Goal: Task Accomplishment & Management: Manage account settings

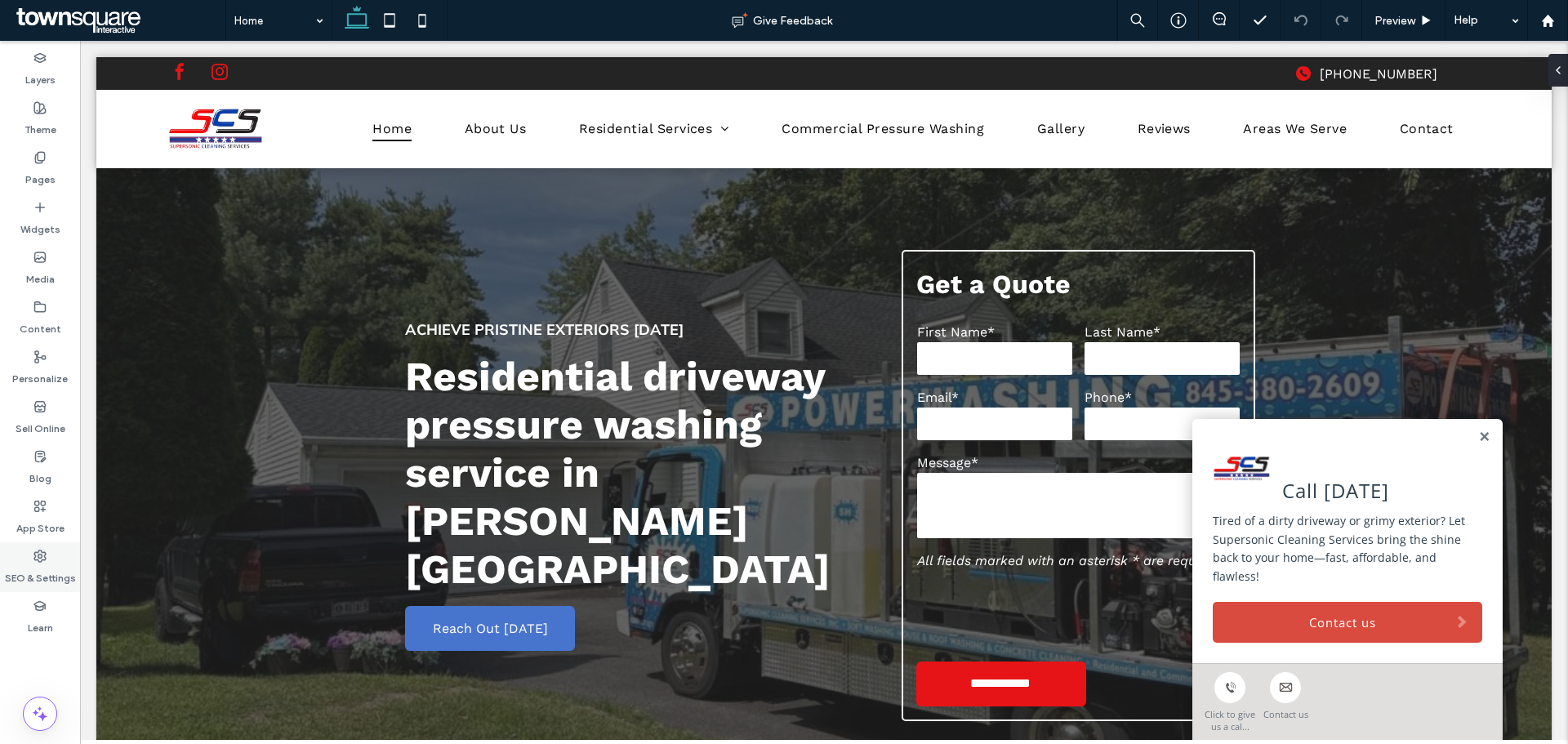
click at [38, 574] on label "SEO & Settings" at bounding box center [40, 573] width 71 height 23
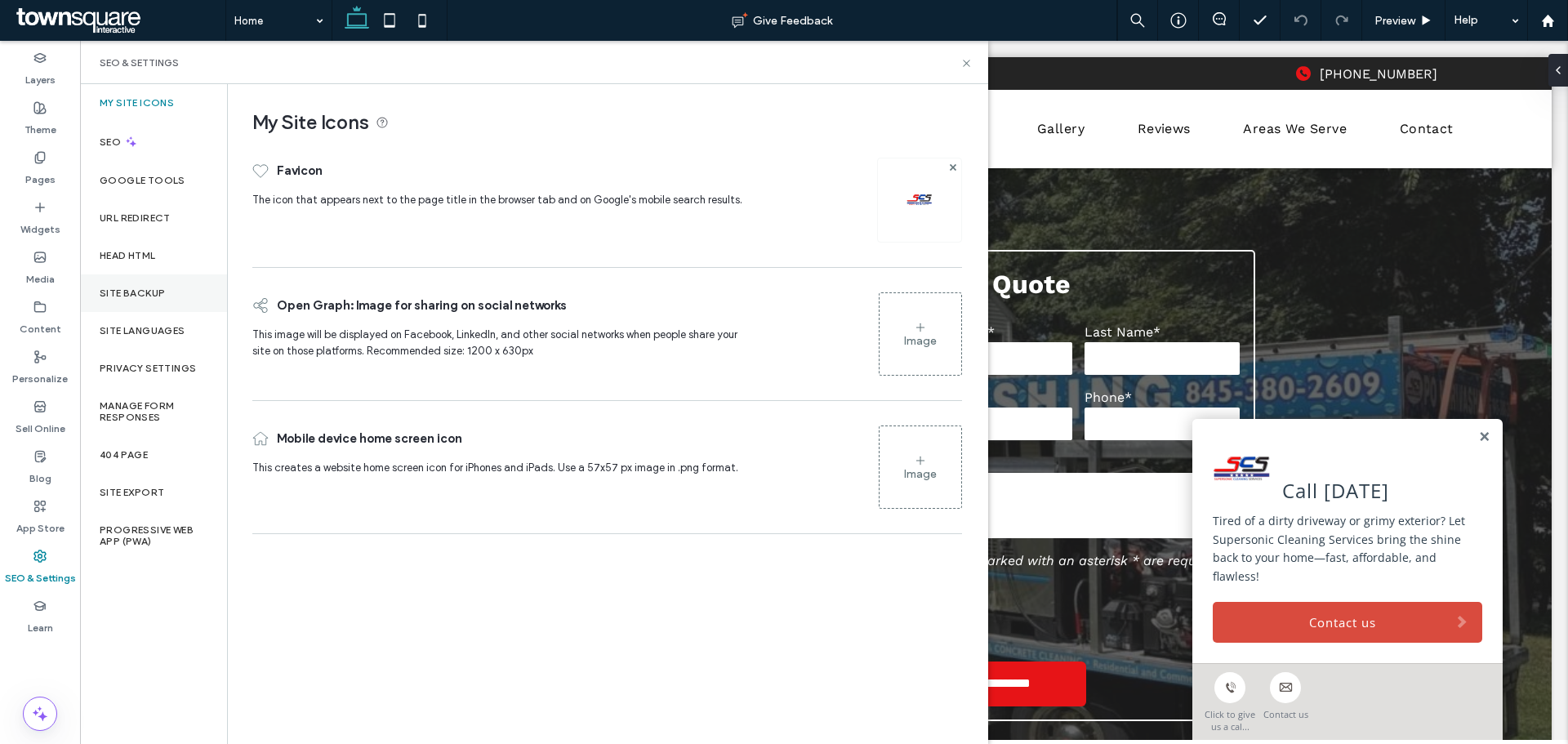
click at [149, 297] on label "Site Backup" at bounding box center [132, 293] width 65 height 12
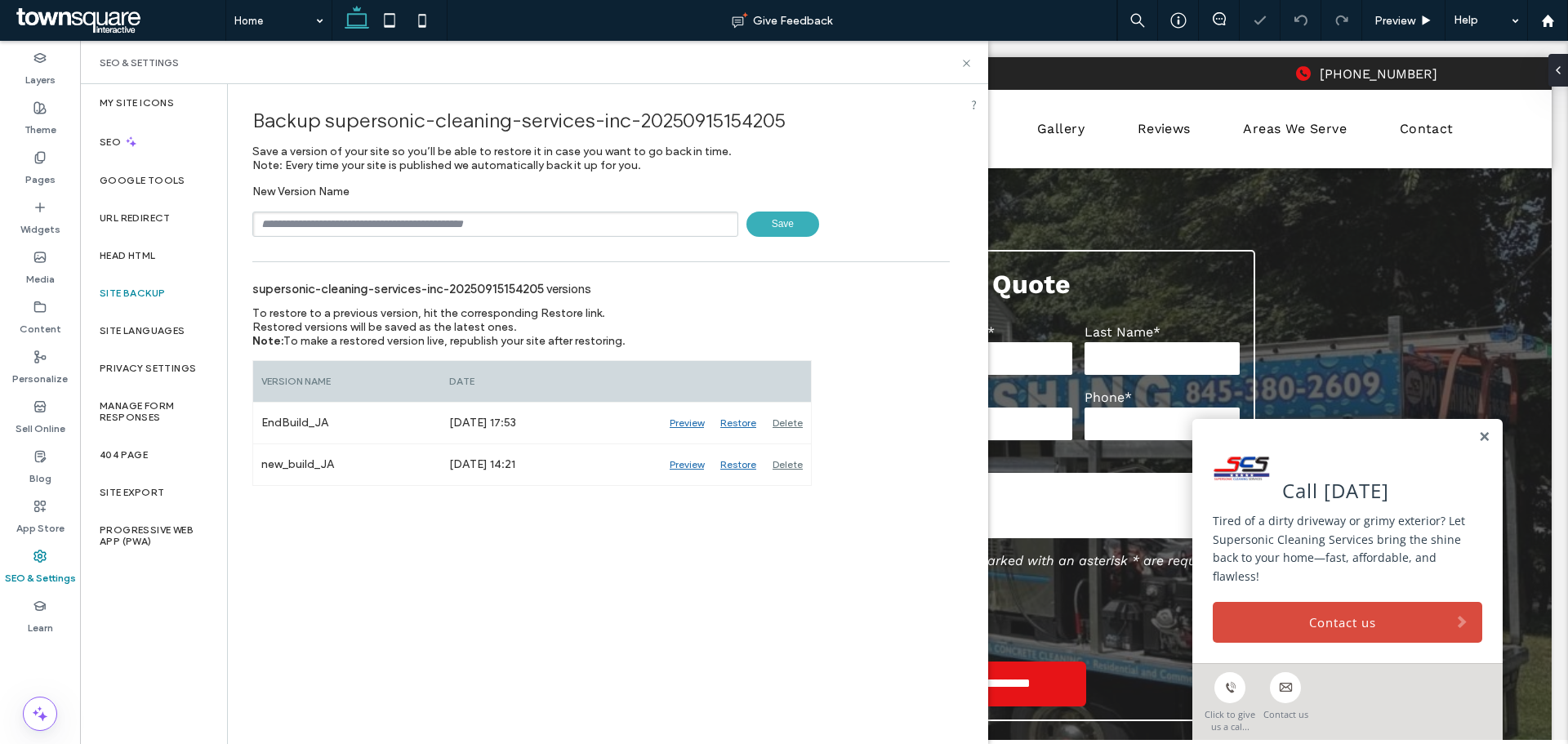
click at [413, 233] on input "text" at bounding box center [495, 224] width 486 height 25
type input "**********"
click at [784, 227] on span "Save" at bounding box center [783, 224] width 73 height 25
click at [963, 64] on icon at bounding box center [966, 63] width 13 height 13
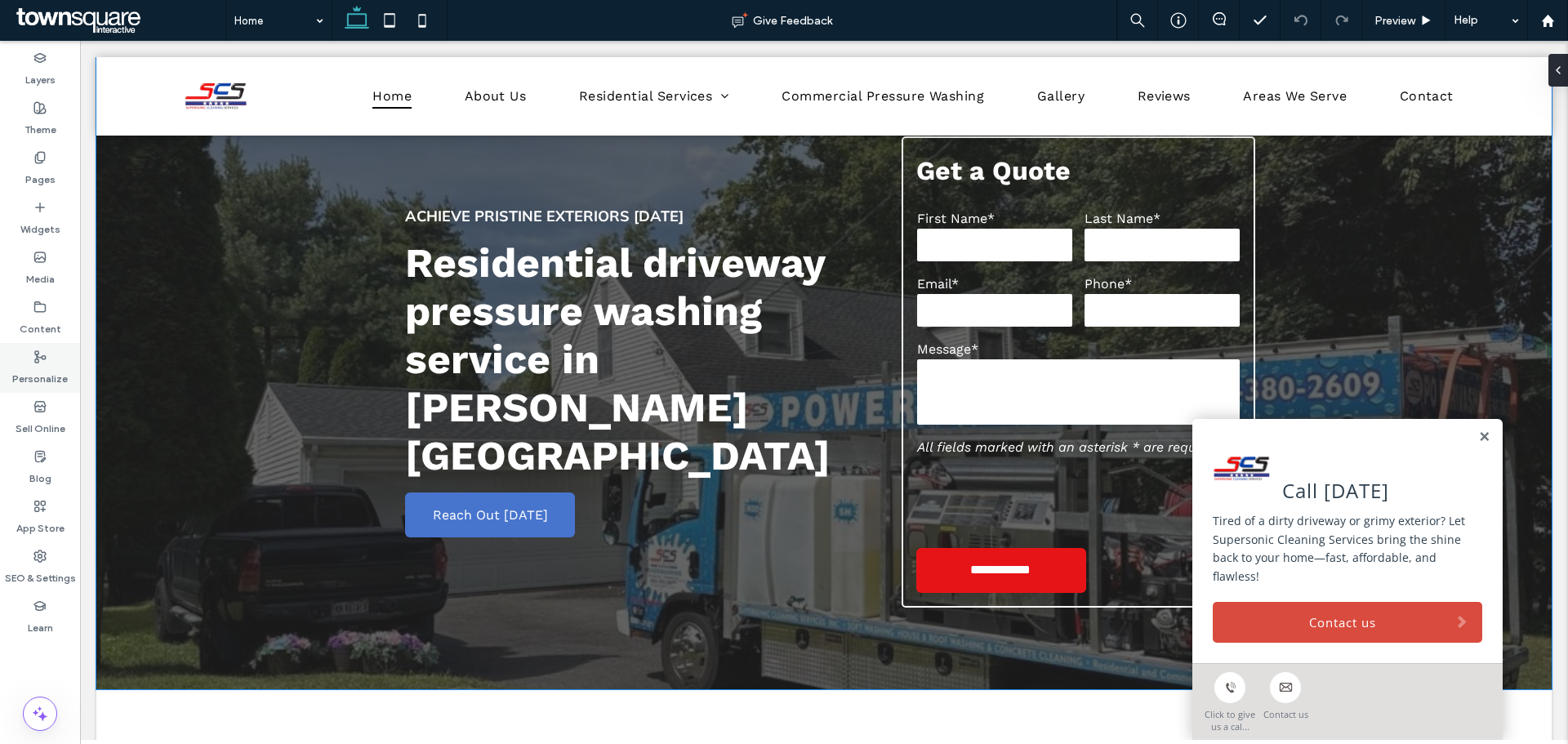
scroll to position [245, 0]
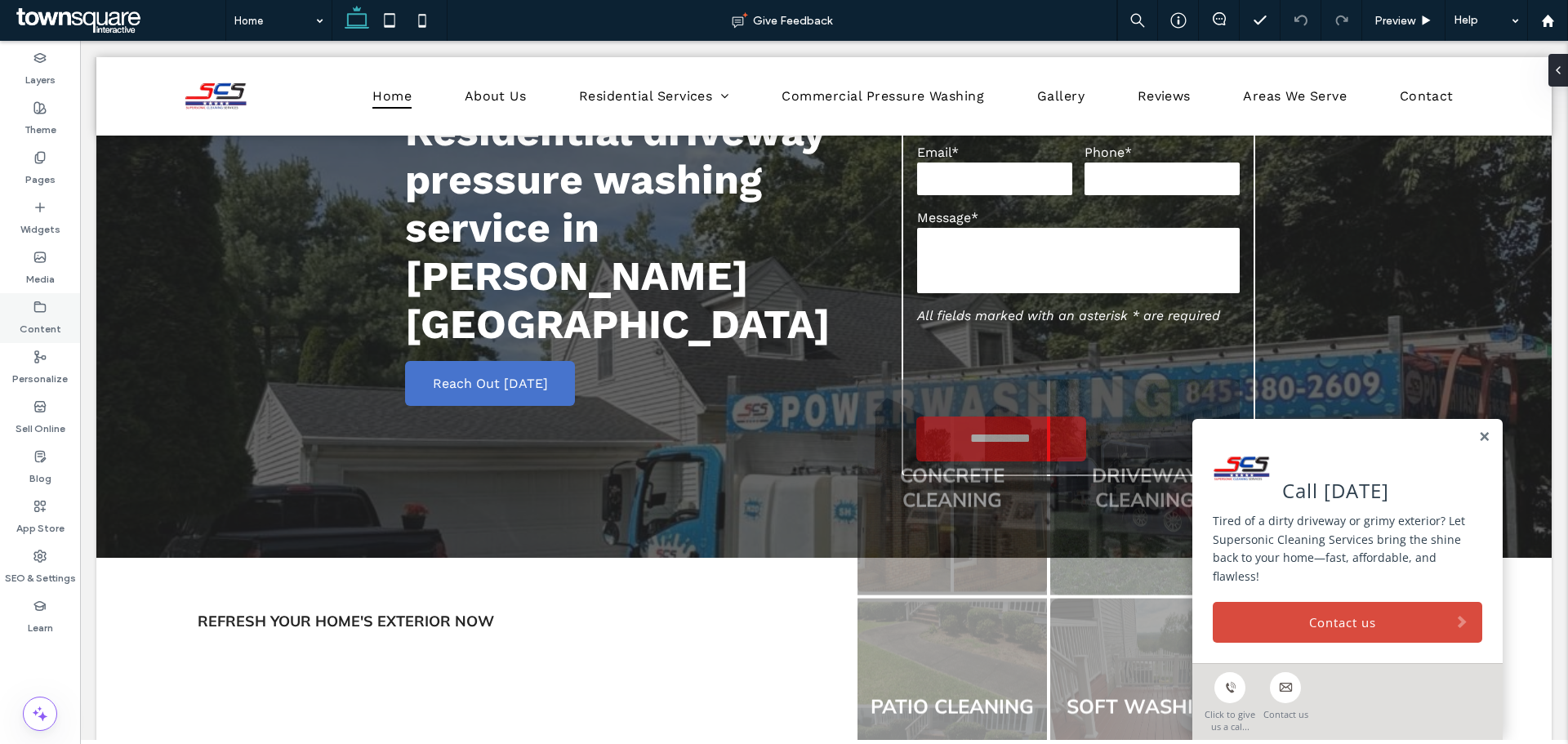
click at [52, 337] on div "Content" at bounding box center [40, 318] width 80 height 50
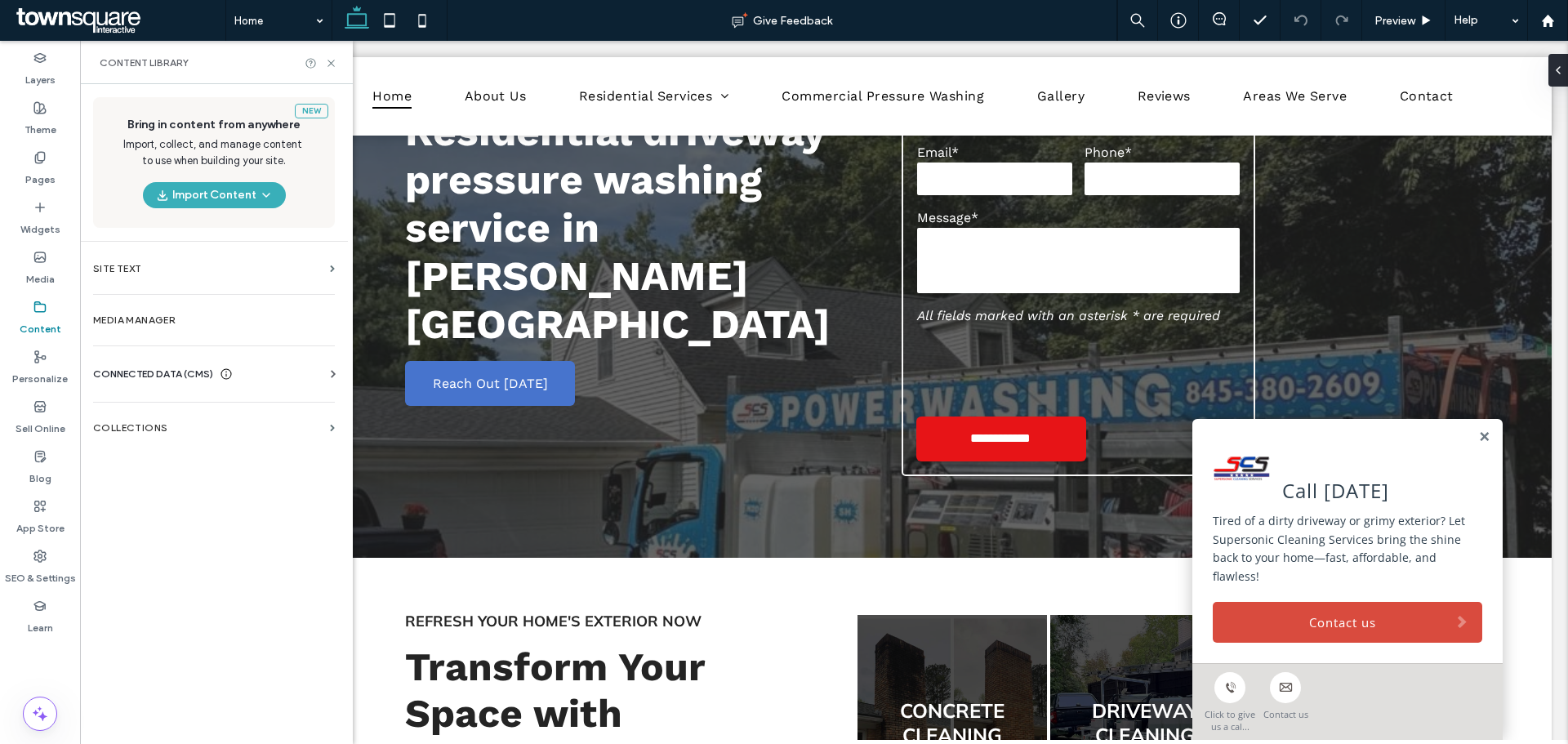
click at [164, 381] on span "CONNECTED DATA (CMS)" at bounding box center [153, 374] width 120 height 17
click at [273, 414] on label "Business Info" at bounding box center [217, 414] width 222 height 12
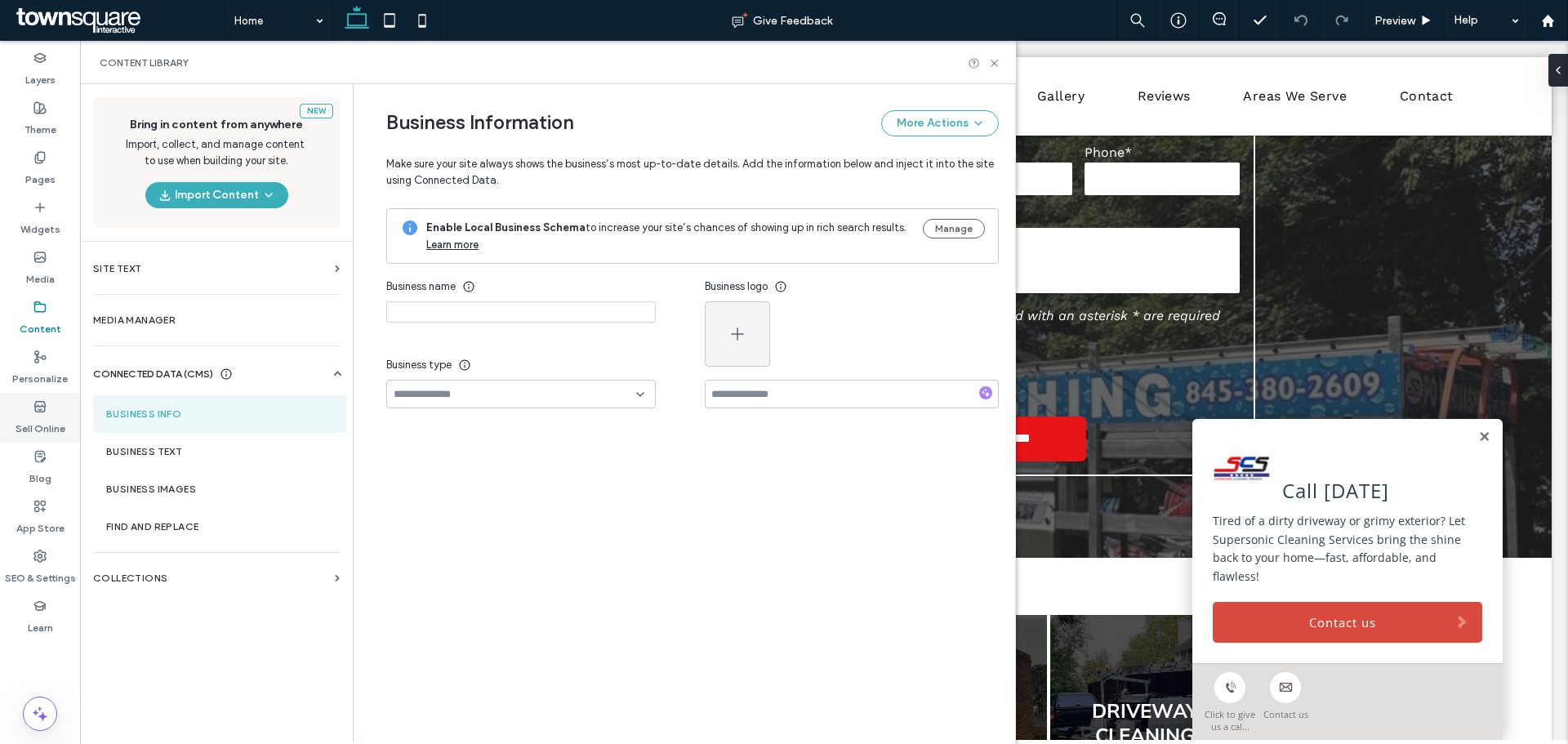
type input "**********"
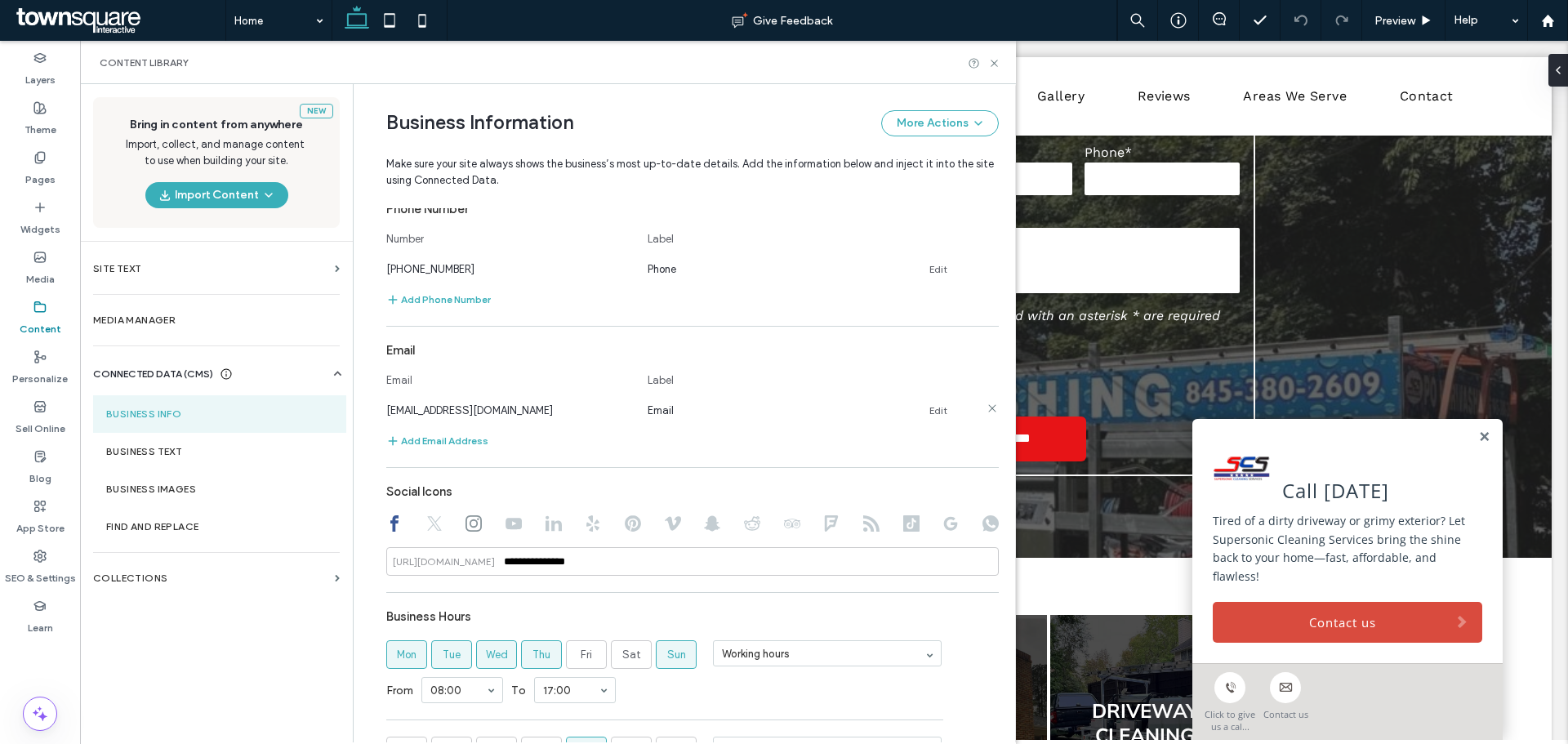
scroll to position [572, 0]
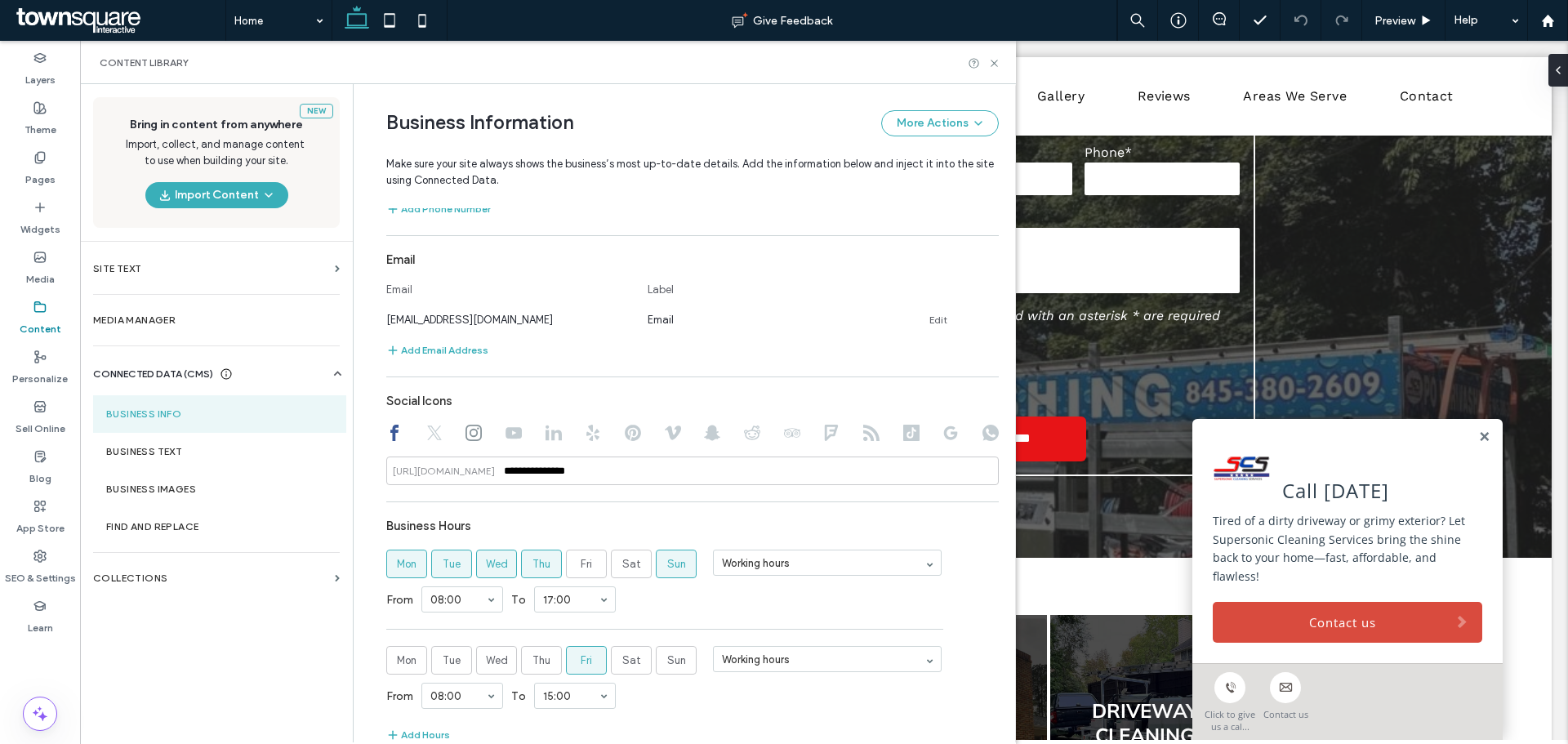
click at [505, 435] on use at bounding box center [513, 433] width 17 height 12
click at [466, 436] on icon at bounding box center [474, 433] width 17 height 17
type input "**********"
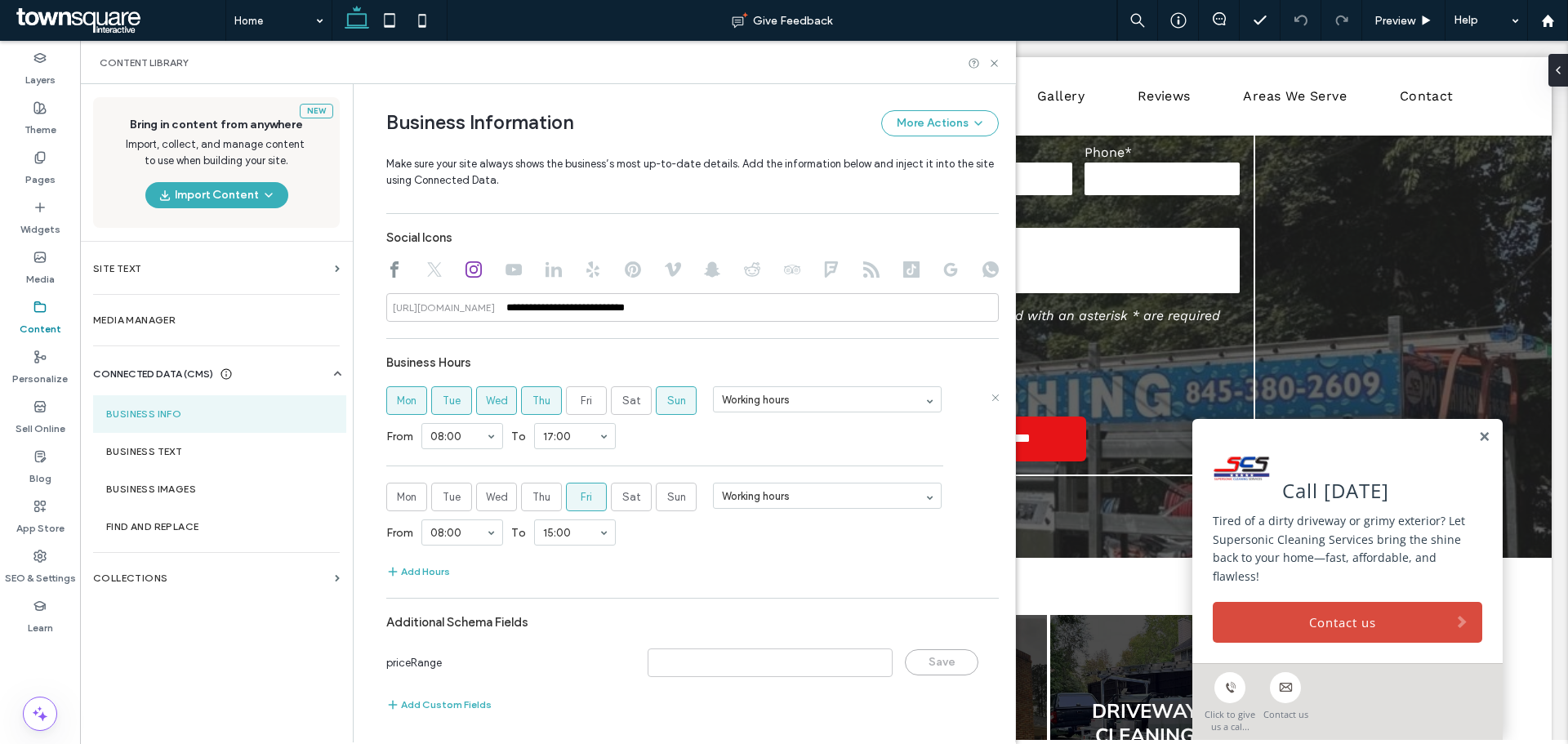
scroll to position [736, 0]
click at [212, 451] on label "Business Text" at bounding box center [219, 451] width 227 height 12
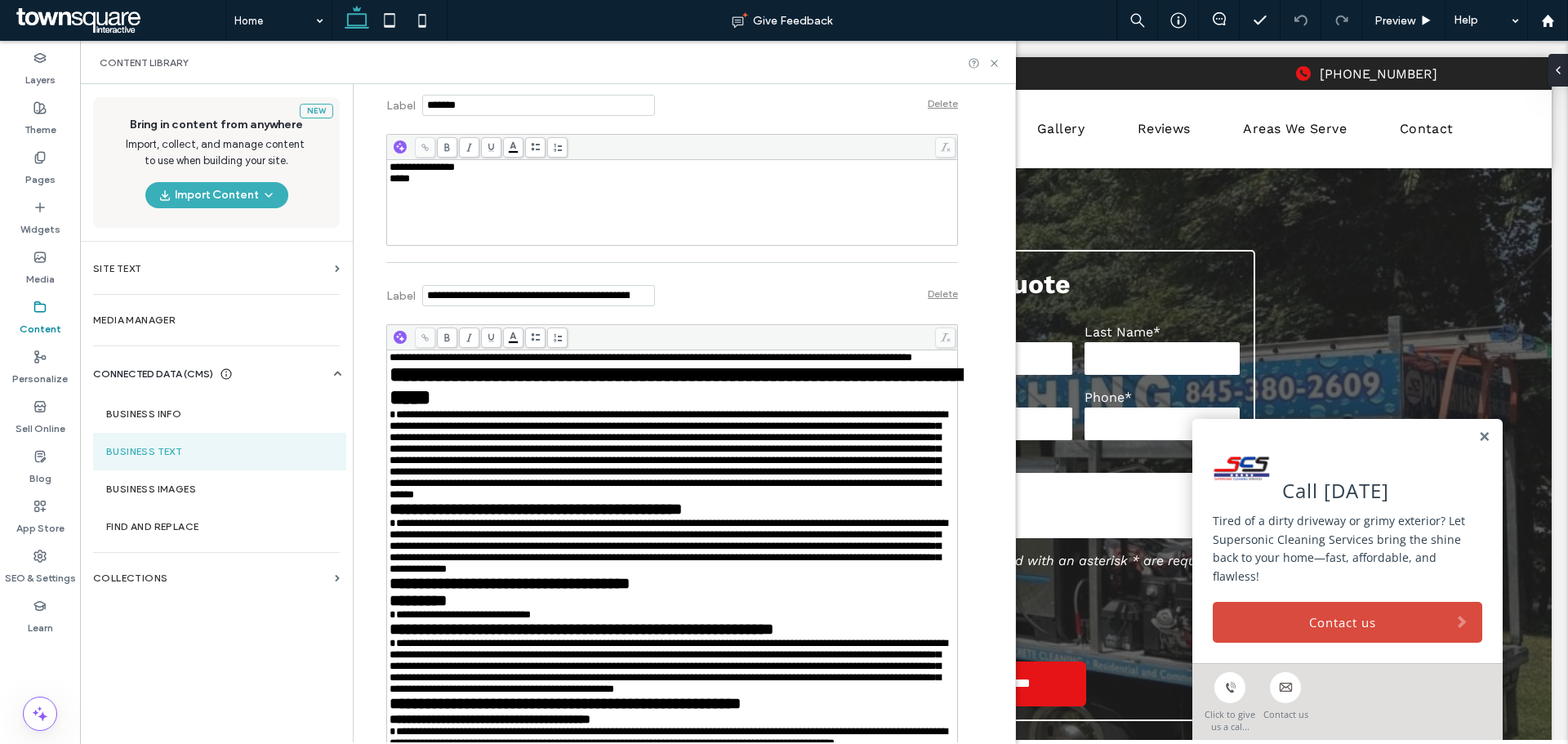
scroll to position [1143, 0]
click at [993, 69] on icon at bounding box center [994, 63] width 13 height 13
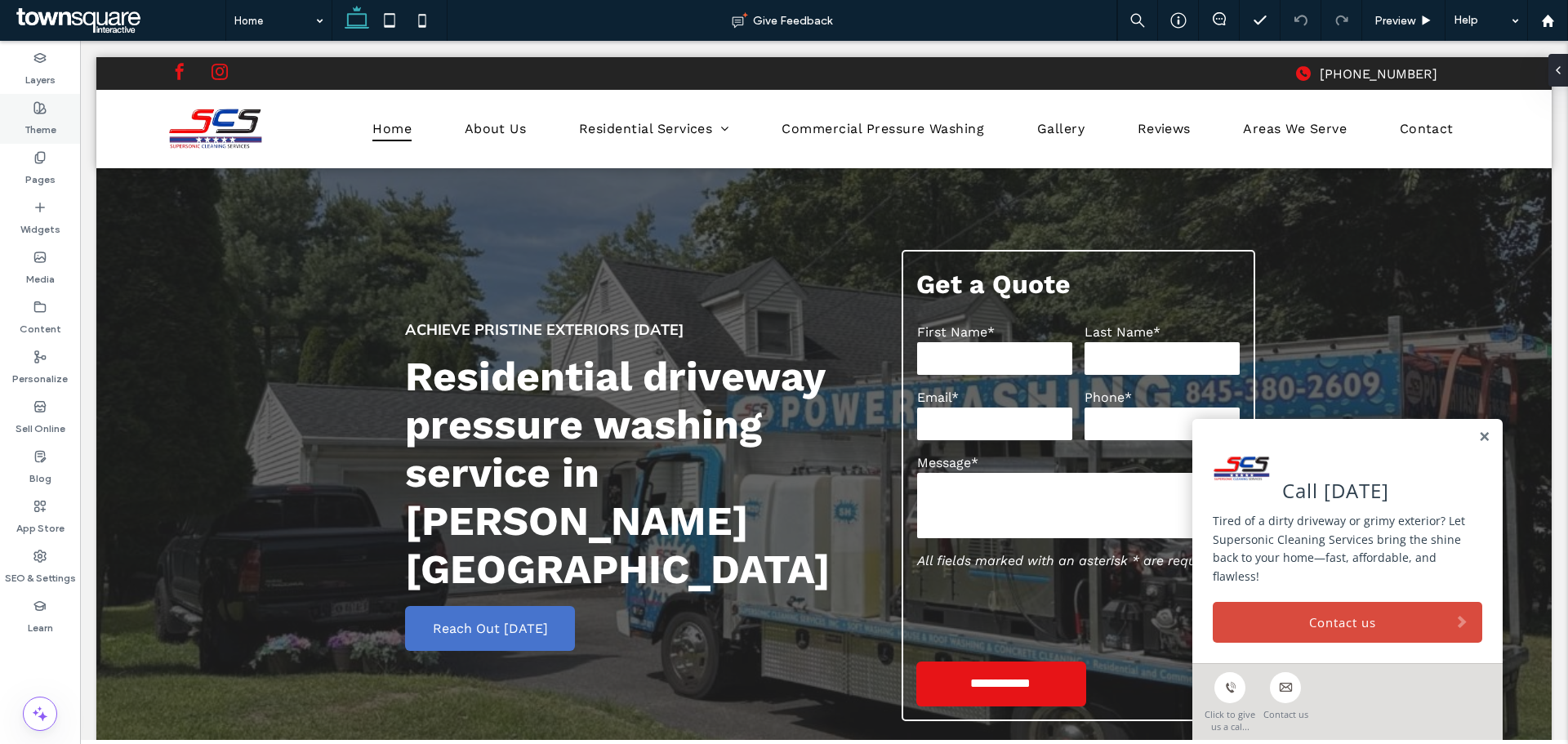
click at [45, 125] on label "Theme" at bounding box center [40, 125] width 32 height 23
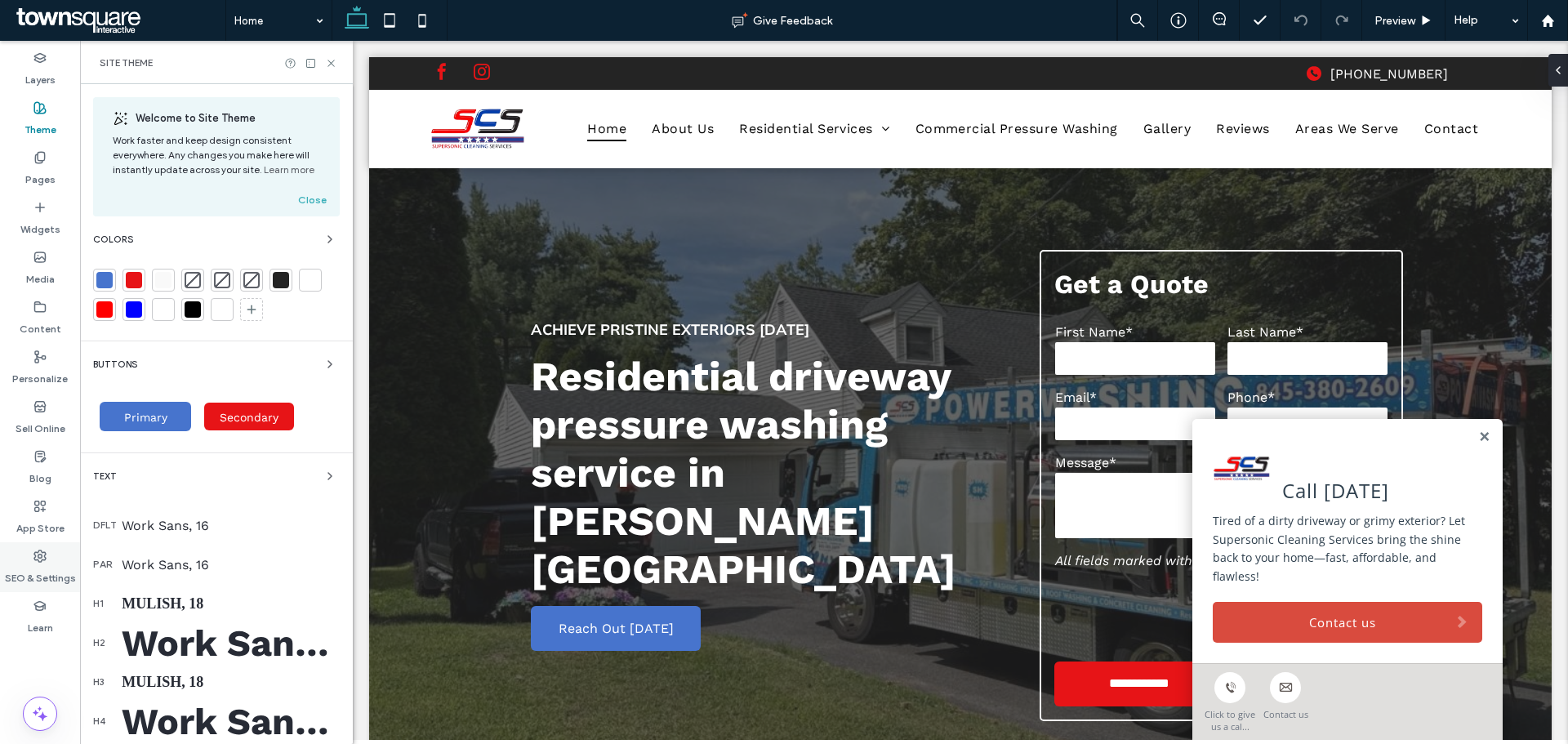
click at [38, 556] on use at bounding box center [40, 556] width 12 height 12
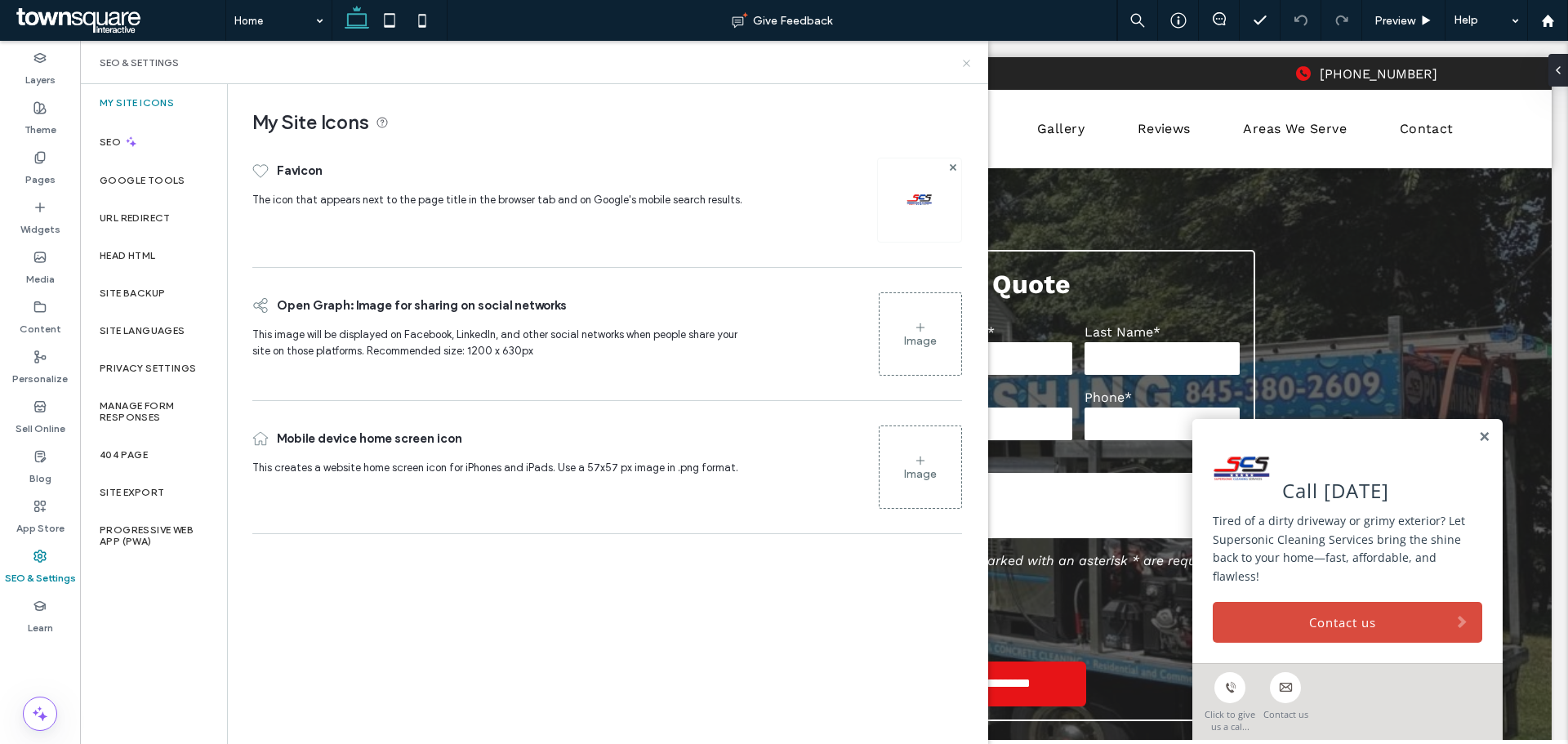
click at [963, 61] on icon at bounding box center [966, 63] width 13 height 13
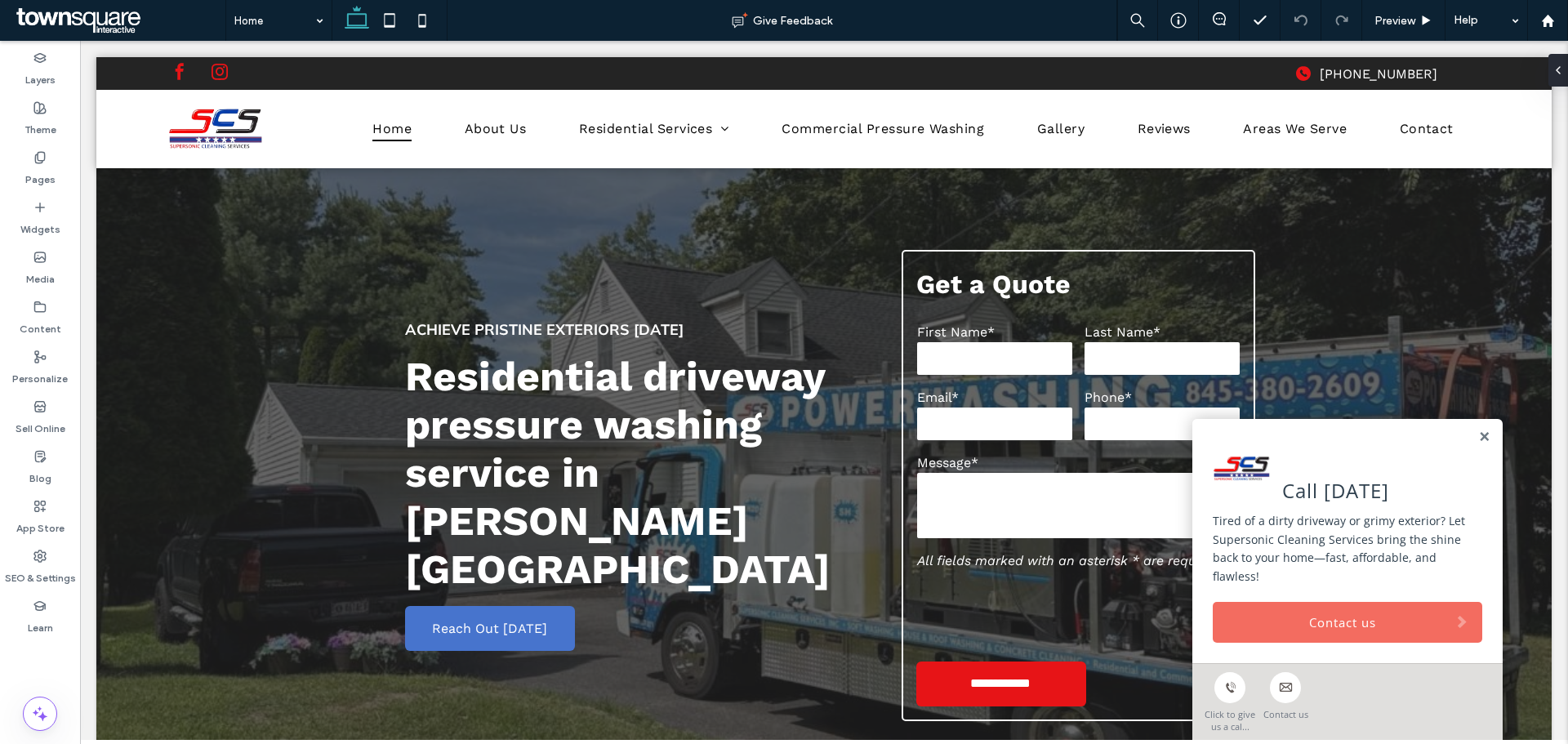
click at [1305, 640] on link "Contact us" at bounding box center [1347, 622] width 269 height 41
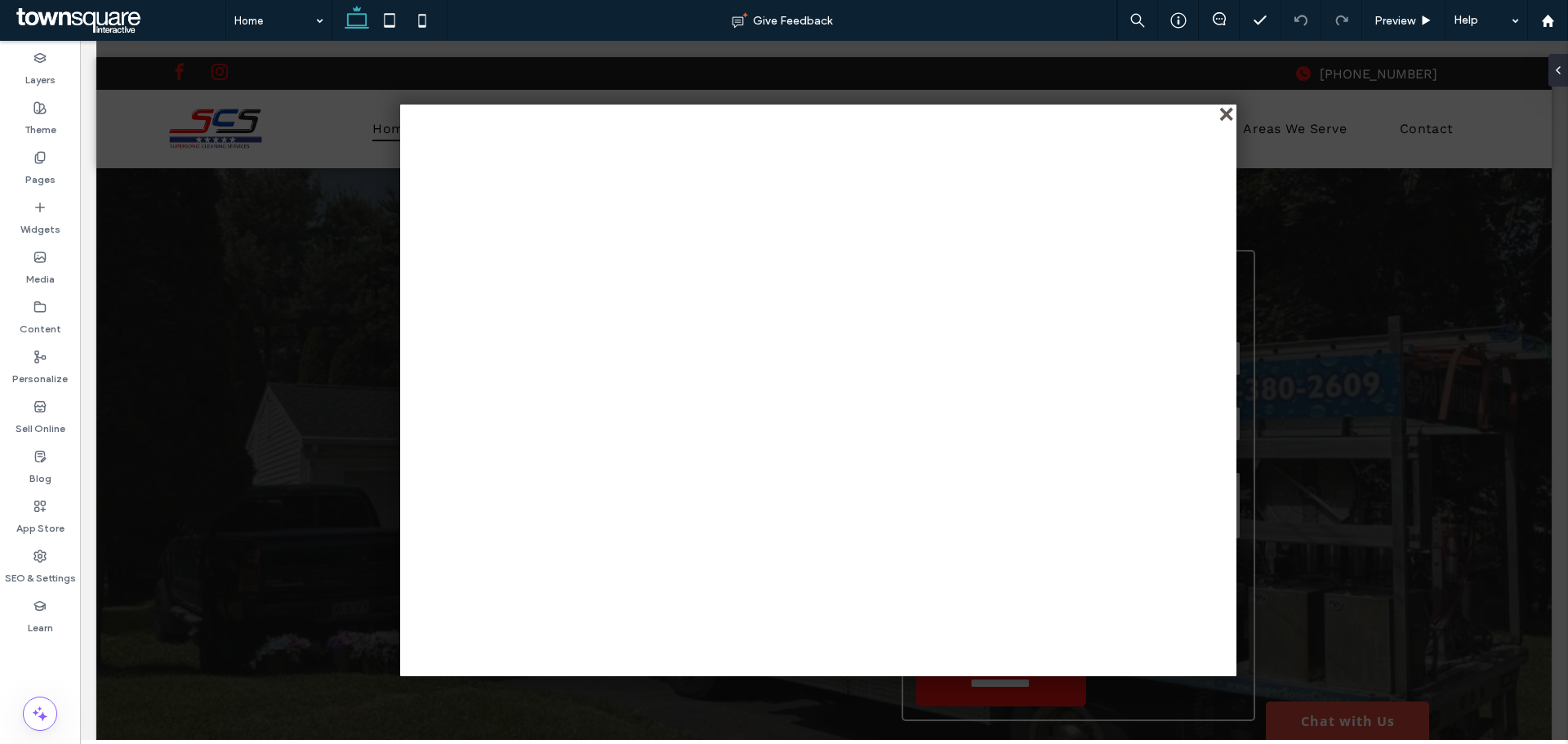
click at [1225, 110] on div "close" at bounding box center [1228, 115] width 13 height 13
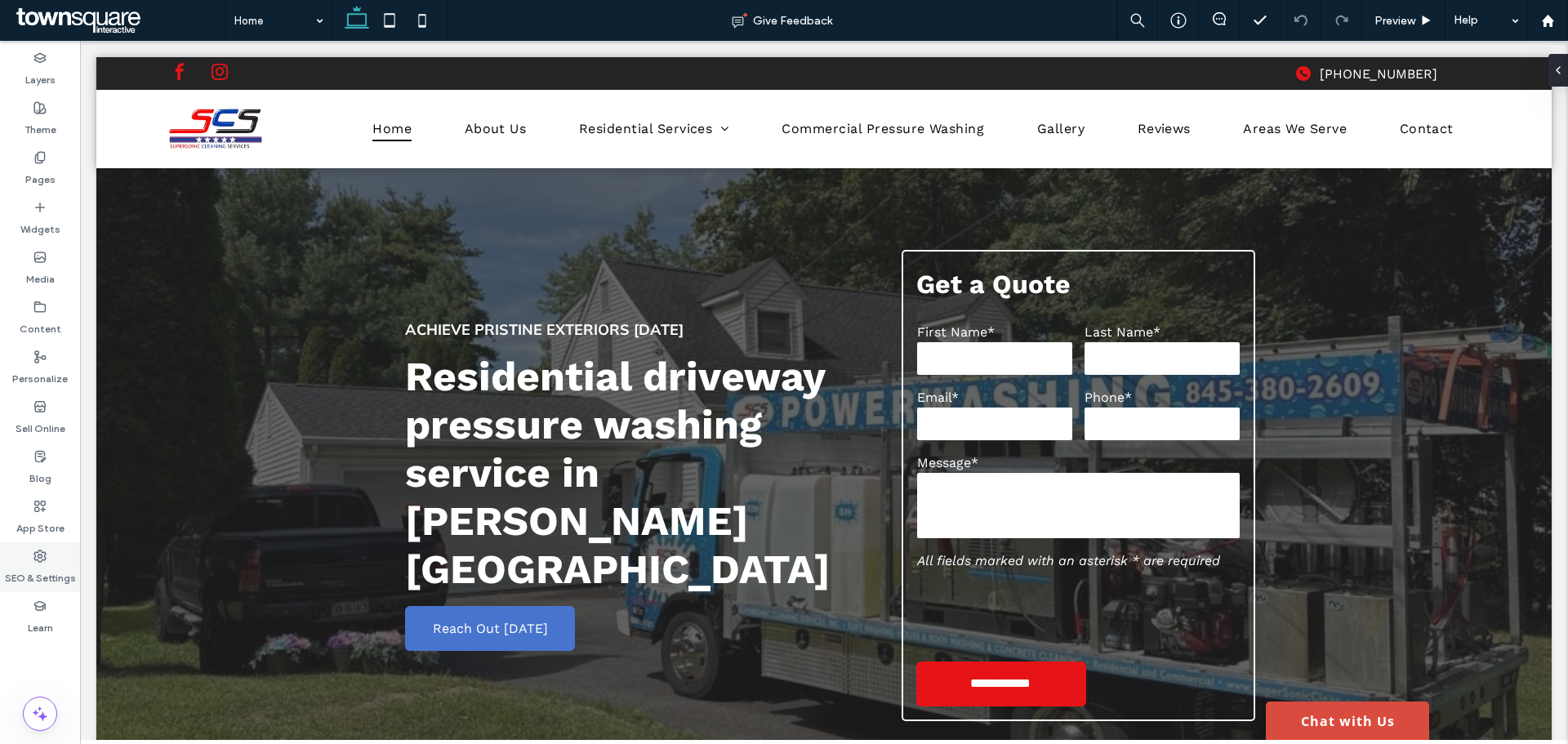
click at [23, 565] on label "SEO & Settings" at bounding box center [40, 573] width 71 height 23
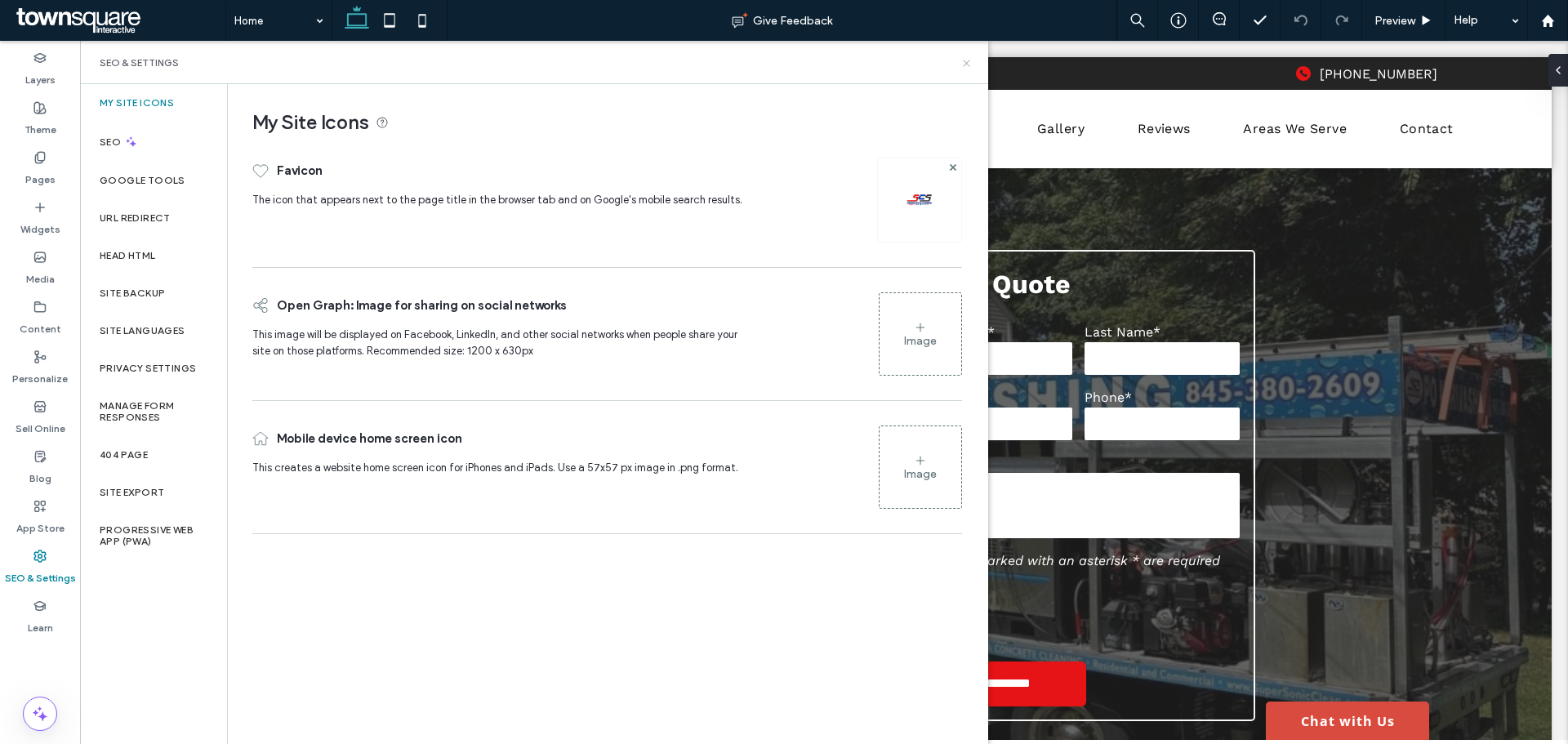
click at [963, 60] on icon at bounding box center [966, 63] width 13 height 13
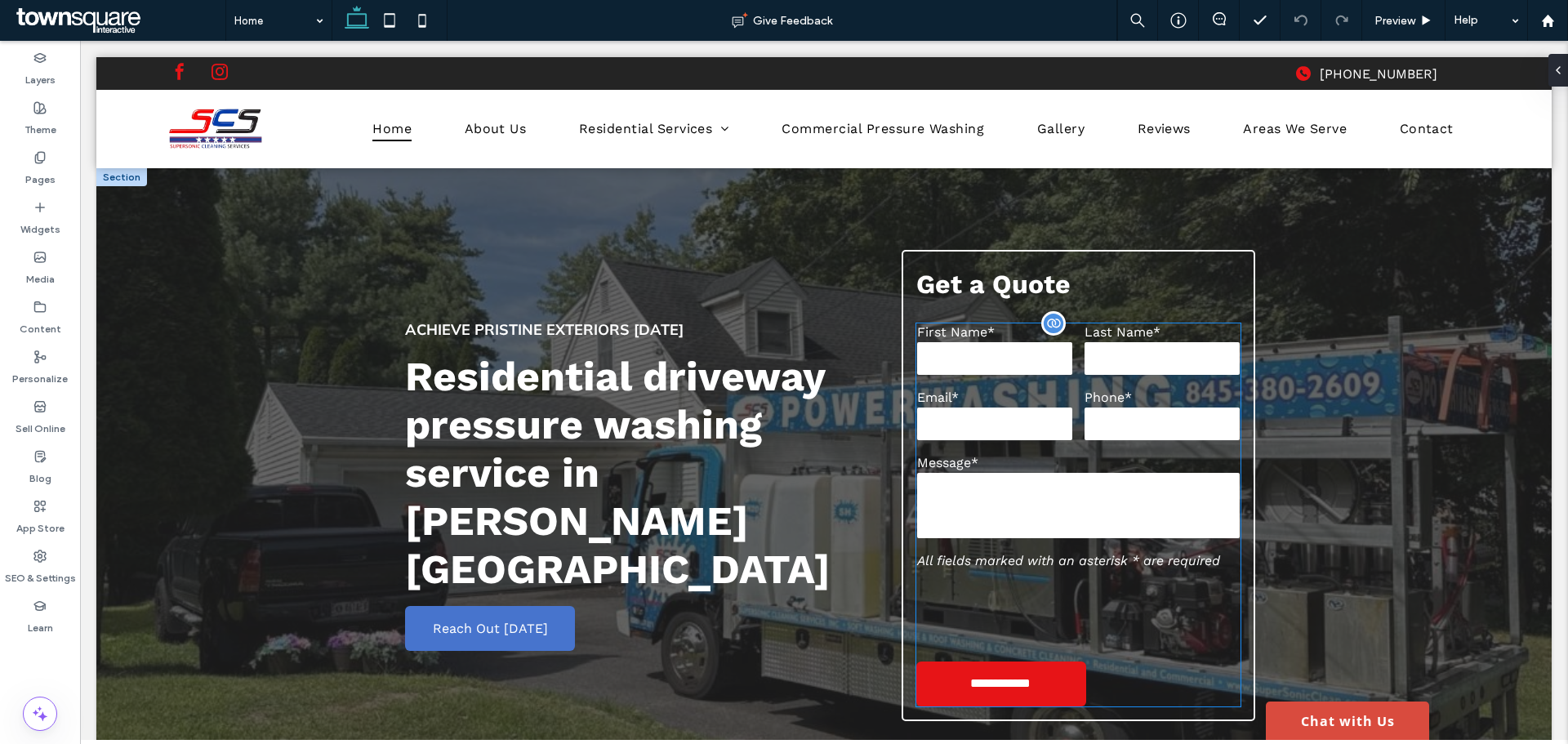
click at [932, 414] on input "email" at bounding box center [995, 423] width 156 height 33
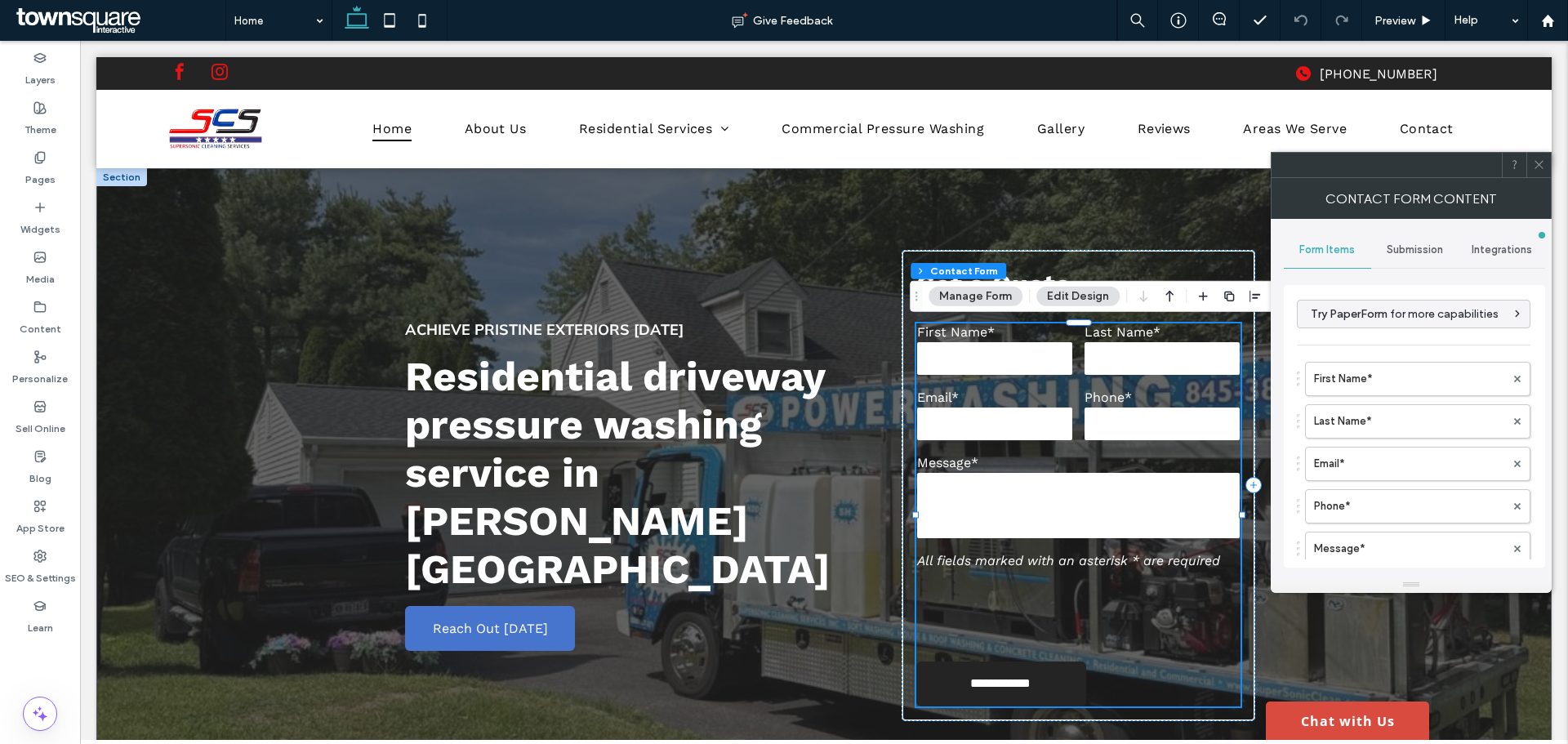
type input "**********"
type input "*"
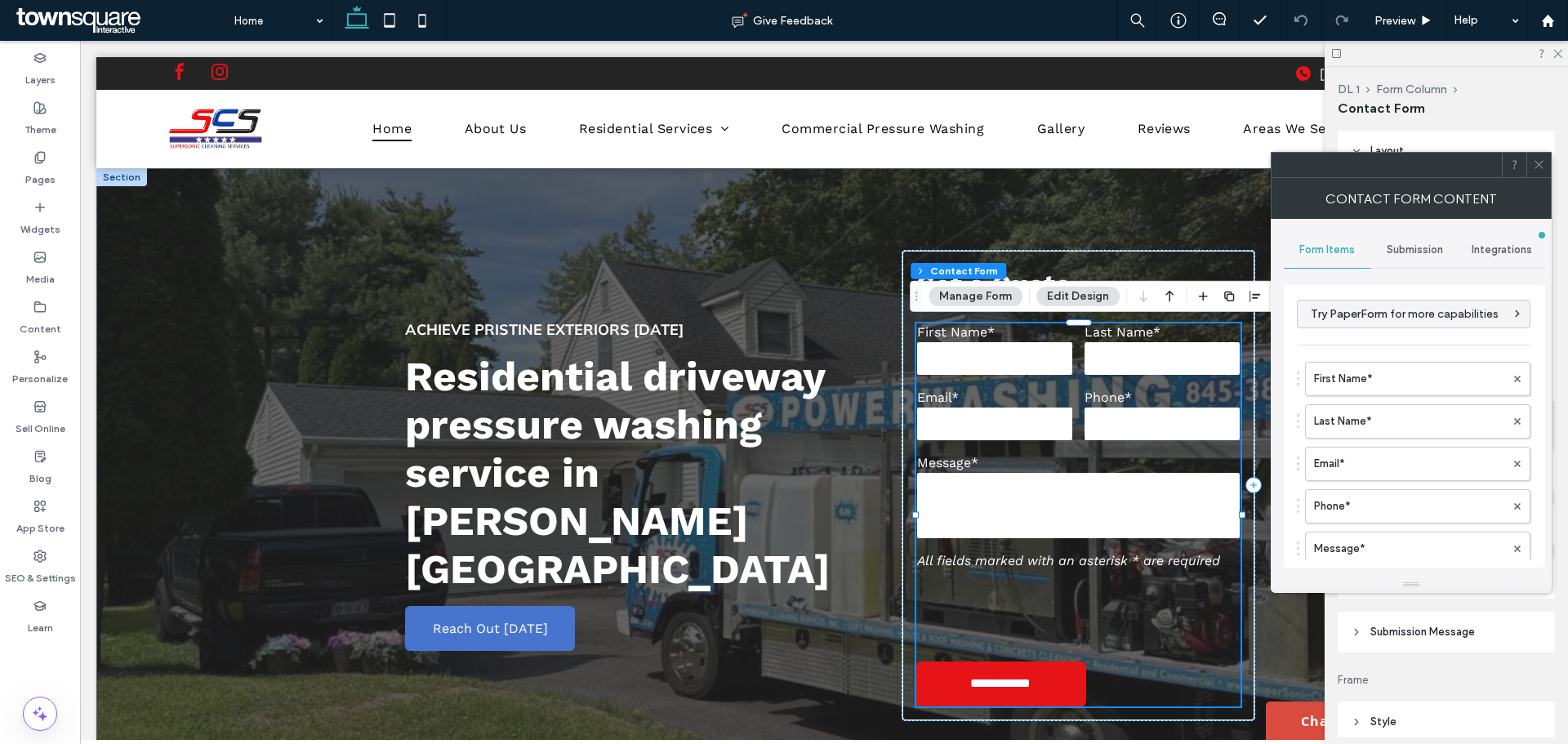
click at [1431, 638] on span "Submission Message" at bounding box center [1422, 632] width 105 height 17
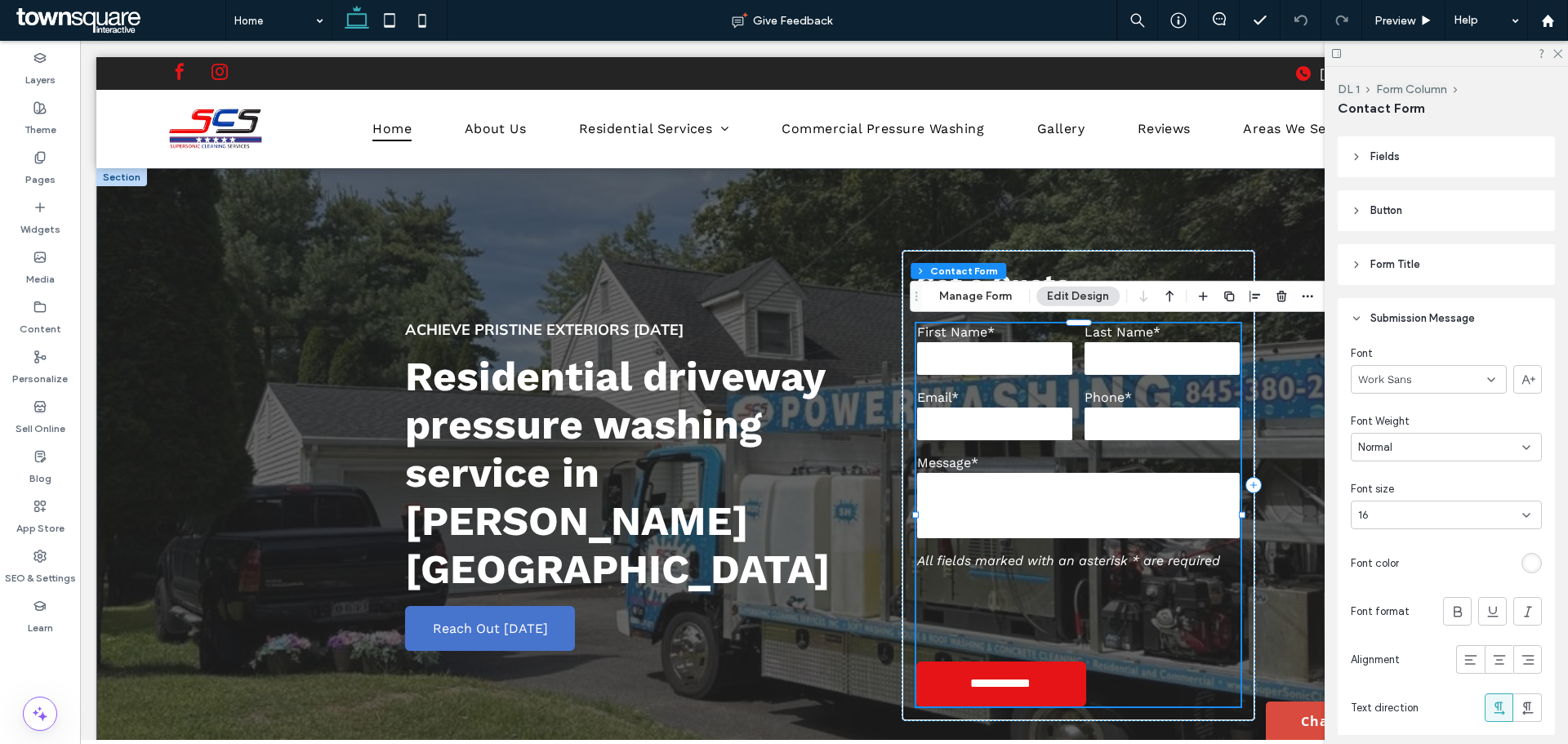
scroll to position [327, 0]
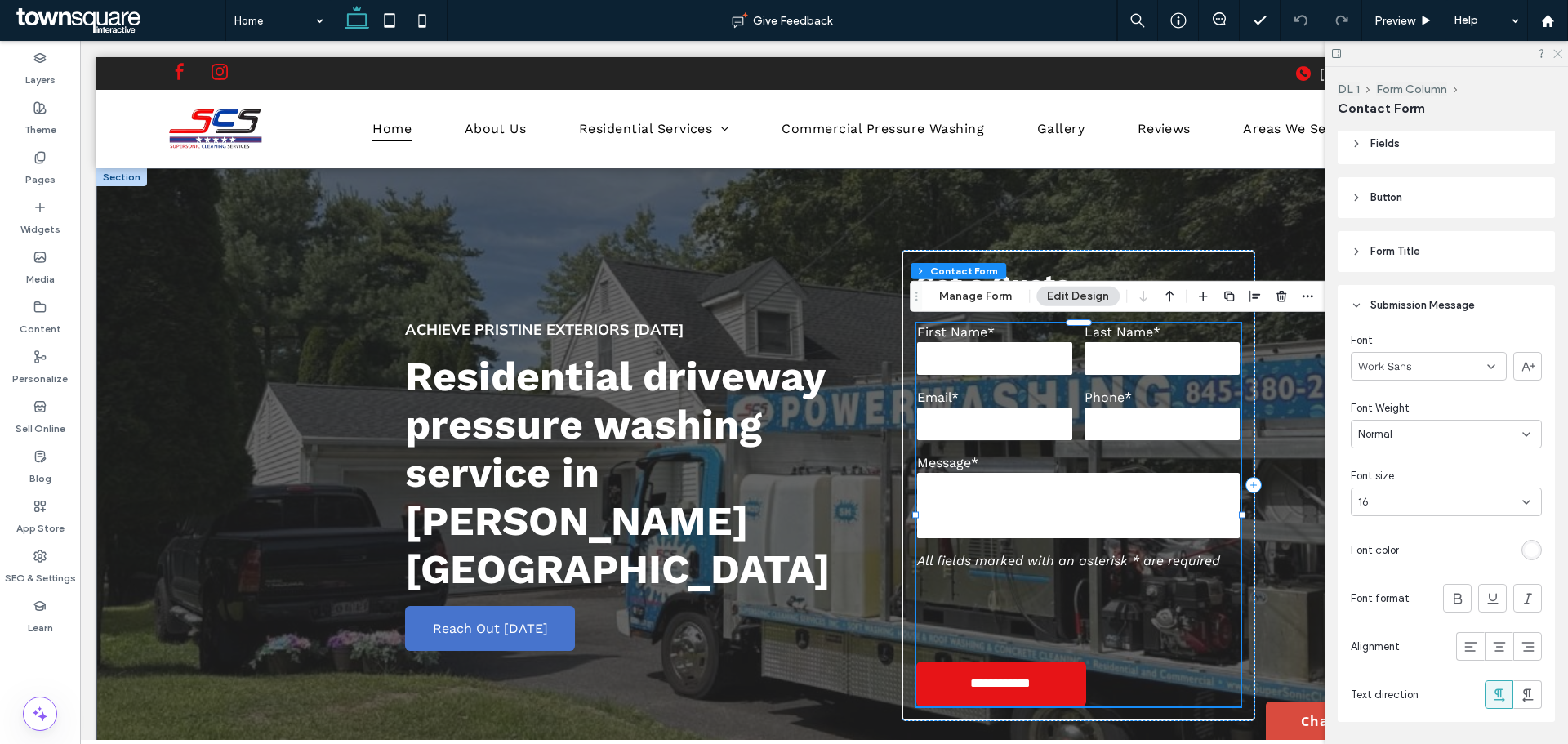
click at [1559, 49] on icon at bounding box center [1556, 53] width 11 height 11
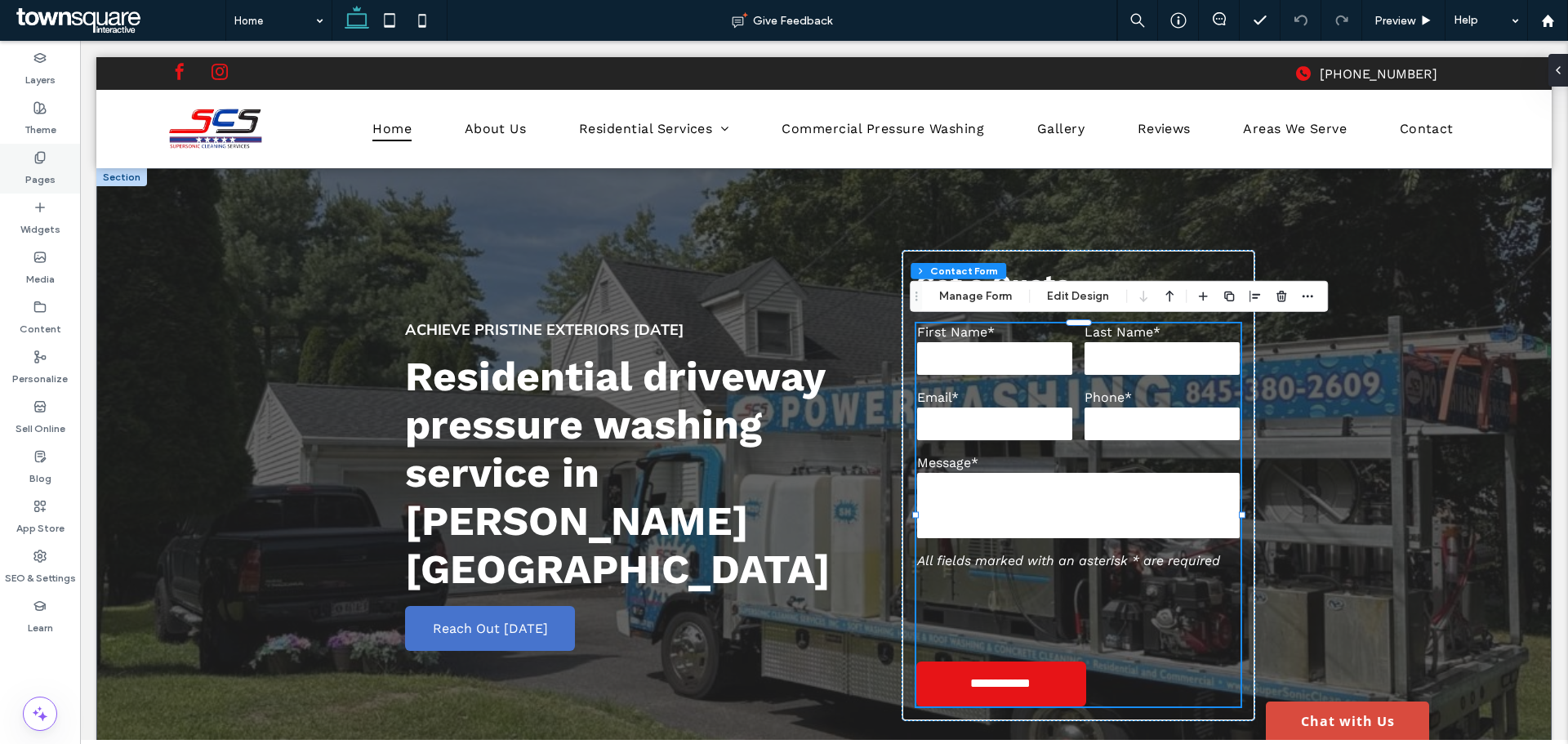
click at [33, 176] on label "Pages" at bounding box center [40, 175] width 30 height 23
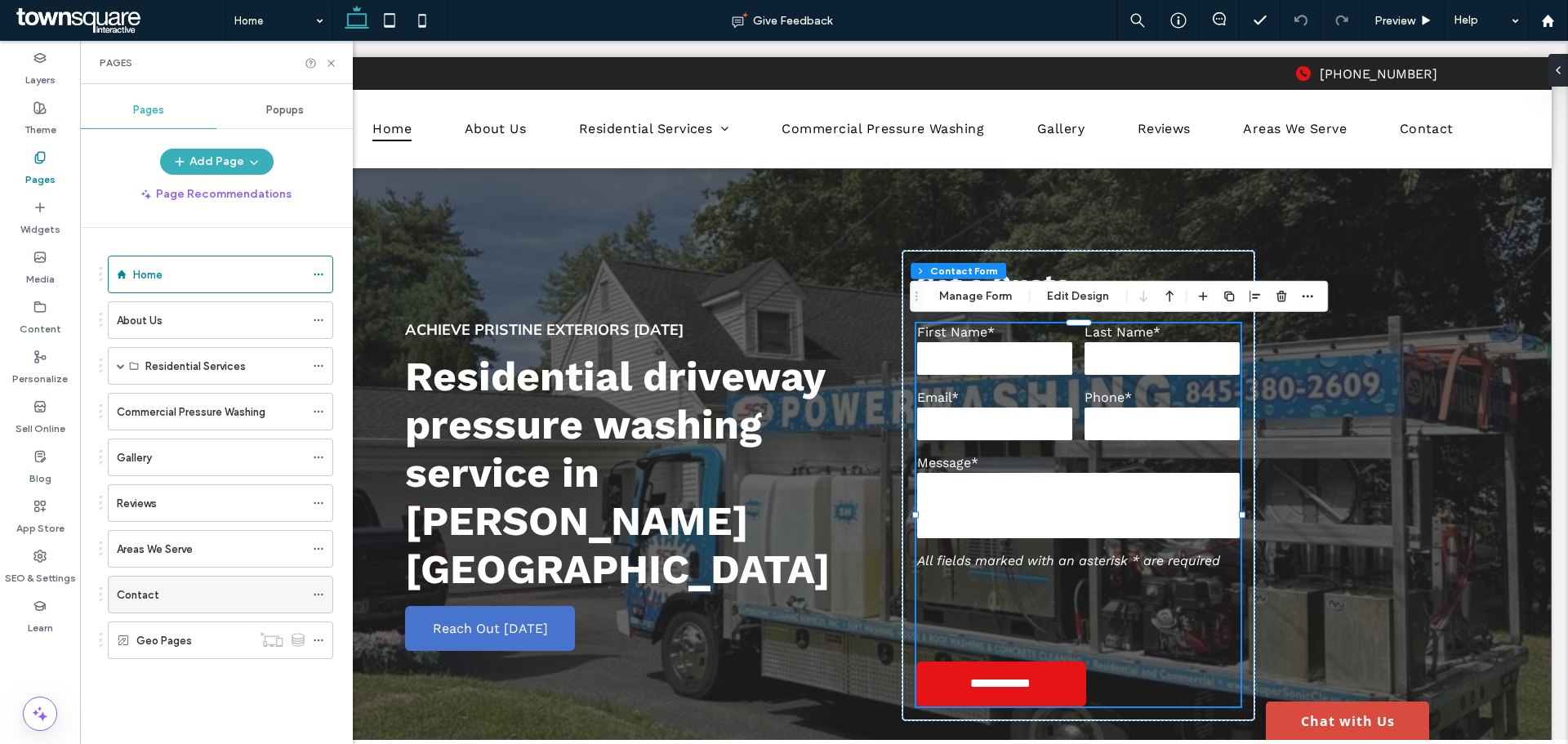
click at [234, 594] on div "Contact" at bounding box center [211, 594] width 188 height 18
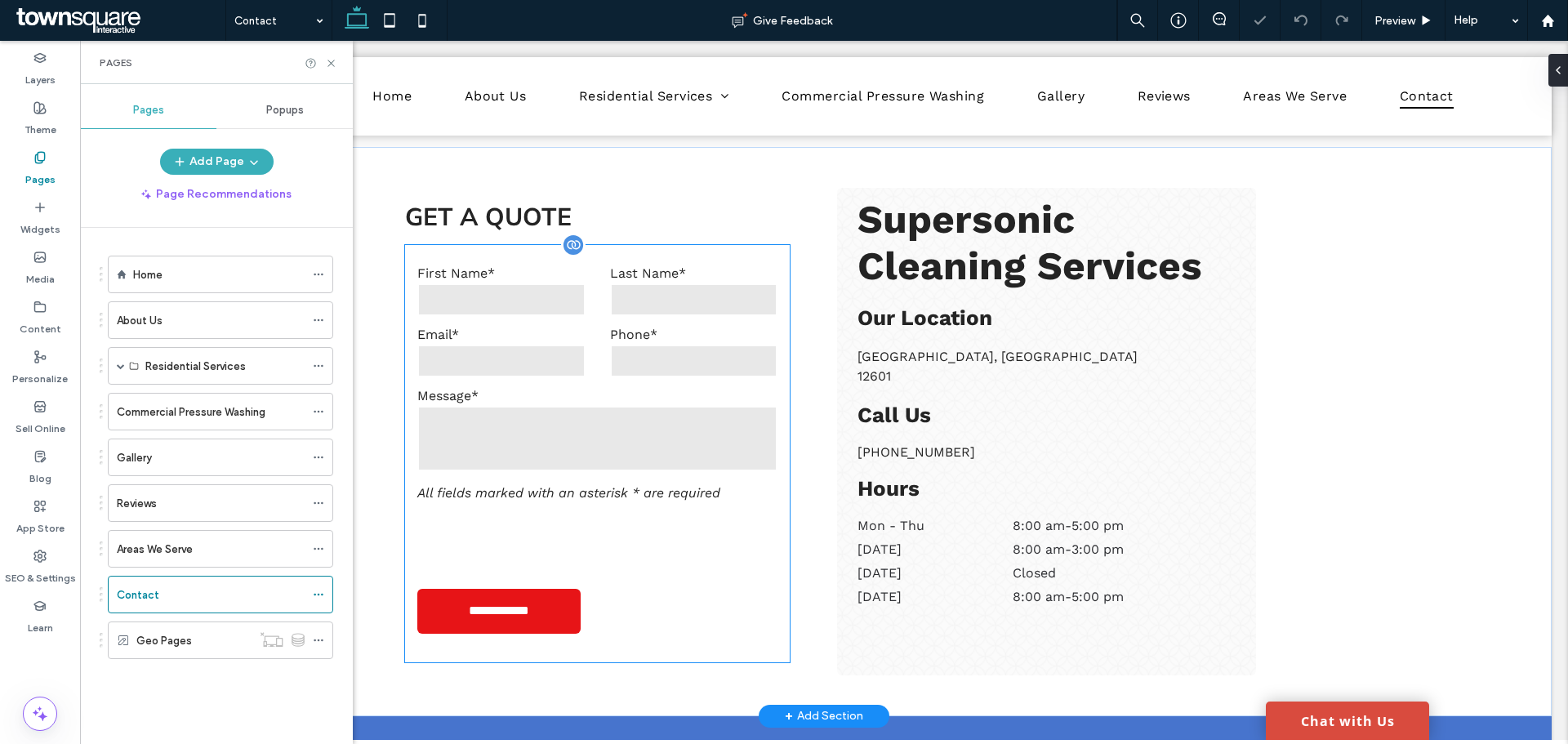
scroll to position [490, 0]
click at [624, 451] on div "**********" at bounding box center [597, 452] width 385 height 417
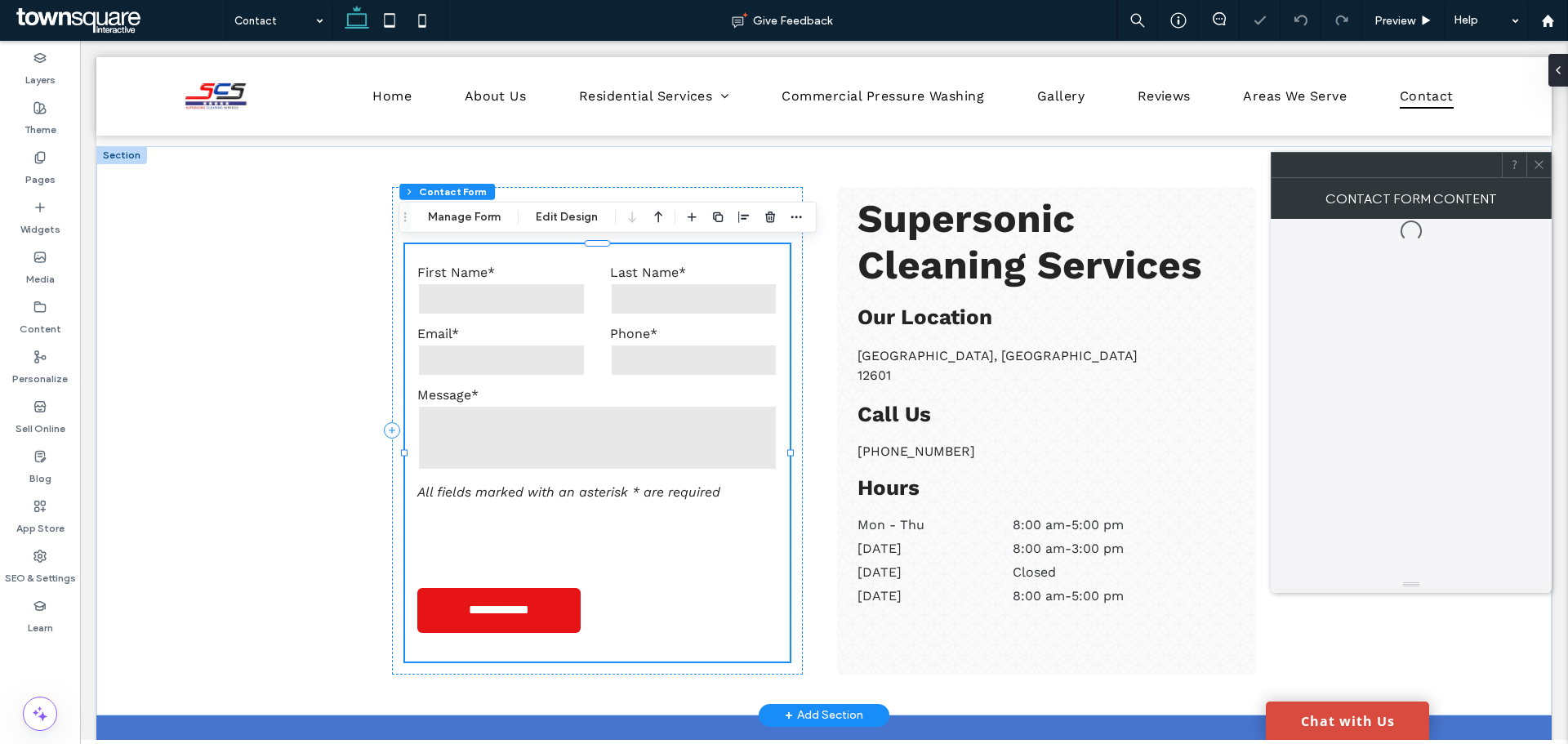
type input "*"
type input "***"
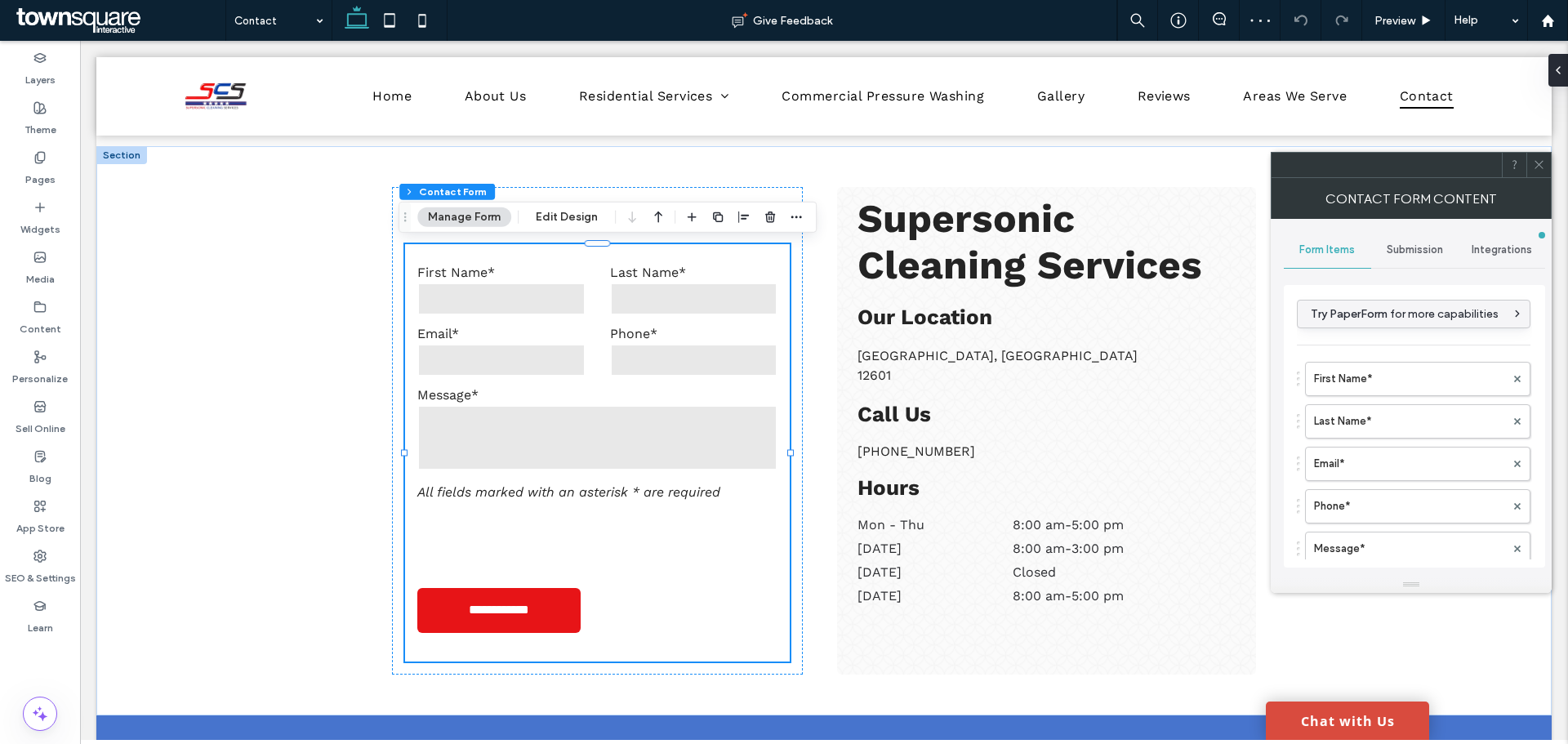
scroll to position [736, 0]
click at [1432, 255] on span "Submission" at bounding box center [1414, 250] width 56 height 13
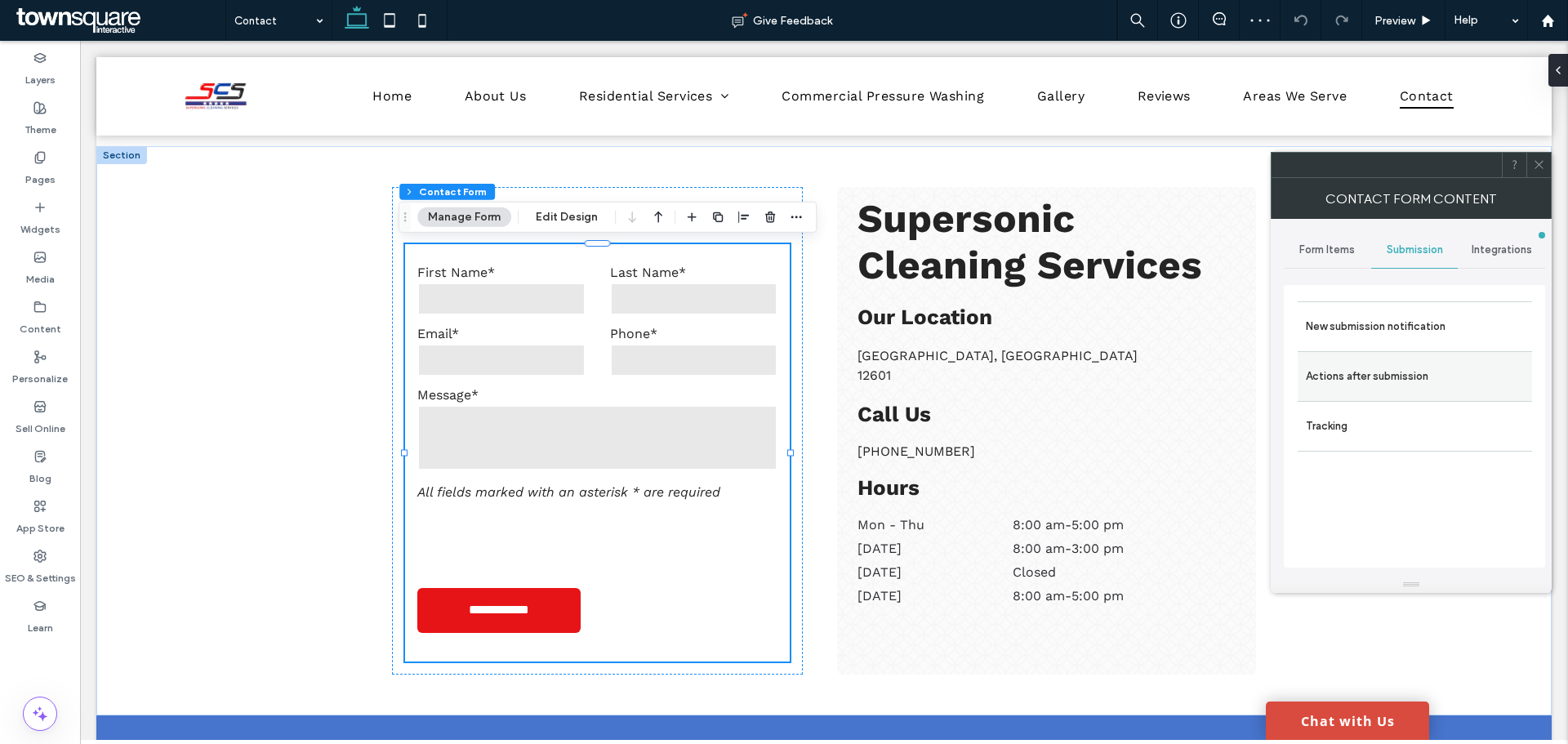
click at [1349, 362] on label "Actions after submission" at bounding box center [1415, 376] width 218 height 33
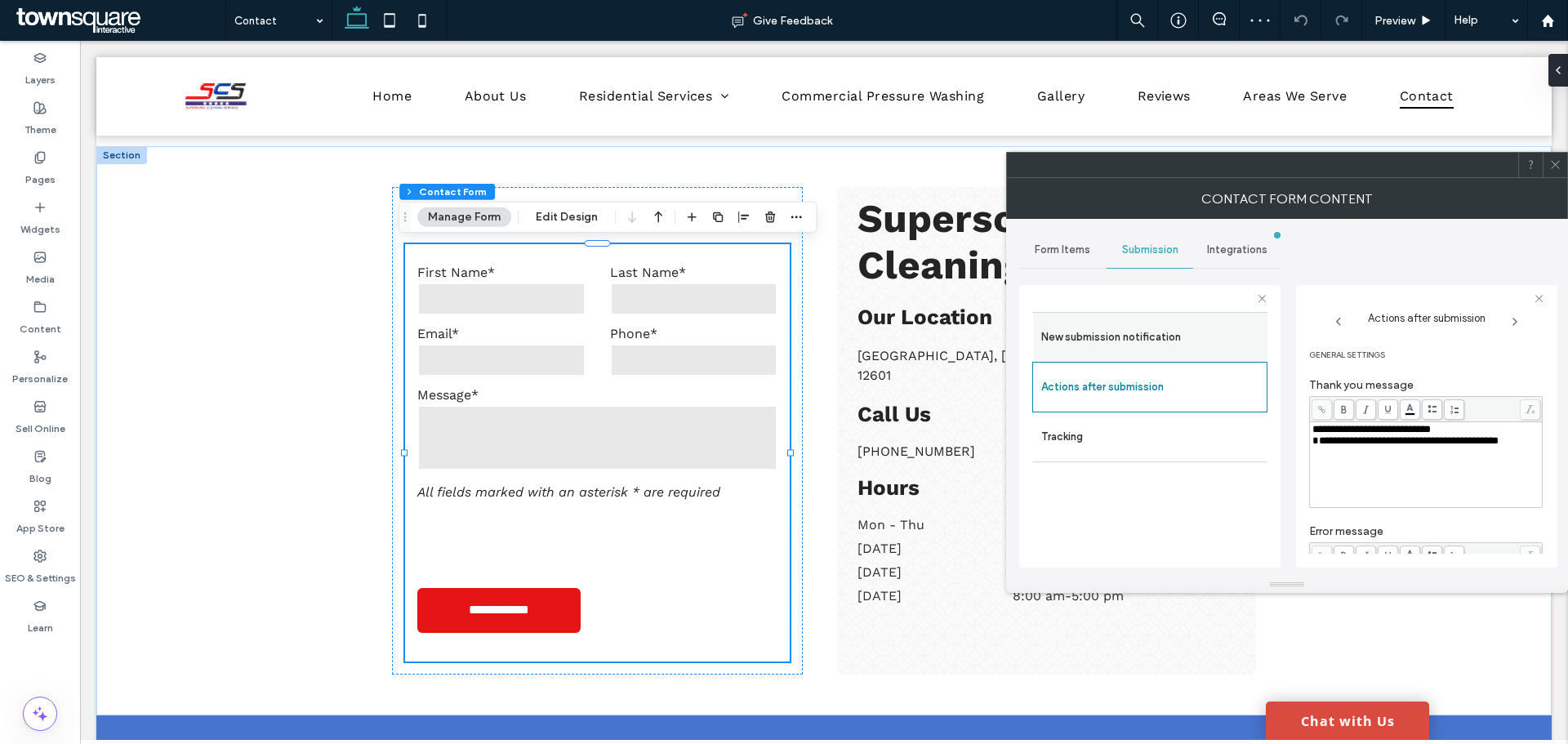
click at [1187, 339] on label "New submission notification" at bounding box center [1150, 337] width 218 height 33
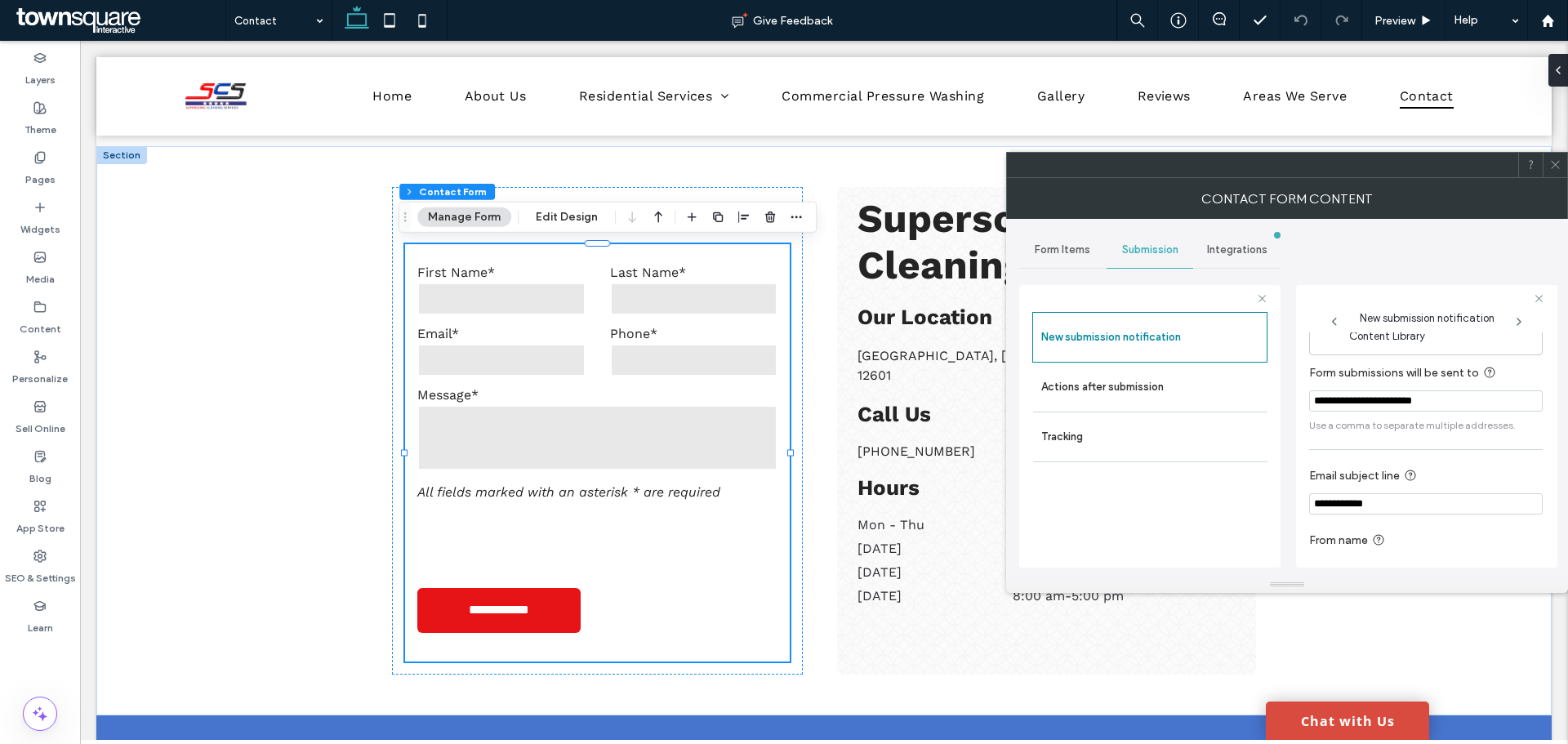
scroll to position [85, 0]
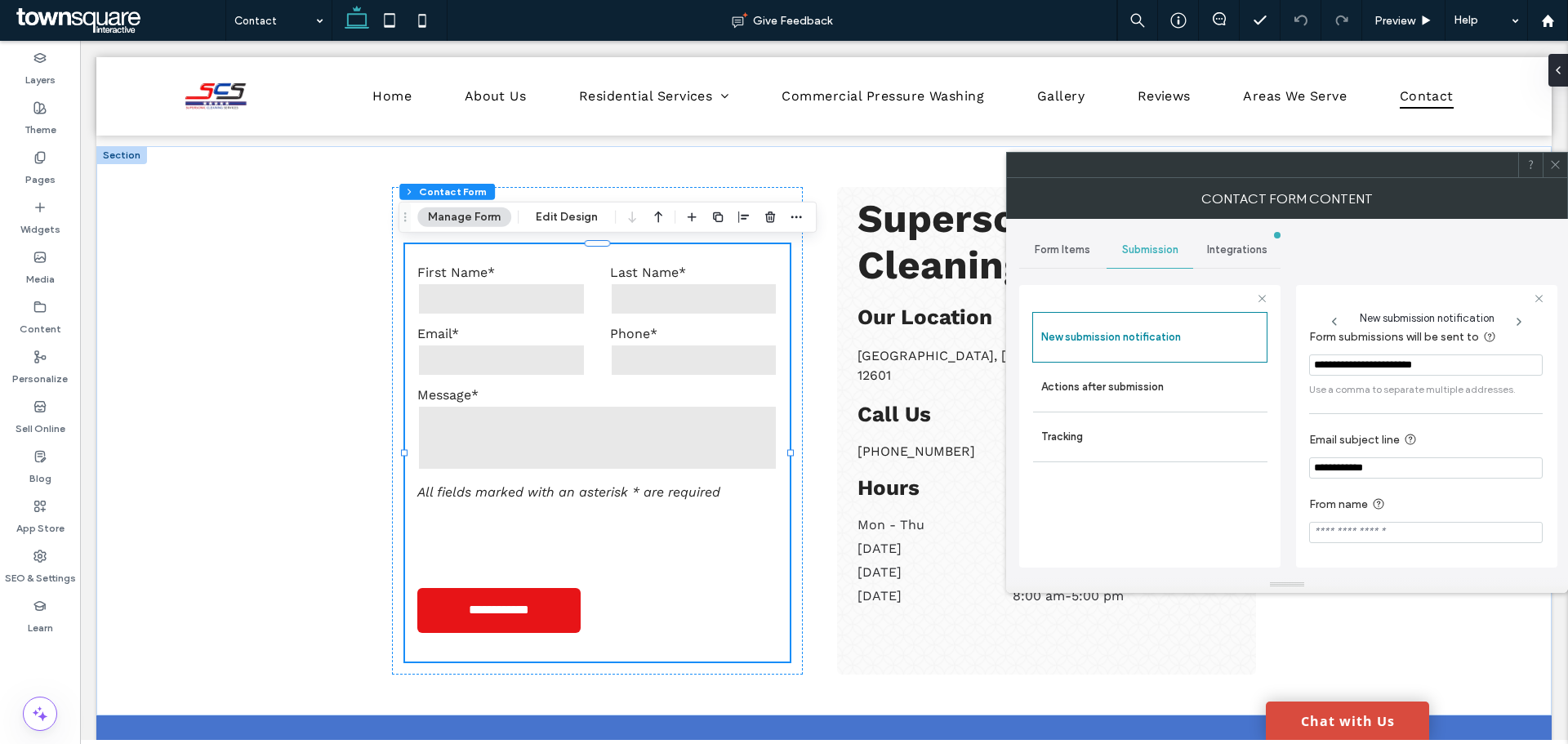
drag, startPoint x: 1555, startPoint y: 168, endPoint x: 1515, endPoint y: 175, distance: 40.6
click at [1555, 167] on icon at bounding box center [1555, 164] width 13 height 13
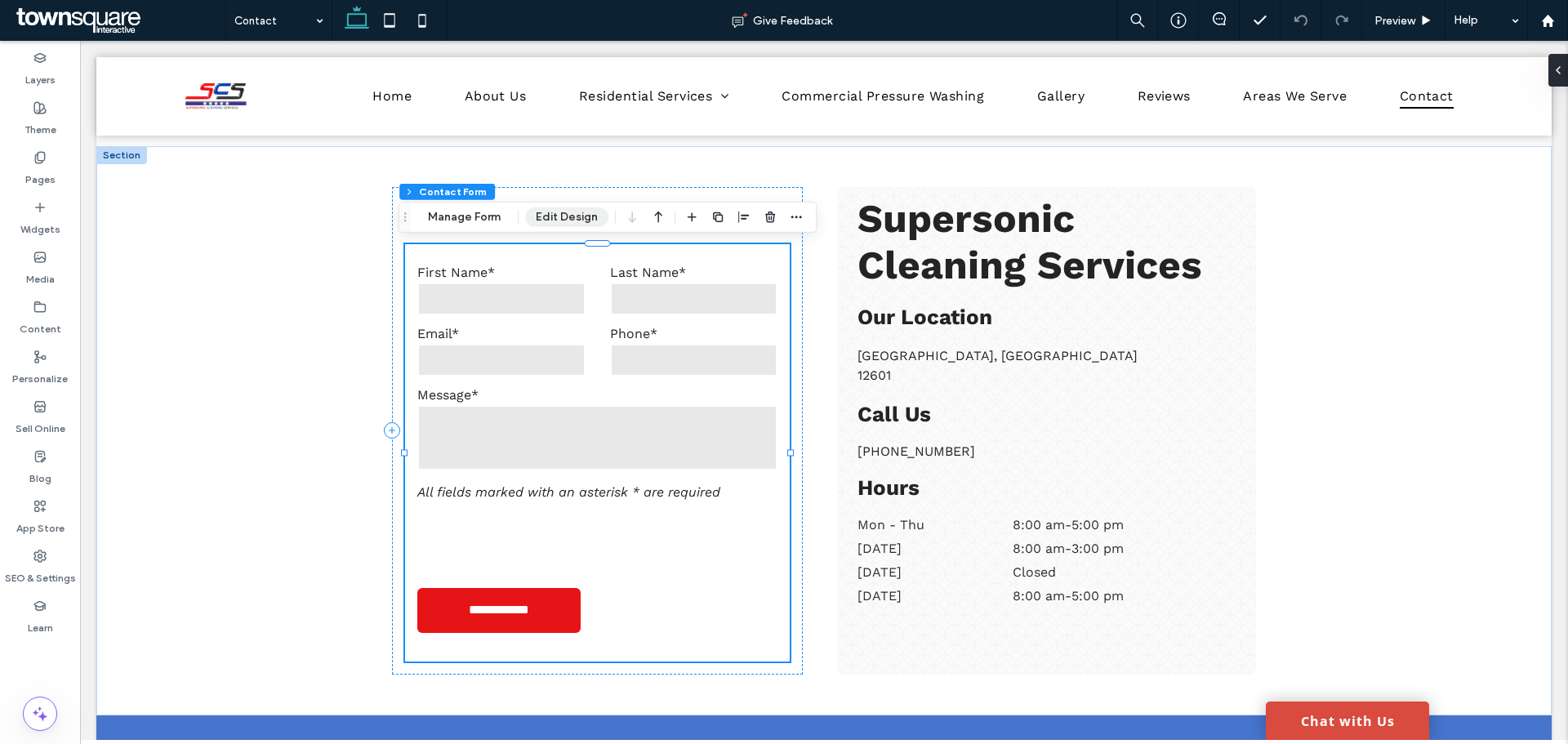
click at [569, 219] on button "Edit Design" at bounding box center [567, 217] width 84 height 19
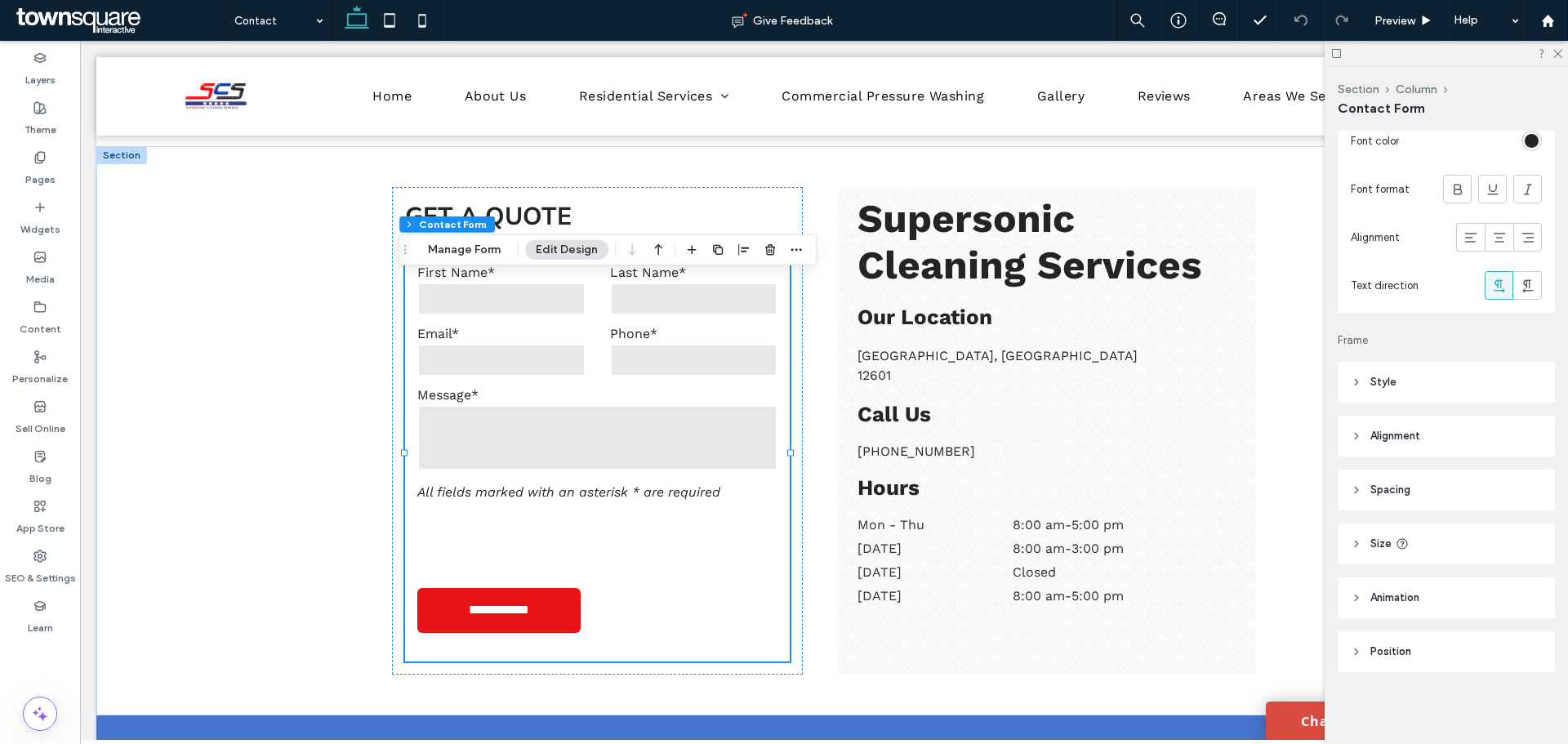
scroll to position [573, 0]
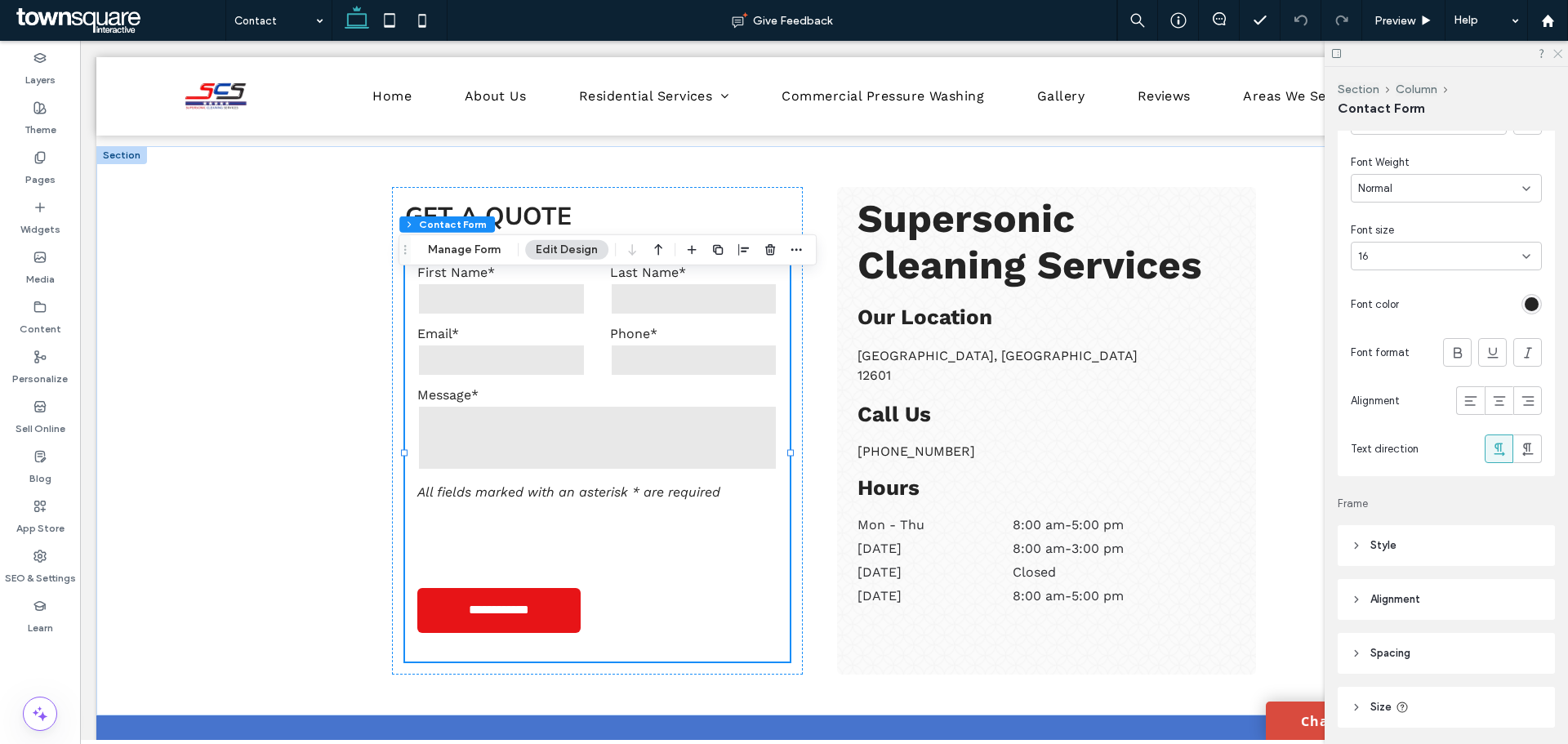
click at [1555, 54] on icon at bounding box center [1556, 53] width 11 height 11
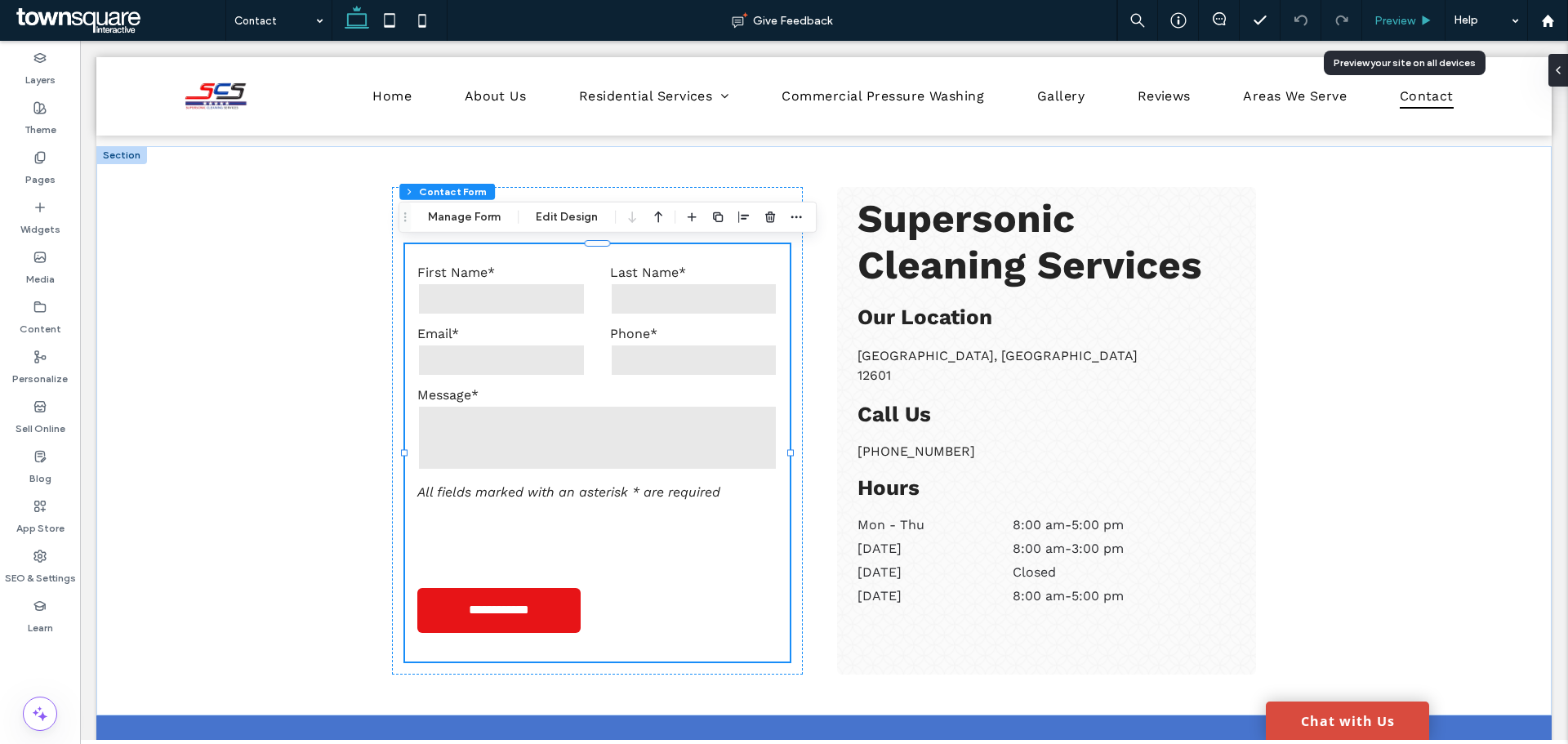
click at [1385, 11] on div "Preview" at bounding box center [1404, 20] width 84 height 41
click at [1382, 18] on span "Preview" at bounding box center [1395, 21] width 41 height 14
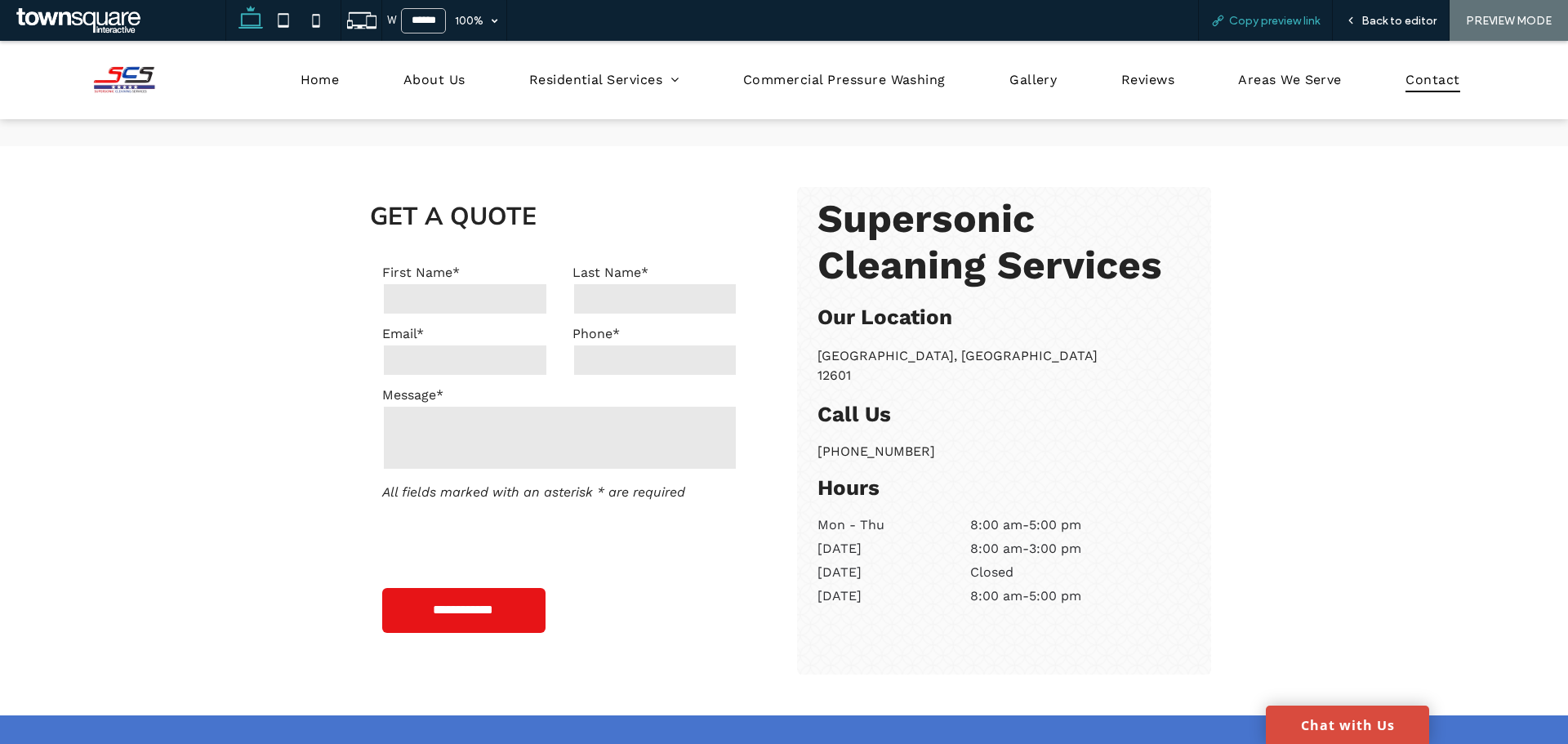
click at [1261, 14] on span "Copy preview link" at bounding box center [1274, 21] width 90 height 14
click at [413, 85] on span "About Us" at bounding box center [434, 79] width 62 height 23
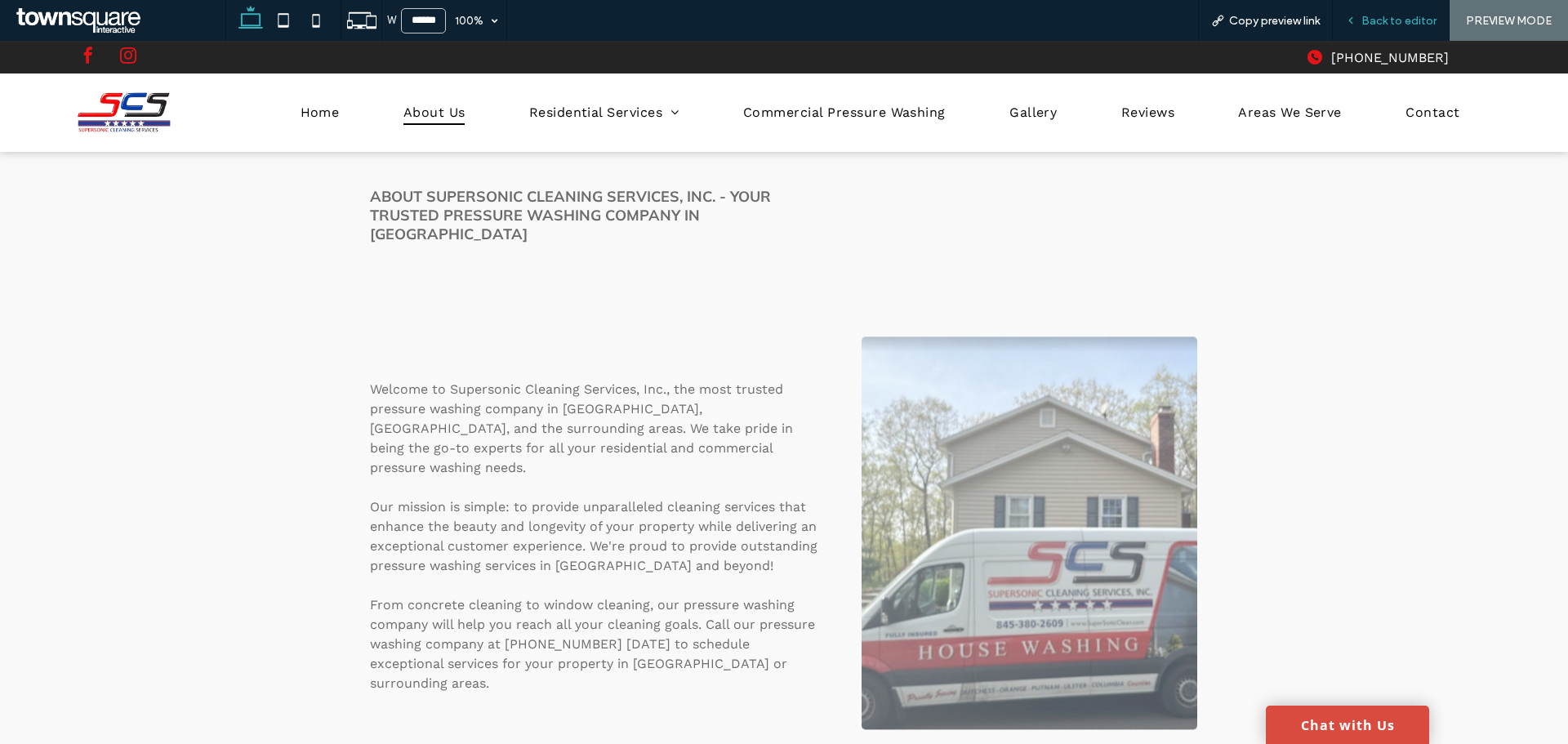
click at [1370, 12] on div "Back to editor" at bounding box center [1392, 20] width 117 height 41
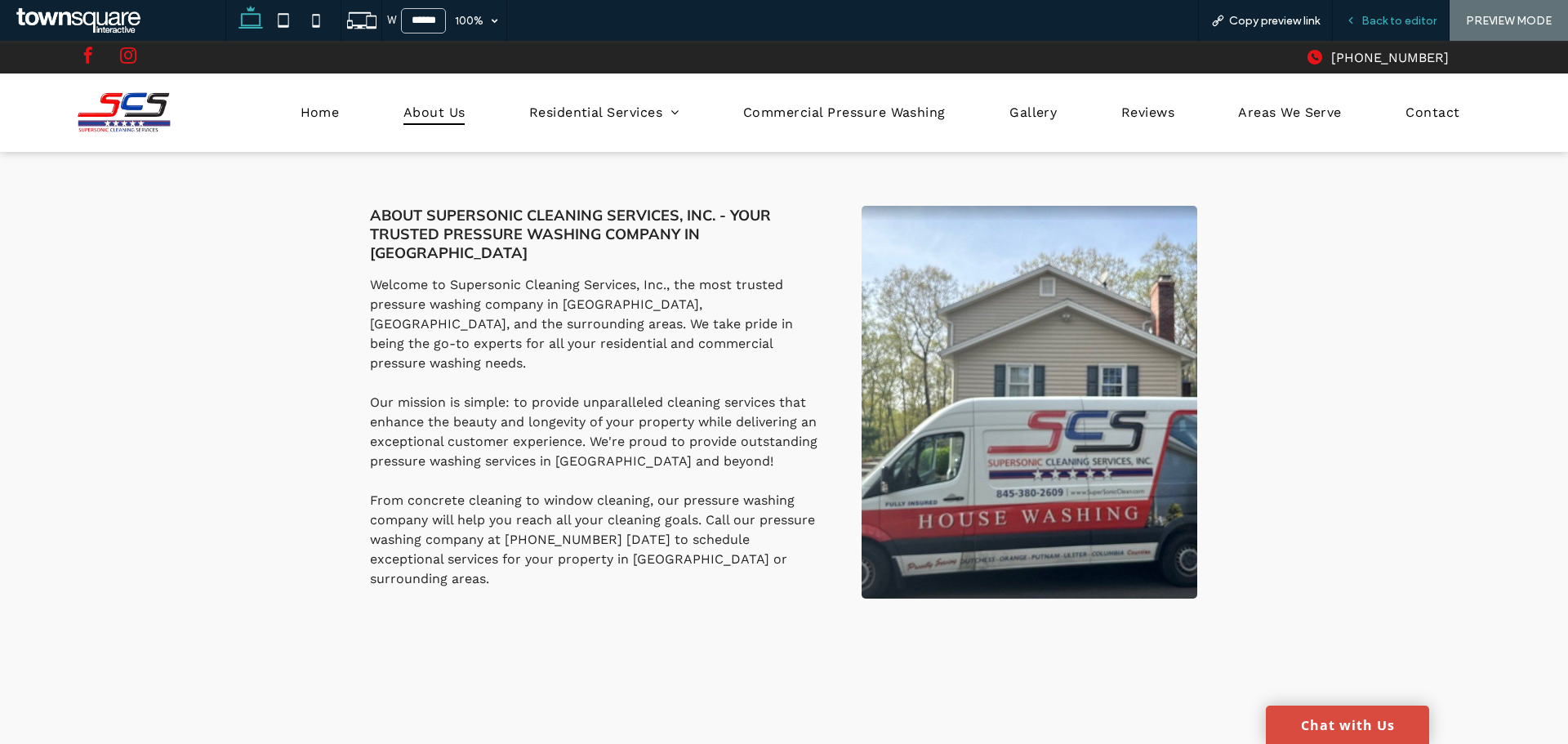
click at [1387, 21] on span "Back to editor" at bounding box center [1399, 21] width 75 height 14
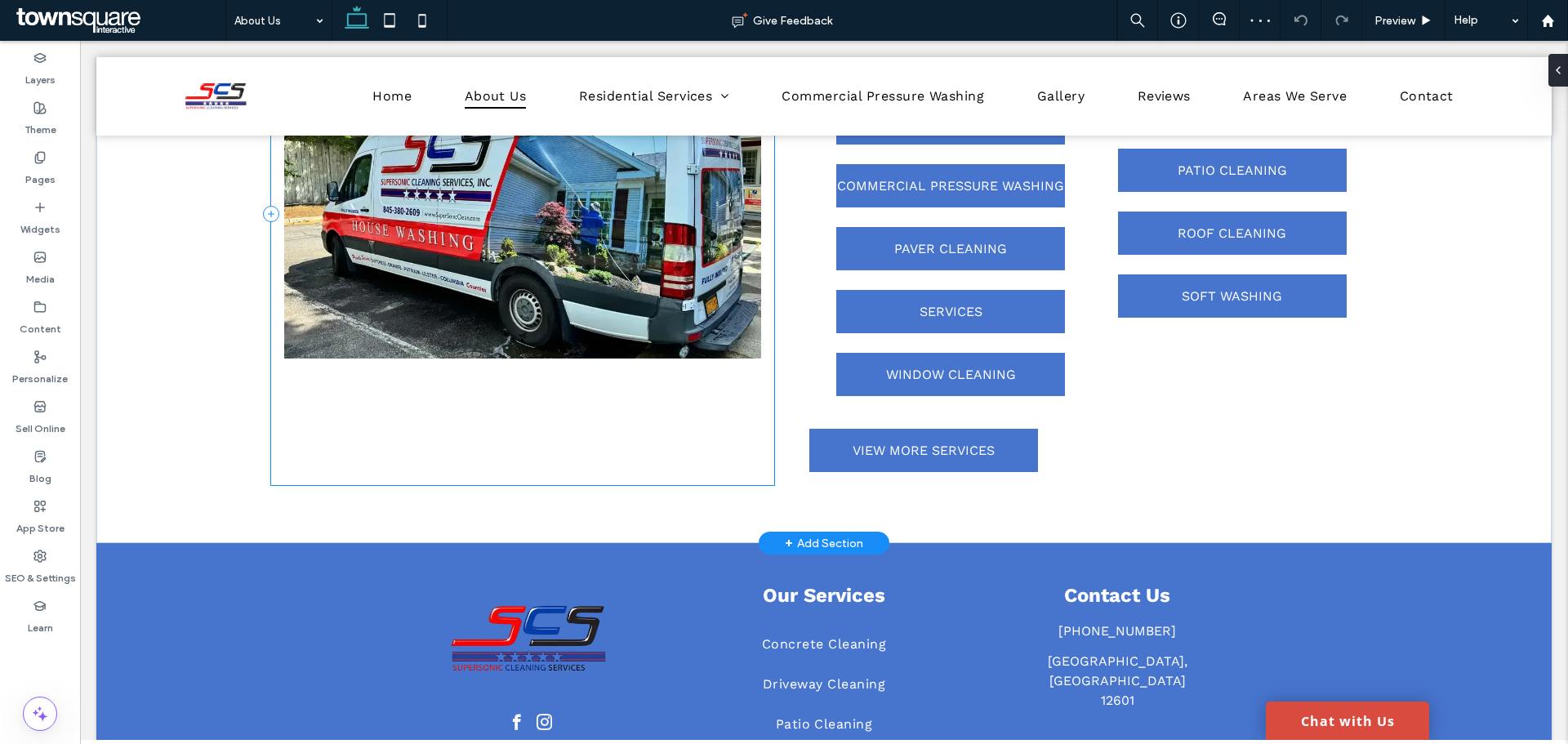
scroll to position [1551, 0]
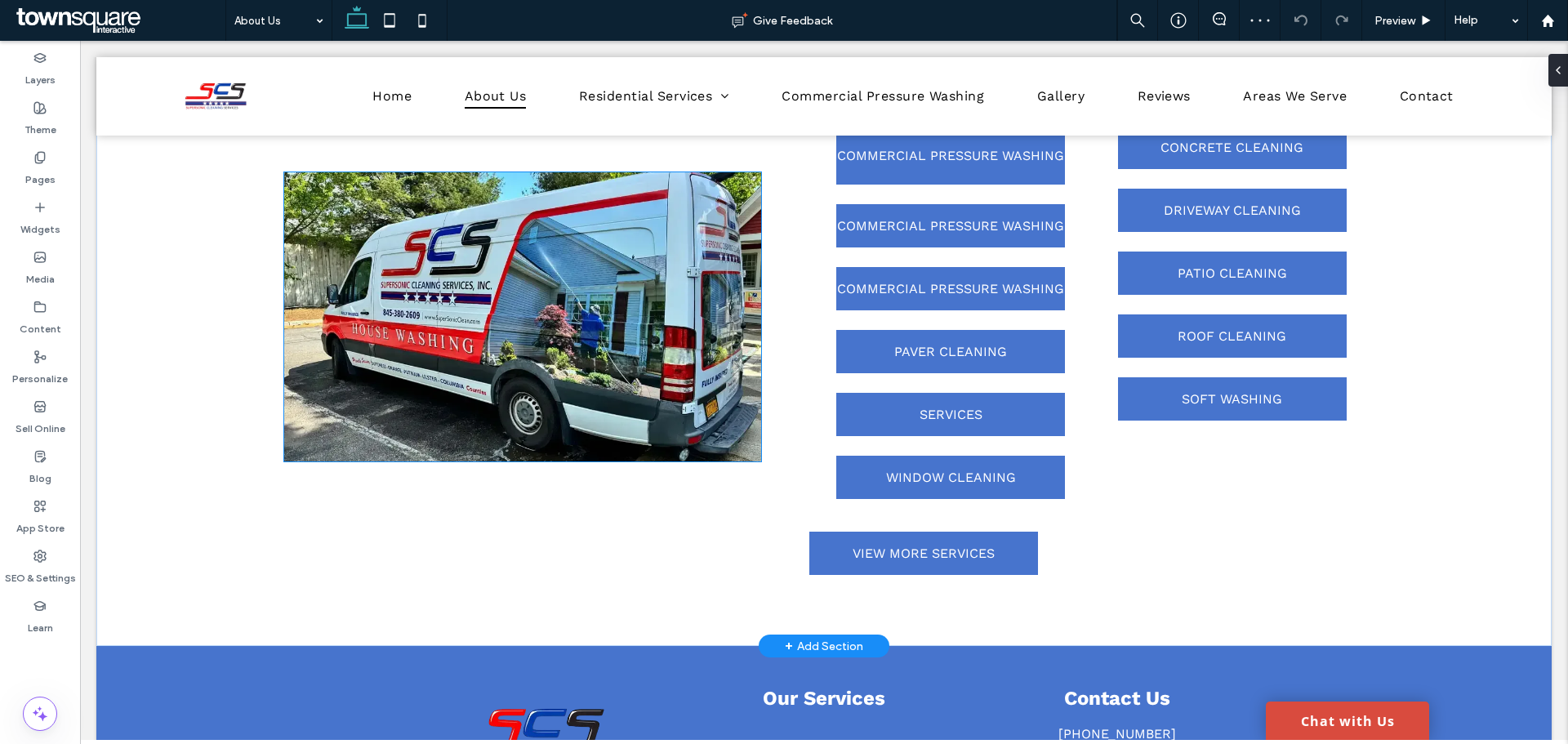
click at [633, 452] on img at bounding box center [523, 317] width 477 height 289
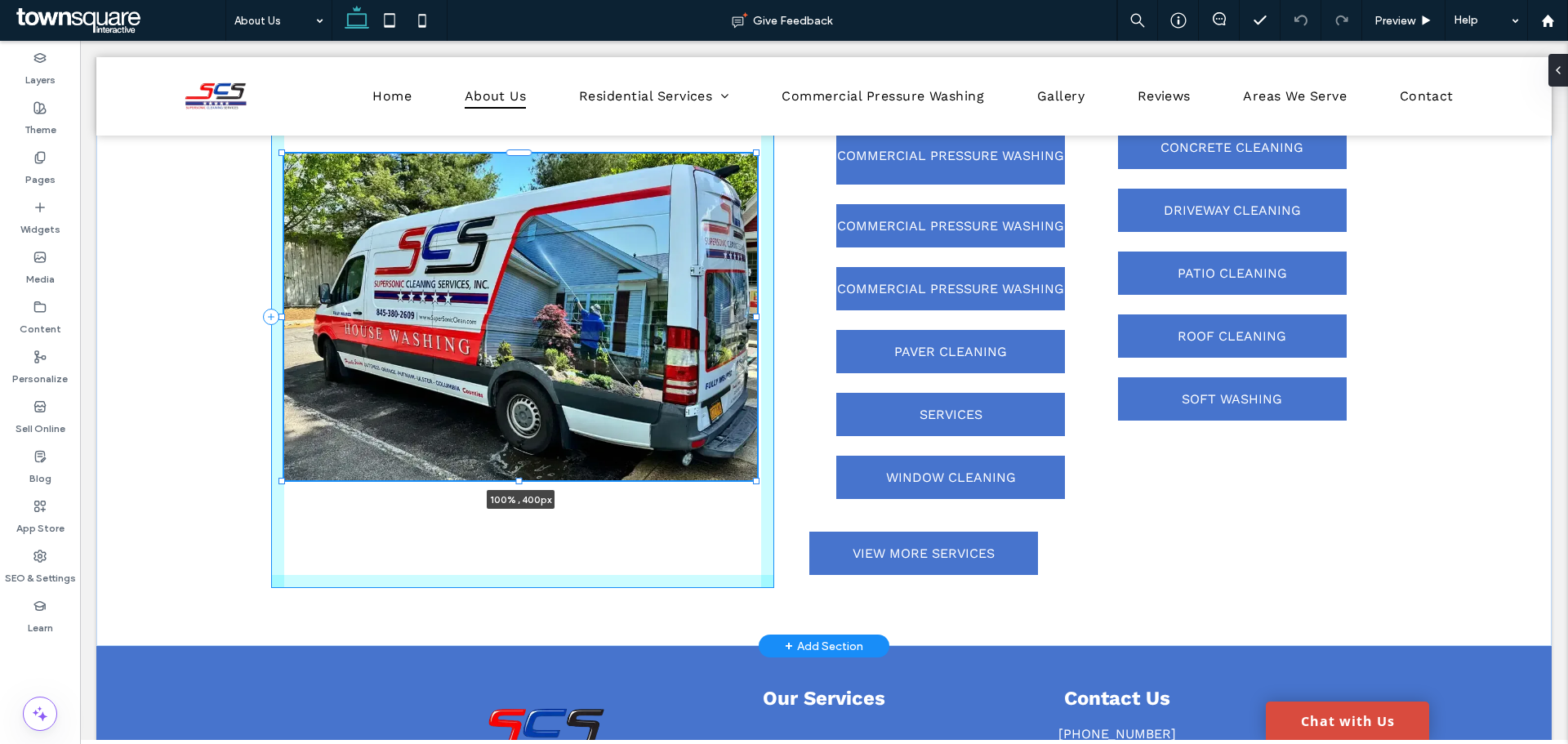
drag, startPoint x: 518, startPoint y: 463, endPoint x: 556, endPoint y: 482, distance: 42.5
click at [556, 482] on div "100% , 400px Our Professional Services COMMERCIAL PRESSURE WASHING COMMERCIAL P…" at bounding box center [824, 317] width 1455 height 659
type input "***"
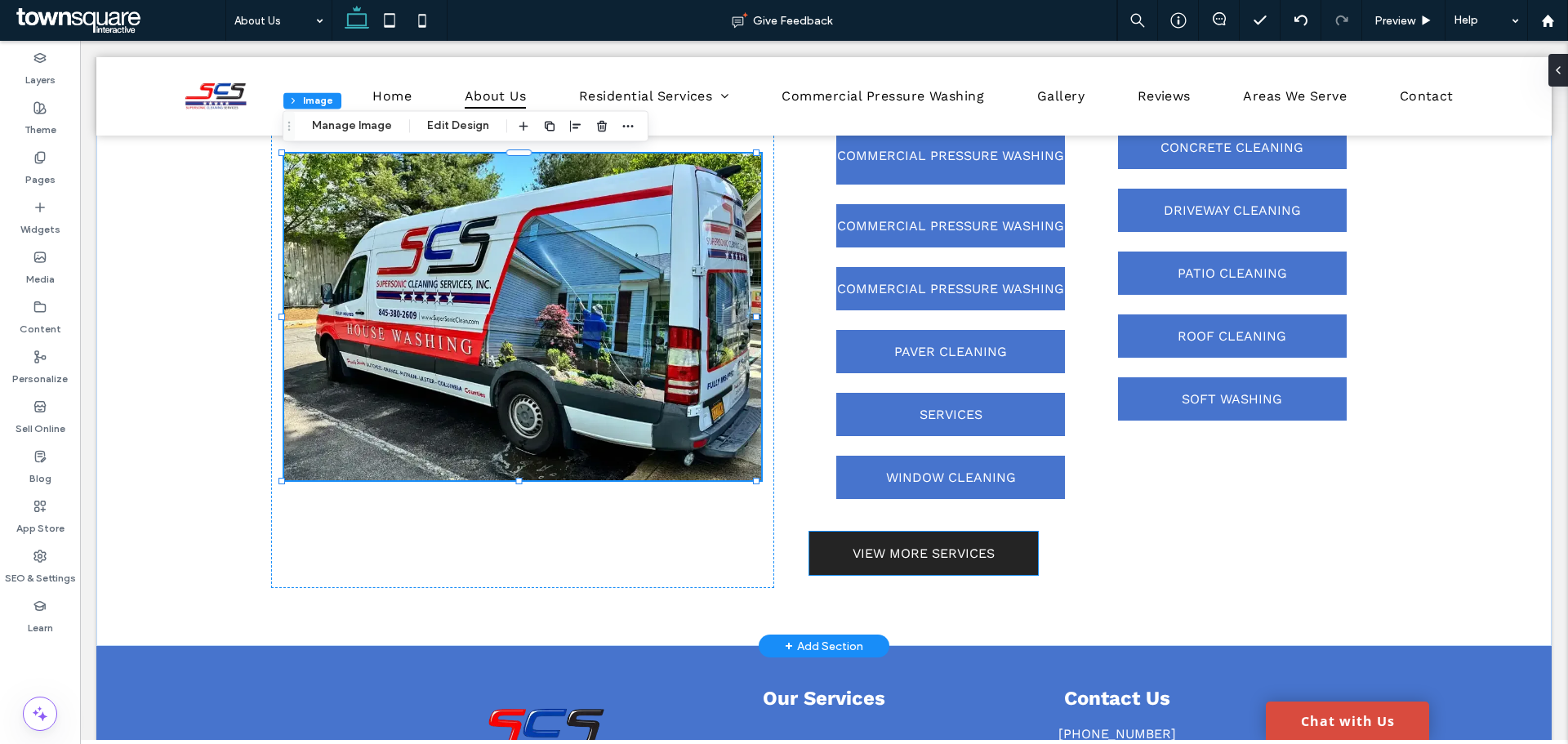
click at [932, 552] on span "VIEW MORE SERVICES" at bounding box center [924, 553] width 142 height 16
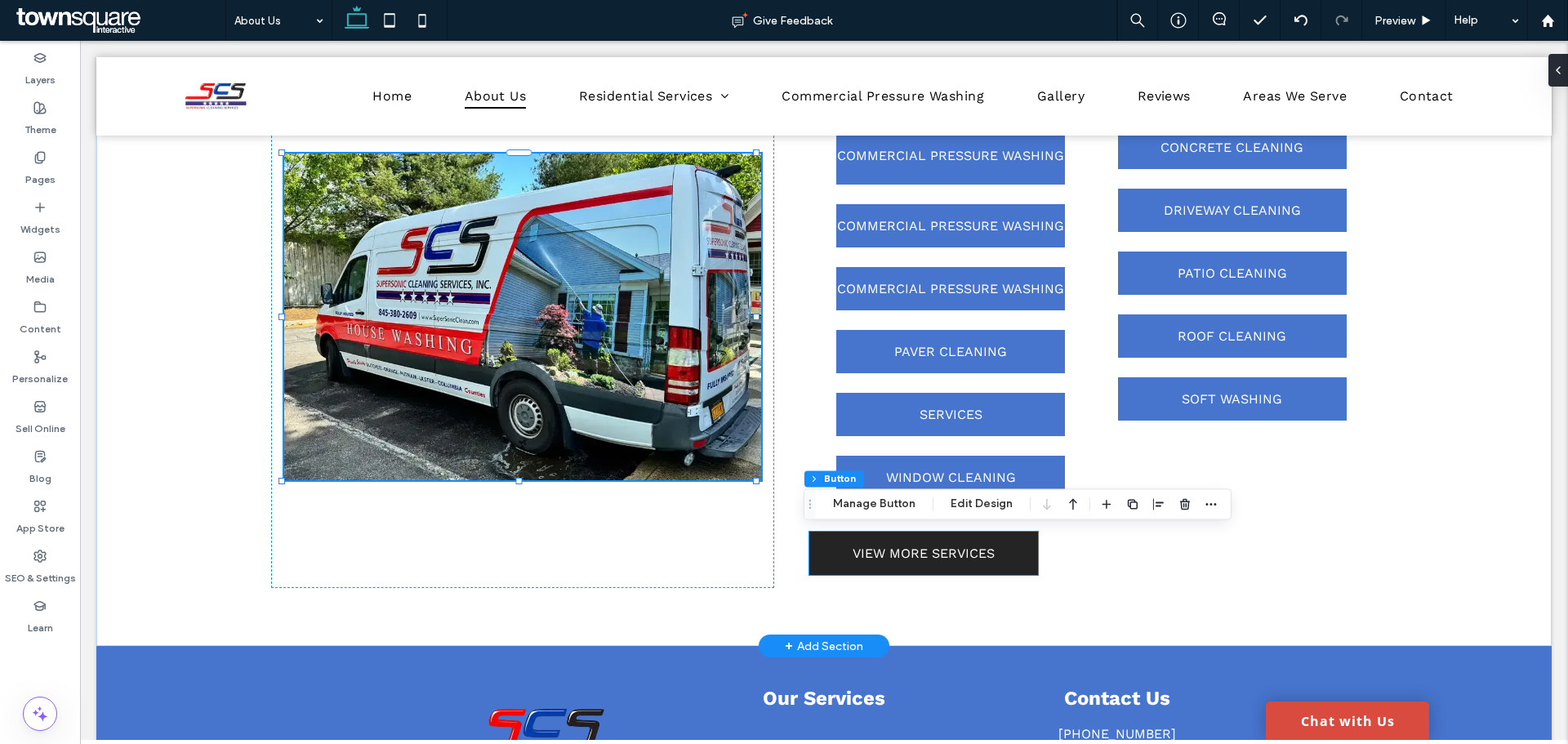
type input "**"
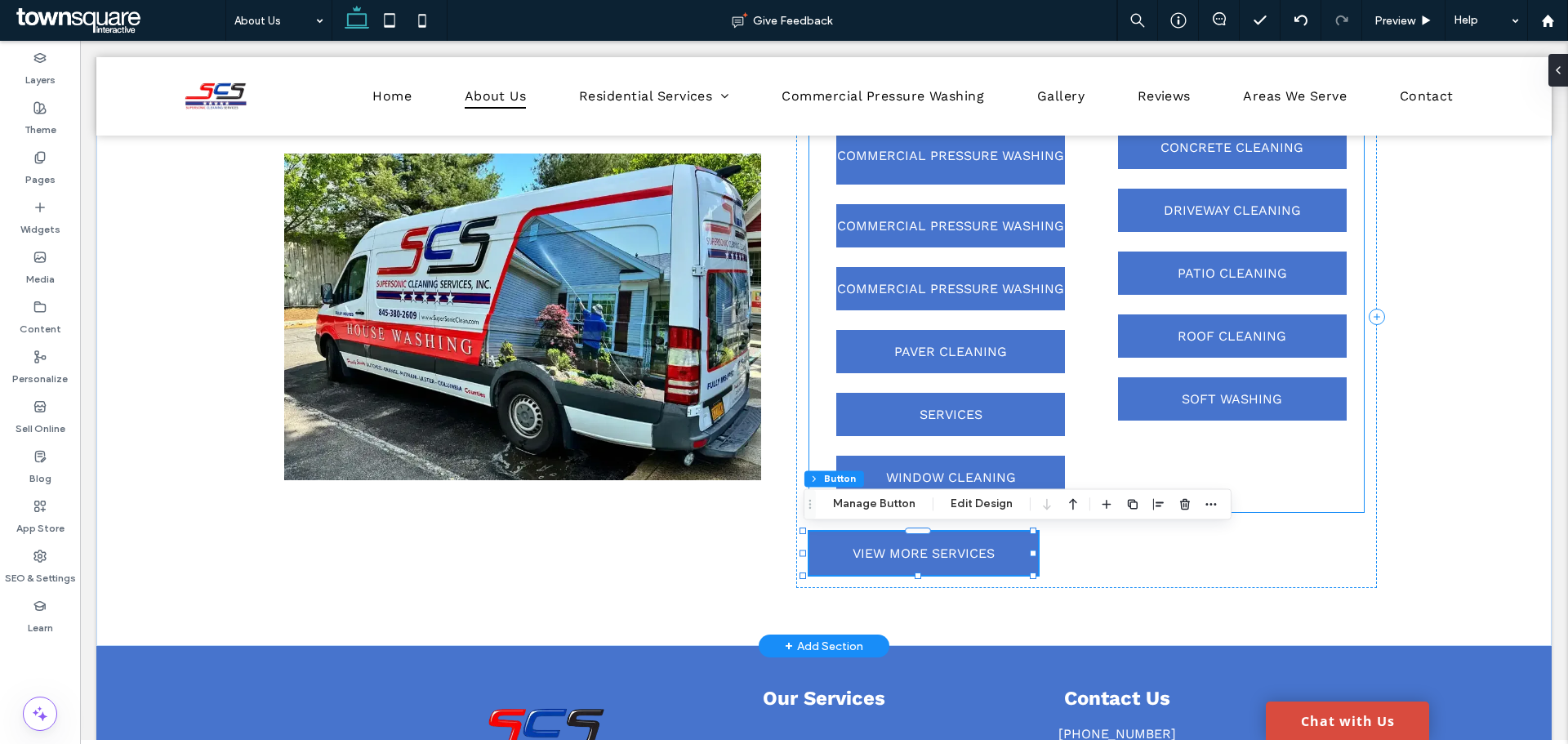
click at [810, 379] on div "COMMERCIAL PRESSURE WASHING COMMERCIAL PRESSURE WASHING COMMERCIAL PRESSURE WAS…" at bounding box center [1086, 313] width 554 height 400
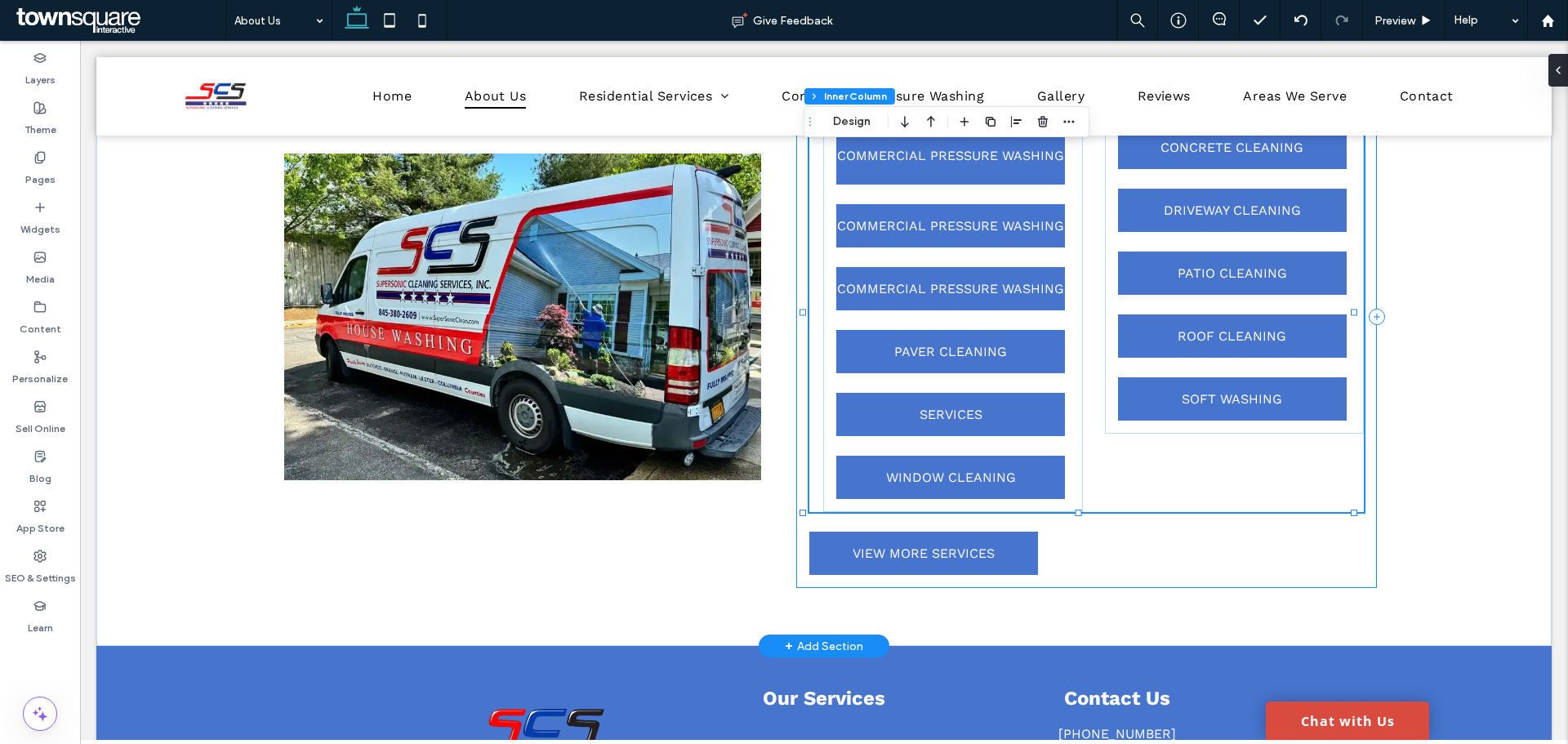
click at [813, 518] on div "Our Professional Services COMMERCIAL PRESSURE WASHING COMMERCIAL PRESSURE WASHI…" at bounding box center [1086, 317] width 580 height 542
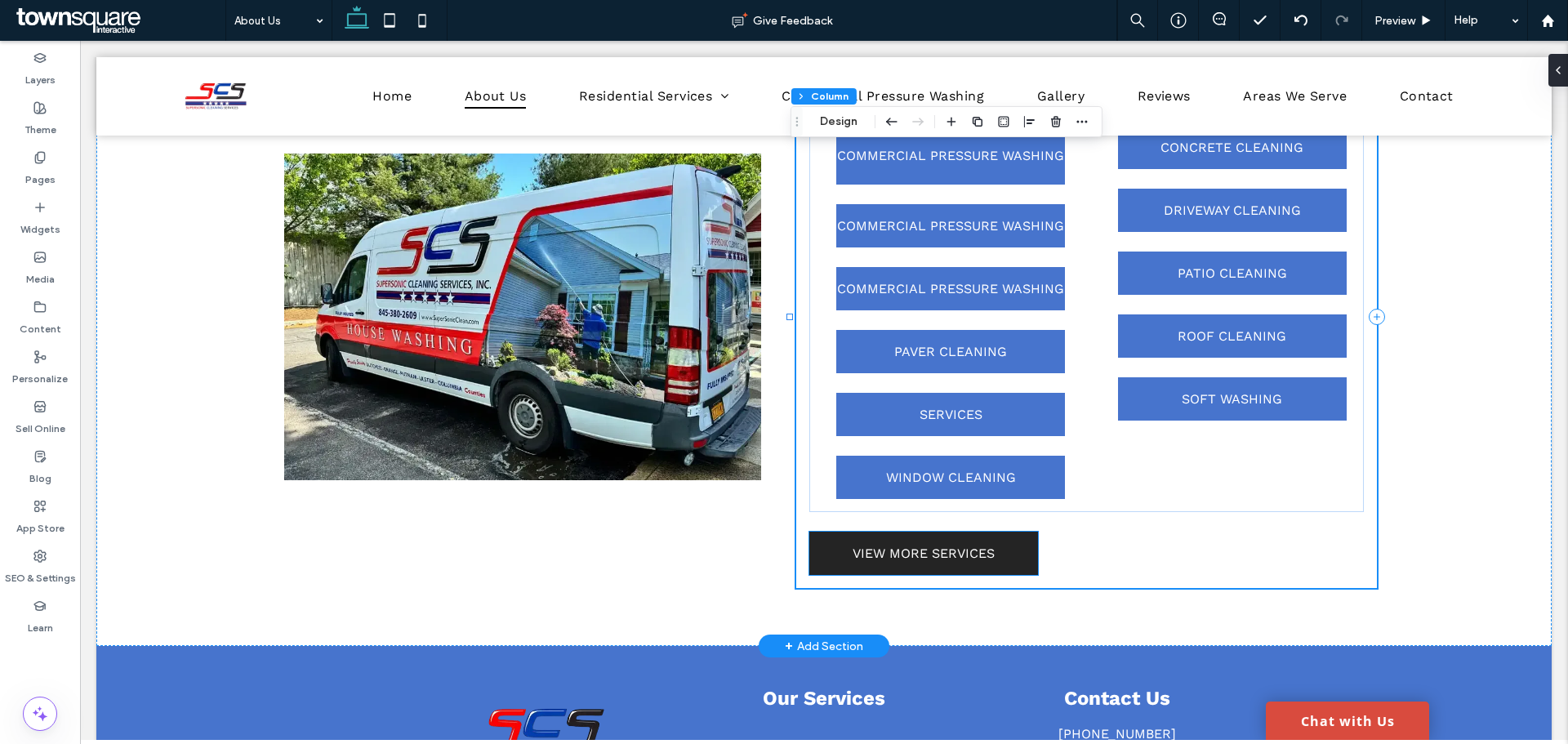
click at [920, 542] on link "VIEW MORE SERVICES" at bounding box center [923, 553] width 228 height 43
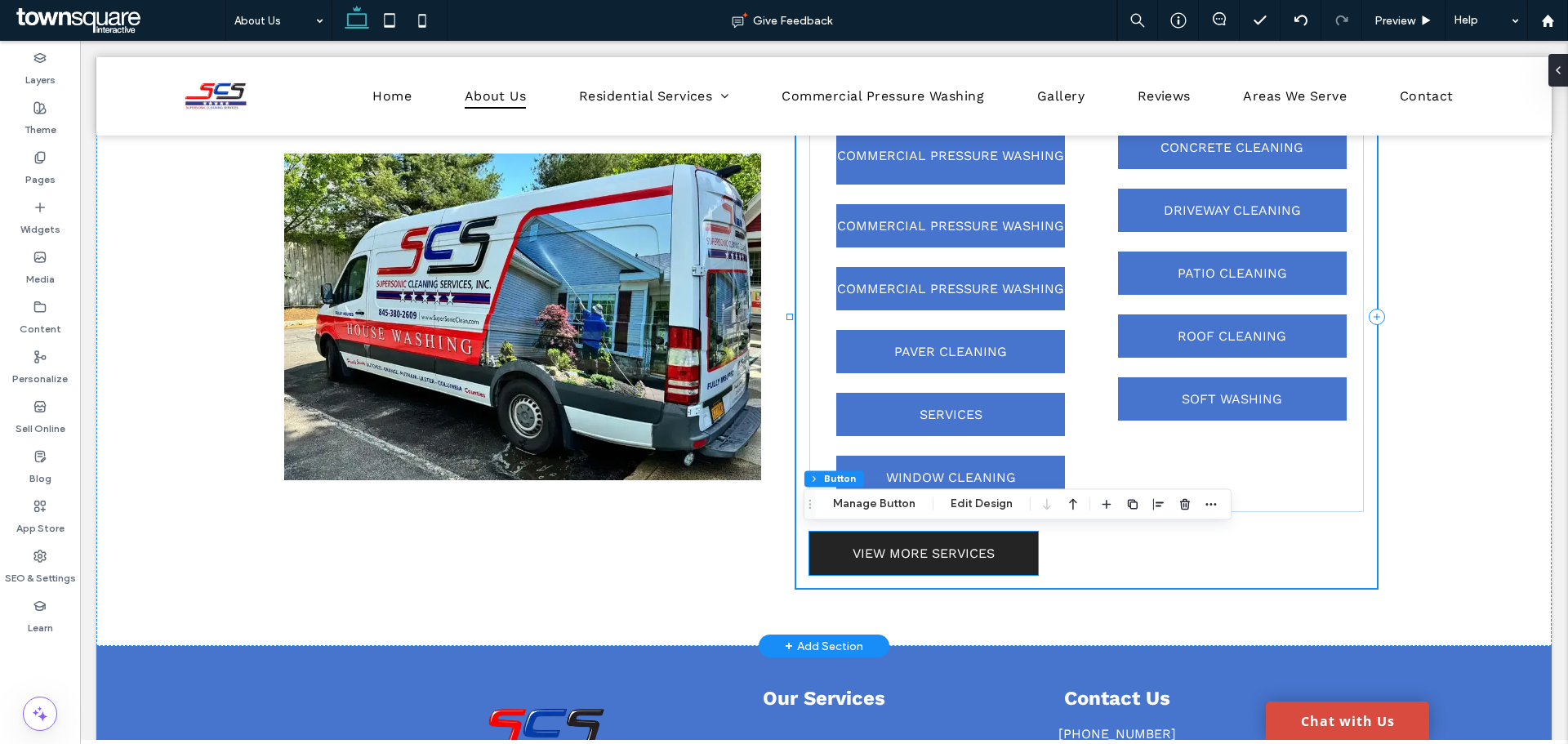
type input "**"
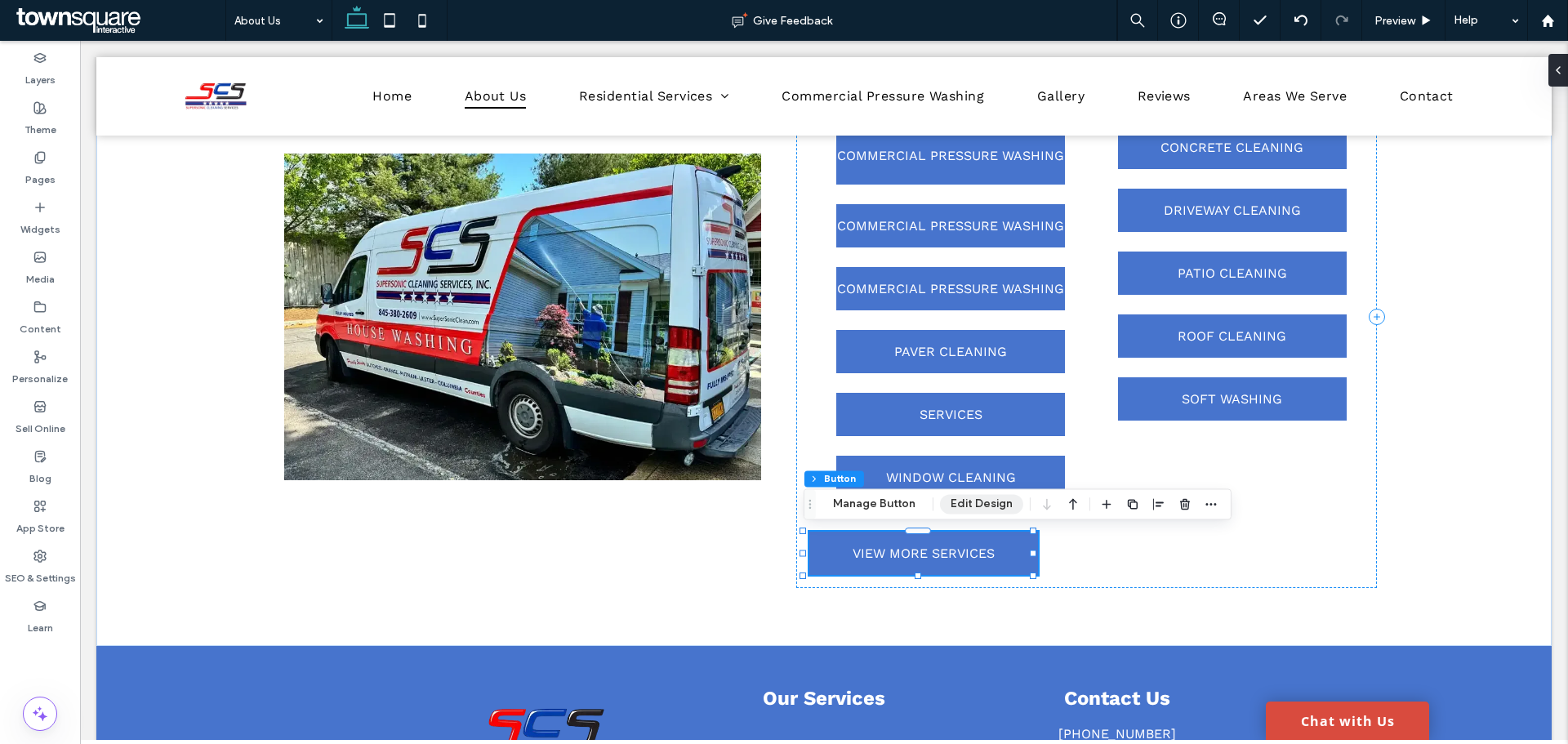
click at [962, 505] on button "Edit Design" at bounding box center [982, 503] width 84 height 19
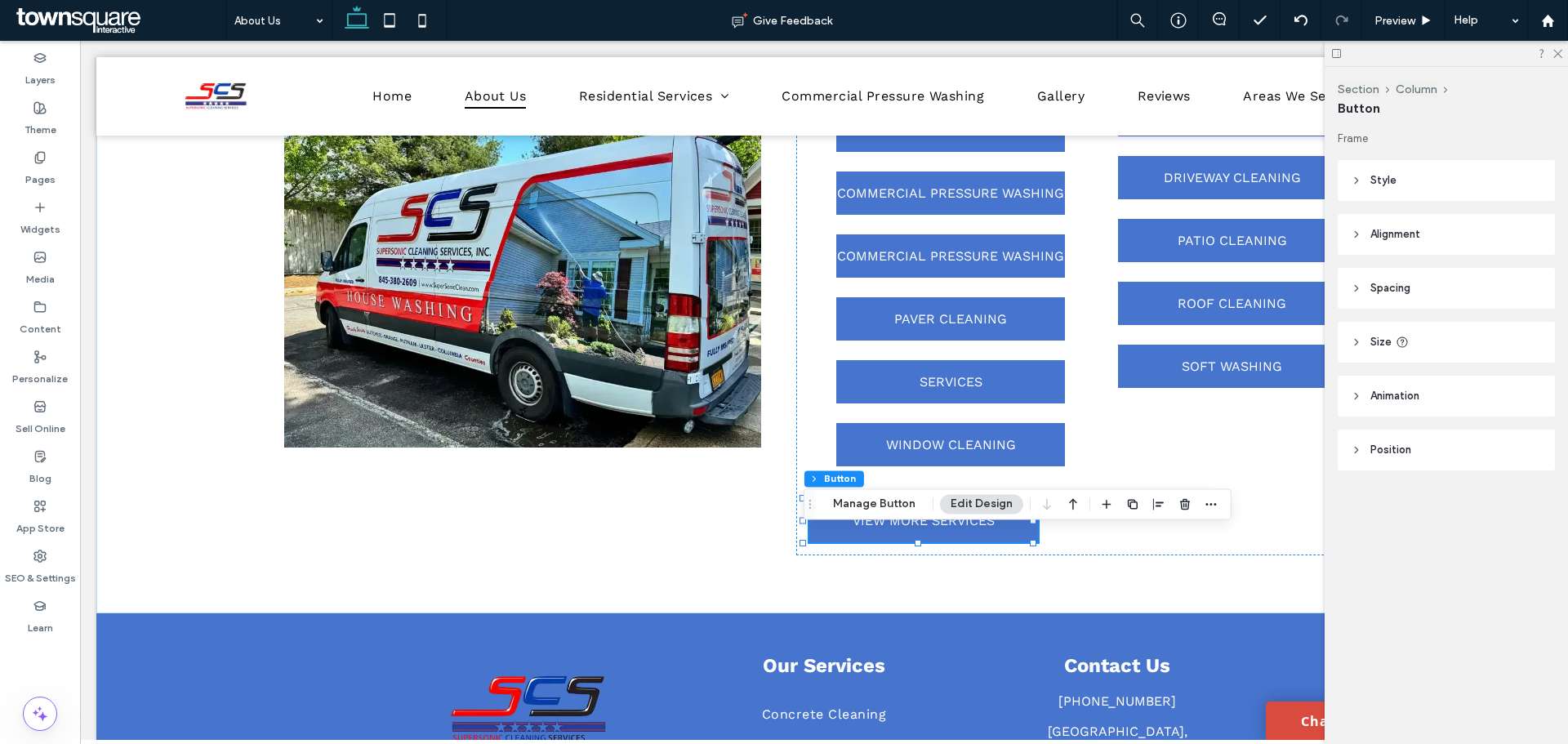
click at [1422, 329] on header "Size" at bounding box center [1447, 342] width 217 height 41
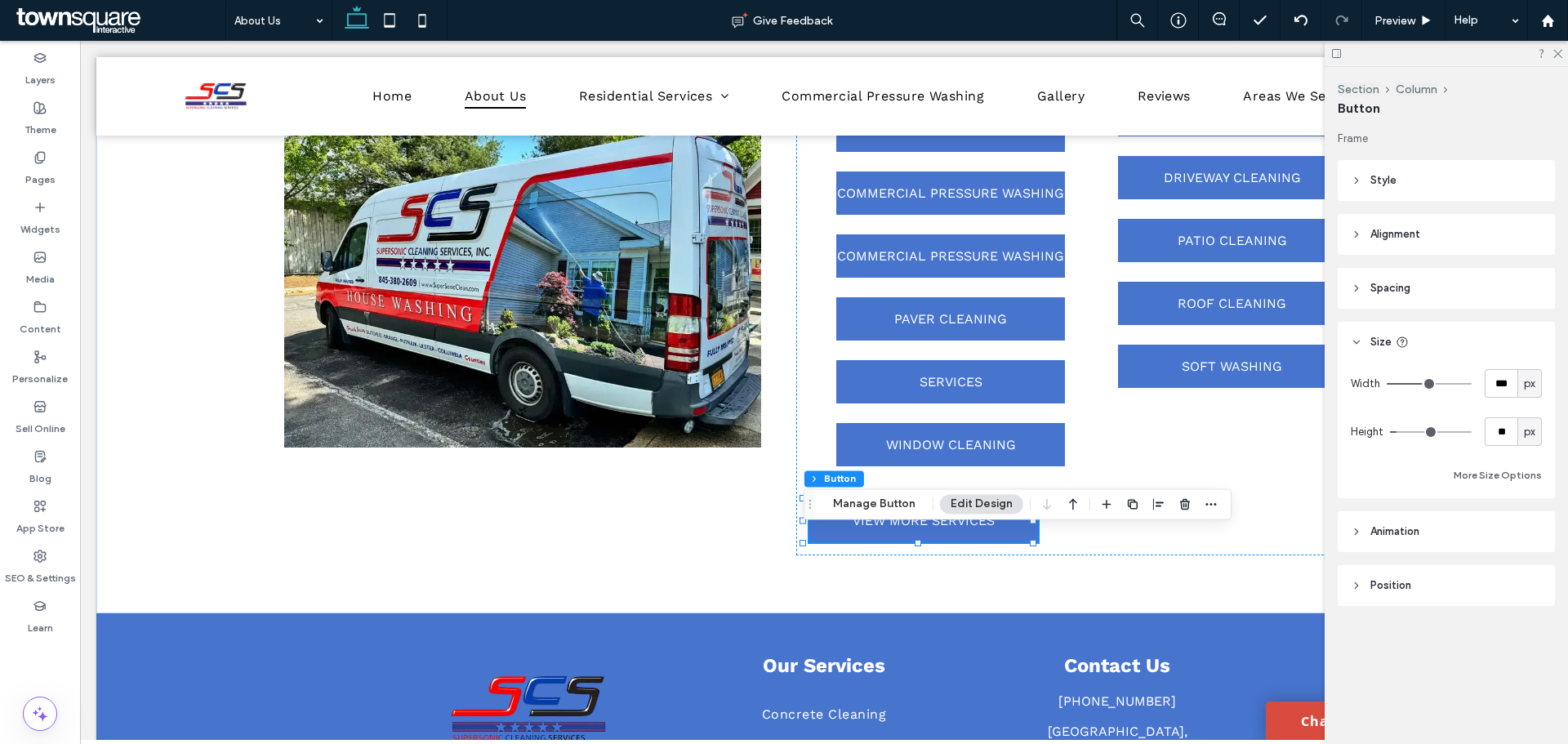
click at [1382, 181] on span "Style" at bounding box center [1383, 181] width 26 height 17
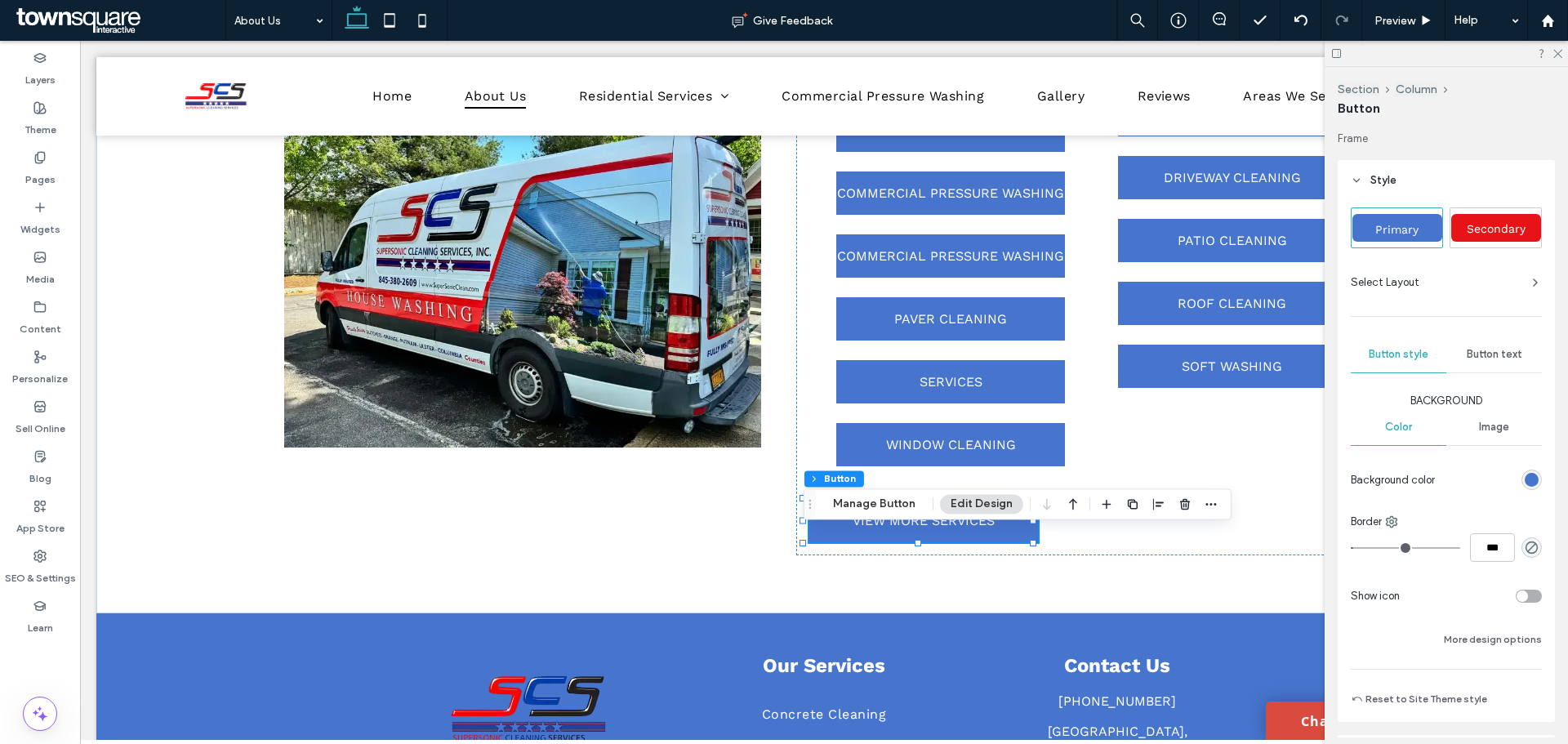
click at [1354, 178] on icon at bounding box center [1356, 181] width 12 height 12
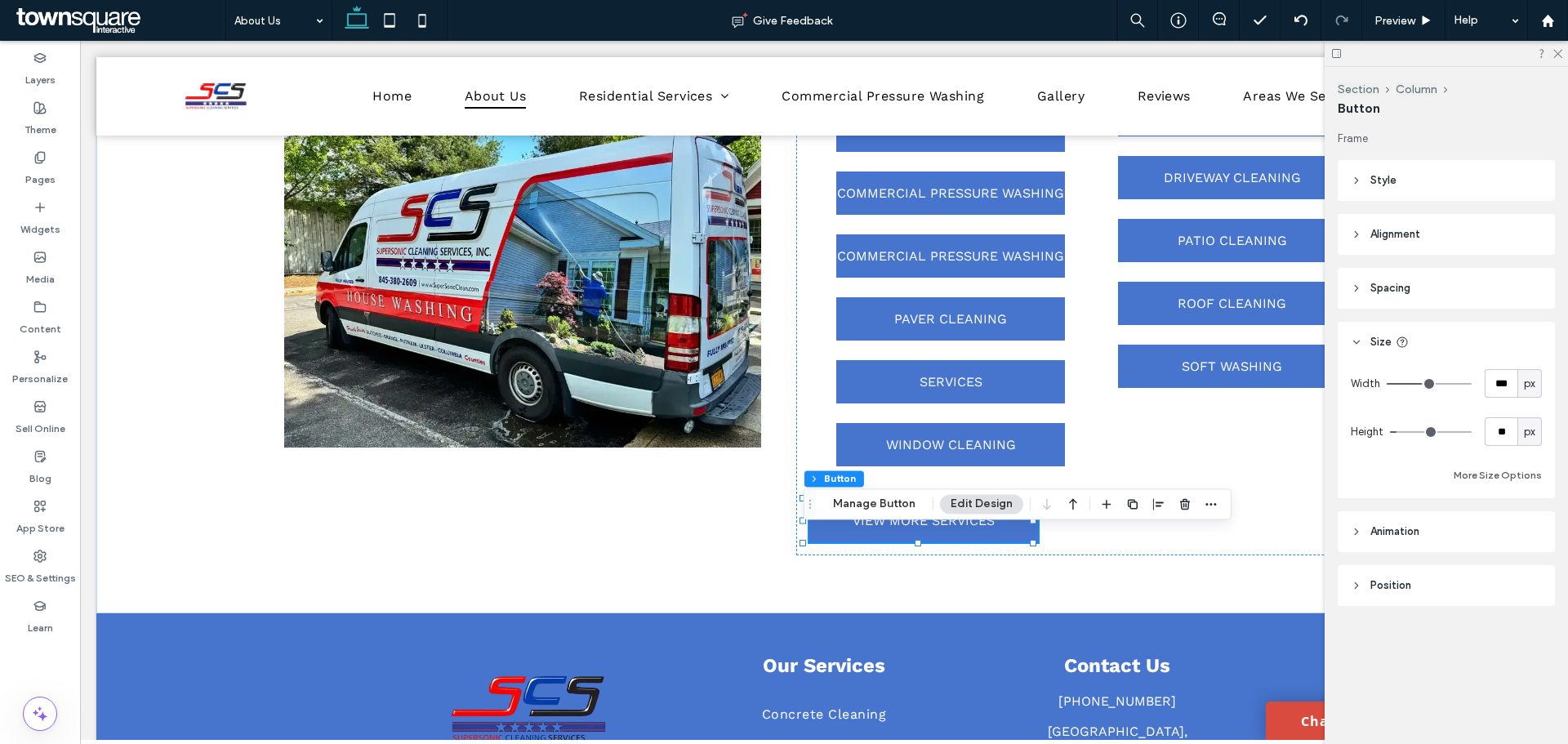
click at [1385, 295] on span "Spacing" at bounding box center [1391, 288] width 40 height 17
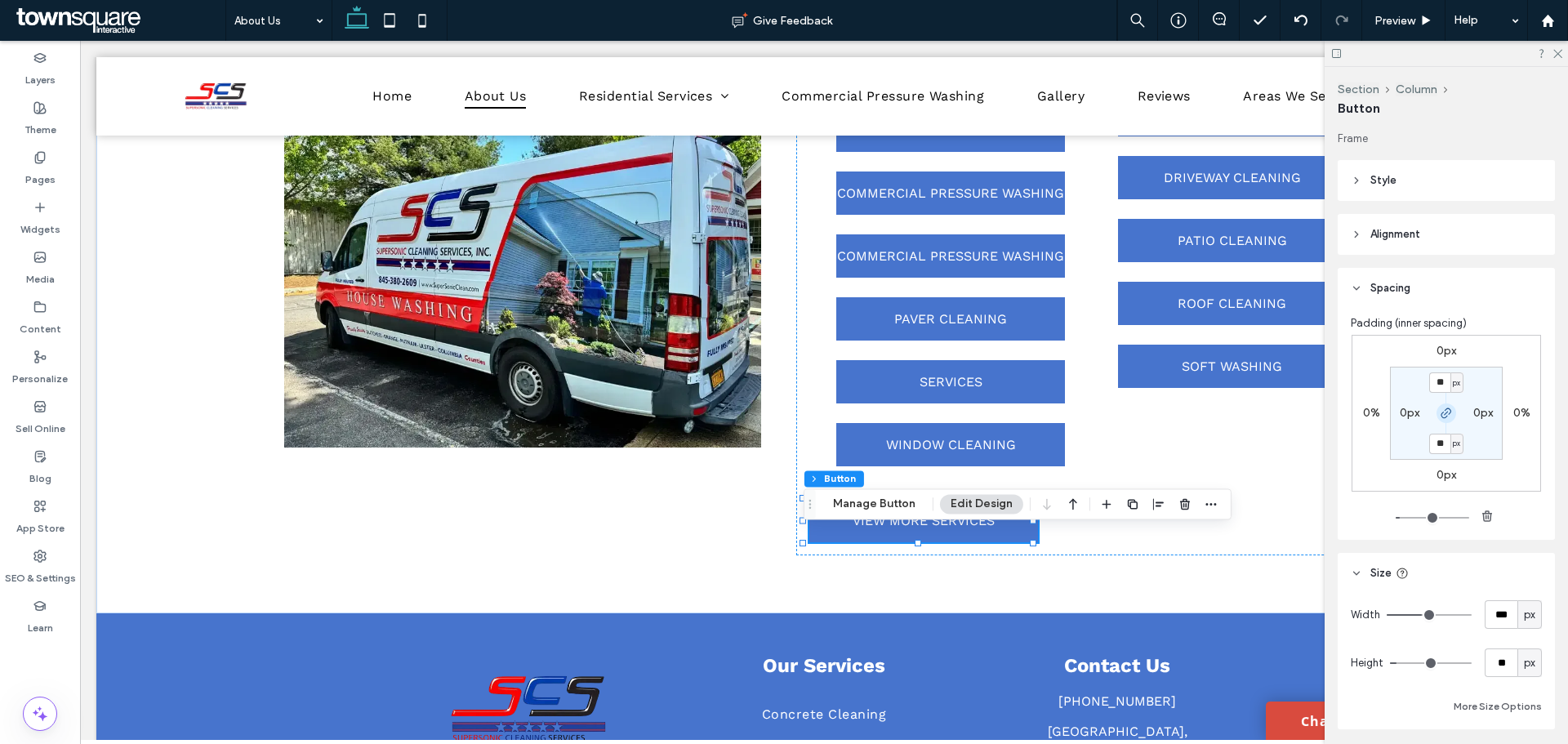
click at [1443, 408] on icon "button" at bounding box center [1447, 413] width 13 height 13
click at [1369, 409] on label "0%" at bounding box center [1371, 412] width 18 height 14
type input "*"
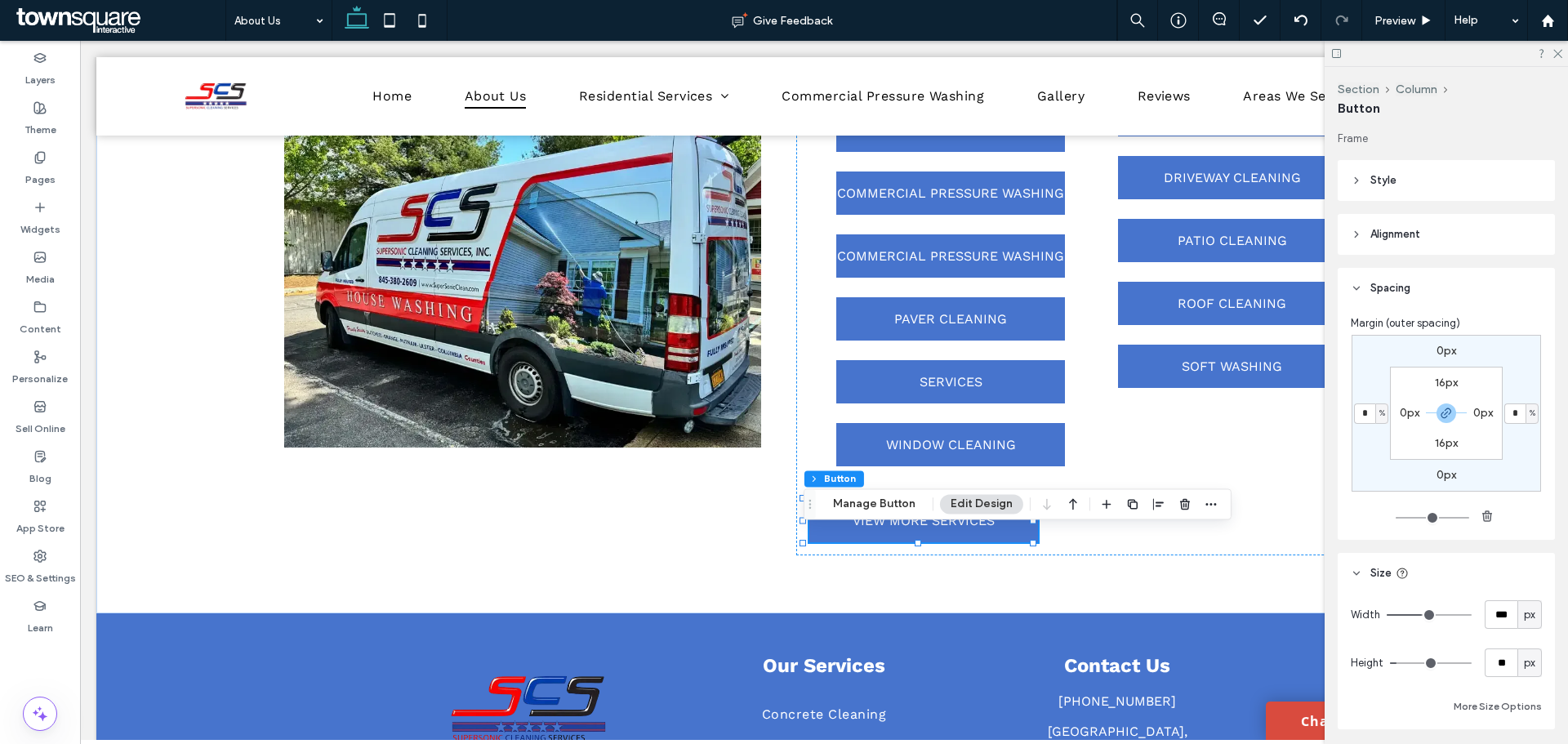
type input "*"
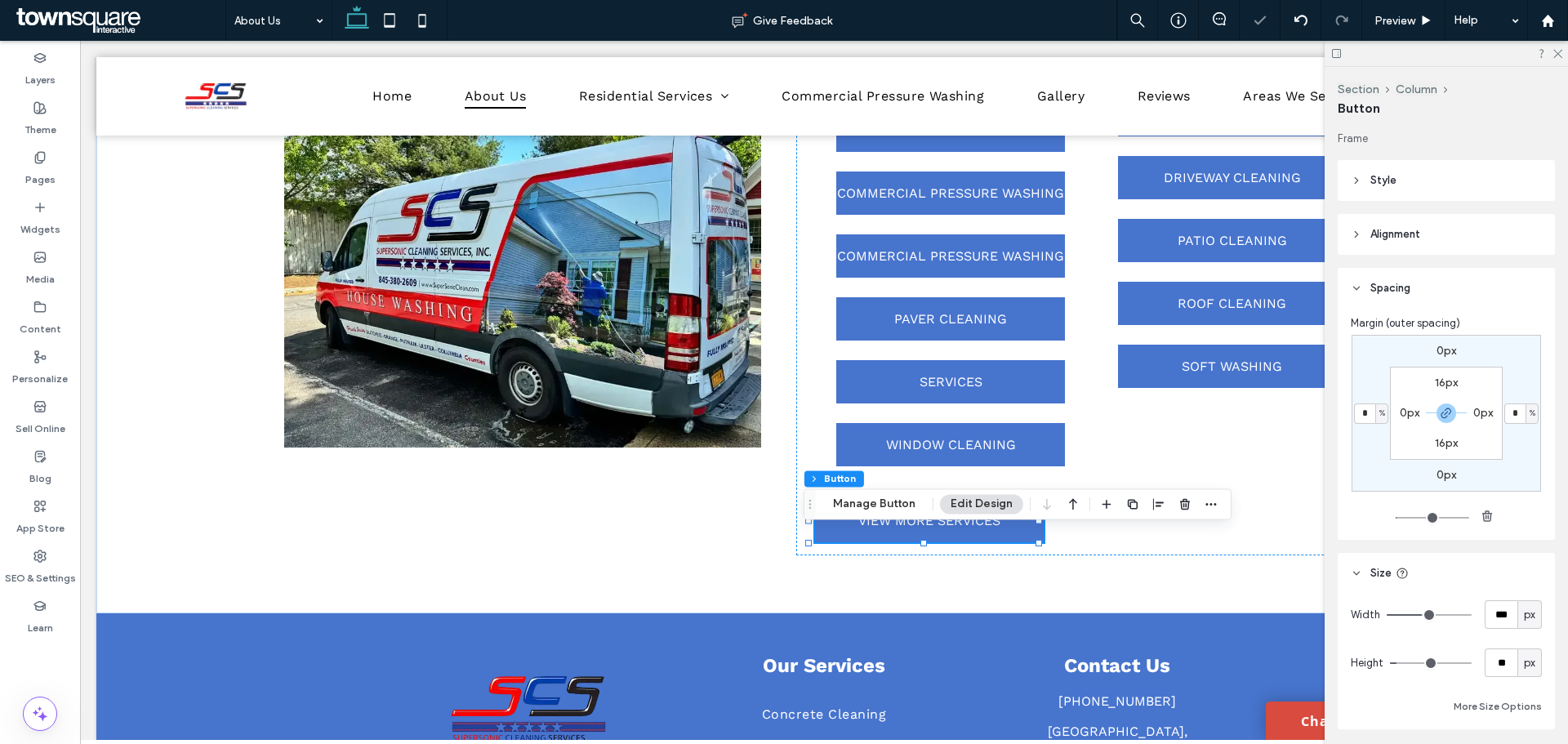
type input "*"
click at [1443, 413] on use "button" at bounding box center [1447, 413] width 10 height 10
click at [1367, 412] on input "*" at bounding box center [1364, 413] width 21 height 20
type input "*"
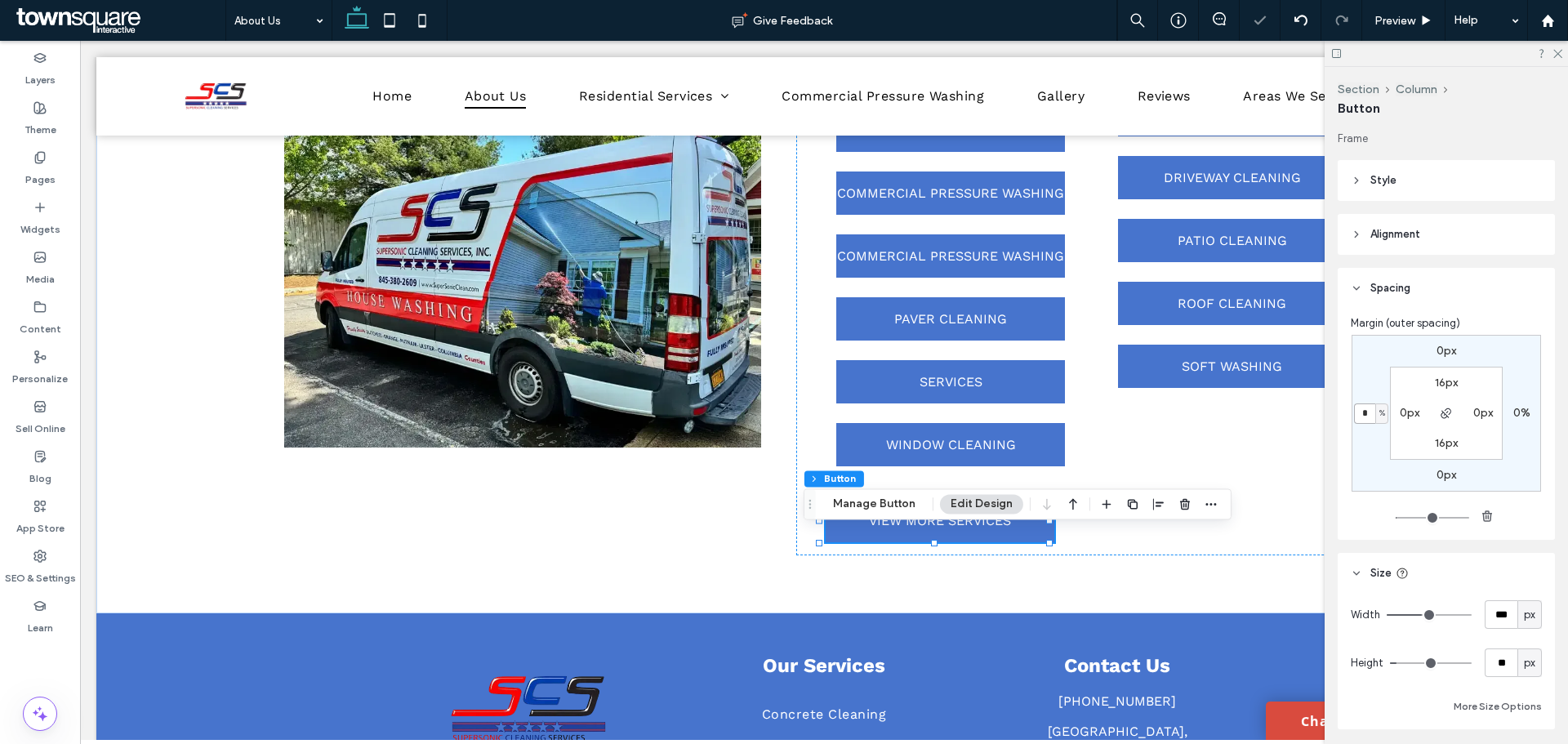
type input "*"
click at [1132, 441] on div "COMMERCIAL PRESSURE WASHING COMMERCIAL PRESSURE WASHING COMMERCIAL PRESSURE WAS…" at bounding box center [1086, 280] width 554 height 400
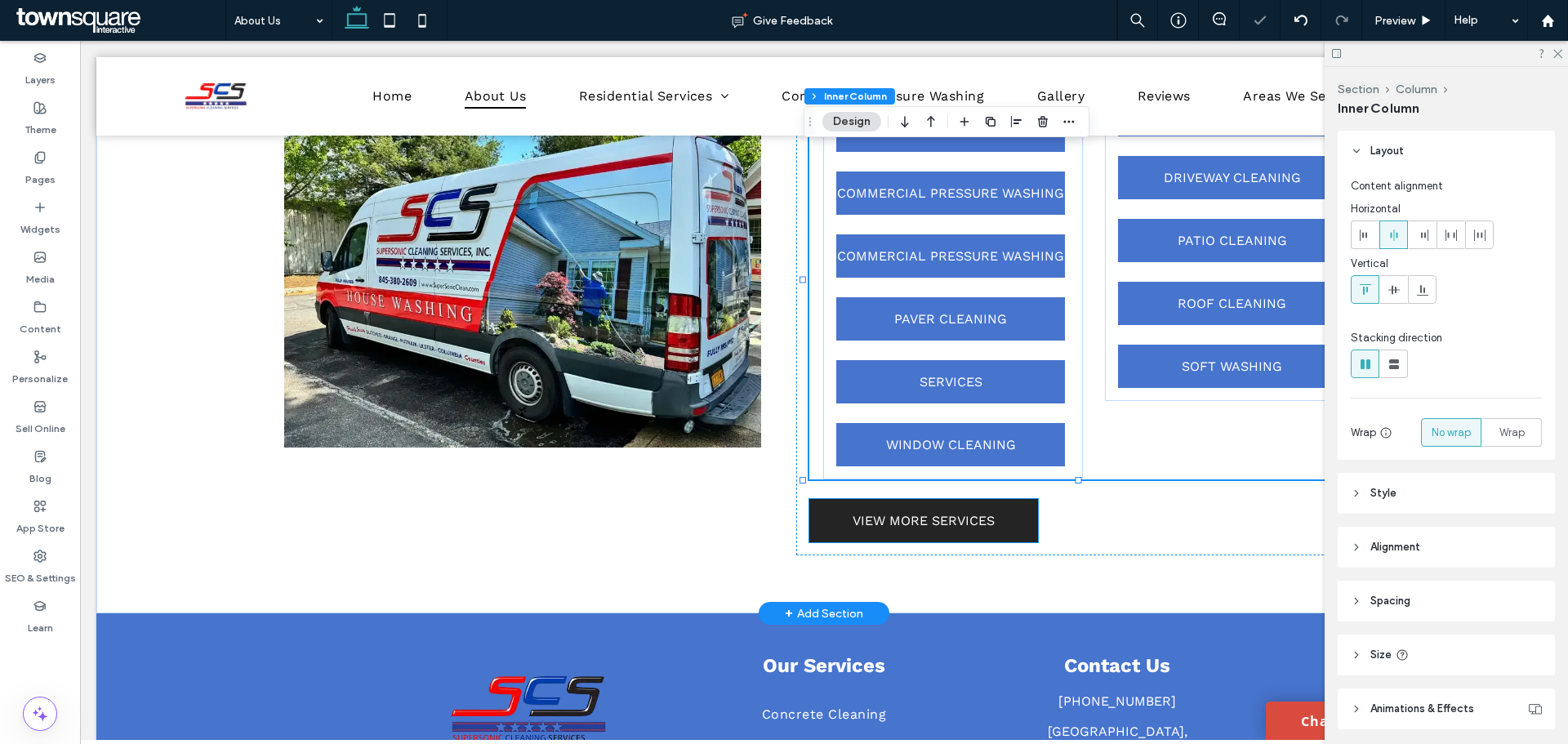
click at [921, 525] on span "VIEW MORE SERVICES" at bounding box center [924, 520] width 142 height 16
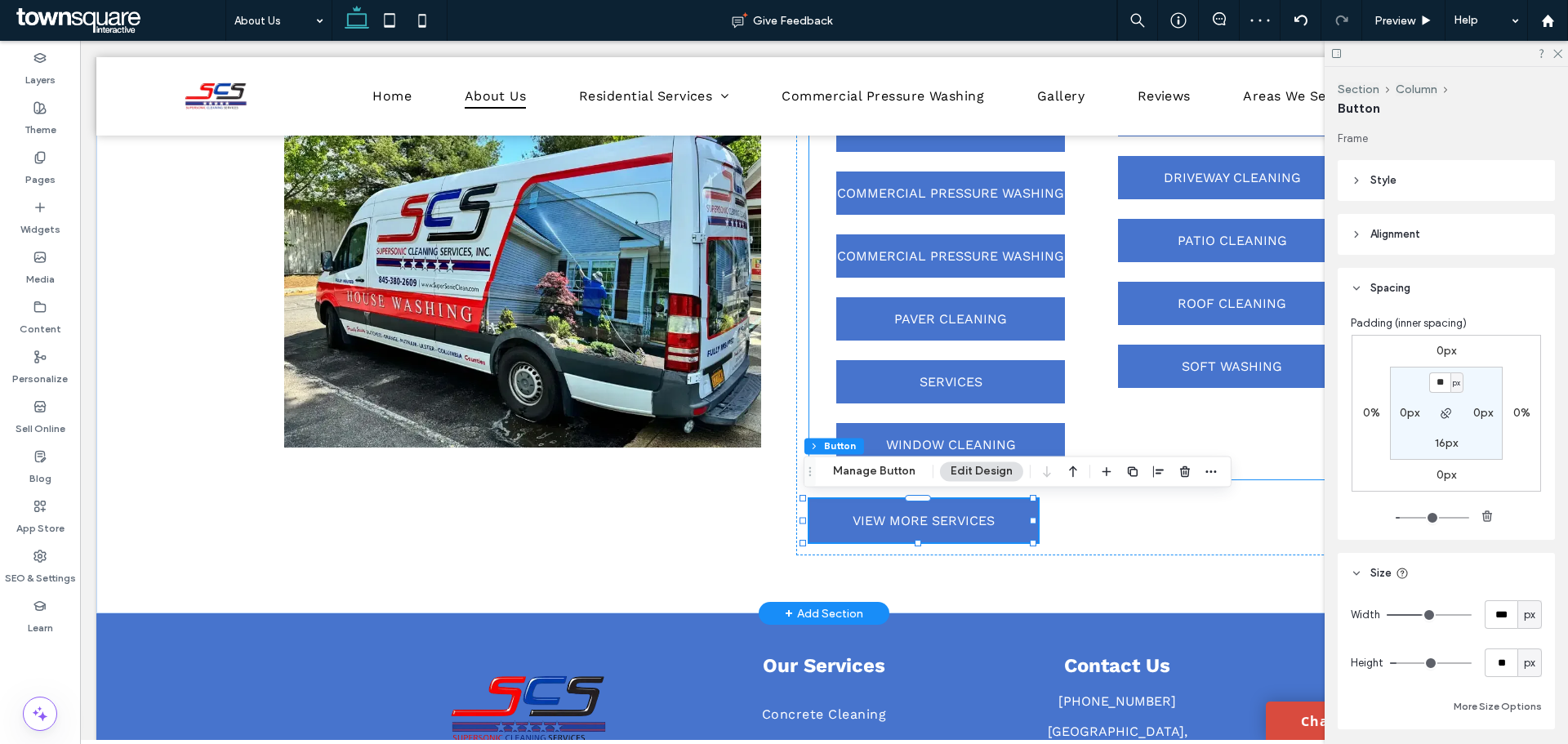
click at [1131, 434] on div "COMMERCIAL PRESSURE WASHING COMMERCIAL PRESSURE WASHING COMMERCIAL PRESSURE WAS…" at bounding box center [1086, 280] width 554 height 400
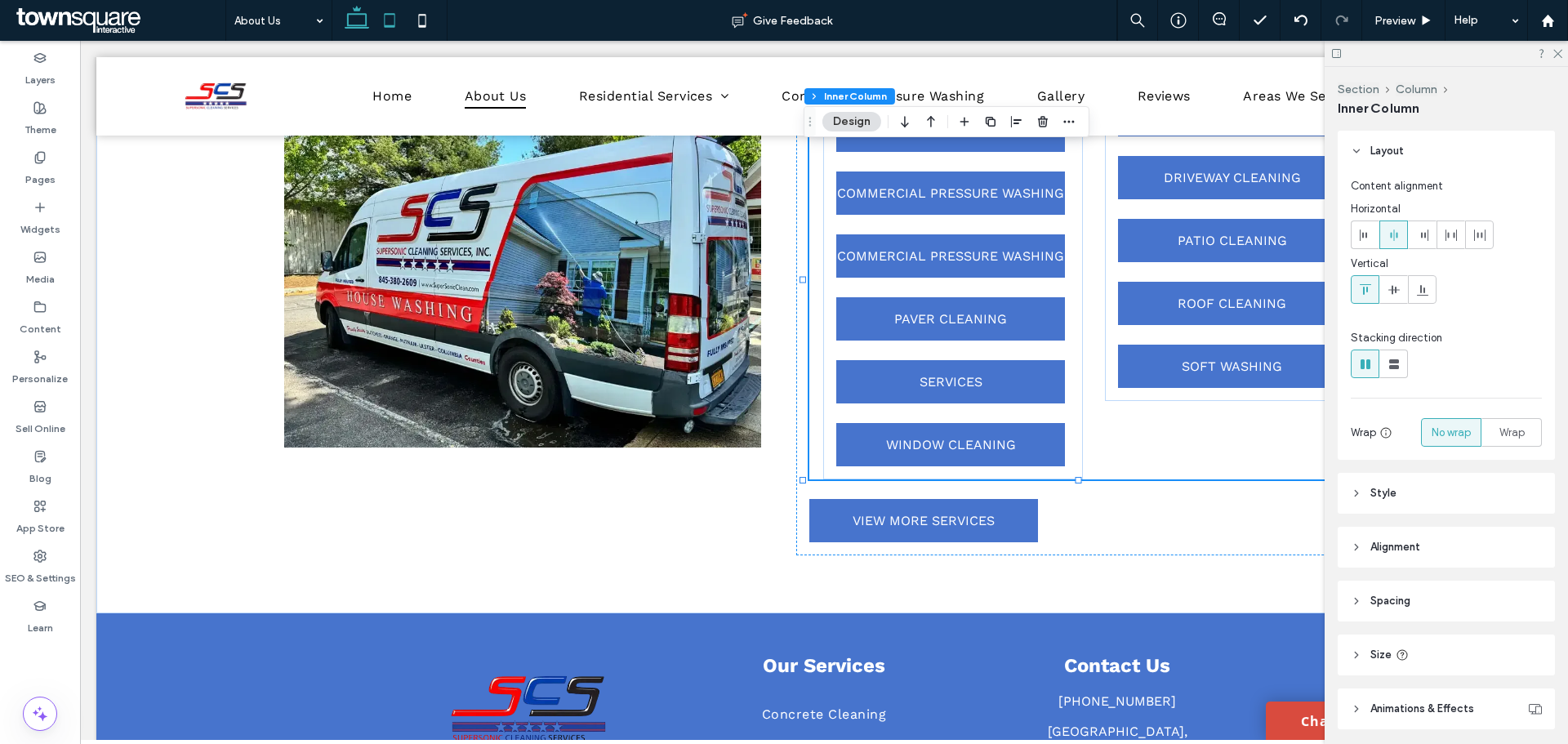
click at [374, 27] on icon at bounding box center [389, 20] width 33 height 33
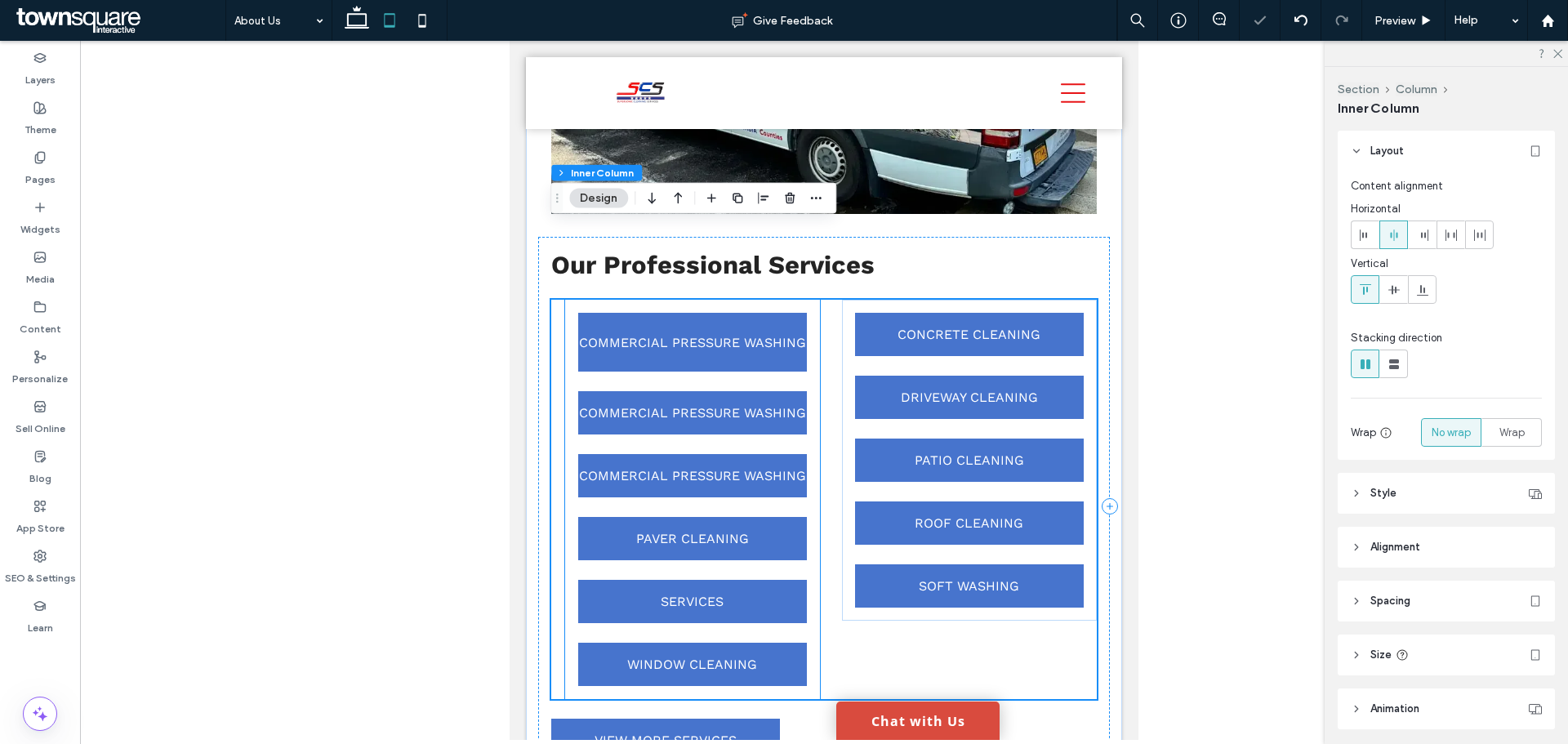
scroll to position [2075, 0]
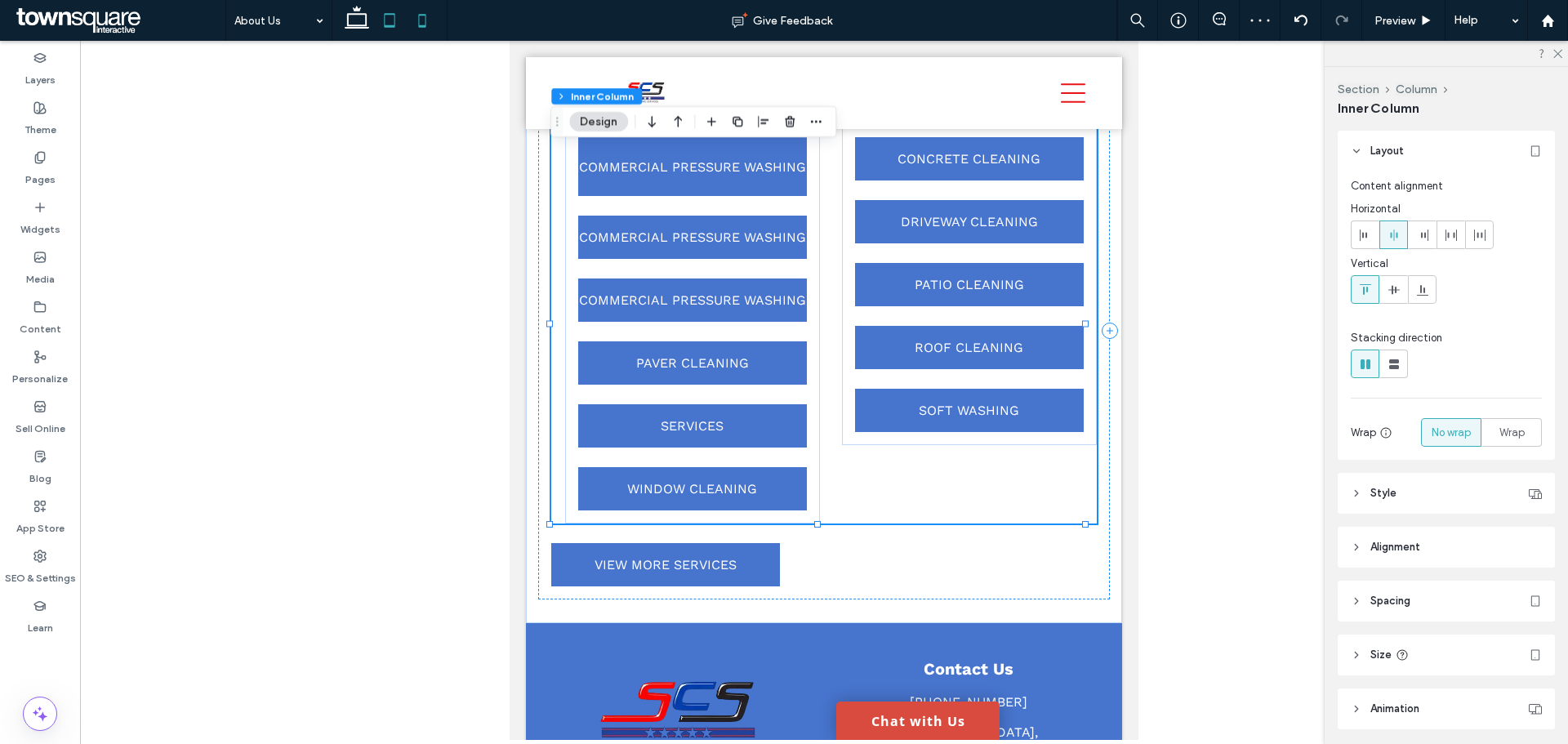
click at [419, 22] on use at bounding box center [422, 21] width 8 height 13
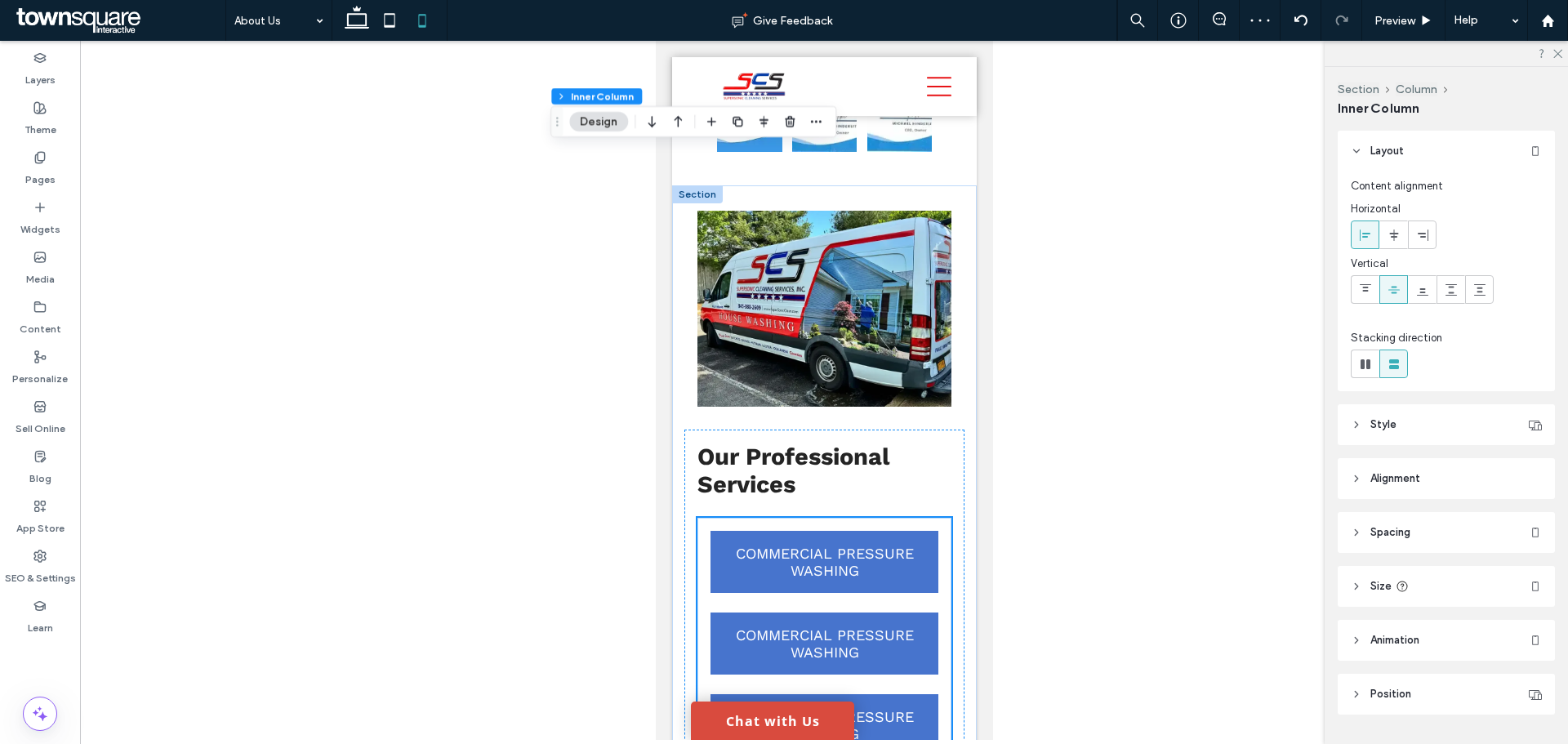
type input "**"
type input "****"
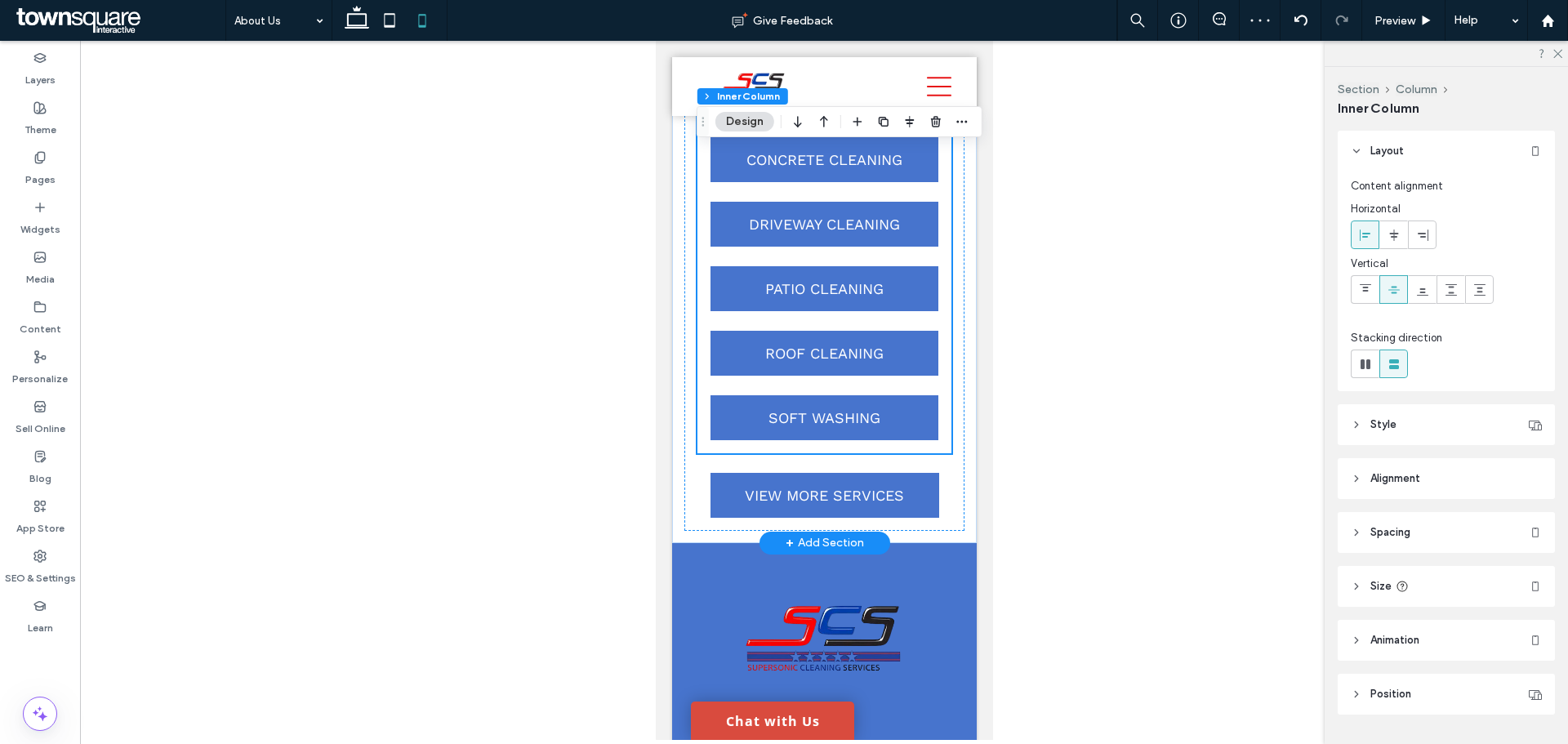
scroll to position [2846, 0]
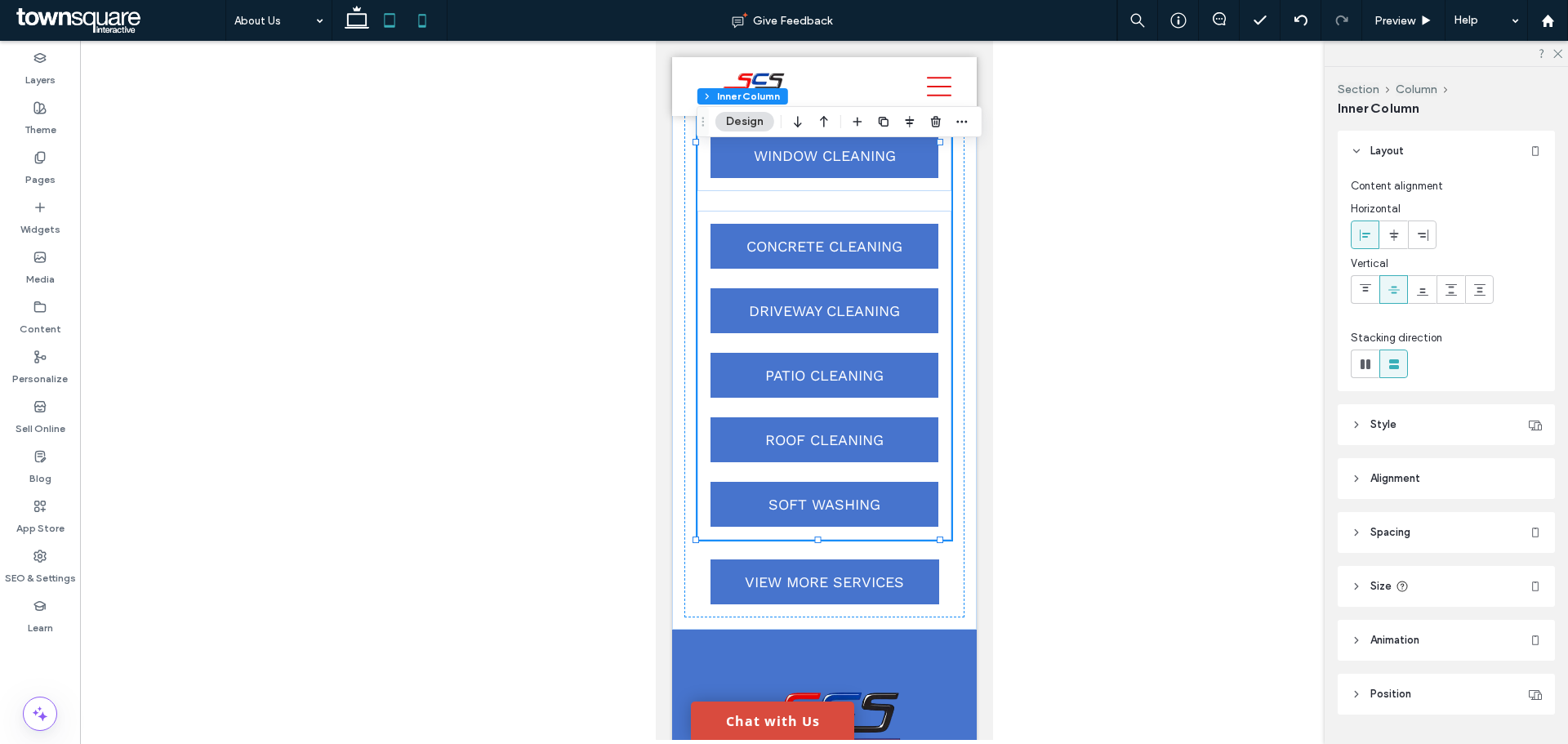
click at [392, 21] on icon at bounding box center [389, 20] width 33 height 33
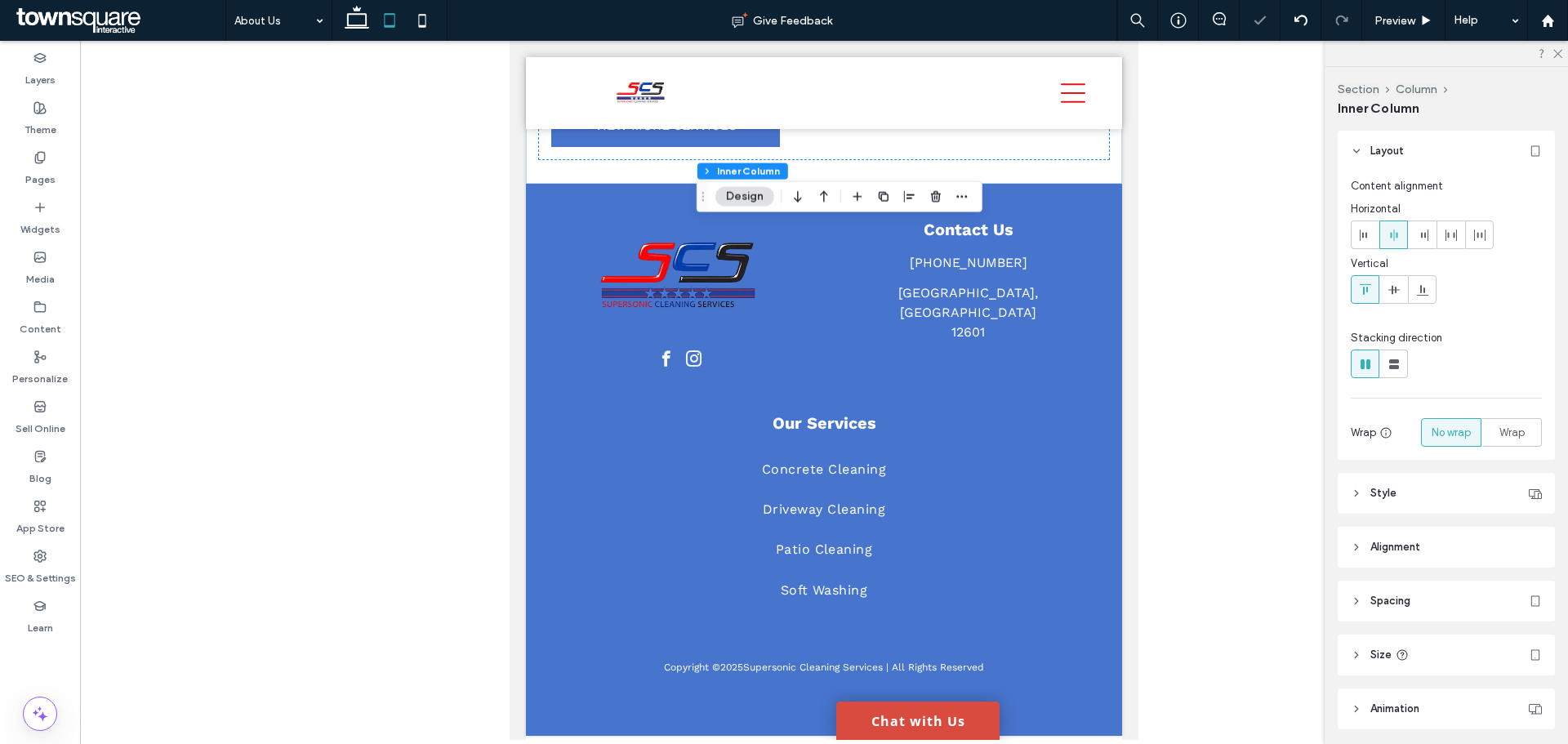
type input "*"
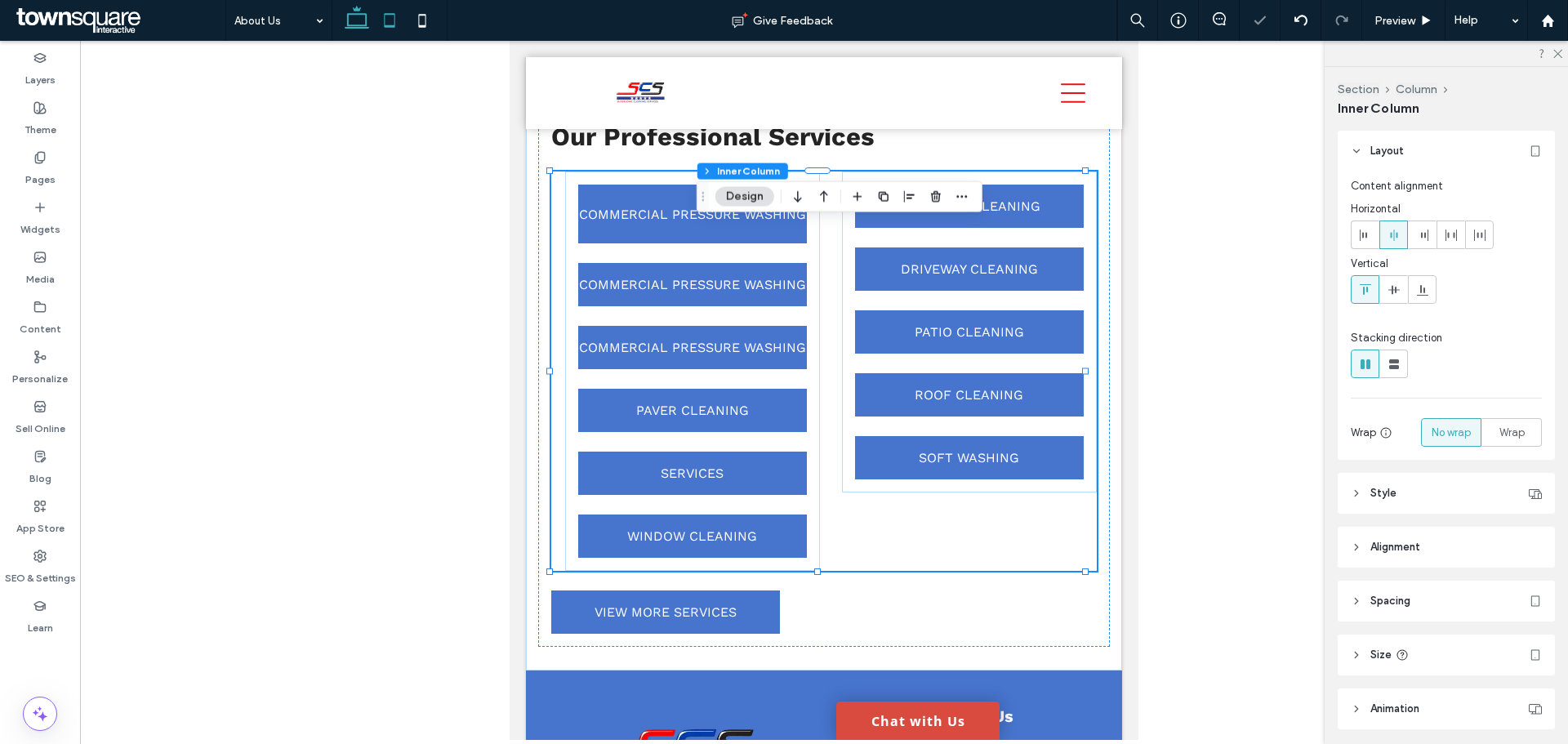
click at [365, 20] on use at bounding box center [356, 17] width 24 height 23
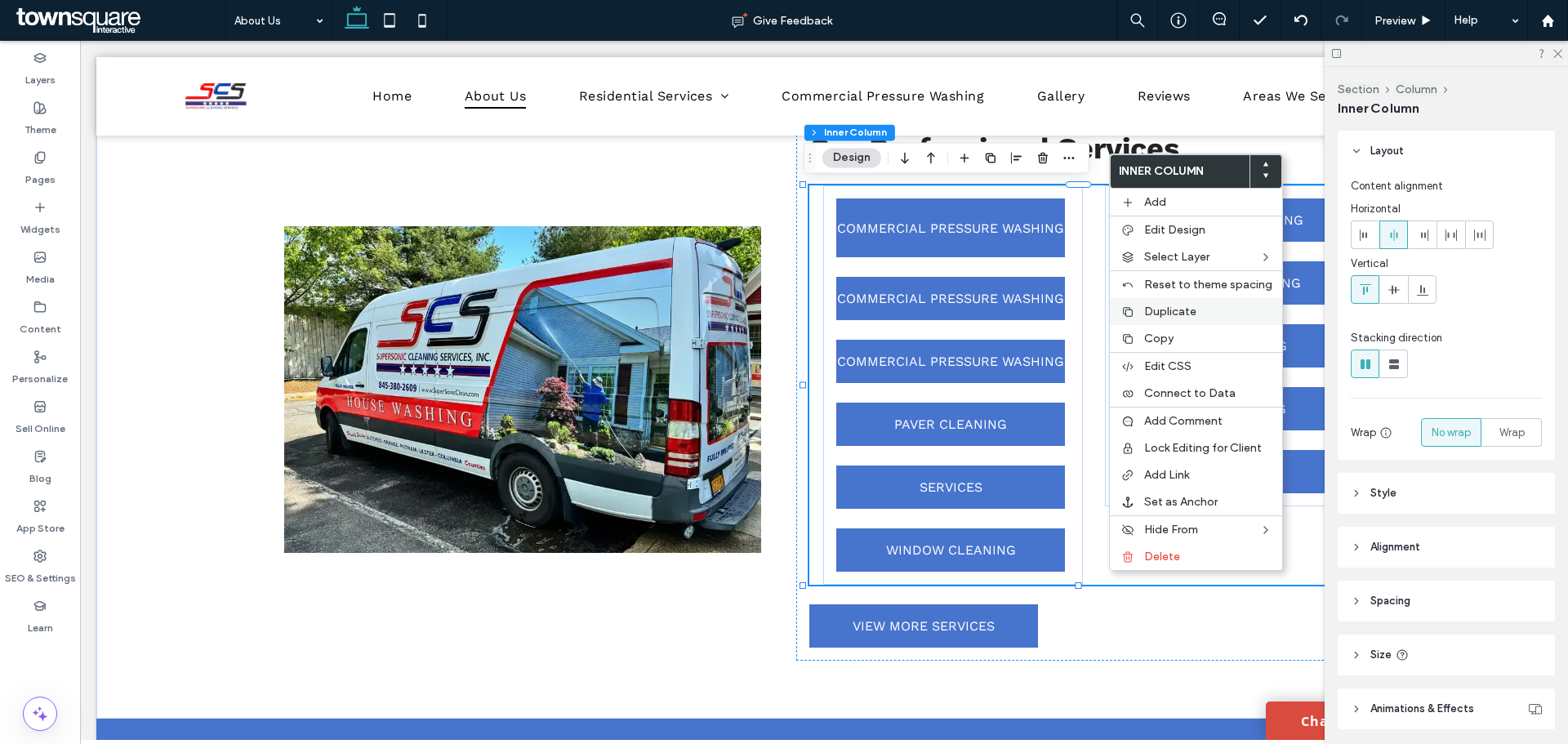
click at [1181, 308] on span "Duplicate" at bounding box center [1170, 311] width 52 height 14
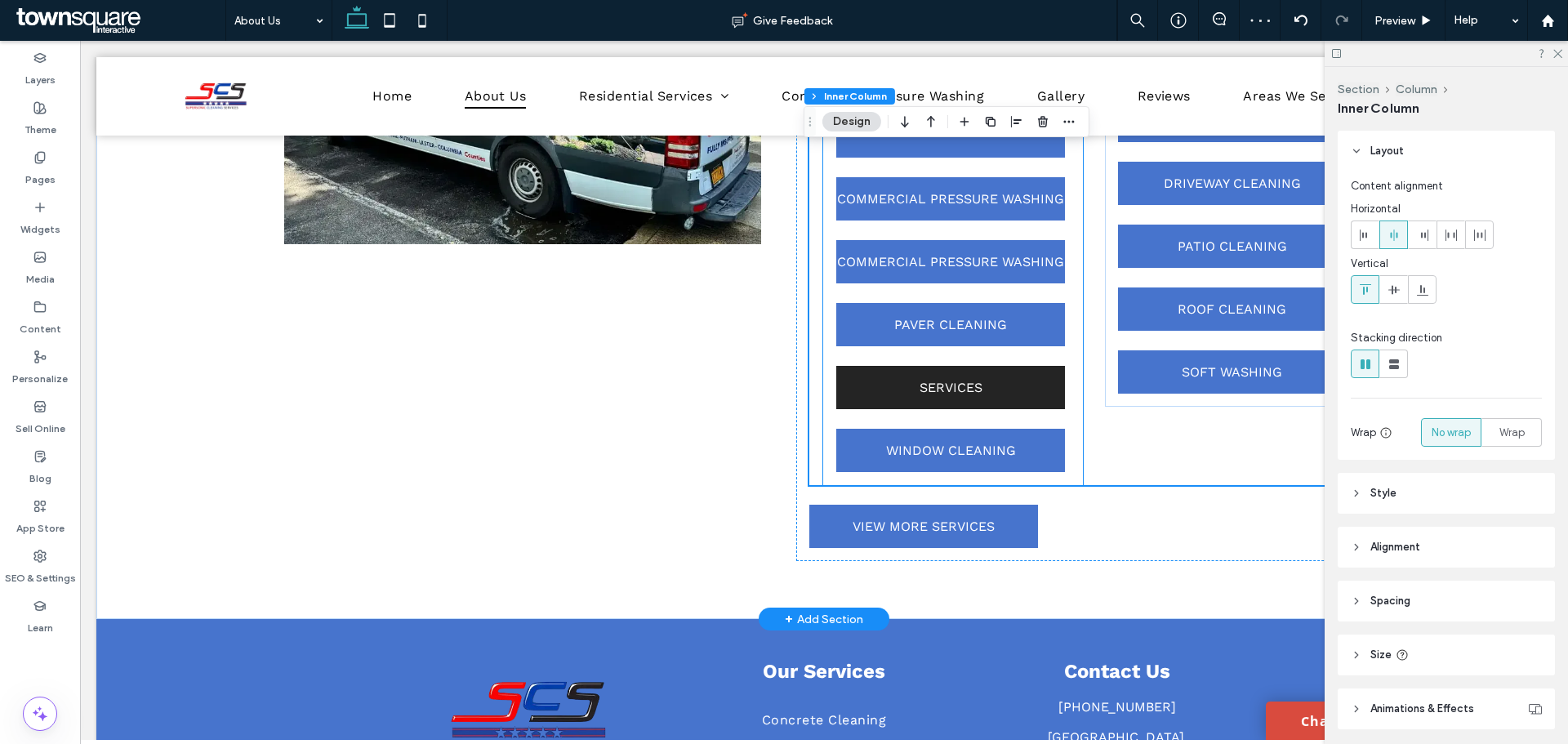
scroll to position [1935, 0]
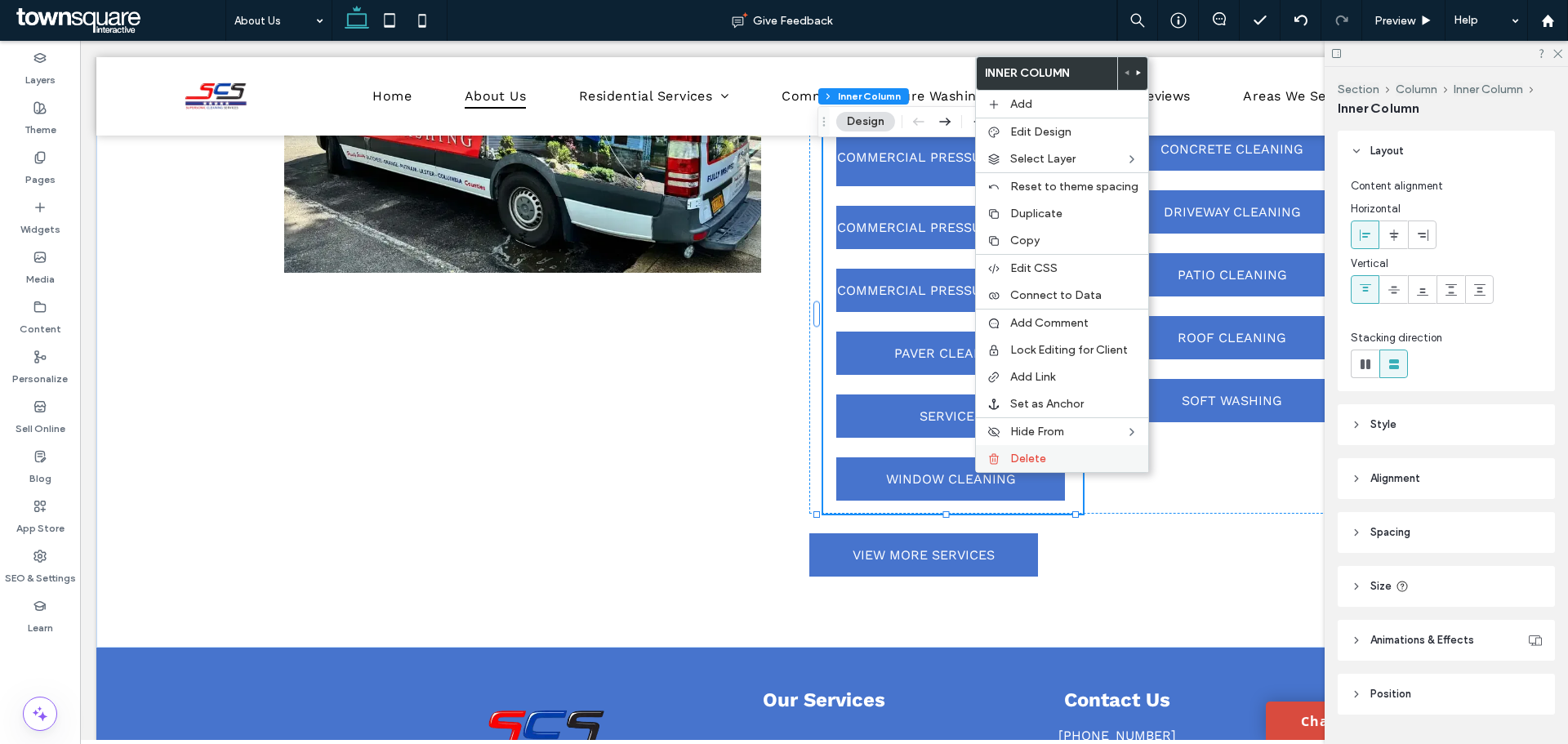
click at [1002, 459] on div "Delete" at bounding box center [1062, 458] width 172 height 27
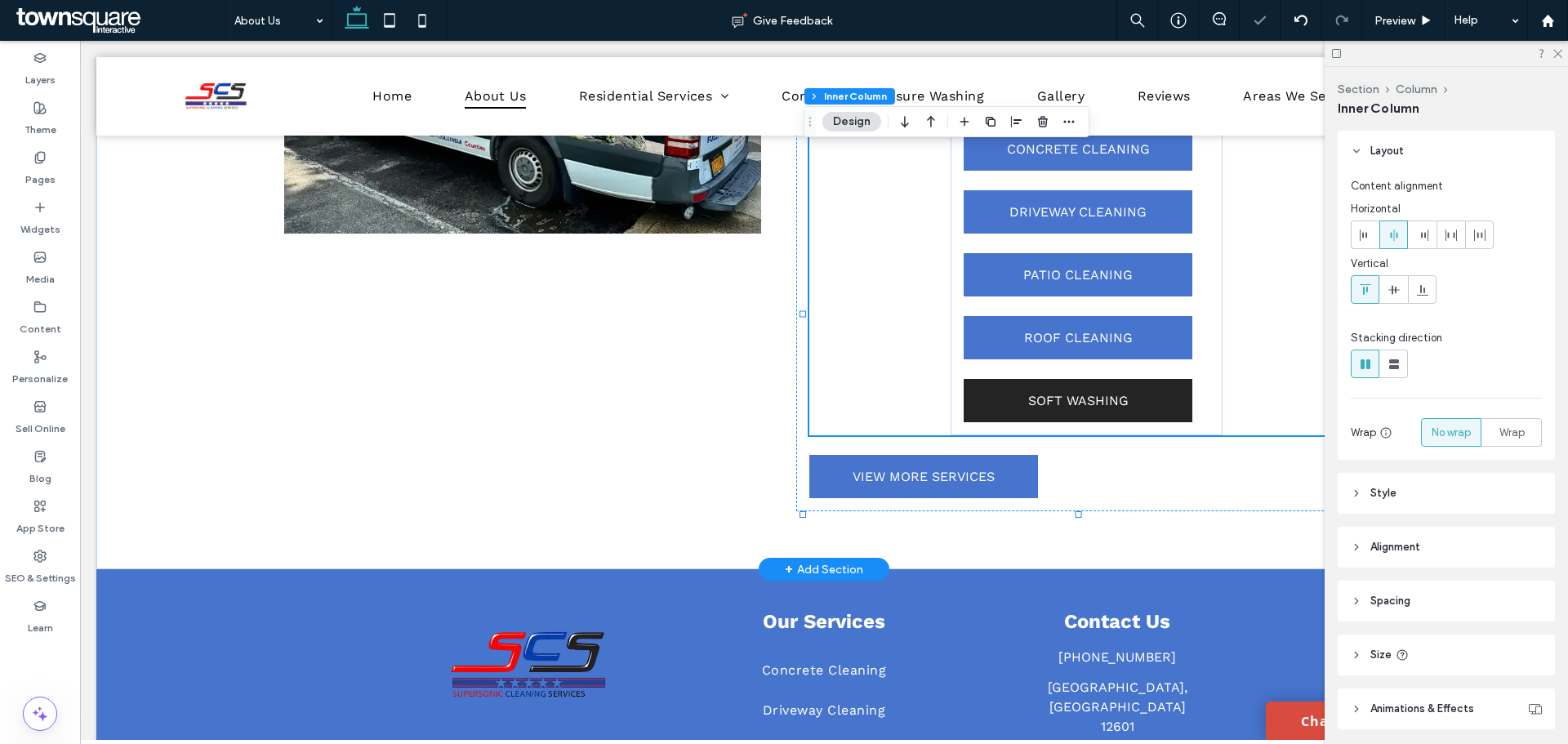
scroll to position [1897, 0]
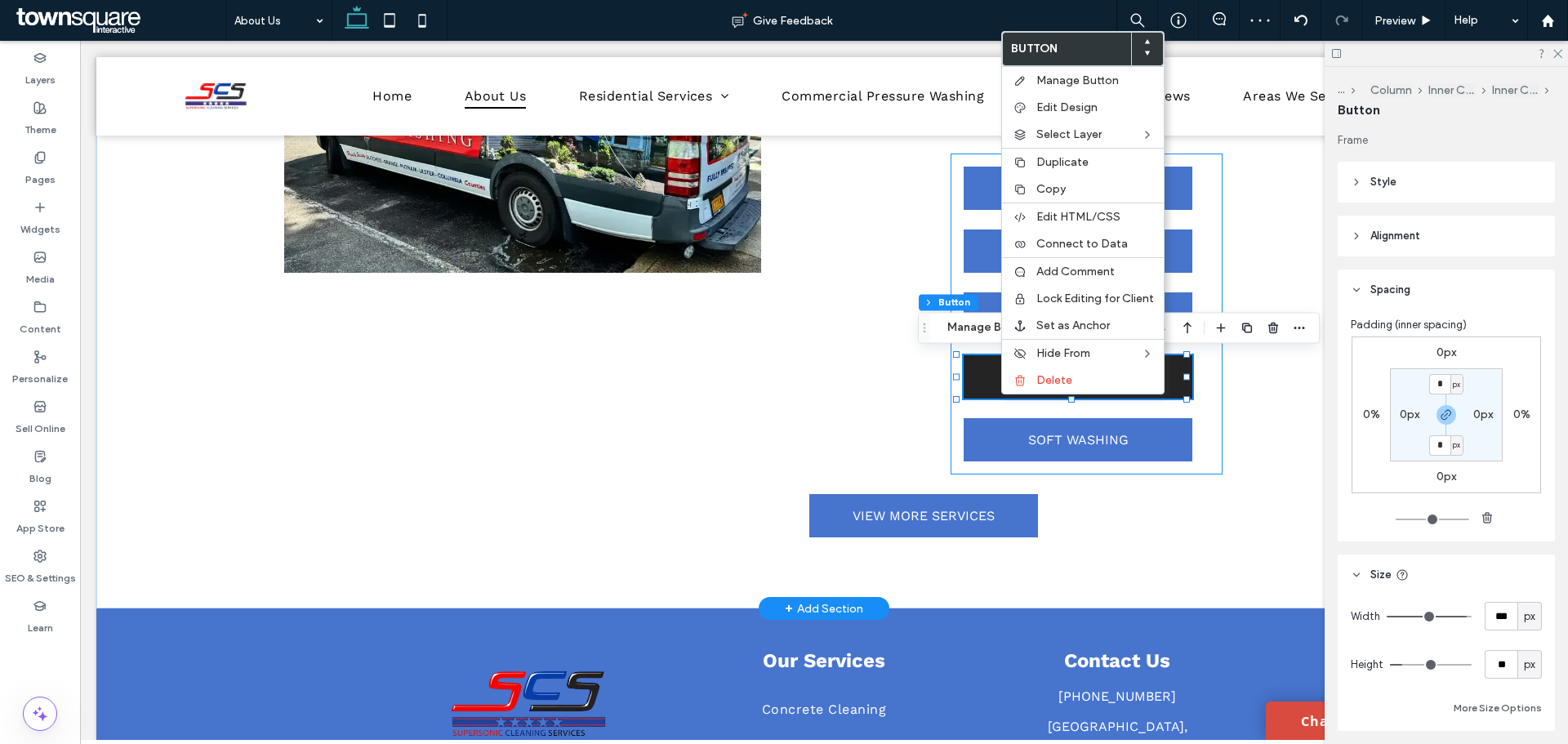
type input "**"
click at [1034, 381] on div "Delete" at bounding box center [1082, 380] width 161 height 27
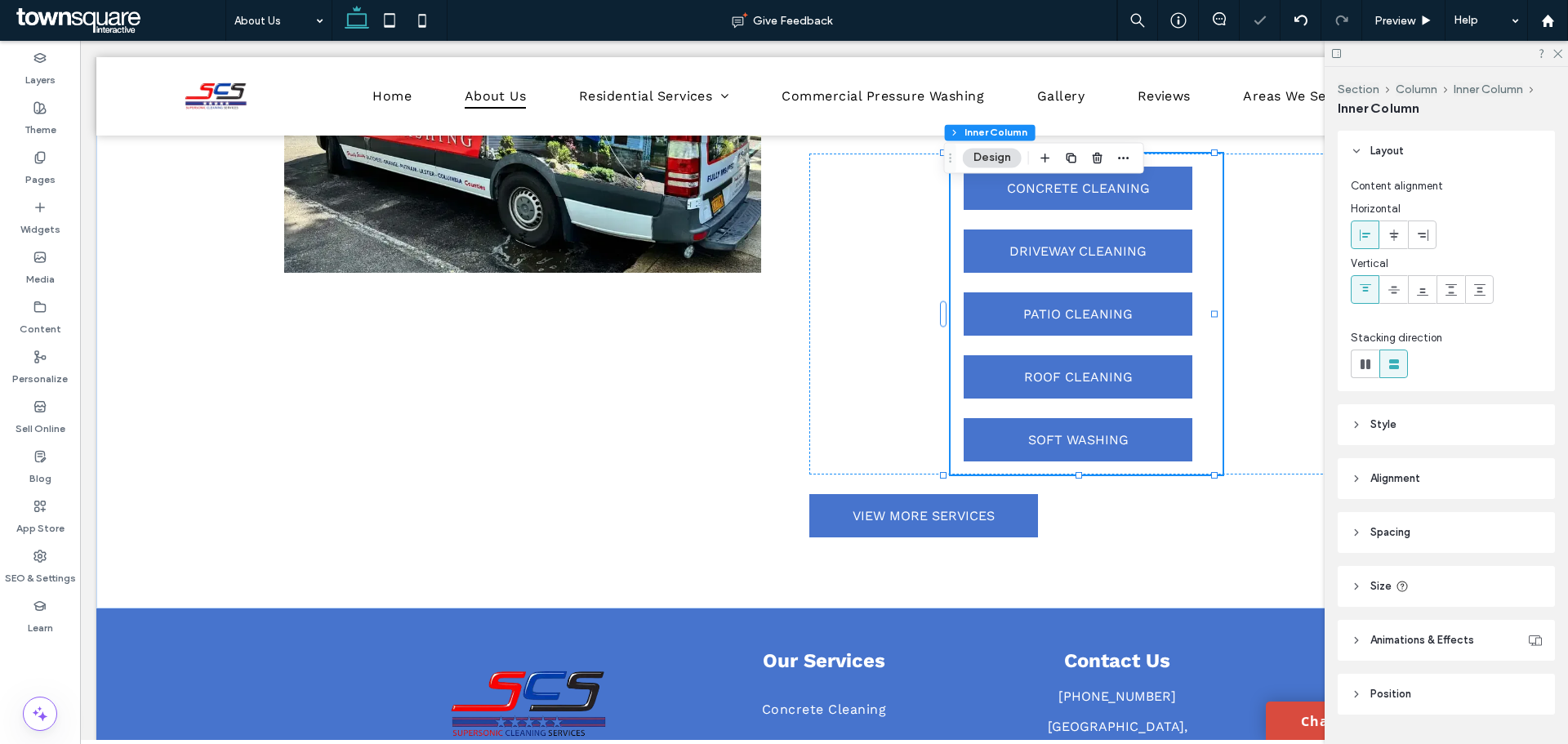
scroll to position [1864, 0]
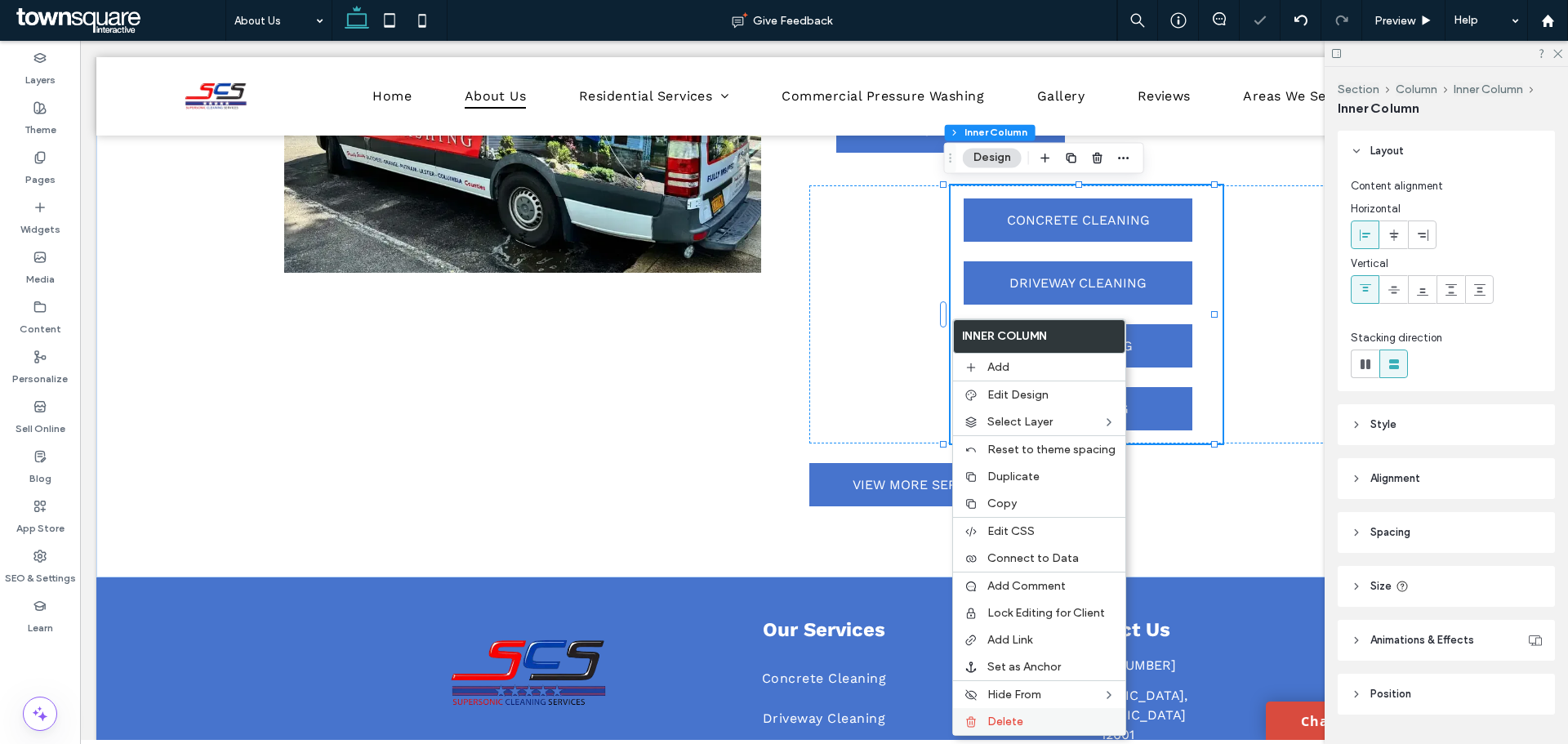
click at [978, 717] on div at bounding box center [971, 721] width 17 height 13
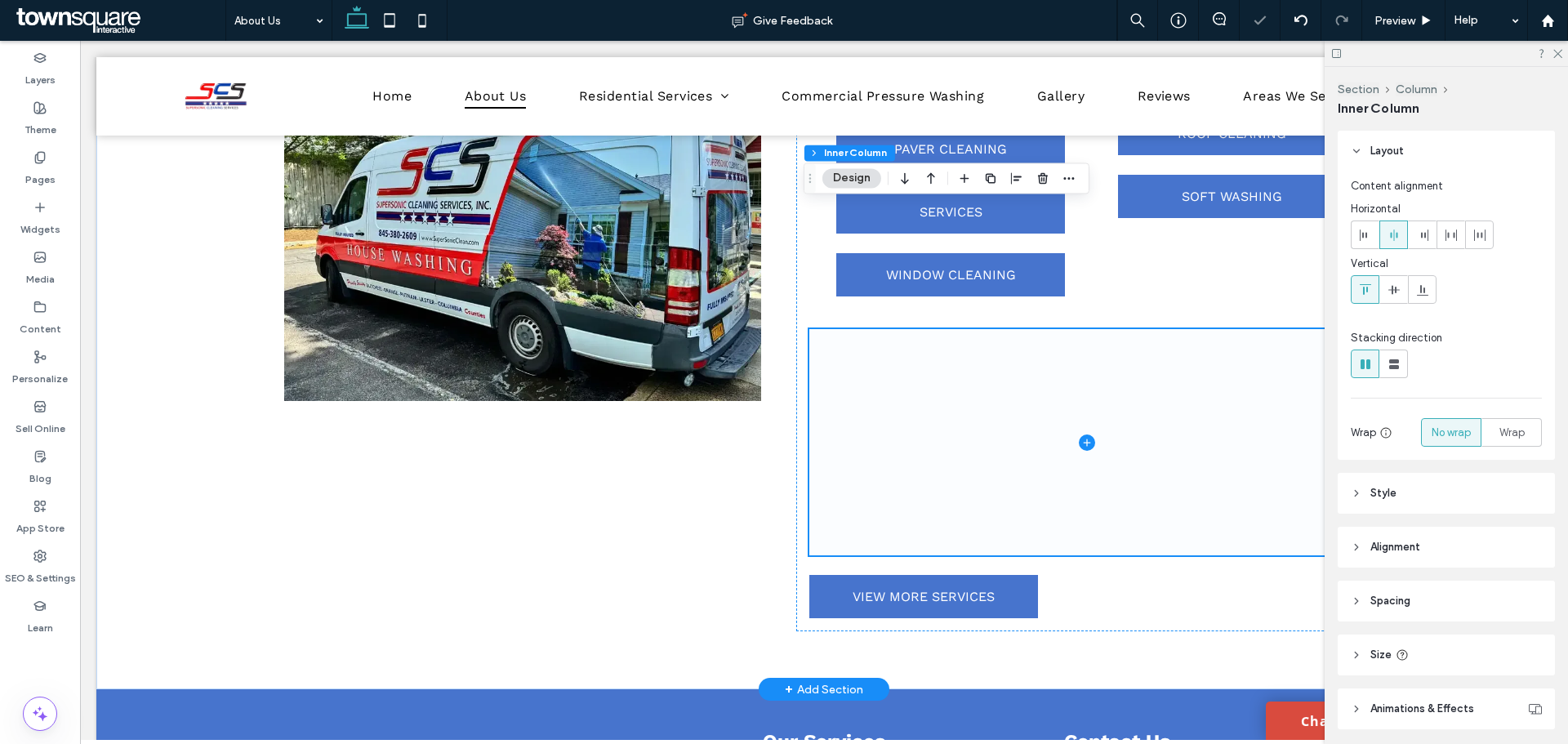
scroll to position [1686, 0]
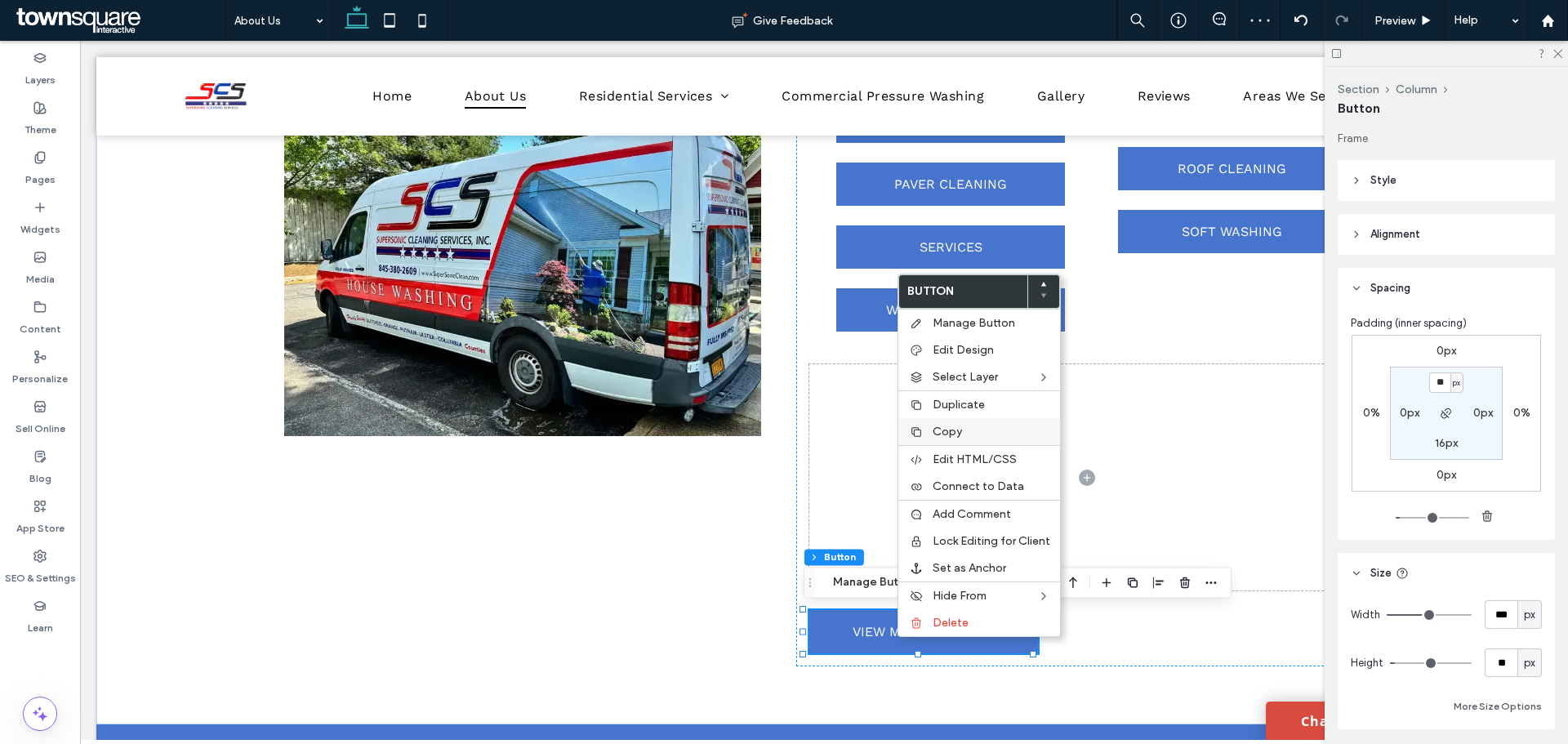
click at [945, 428] on span "Copy" at bounding box center [947, 431] width 29 height 14
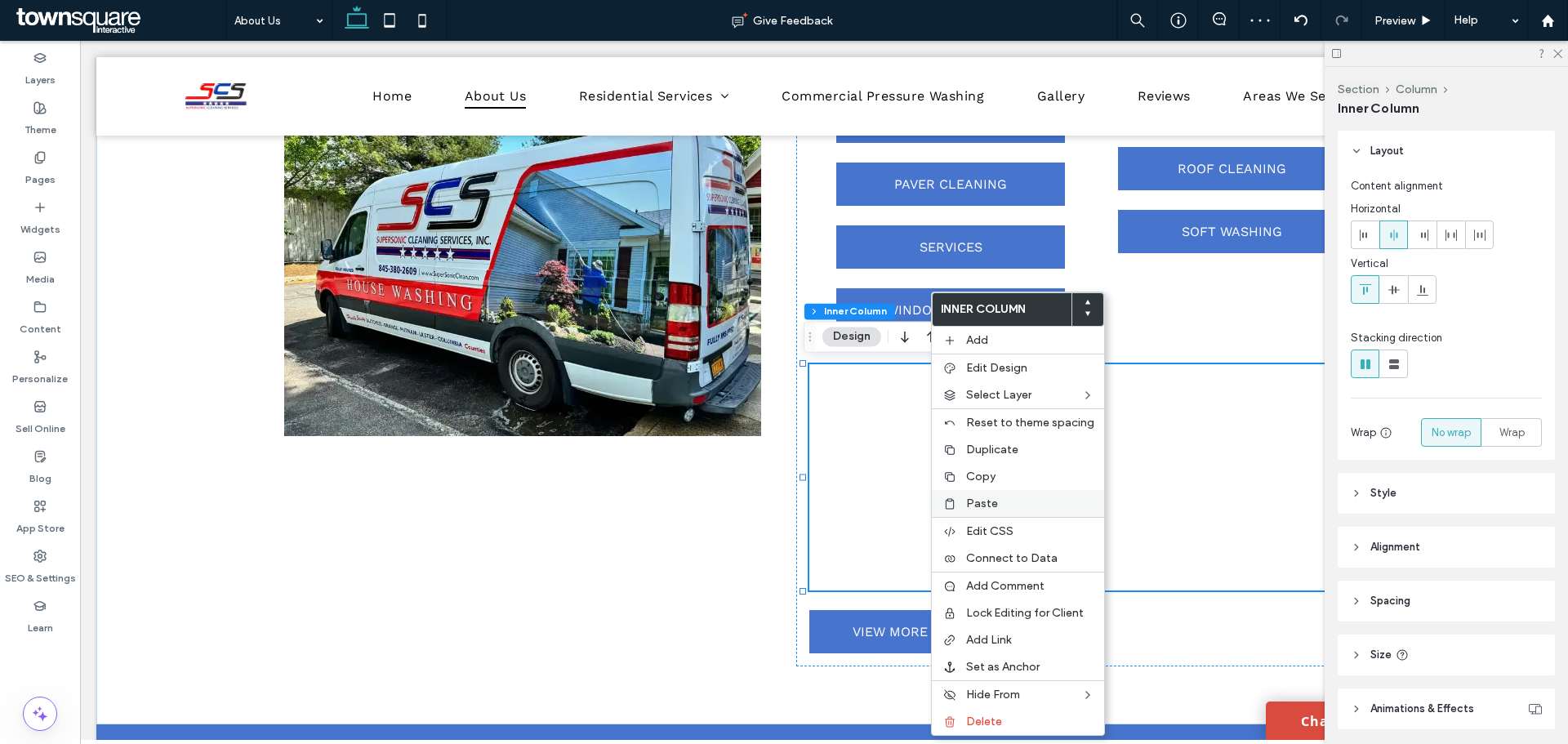
click at [971, 503] on span "Paste" at bounding box center [982, 503] width 32 height 14
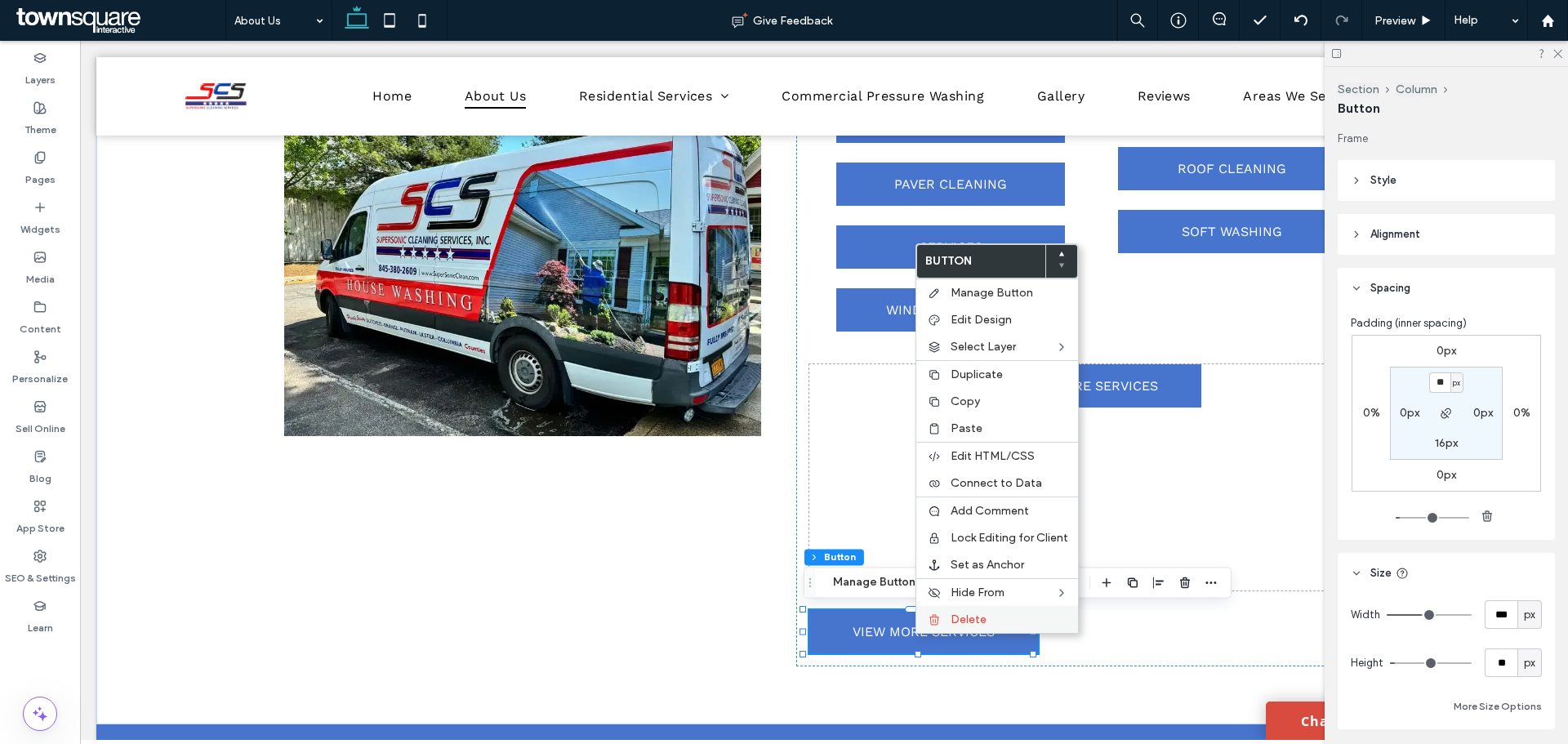
drag, startPoint x: 942, startPoint y: 619, endPoint x: 845, endPoint y: 530, distance: 131.6
click at [942, 619] on div "Delete" at bounding box center [997, 619] width 161 height 27
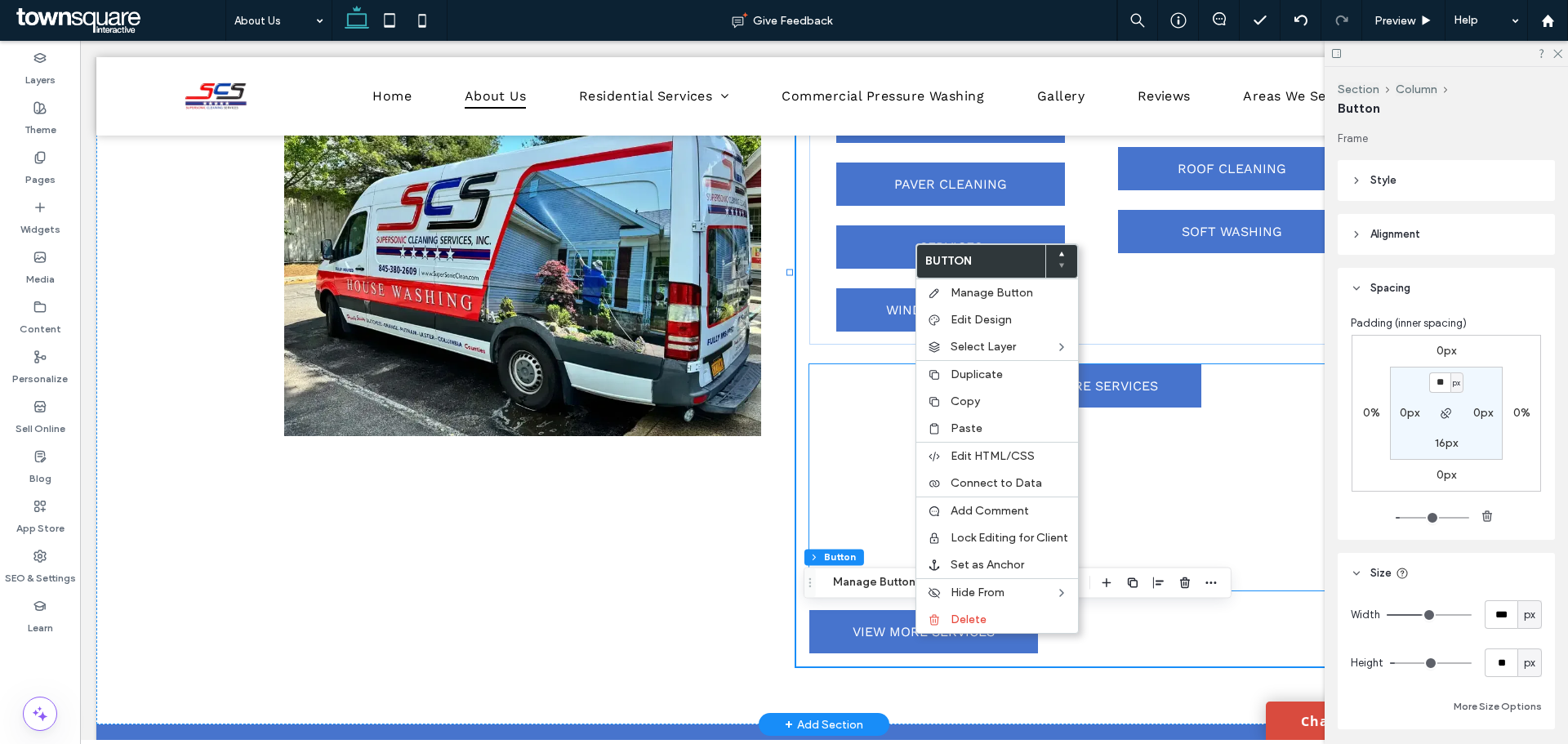
scroll to position [1654, 0]
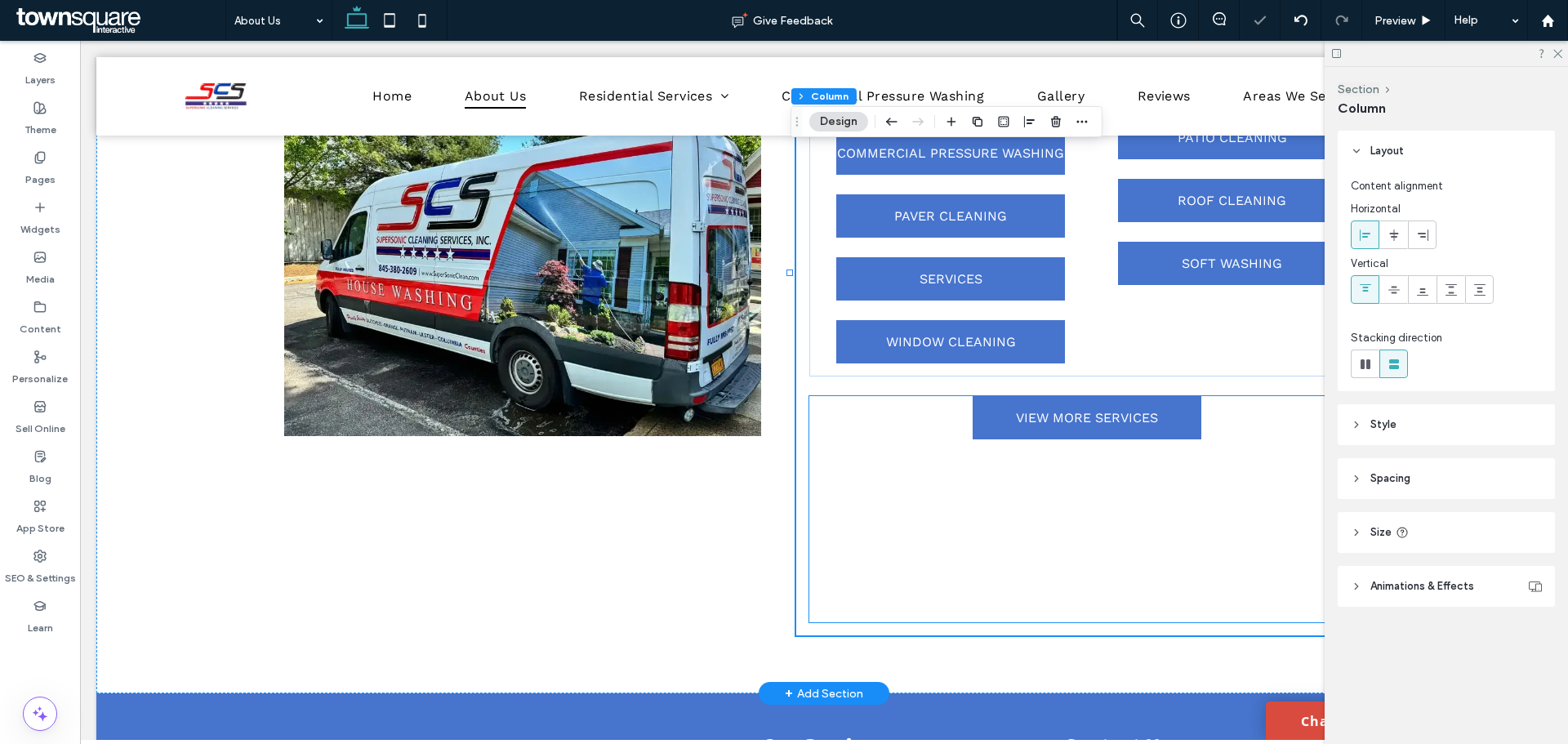
click at [868, 426] on div "VIEW MORE SERVICES" at bounding box center [1086, 509] width 554 height 227
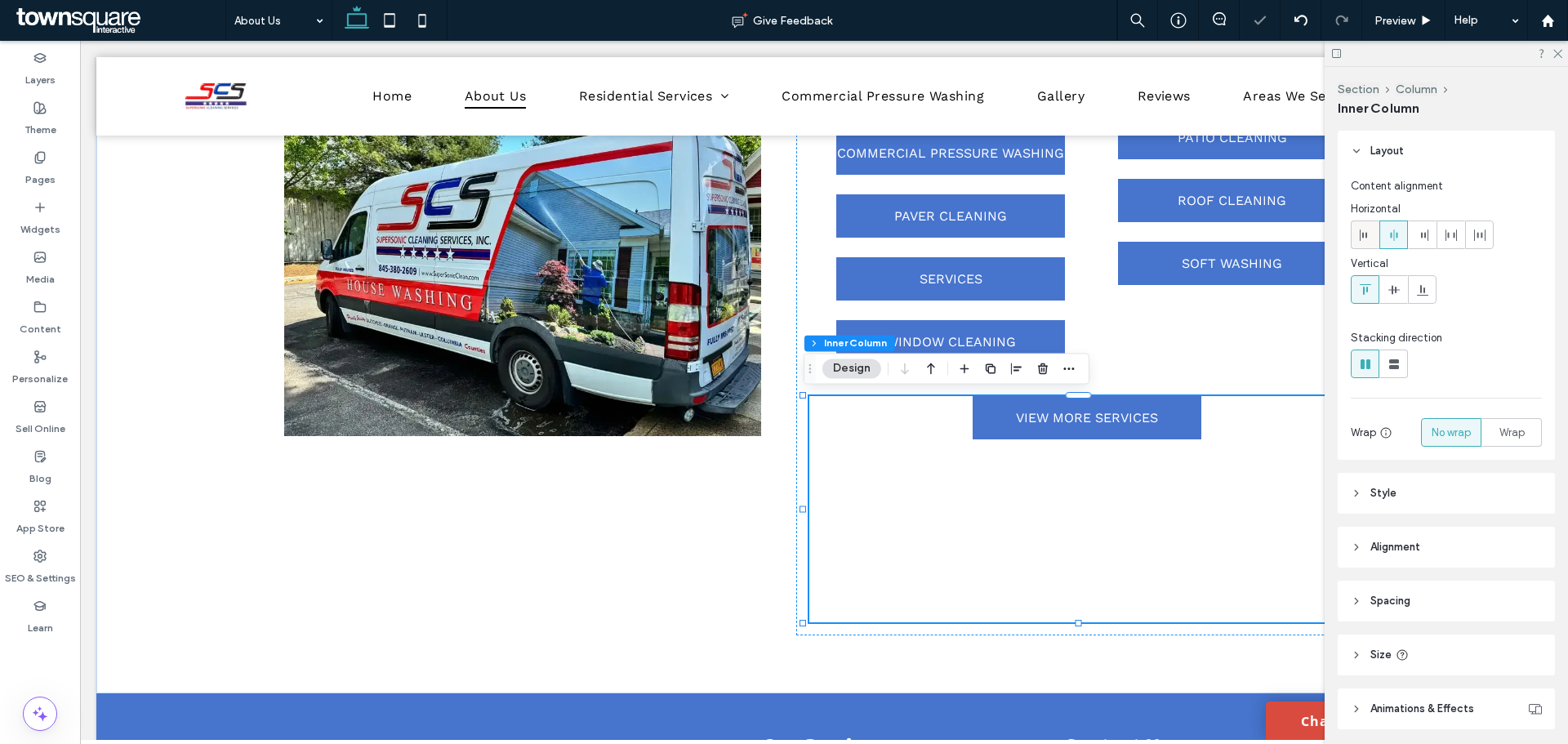
click at [1366, 242] on span at bounding box center [1366, 235] width 13 height 27
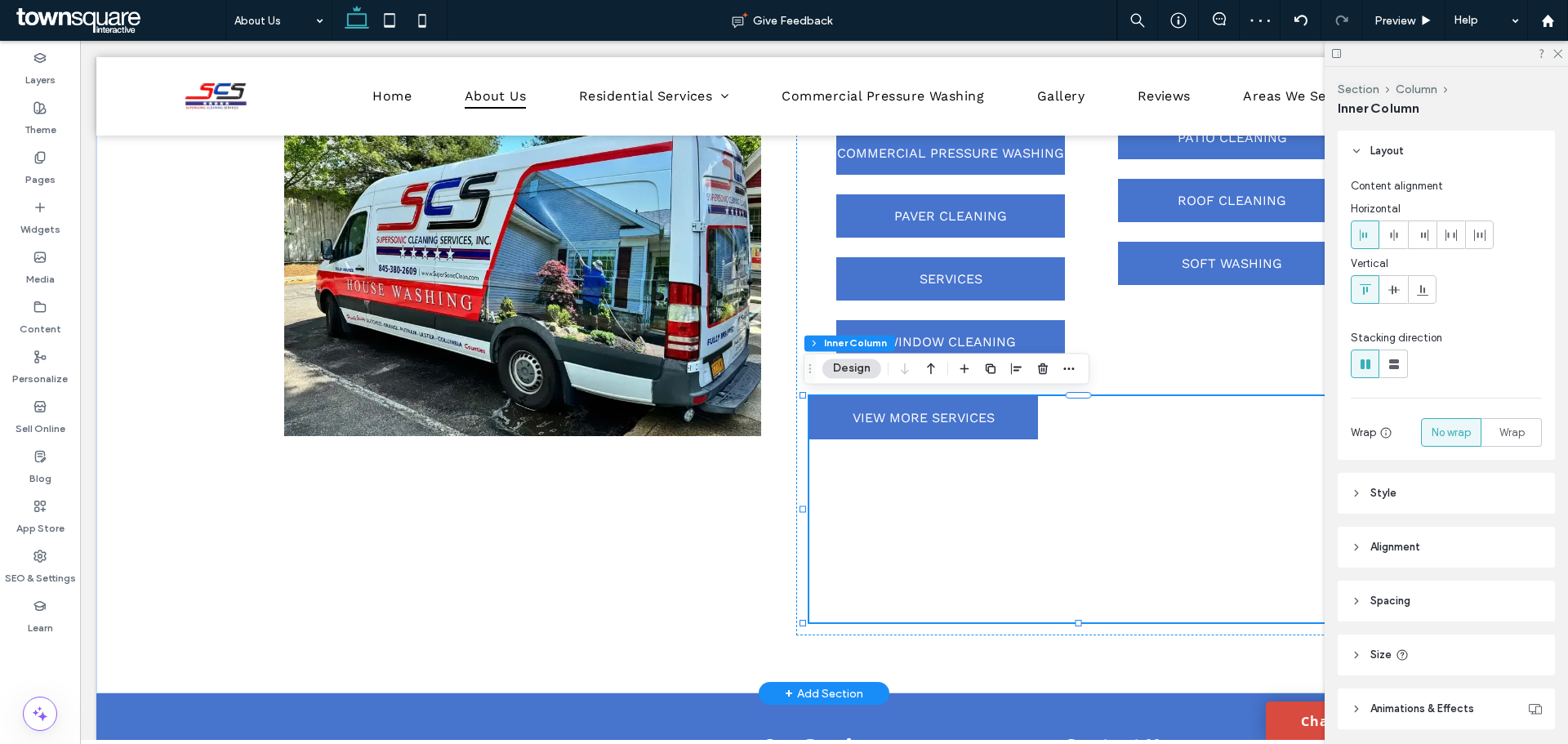
drag, startPoint x: 1113, startPoint y: 480, endPoint x: 1055, endPoint y: 470, distance: 58.9
click at [1113, 480] on div "VIEW MORE SERVICES" at bounding box center [1086, 509] width 554 height 227
click at [823, 313] on div "COMMERCIAL PRESSURE WASHING COMMERCIAL PRESSURE WASHING COMMERCIAL PRESSURE WAS…" at bounding box center [953, 177] width 259 height 400
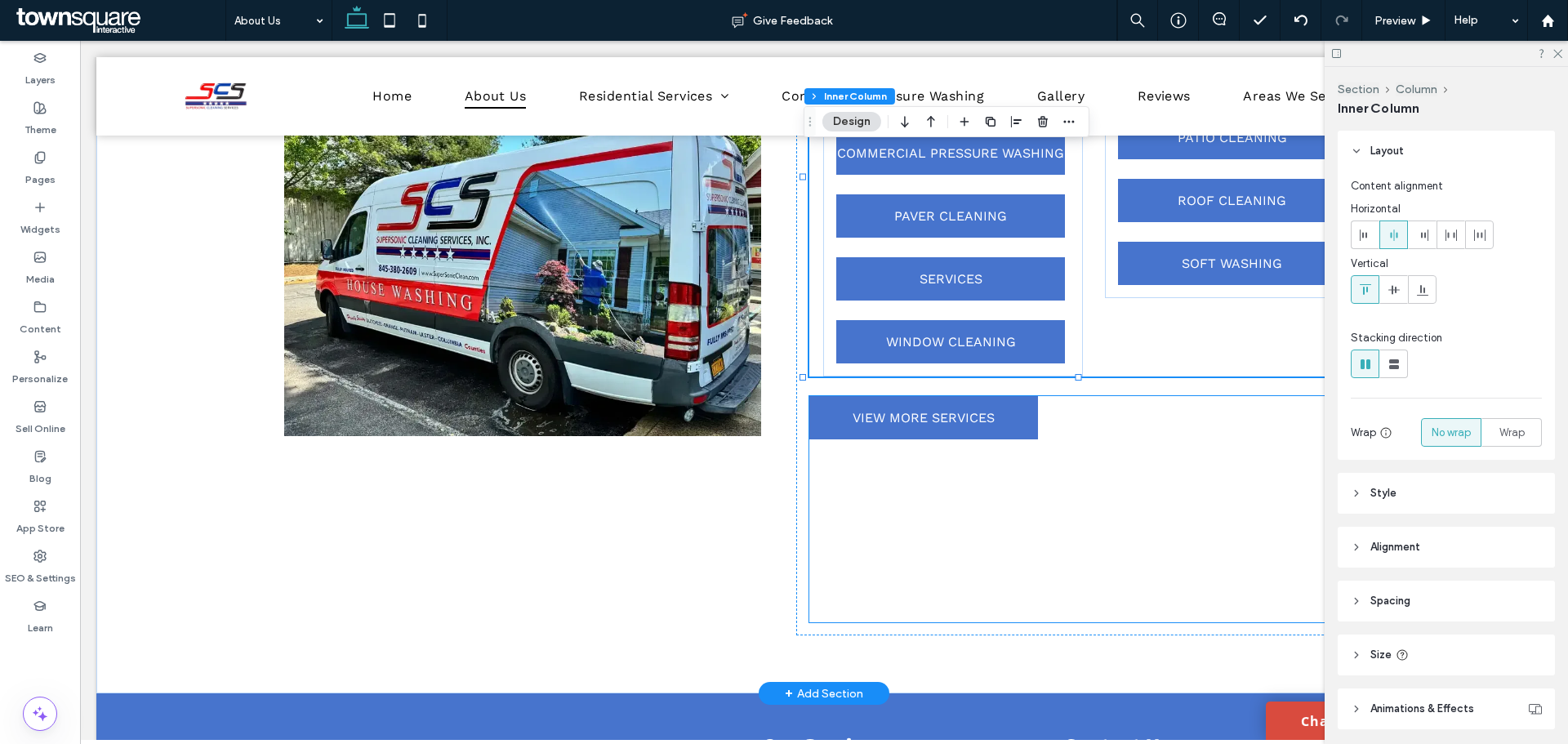
click at [875, 448] on div "VIEW MORE SERVICES" at bounding box center [1086, 509] width 554 height 227
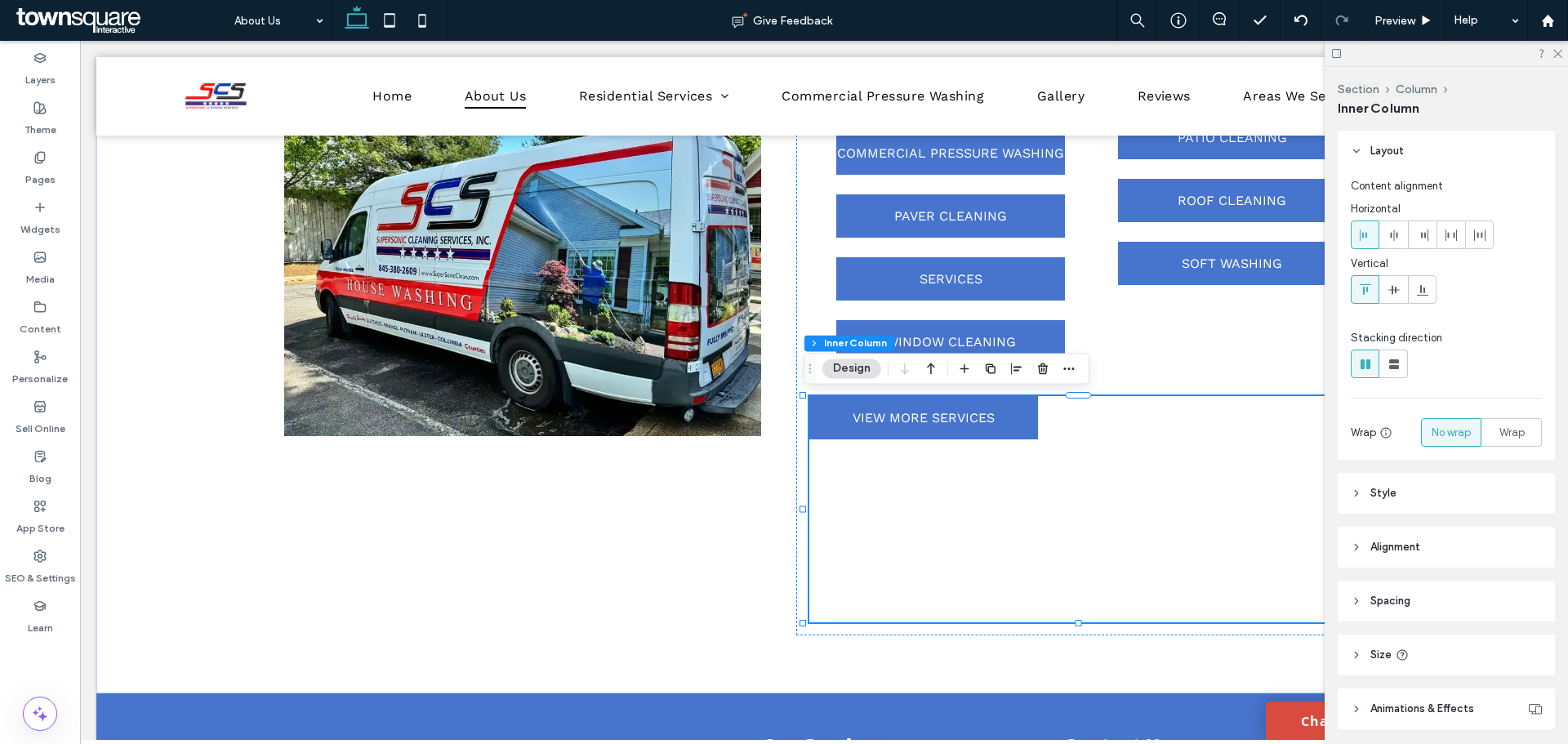
click at [1414, 488] on header "Style" at bounding box center [1447, 492] width 217 height 41
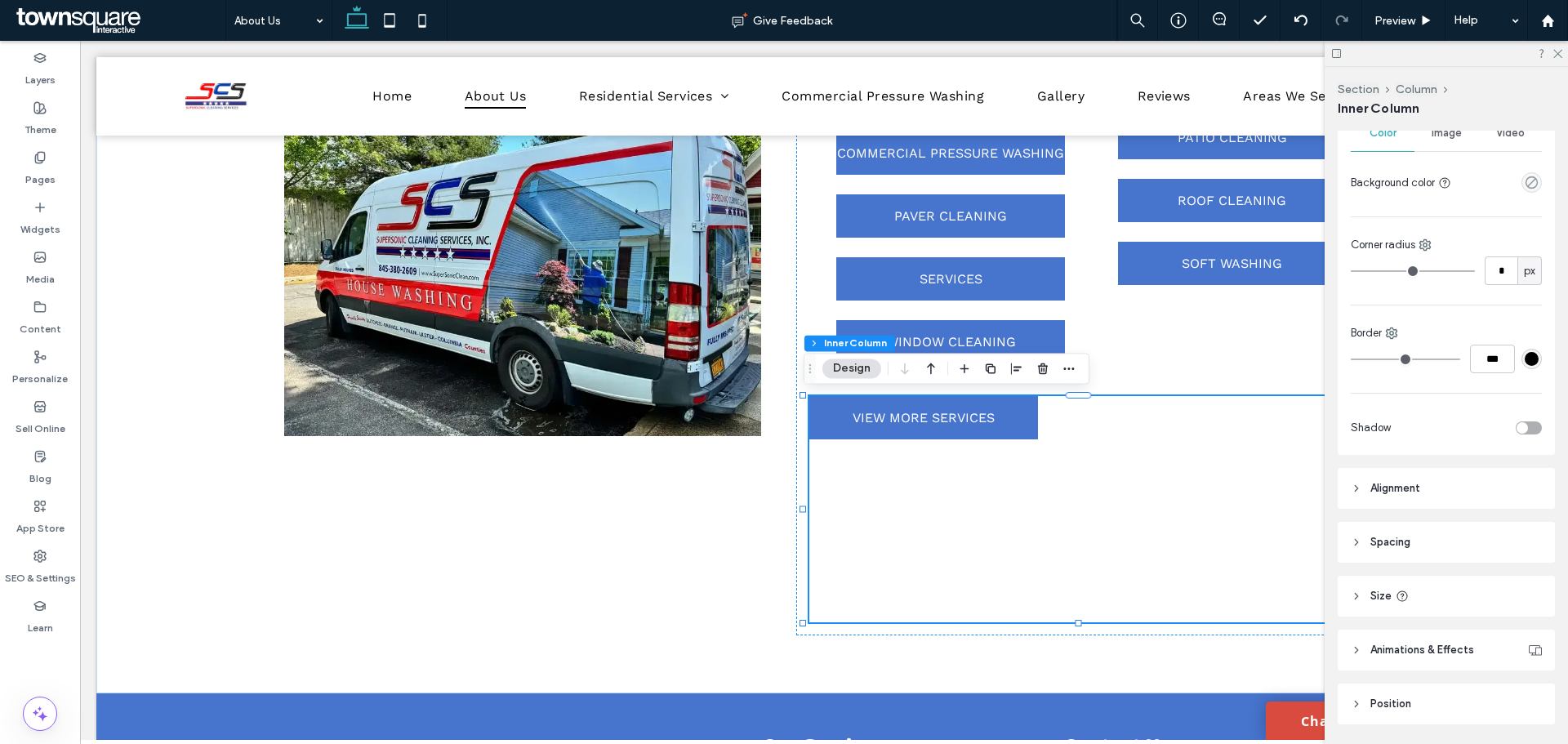
scroll to position [457, 0]
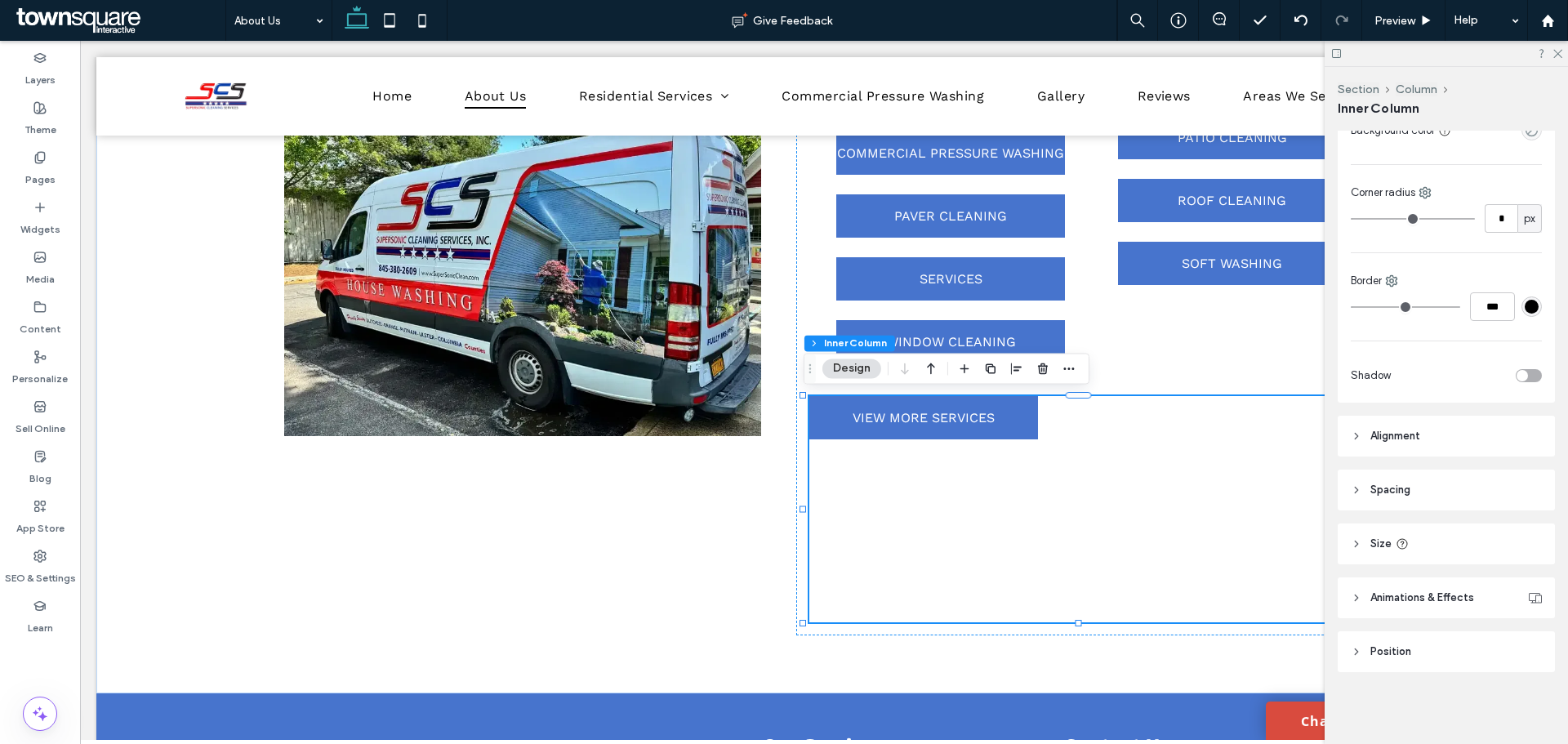
click at [1372, 492] on span "Spacing" at bounding box center [1391, 490] width 40 height 17
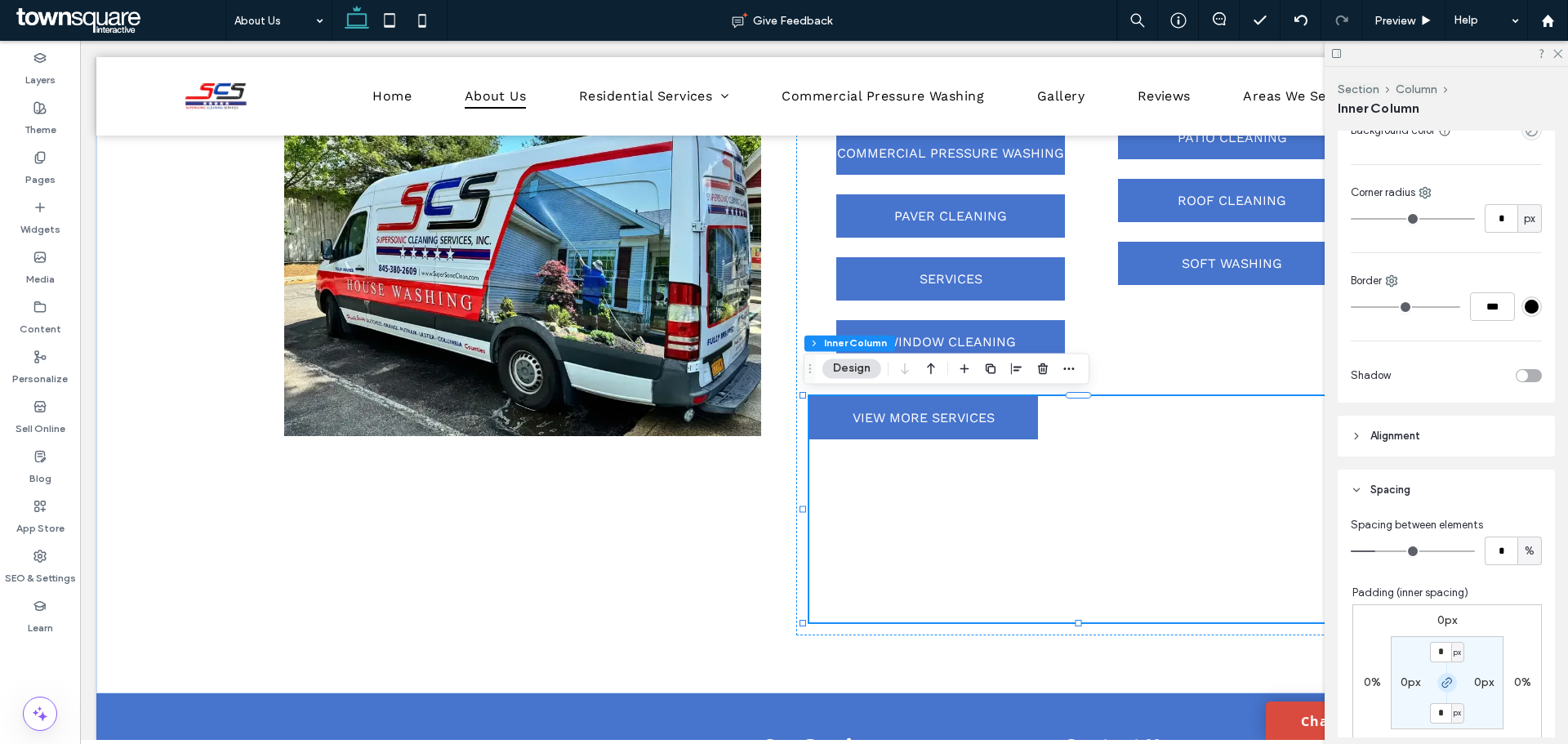
click at [1441, 685] on icon "button" at bounding box center [1448, 683] width 13 height 13
click at [1438, 684] on span "button" at bounding box center [1447, 682] width 19 height 19
click at [1441, 682] on icon "button" at bounding box center [1448, 683] width 13 height 13
click at [1405, 682] on label "0px" at bounding box center [1410, 682] width 19 height 14
type input "**"
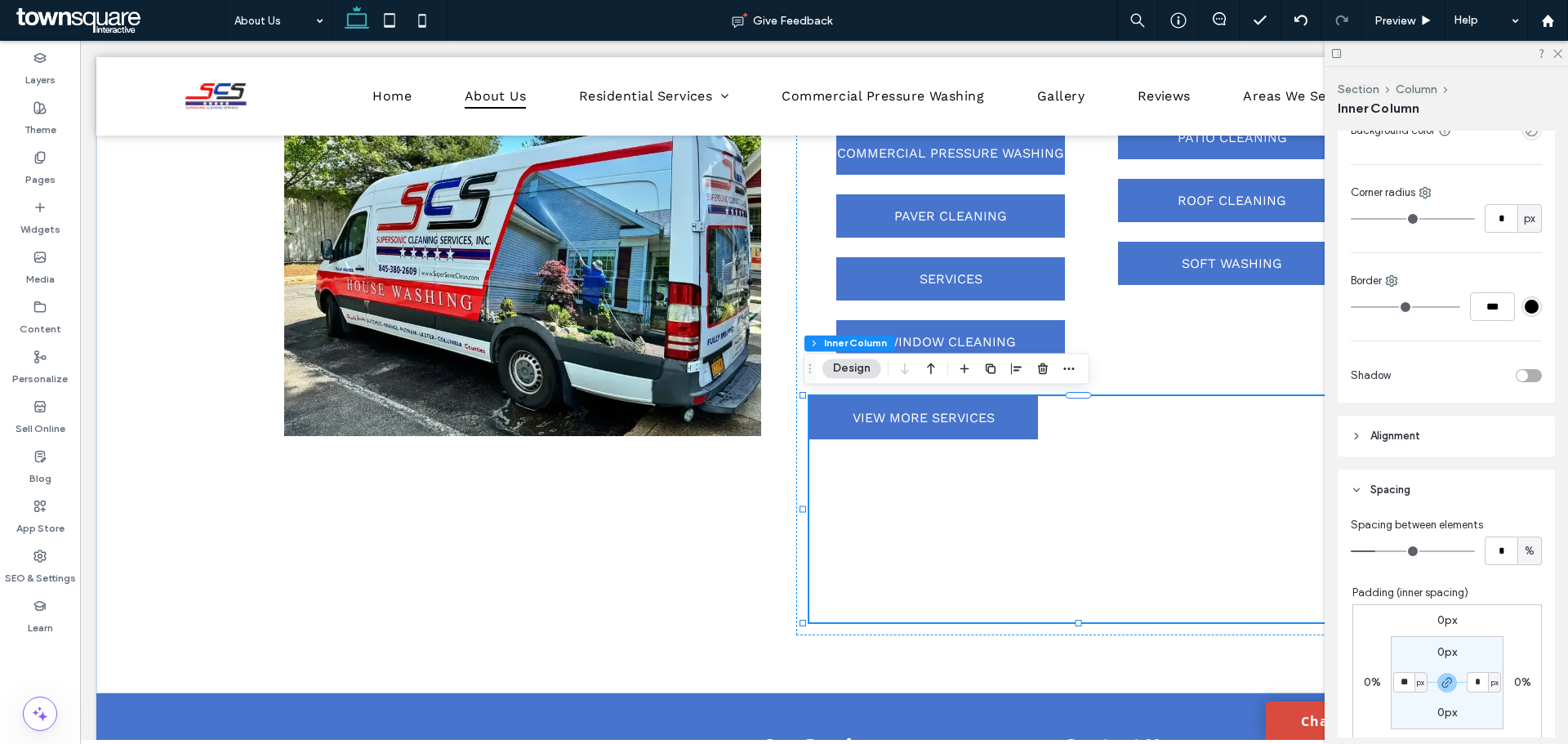
type input "**"
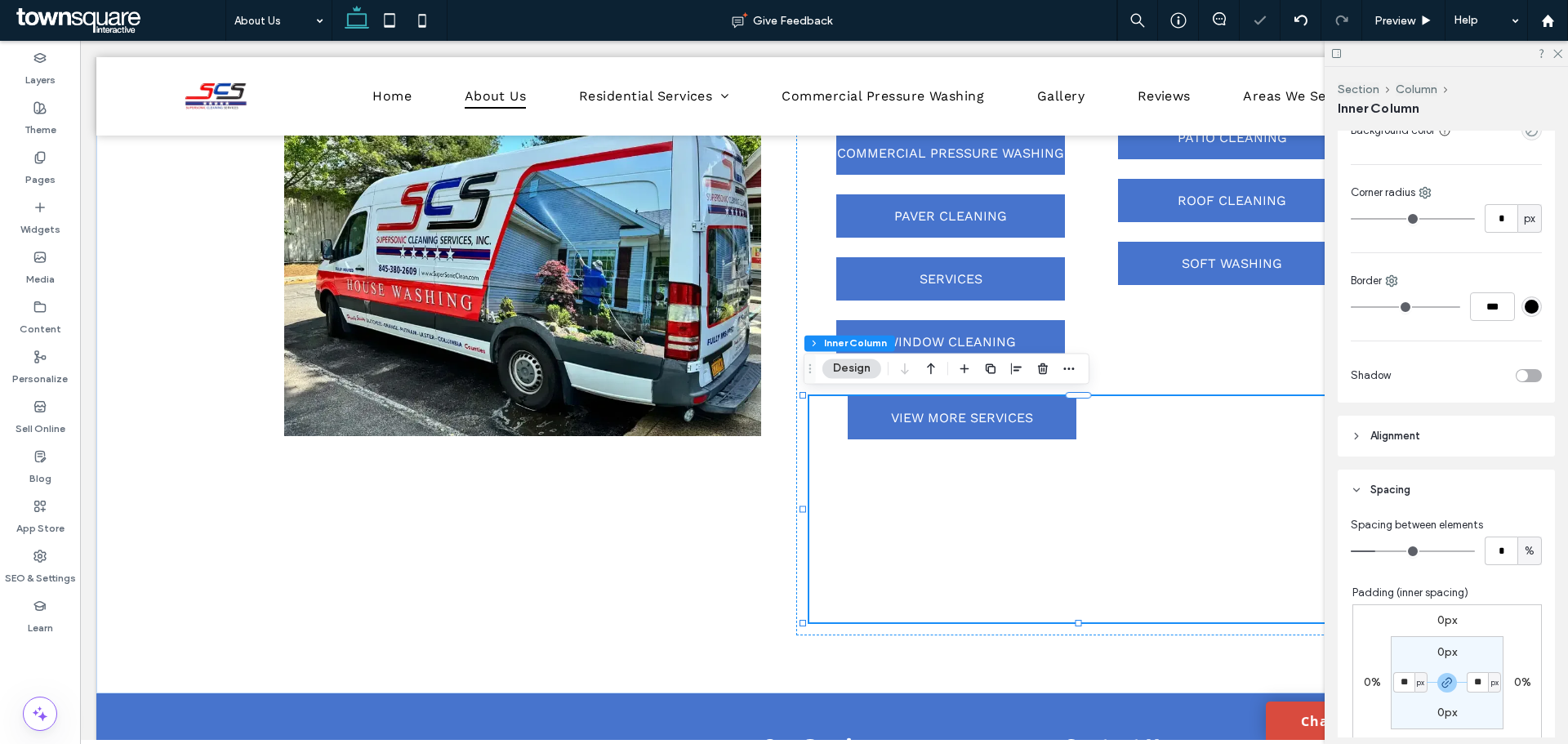
type input "**"
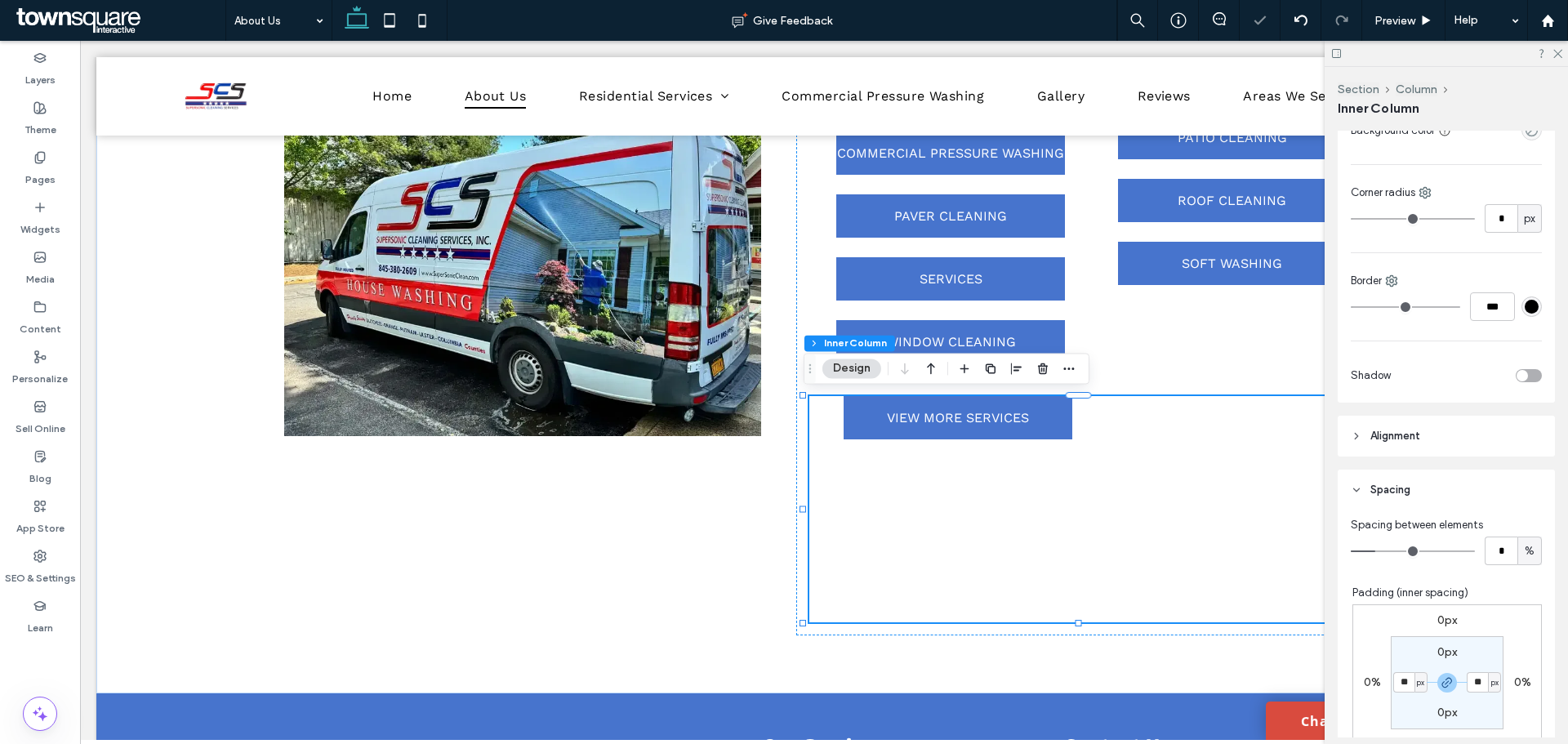
type input "**"
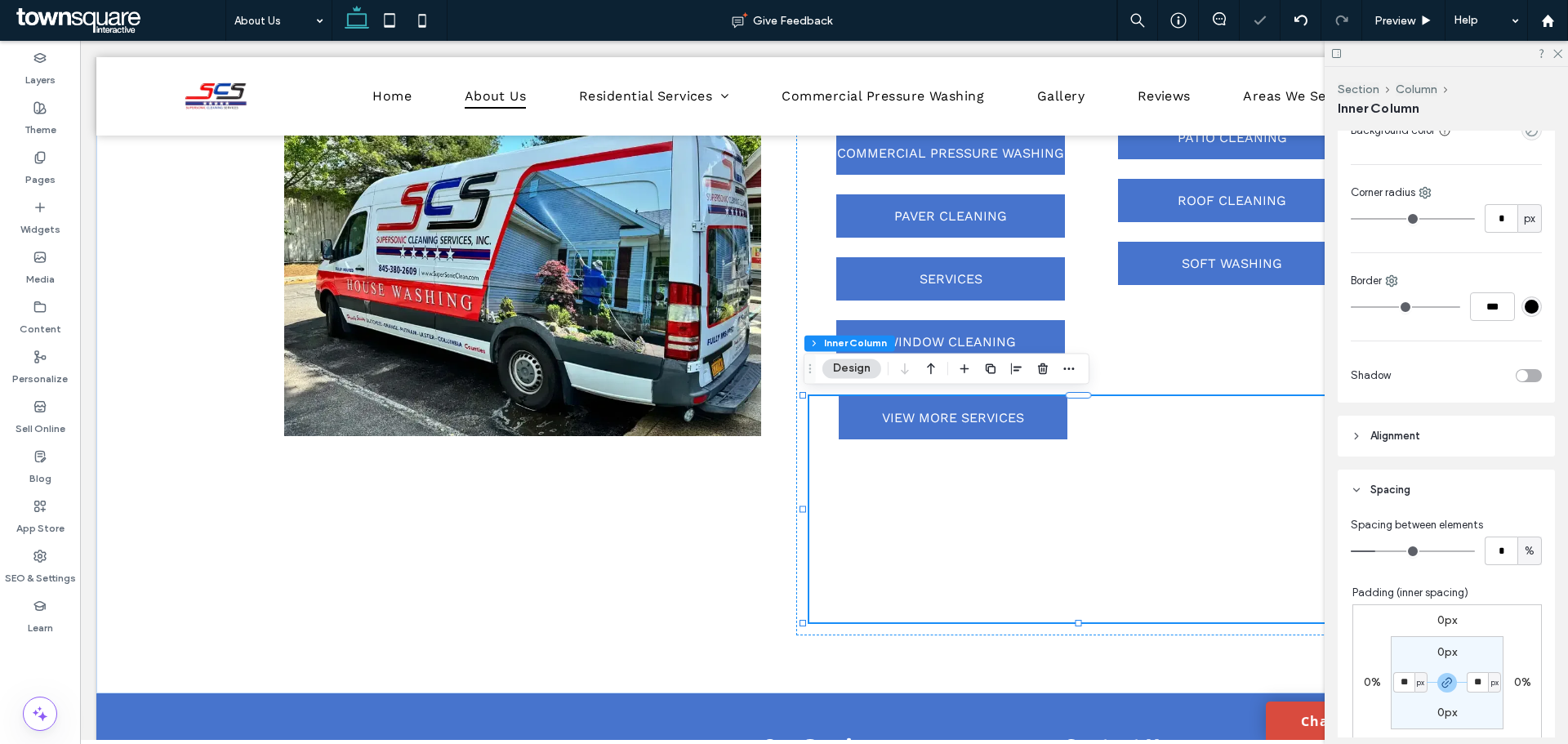
type input "**"
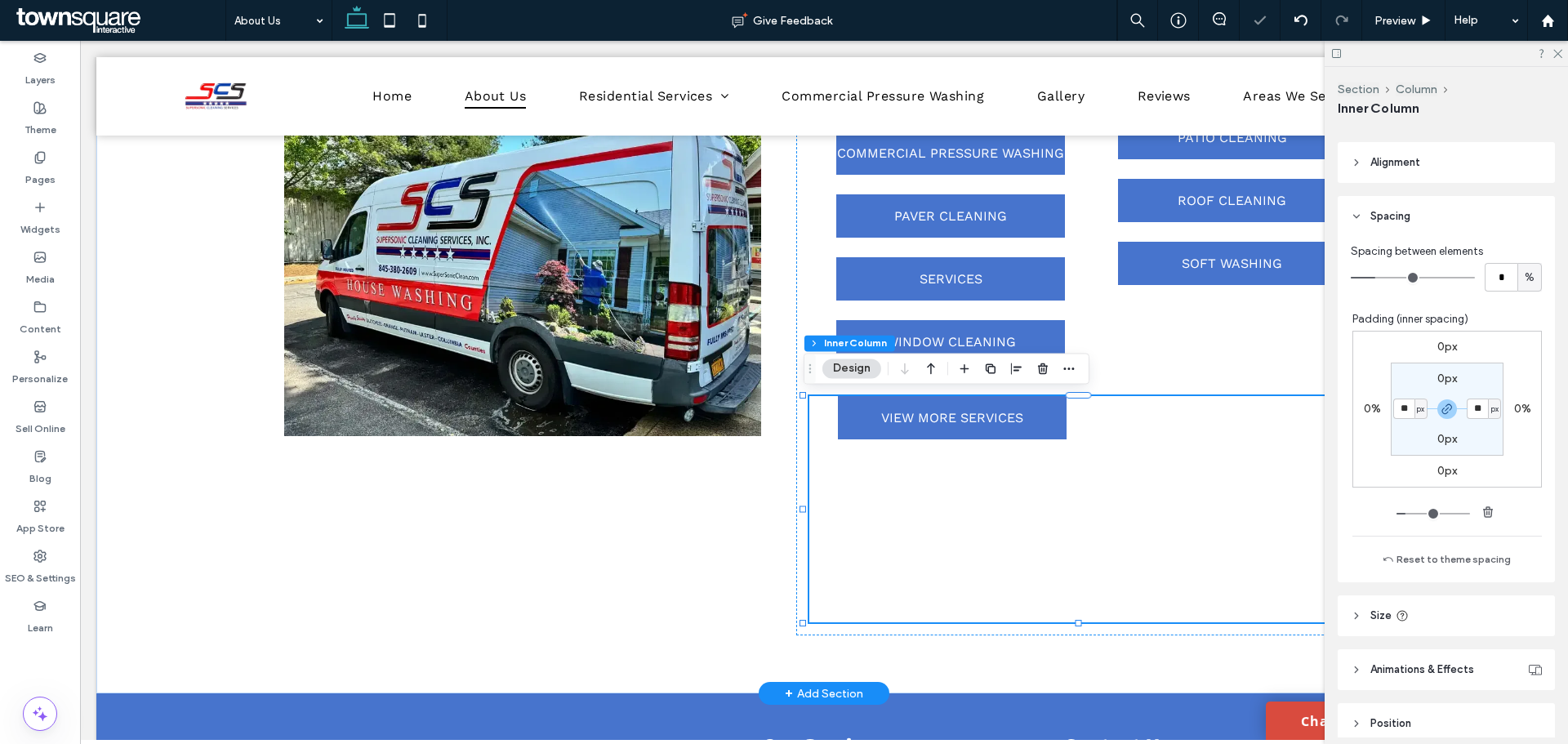
scroll to position [742, 0]
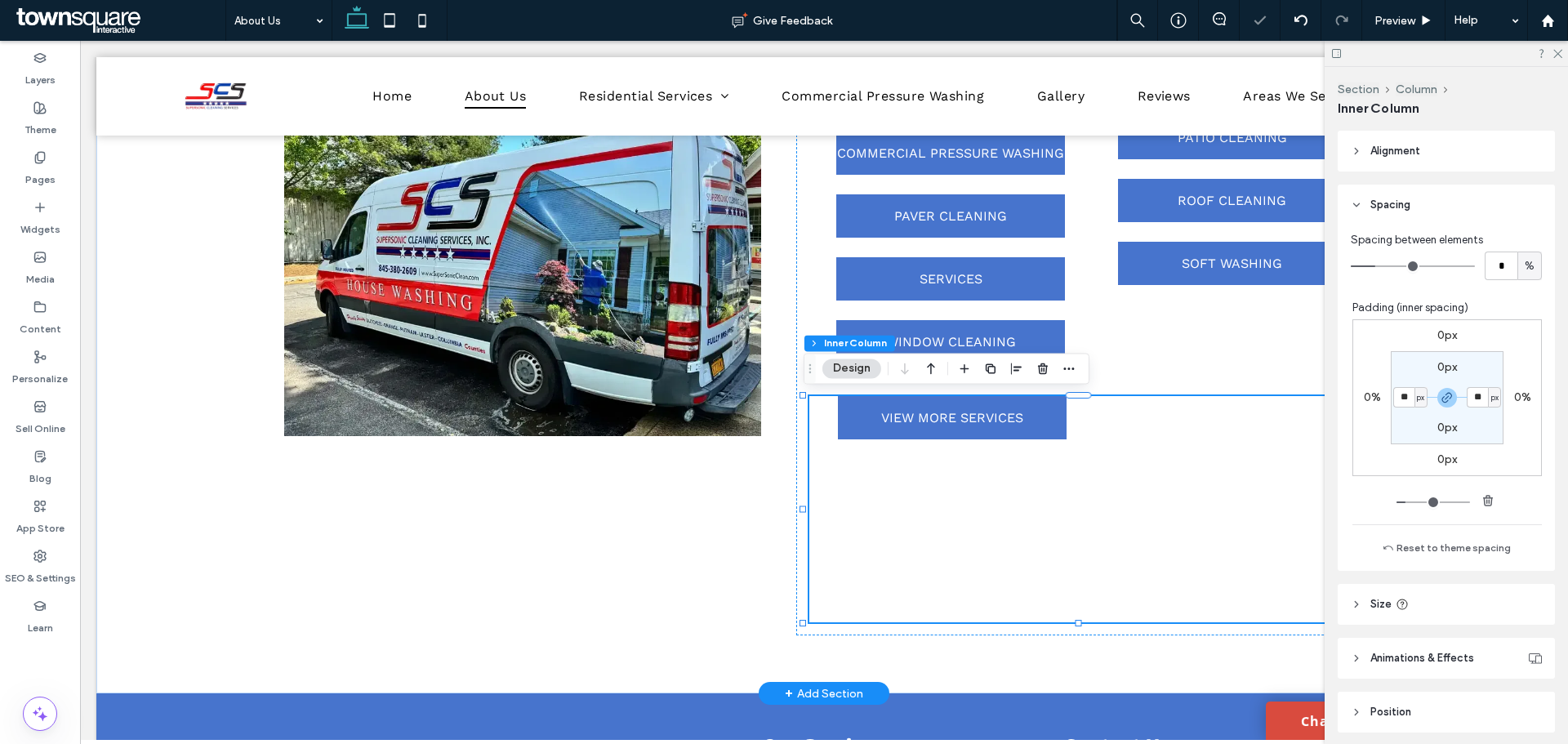
click at [1051, 505] on div "VIEW MORE SERVICES" at bounding box center [1086, 509] width 554 height 227
click at [1208, 342] on div "COMMERCIAL PRESSURE WASHING COMMERCIAL PRESSURE WASHING COMMERCIAL PRESSURE WAS…" at bounding box center [1086, 177] width 554 height 400
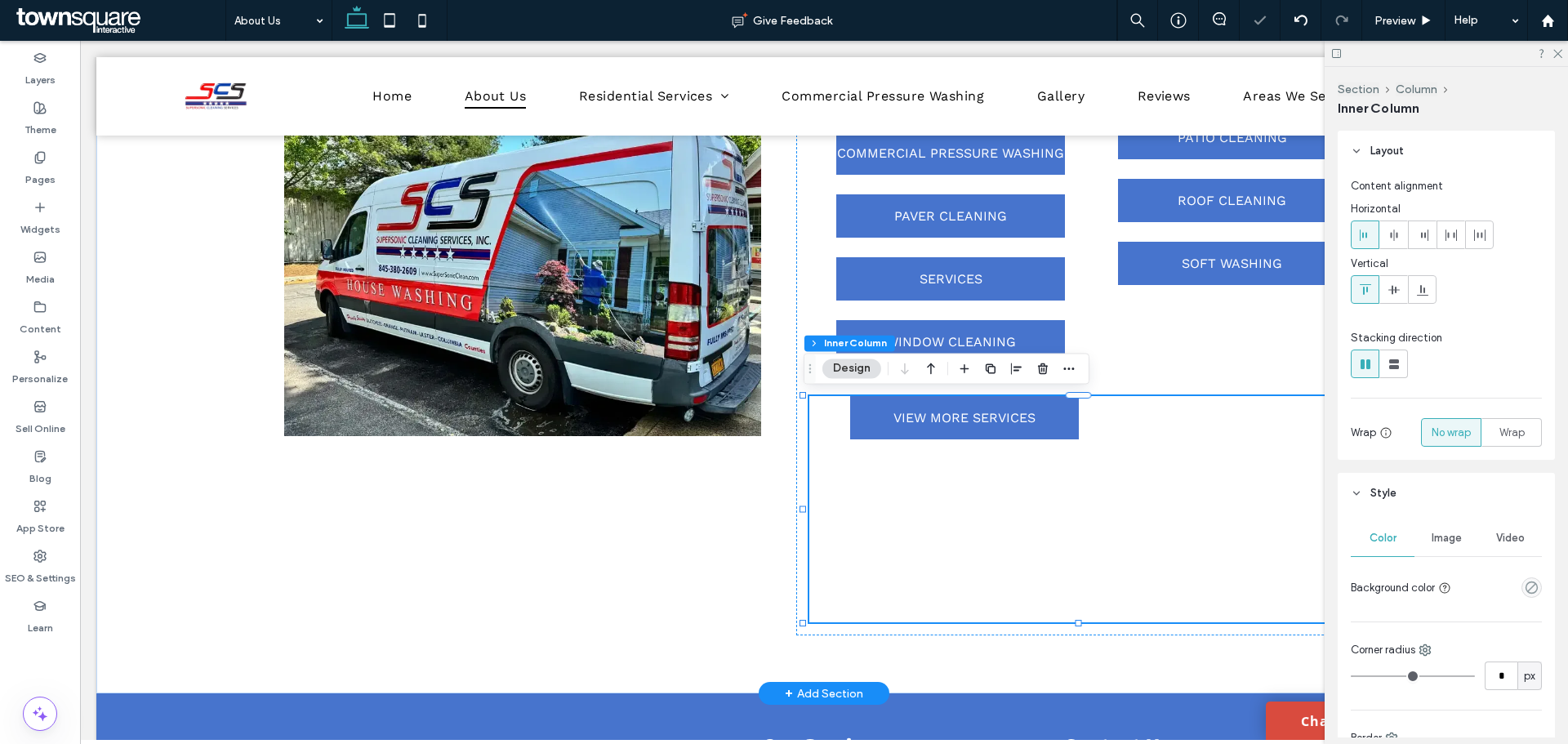
click at [863, 460] on div "VIEW MORE SERVICES" at bounding box center [1086, 509] width 554 height 227
click at [901, 435] on link "VIEW MORE SERVICES" at bounding box center [964, 418] width 228 height 43
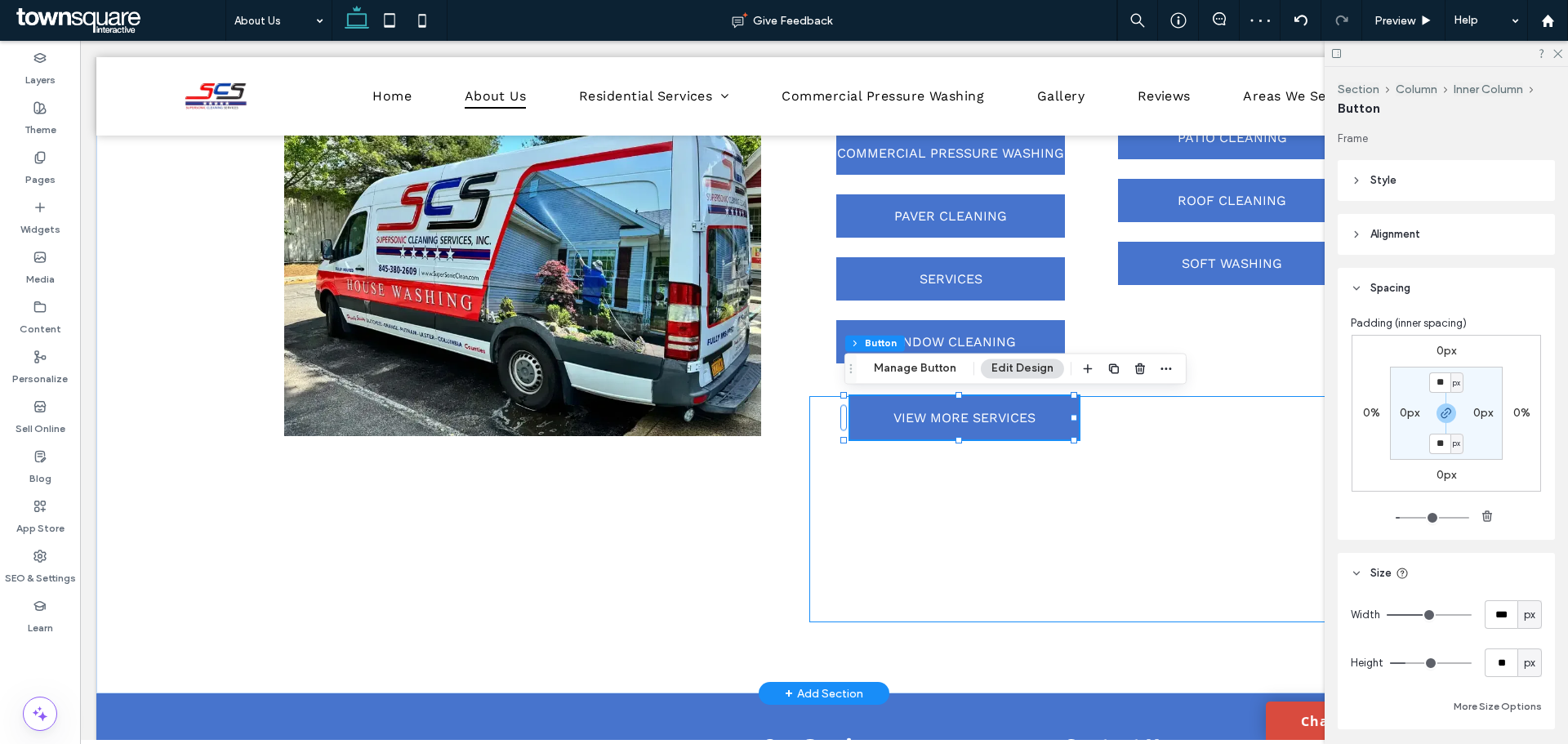
click at [828, 496] on div "VIEW MORE SERVICES" at bounding box center [1086, 509] width 554 height 227
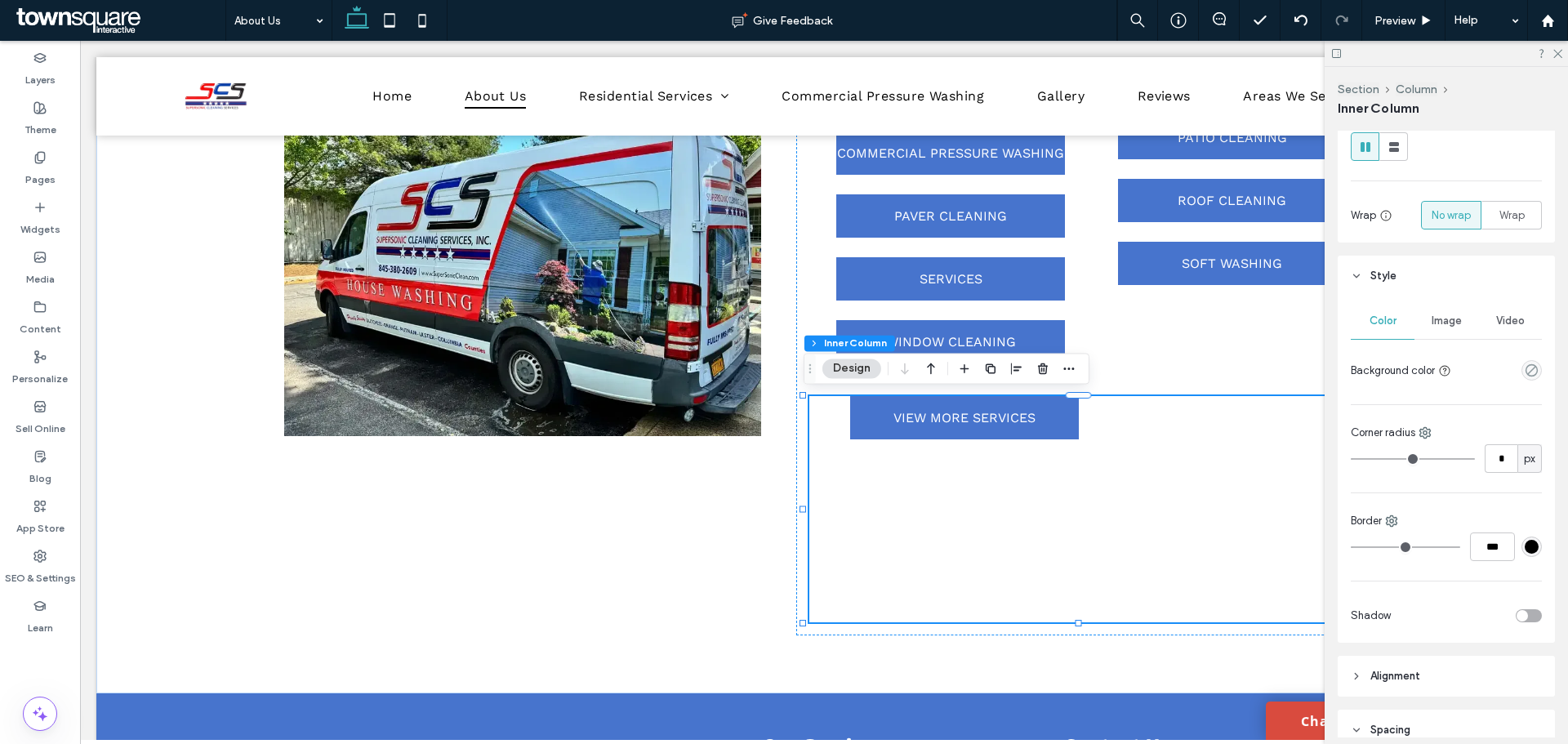
scroll to position [245, 0]
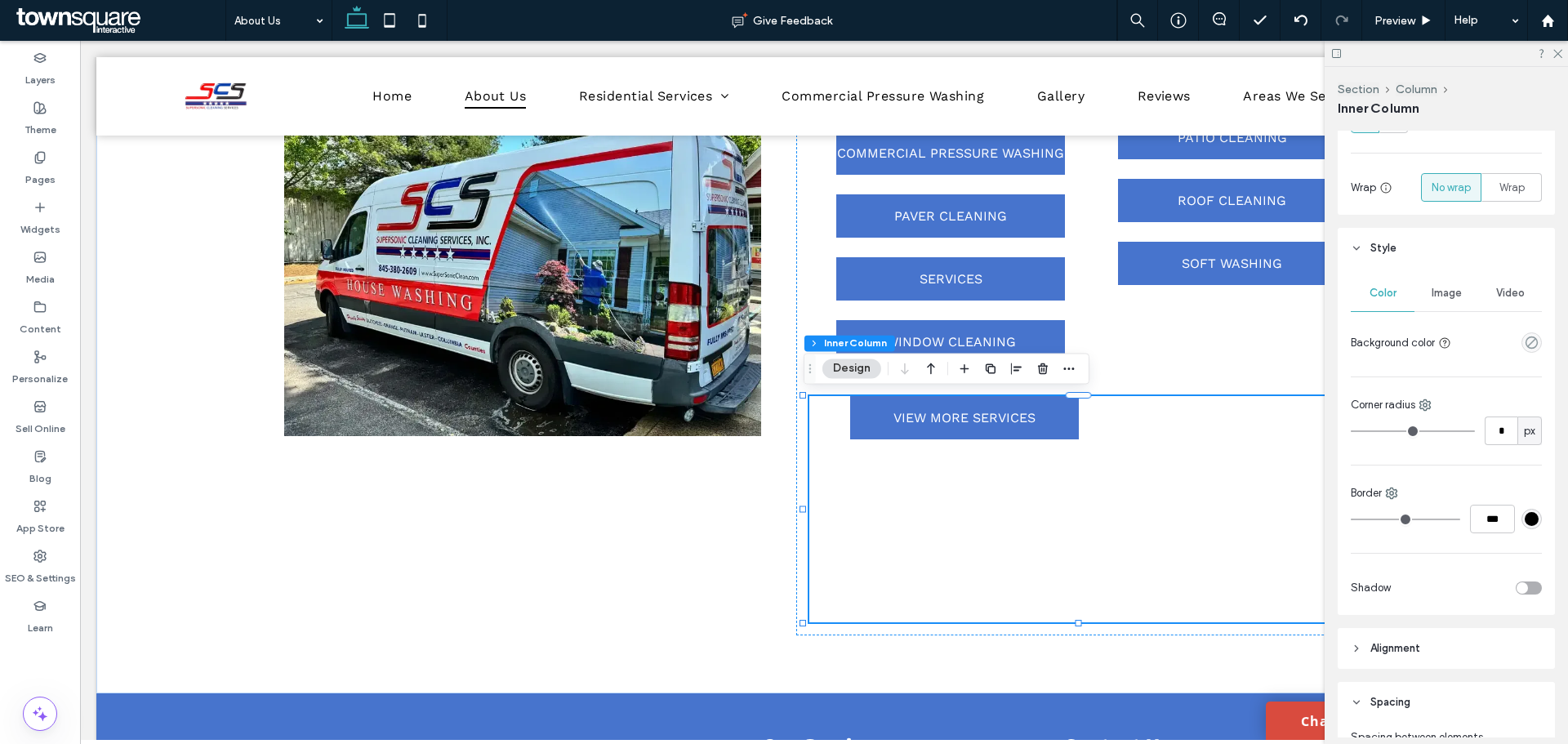
click at [1409, 694] on span "Spacing" at bounding box center [1391, 702] width 40 height 17
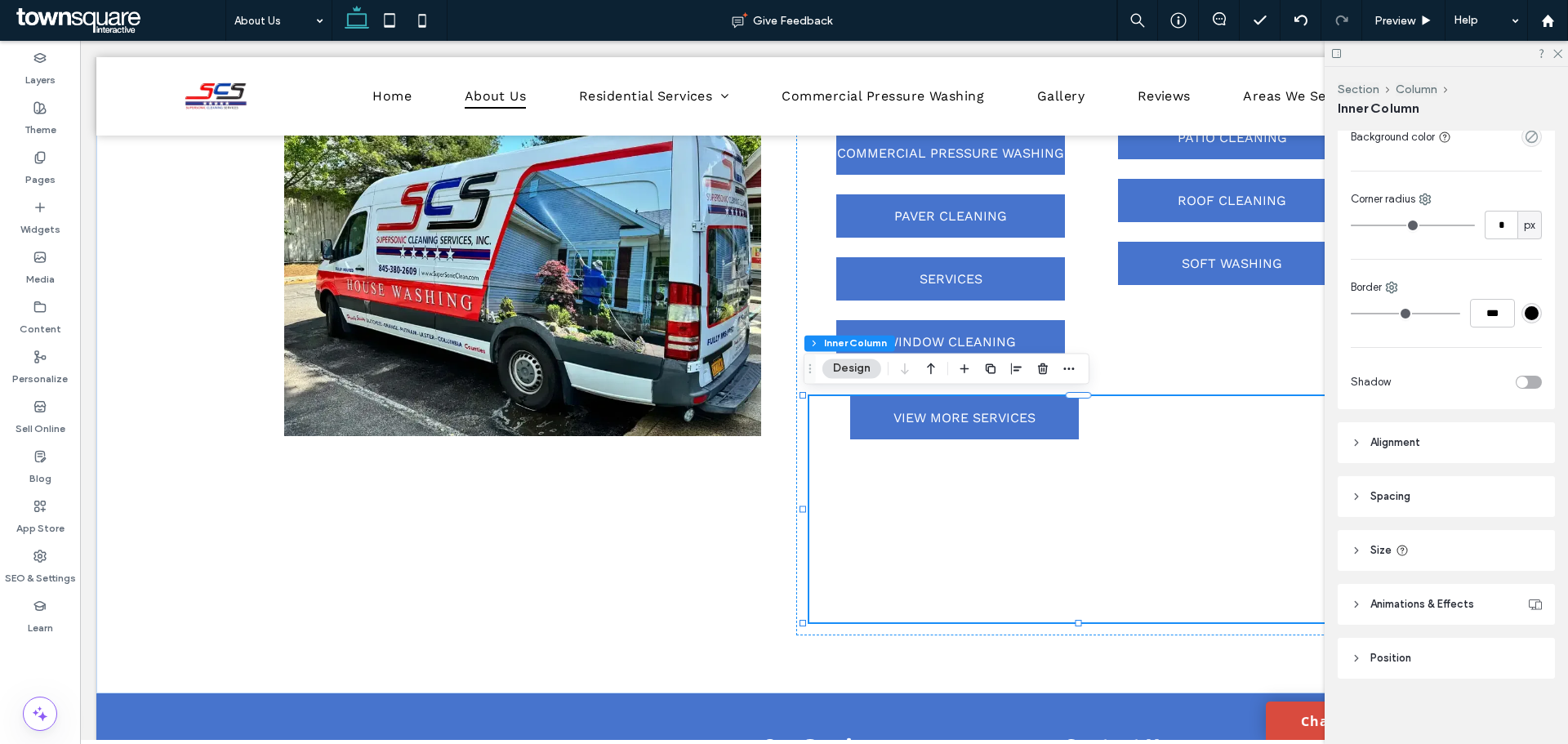
scroll to position [457, 0]
click at [1388, 489] on span "Spacing" at bounding box center [1391, 490] width 40 height 17
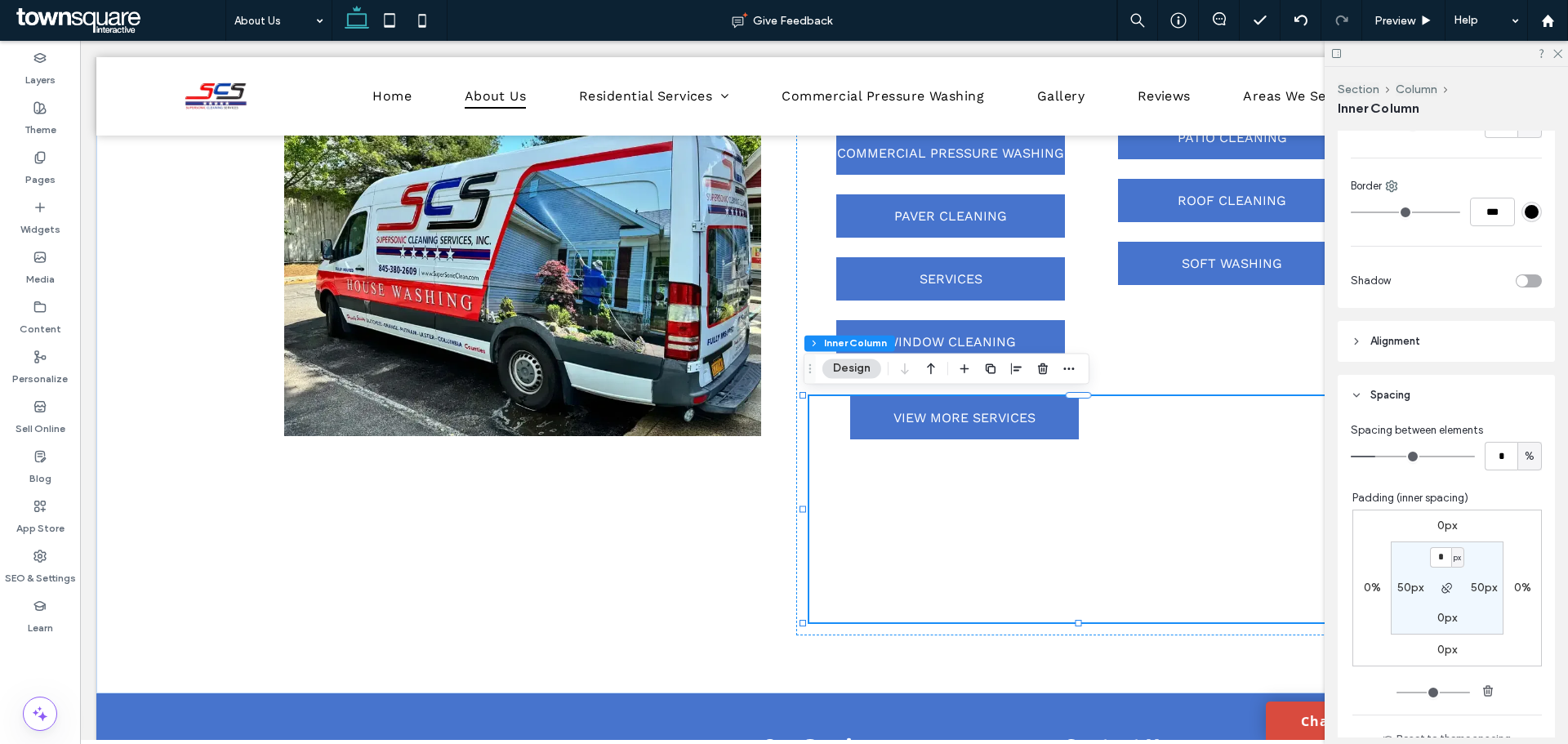
scroll to position [702, 0]
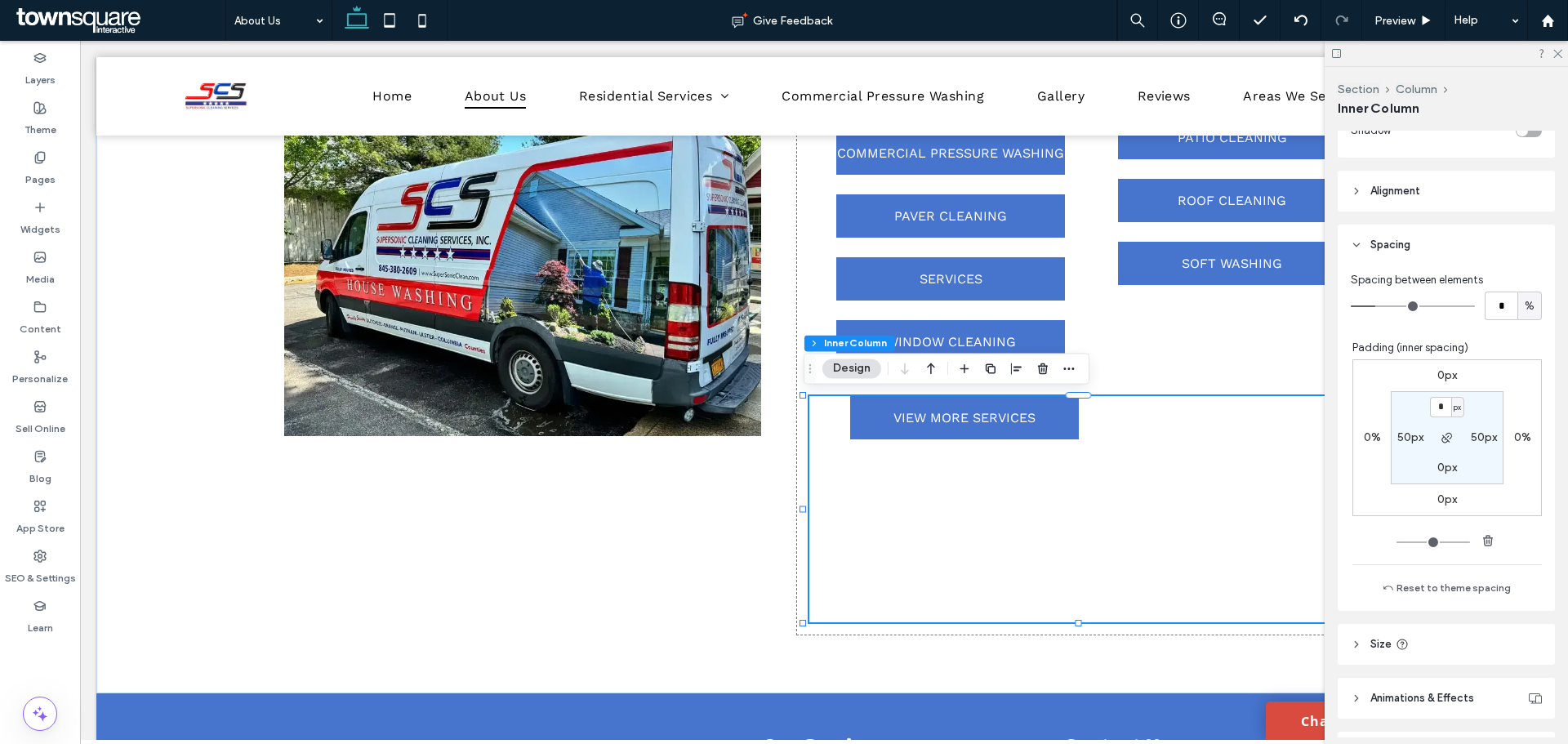
click at [1403, 435] on label "50px" at bounding box center [1410, 437] width 26 height 14
type input "**"
click at [1441, 440] on icon "button" at bounding box center [1448, 438] width 13 height 13
click at [1474, 434] on label "50px" at bounding box center [1484, 437] width 26 height 14
type input "*"
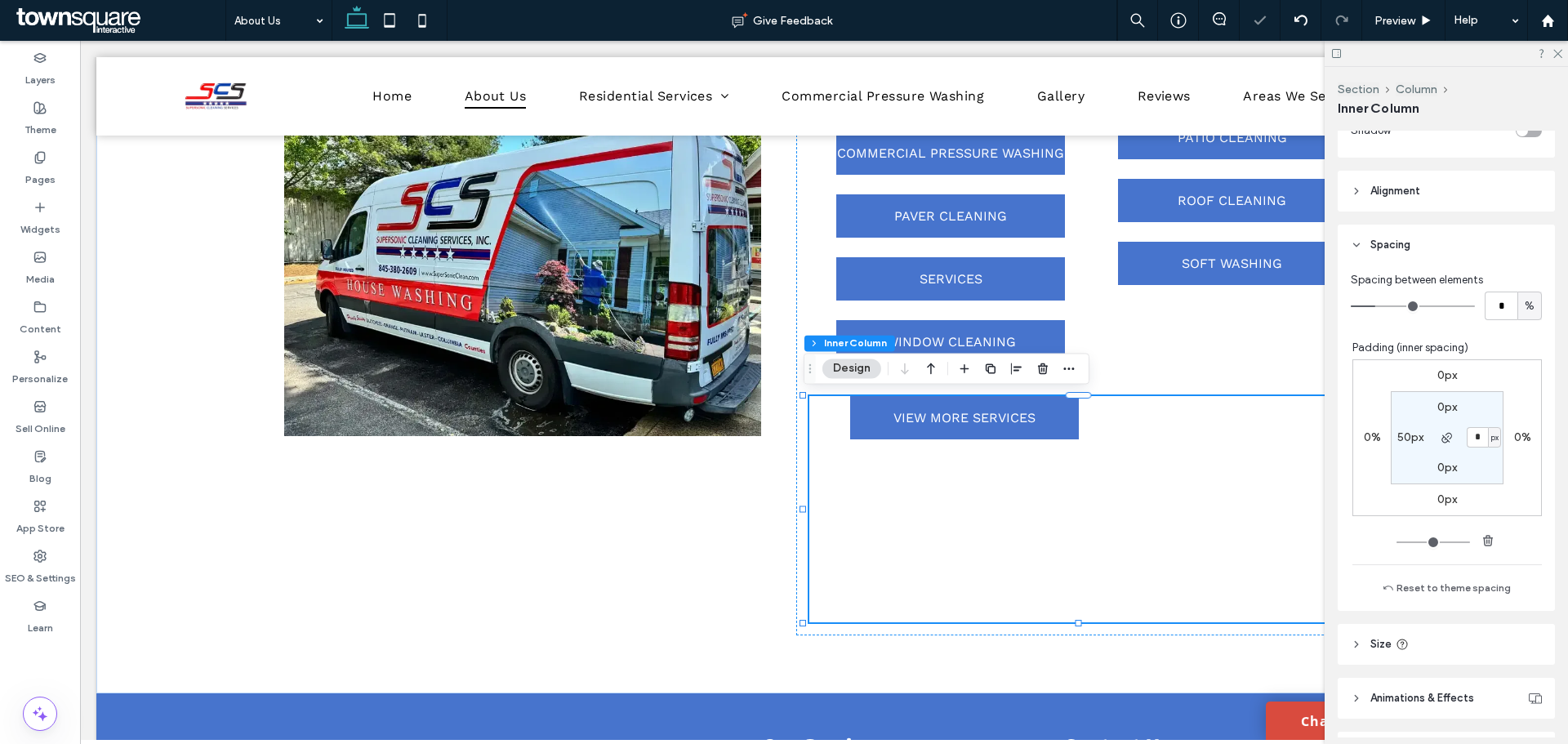
click at [1403, 438] on label "50px" at bounding box center [1410, 437] width 26 height 14
type input "**"
click at [1096, 502] on div "VIEW MORE SERVICES" at bounding box center [1086, 509] width 554 height 227
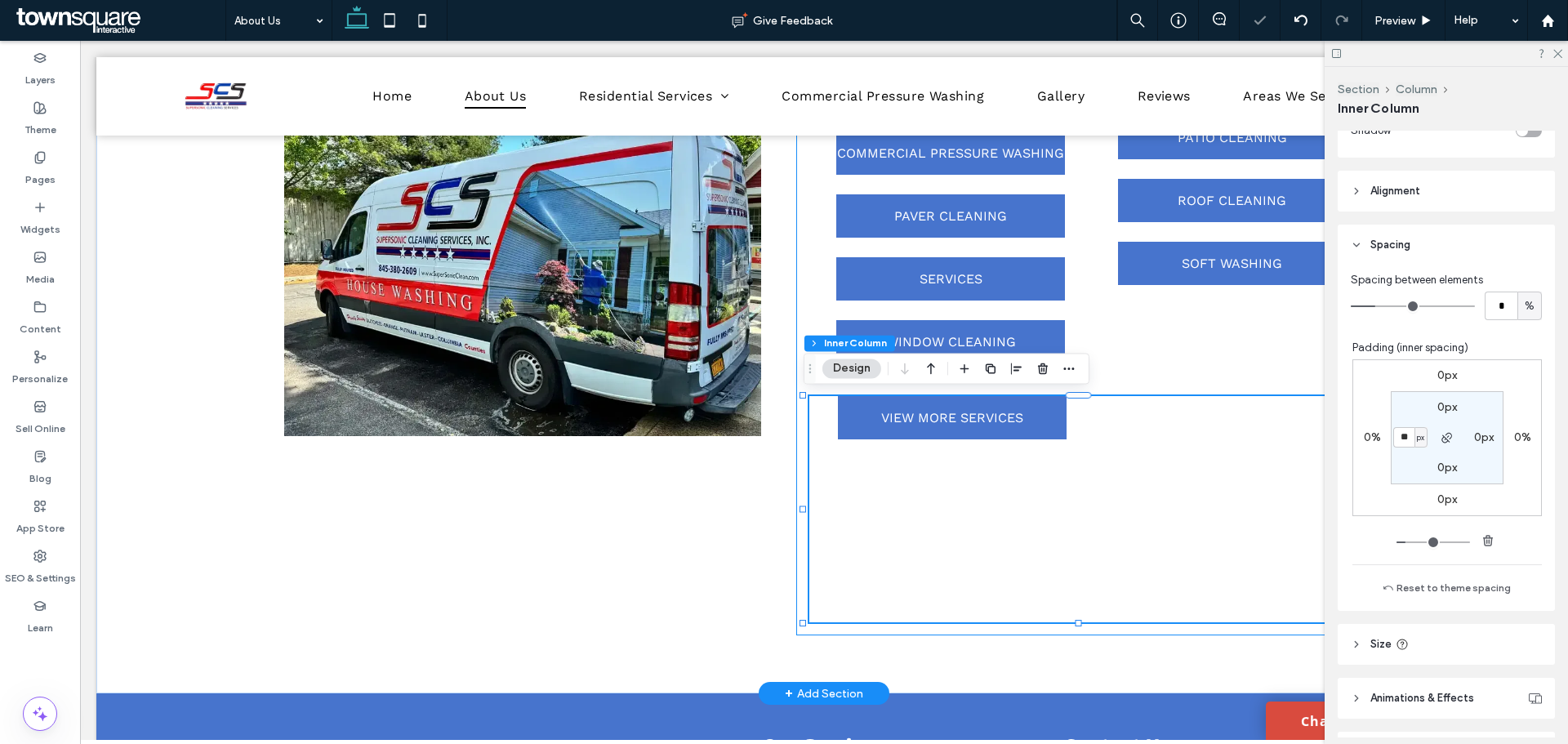
click at [1202, 383] on div "Our Professional Services COMMERCIAL PRESSURE WASHING COMMERCIAL PRESSURE WASHI…" at bounding box center [1086, 273] width 580 height 725
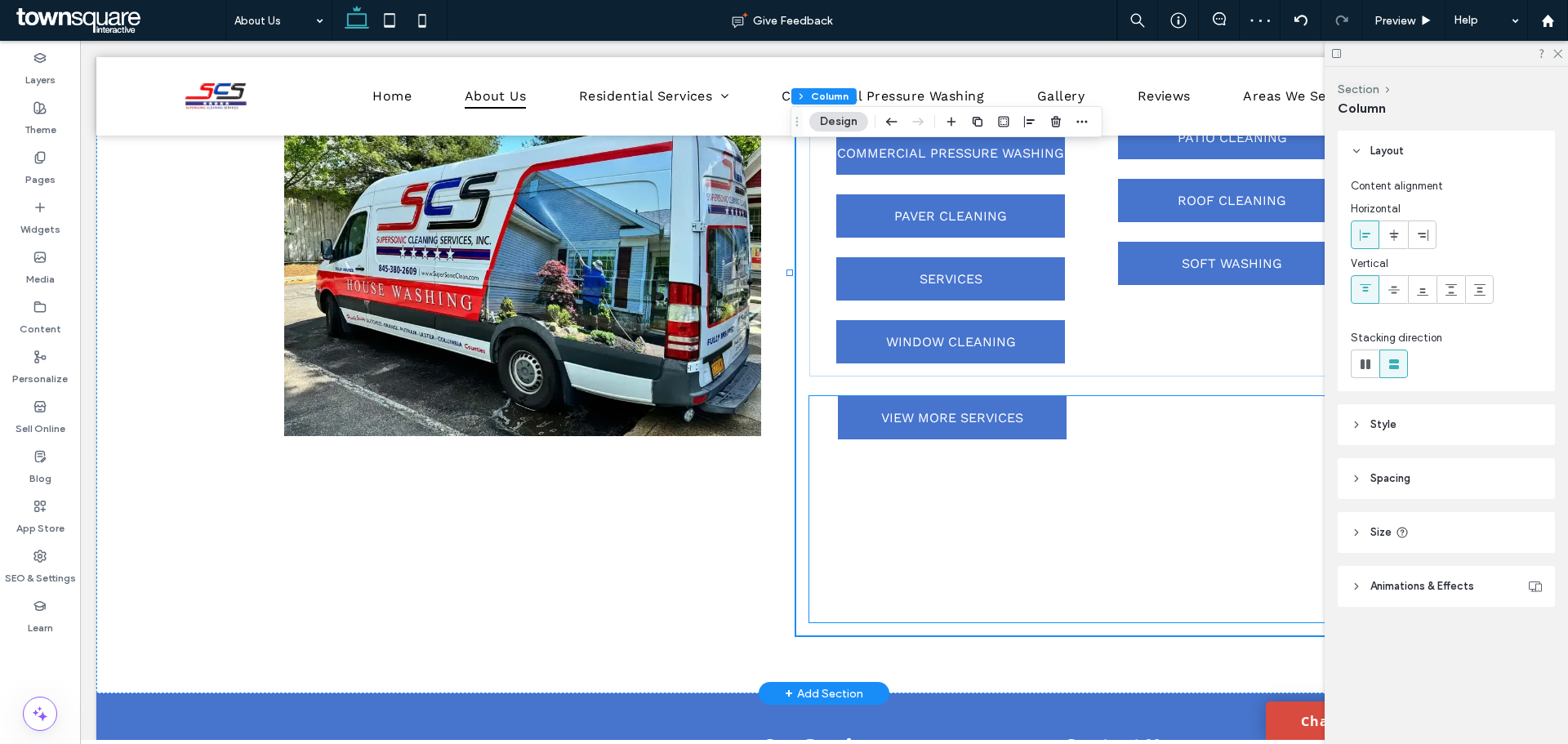
click at [913, 575] on div "VIEW MORE SERVICES" at bounding box center [1086, 509] width 554 height 227
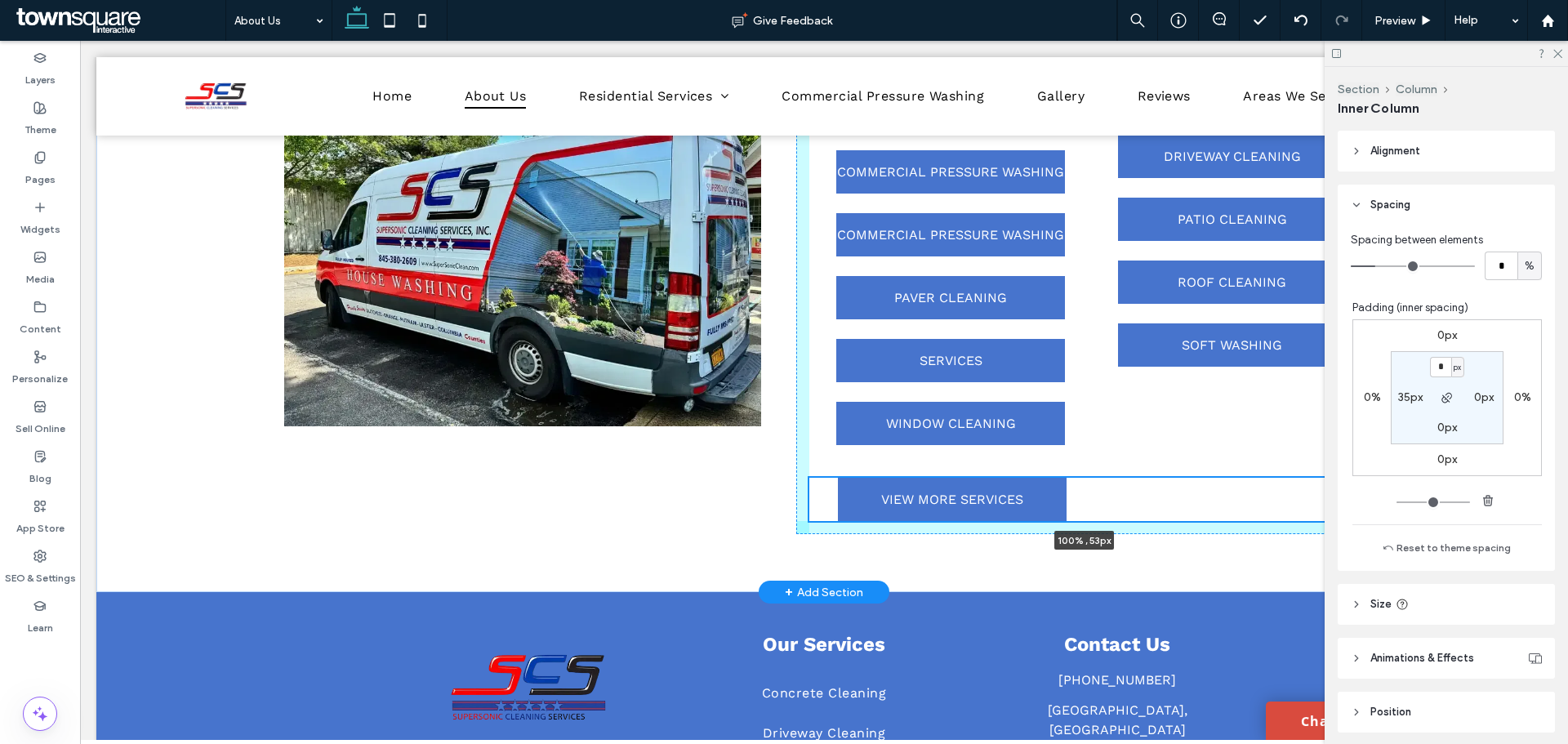
scroll to position [1562, 0]
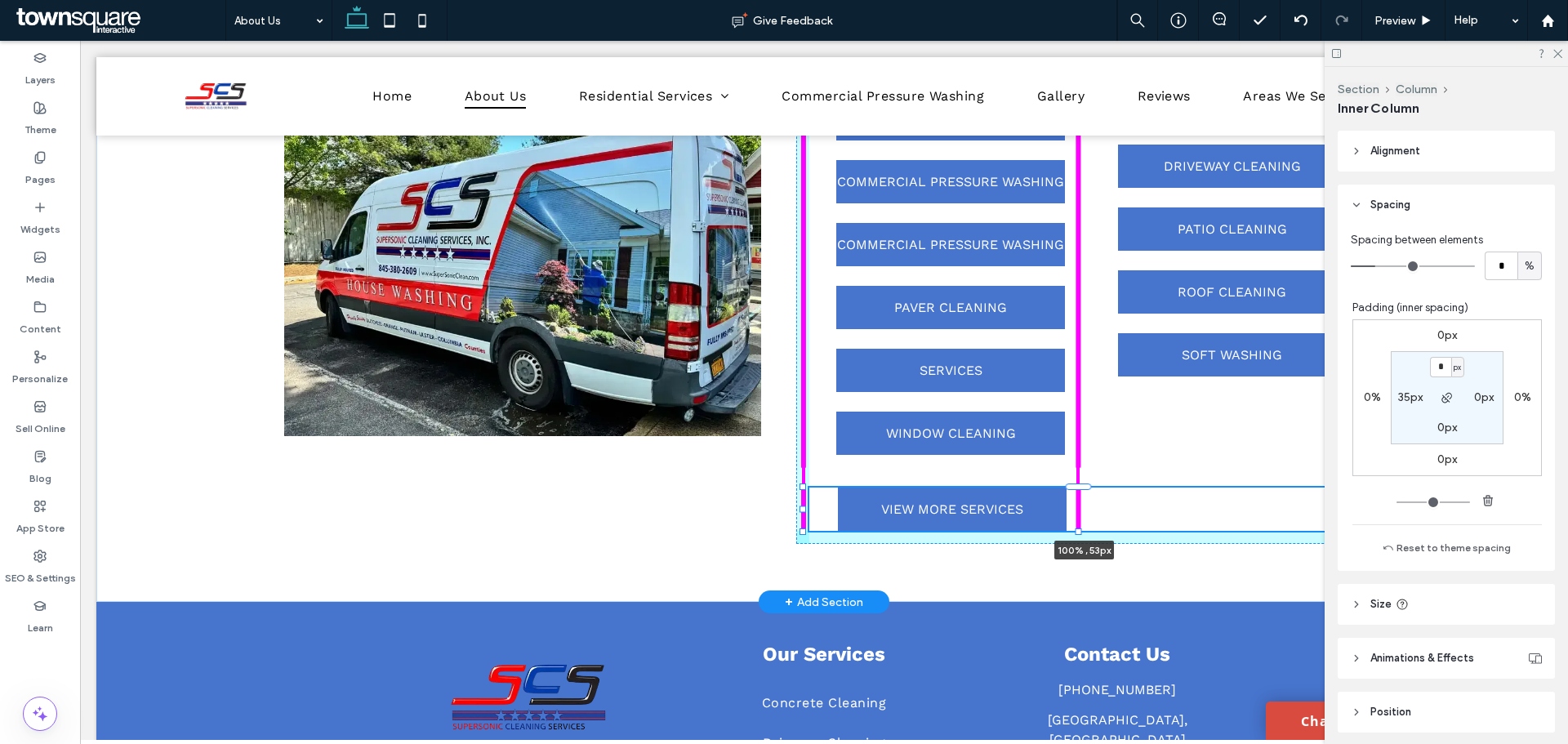
drag, startPoint x: 1078, startPoint y: 621, endPoint x: 1106, endPoint y: 318, distance: 304.3
click at [1131, 321] on div "Our Professional Services COMMERCIAL PRESSURE WASHING COMMERCIAL PRESSURE WASHI…" at bounding box center [824, 273] width 1455 height 659
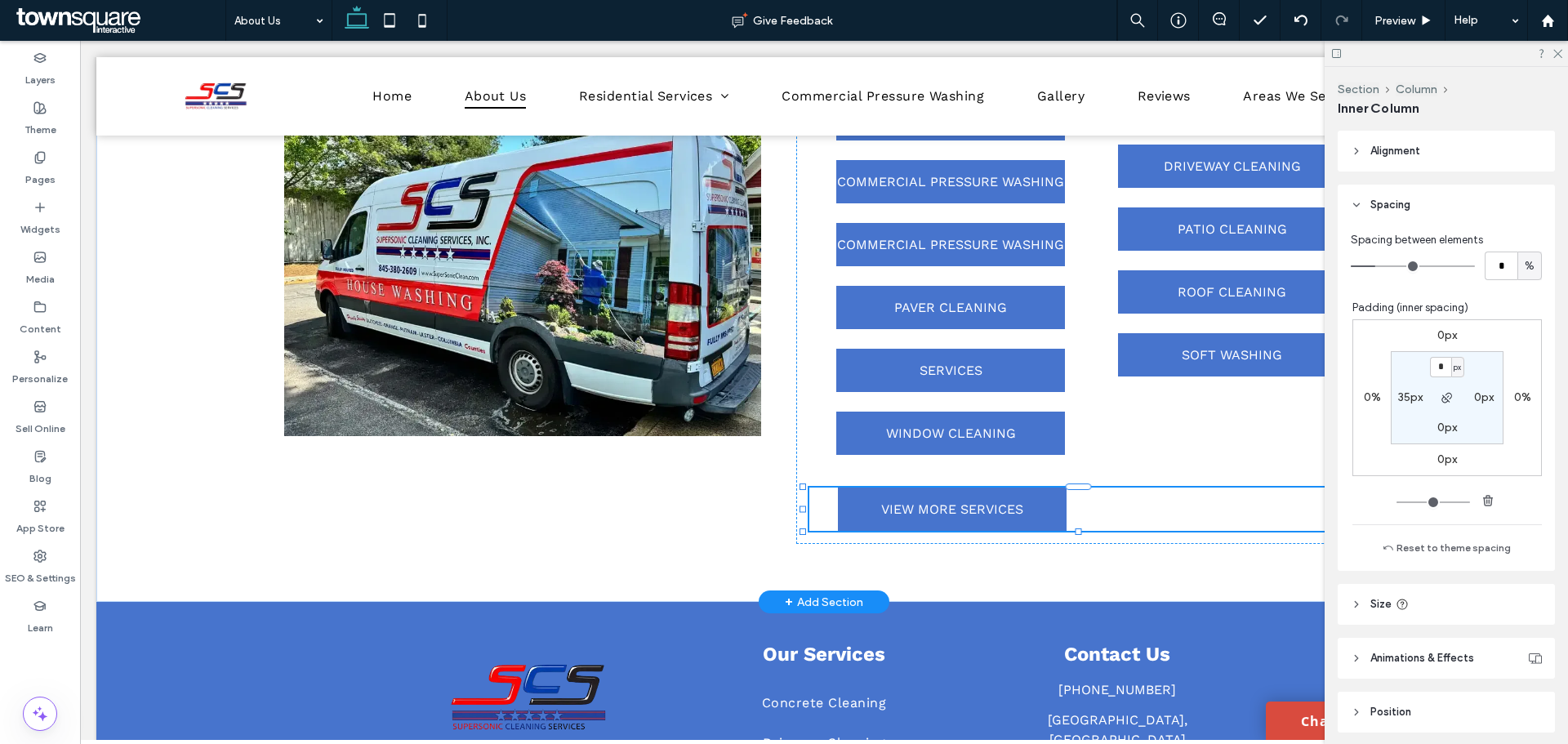
type input "**"
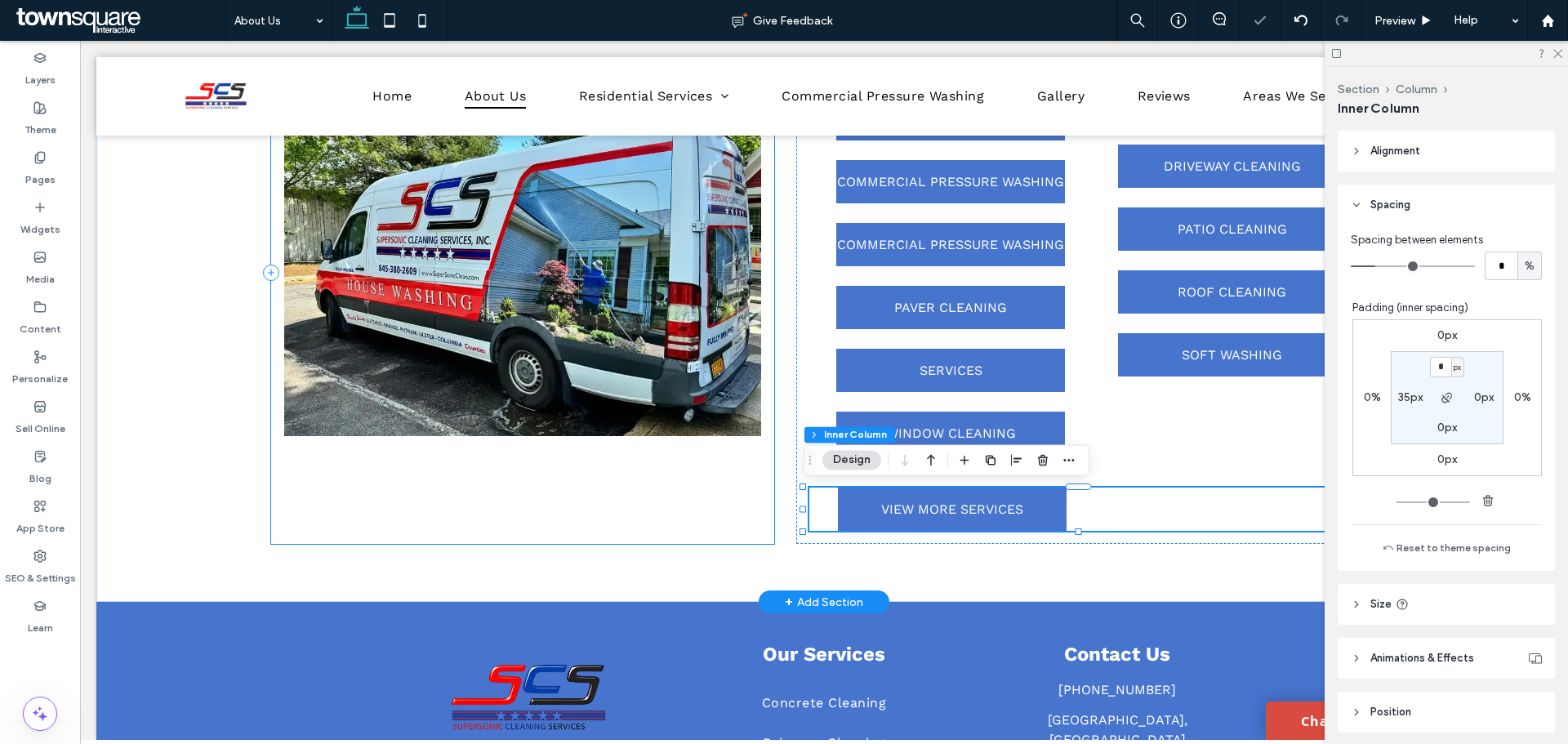
click at [716, 507] on div at bounding box center [523, 273] width 503 height 542
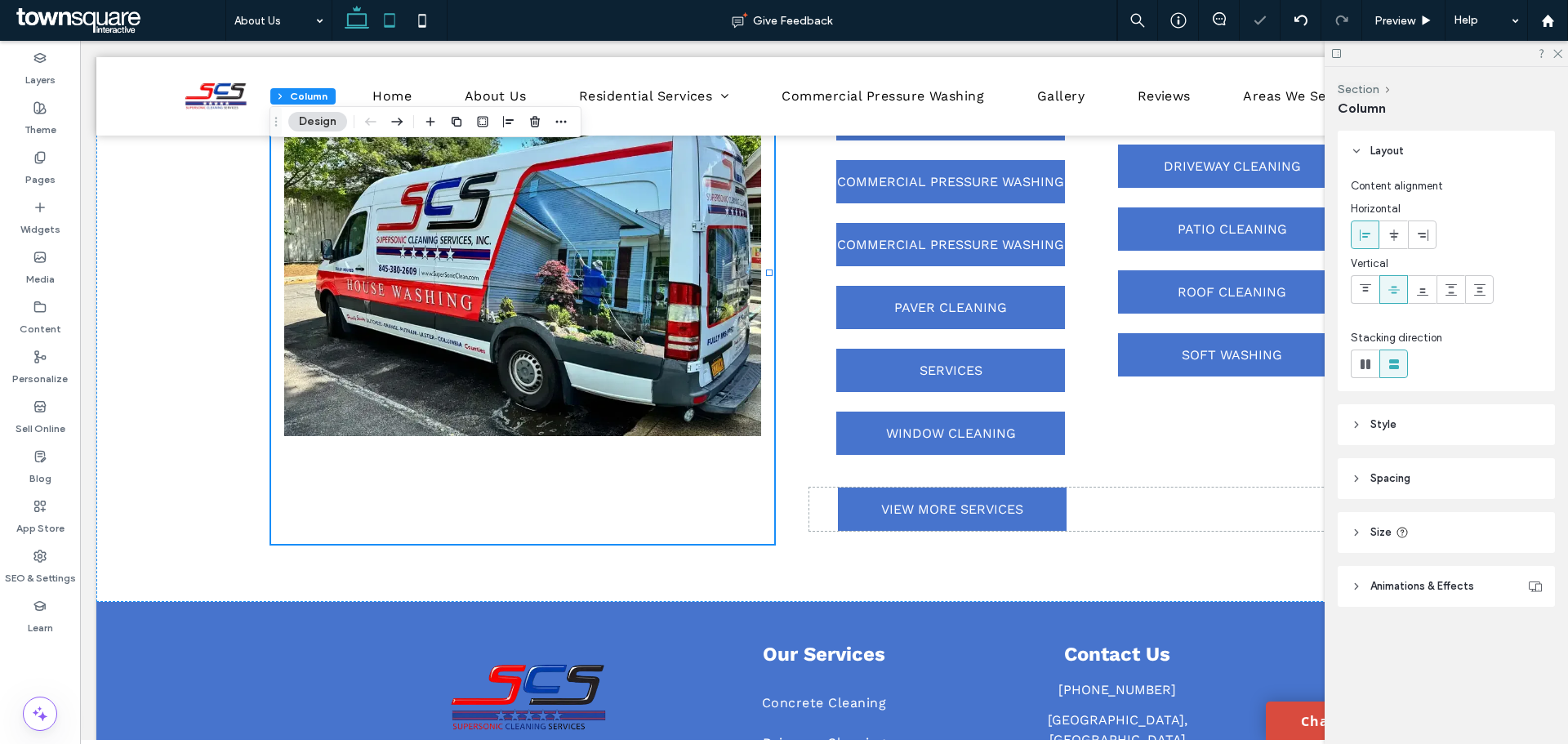
click at [391, 22] on icon at bounding box center [389, 20] width 33 height 33
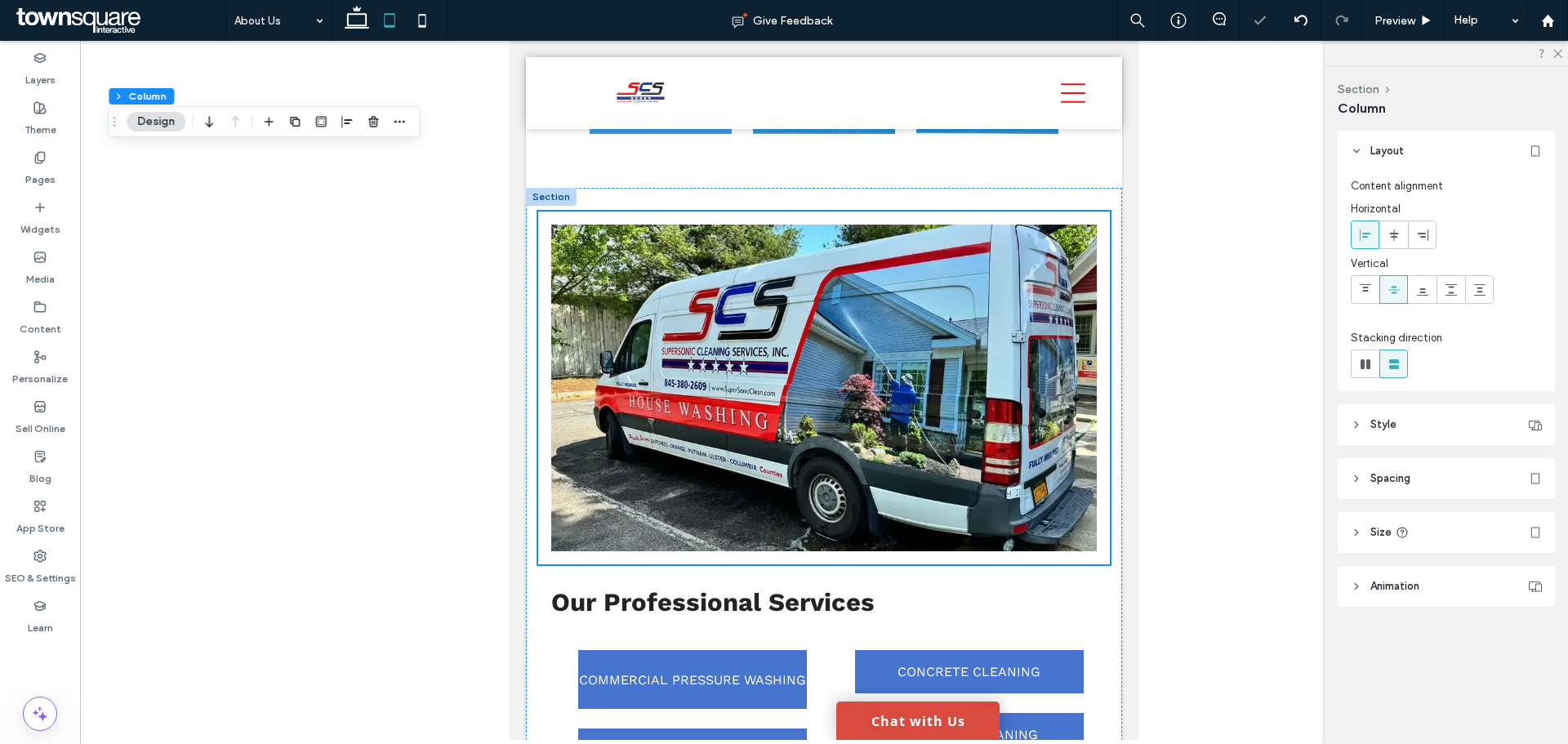
type input "**"
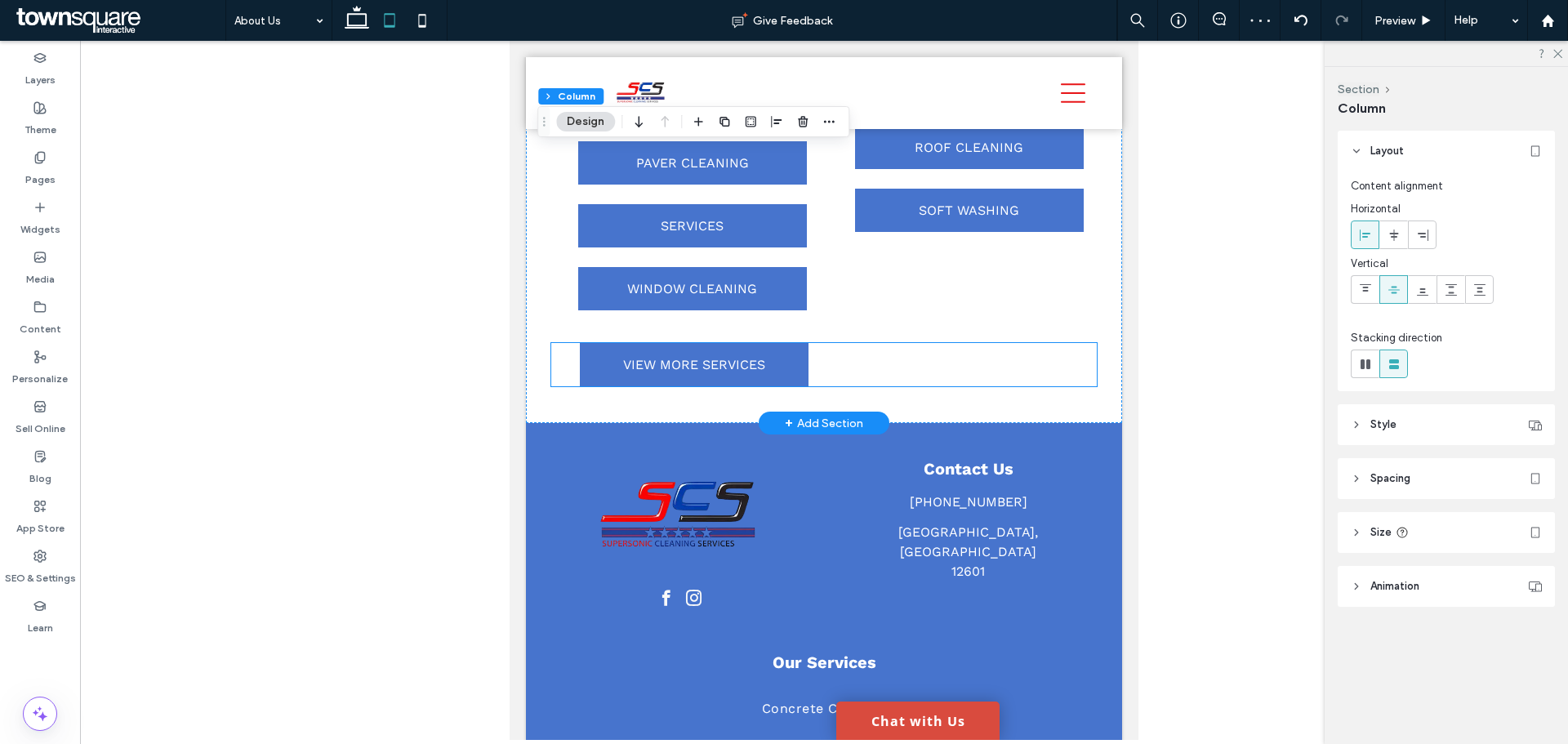
click at [573, 384] on div "VIEW MORE SERVICES" at bounding box center [824, 364] width 546 height 43
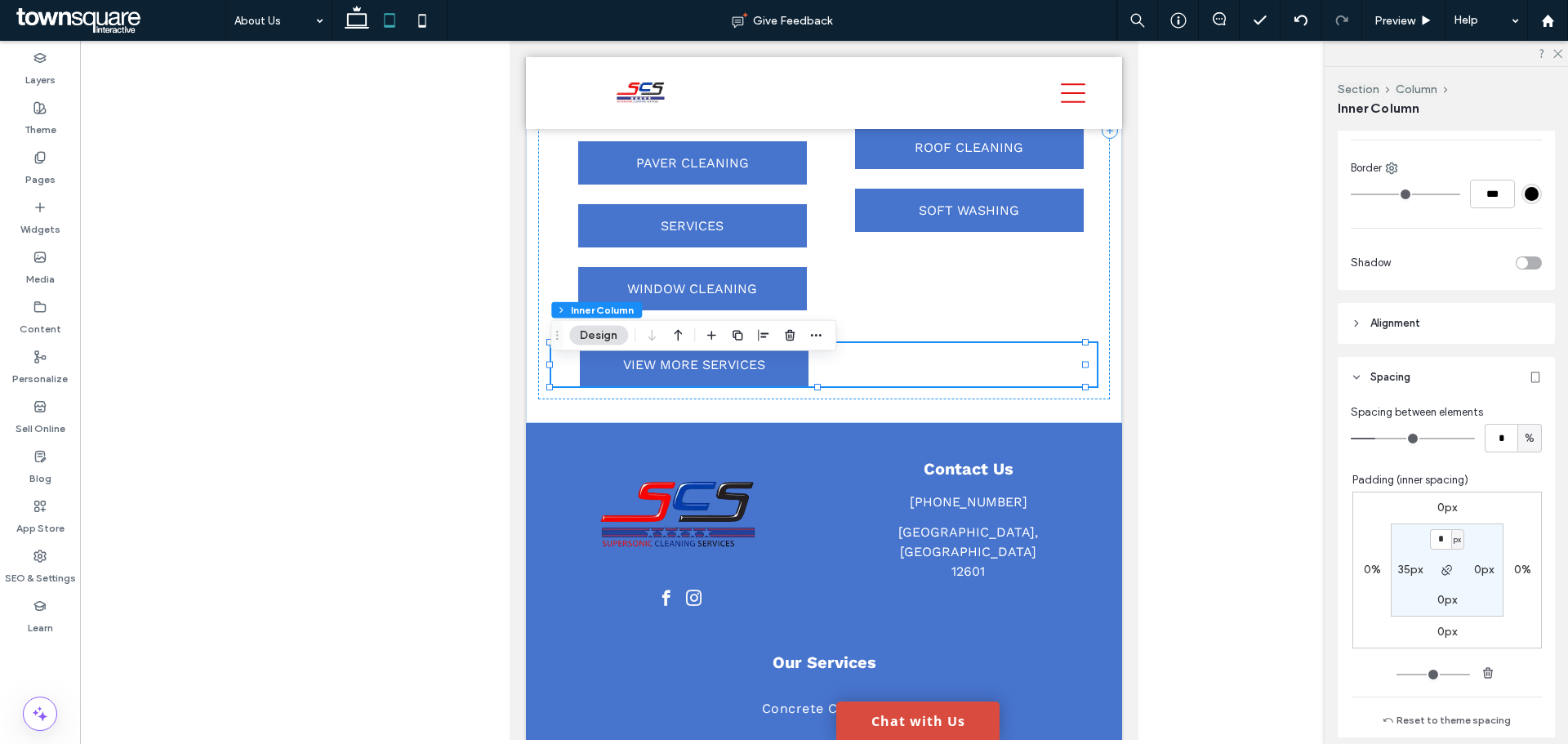
scroll to position [572, 0]
click at [1404, 571] on label "35px" at bounding box center [1410, 568] width 24 height 14
type input "**"
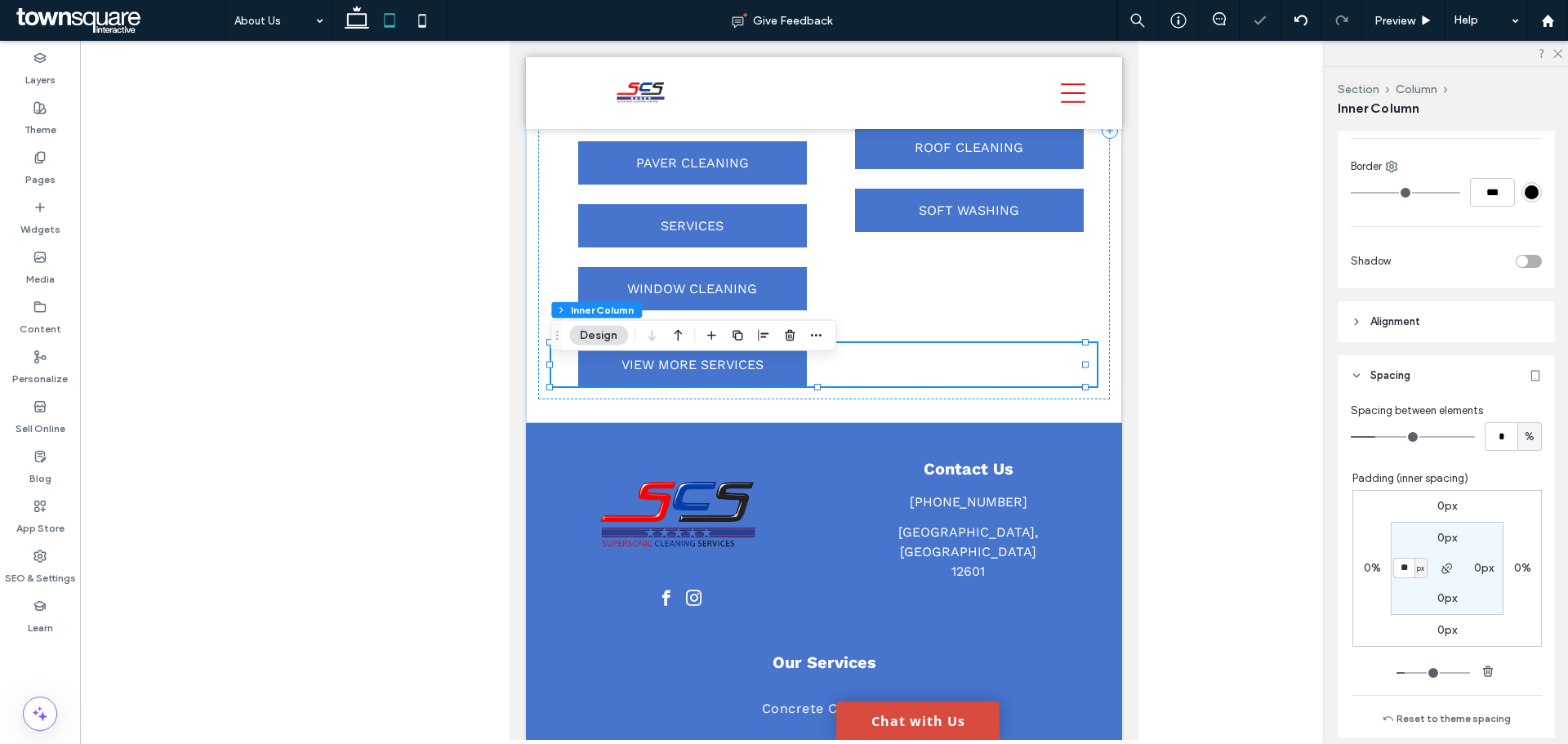
type input "**"
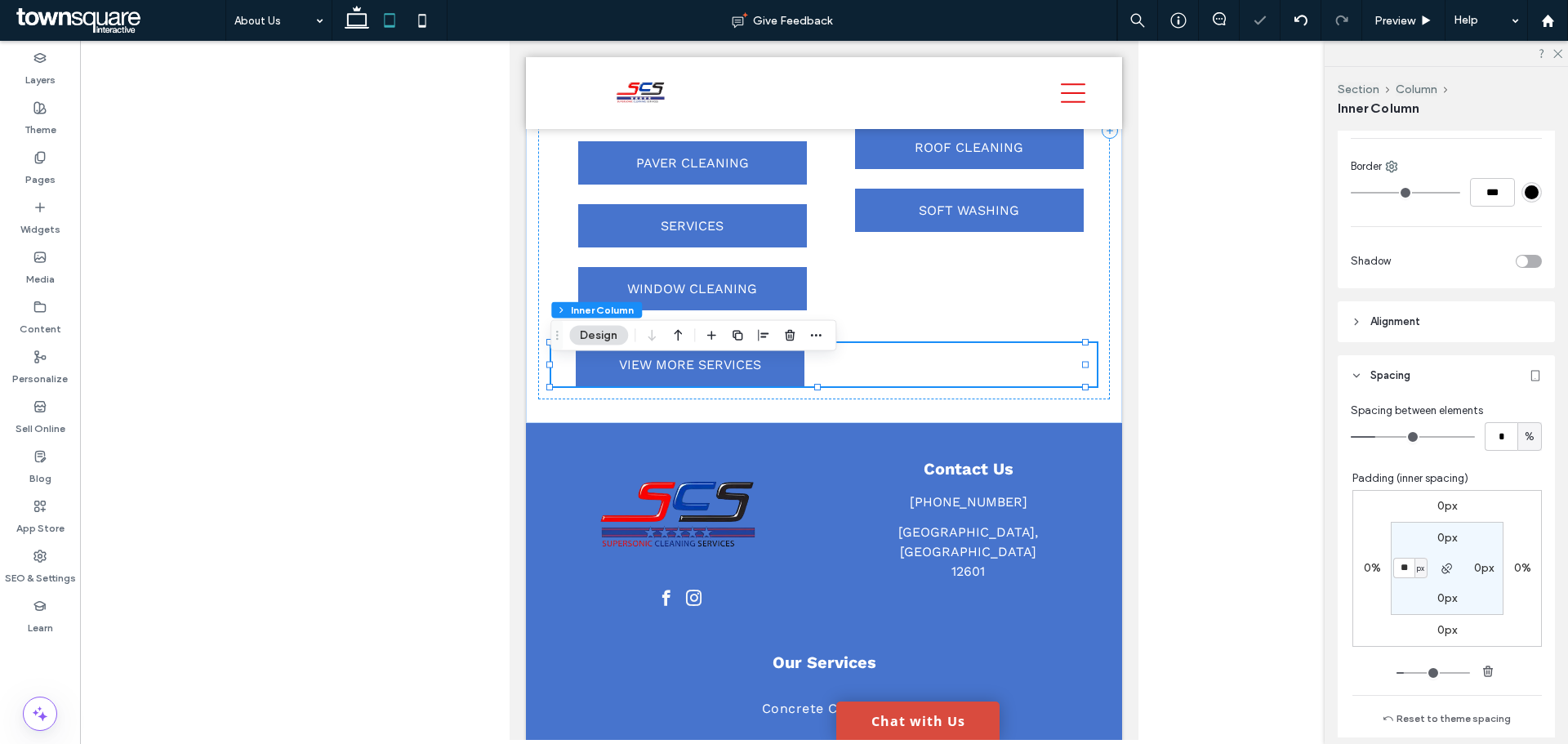
type input "**"
click at [902, 320] on div "COMMERCIAL PRESSURE WASHING COMMERCIAL PRESSURE WASHING COMMERCIAL PRESSURE WAS…" at bounding box center [824, 124] width 546 height 400
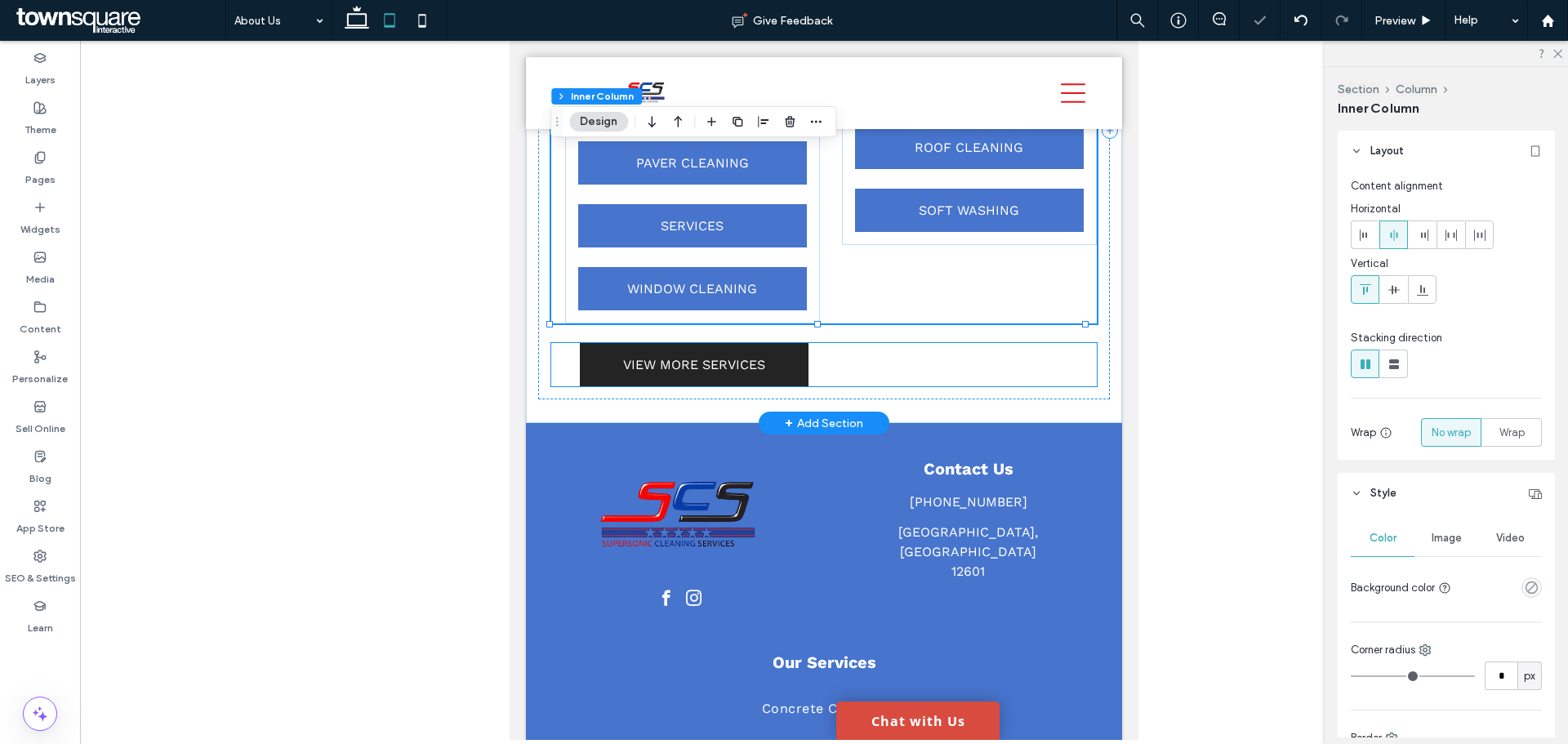
click at [634, 386] on link "VIEW MORE SERVICES" at bounding box center [693, 364] width 228 height 43
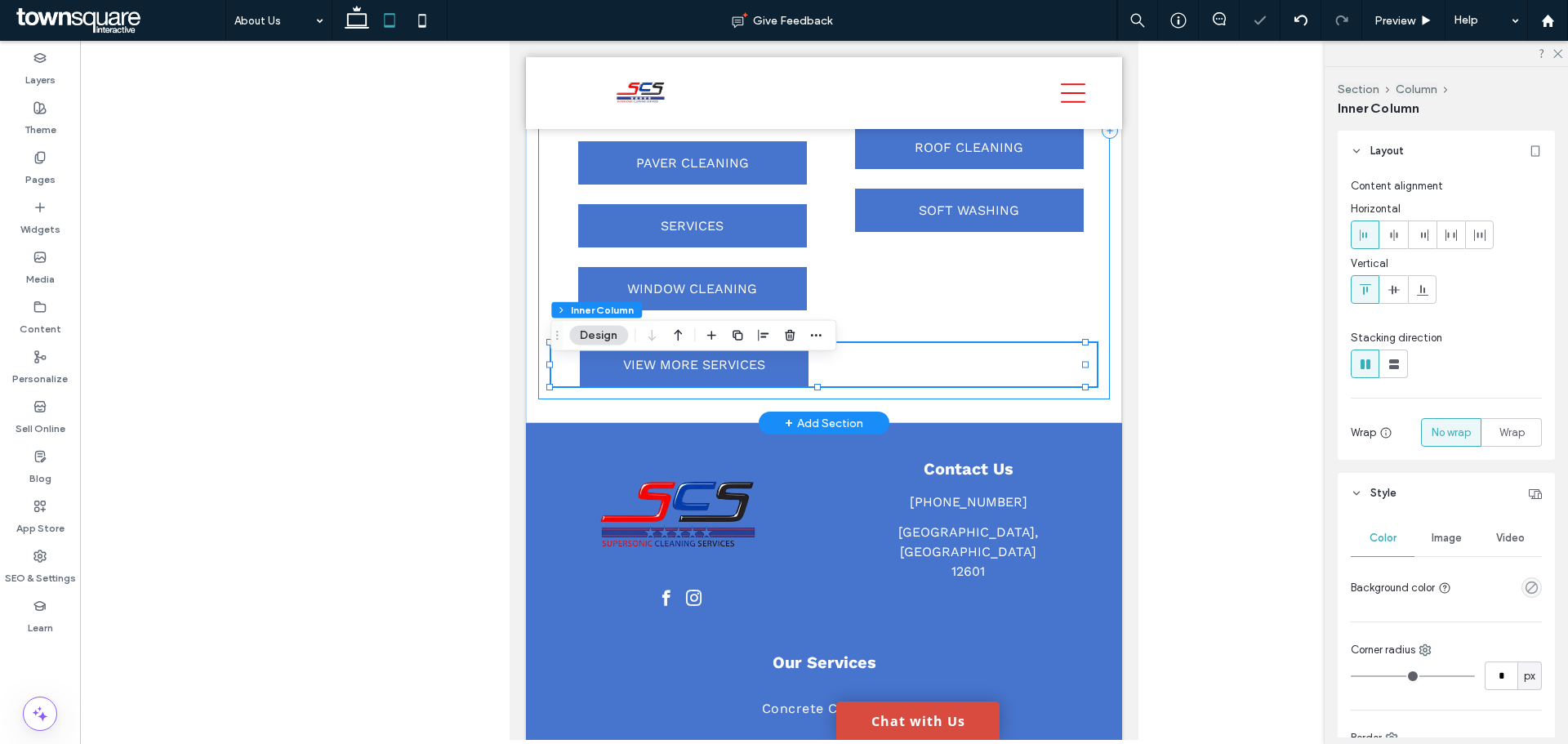
click at [539, 399] on div "Our Professional Services COMMERCIAL PRESSURE WASHING COMMERCIAL PRESSURE WASHI…" at bounding box center [825, 130] width 573 height 538
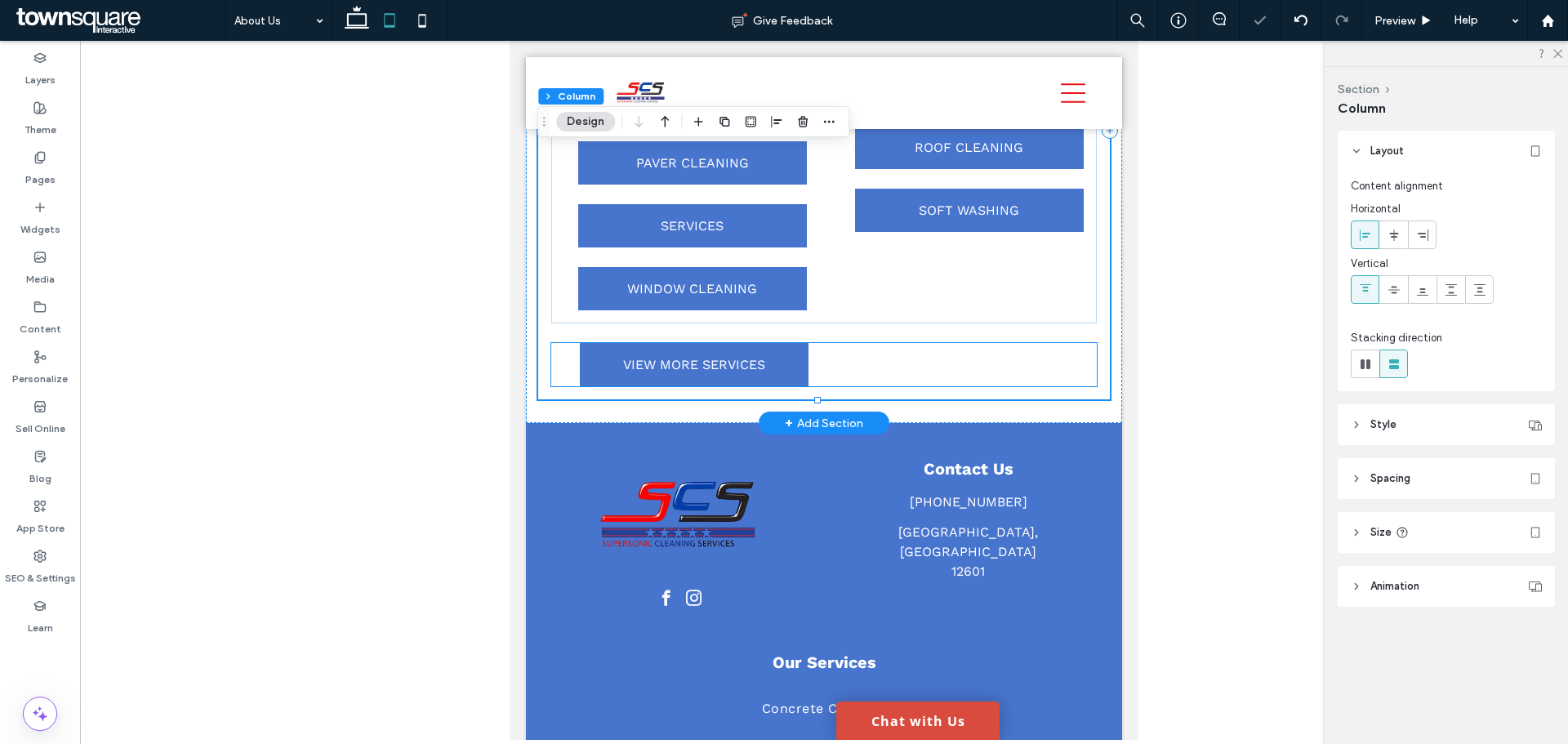
click at [573, 386] on div "VIEW MORE SERVICES" at bounding box center [824, 364] width 546 height 43
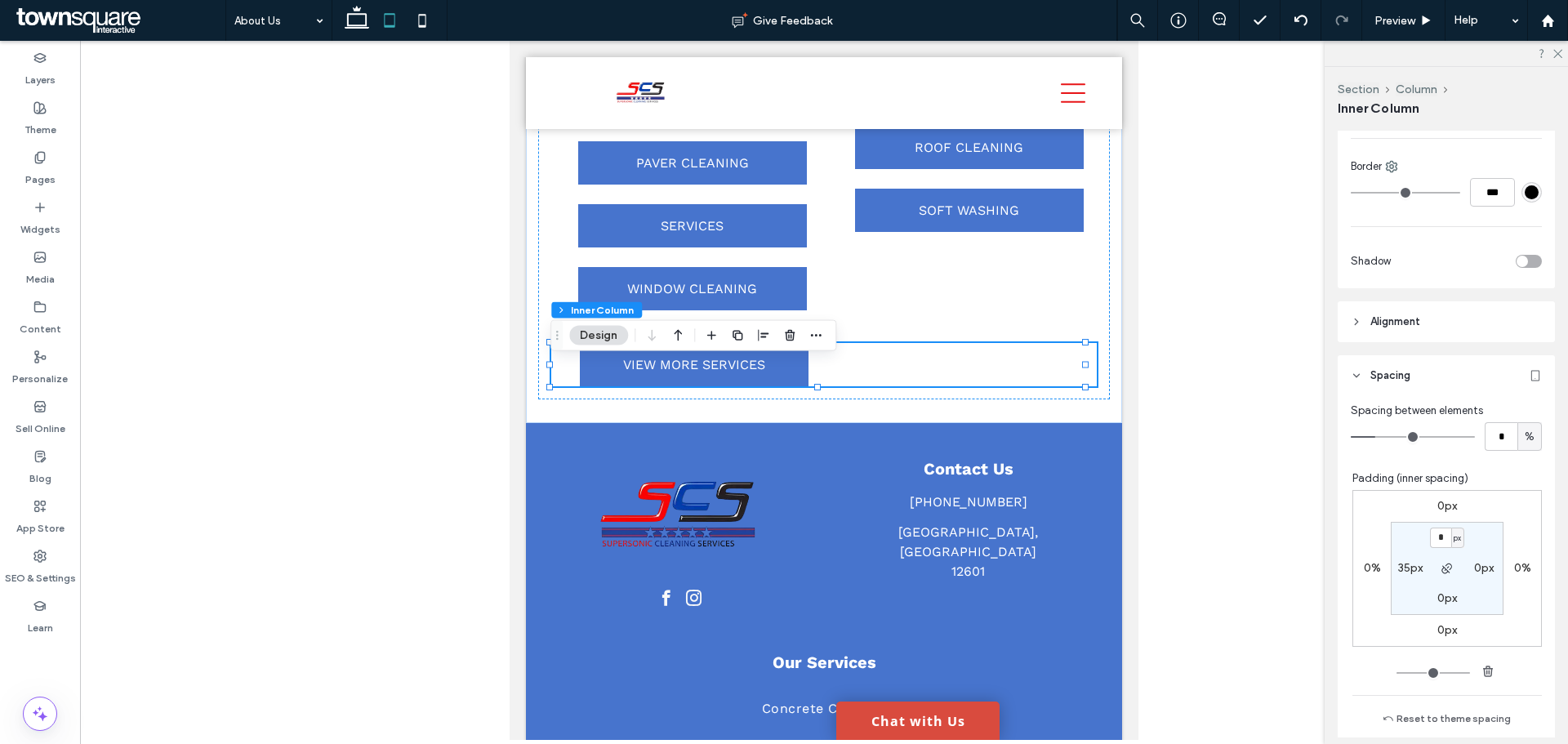
click at [1398, 565] on label "35px" at bounding box center [1410, 568] width 24 height 14
type input "**"
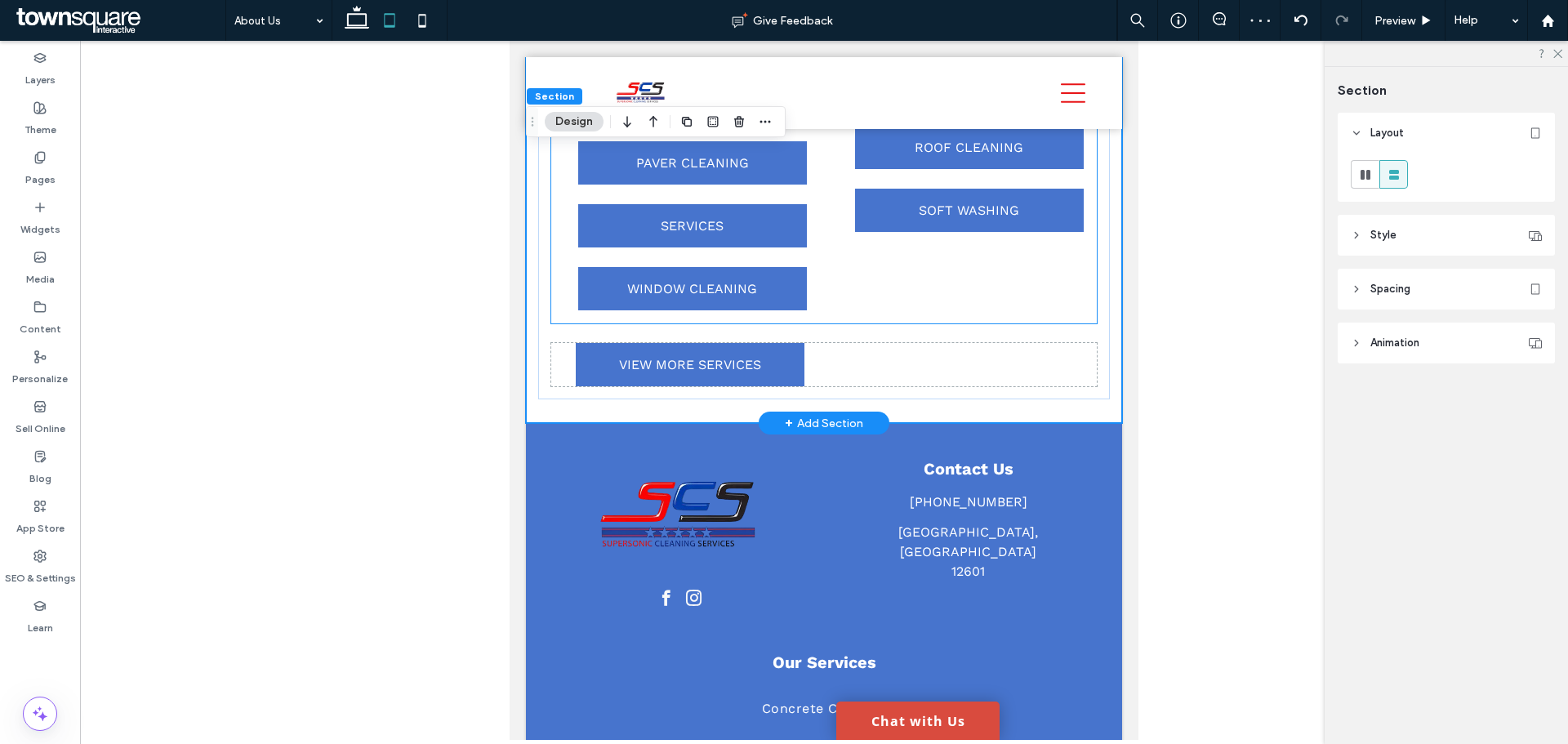
click at [907, 318] on div "COMMERCIAL PRESSURE WASHING COMMERCIAL PRESSURE WASHING COMMERCIAL PRESSURE WAS…" at bounding box center [824, 124] width 546 height 400
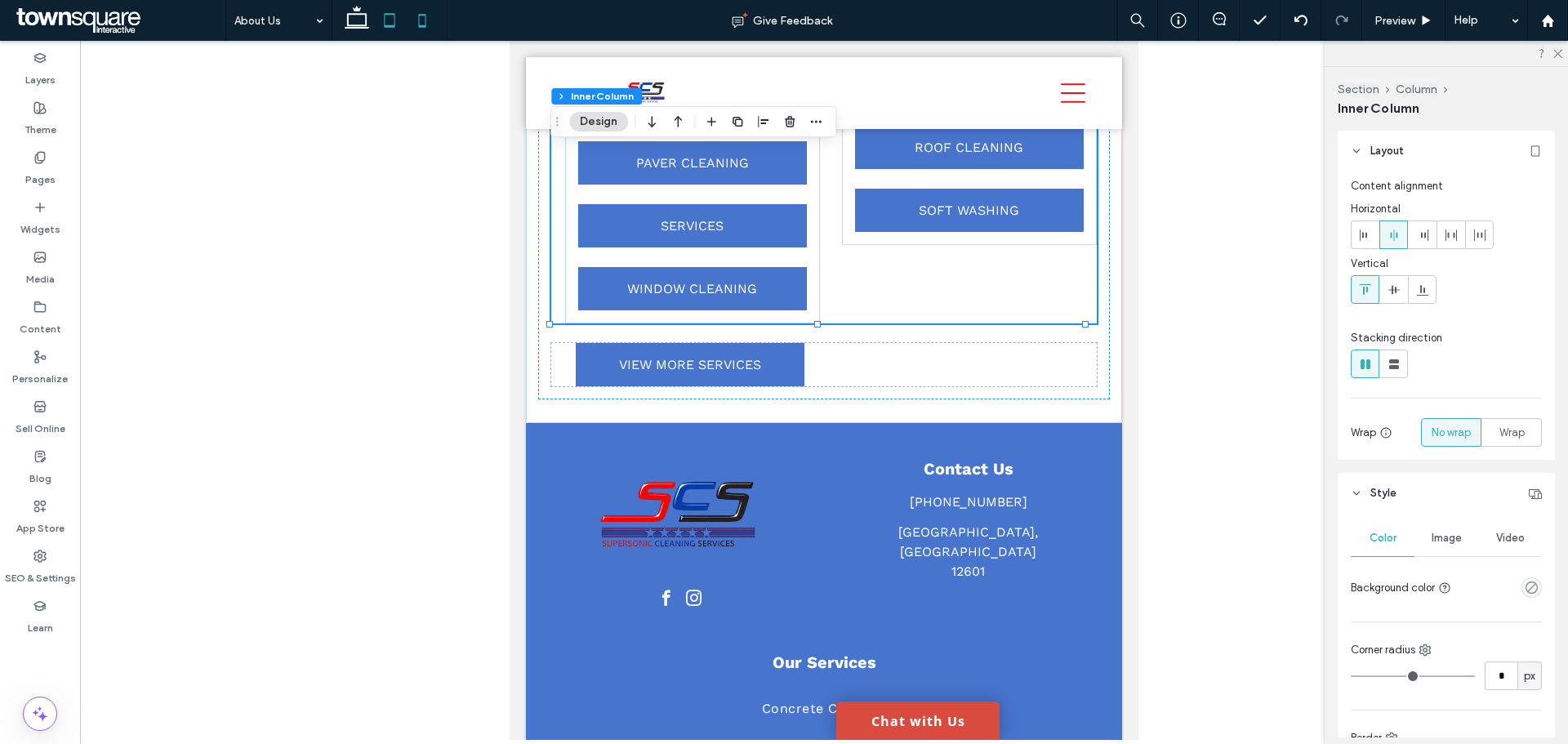
click at [415, 18] on icon at bounding box center [421, 20] width 33 height 33
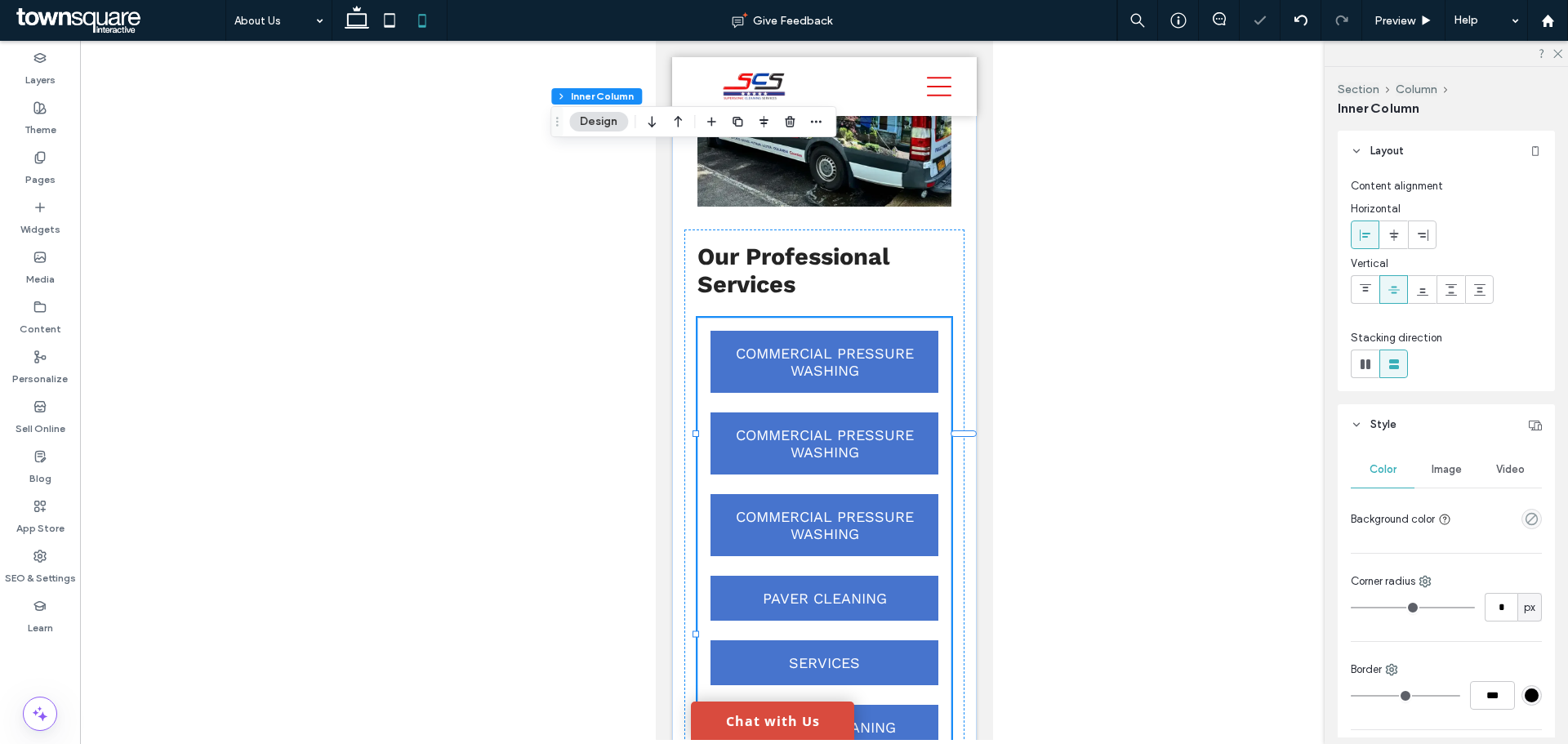
type input "**"
type input "****"
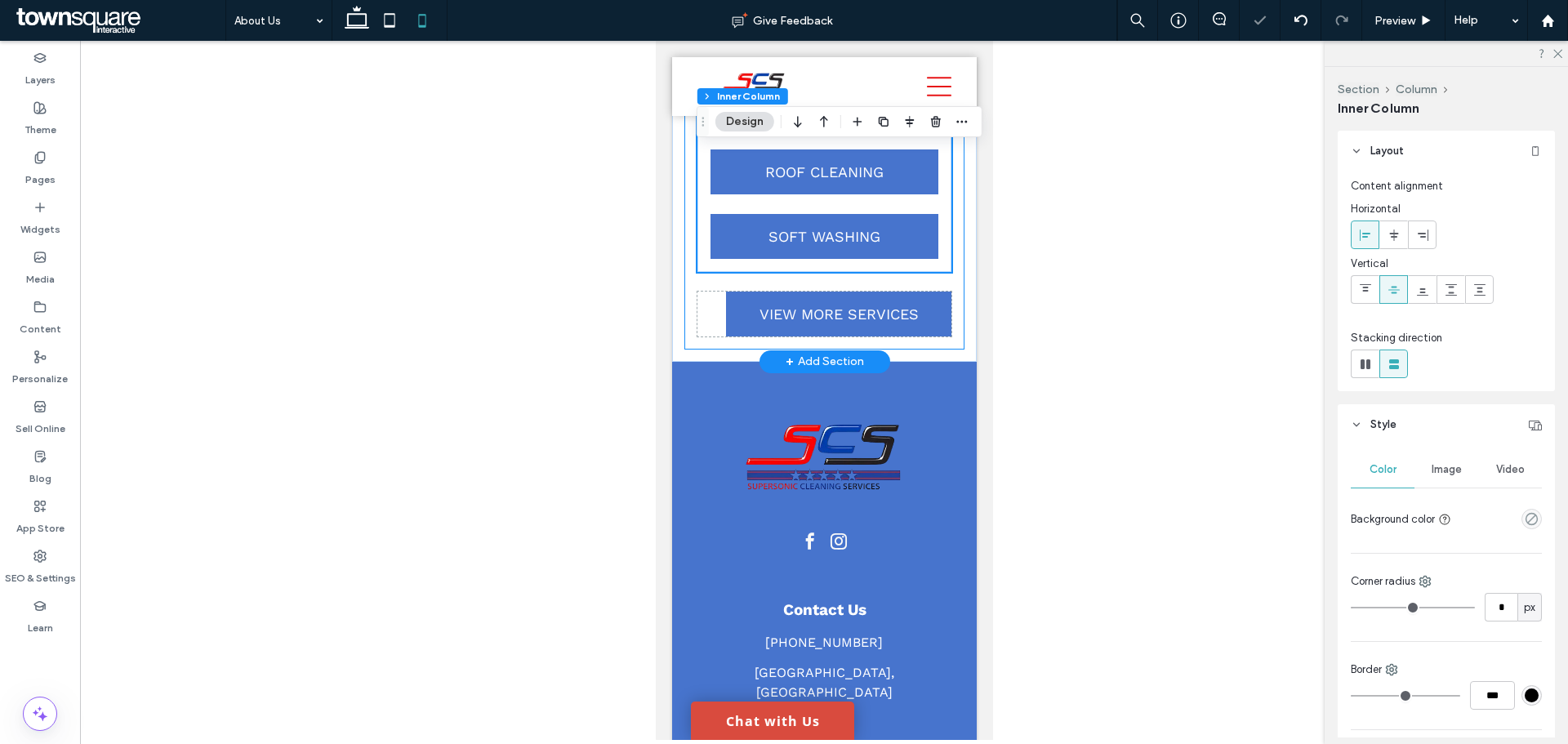
scroll to position [2870, 0]
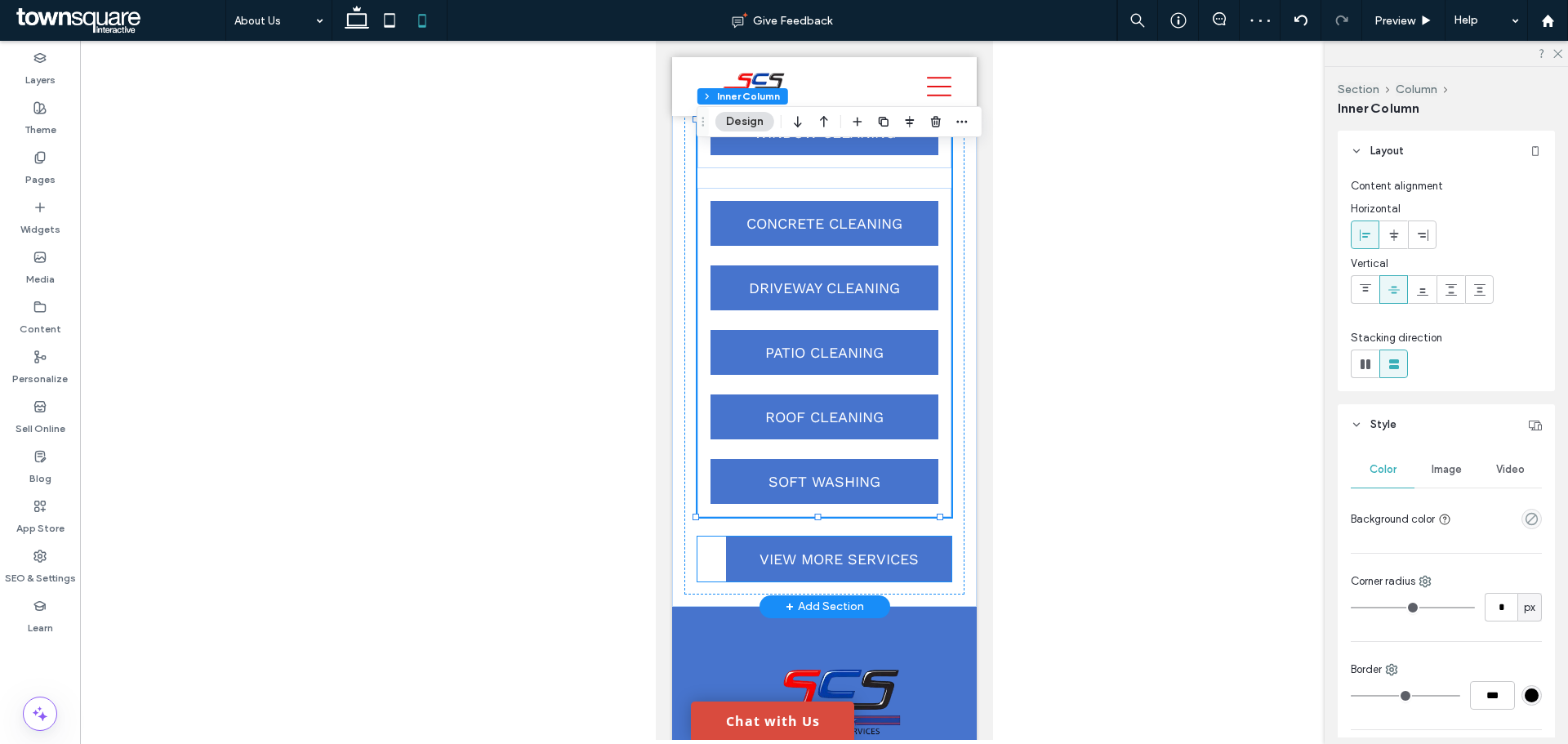
click at [697, 581] on div "VIEW MORE SERVICES" at bounding box center [824, 559] width 254 height 45
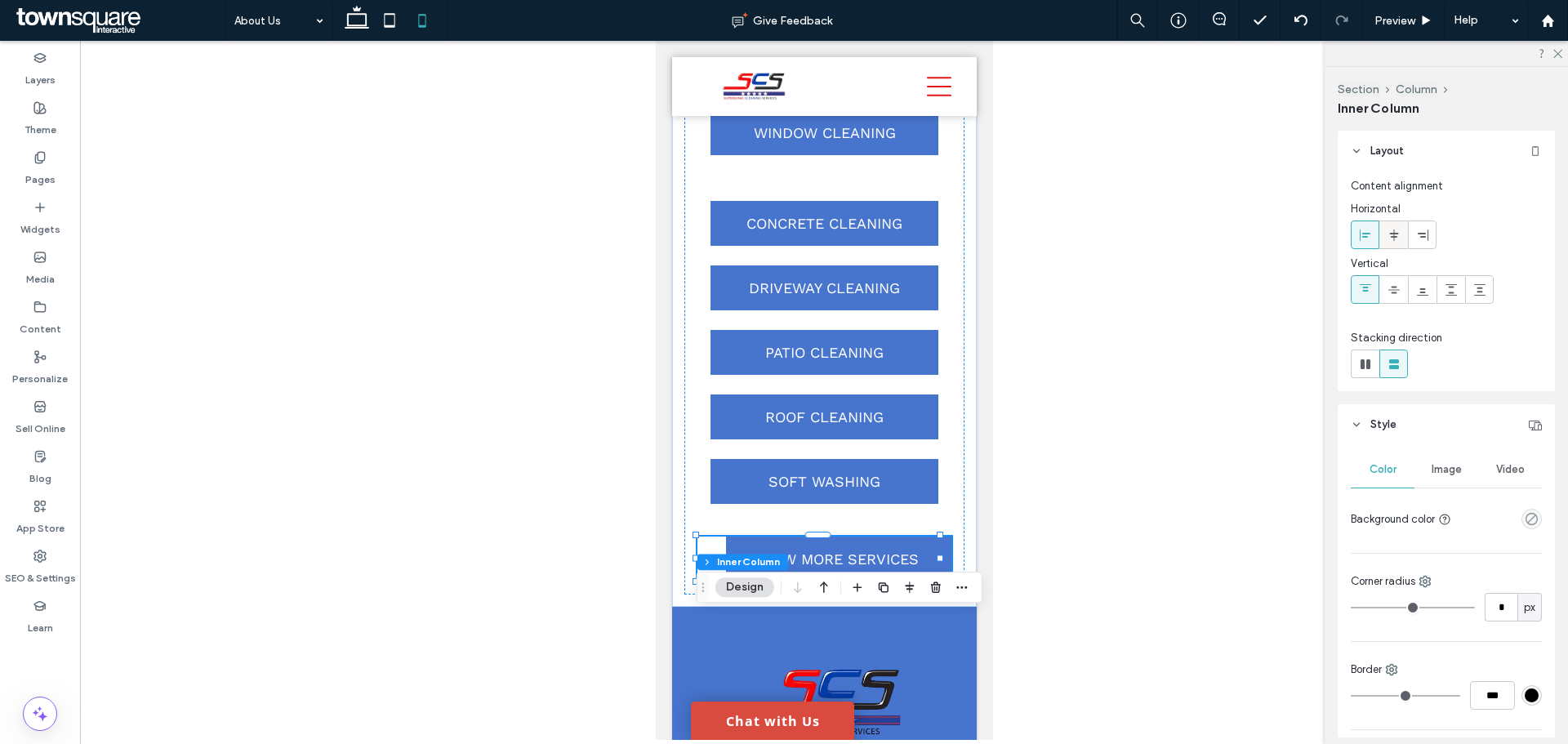
click at [1383, 236] on div at bounding box center [1393, 235] width 27 height 27
click at [1383, 237] on div at bounding box center [1393, 235] width 27 height 27
click at [1382, 237] on div at bounding box center [1393, 235] width 27 height 27
click at [1374, 236] on div at bounding box center [1365, 235] width 27 height 27
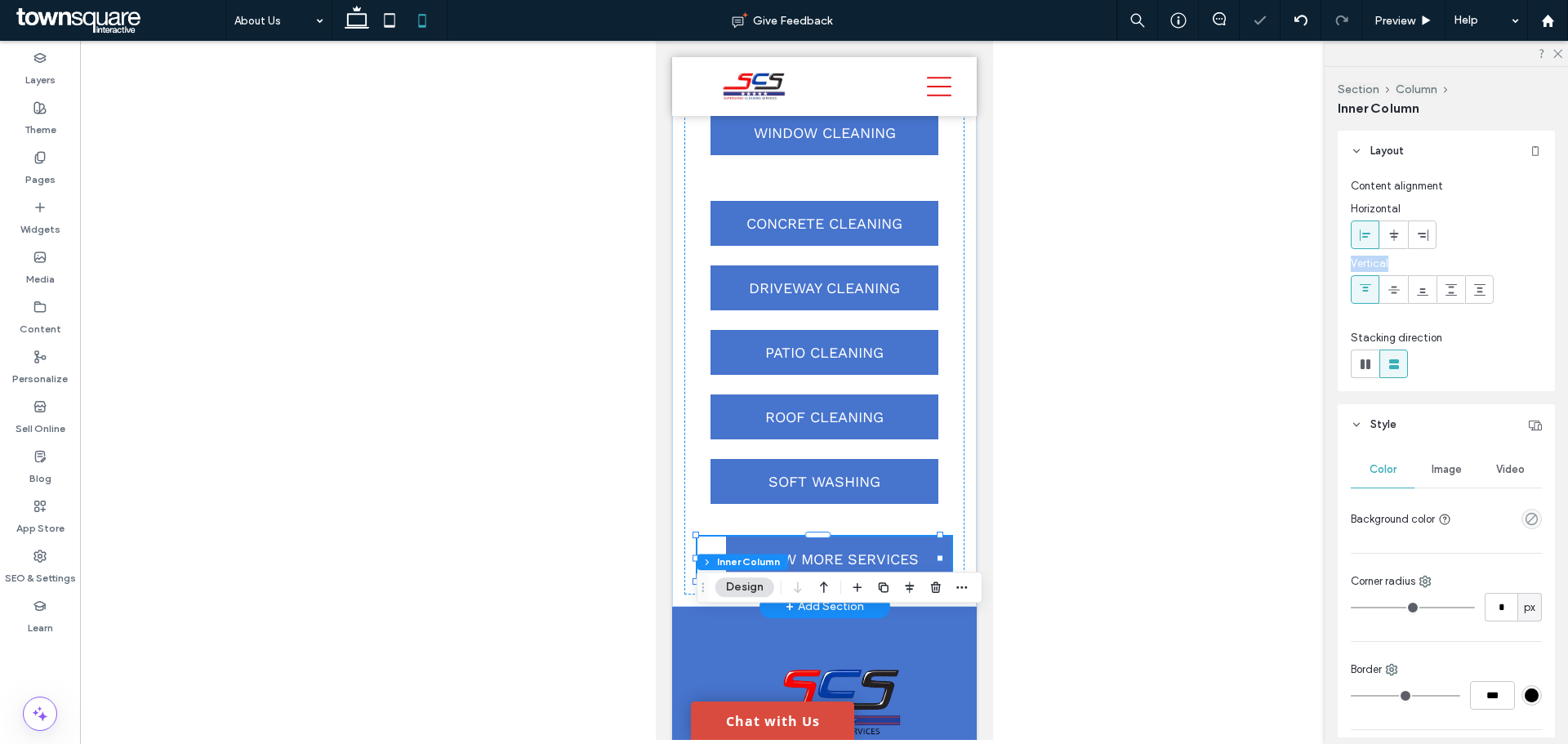
click at [718, 581] on div "VIEW MORE SERVICES" at bounding box center [824, 559] width 254 height 45
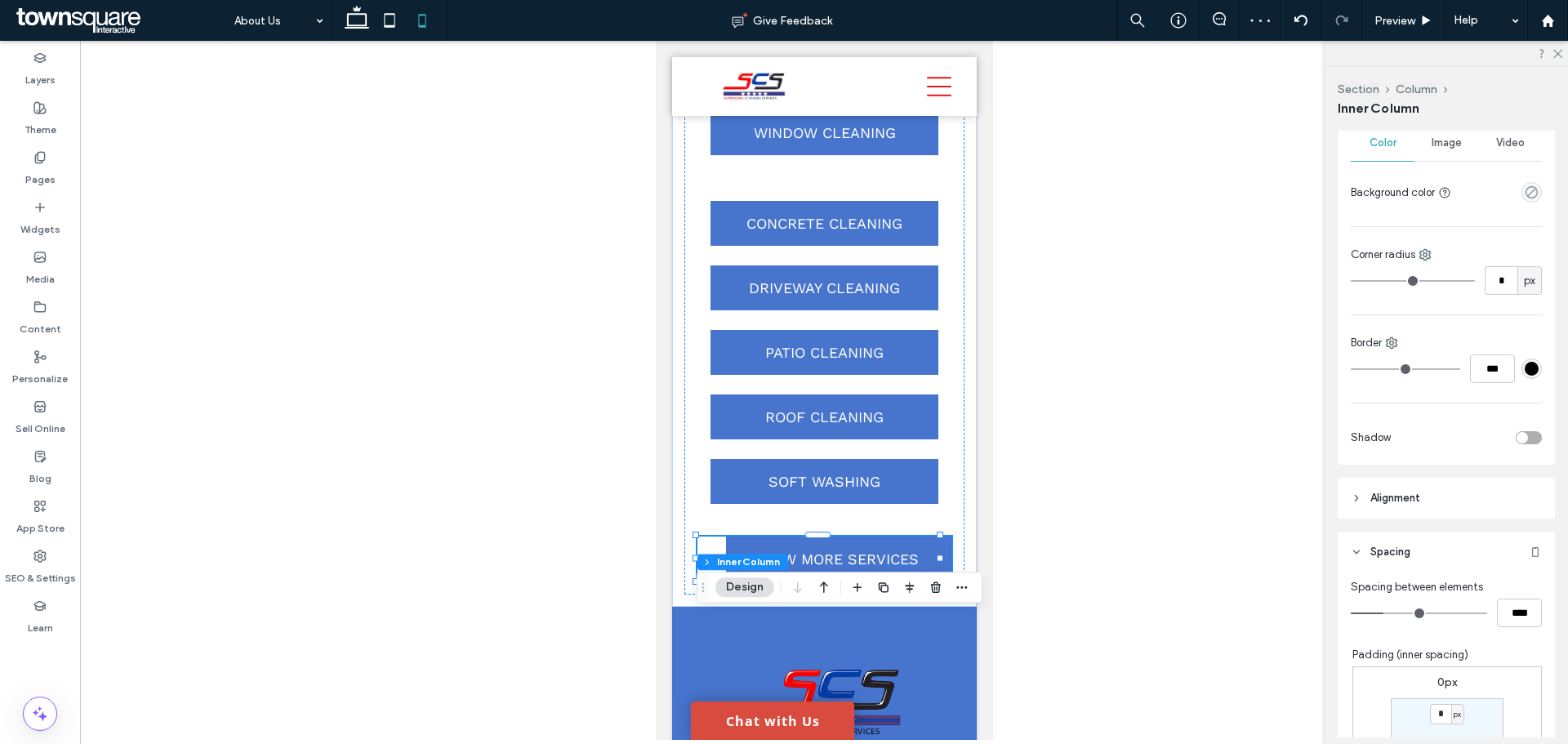
scroll to position [490, 0]
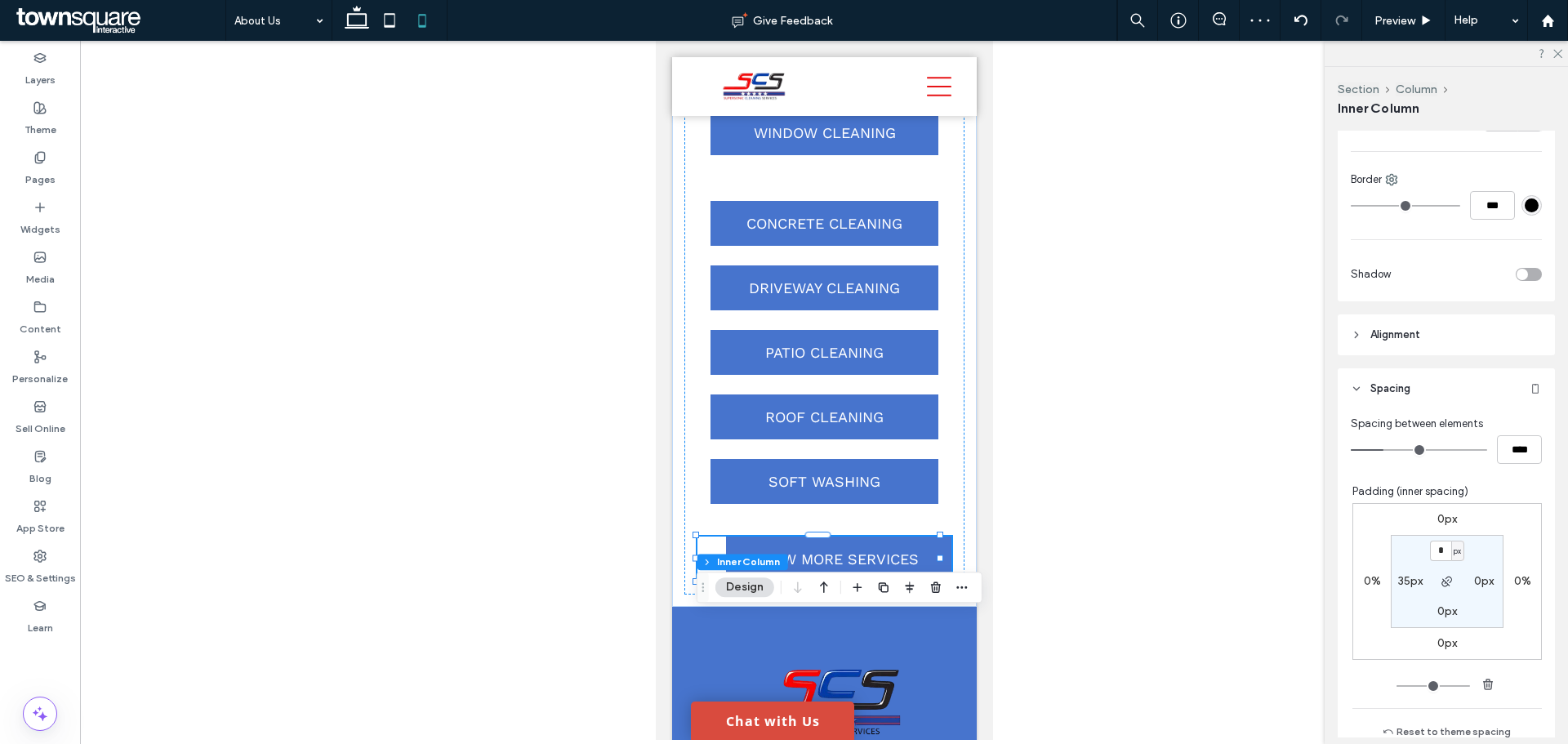
click at [1402, 580] on label "35px" at bounding box center [1410, 581] width 24 height 14
type input "**"
type input "*"
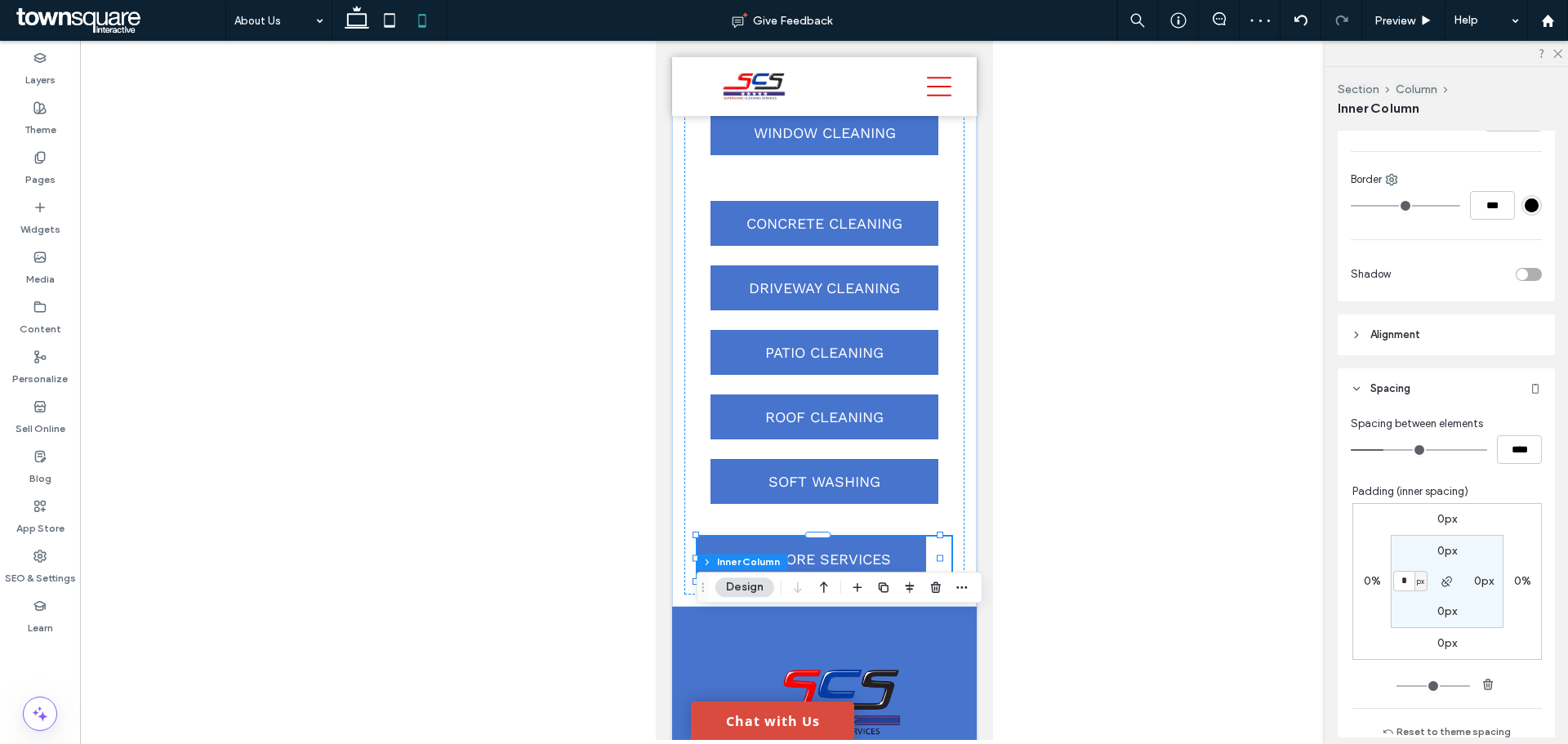
type input "*"
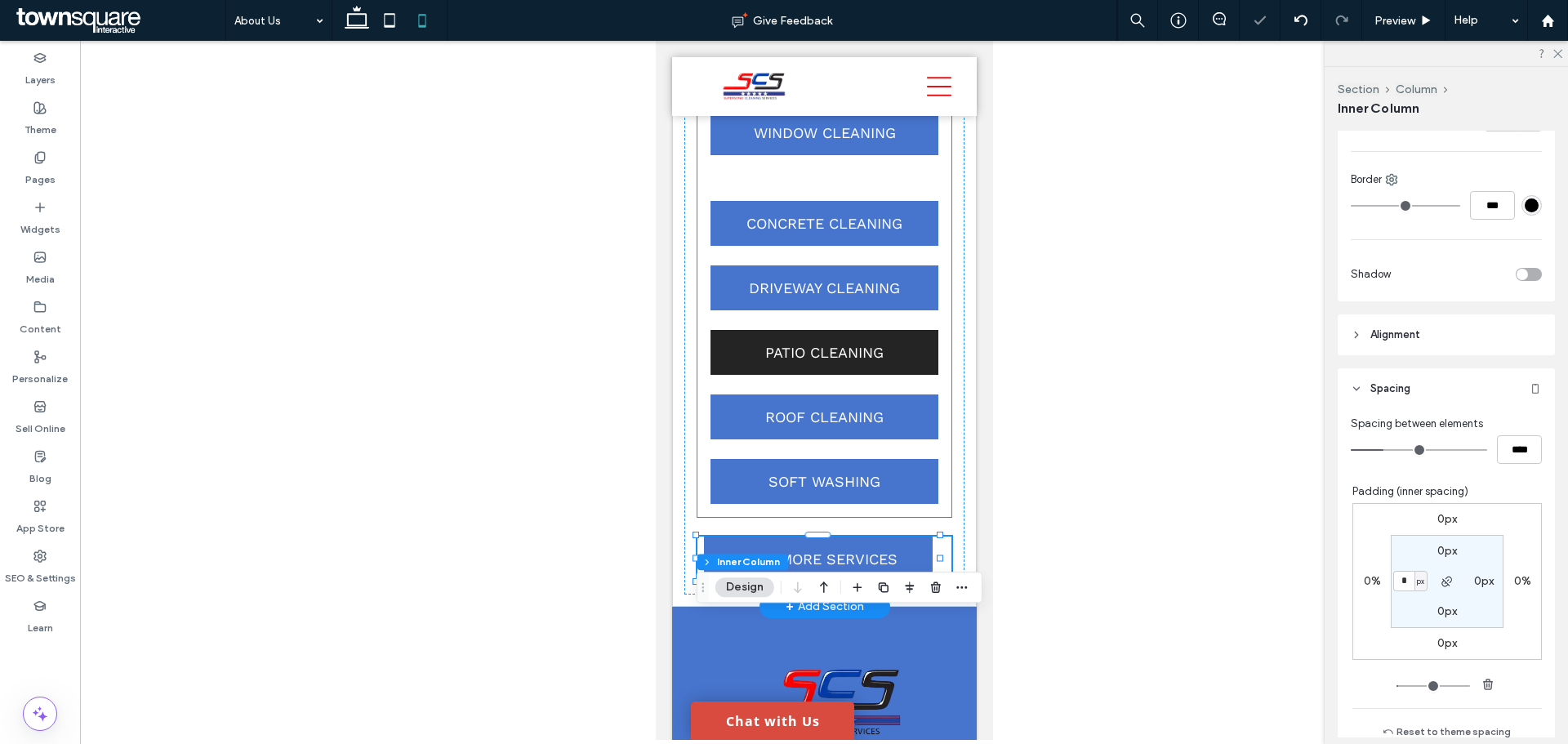
click at [883, 375] on link "PATIO CLEANING" at bounding box center [824, 353] width 227 height 45
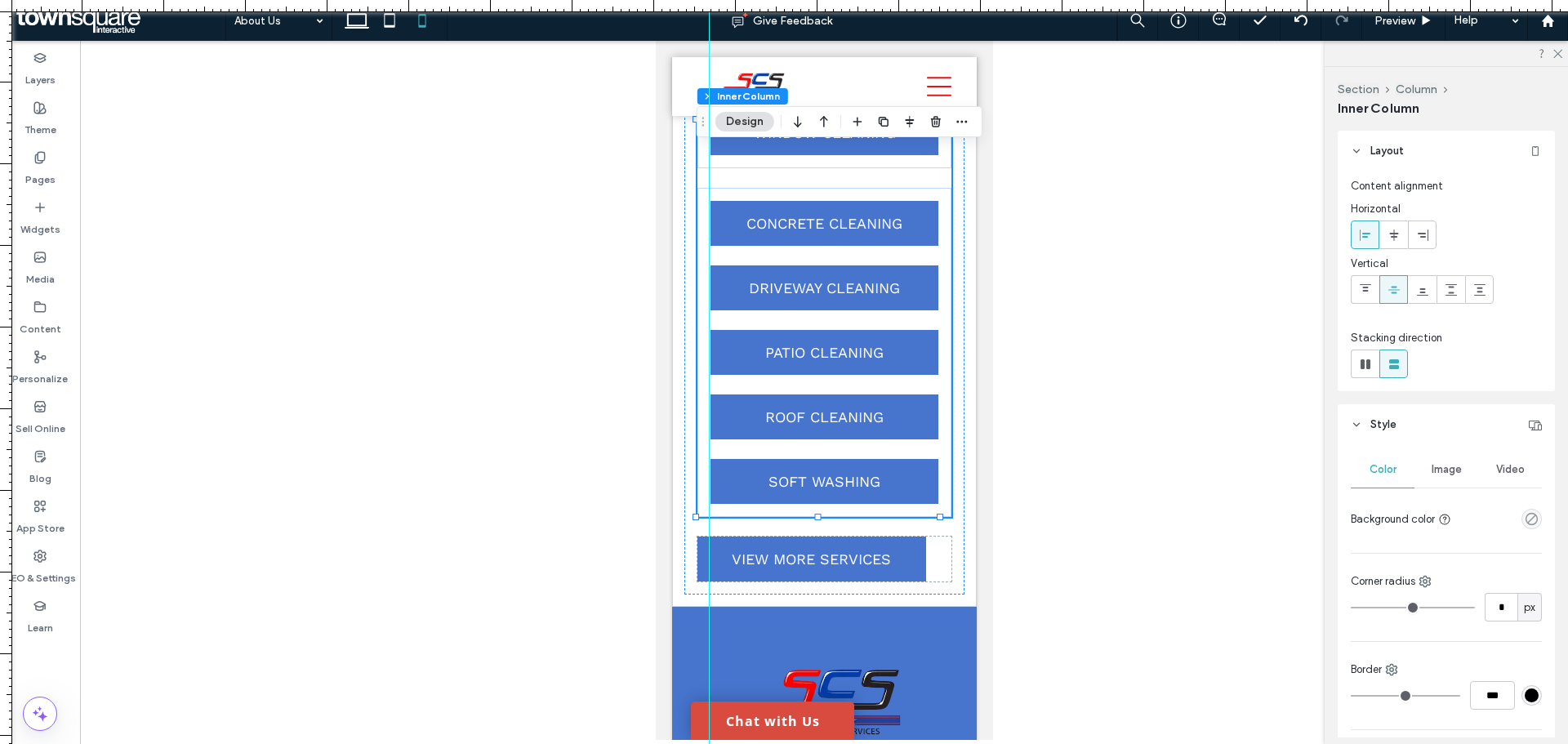
drag, startPoint x: 3, startPoint y: 321, endPoint x: 709, endPoint y: 331, distance: 706.1
click at [709, 743] on div at bounding box center [784, 744] width 1568 height 0
click at [928, 581] on div "VIEW MORE SERVICES" at bounding box center [824, 559] width 254 height 45
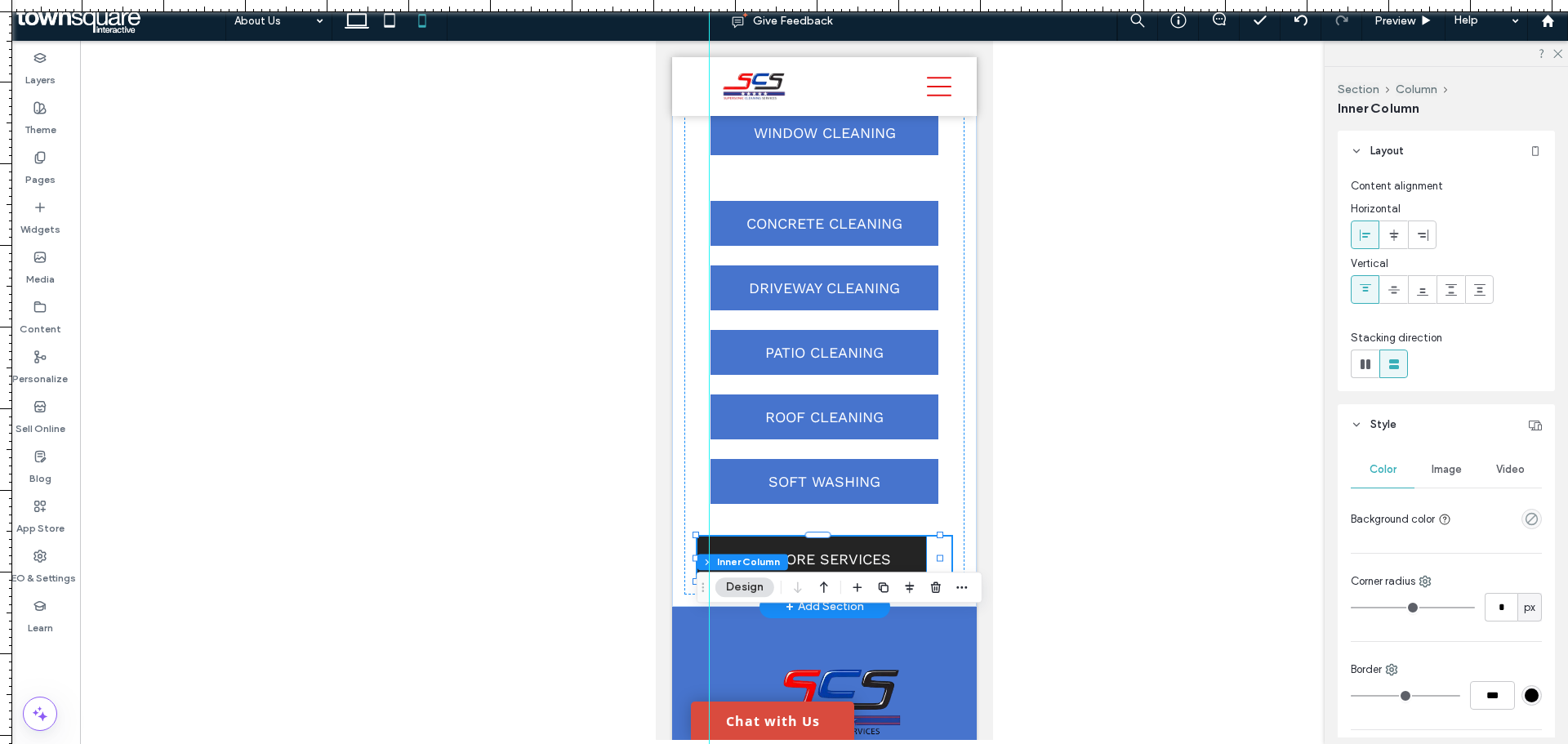
click at [871, 568] on span "VIEW MORE SERVICES" at bounding box center [810, 558] width 159 height 18
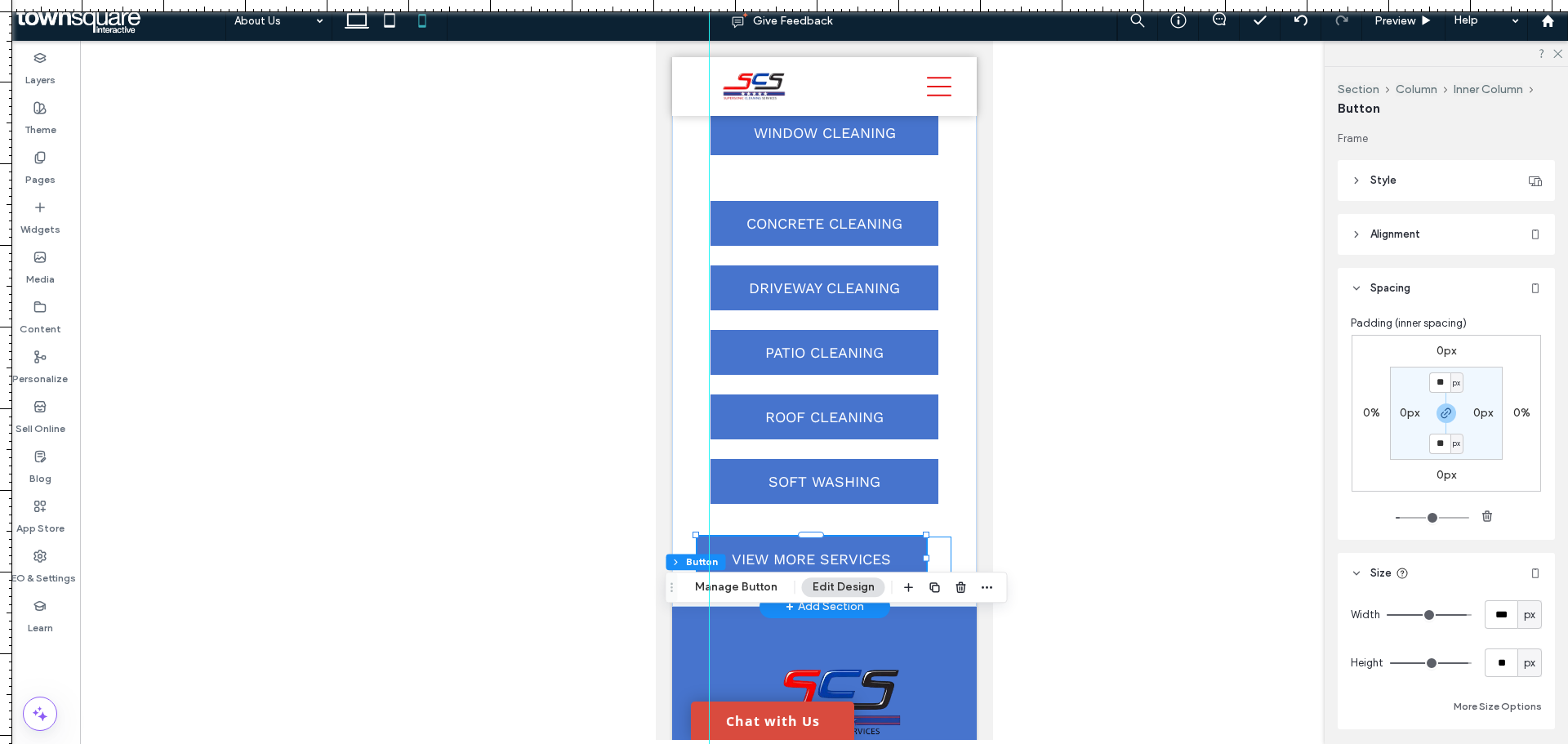
click at [932, 581] on div "VIEW MORE SERVICES" at bounding box center [824, 559] width 254 height 45
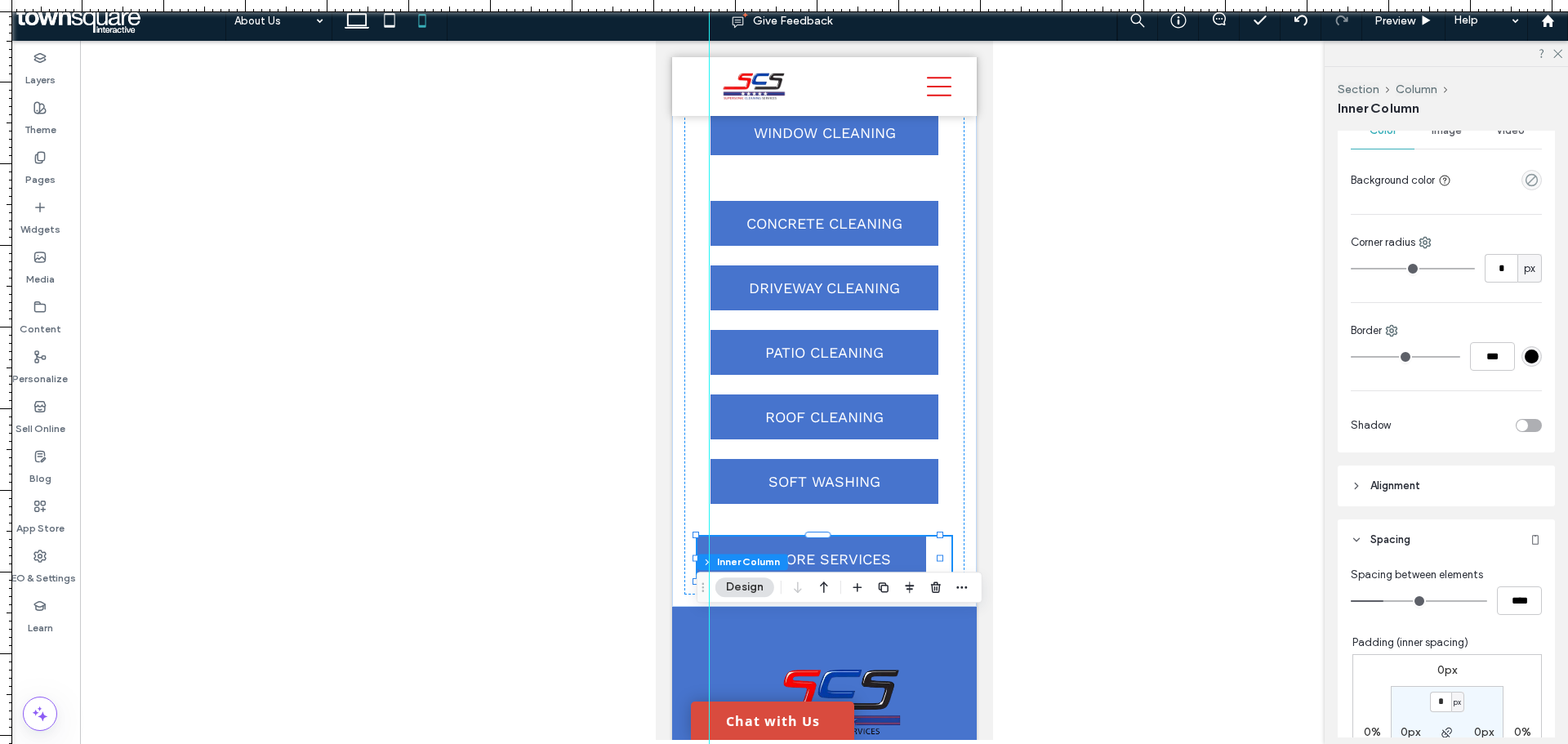
scroll to position [408, 0]
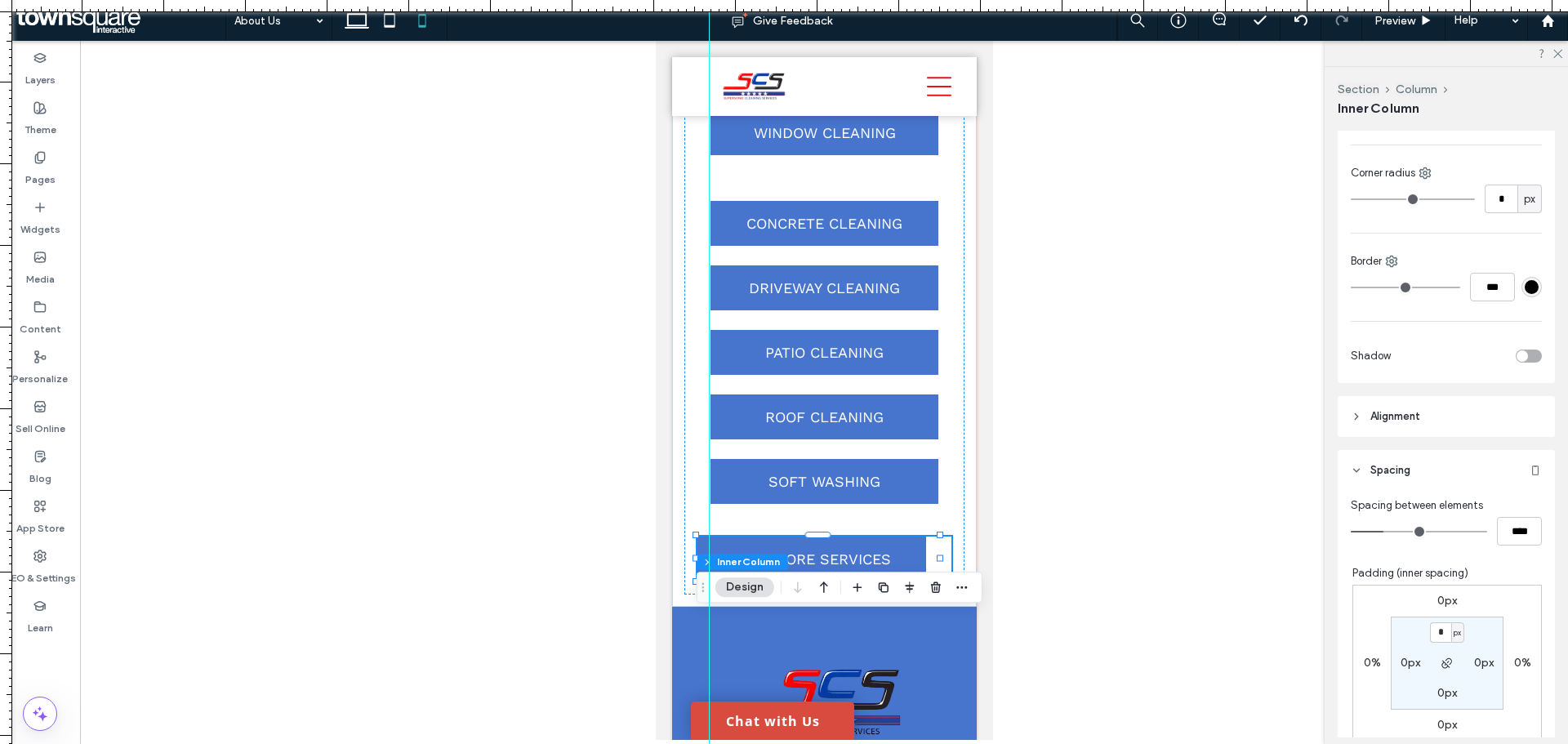
click at [1410, 661] on label "0px" at bounding box center [1410, 662] width 19 height 14
type input "*"
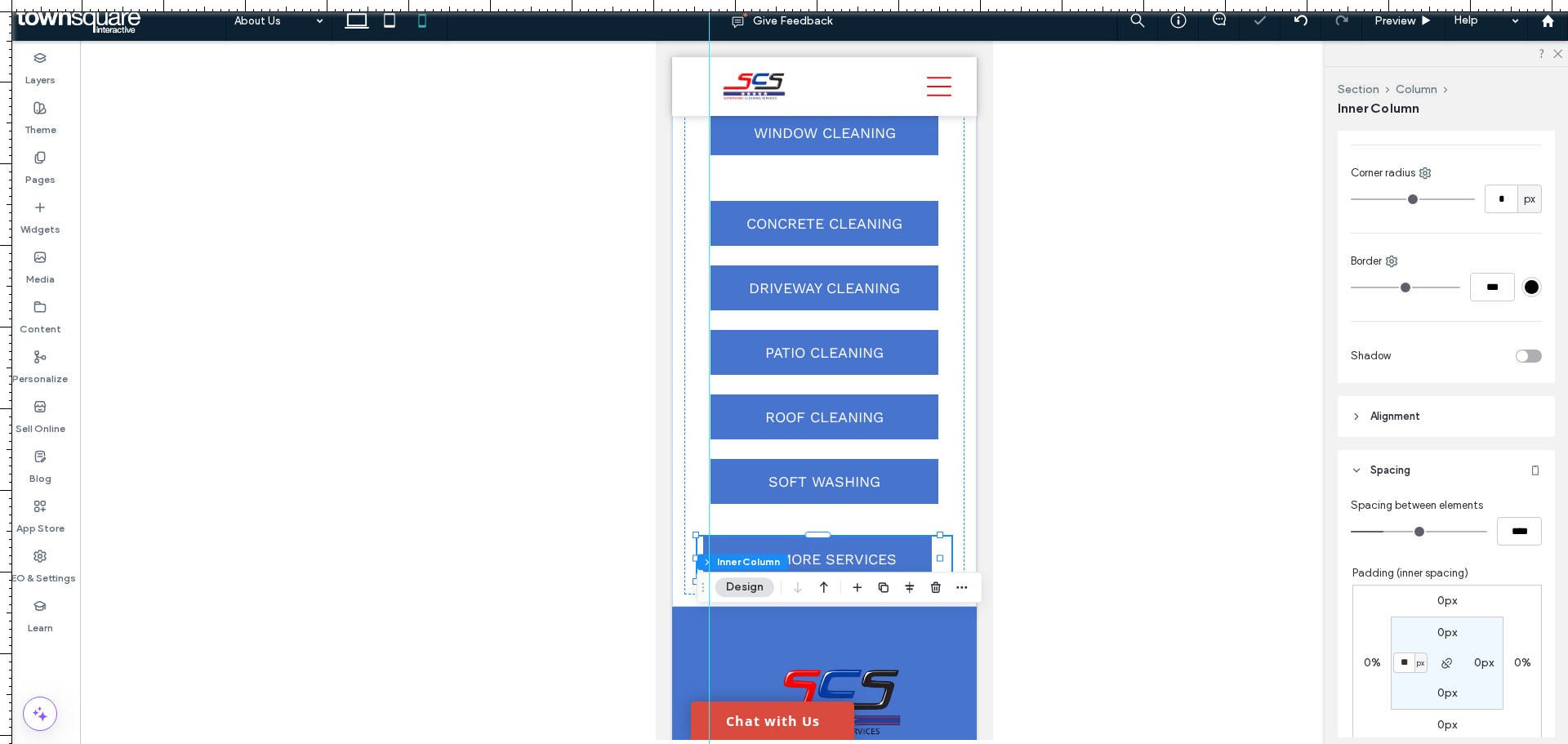
type input "**"
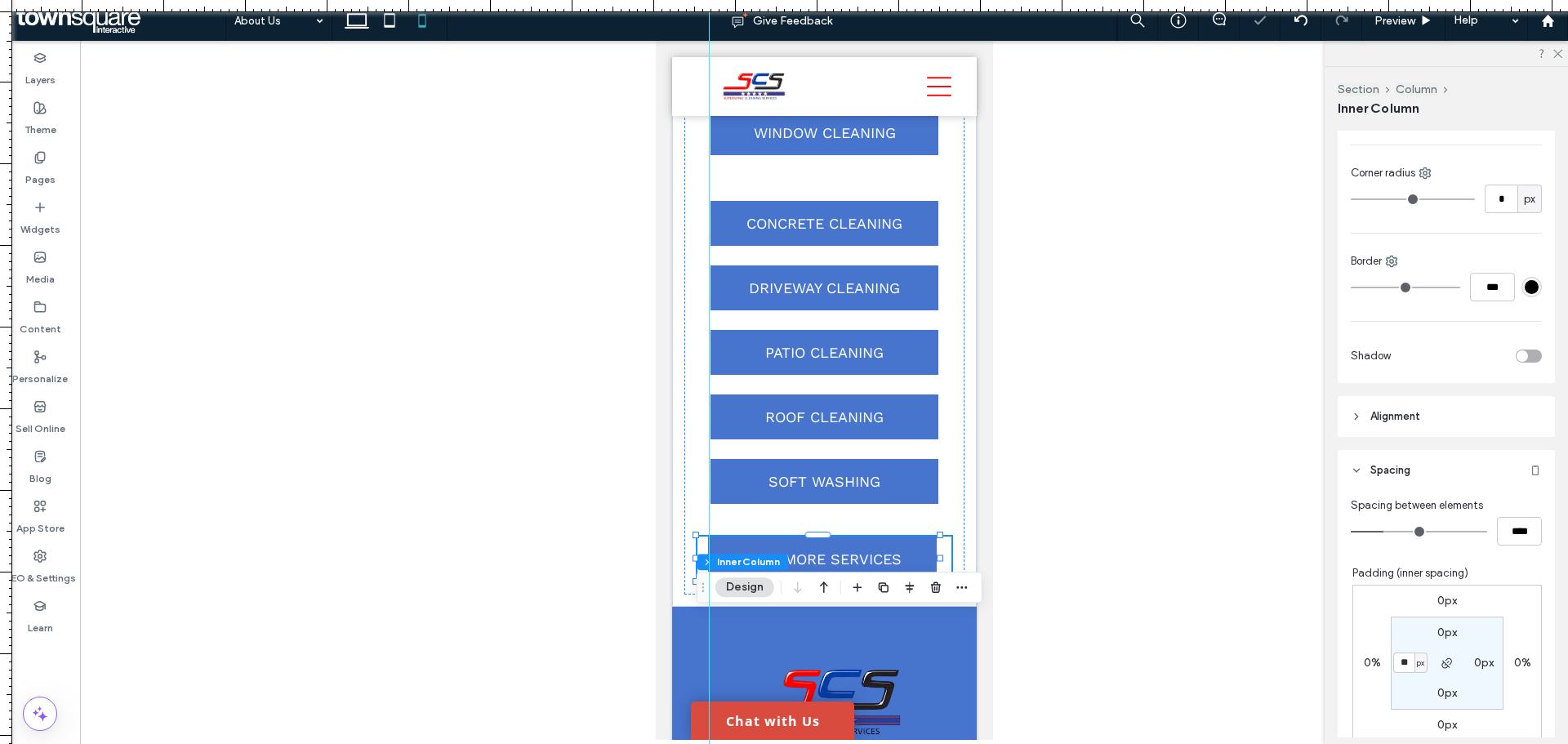
type input "**"
click at [926, 581] on link "VIEW MORE SERVICES" at bounding box center [823, 559] width 228 height 45
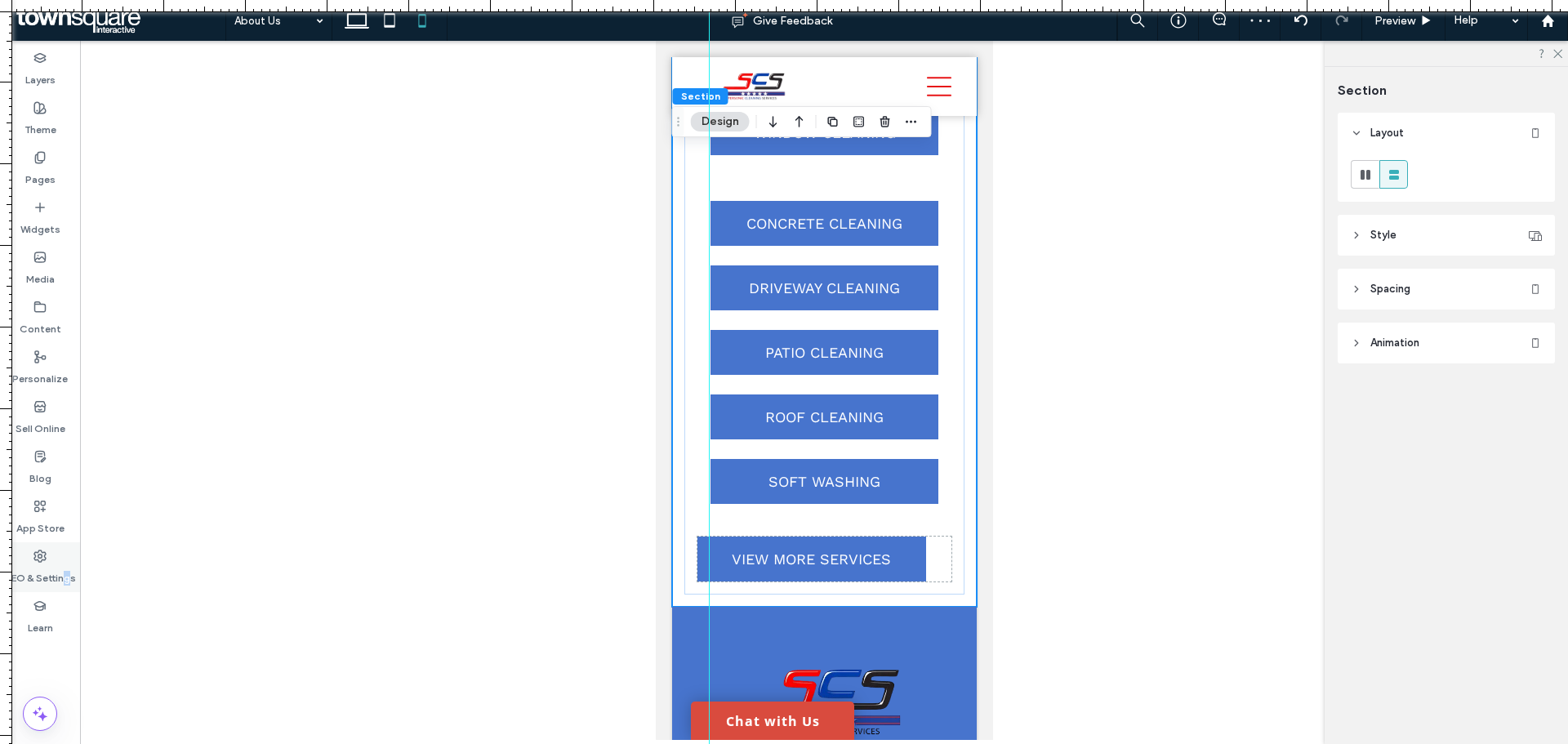
click at [67, 570] on label "SEO & Settings" at bounding box center [40, 573] width 71 height 23
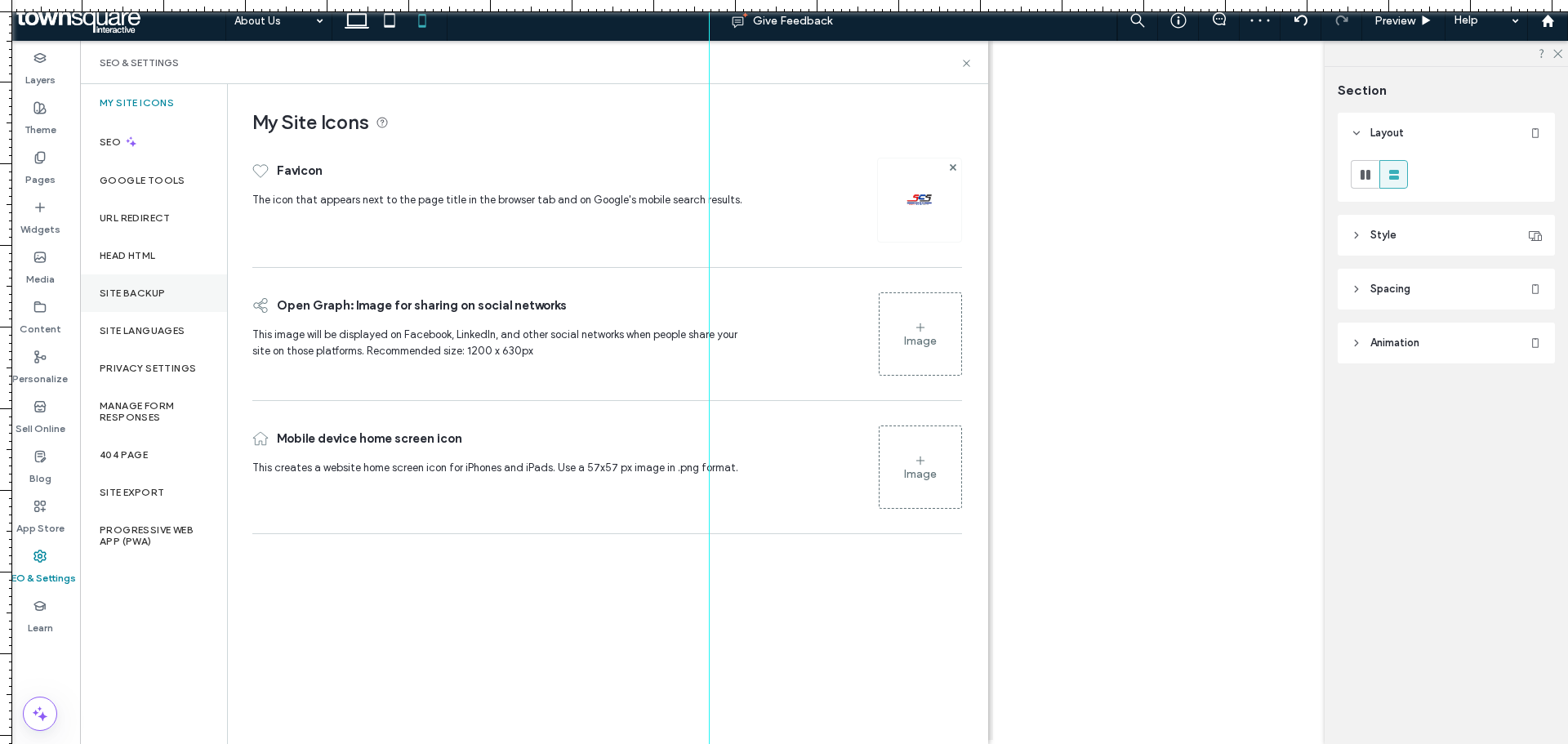
click at [165, 298] on label "Site Backup" at bounding box center [132, 293] width 65 height 12
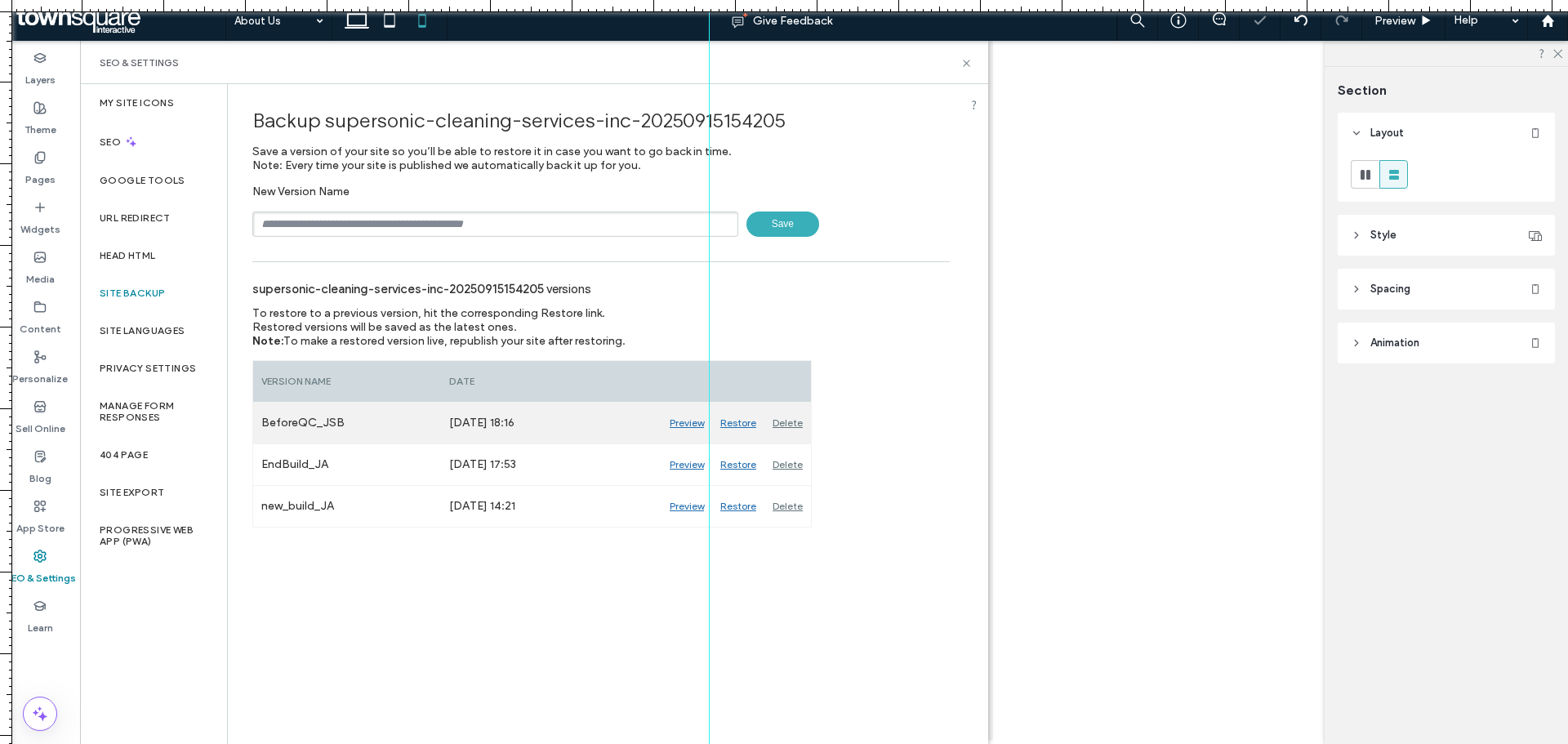
click at [737, 424] on div "Restore" at bounding box center [738, 422] width 52 height 41
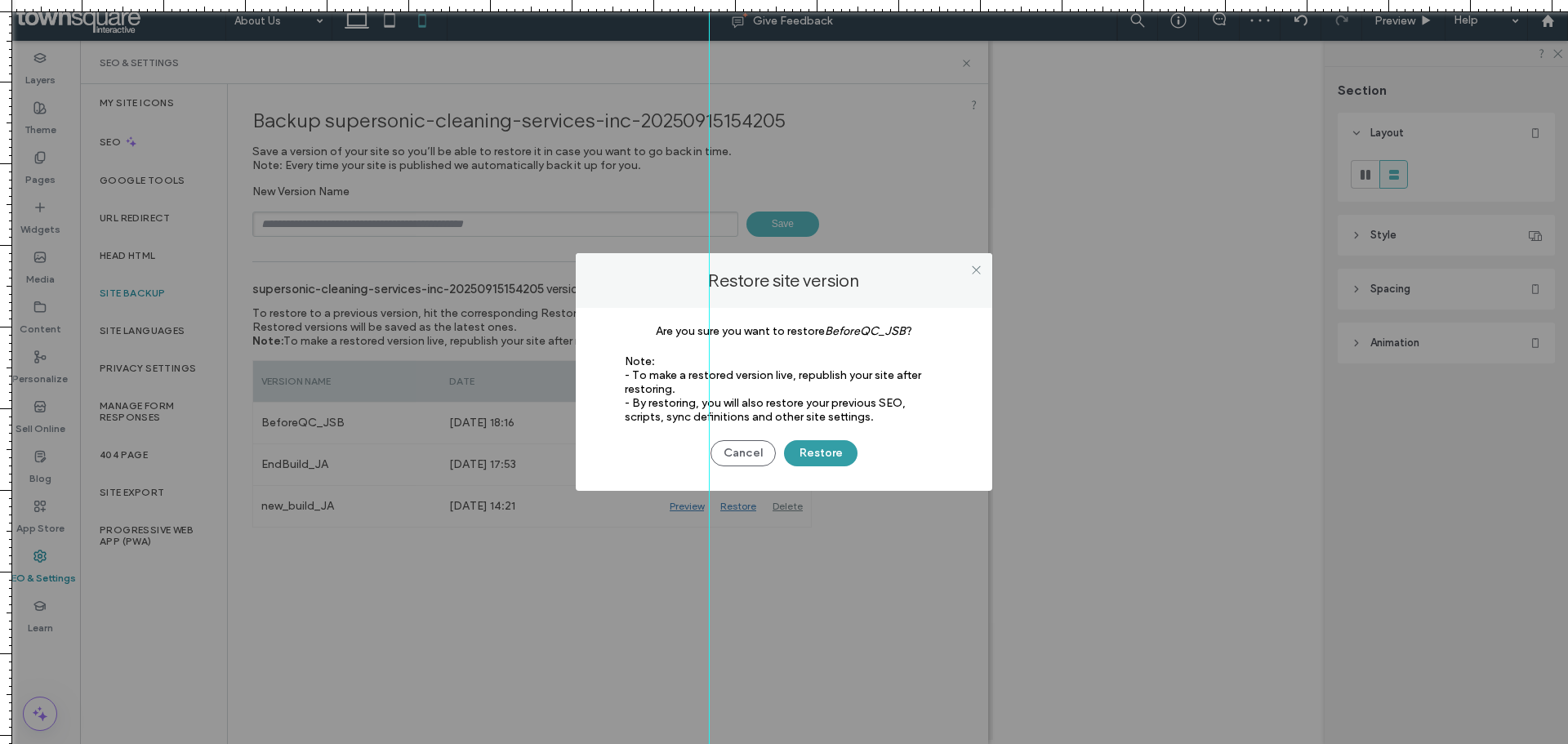
click at [801, 448] on button "Restore" at bounding box center [820, 452] width 74 height 26
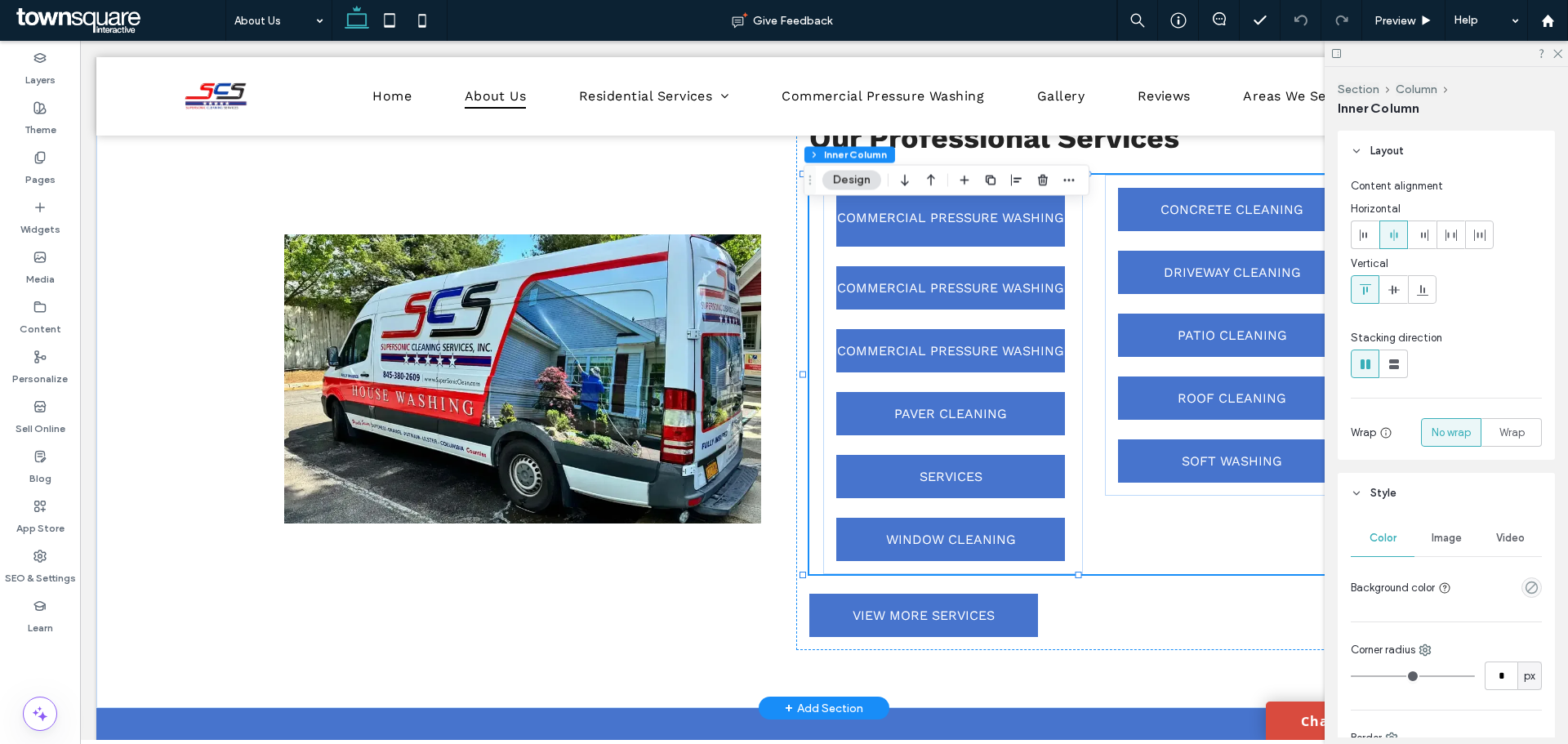
click at [815, 543] on div "COMMERCIAL PRESSURE WASHING COMMERCIAL PRESSURE WASHING COMMERCIAL PRESSURE WAS…" at bounding box center [1086, 375] width 554 height 400
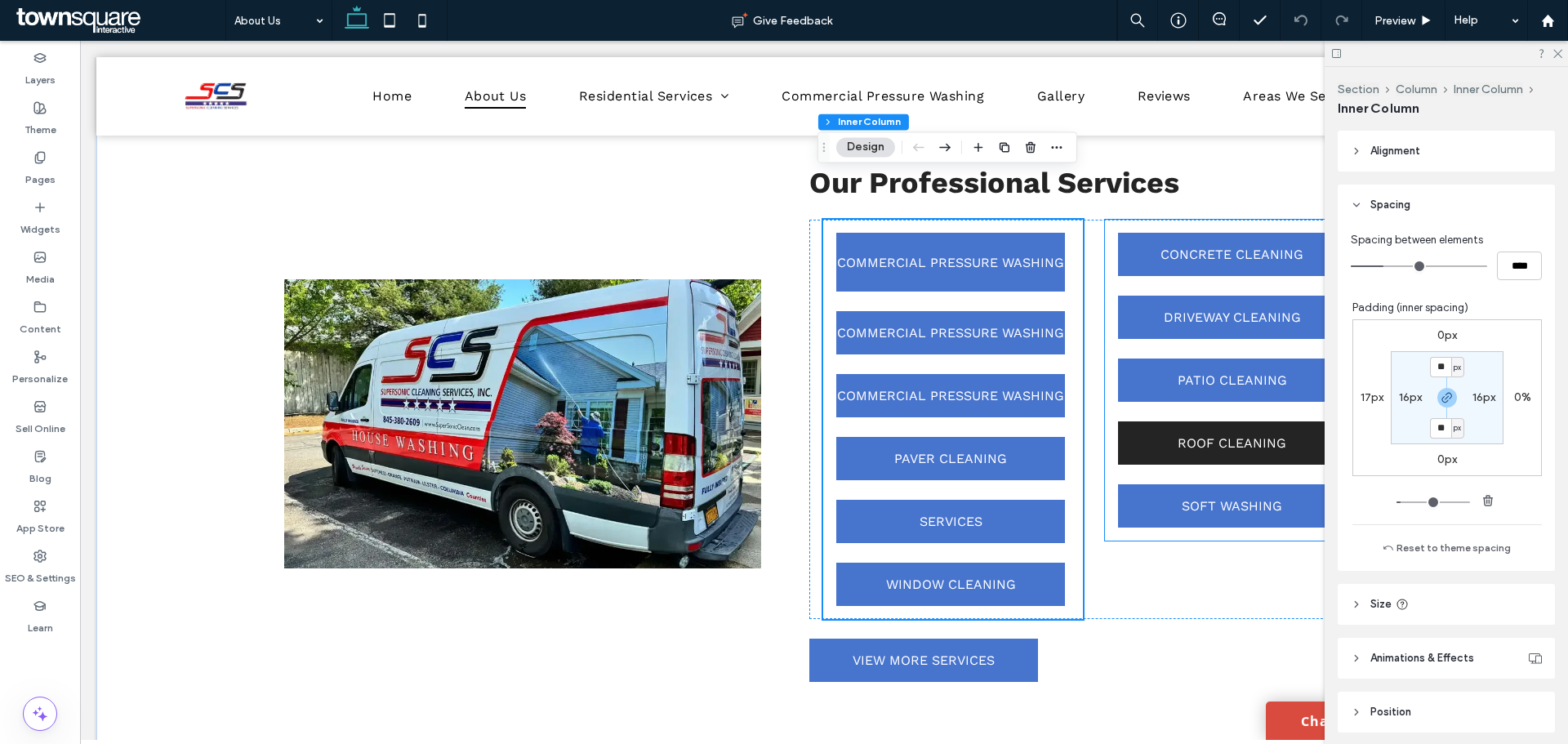
scroll to position [1375, 0]
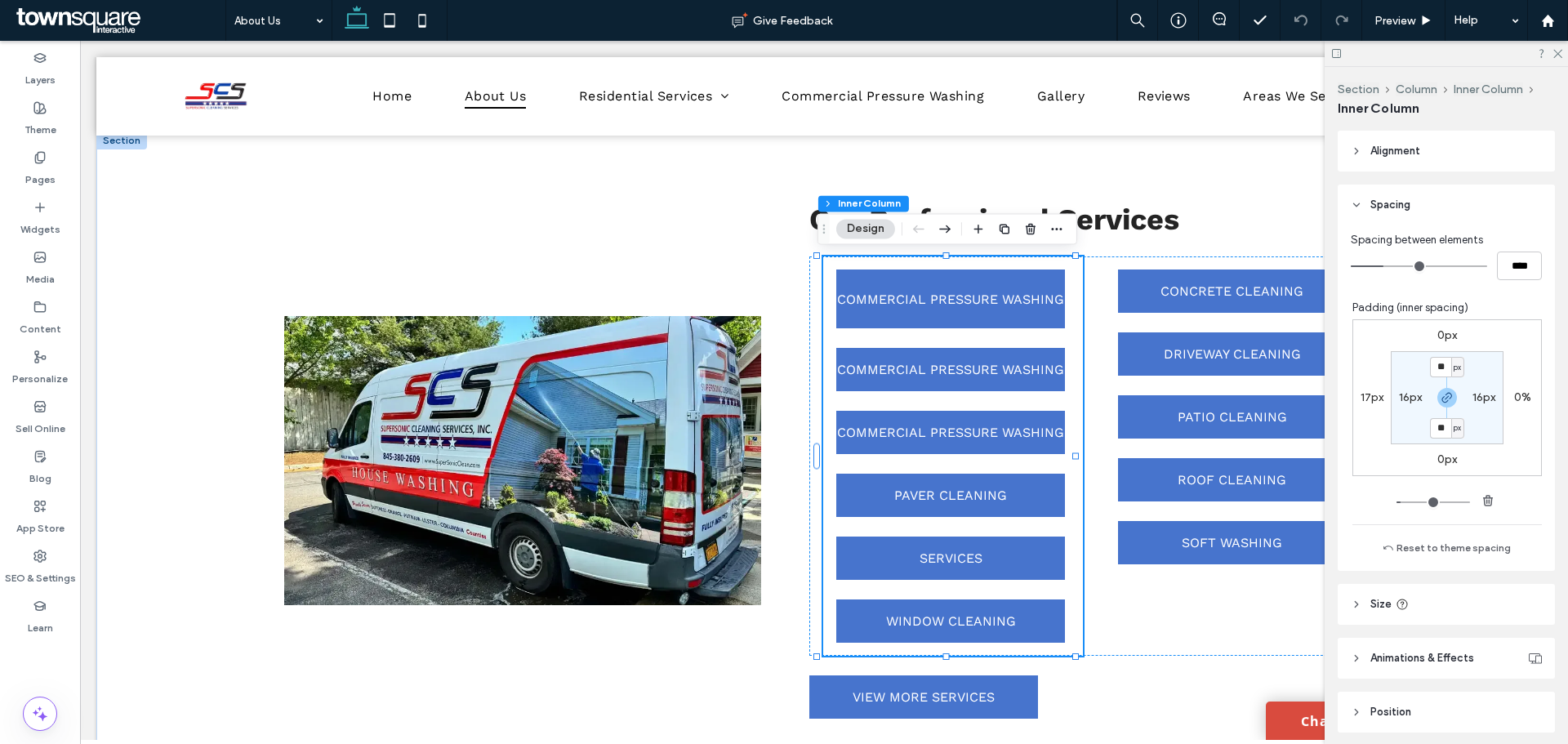
click at [1399, 400] on label "16px" at bounding box center [1410, 397] width 23 height 14
type input "*"
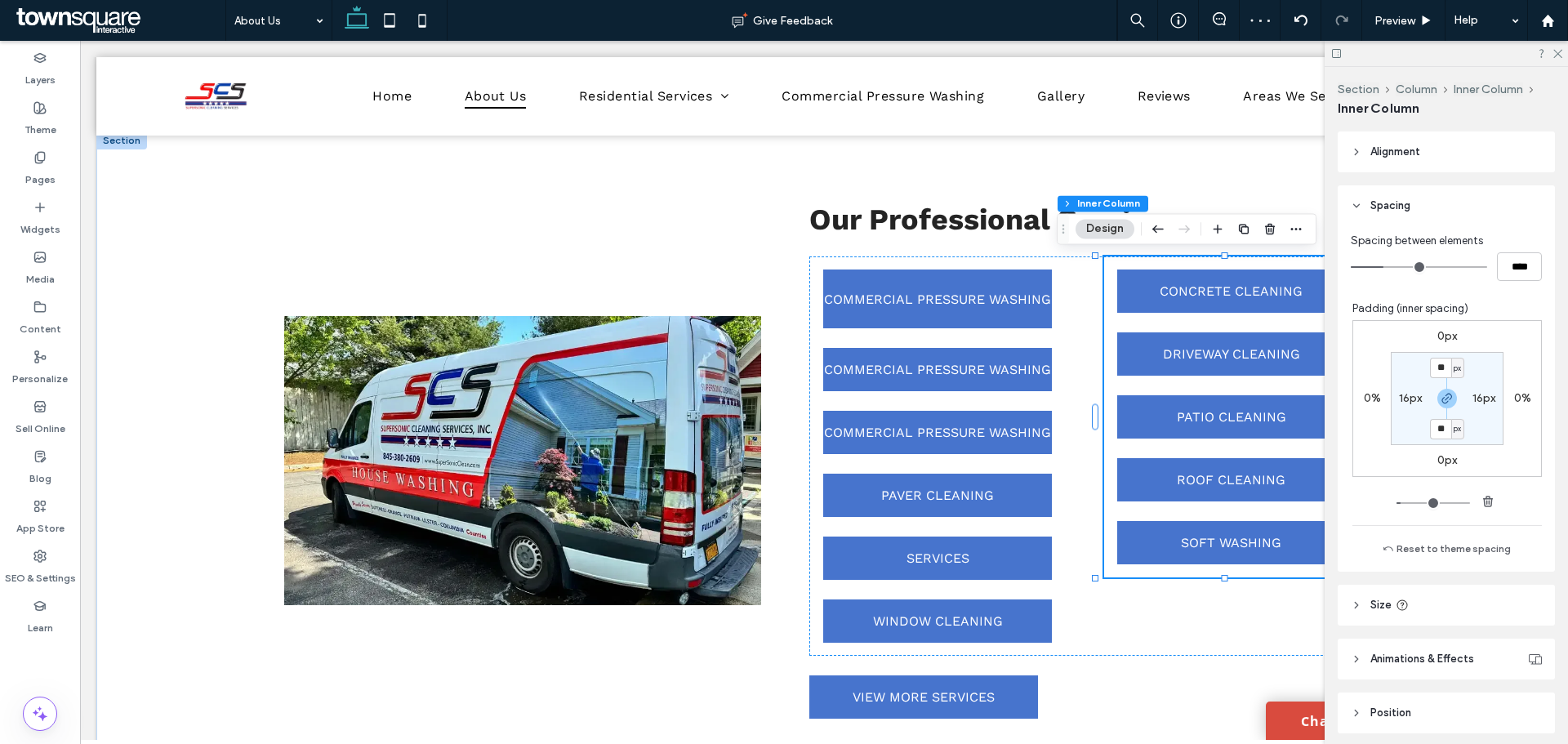
scroll to position [674, 0]
click at [810, 569] on div "COMMERCIAL PRESSURE WASHING COMMERCIAL PRESSURE WASHING COMMERCIAL PRESSURE WAS…" at bounding box center [1086, 456] width 554 height 400
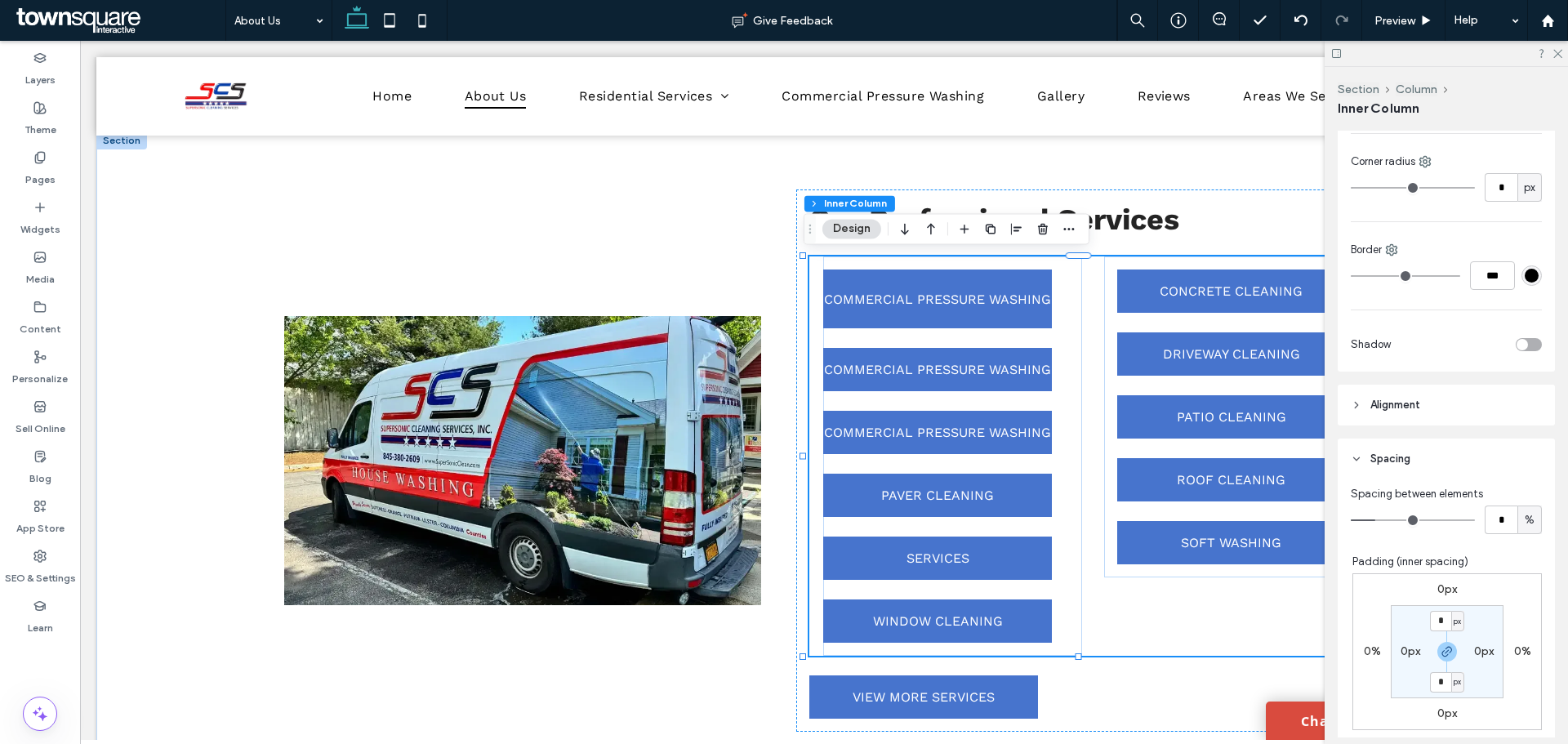
scroll to position [490, 0]
click at [796, 531] on div "Our Professional Services COMMERCIAL PRESSURE WASHING COMMERCIAL PRESSURE WASHI…" at bounding box center [1086, 461] width 580 height 542
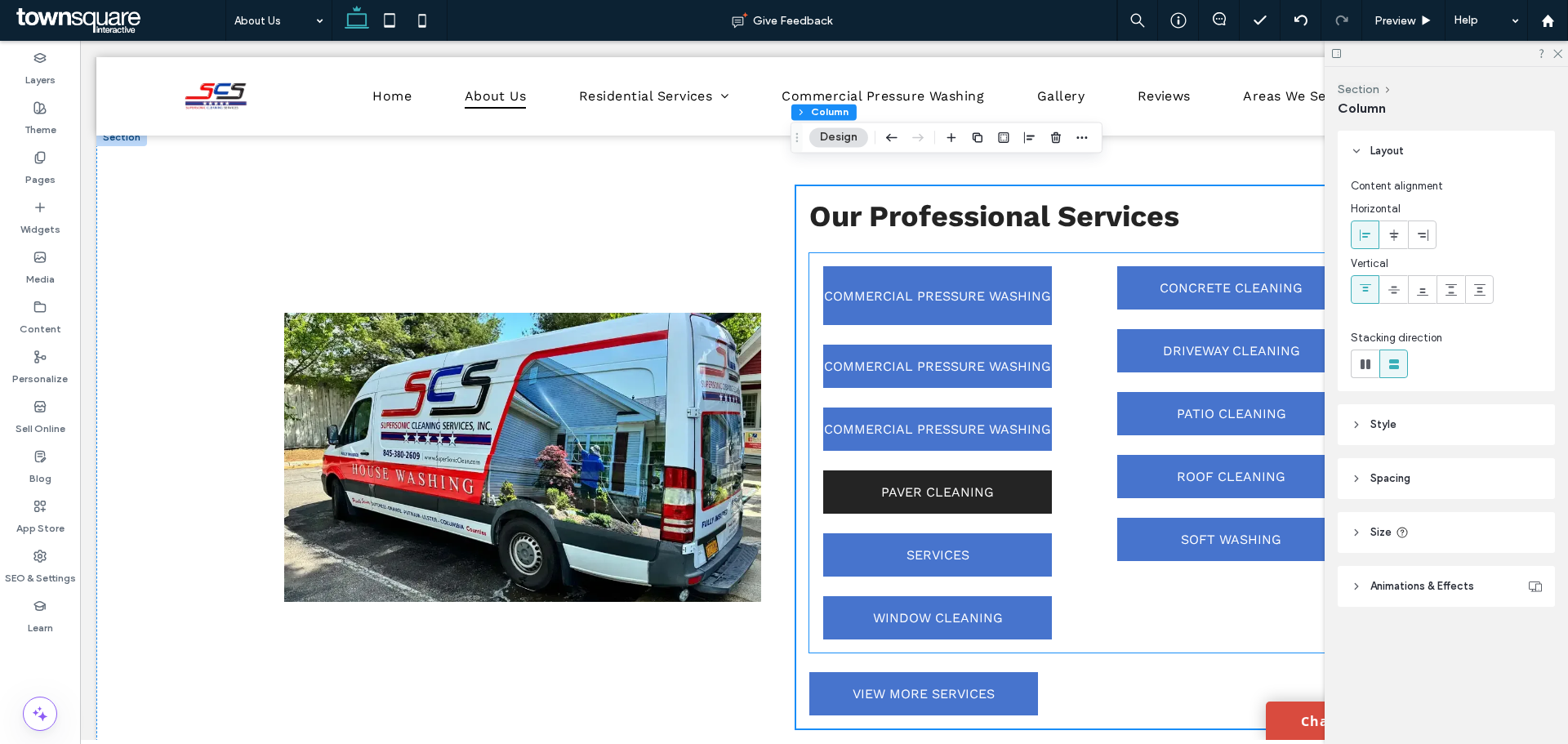
scroll to position [1293, 0]
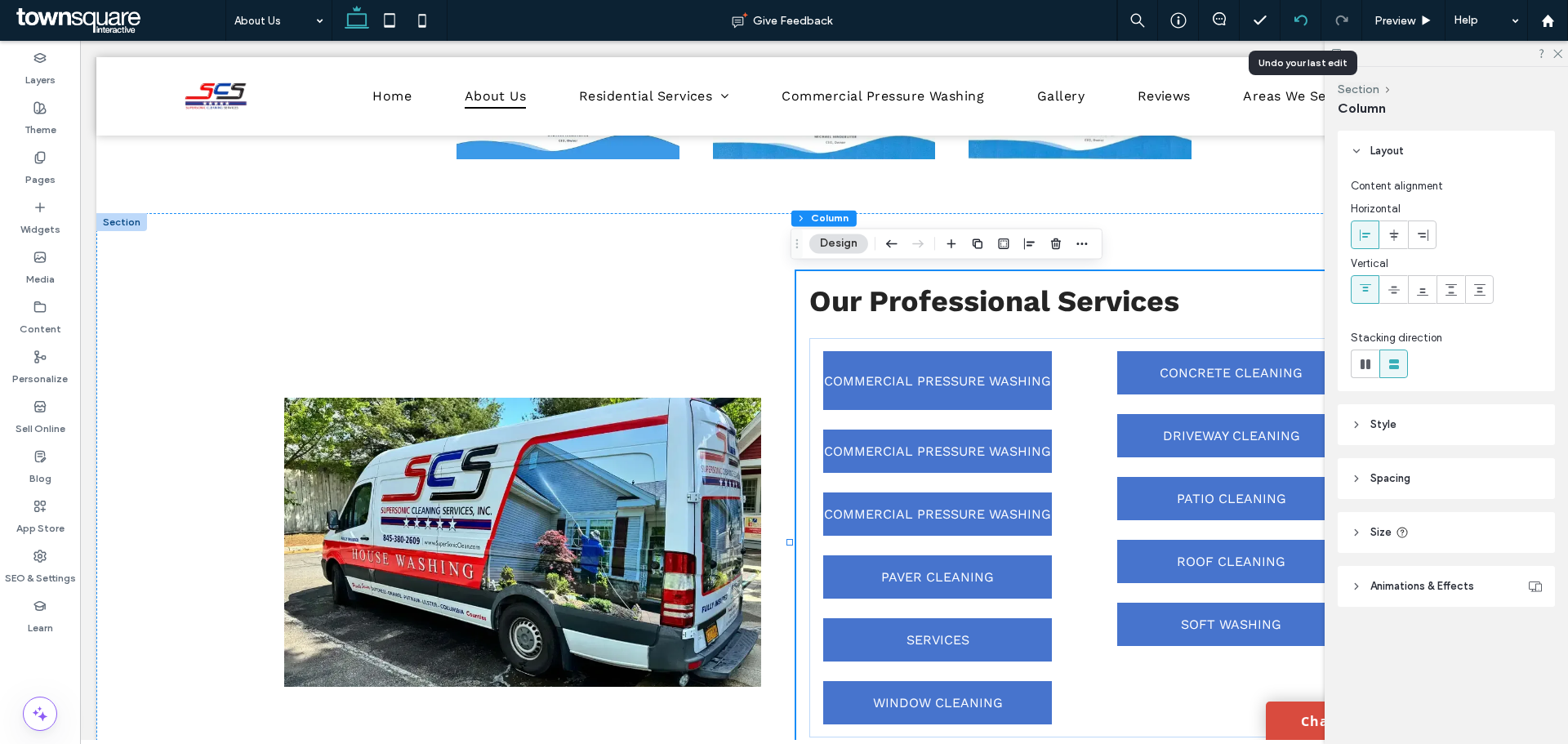
click at [1306, 22] on icon at bounding box center [1301, 21] width 13 height 13
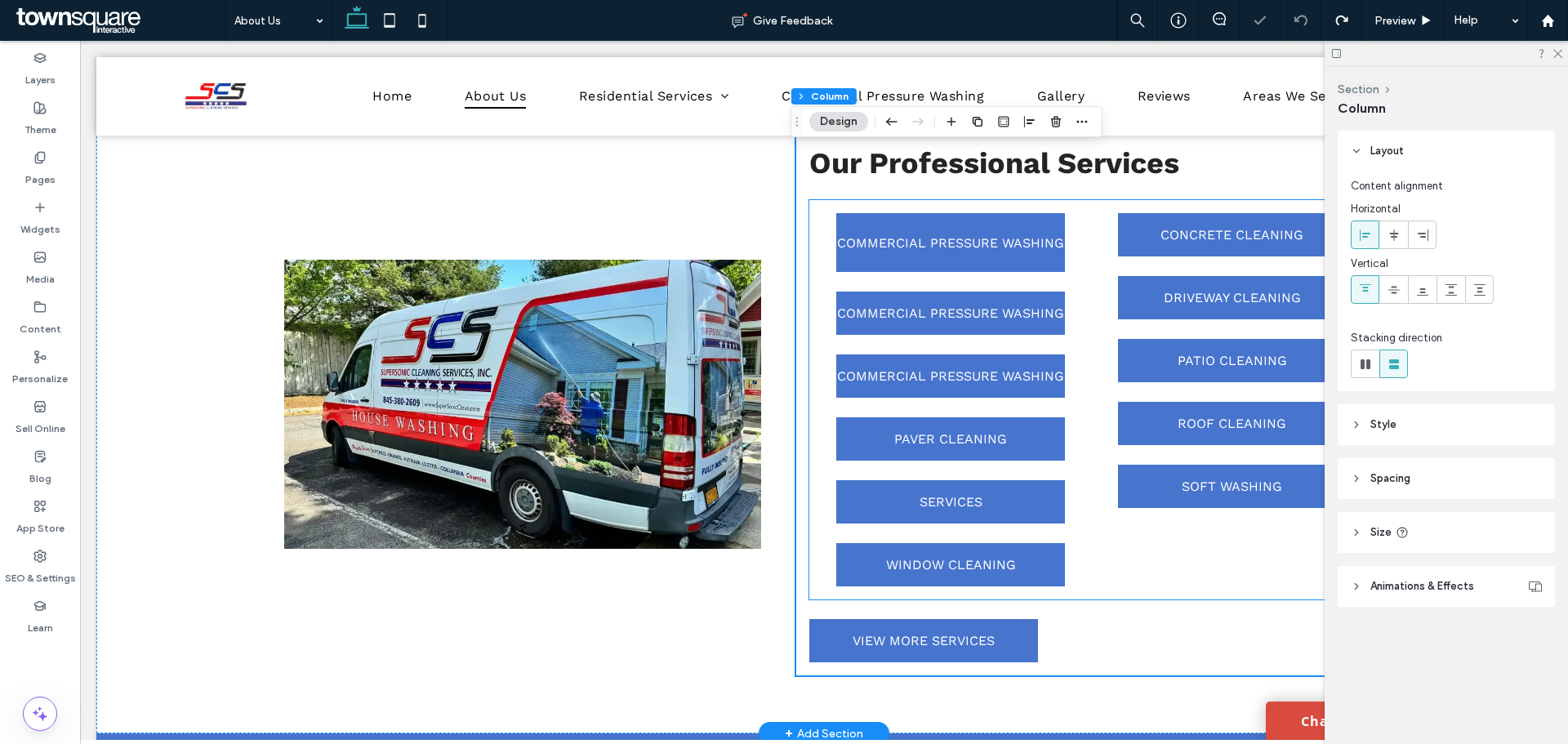
scroll to position [1402, 0]
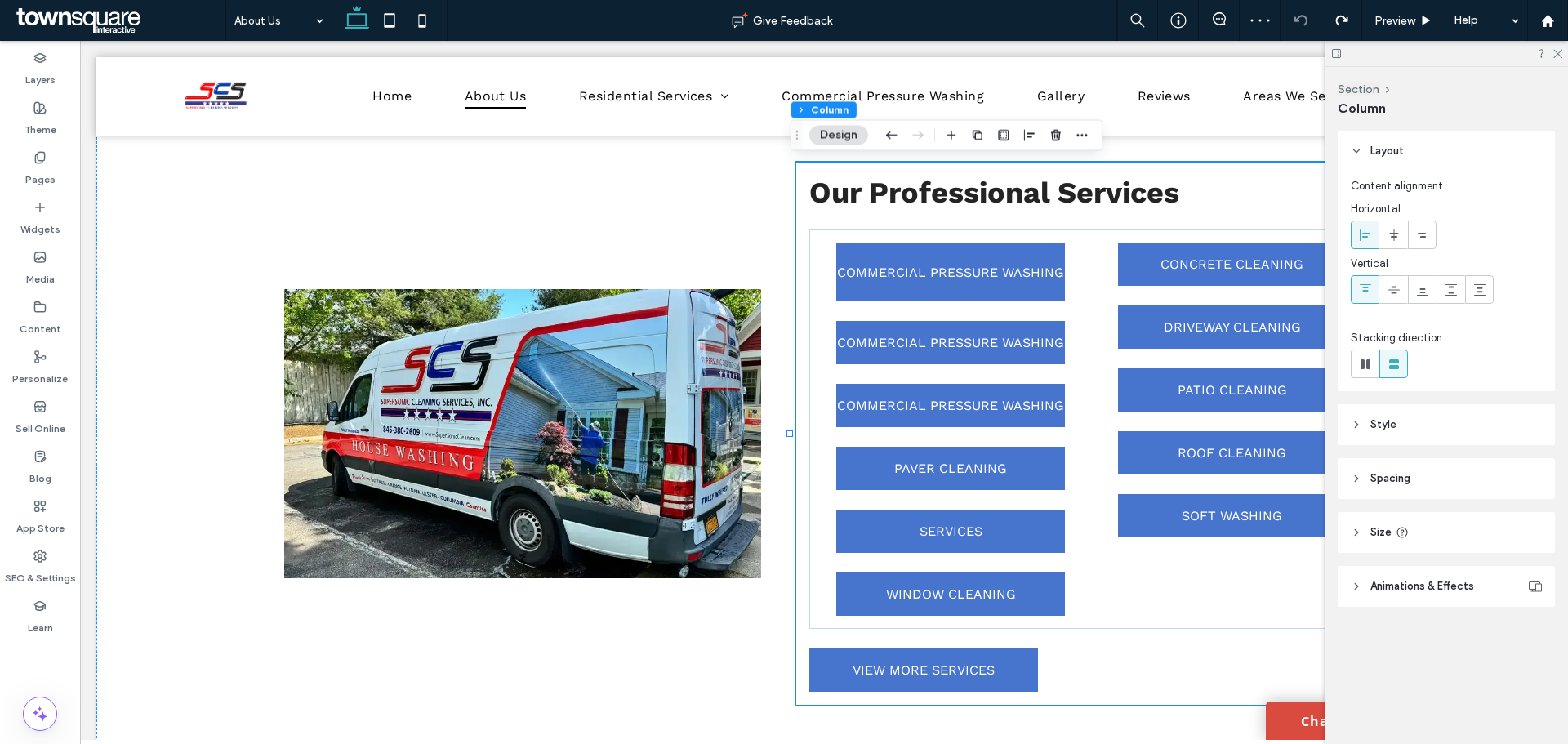
click at [1152, 650] on div "Our Professional Services COMMERCIAL PRESSURE WASHING COMMERCIAL PRESSURE WASHI…" at bounding box center [1086, 433] width 580 height 542
click at [1121, 680] on div "Our Professional Services COMMERCIAL PRESSURE WASHING COMMERCIAL PRESSURE WASHI…" at bounding box center [1086, 433] width 580 height 542
click at [1041, 676] on div "Our Professional Services COMMERCIAL PRESSURE WASHING COMMERCIAL PRESSURE WASHI…" at bounding box center [1086, 433] width 580 height 542
click at [1002, 665] on link "VIEW MORE SERVICES" at bounding box center [923, 670] width 228 height 43
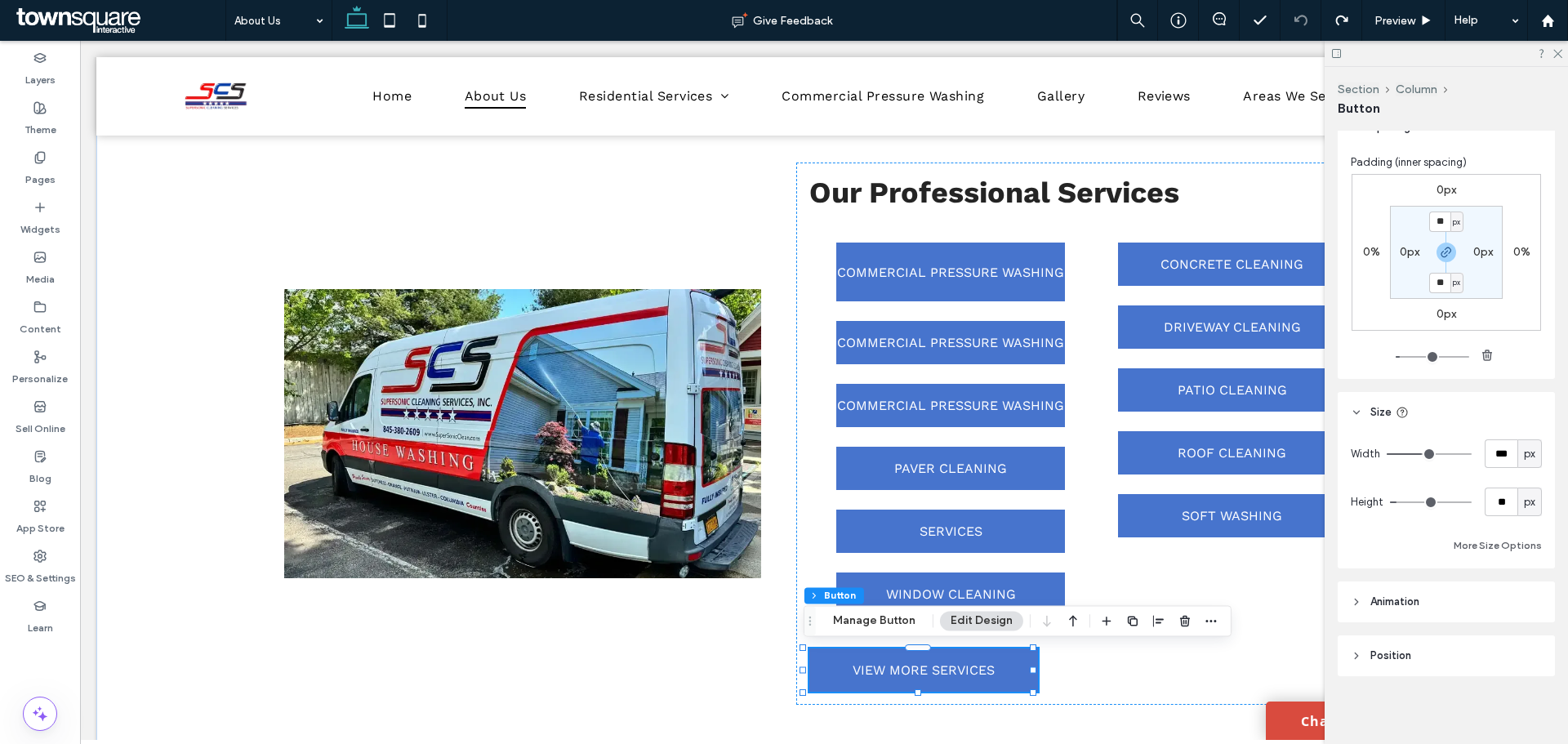
scroll to position [165, 0]
click at [1390, 649] on span "Position" at bounding box center [1391, 652] width 41 height 17
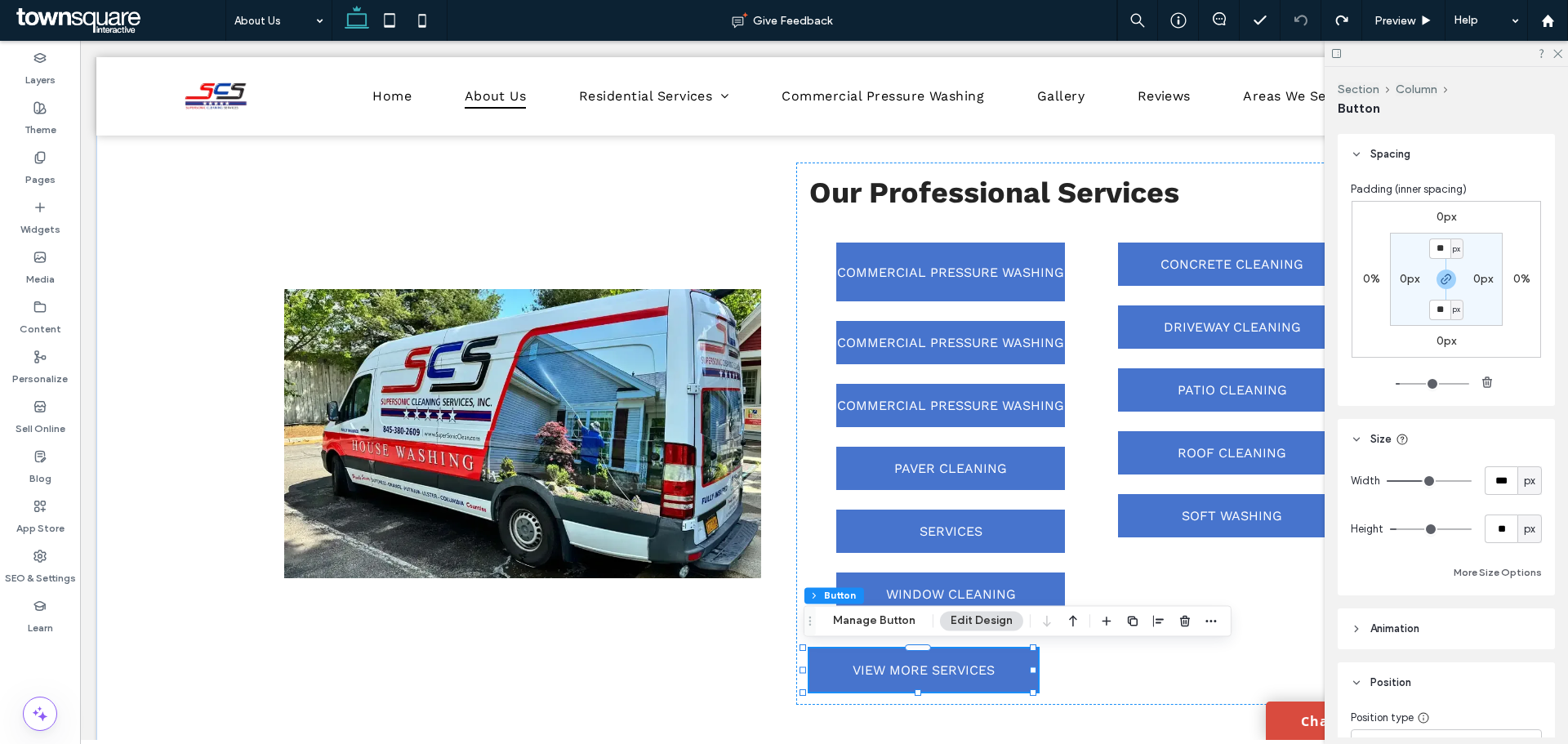
scroll to position [0, 0]
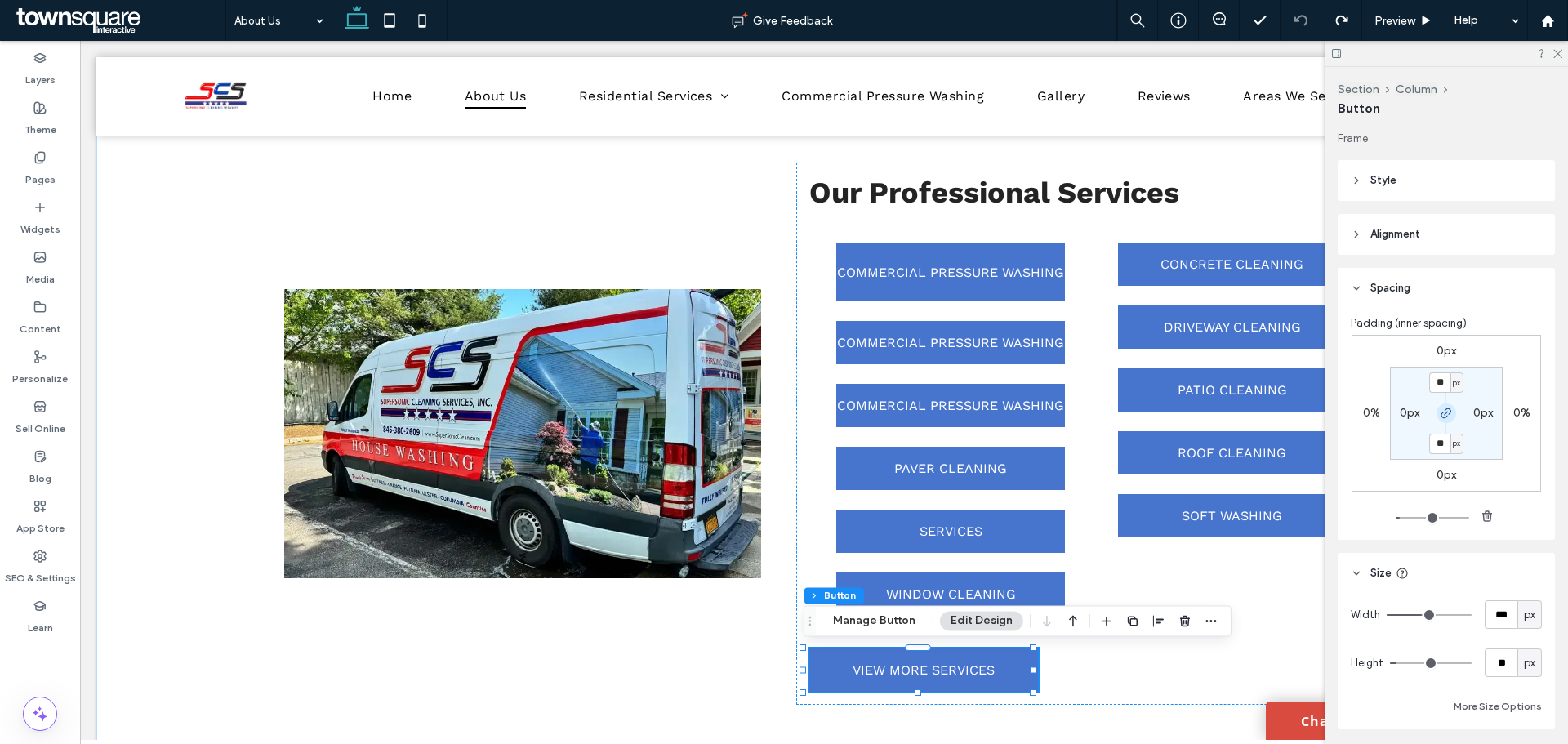
click at [1440, 415] on icon "button" at bounding box center [1447, 413] width 13 height 13
click at [1400, 415] on label "0px" at bounding box center [1409, 412] width 19 height 14
type input "*"
click at [1363, 412] on label "0%" at bounding box center [1371, 412] width 18 height 14
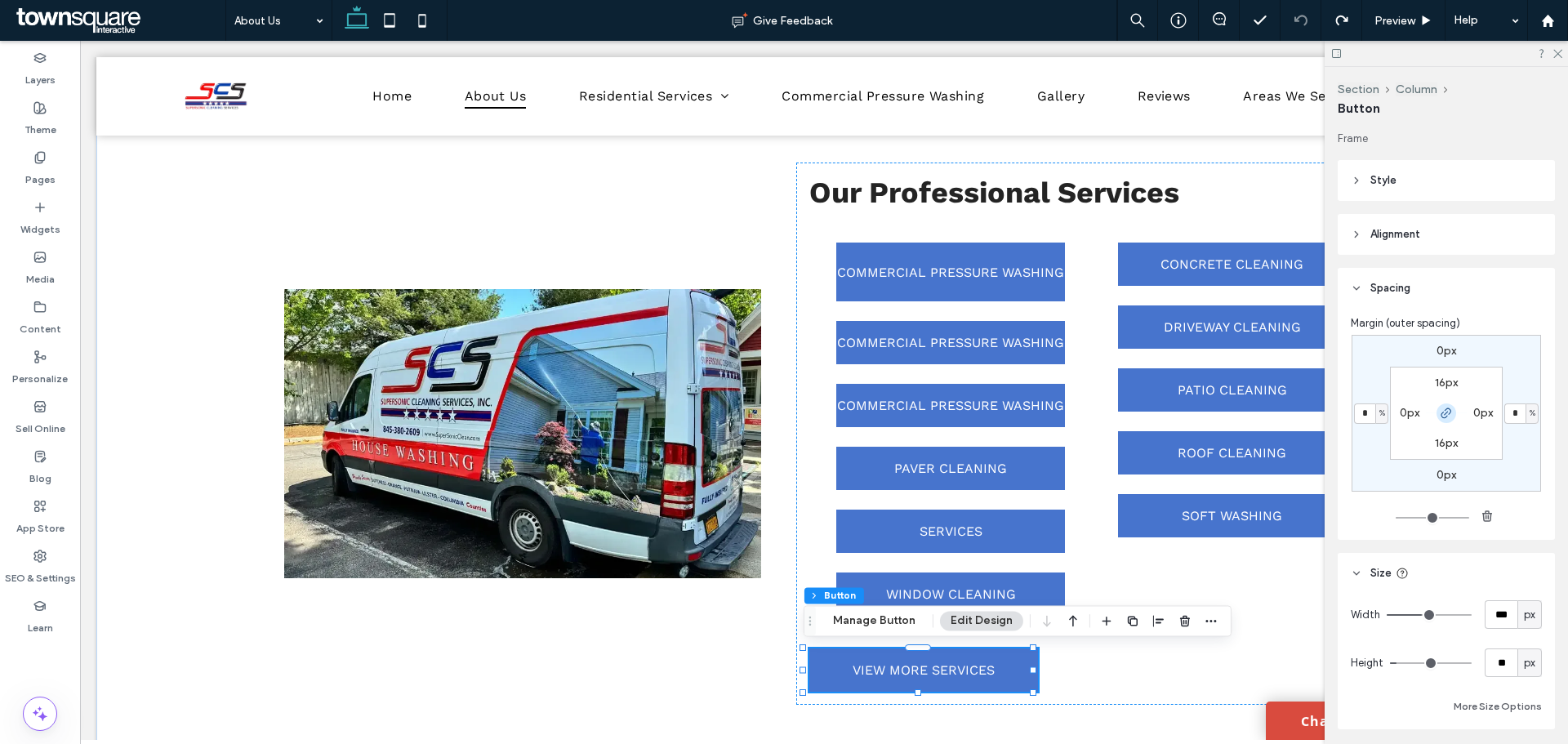
drag, startPoint x: 1450, startPoint y: 412, endPoint x: 1433, endPoint y: 412, distance: 17.0
click at [1449, 412] on span "button" at bounding box center [1446, 412] width 19 height 19
click at [1362, 416] on input "*" at bounding box center [1364, 413] width 21 height 20
type input "**"
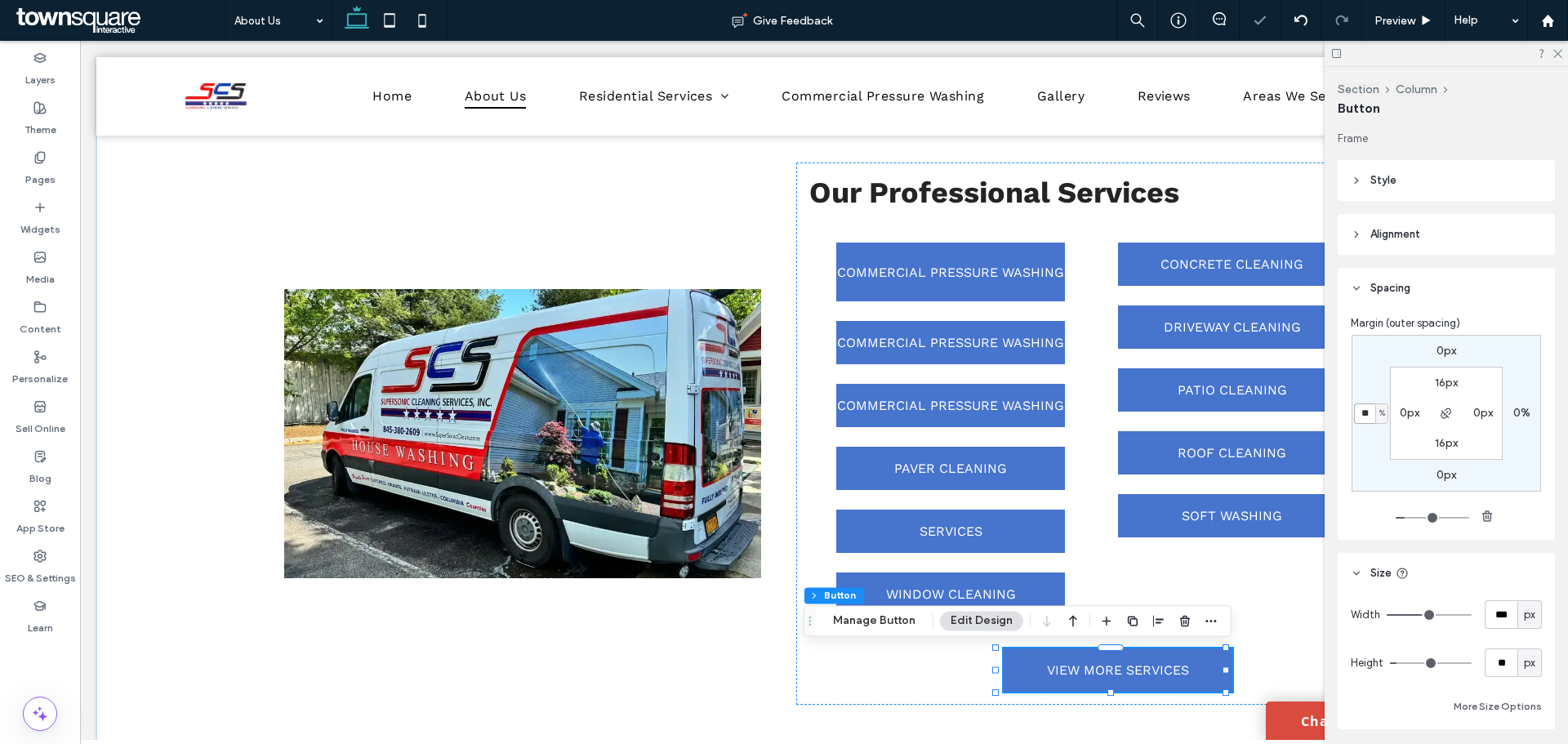
click at [1361, 416] on input "**" at bounding box center [1364, 413] width 21 height 20
type input "*"
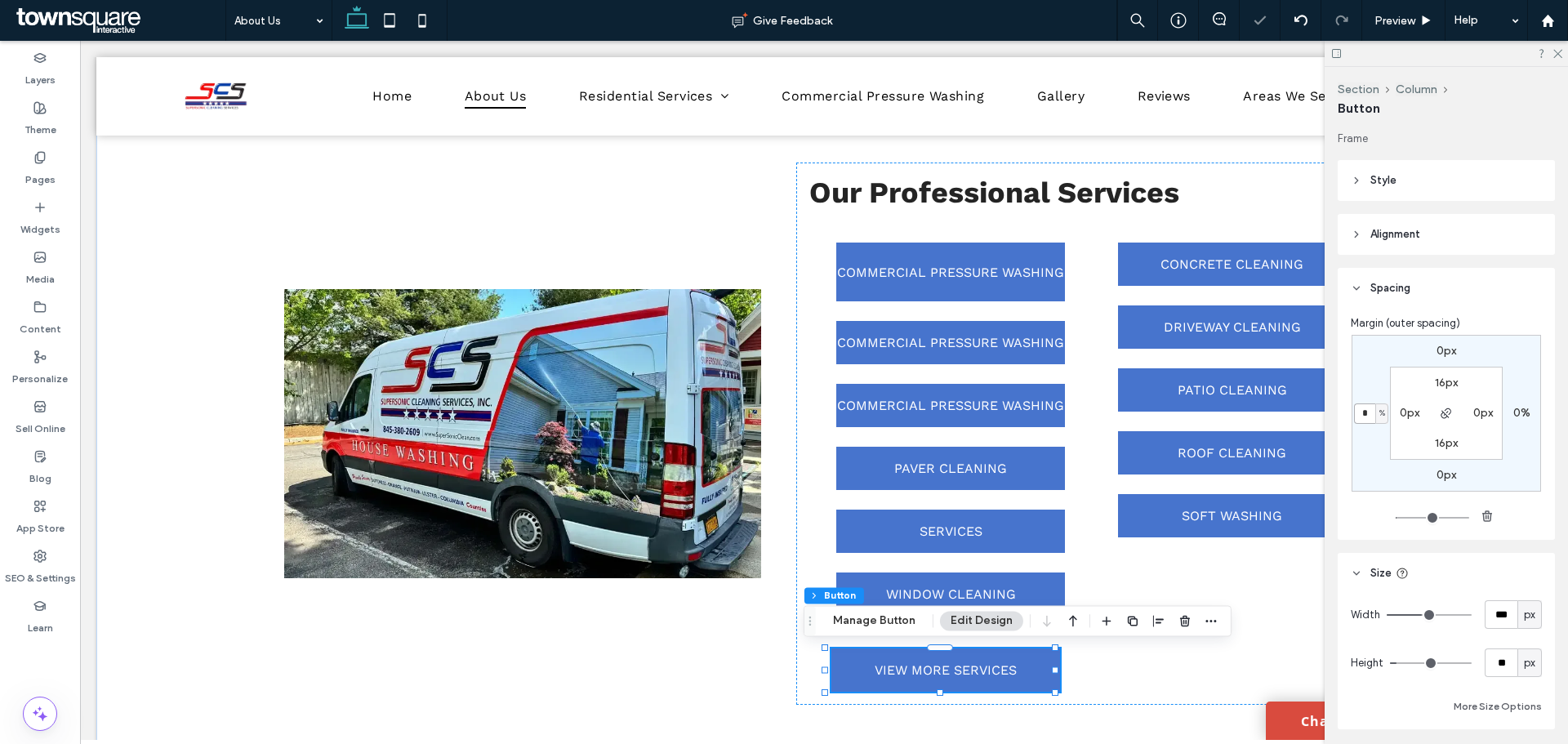
type input "*"
click at [1126, 545] on div "CONCRETE CLEANING DRIVEWAY CLEANING PATIO CLEANING ROOF CLEANING SOFT WASHING" at bounding box center [1234, 390] width 259 height 321
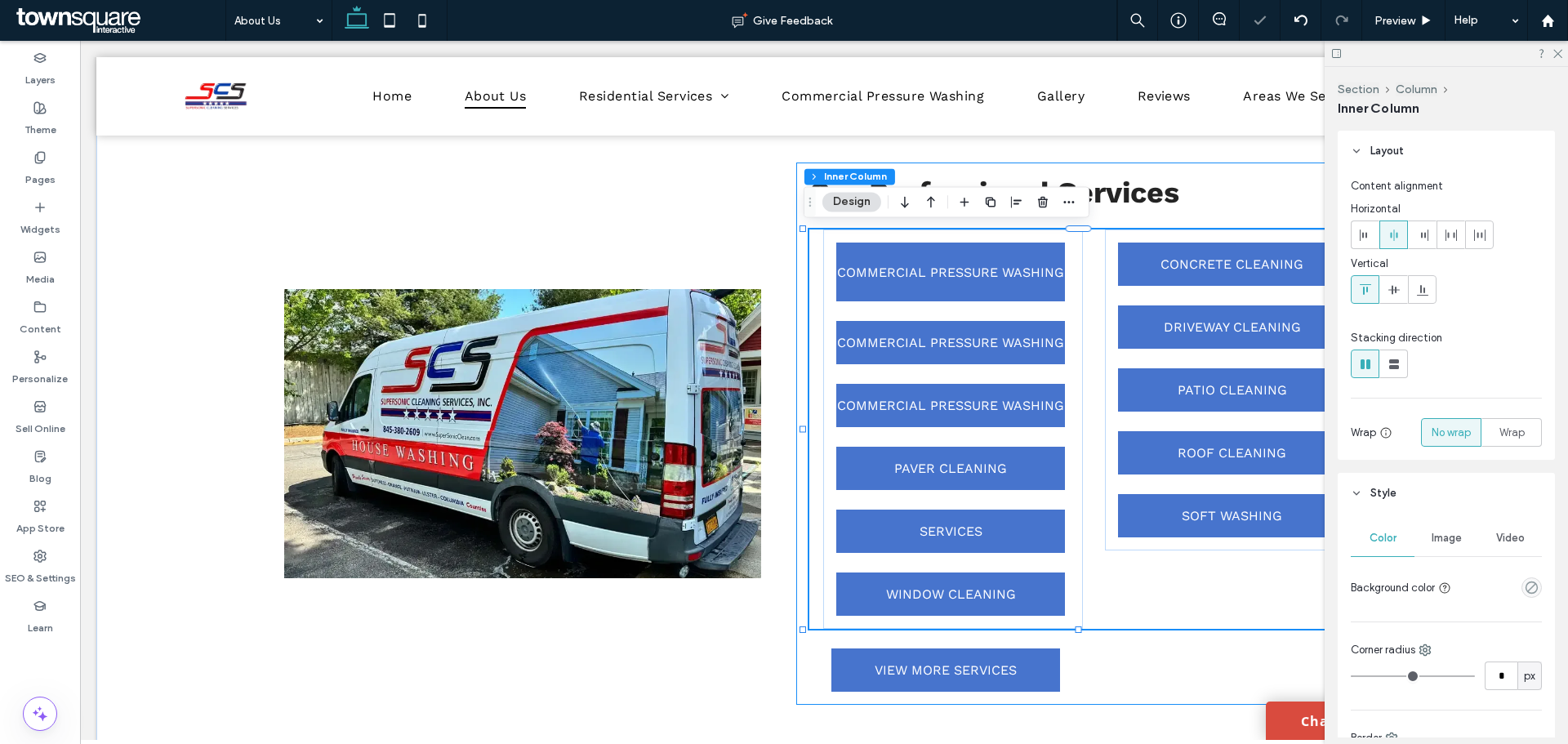
click at [1070, 678] on div "Our Professional Services COMMERCIAL PRESSURE WASHING COMMERCIAL PRESSURE WASHI…" at bounding box center [1086, 433] width 580 height 542
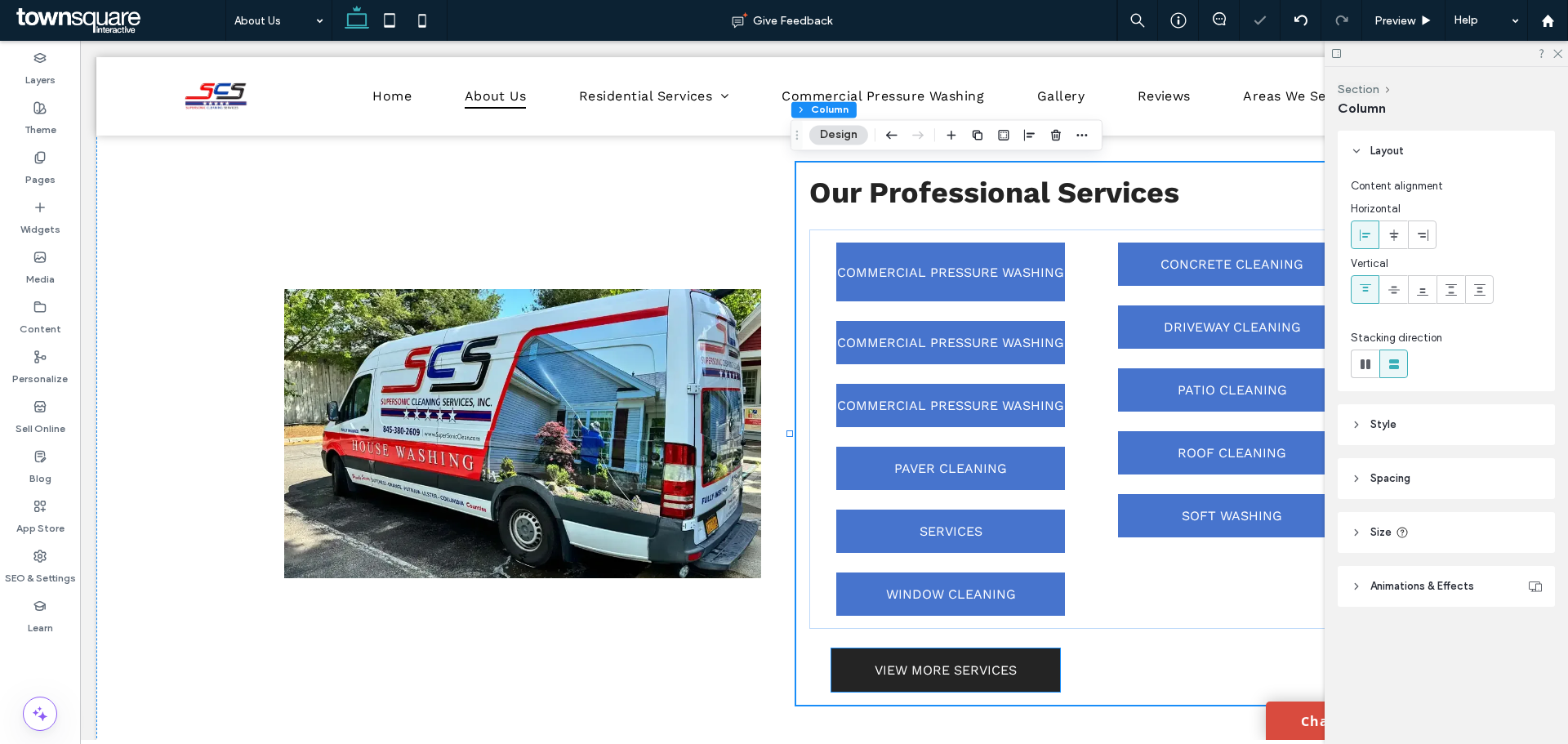
click at [1034, 671] on link "VIEW MORE SERVICES" at bounding box center [945, 670] width 228 height 43
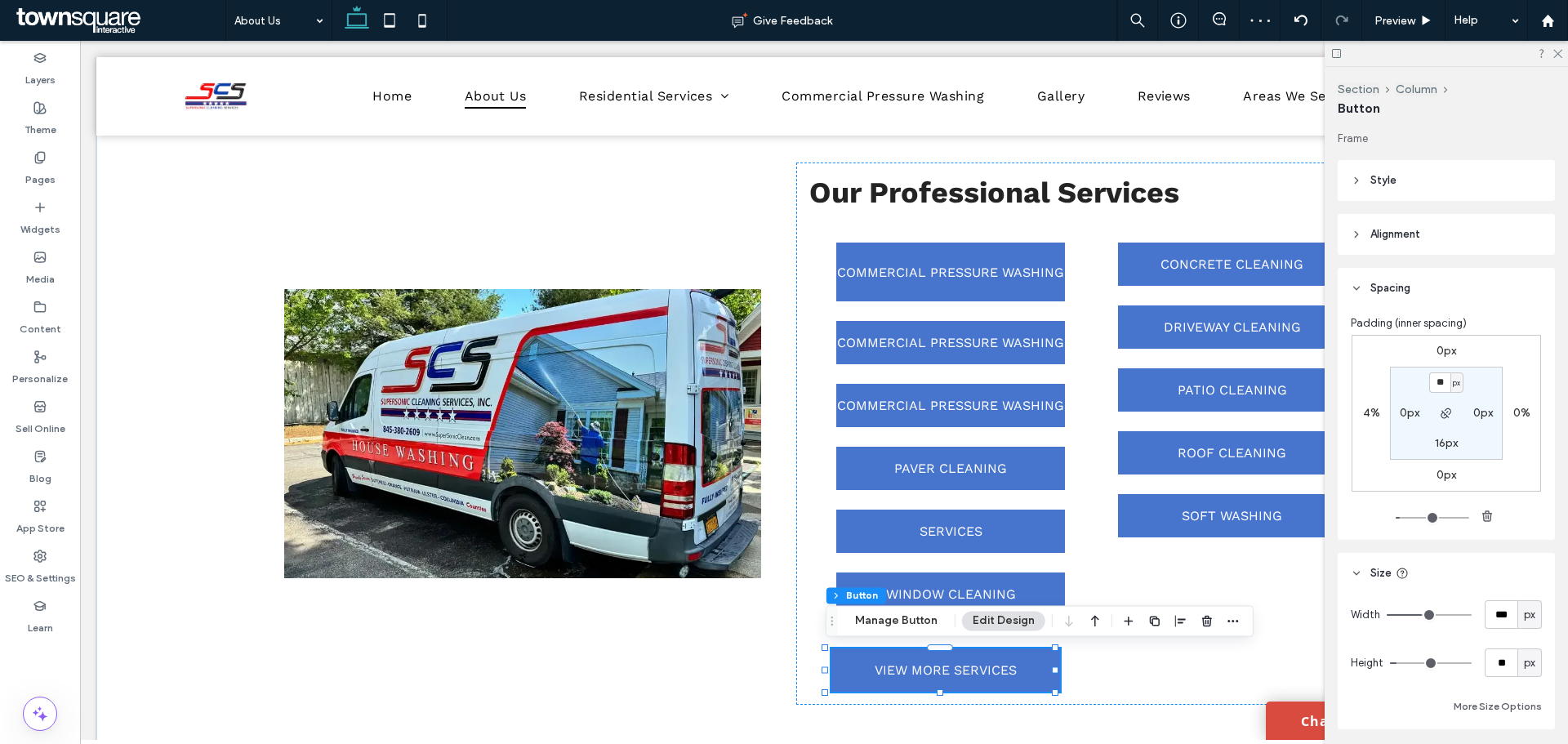
click at [1366, 409] on label "4%" at bounding box center [1371, 412] width 18 height 14
type input "*"
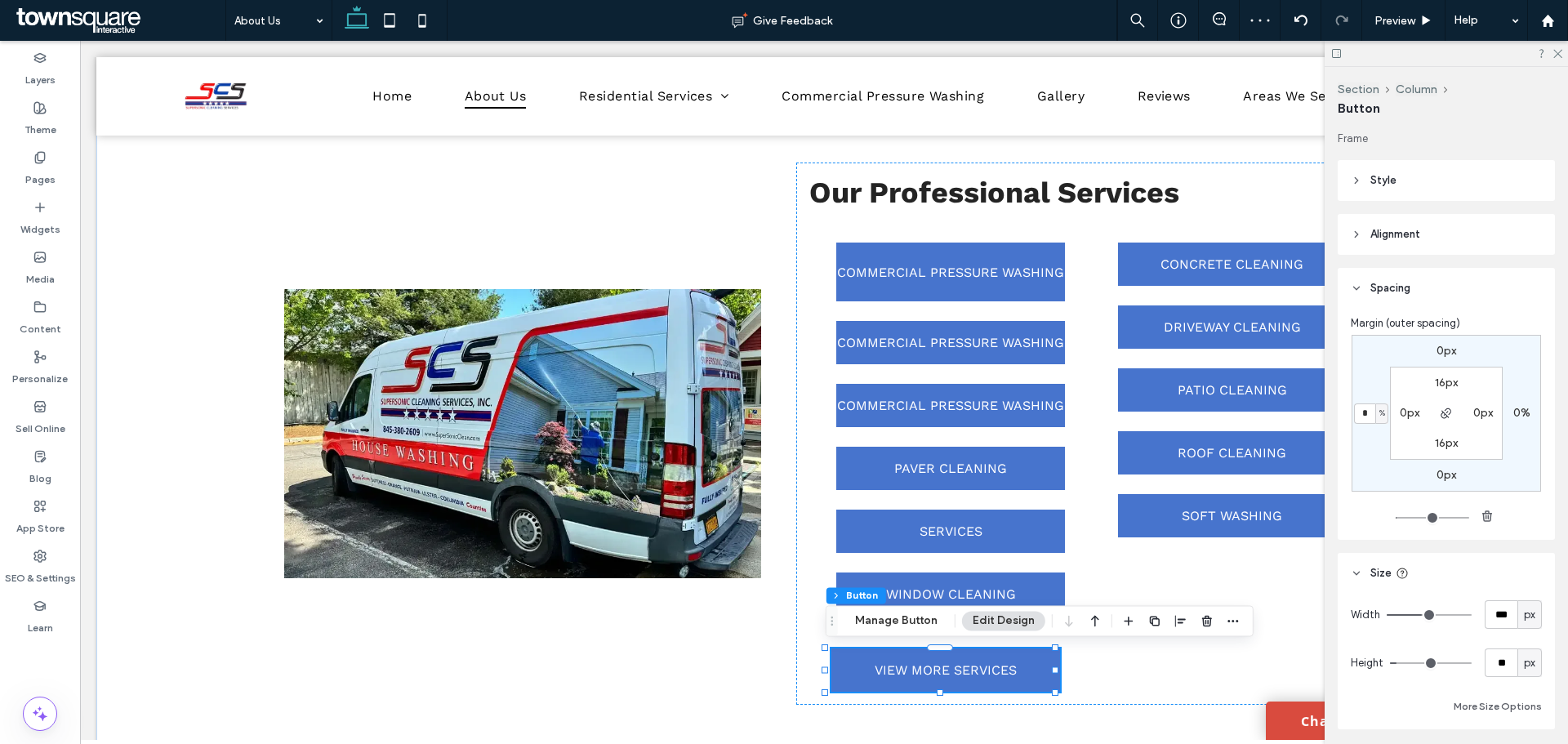
click at [1366, 408] on input "*" at bounding box center [1364, 413] width 21 height 20
type input "*"
click at [1172, 672] on div "Our Professional Services COMMERCIAL PRESSURE WASHING COMMERCIAL PRESSURE WASHI…" at bounding box center [1086, 433] width 580 height 542
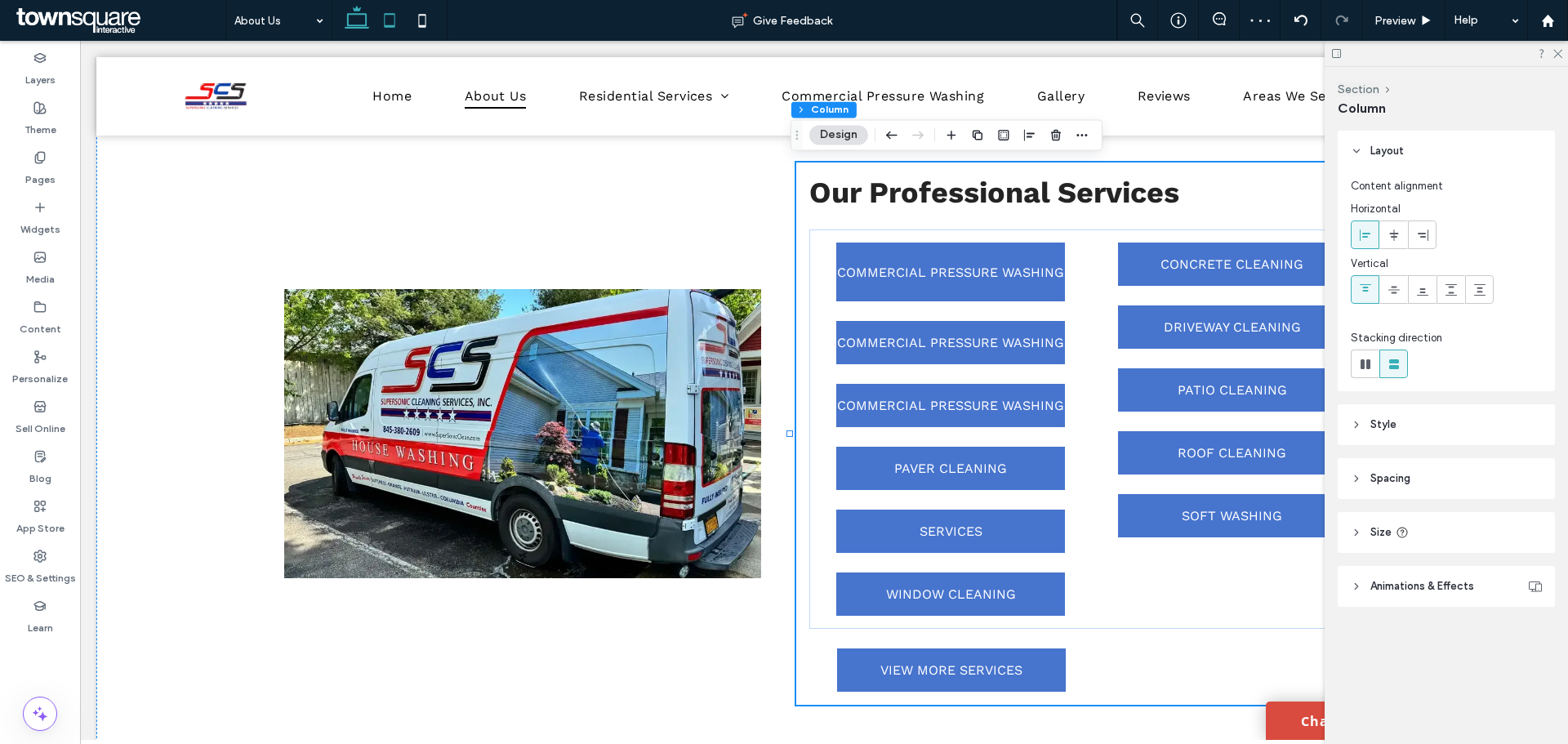
click at [374, 23] on icon at bounding box center [389, 20] width 33 height 33
type input "**"
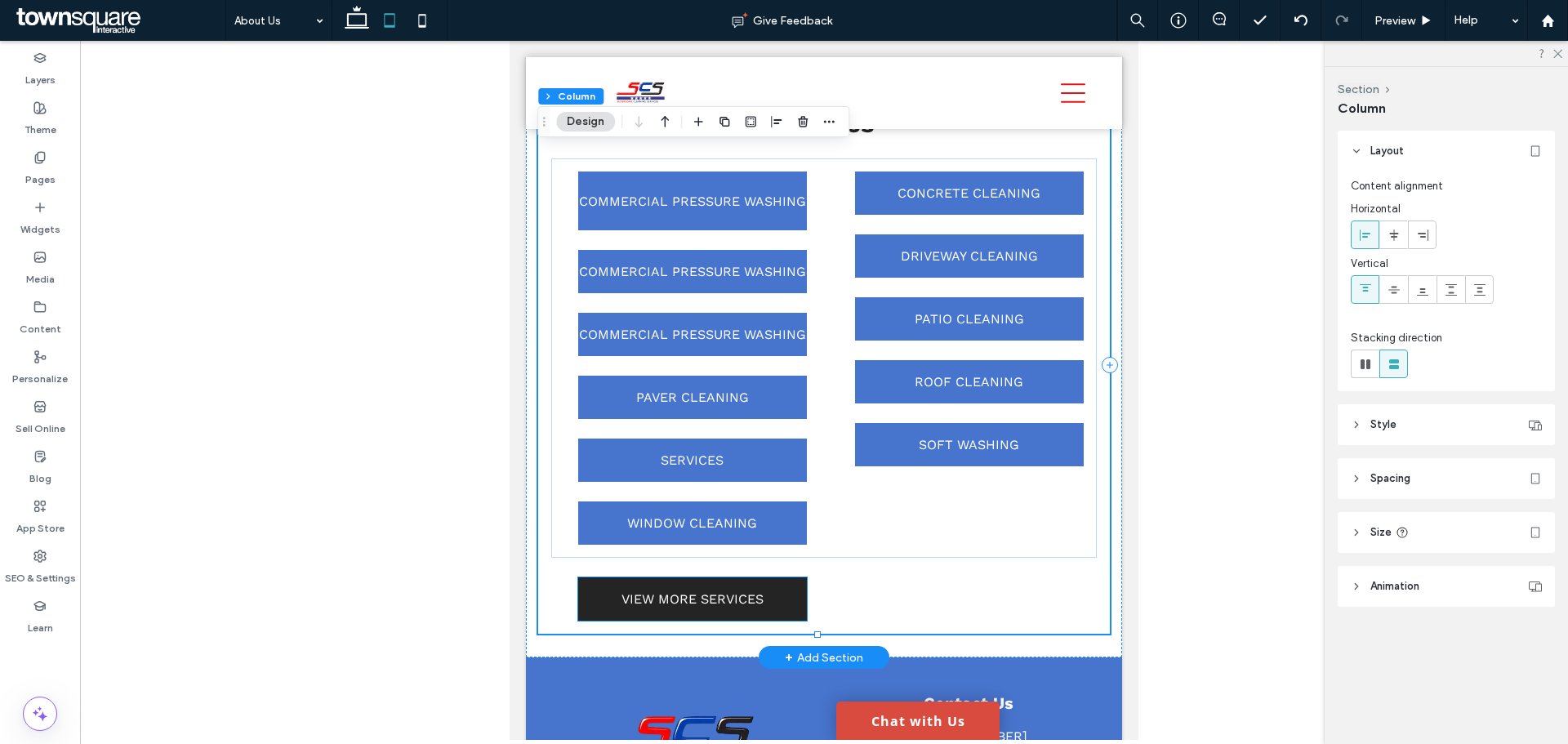
click at [583, 614] on link "VIEW MORE SERVICES" at bounding box center [692, 599] width 228 height 43
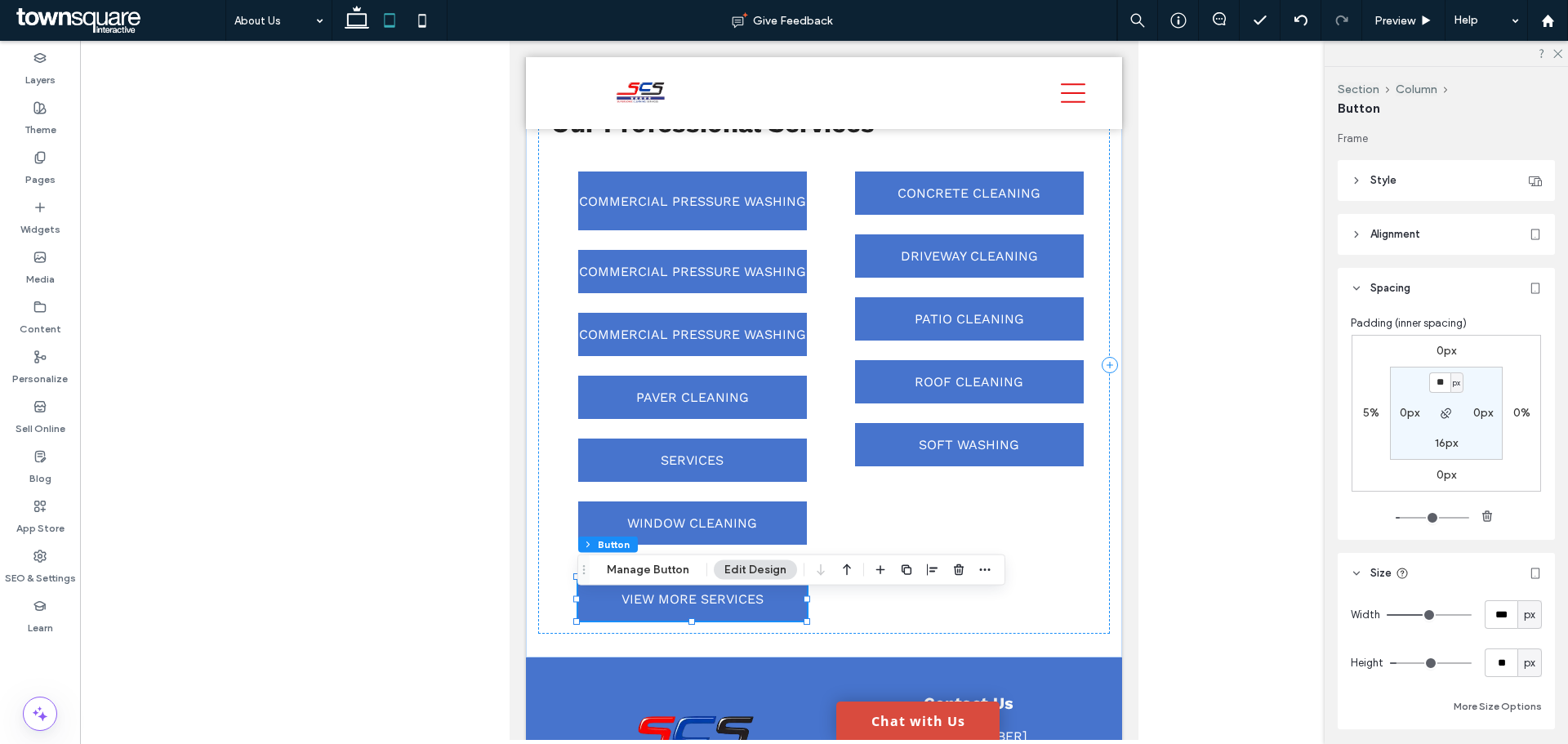
click at [1368, 410] on label "5%" at bounding box center [1371, 412] width 17 height 14
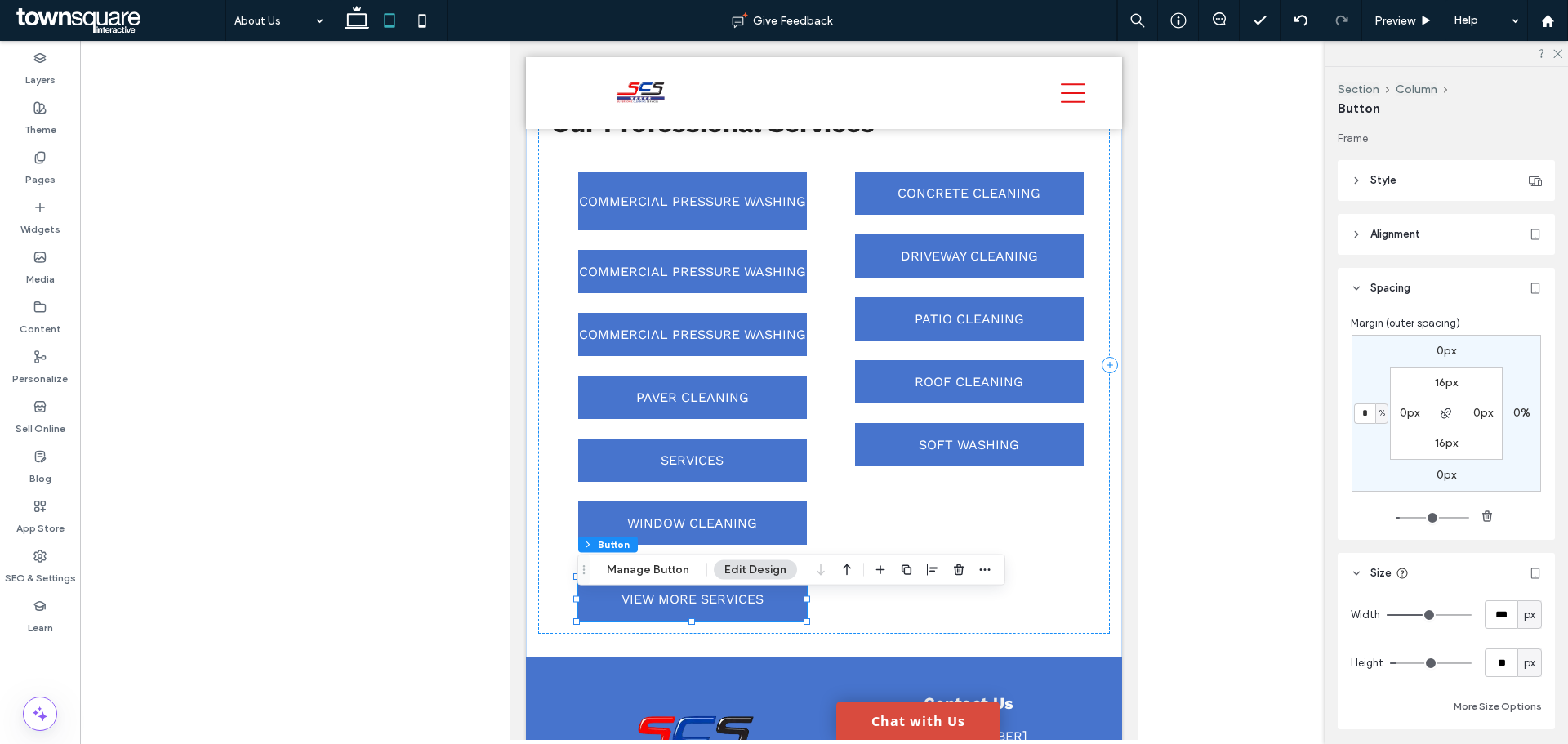
type input "*"
click at [421, 17] on icon at bounding box center [421, 20] width 33 height 33
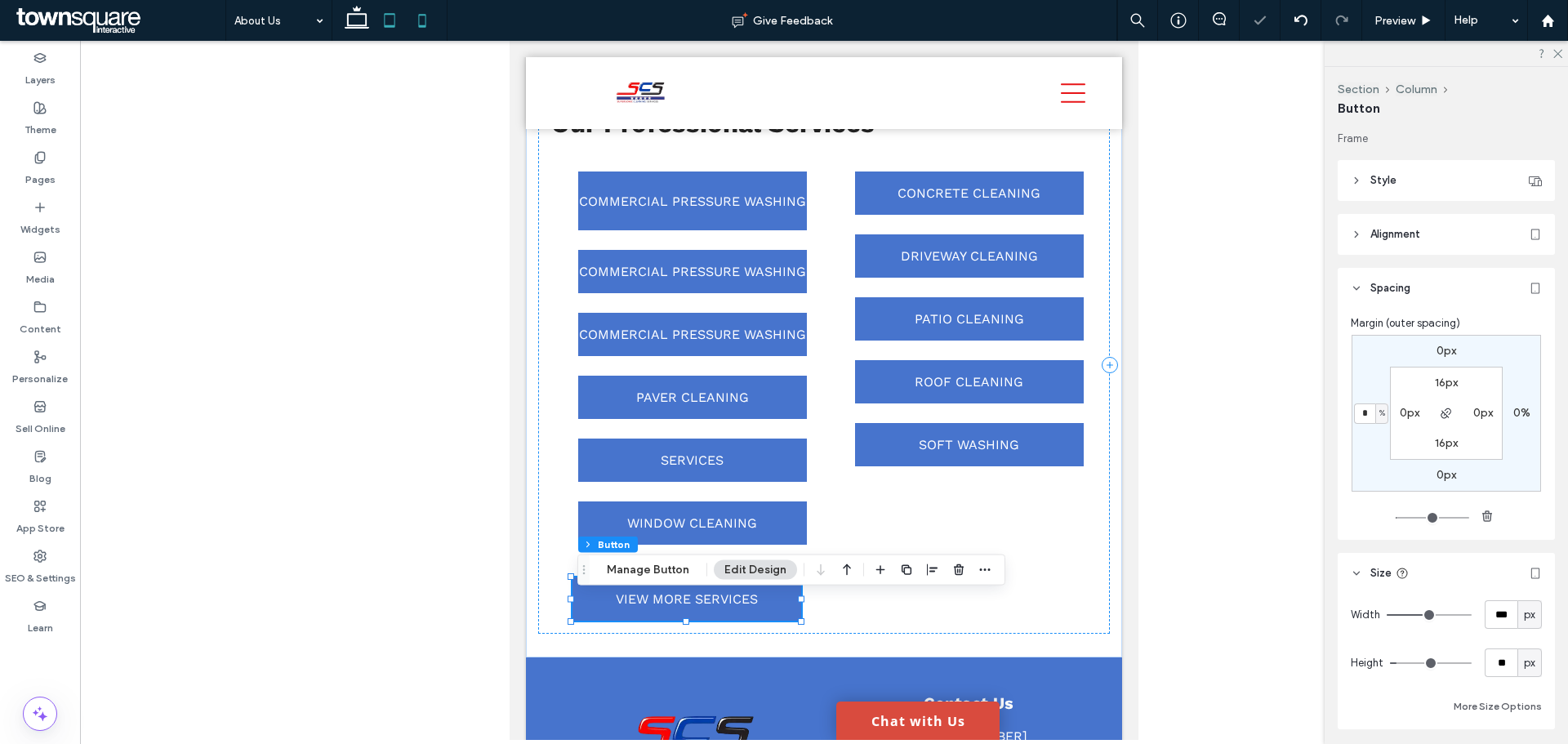
type input "*"
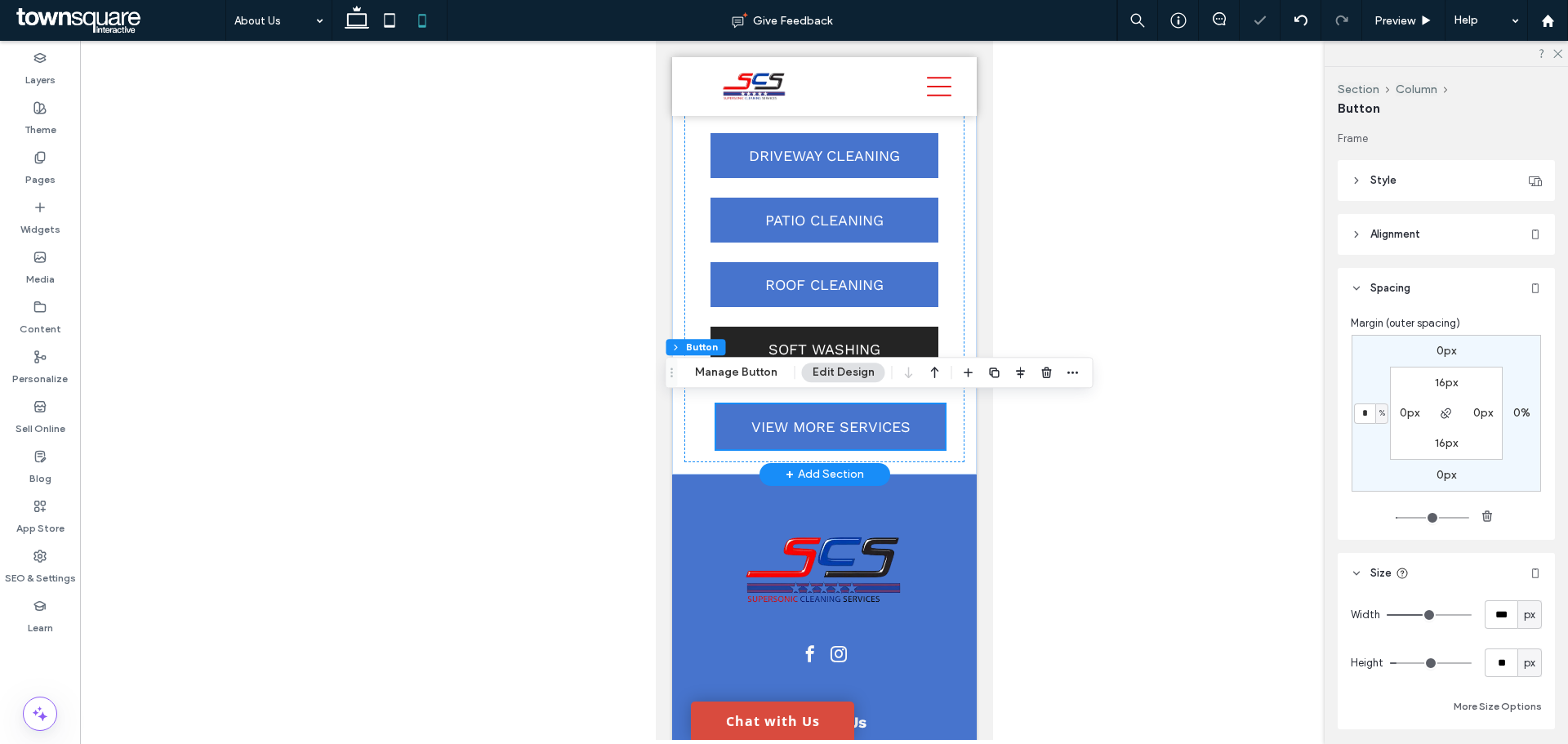
scroll to position [2999, 0]
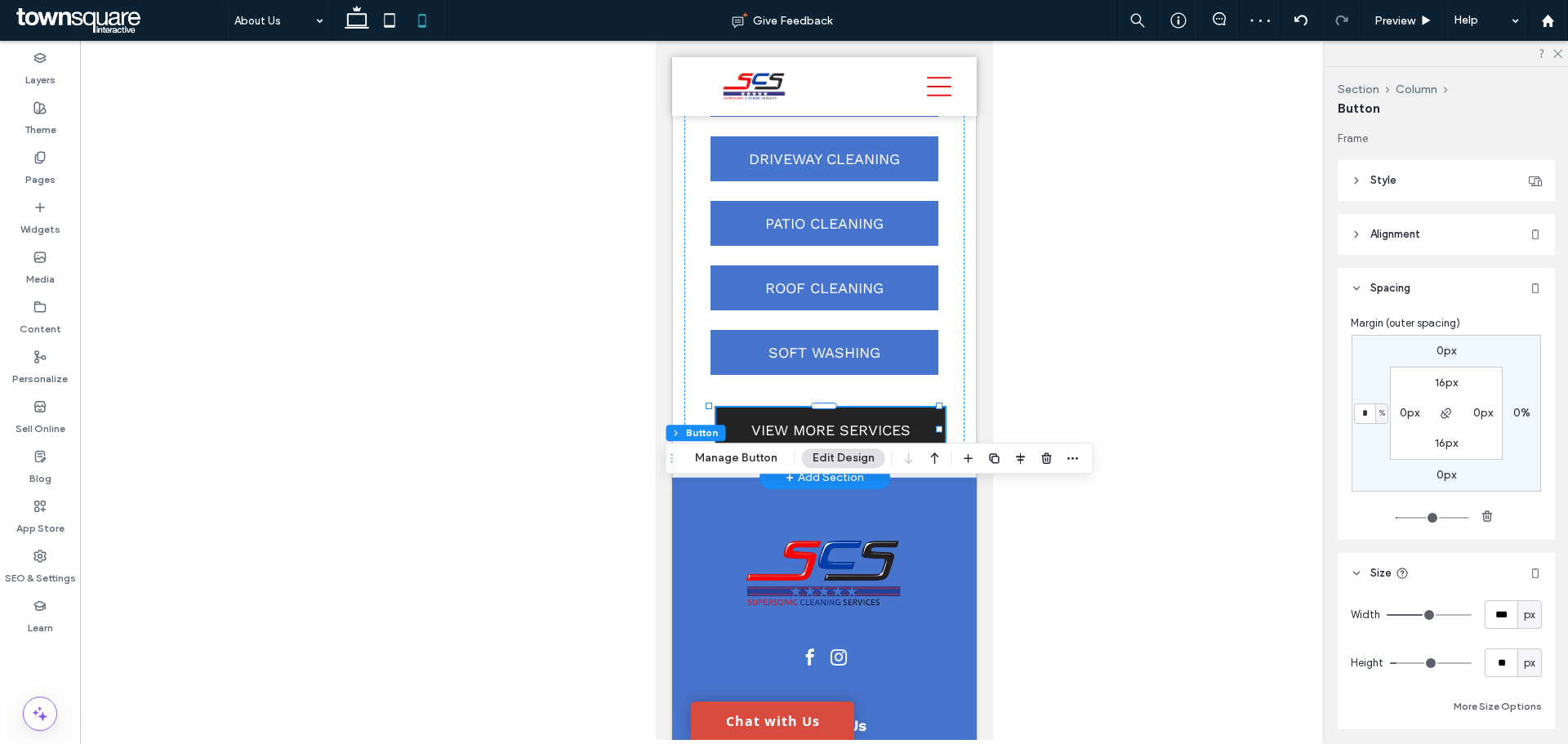
click at [715, 452] on link "VIEW MORE SERVICES" at bounding box center [829, 430] width 228 height 45
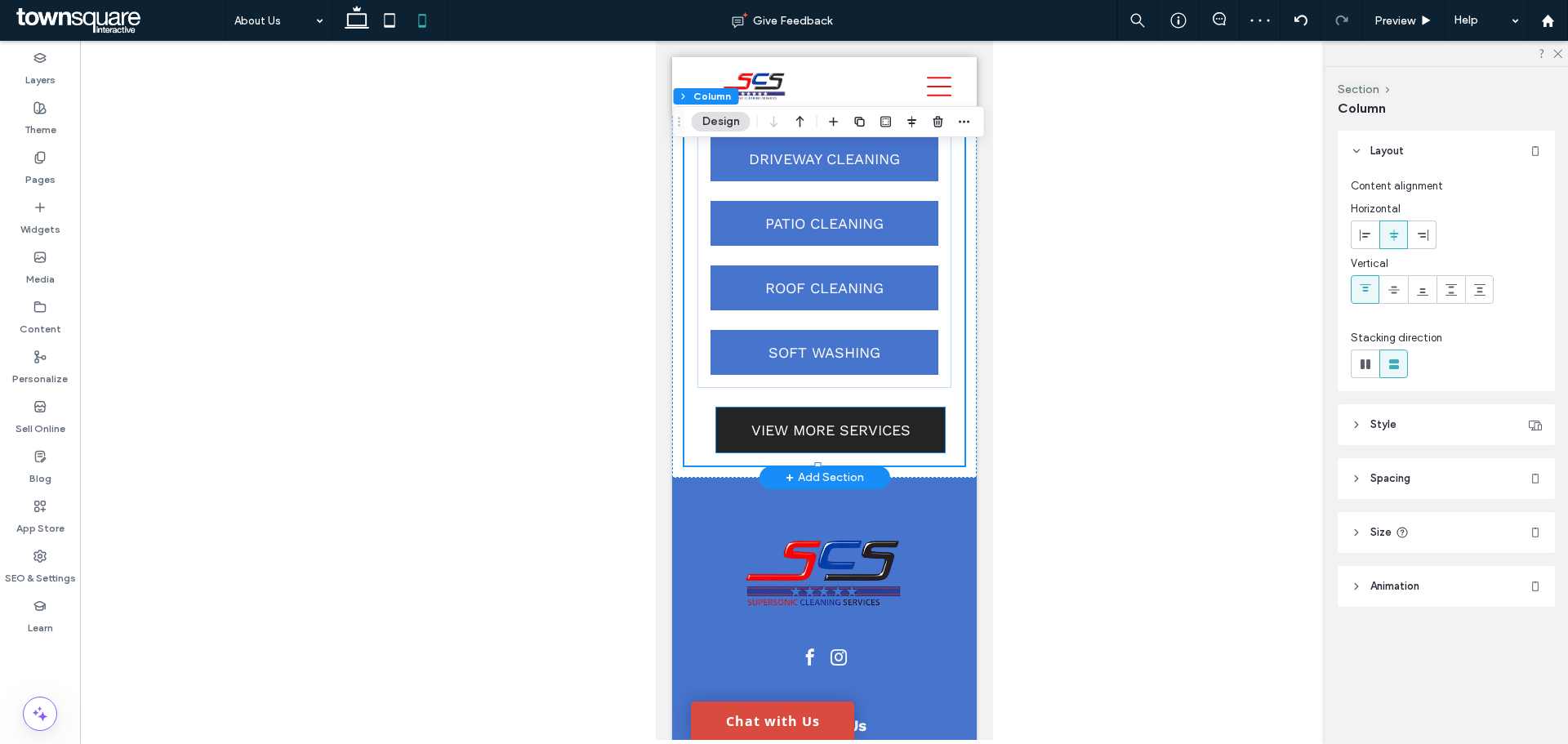
click at [721, 452] on link "VIEW MORE SERVICES" at bounding box center [829, 430] width 228 height 45
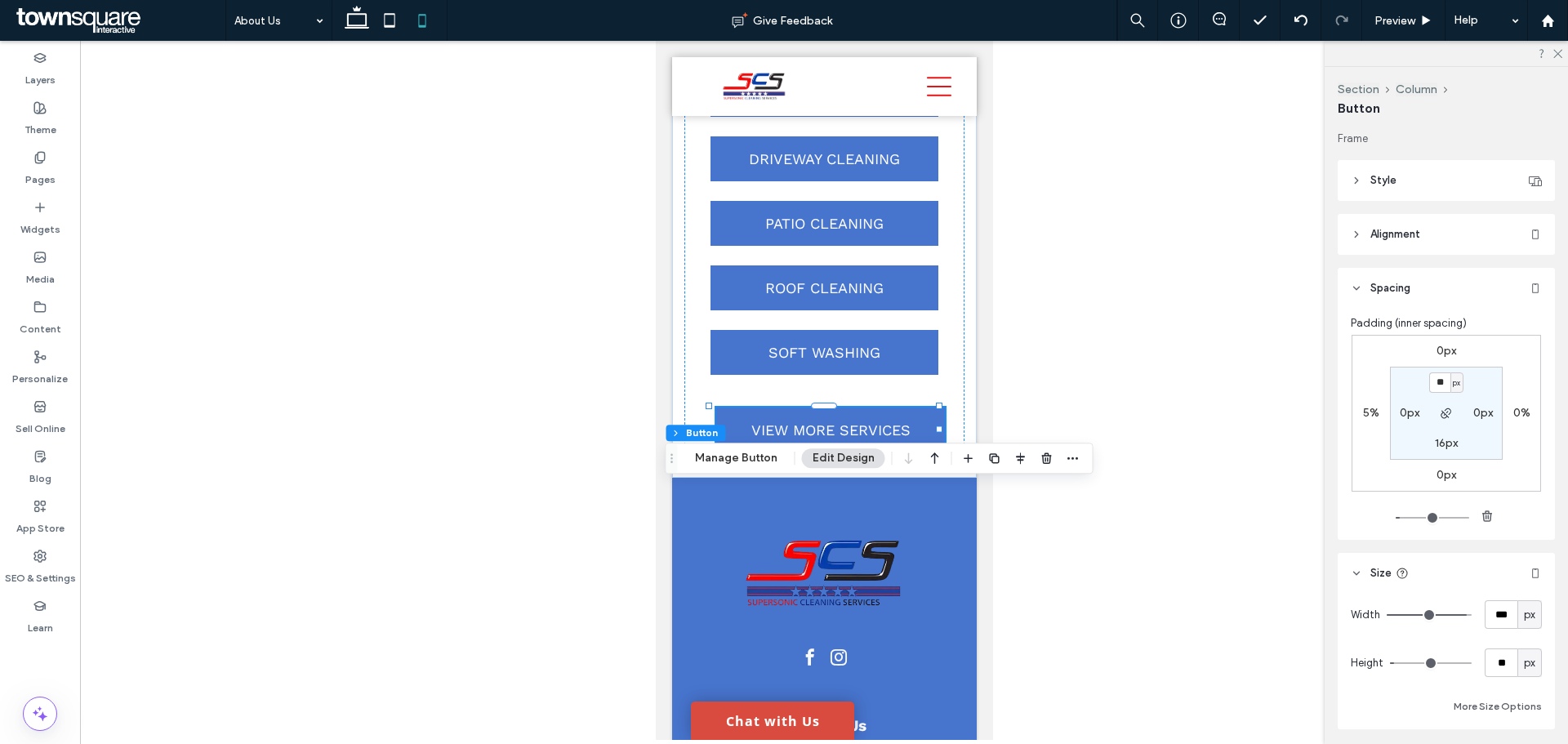
click at [1363, 411] on label "5%" at bounding box center [1371, 412] width 17 height 14
type input "*"
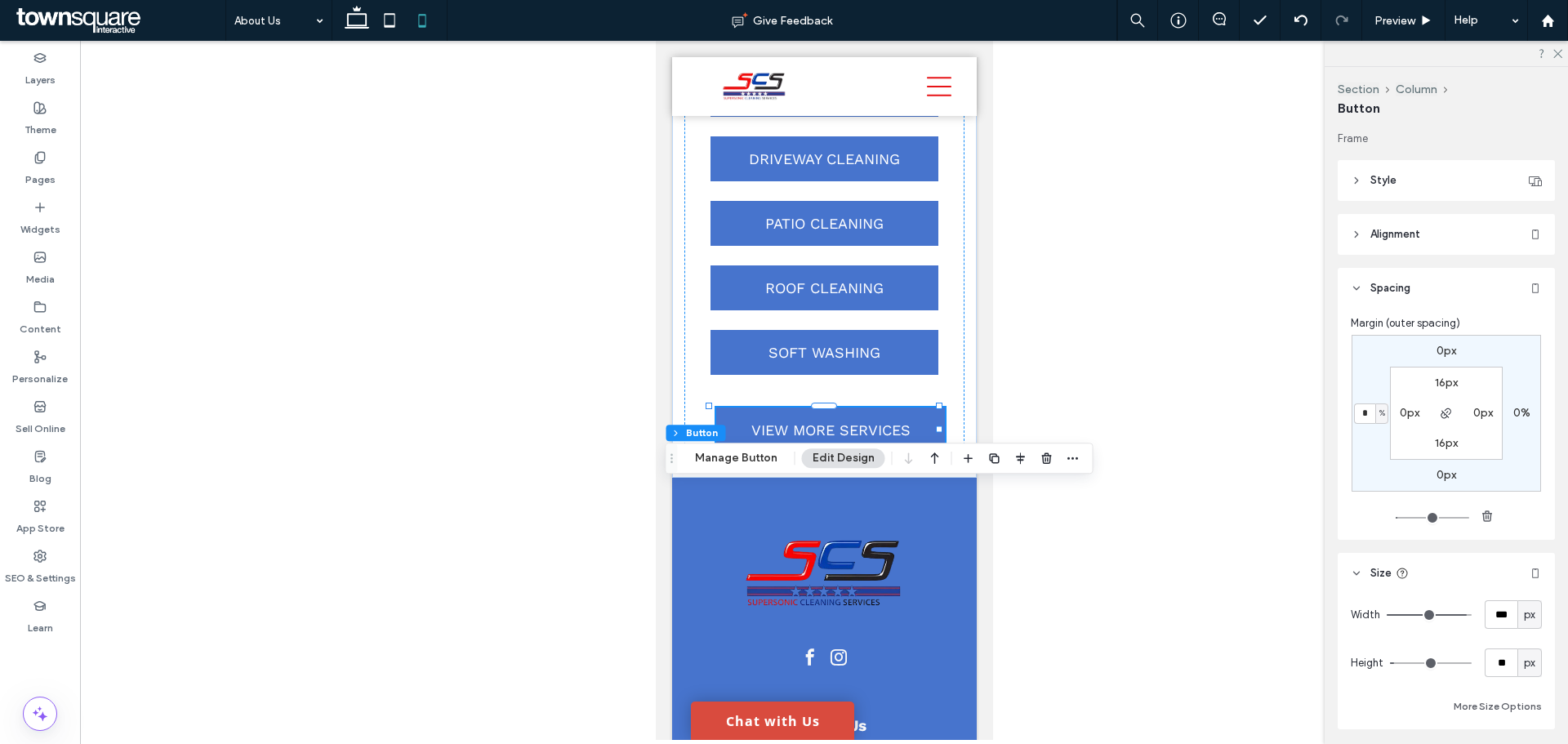
type input "*"
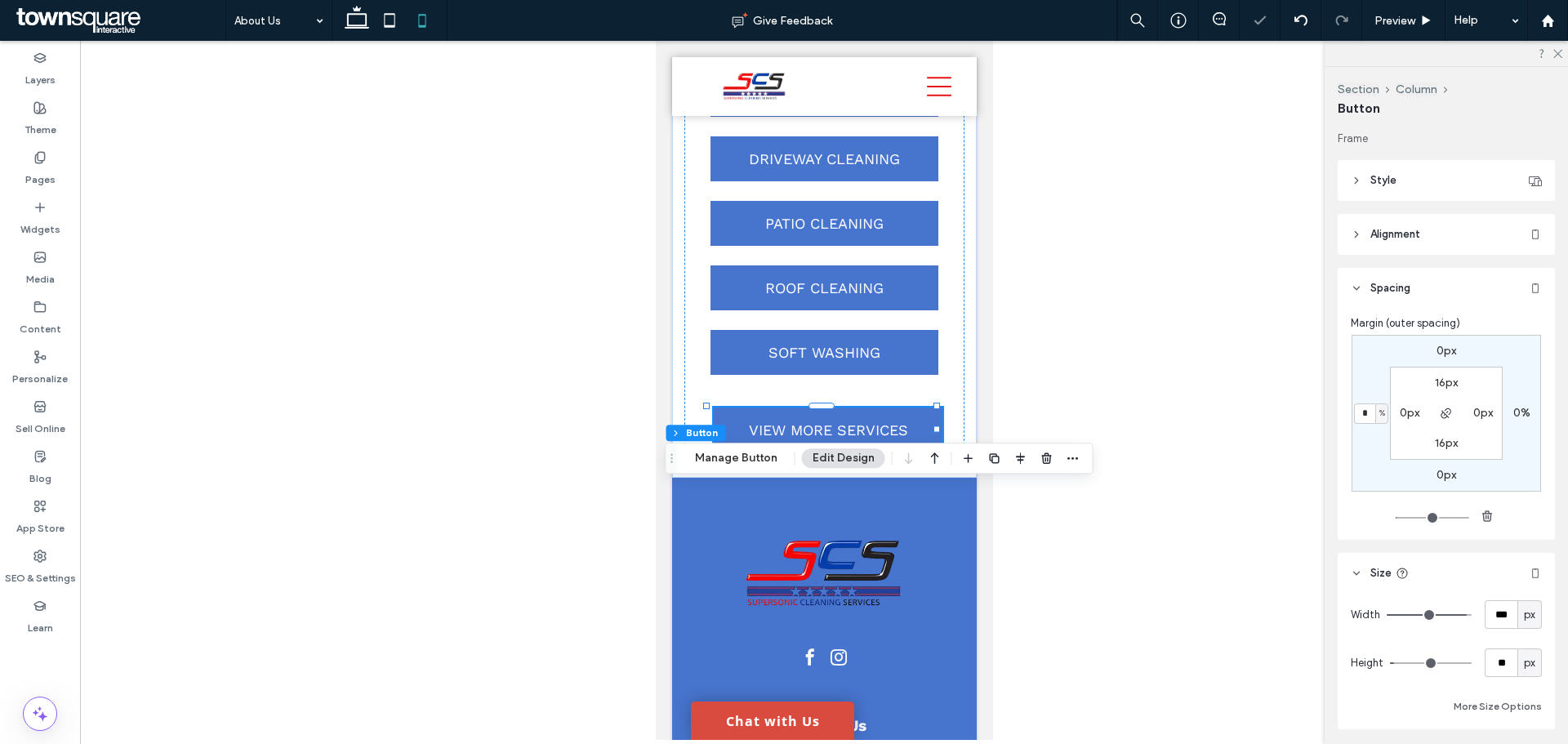
type input "*"
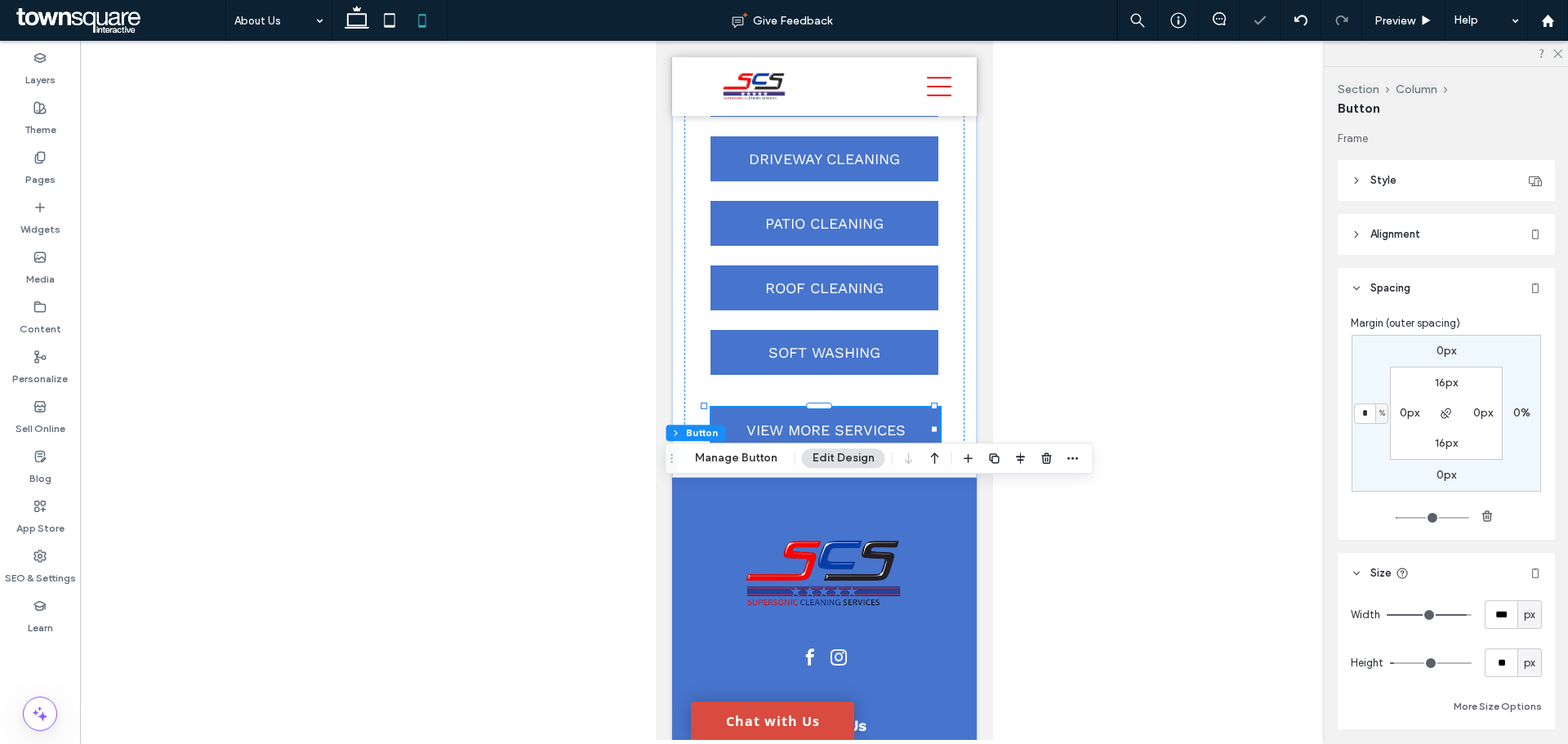
type input "*"
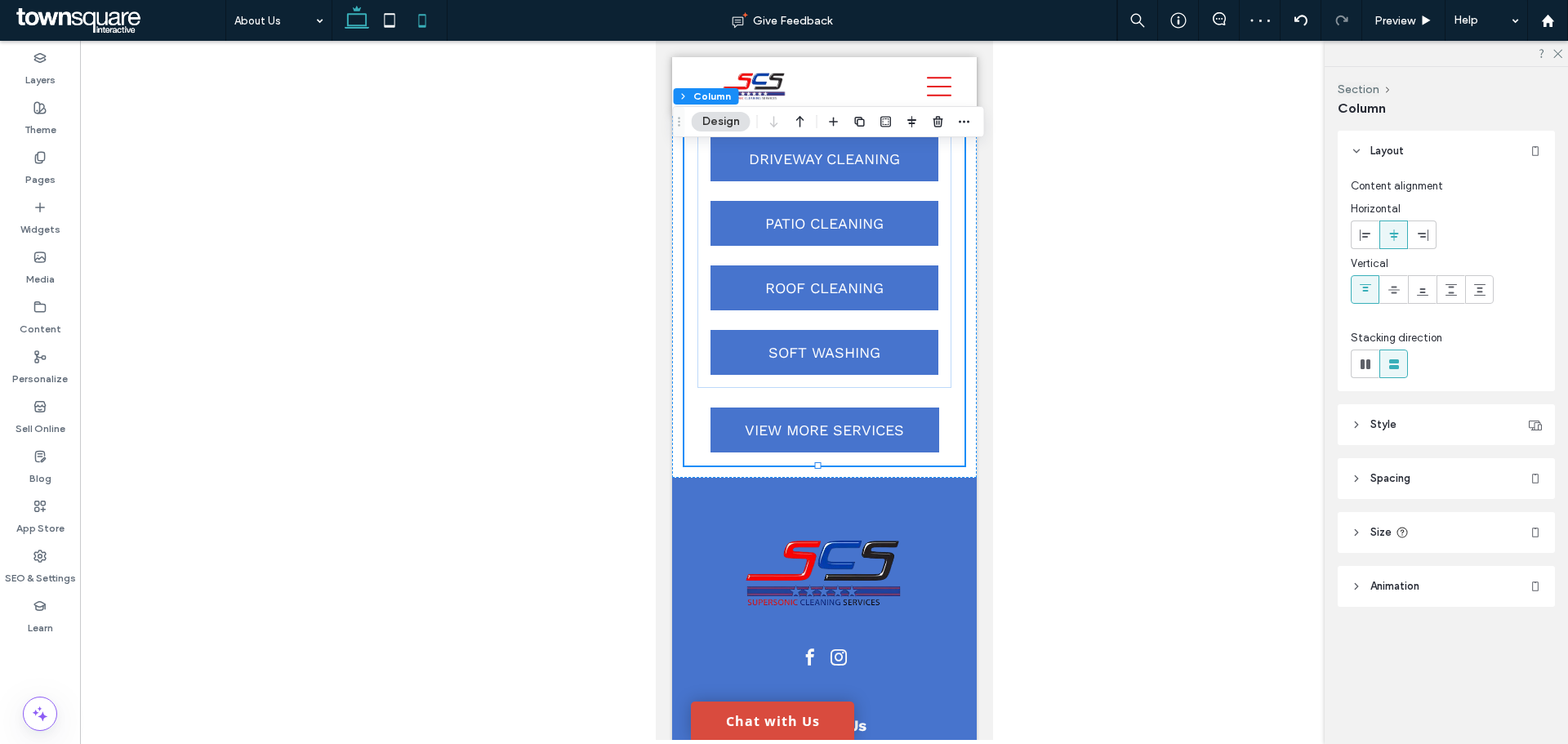
click at [371, 17] on icon at bounding box center [356, 20] width 33 height 33
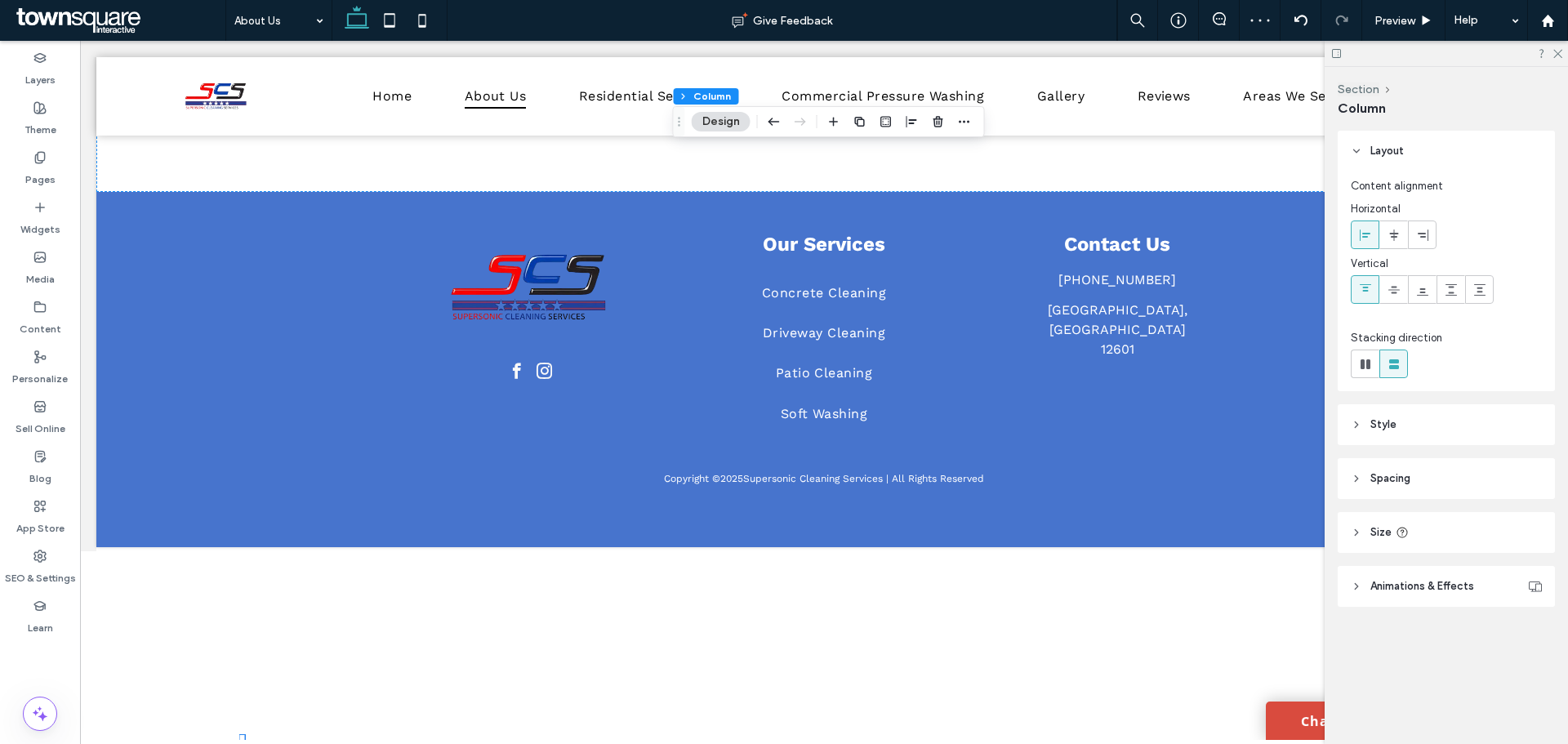
type input "**"
type input "*****"
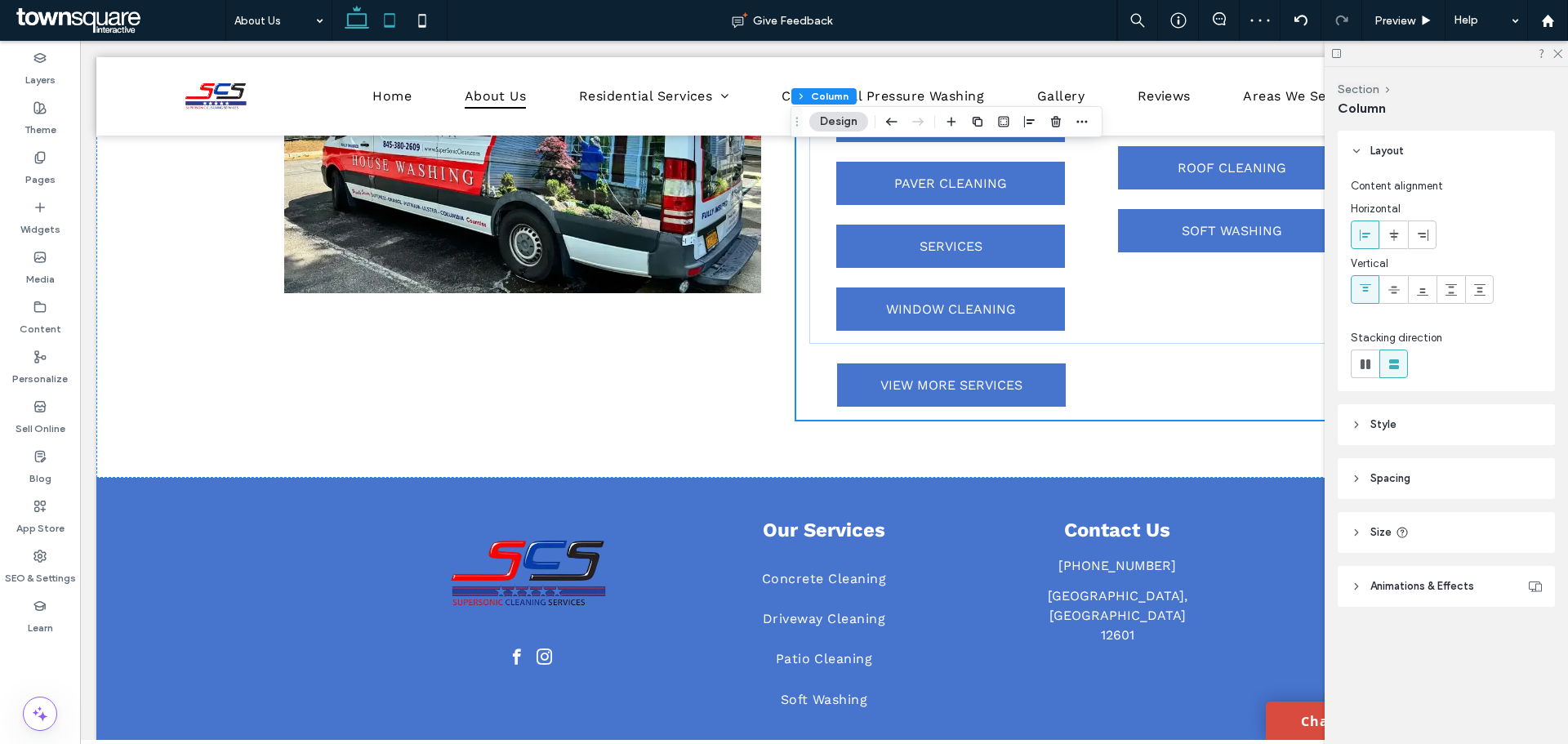
click at [378, 17] on icon at bounding box center [389, 20] width 33 height 33
type input "**"
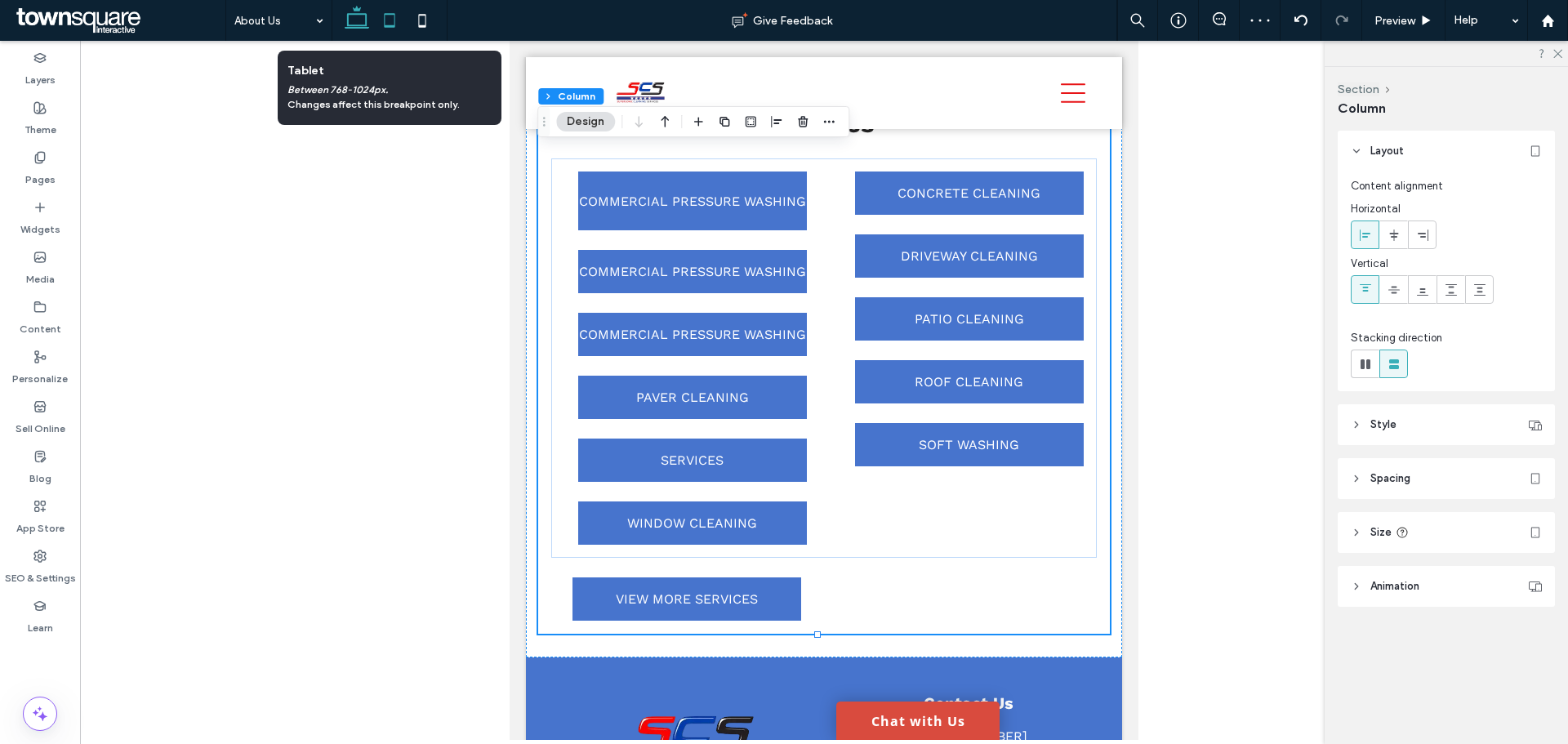
click at [371, 18] on icon at bounding box center [356, 20] width 33 height 33
type input "**"
type input "*****"
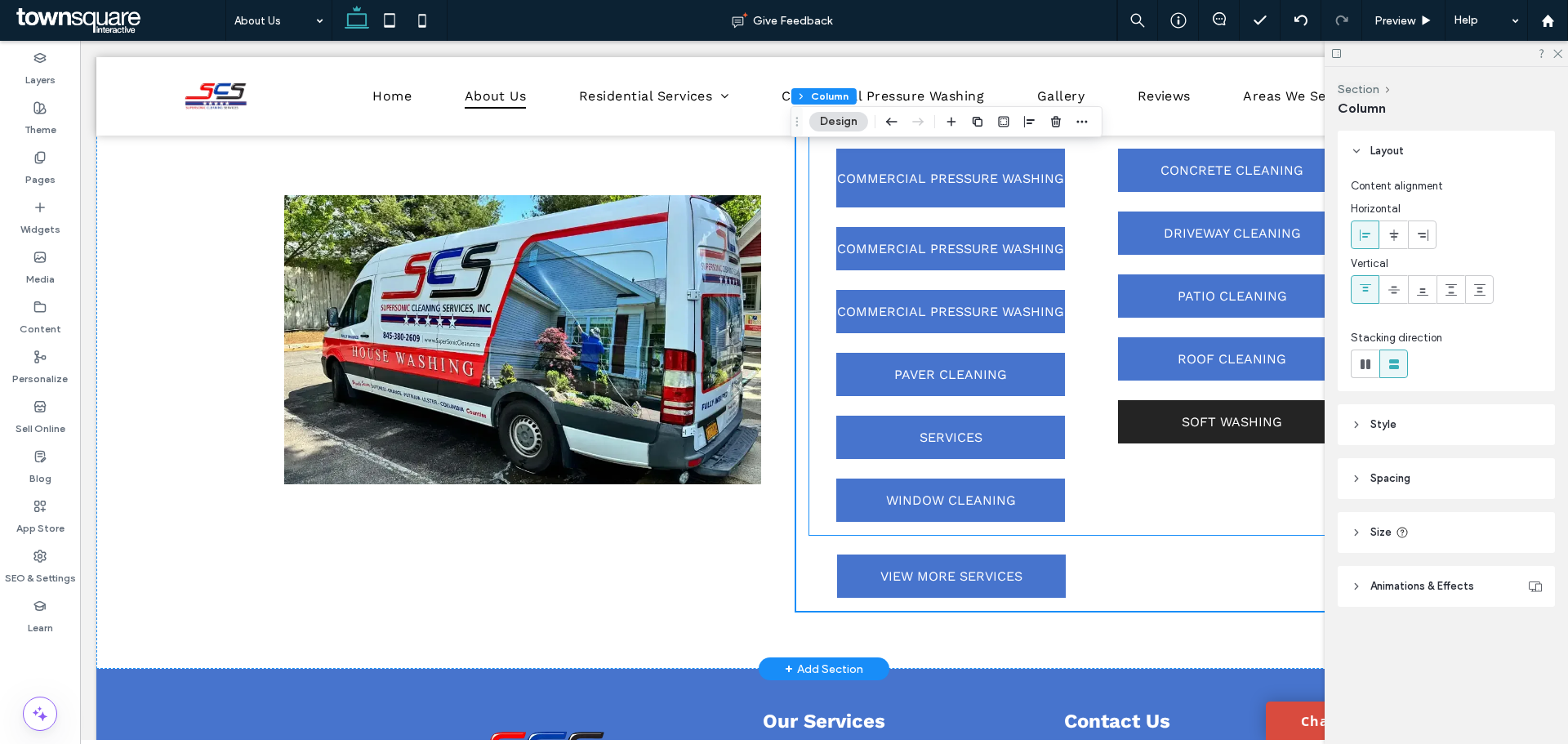
scroll to position [1369, 0]
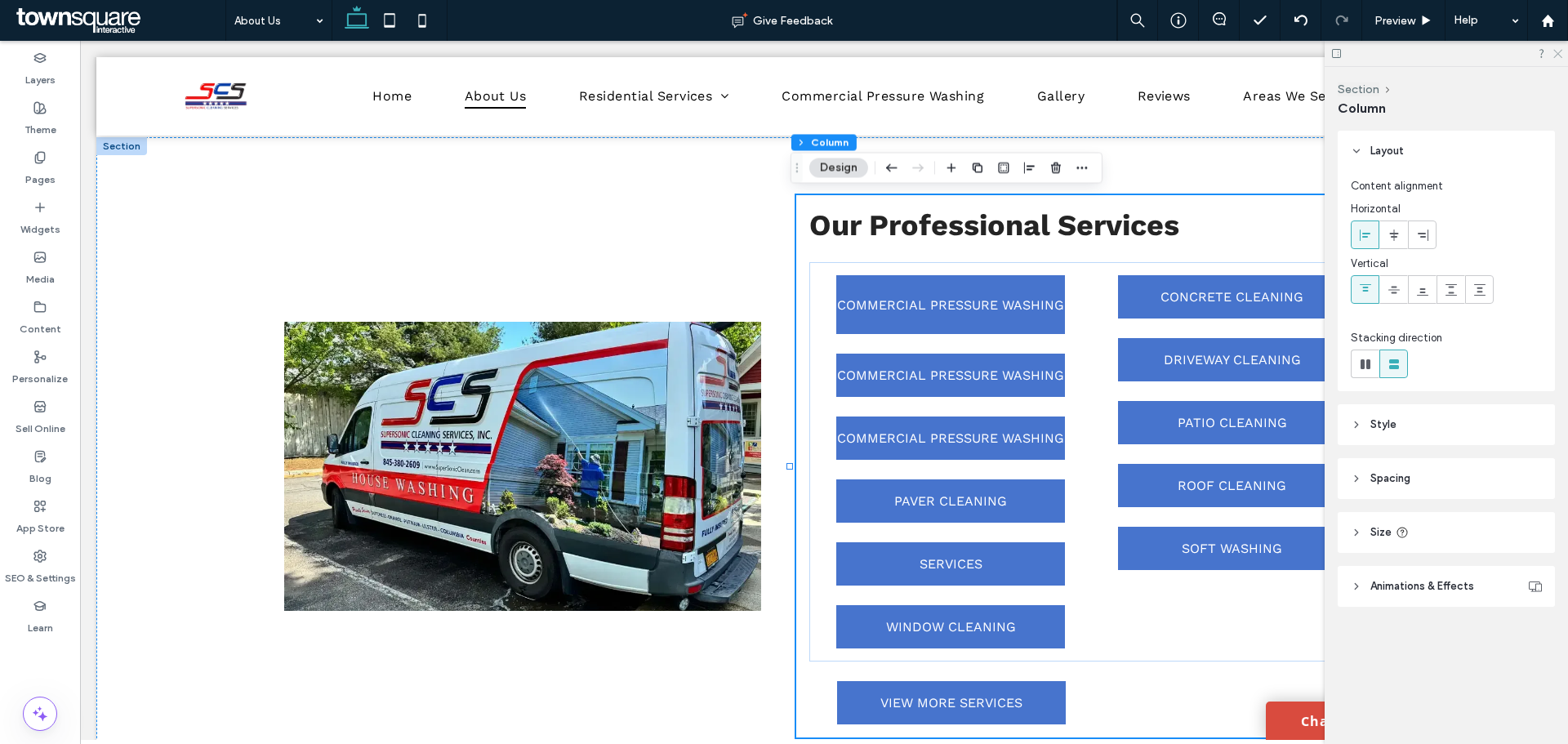
click at [1558, 55] on icon at bounding box center [1556, 53] width 11 height 11
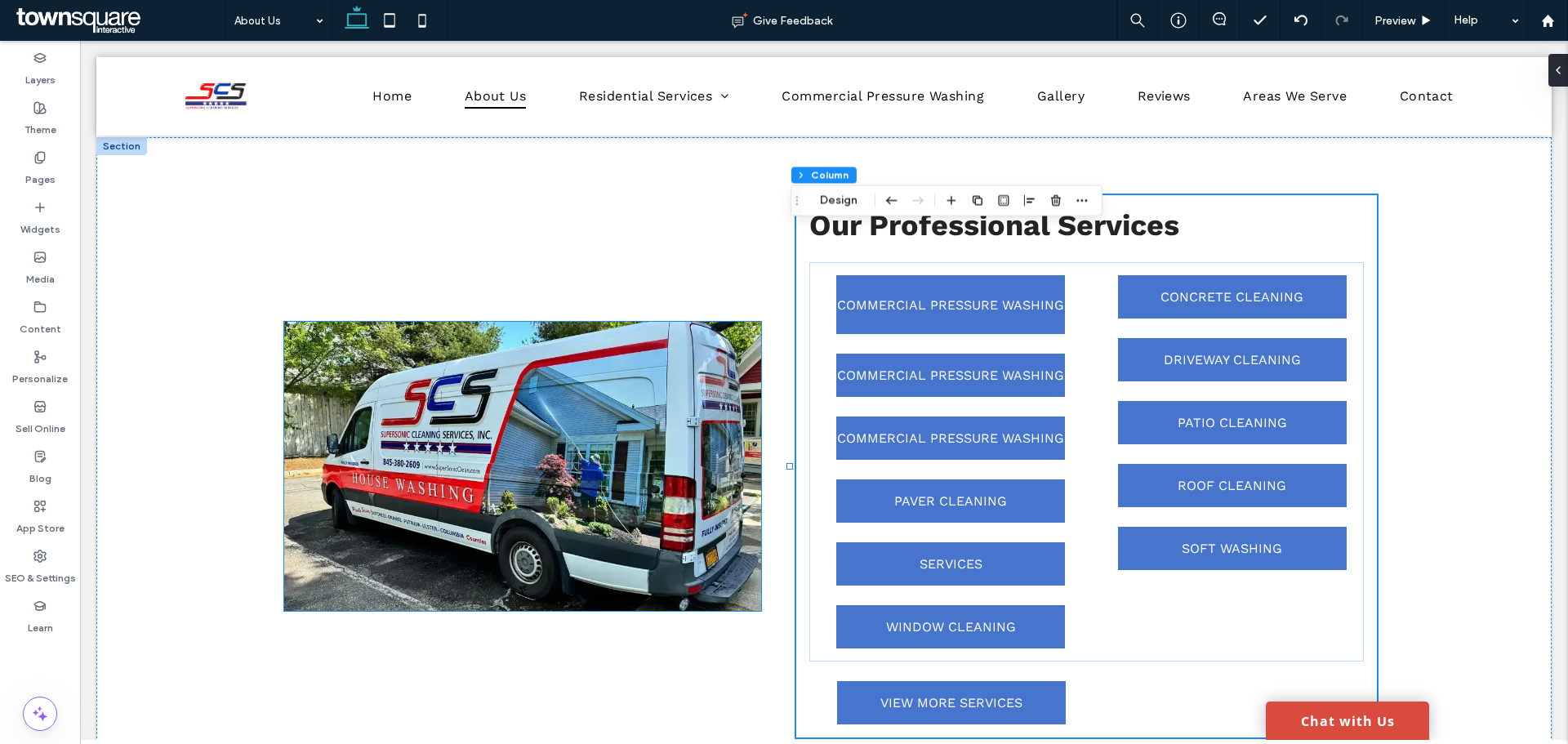
click at [707, 486] on img at bounding box center [523, 466] width 477 height 289
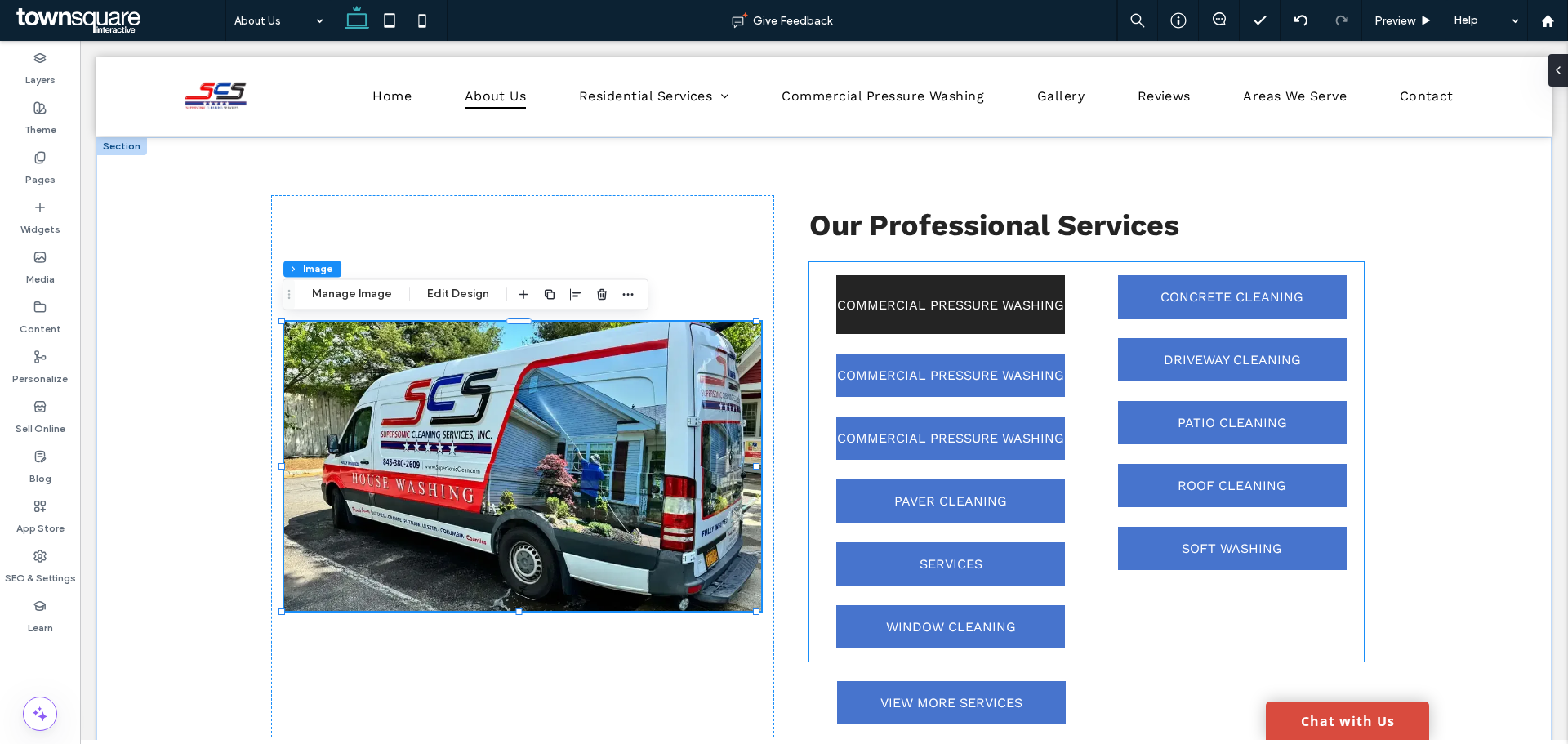
click at [1025, 304] on span "COMMERCIAL PRESSURE WASHING" at bounding box center [950, 304] width 227 height 16
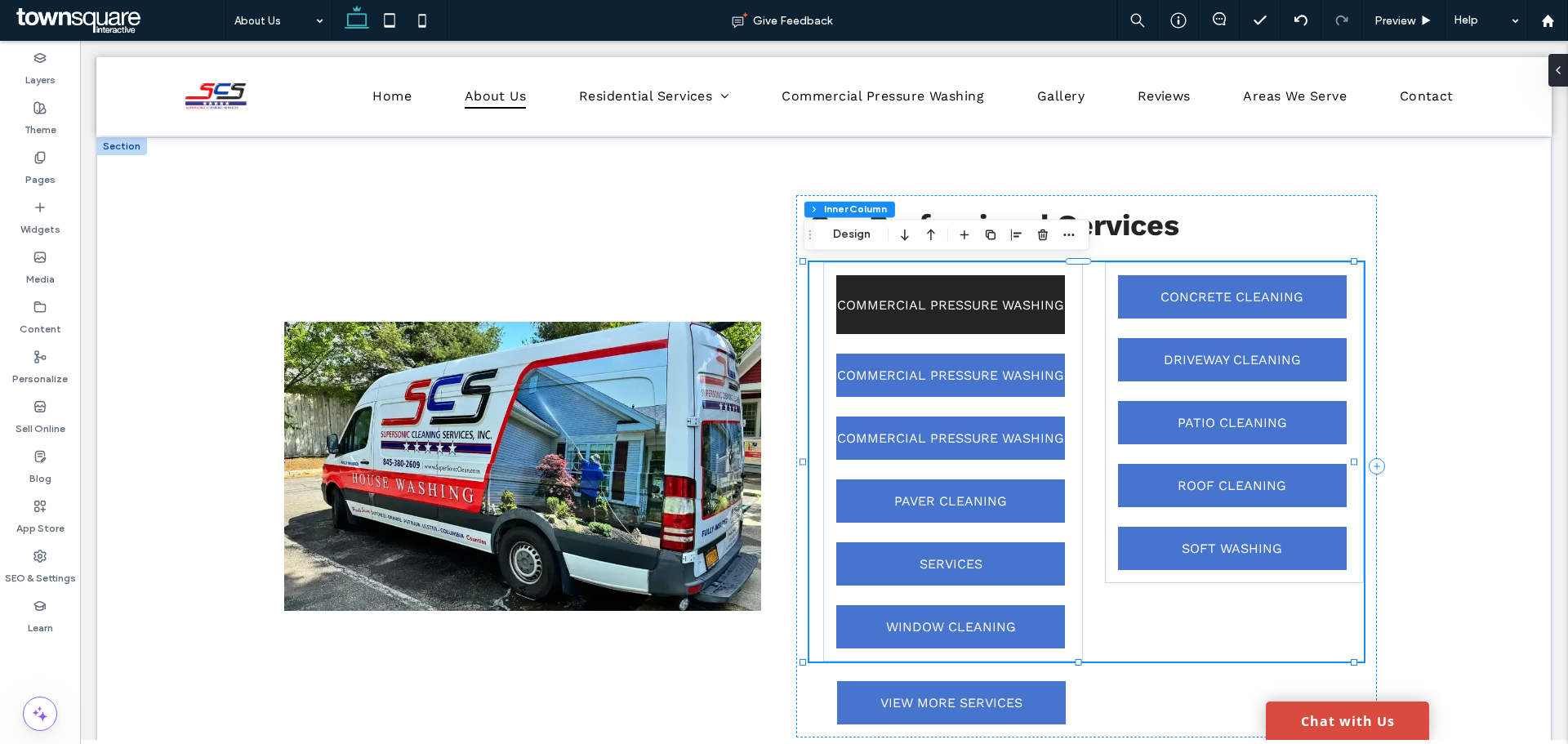
click at [1054, 304] on span "COMMERCIAL PRESSURE WASHING" at bounding box center [950, 304] width 227 height 16
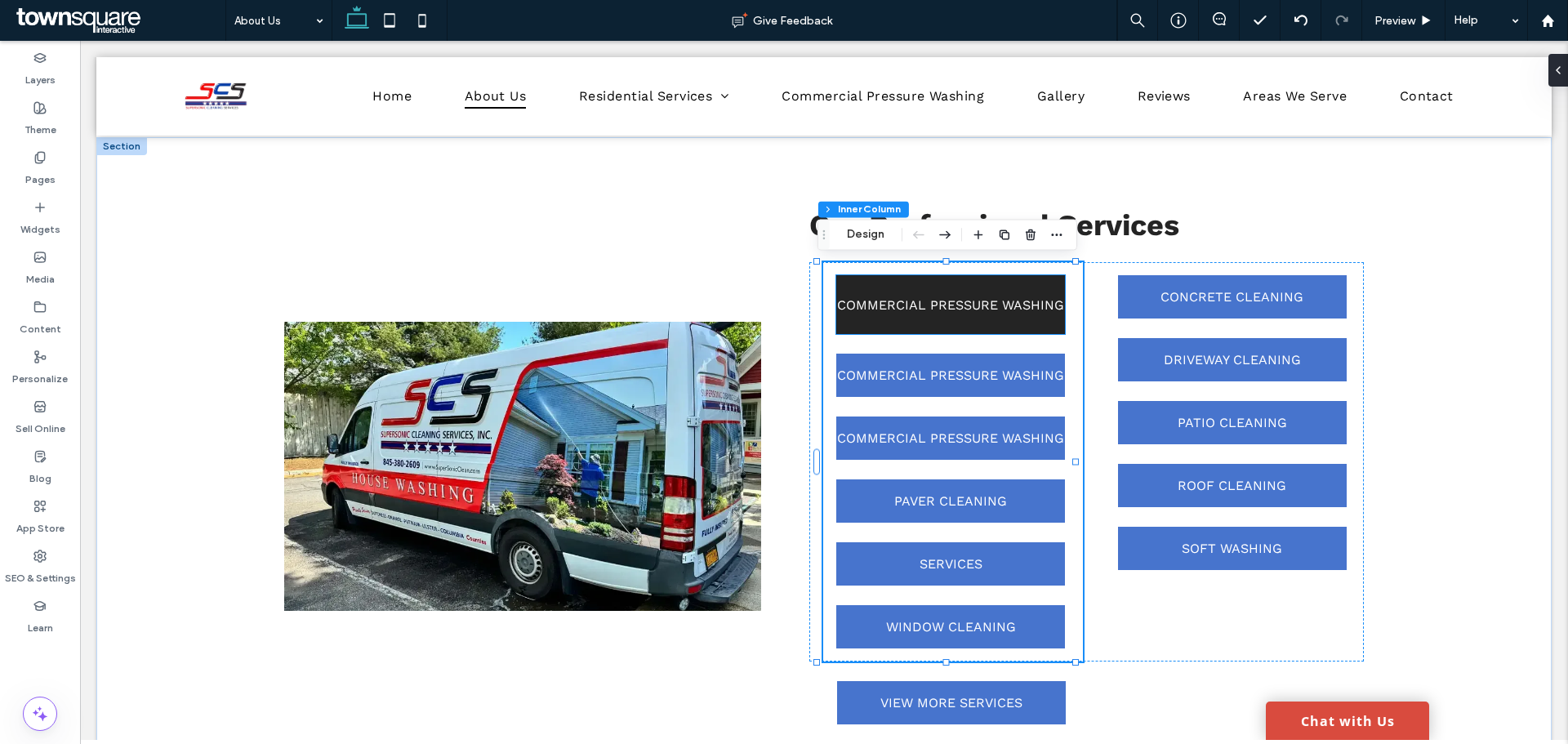
click at [1059, 316] on link "COMMERCIAL PRESSURE WASHING" at bounding box center [950, 304] width 228 height 59
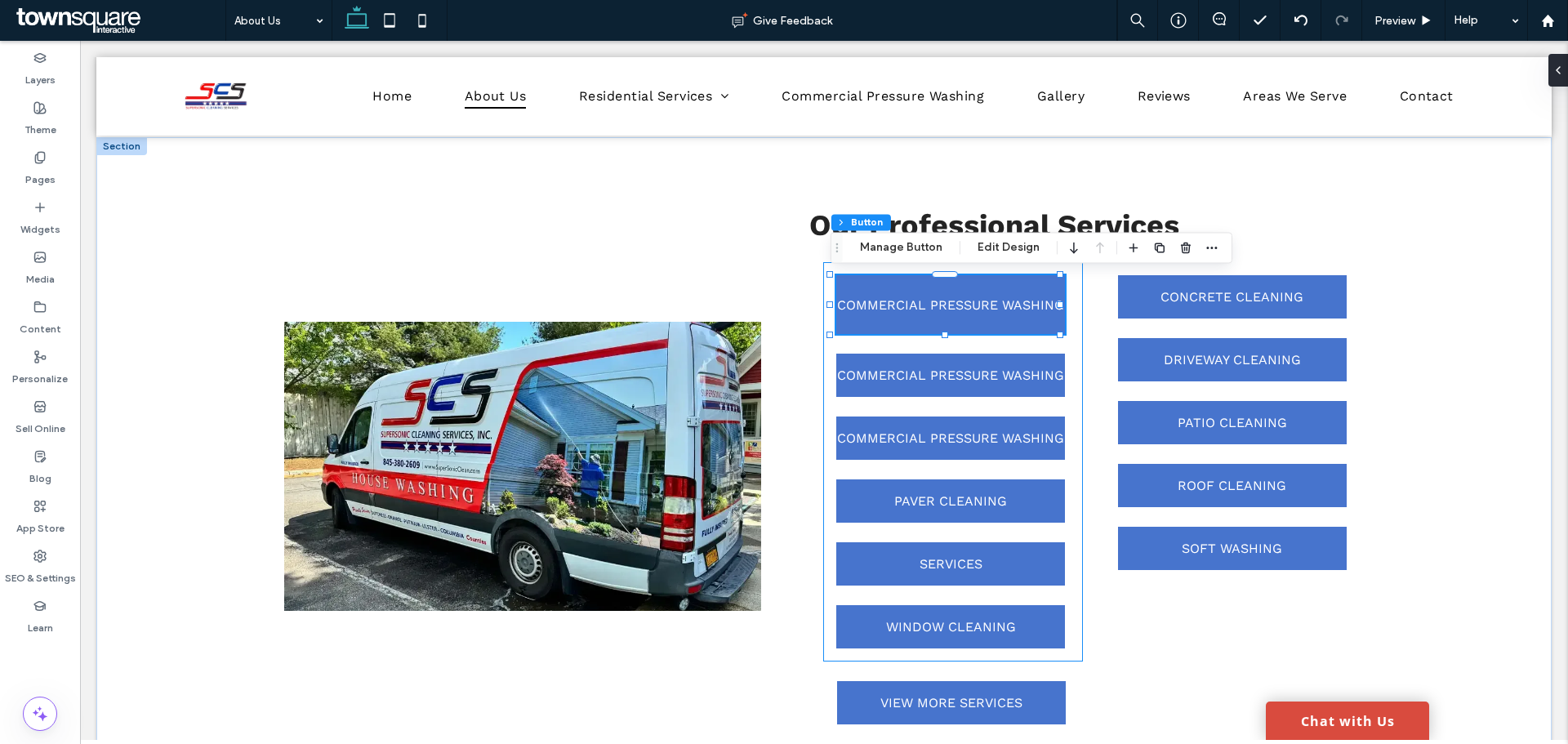
click at [823, 350] on div "COMMERCIAL PRESSURE WASHING COMMERCIAL PRESSURE WASHING COMMERCIAL PRESSURE WAS…" at bounding box center [953, 461] width 259 height 400
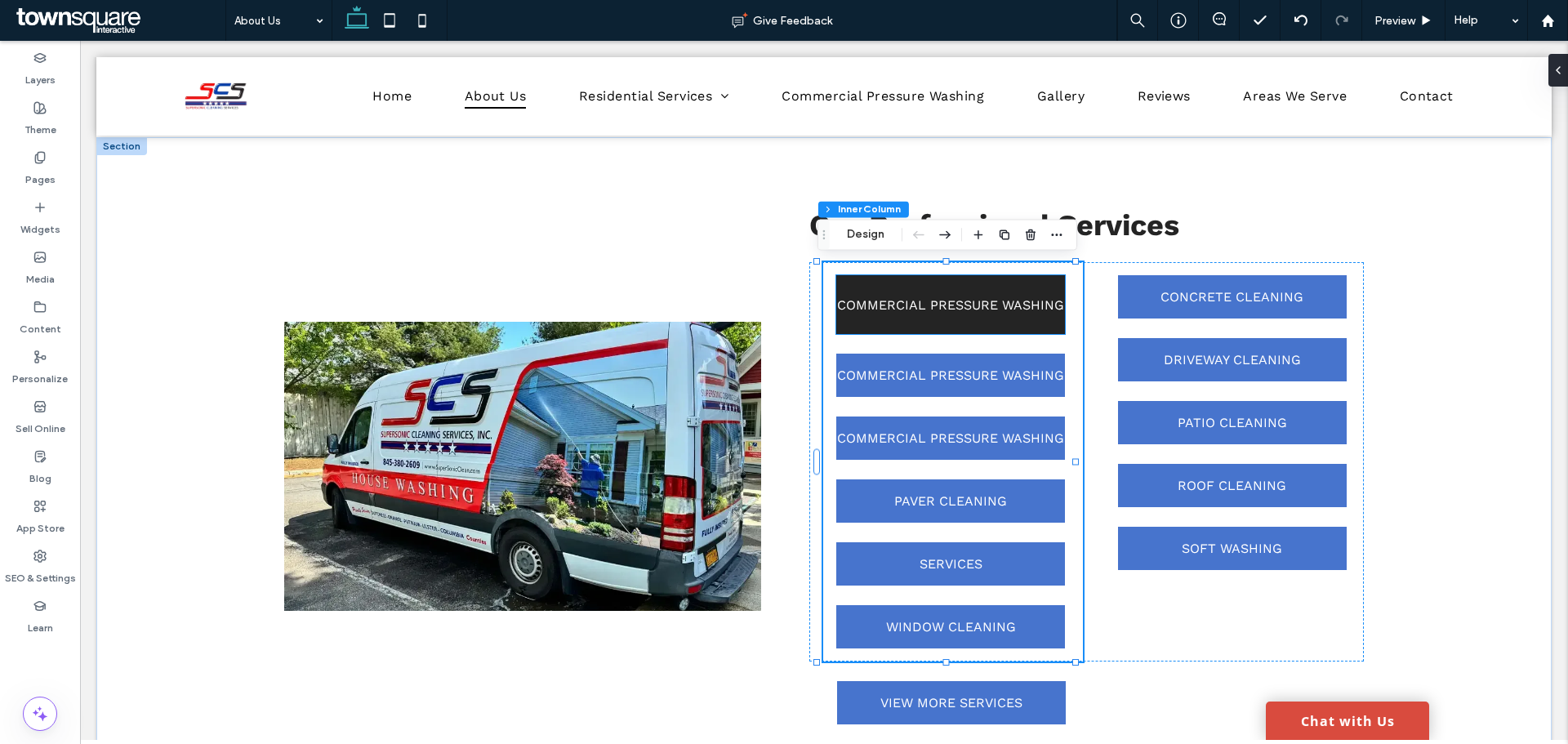
click at [968, 328] on link "COMMERCIAL PRESSURE WASHING" at bounding box center [950, 304] width 228 height 59
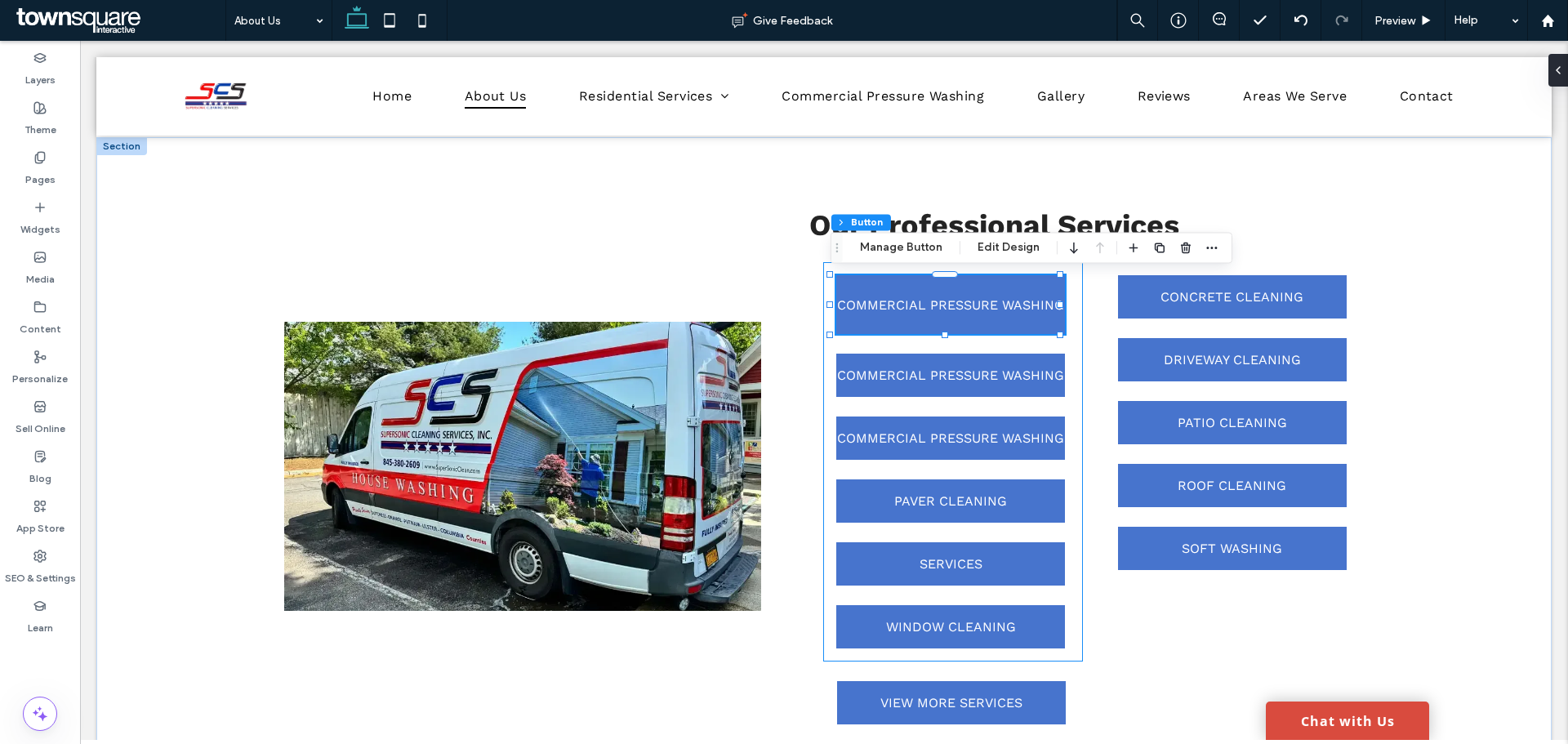
click at [1070, 348] on div "COMMERCIAL PRESSURE WASHING COMMERCIAL PRESSURE WASHING COMMERCIAL PRESSURE WAS…" at bounding box center [953, 461] width 259 height 400
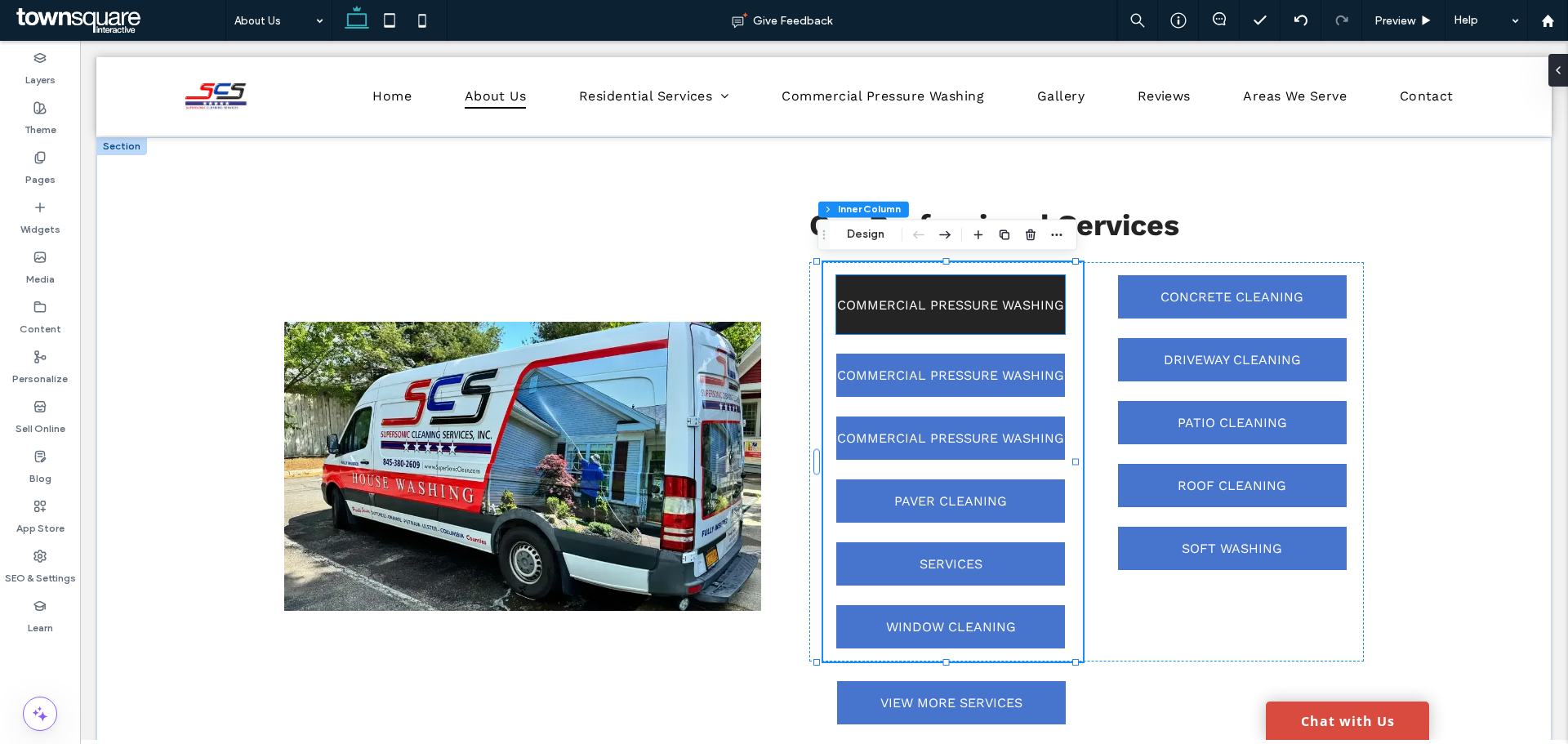
click at [1047, 308] on span "COMMERCIAL PRESSURE WASHING" at bounding box center [950, 304] width 227 height 16
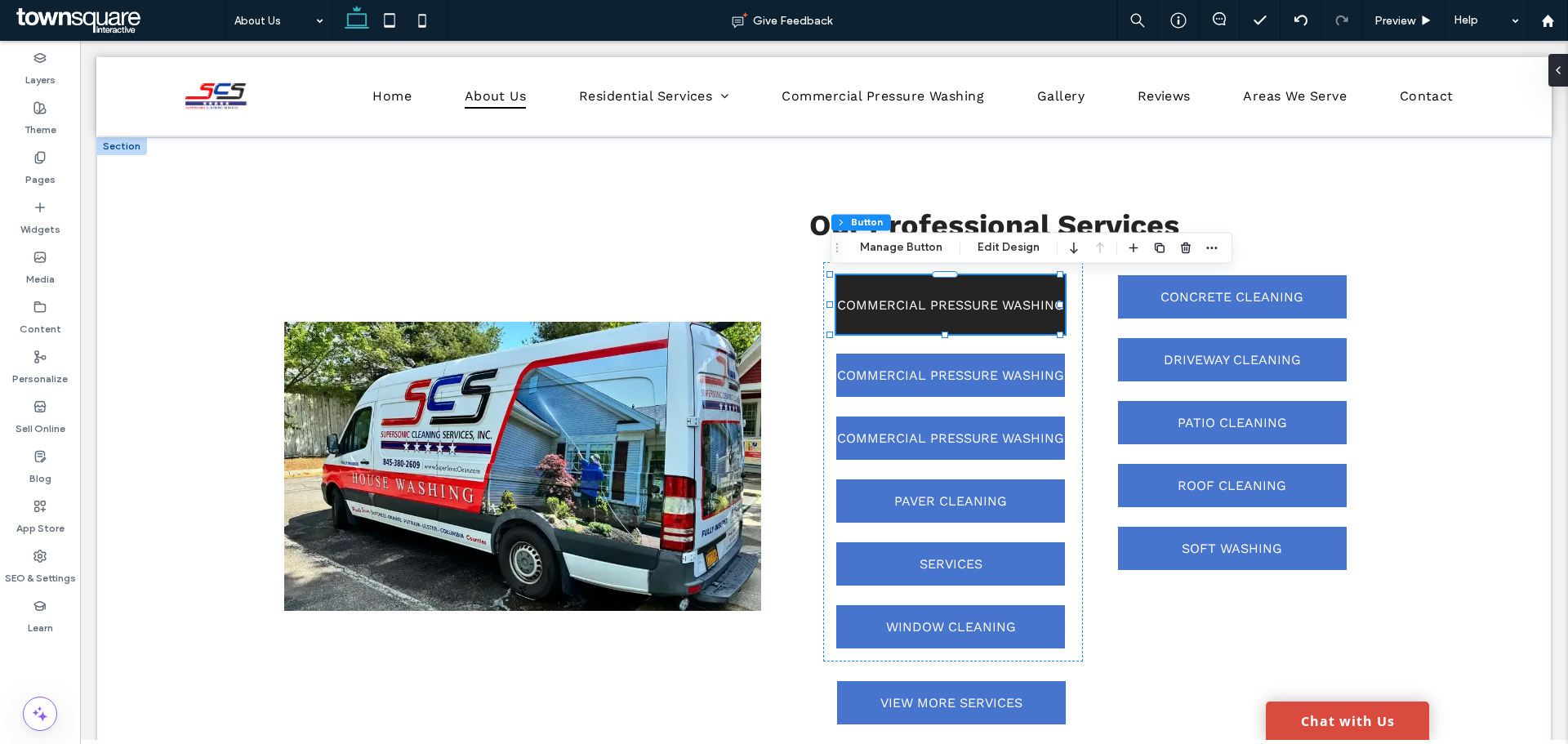
click at [937, 315] on link "COMMERCIAL PRESSURE WASHING" at bounding box center [950, 304] width 228 height 59
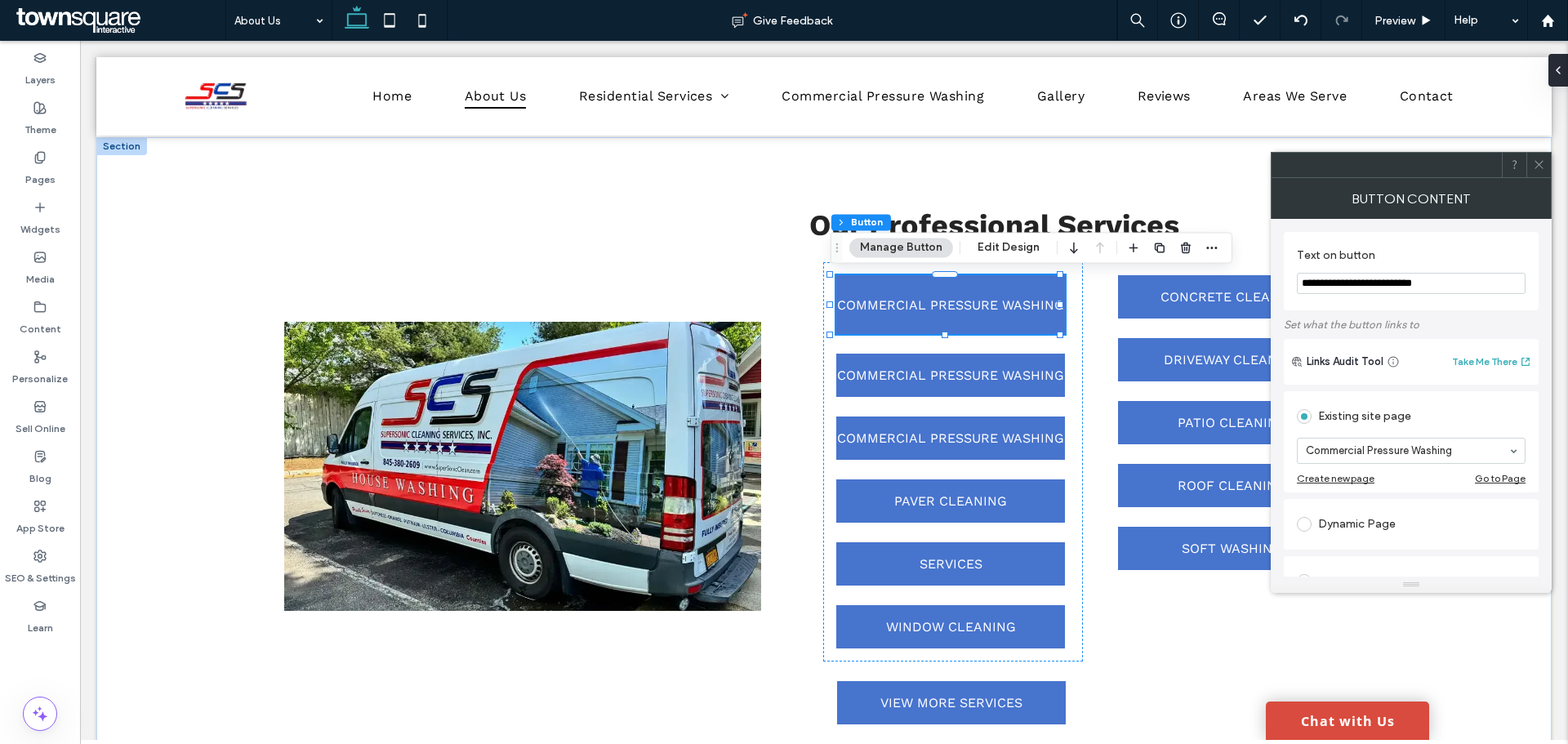
click at [1388, 288] on input "**********" at bounding box center [1411, 283] width 228 height 21
click at [1068, 331] on div "COMMERCIAL PRESSURE WASHING COMMERCIAL PRESSURE WASHING COMMERCIAL PRESSURE WAS…" at bounding box center [953, 461] width 259 height 400
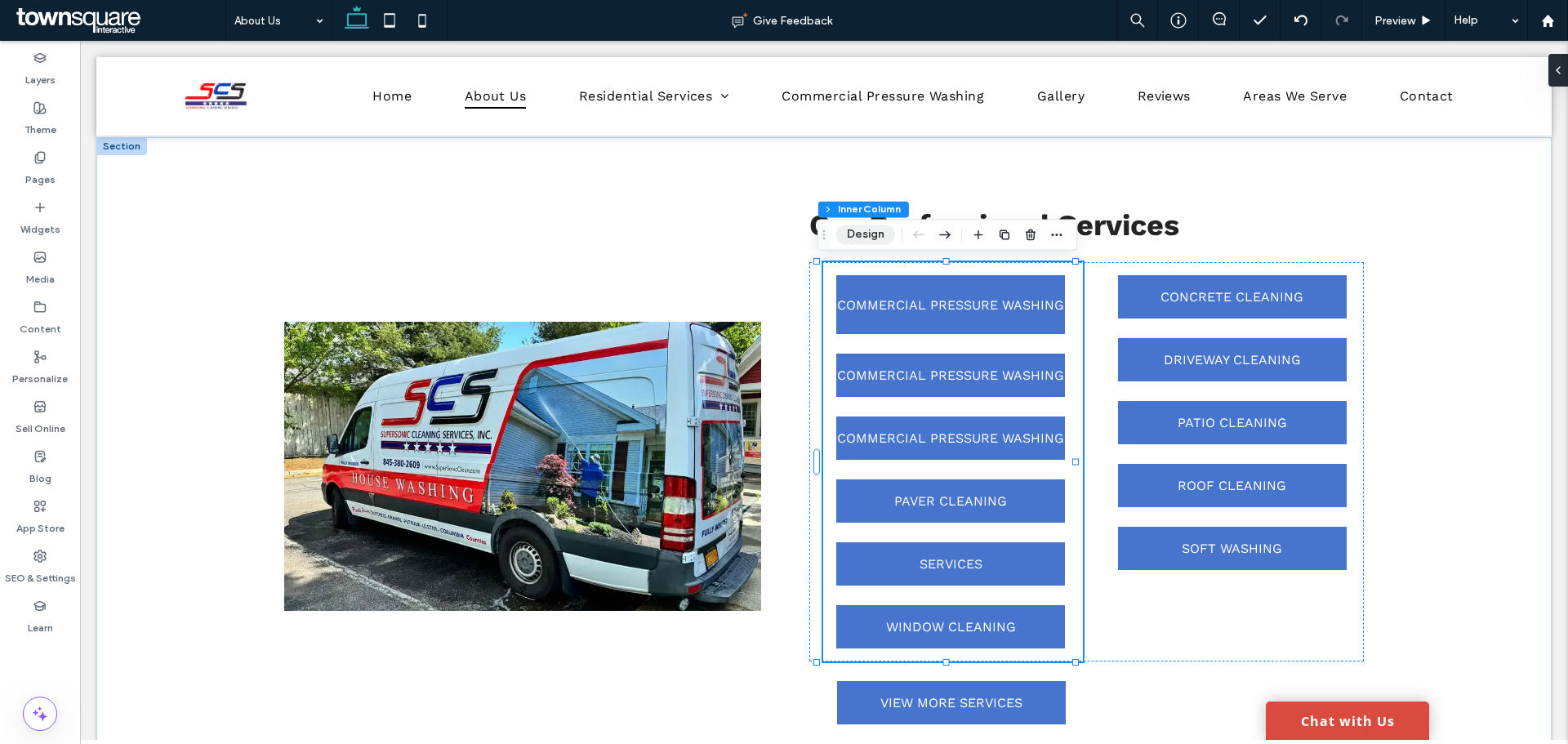
click at [881, 241] on button "Design" at bounding box center [866, 234] width 59 height 19
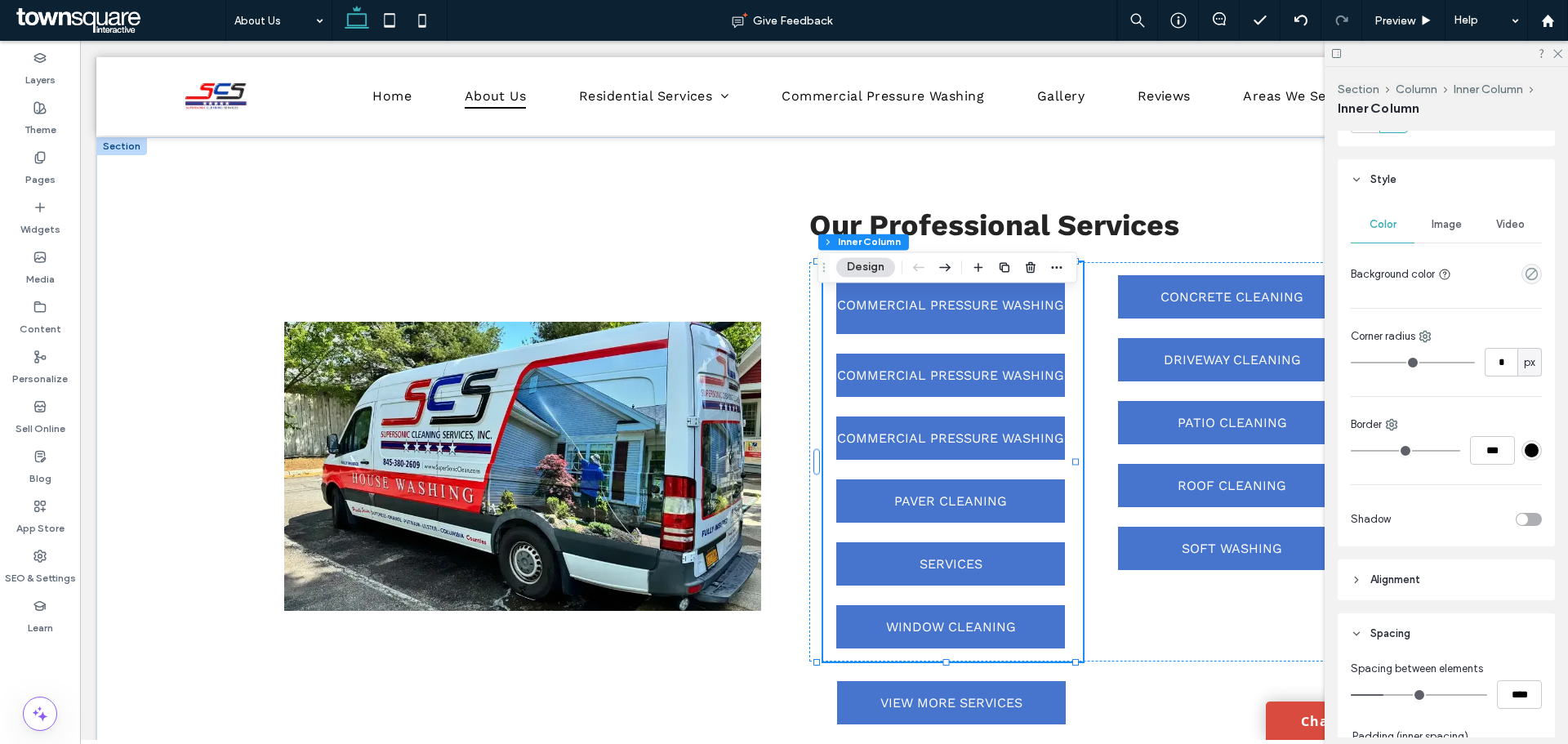
scroll to position [572, 0]
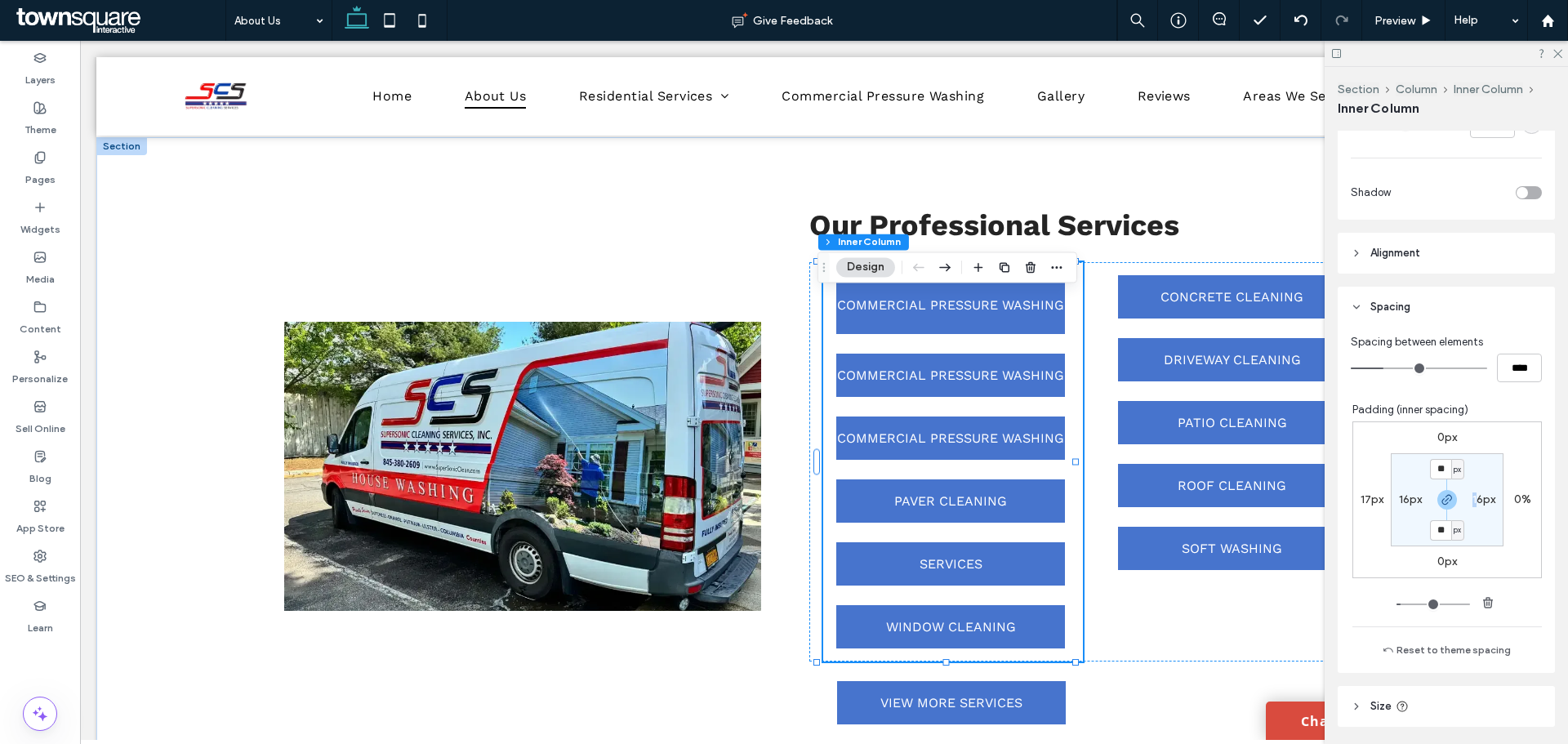
click at [1473, 498] on label "16px" at bounding box center [1484, 499] width 23 height 14
click at [1468, 498] on input "**" at bounding box center [1477, 499] width 21 height 20
type input "*"
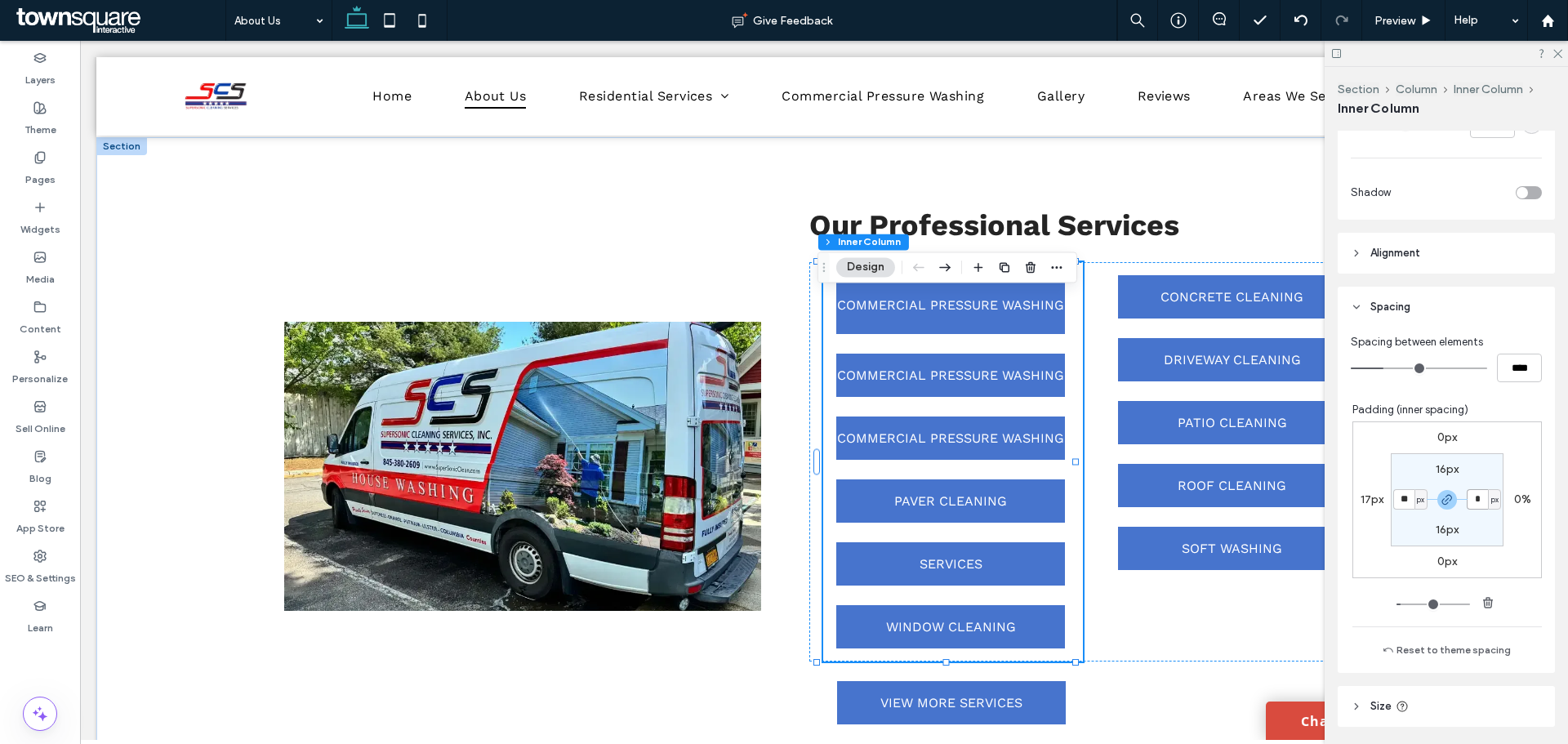
type input "*"
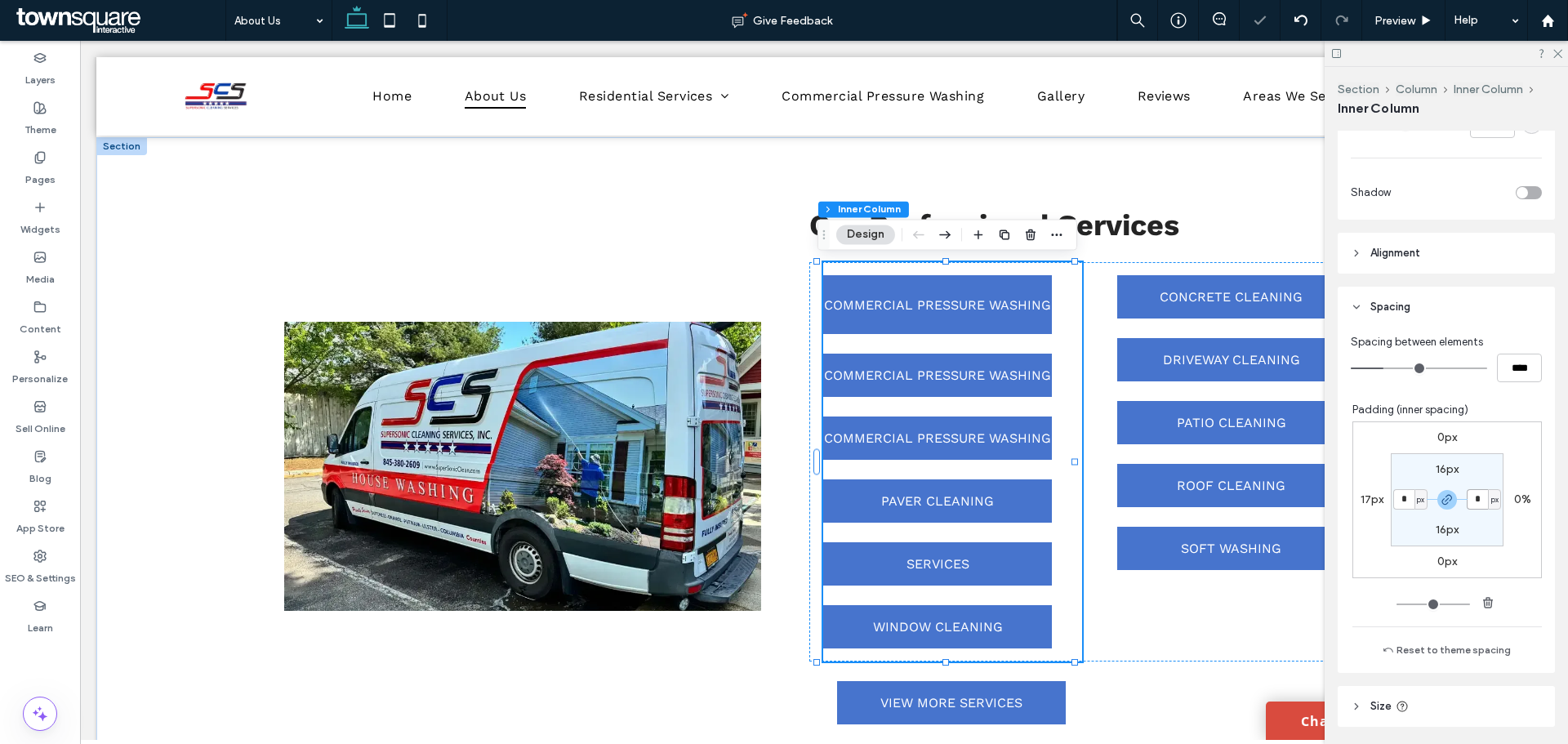
click at [1467, 500] on input "*" at bounding box center [1477, 499] width 21 height 20
type input "**"
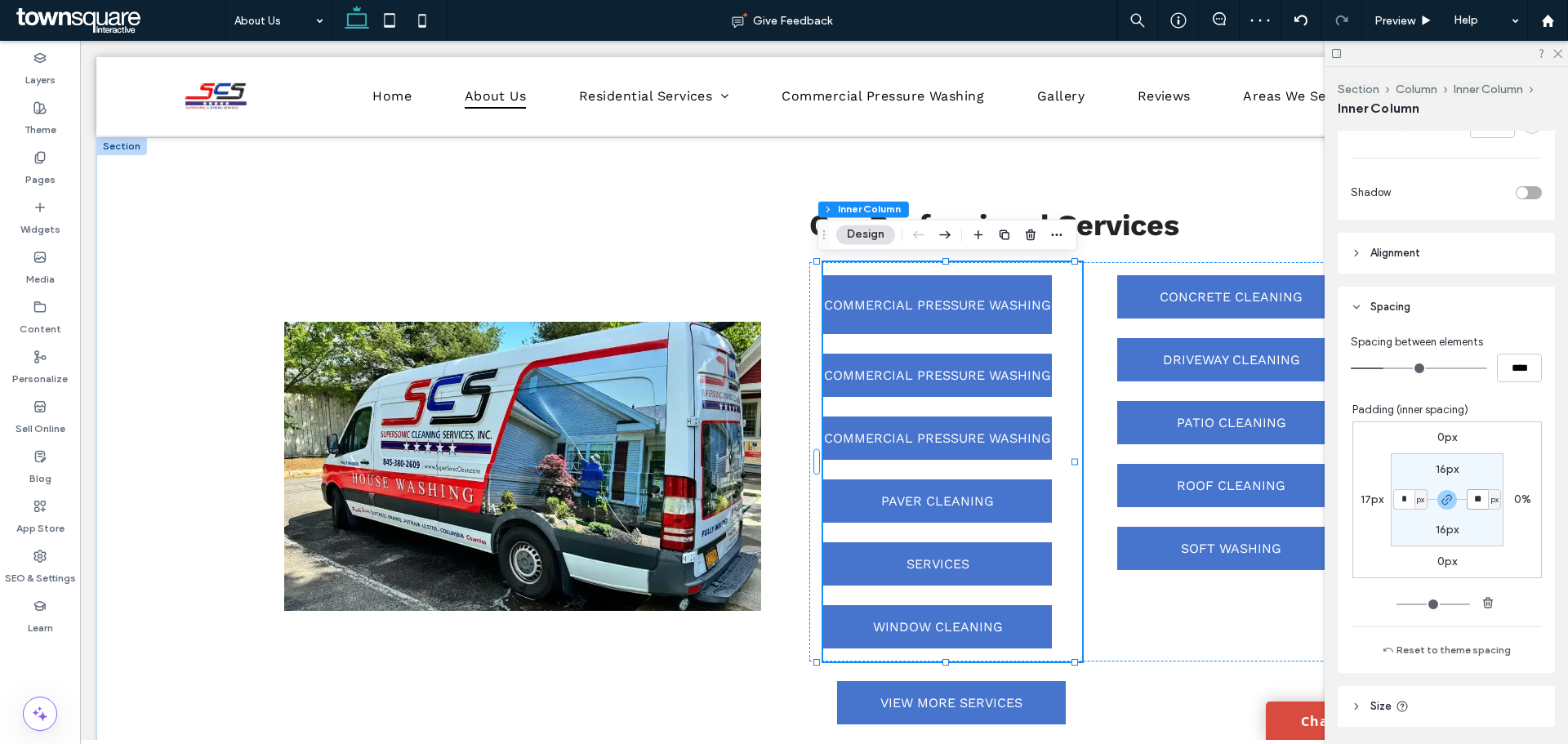
type input "**"
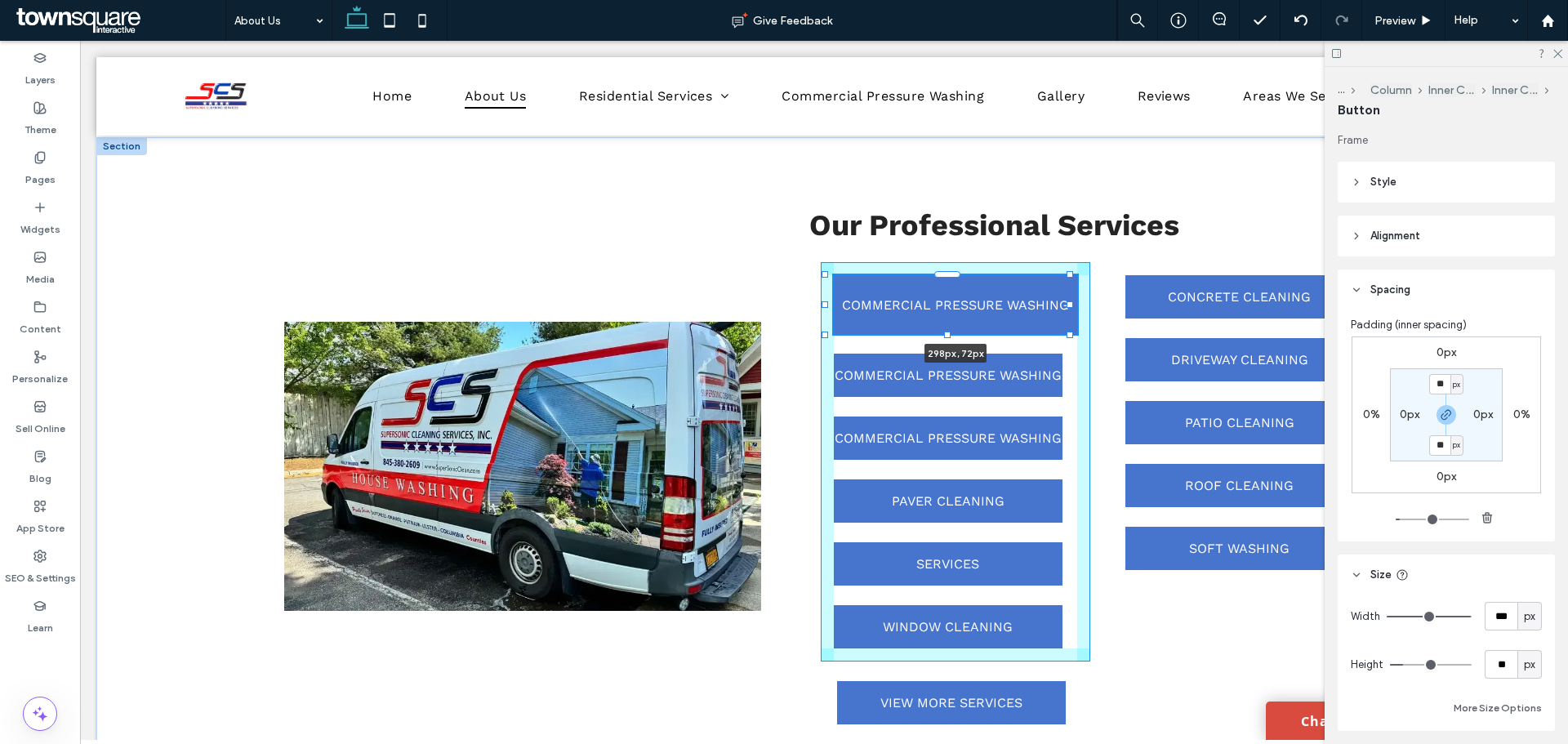
drag, startPoint x: 1060, startPoint y: 305, endPoint x: 1074, endPoint y: 308, distance: 14.3
click at [1074, 308] on div "Our Professional Services COMMERCIAL PRESSURE WASHING 298px , 72px COMMERCIAL P…" at bounding box center [824, 466] width 1455 height 659
type input "***"
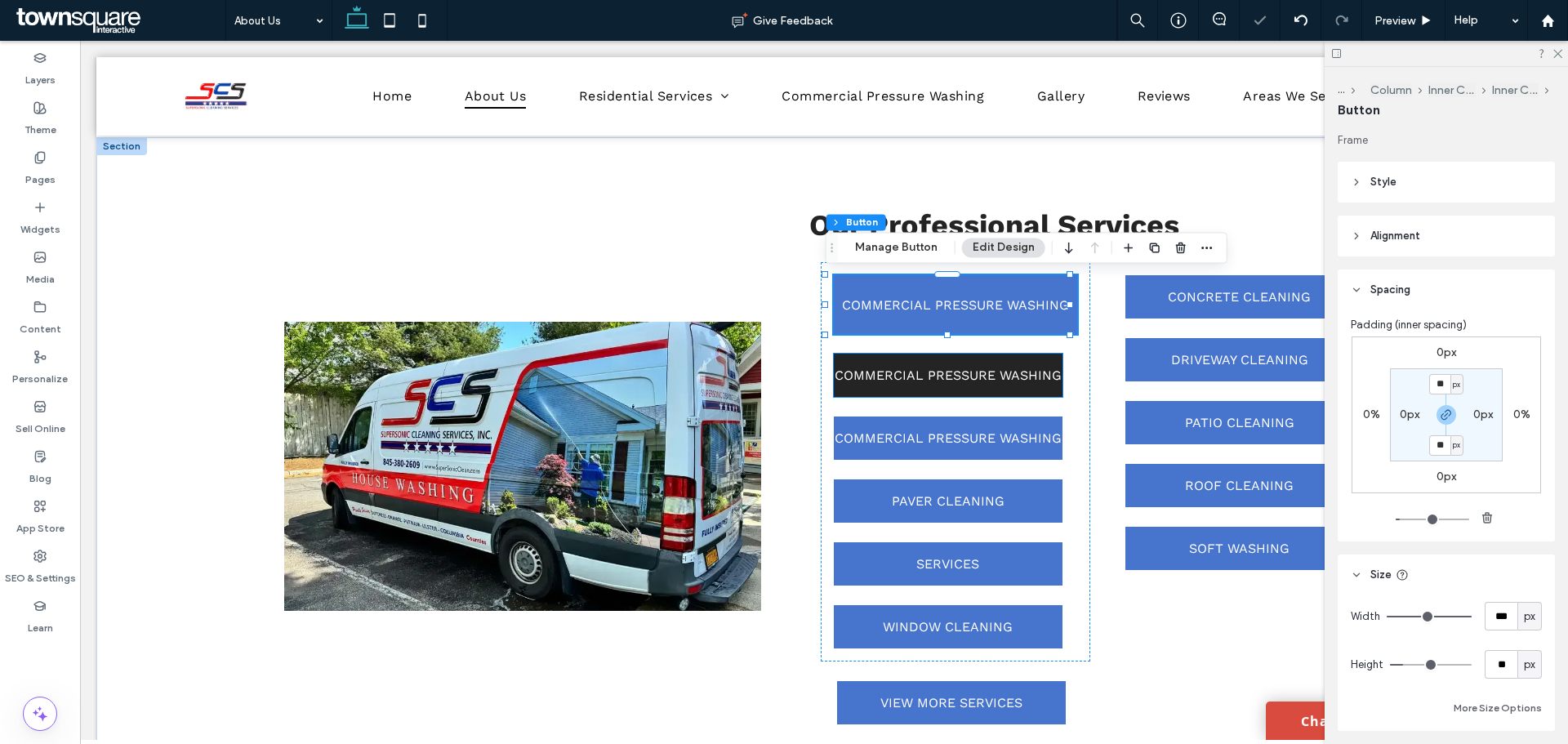
click at [996, 381] on span "COMMERCIAL PRESSURE WASHING" at bounding box center [947, 375] width 227 height 16
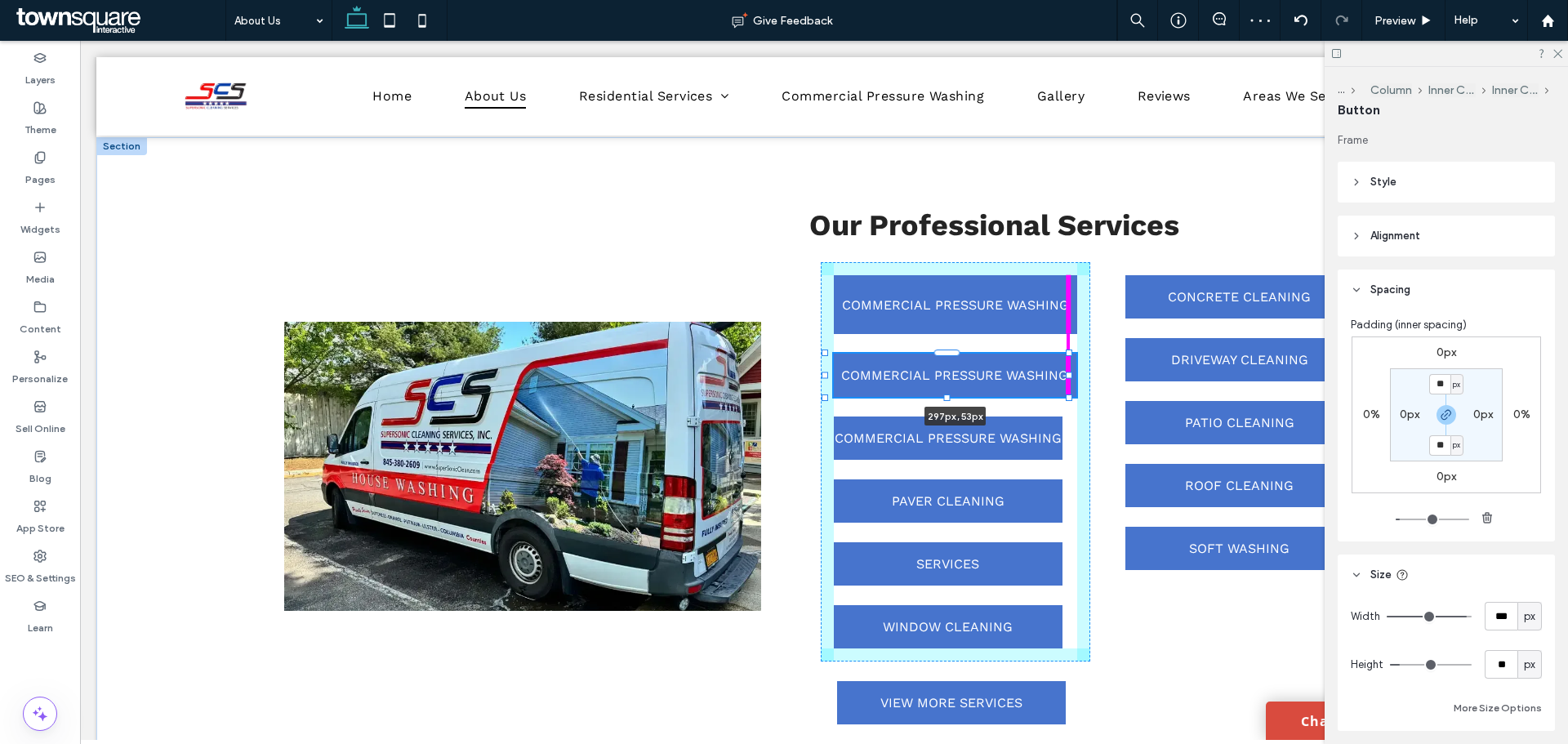
drag, startPoint x: 1054, startPoint y: 376, endPoint x: 1068, endPoint y: 375, distance: 14.0
click at [1068, 375] on div at bounding box center [1069, 375] width 7 height 7
type input "***"
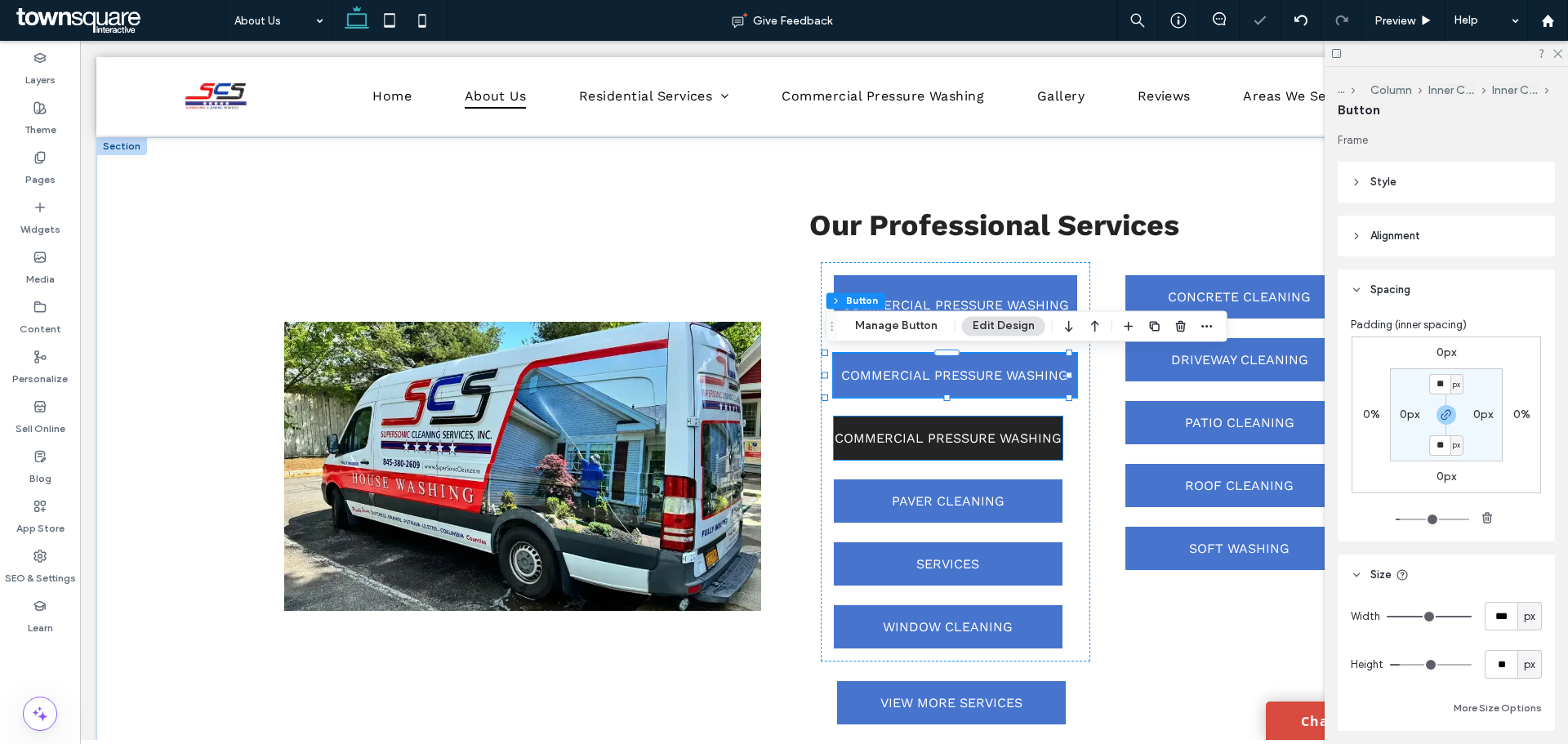
click at [1003, 426] on link "COMMERCIAL PRESSURE WASHING" at bounding box center [947, 438] width 228 height 43
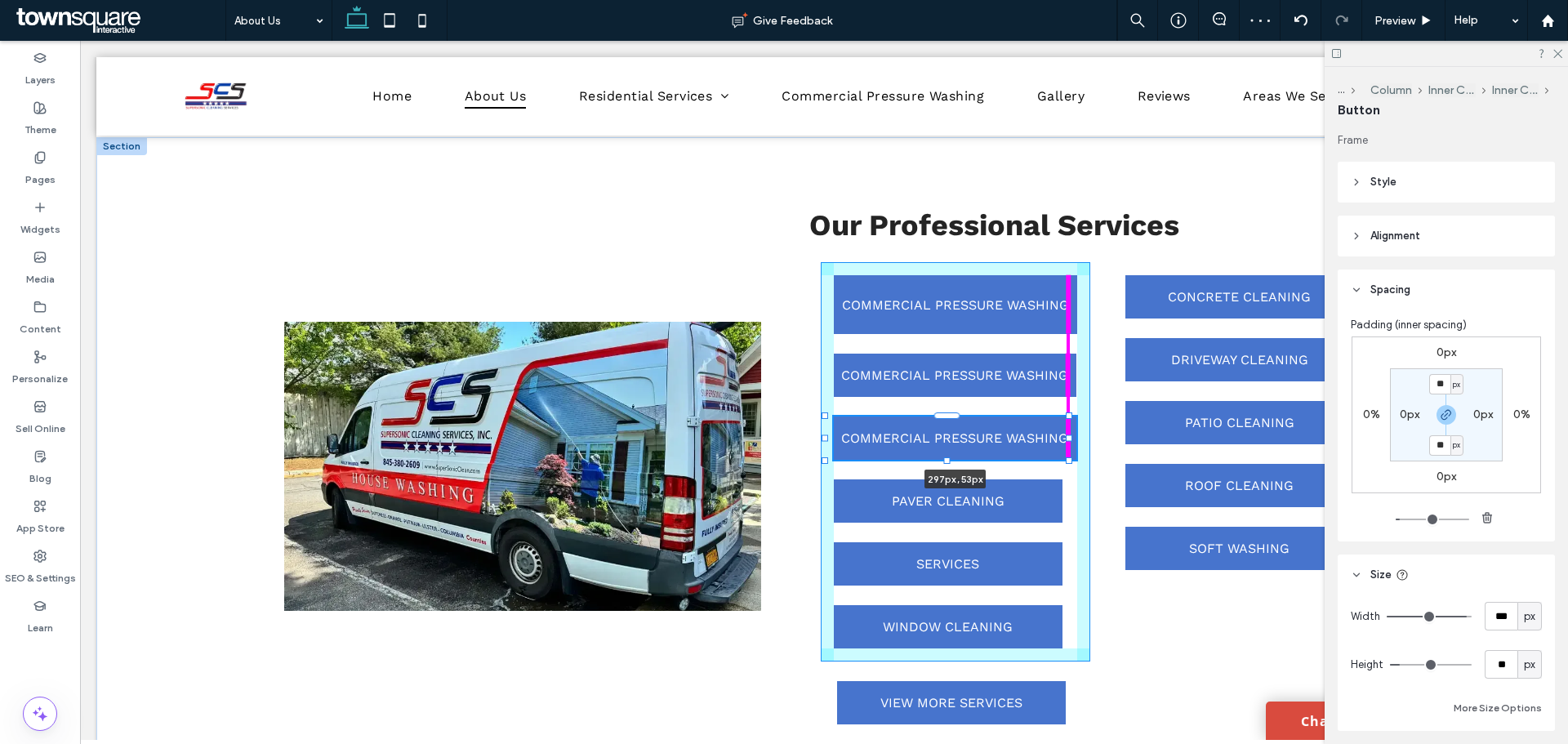
drag, startPoint x: 1054, startPoint y: 440, endPoint x: 1065, endPoint y: 440, distance: 11.0
click at [1065, 440] on div at bounding box center [1069, 438] width 7 height 7
type input "***"
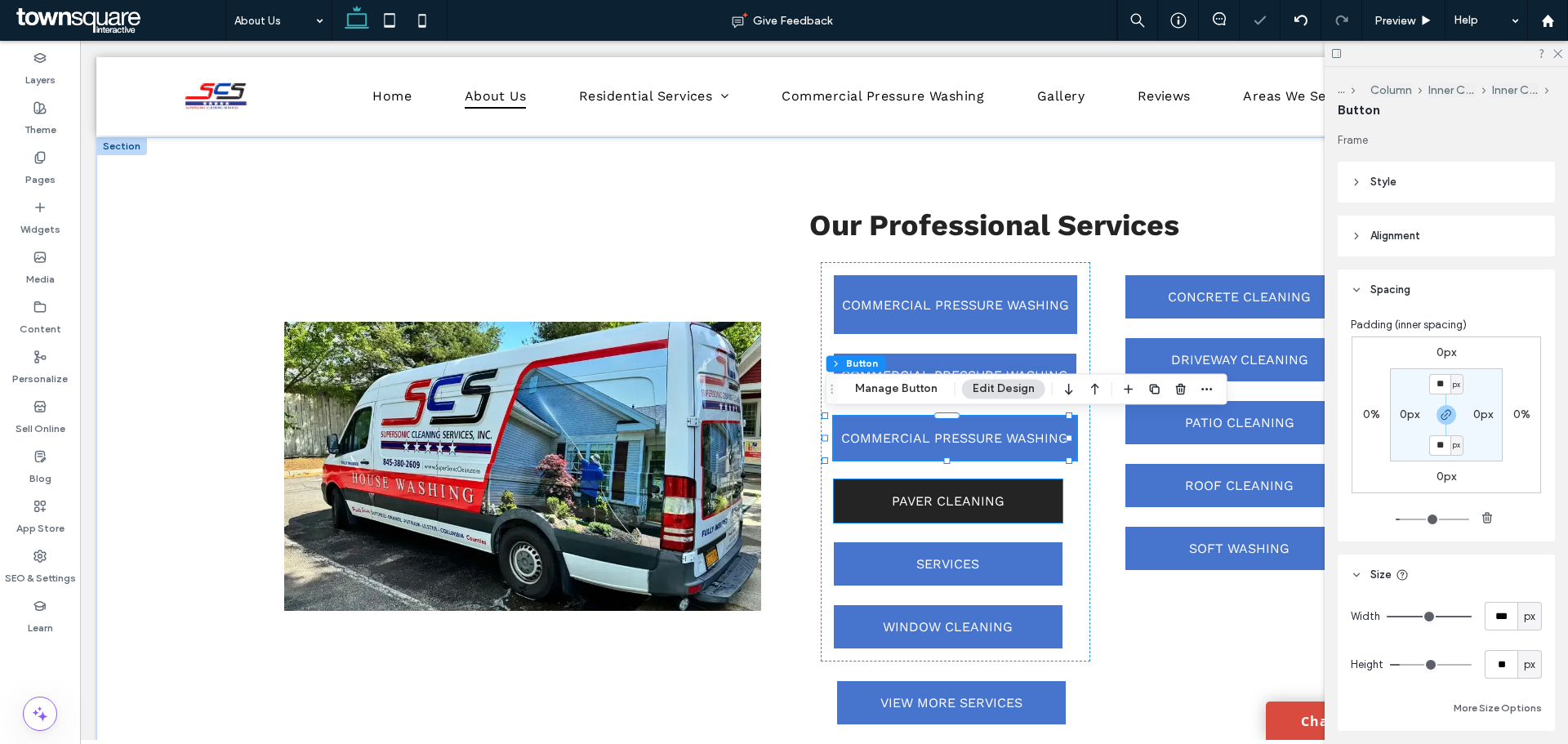
click at [1023, 512] on link "PAVER CLEANING" at bounding box center [947, 501] width 228 height 43
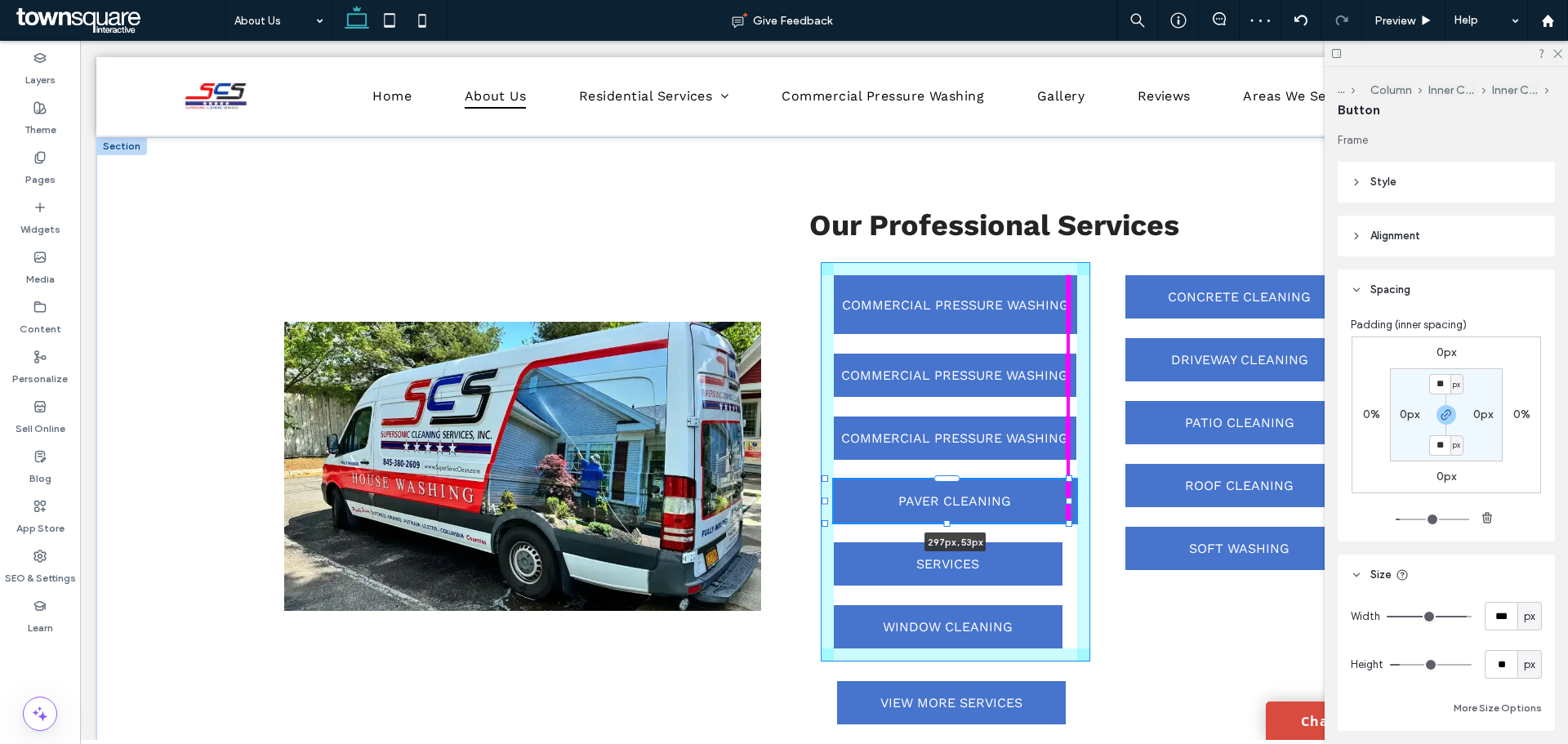
drag, startPoint x: 1057, startPoint y: 501, endPoint x: 1069, endPoint y: 502, distance: 12.0
click at [1069, 502] on div at bounding box center [1069, 501] width 7 height 7
type input "***"
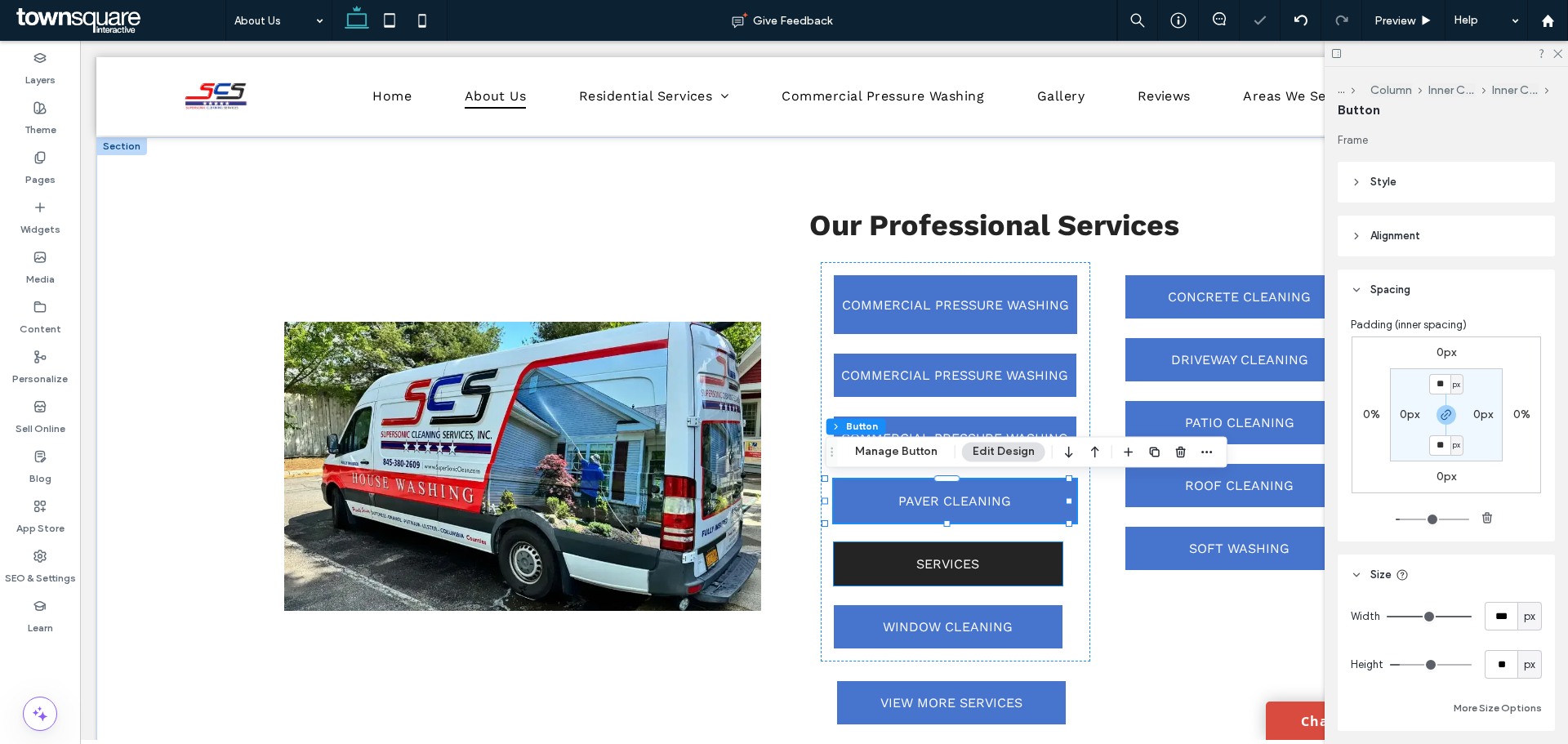
click at [1029, 578] on link "SERVICES" at bounding box center [947, 563] width 228 height 43
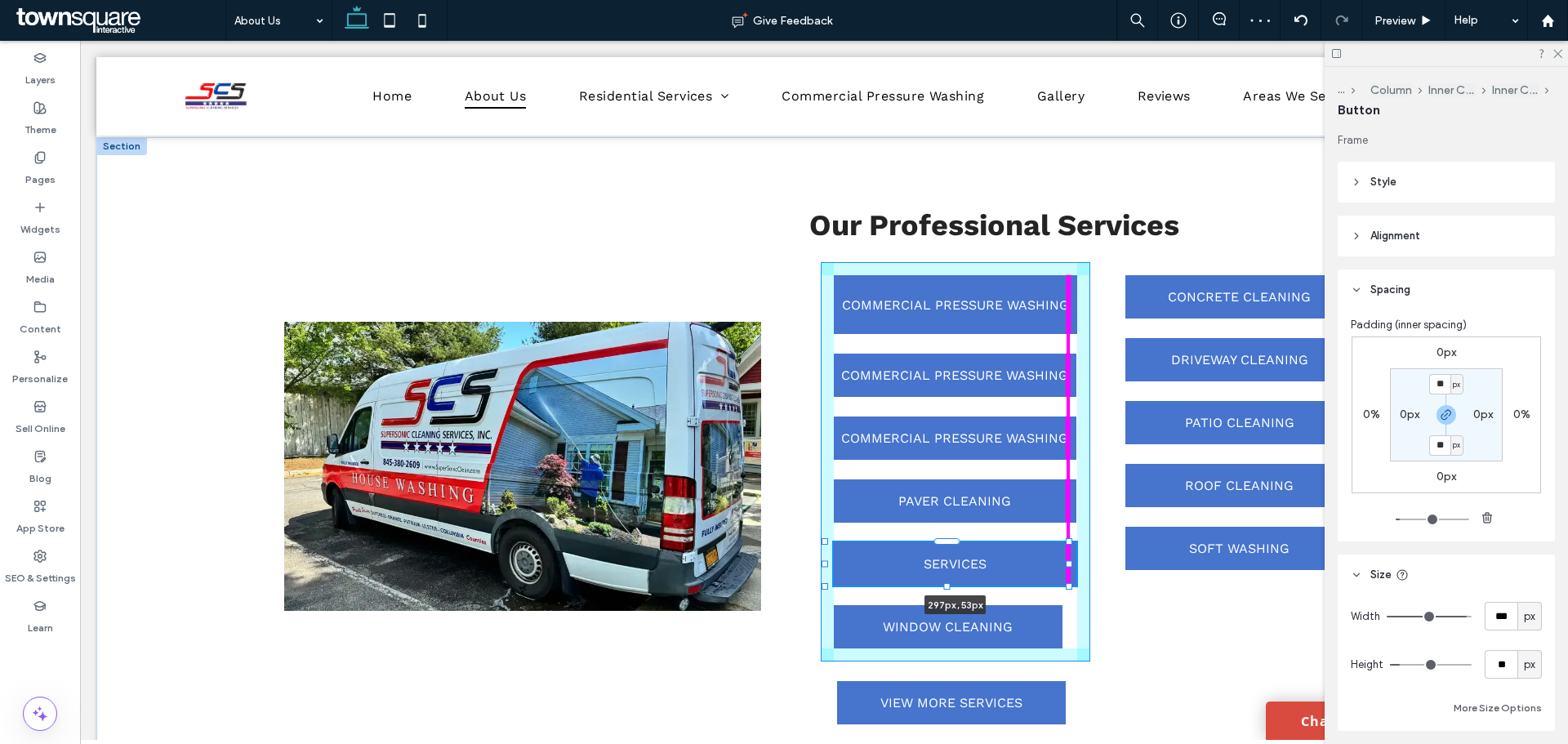
drag, startPoint x: 1057, startPoint y: 567, endPoint x: 1069, endPoint y: 568, distance: 12.0
click at [1069, 568] on div "Our Professional Services COMMERCIAL PRESSURE WASHING COMMERCIAL PRESSURE WASHI…" at bounding box center [824, 466] width 1455 height 659
type input "***"
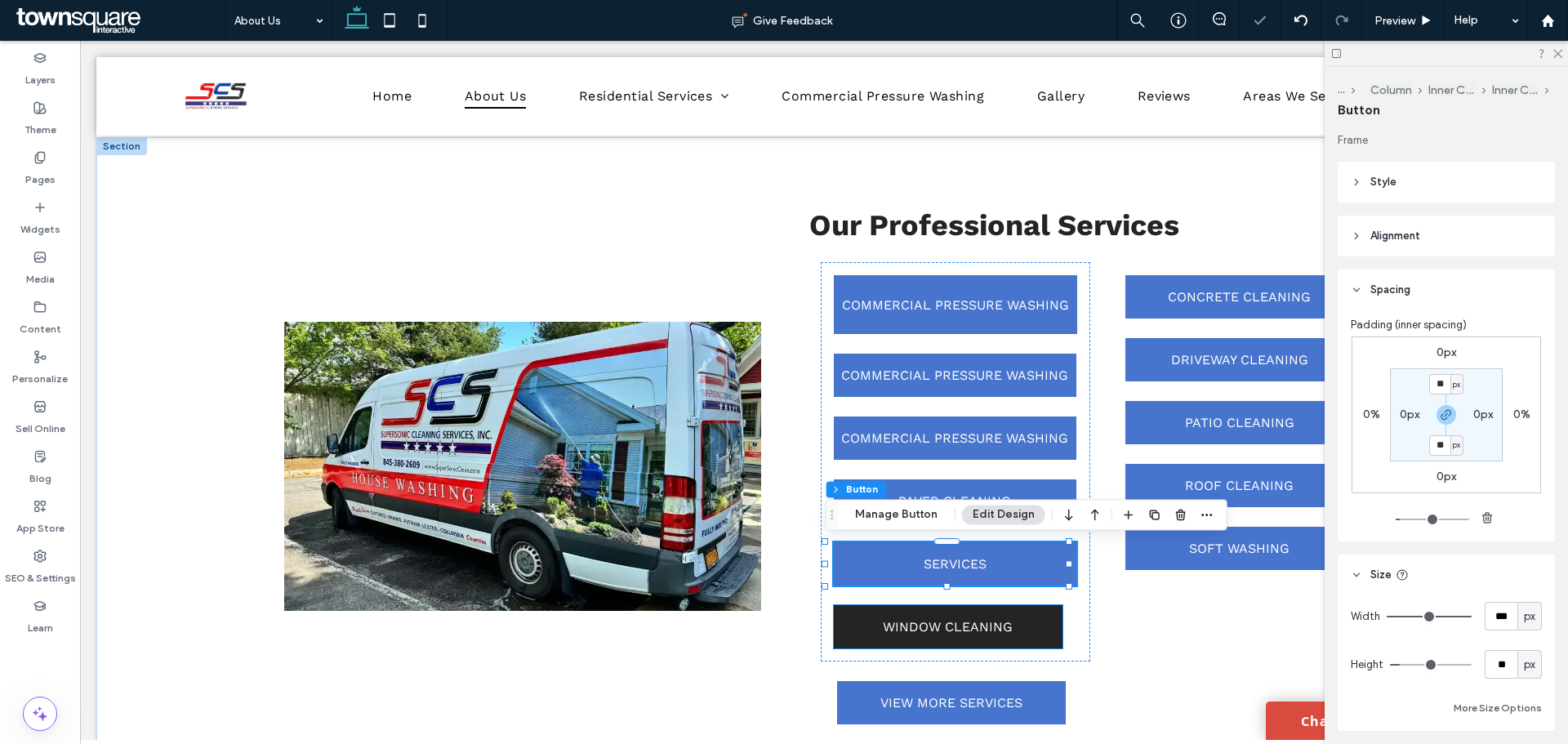
click at [1042, 619] on link "WINDOW CLEANING" at bounding box center [947, 627] width 228 height 43
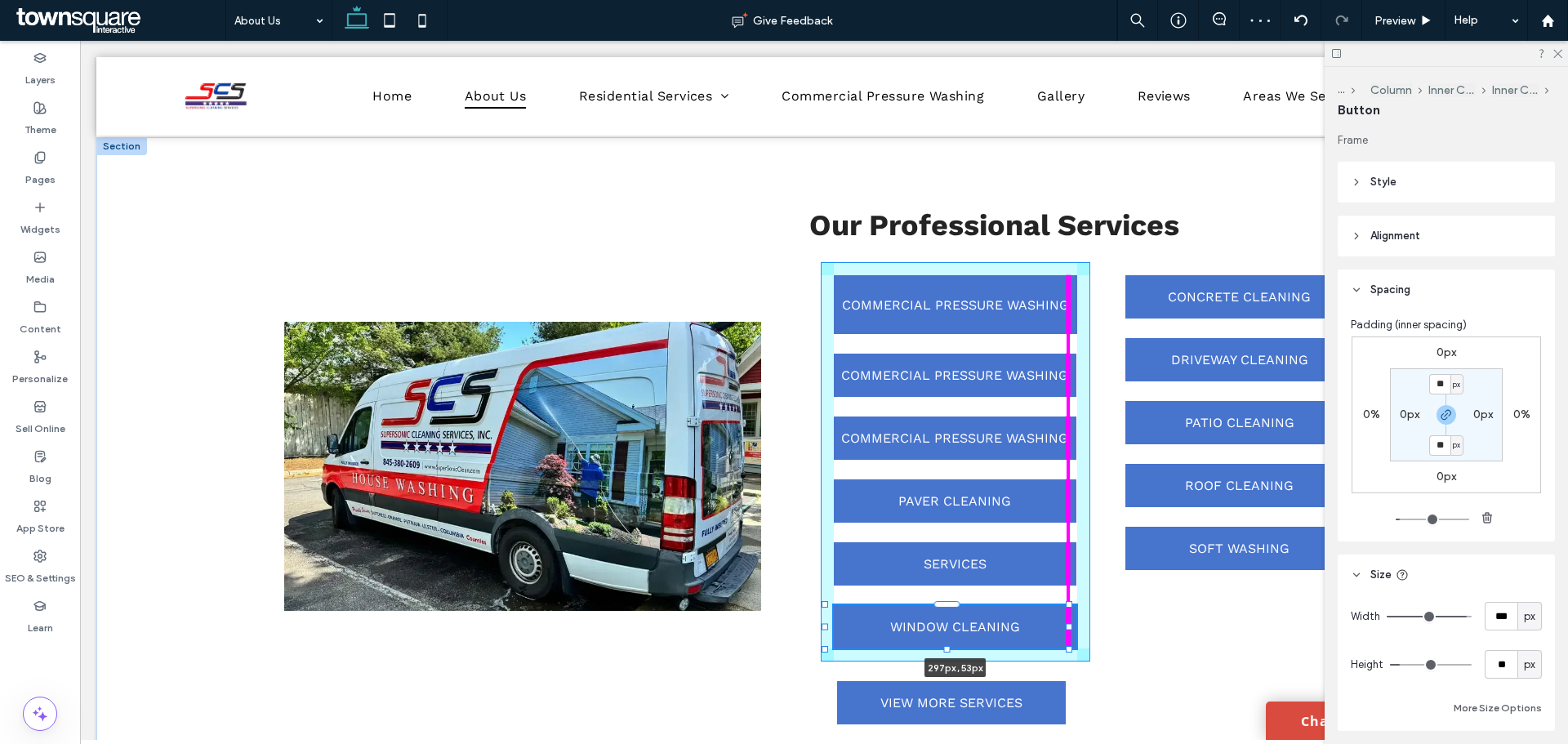
drag, startPoint x: 1053, startPoint y: 629, endPoint x: 1070, endPoint y: 629, distance: 17.0
click at [1070, 629] on div at bounding box center [1069, 626] width 7 height 7
type input "***"
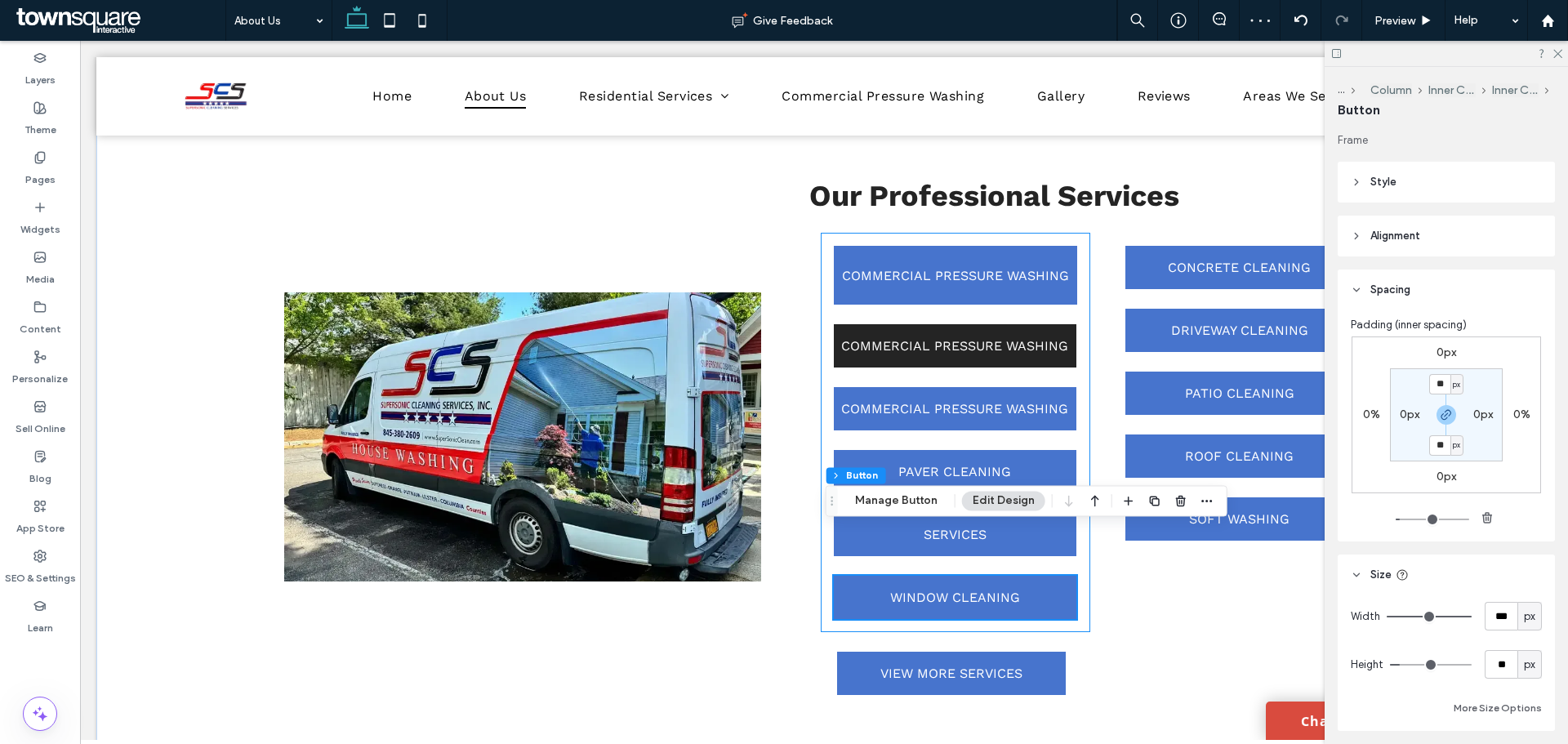
scroll to position [1369, 0]
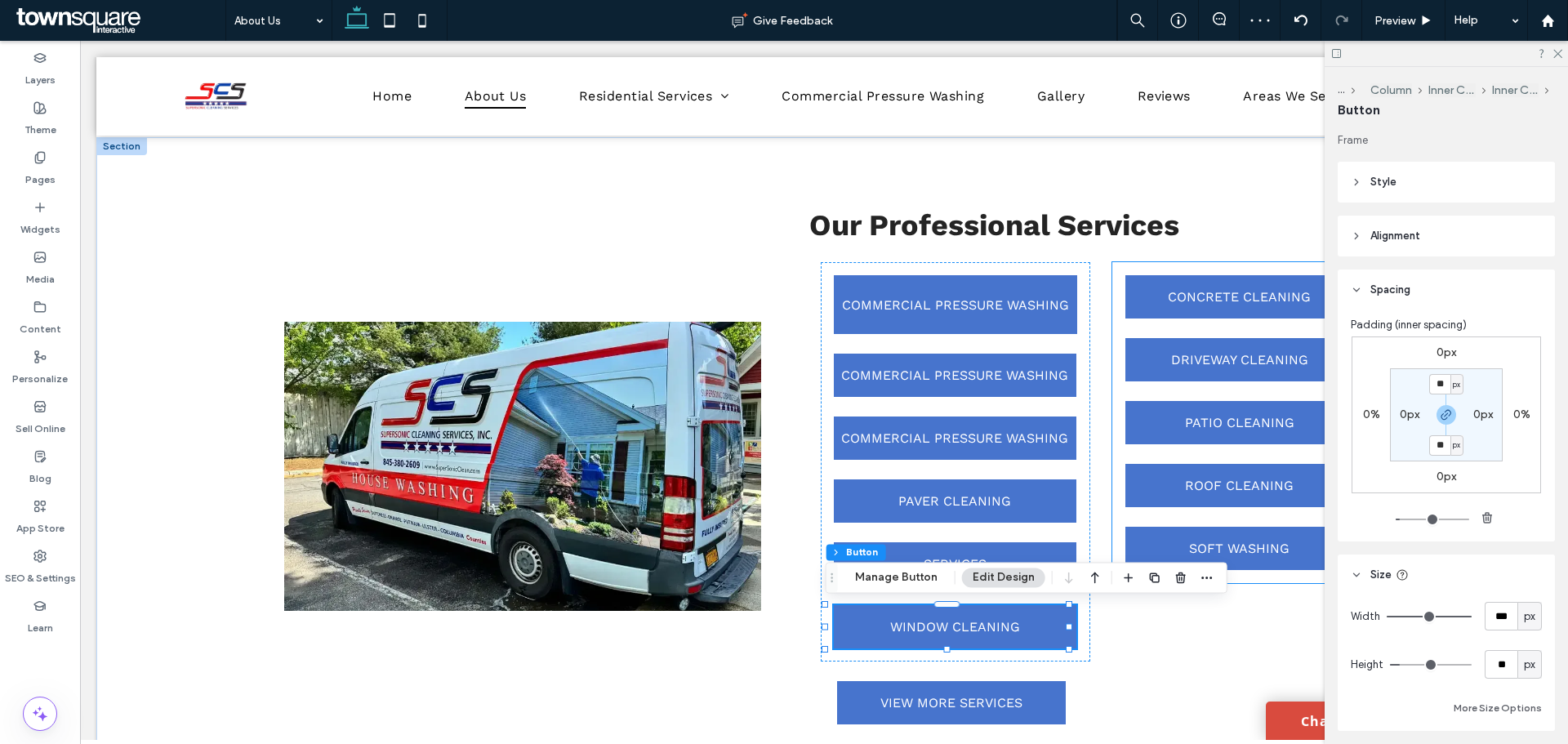
click at [1131, 325] on div "CONCRETE CLEANING DRIVEWAY CLEANING PATIO CLEANING ROOF CLEANING SOFT WASHING" at bounding box center [1239, 422] width 255 height 321
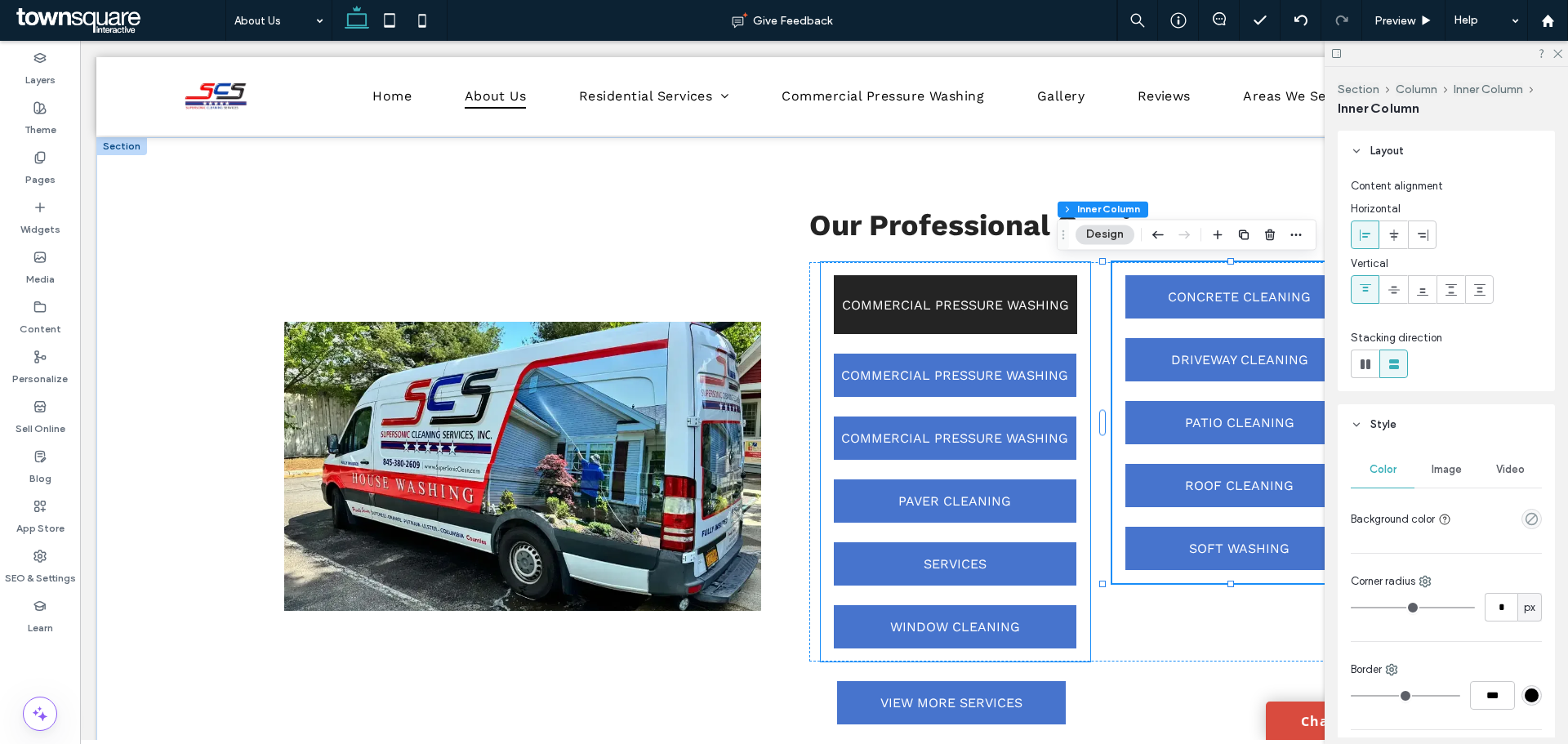
click at [1016, 331] on link "COMMERCIAL PRESSURE WASHING" at bounding box center [955, 304] width 243 height 59
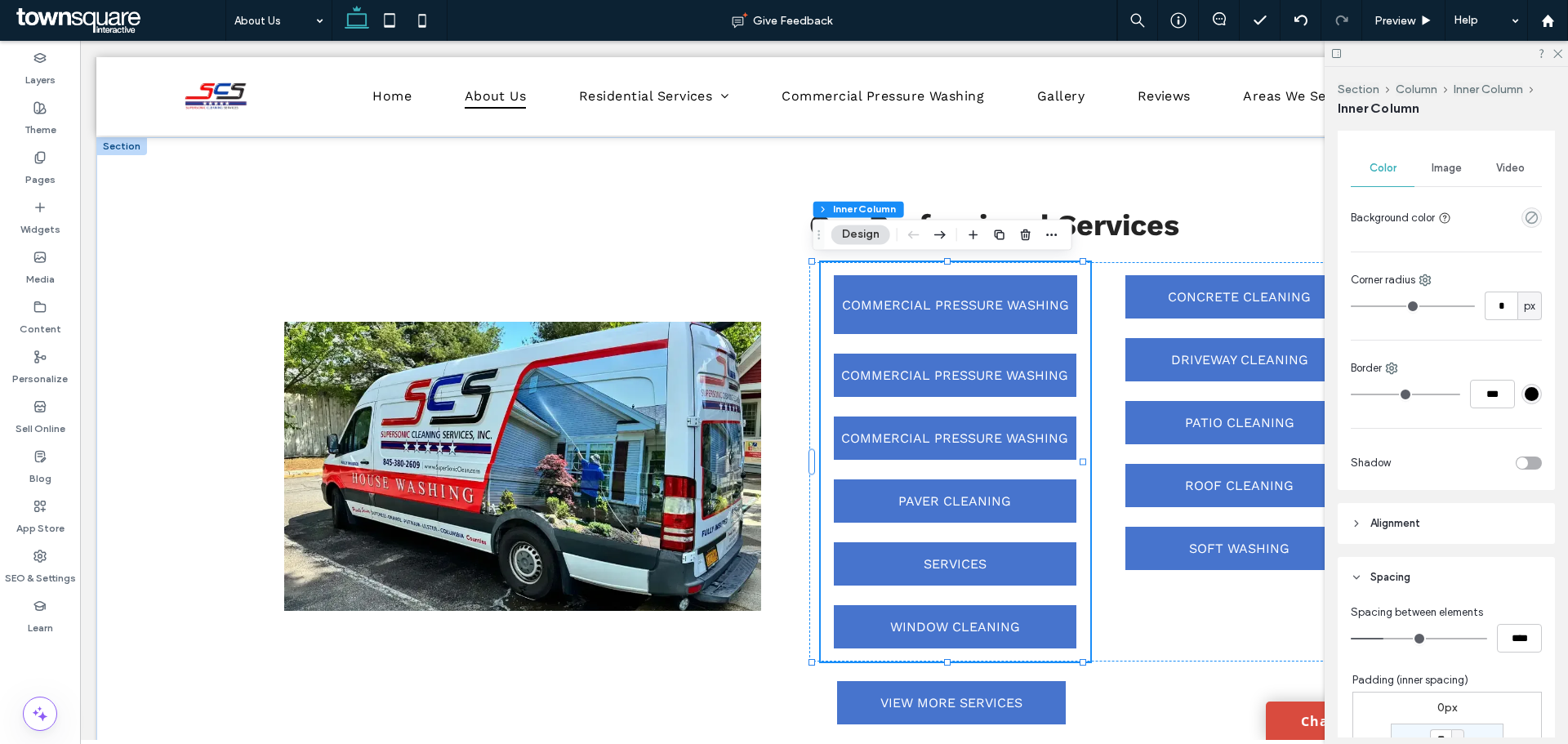
scroll to position [408, 0]
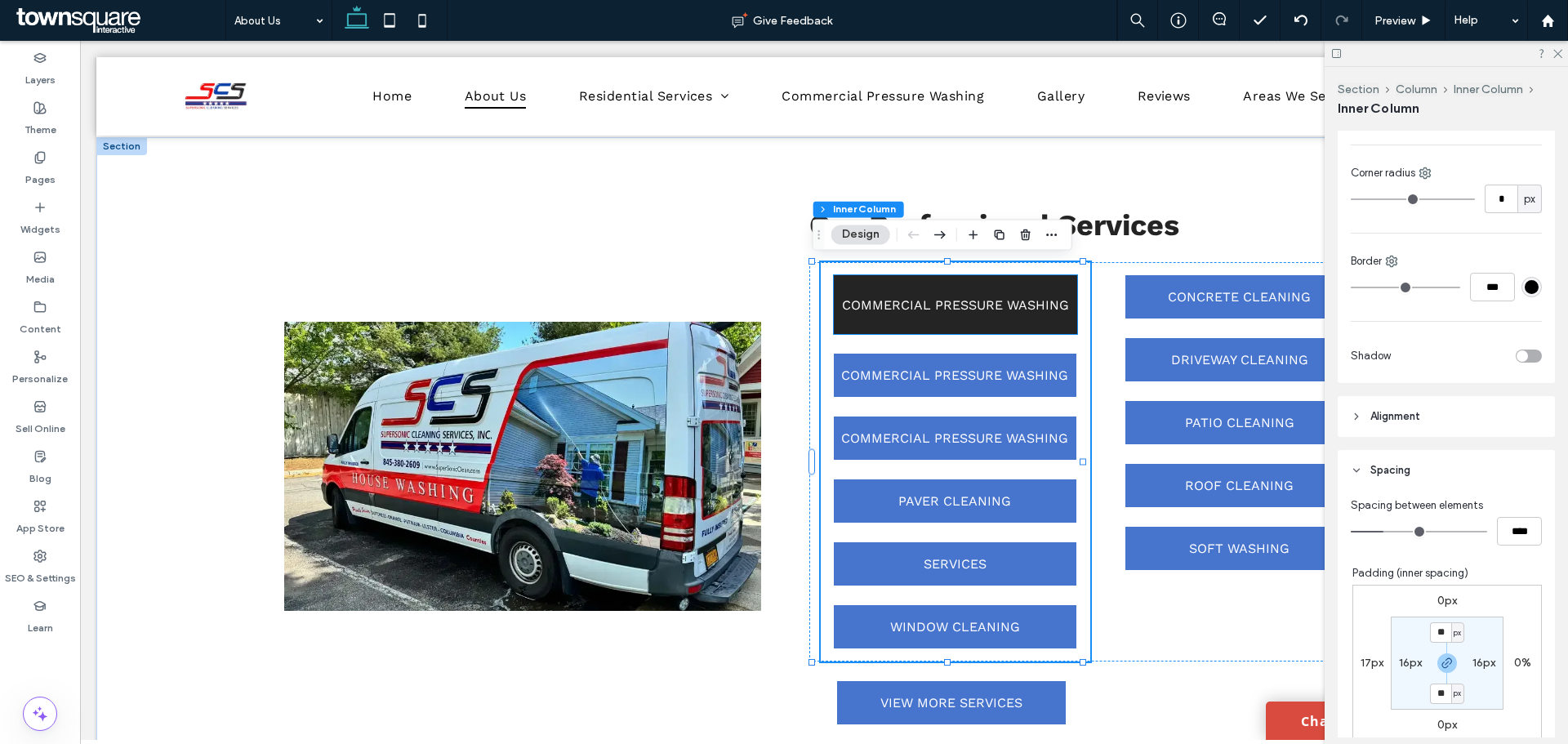
click at [978, 317] on link "COMMERCIAL PRESSURE WASHING" at bounding box center [955, 304] width 243 height 59
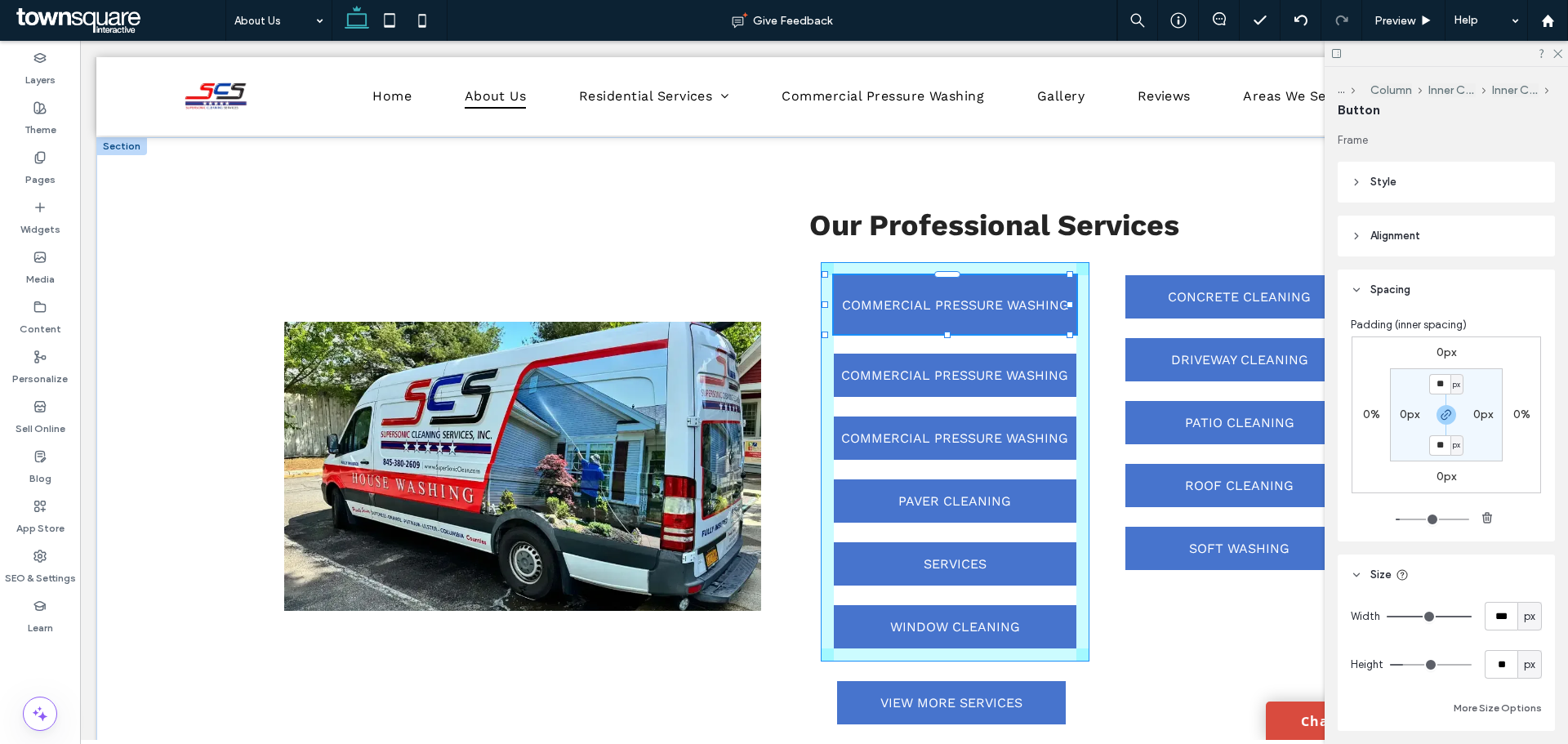
click at [1071, 305] on div at bounding box center [1070, 304] width 7 height 7
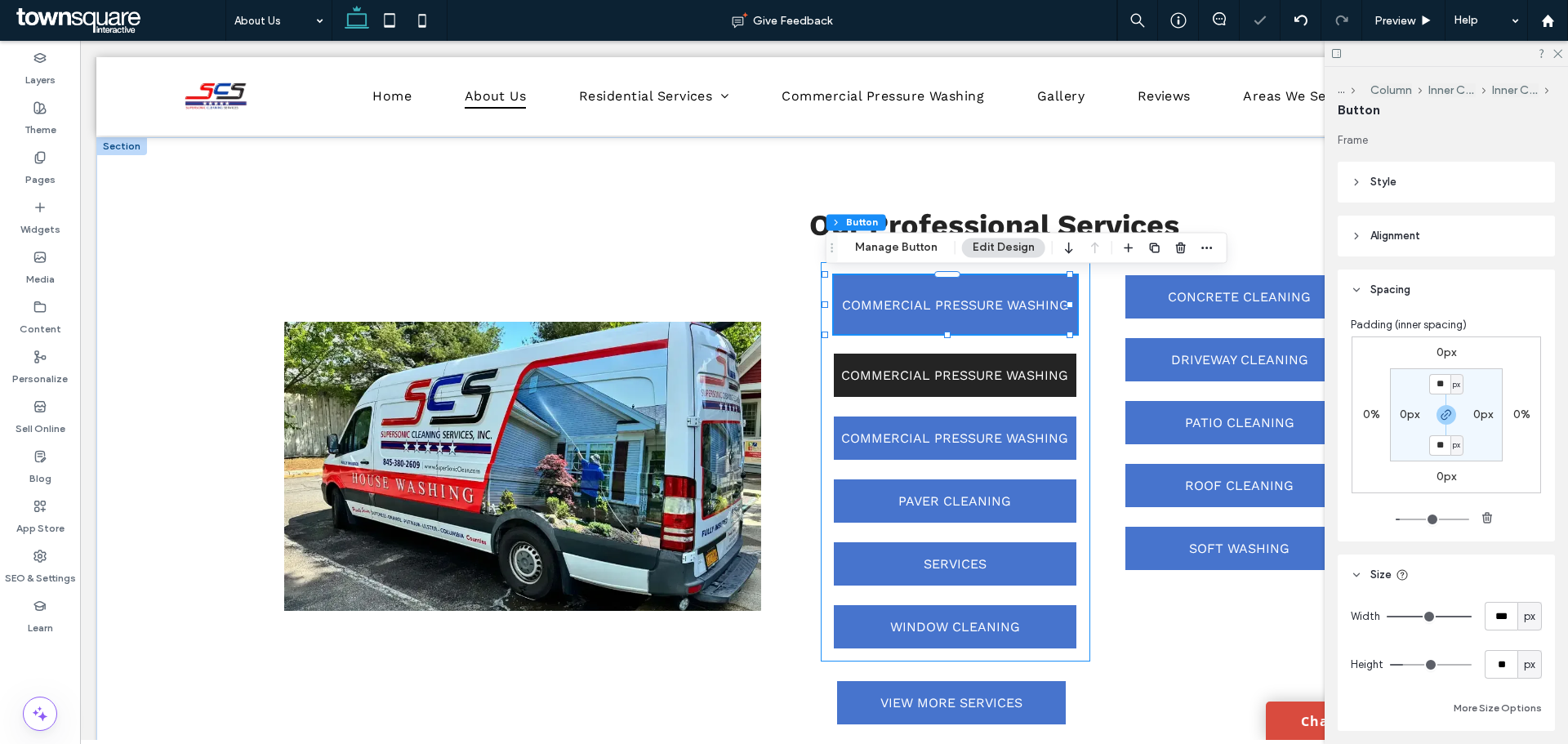
click at [1067, 369] on link "COMMERCIAL PRESSURE WASHING" at bounding box center [955, 375] width 243 height 43
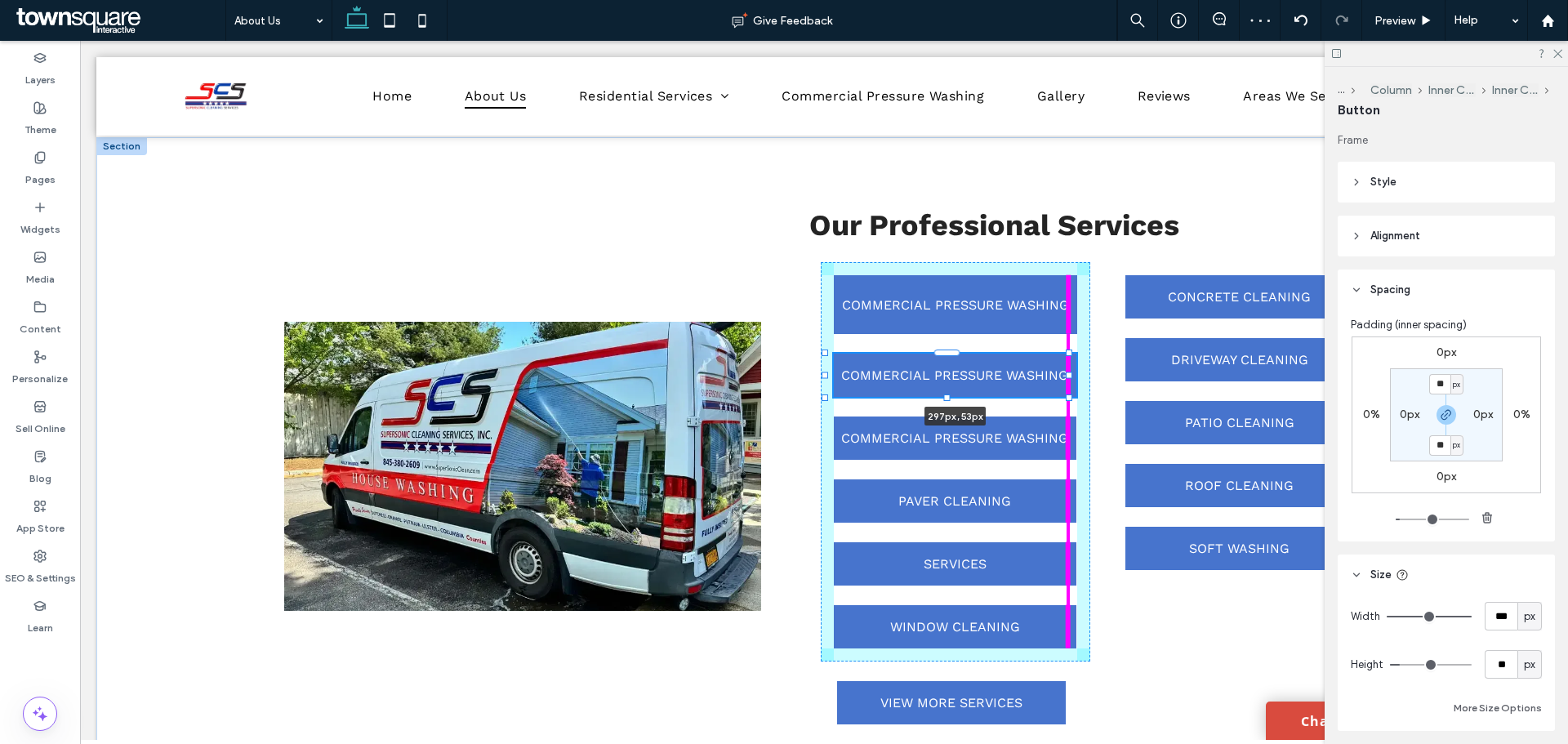
click at [1072, 375] on div "Our Professional Services COMMERCIAL PRESSURE WASHING COMMERCIAL PRESSURE WASHI…" at bounding box center [824, 466] width 1455 height 659
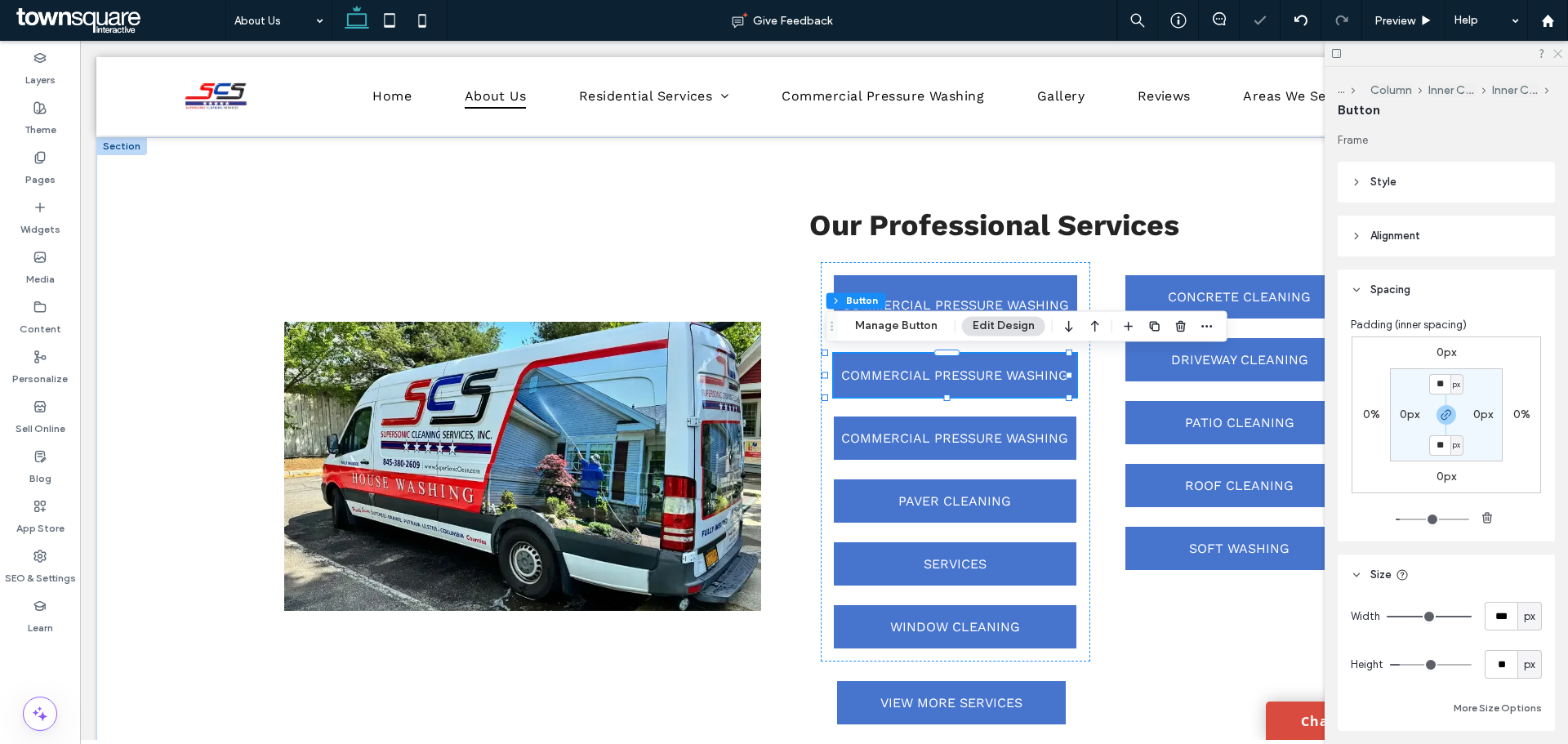
click at [1557, 52] on icon at bounding box center [1556, 53] width 11 height 11
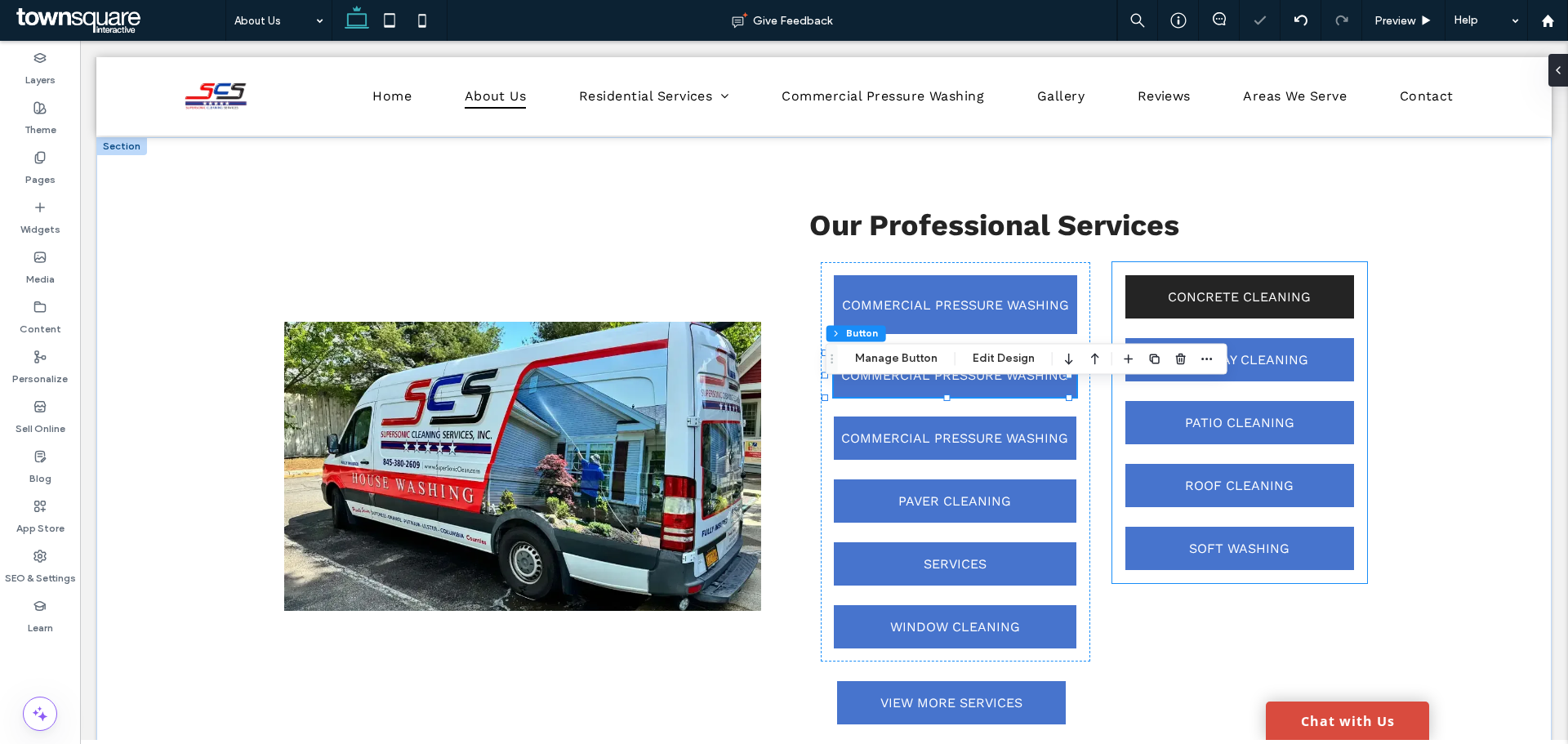
click at [1296, 305] on link "CONCRETE CLEANING" at bounding box center [1239, 297] width 228 height 43
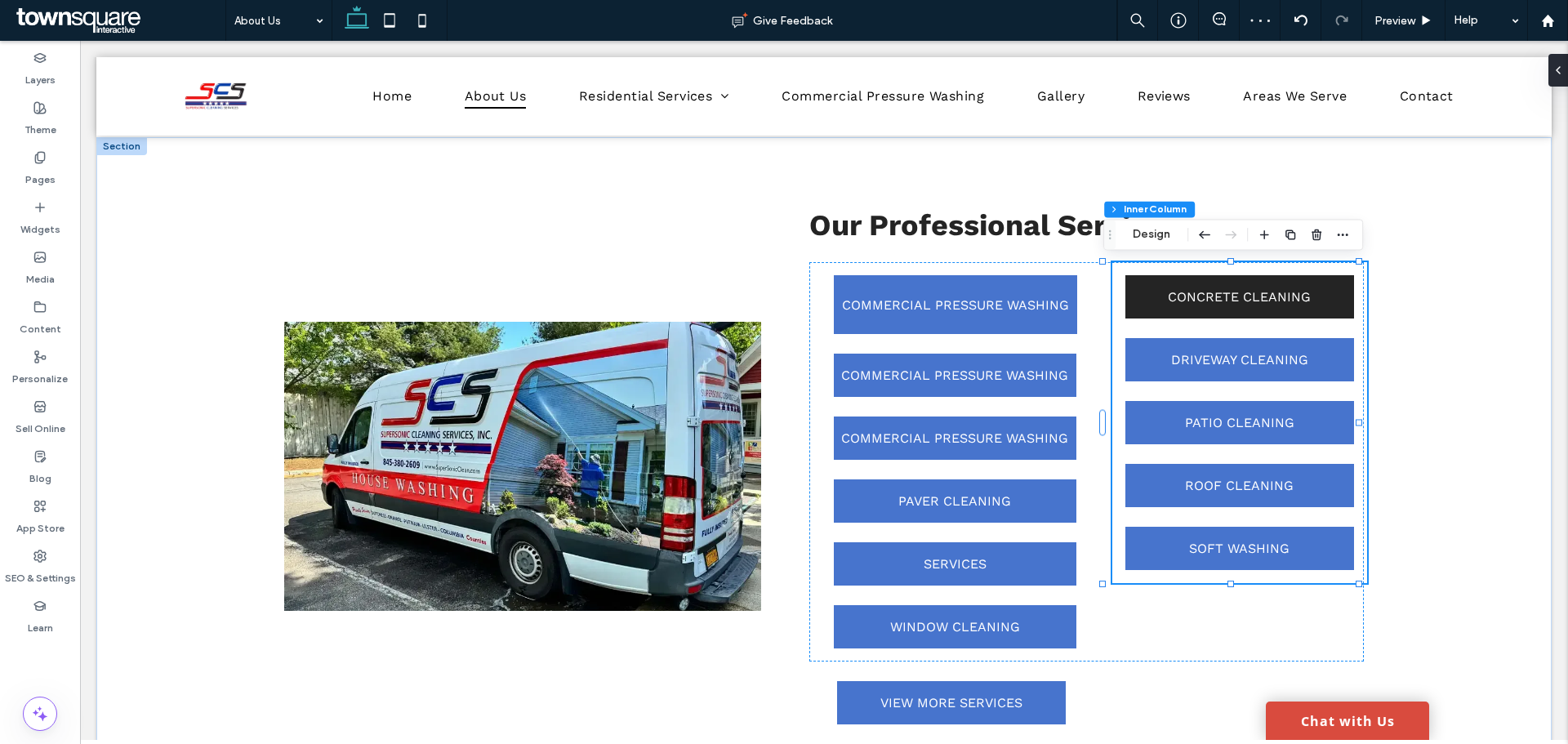
scroll to position [674, 0]
click at [1345, 297] on link "CONCRETE CLEANING" at bounding box center [1239, 297] width 228 height 43
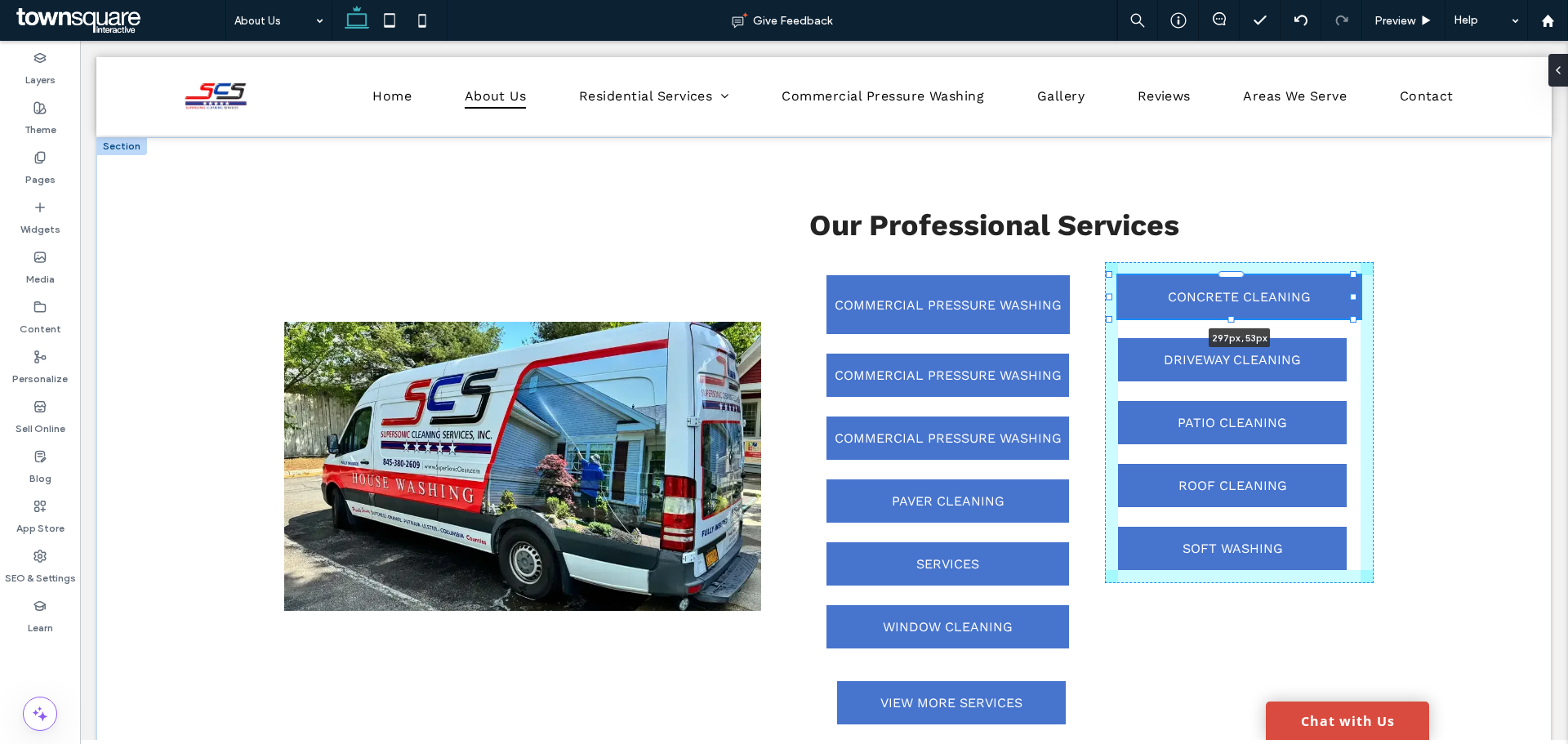
drag, startPoint x: 1344, startPoint y: 297, endPoint x: 1358, endPoint y: 297, distance: 14.0
click at [1358, 297] on div "Our Professional Services COMMERCIAL PRESSURE WASHING COMMERCIAL PRESSURE WASHI…" at bounding box center [824, 466] width 1455 height 659
type input "***"
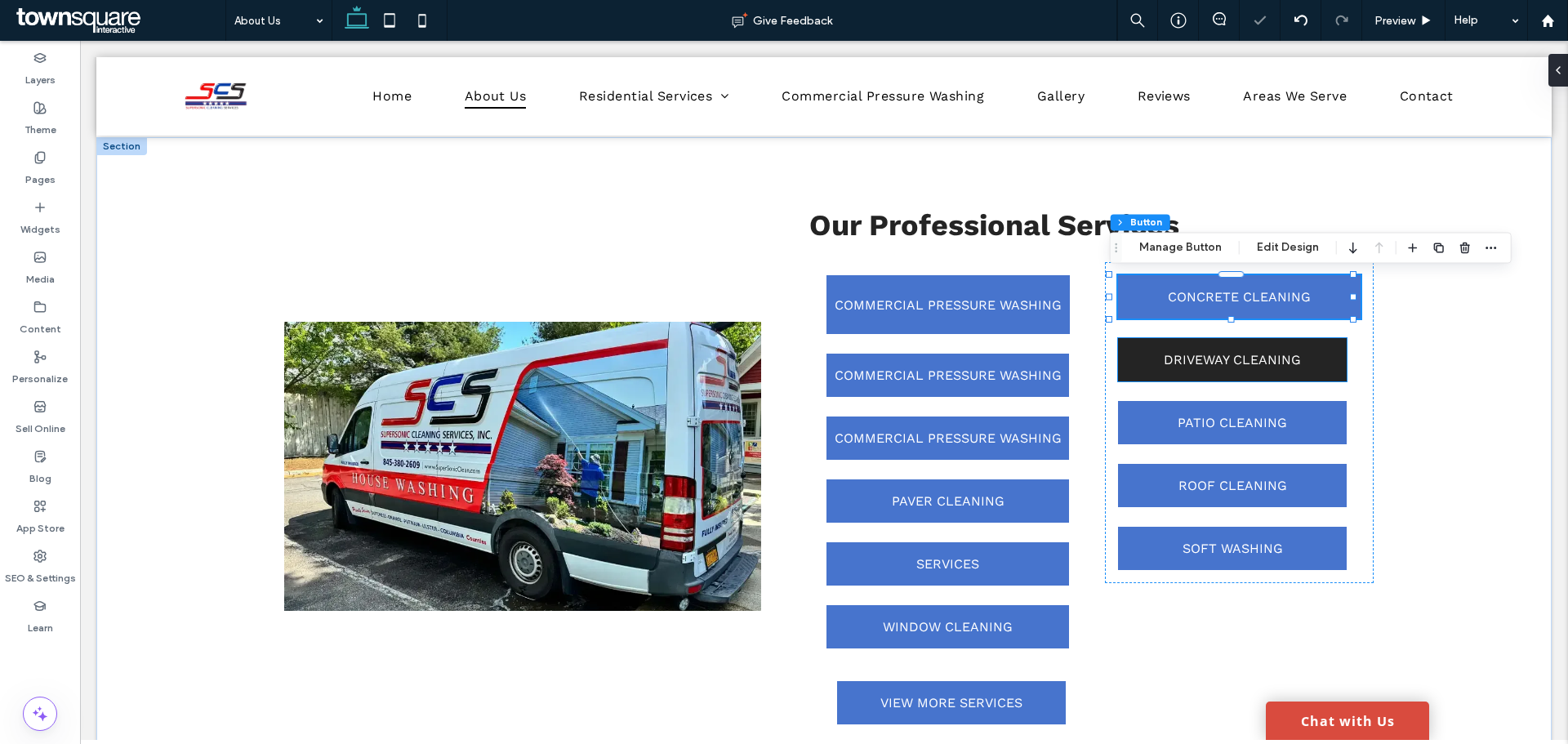
click at [1322, 362] on link "DRIVEWAY CLEANING" at bounding box center [1232, 359] width 228 height 43
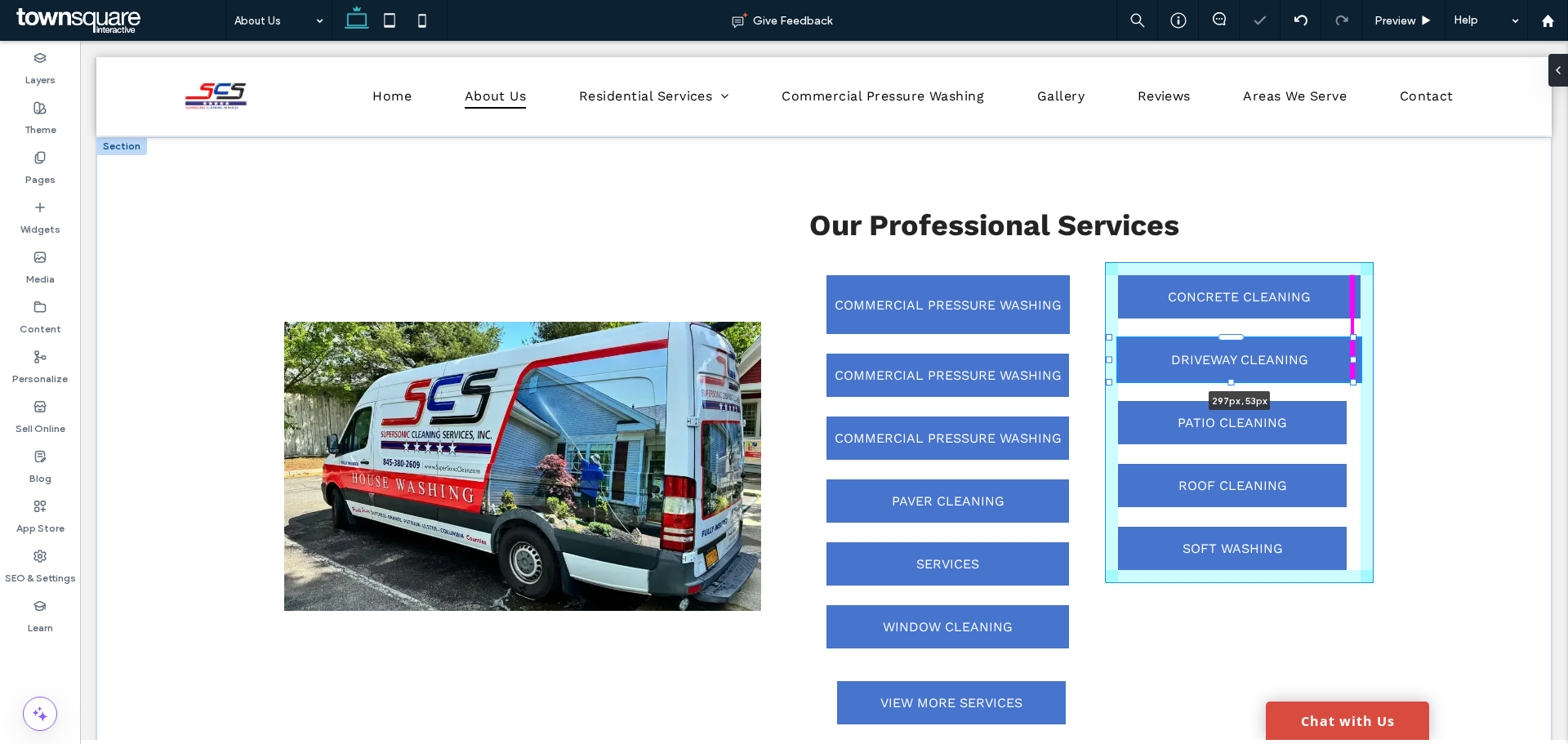
drag, startPoint x: 1341, startPoint y: 362, endPoint x: 1353, endPoint y: 362, distance: 12.0
click at [1353, 362] on div at bounding box center [1353, 359] width 7 height 7
type input "***"
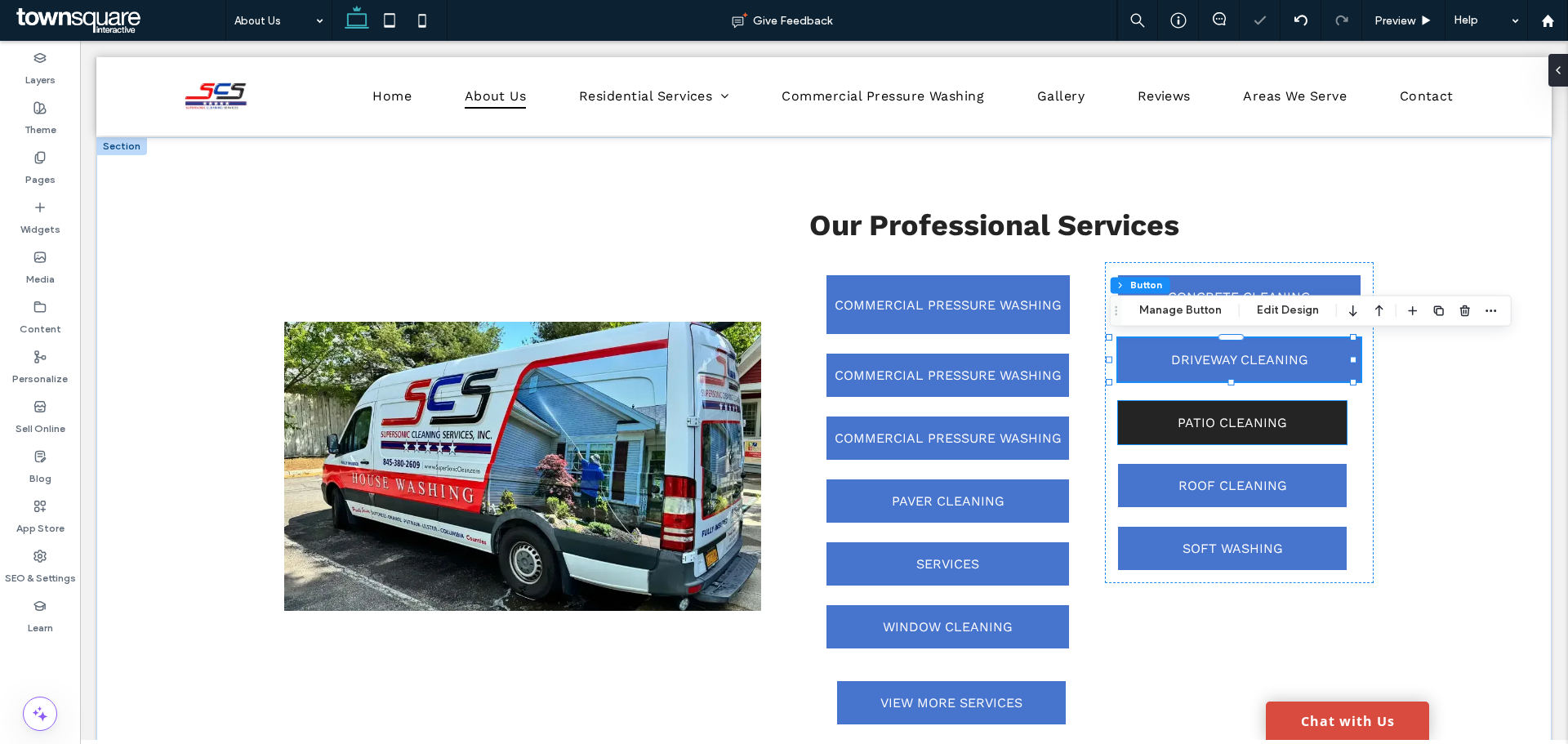
click at [1299, 426] on link "PATIO CLEANING" at bounding box center [1232, 422] width 228 height 43
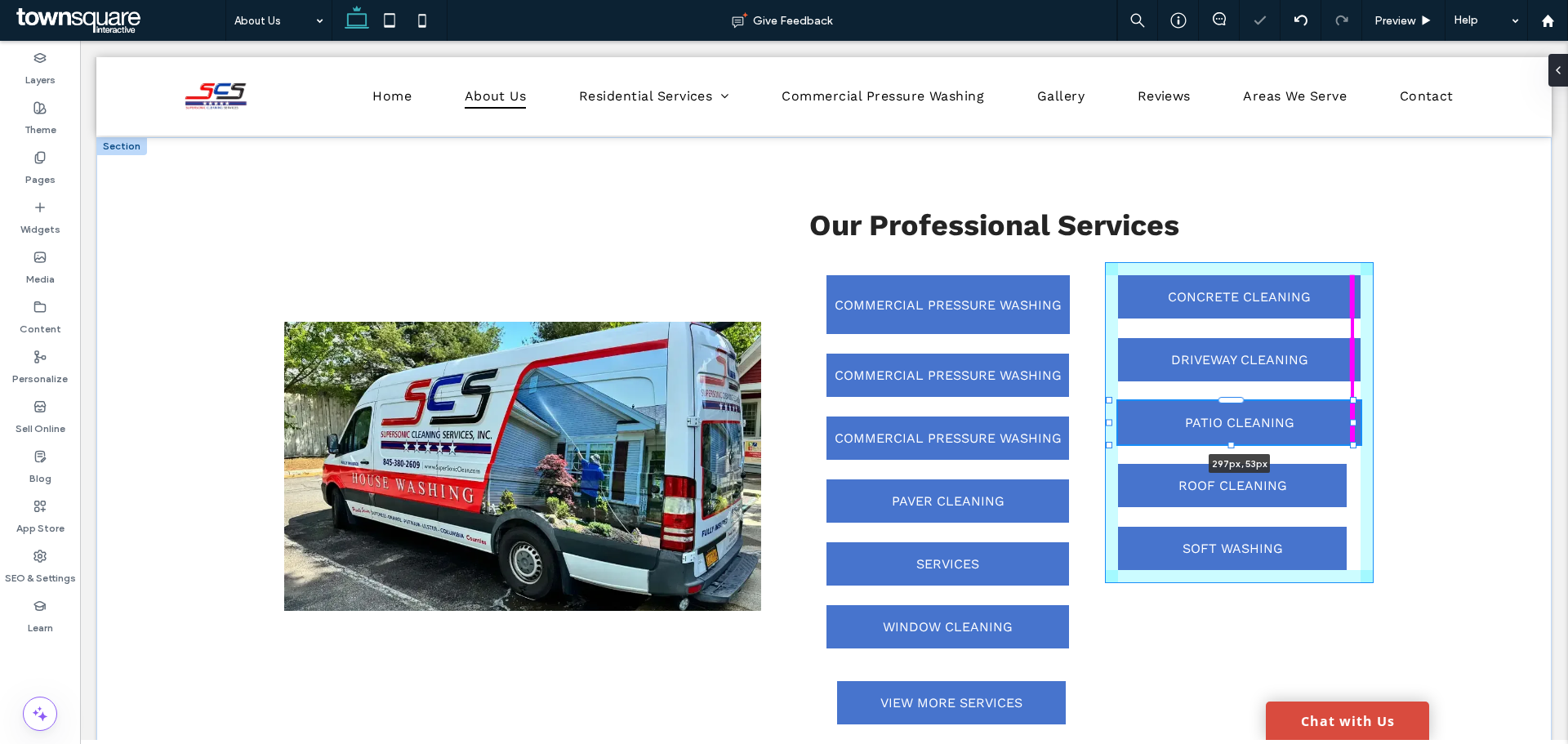
drag, startPoint x: 1341, startPoint y: 424, endPoint x: 1353, endPoint y: 423, distance: 12.0
click at [1353, 423] on div at bounding box center [1353, 422] width 7 height 7
type input "***"
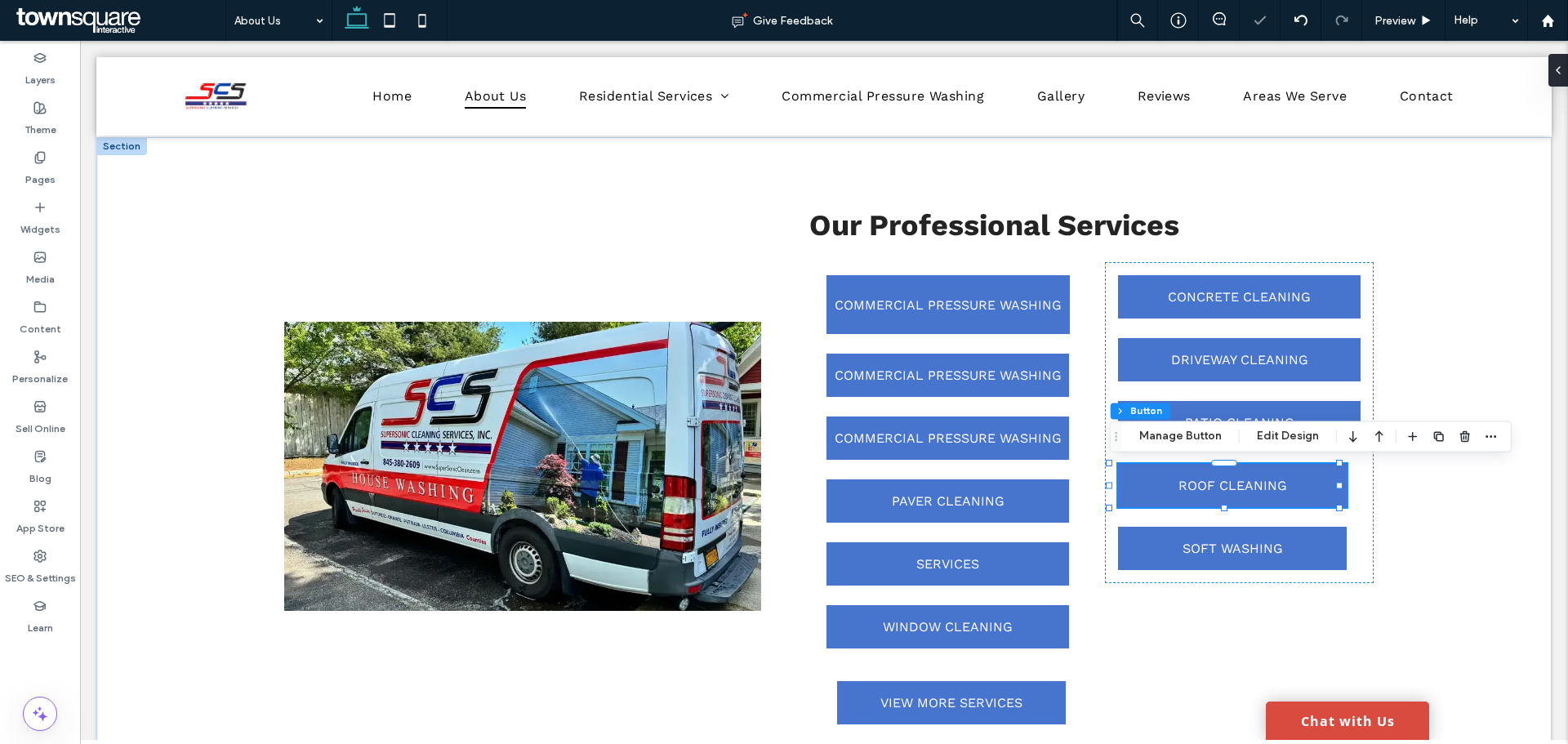
type input "**"
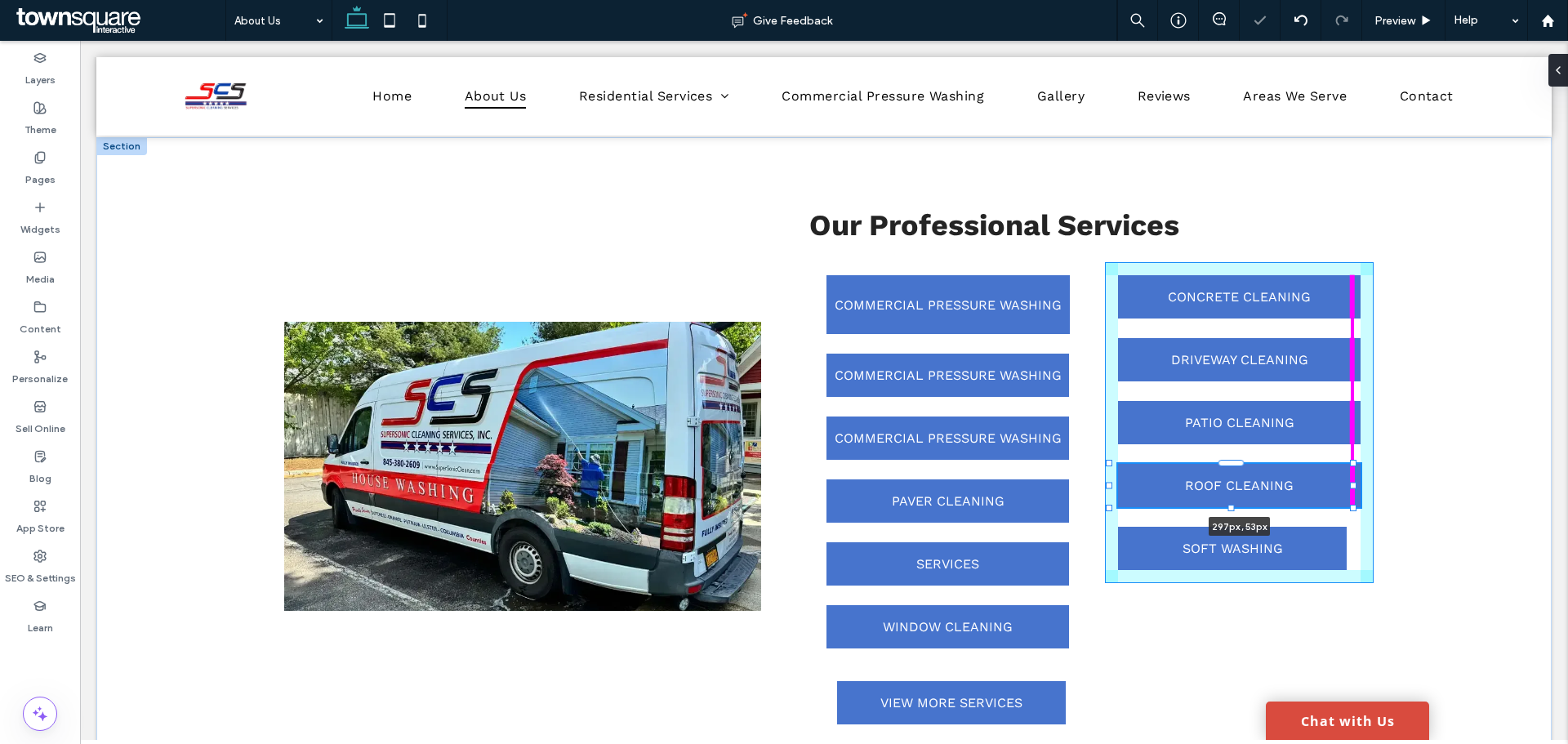
drag, startPoint x: 1338, startPoint y: 487, endPoint x: 1348, endPoint y: 487, distance: 10.0
click at [1348, 487] on div "Our Professional Services COMMERCIAL PRESSURE WASHING COMMERCIAL PRESSURE WASHI…" at bounding box center [824, 466] width 1455 height 659
type input "***"
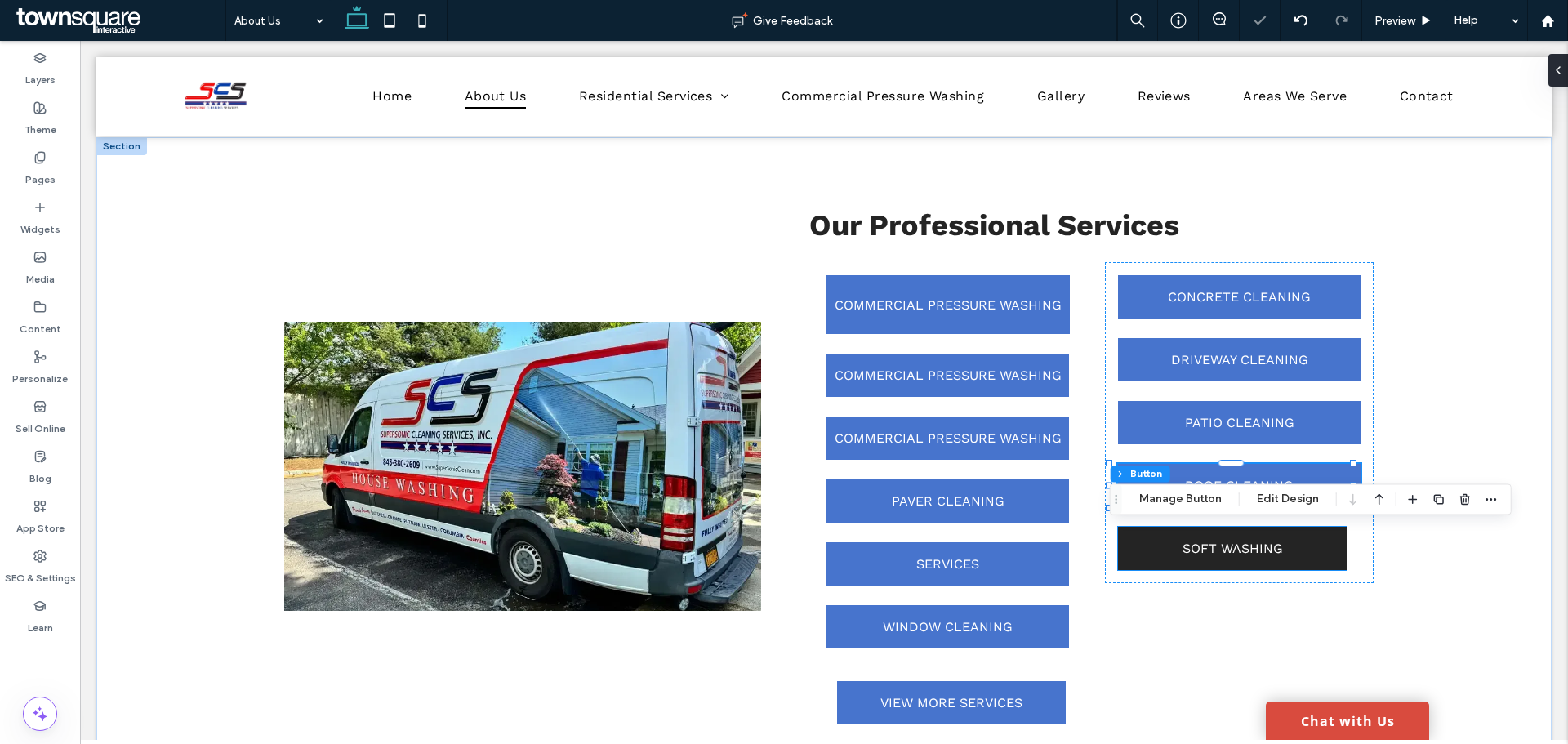
type input "**"
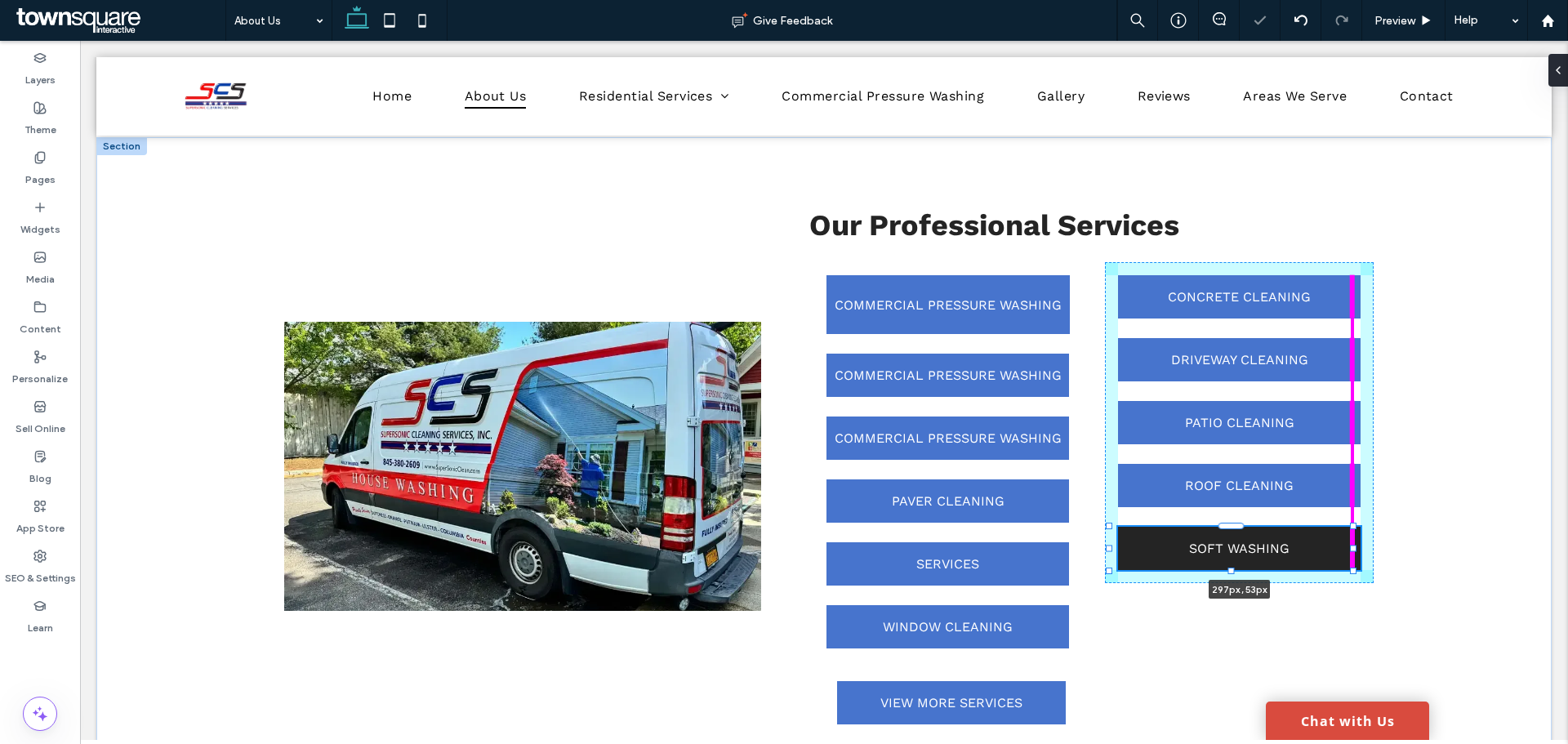
drag, startPoint x: 1336, startPoint y: 551, endPoint x: 1351, endPoint y: 553, distance: 15.1
click at [1351, 553] on div "Our Professional Services COMMERCIAL PRESSURE WASHING COMMERCIAL PRESSURE WASHI…" at bounding box center [824, 466] width 1455 height 659
type input "***"
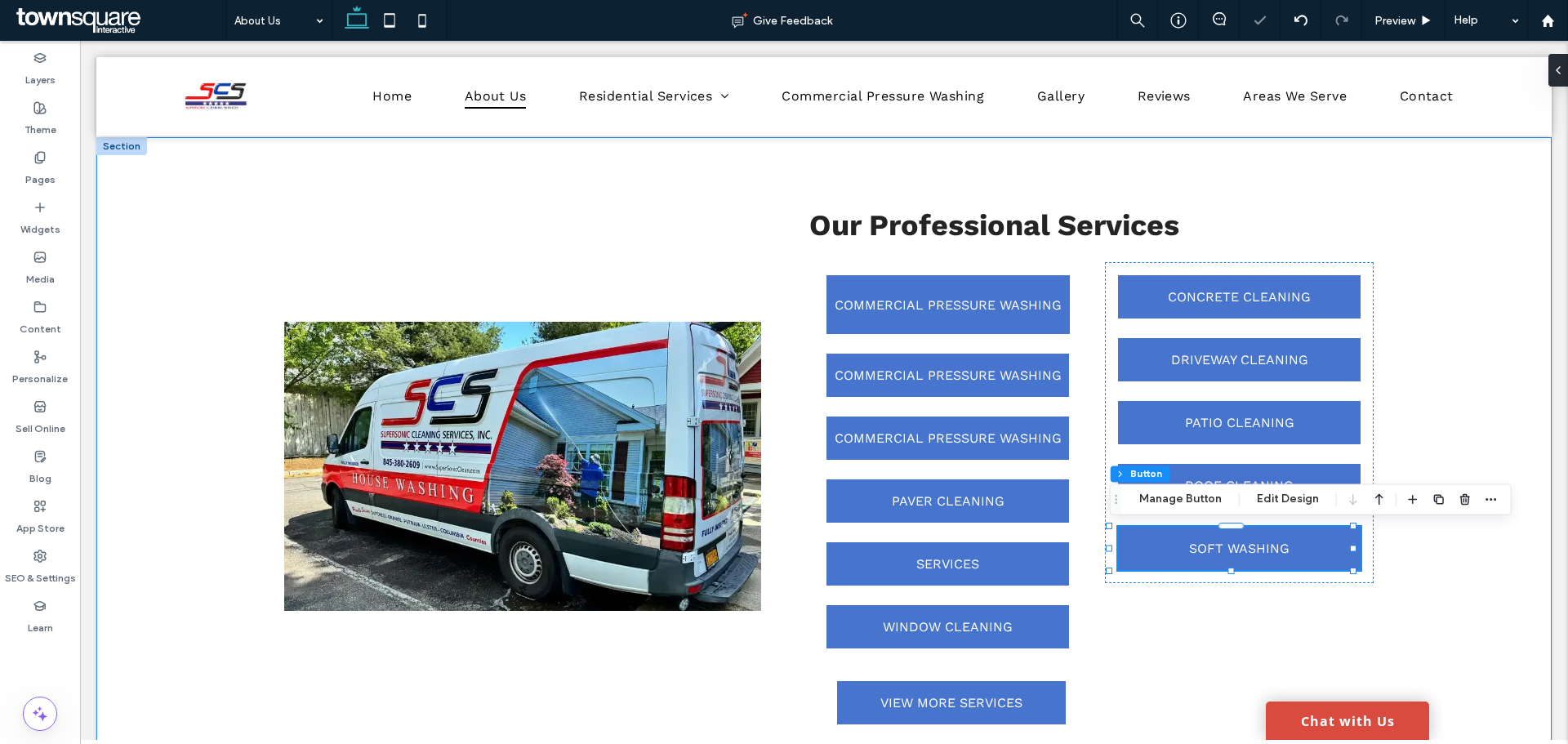
click at [1432, 519] on div "Our Professional Services COMMERCIAL PRESSURE WASHING COMMERCIAL PRESSURE WASHI…" at bounding box center [824, 466] width 1455 height 659
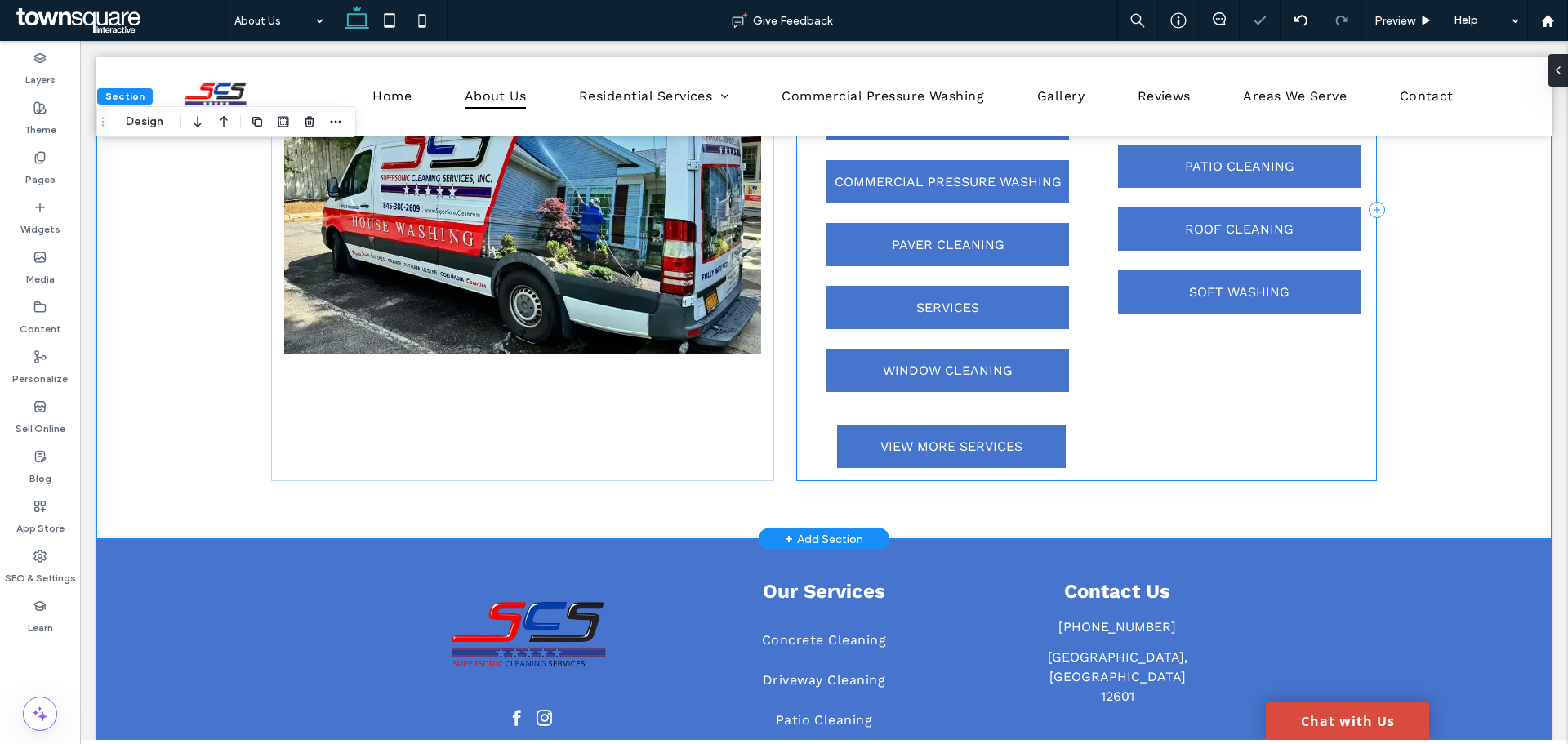
scroll to position [1532, 0]
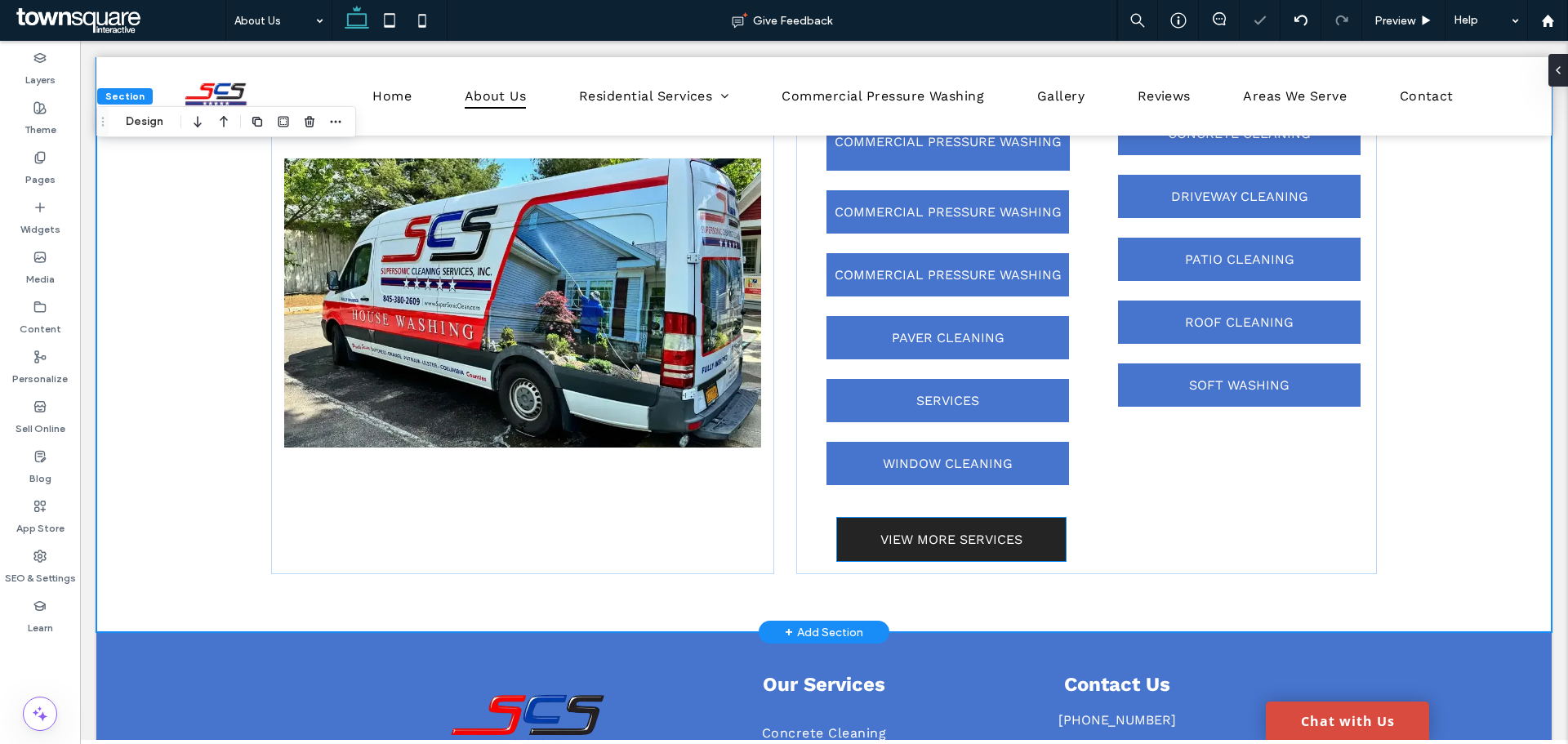
click at [976, 535] on span "VIEW MORE SERVICES" at bounding box center [952, 539] width 142 height 16
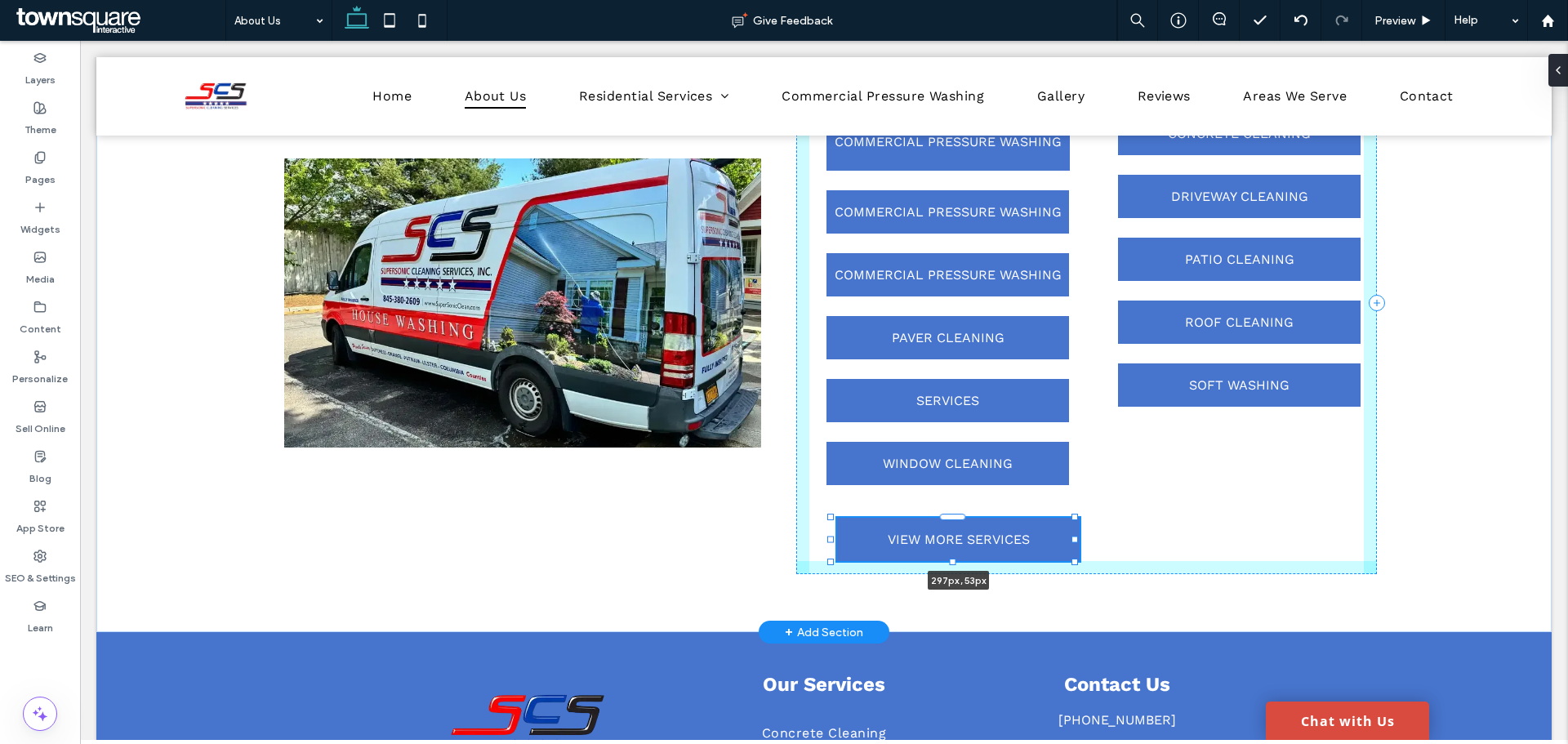
drag, startPoint x: 831, startPoint y: 539, endPoint x: 818, endPoint y: 539, distance: 13.0
click at [818, 539] on div "Our Professional Services COMMERCIAL PRESSURE WASHING COMMERCIAL PRESSURE WASHI…" at bounding box center [824, 303] width 1455 height 659
type input "***"
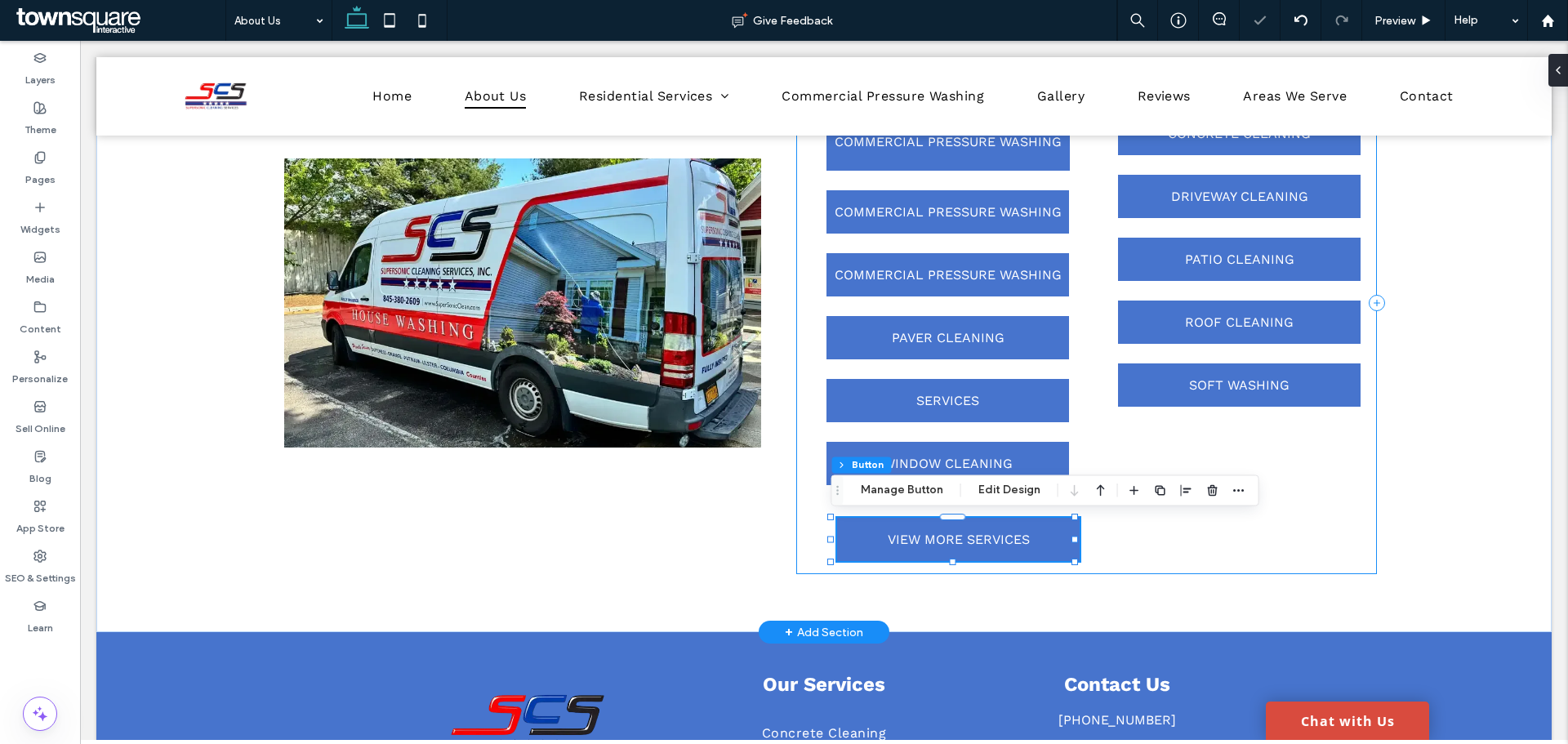
click at [801, 534] on div "Our Professional Services COMMERCIAL PRESSURE WASHING COMMERCIAL PRESSURE WASHI…" at bounding box center [1086, 303] width 580 height 542
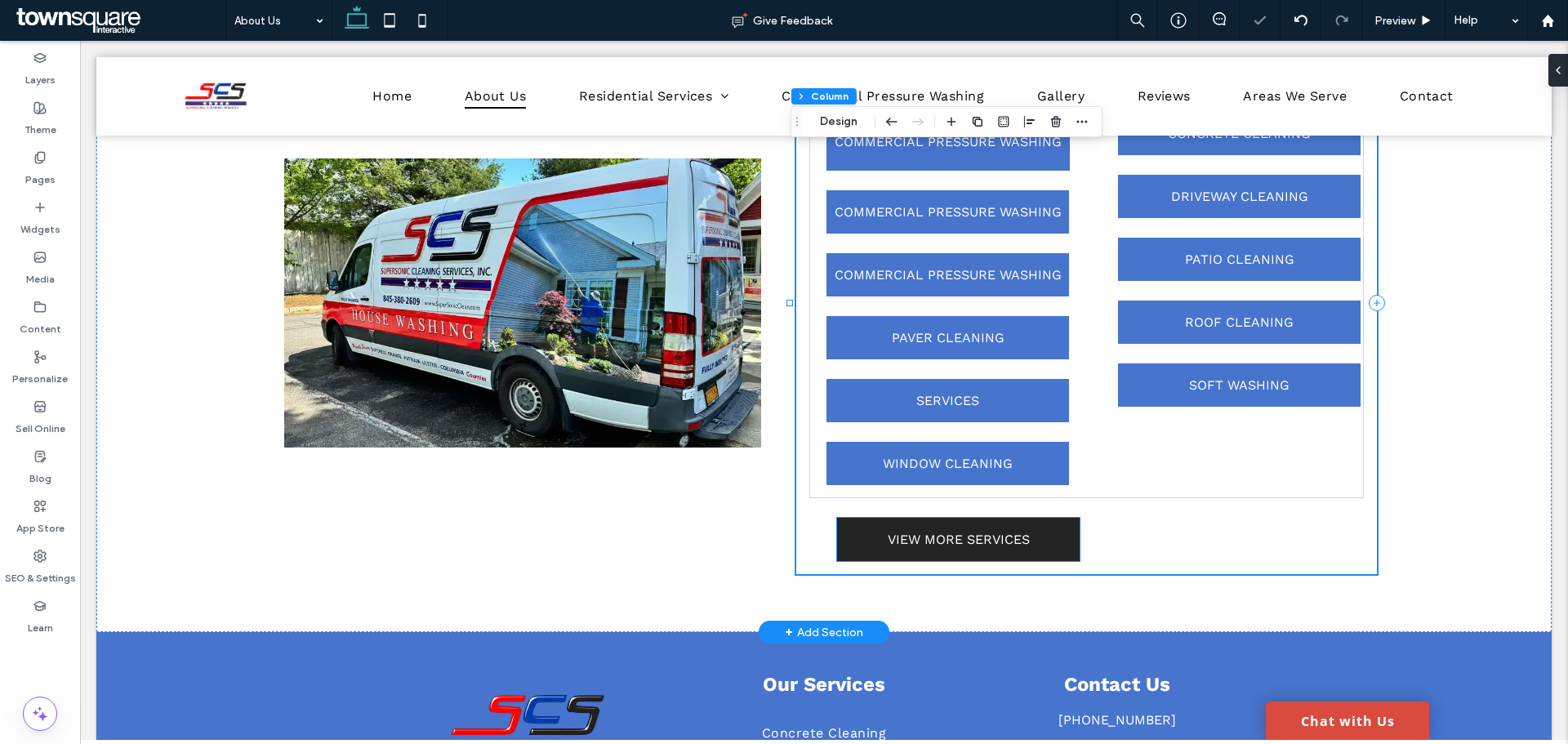
click at [838, 533] on link "VIEW MORE SERVICES" at bounding box center [958, 539] width 243 height 43
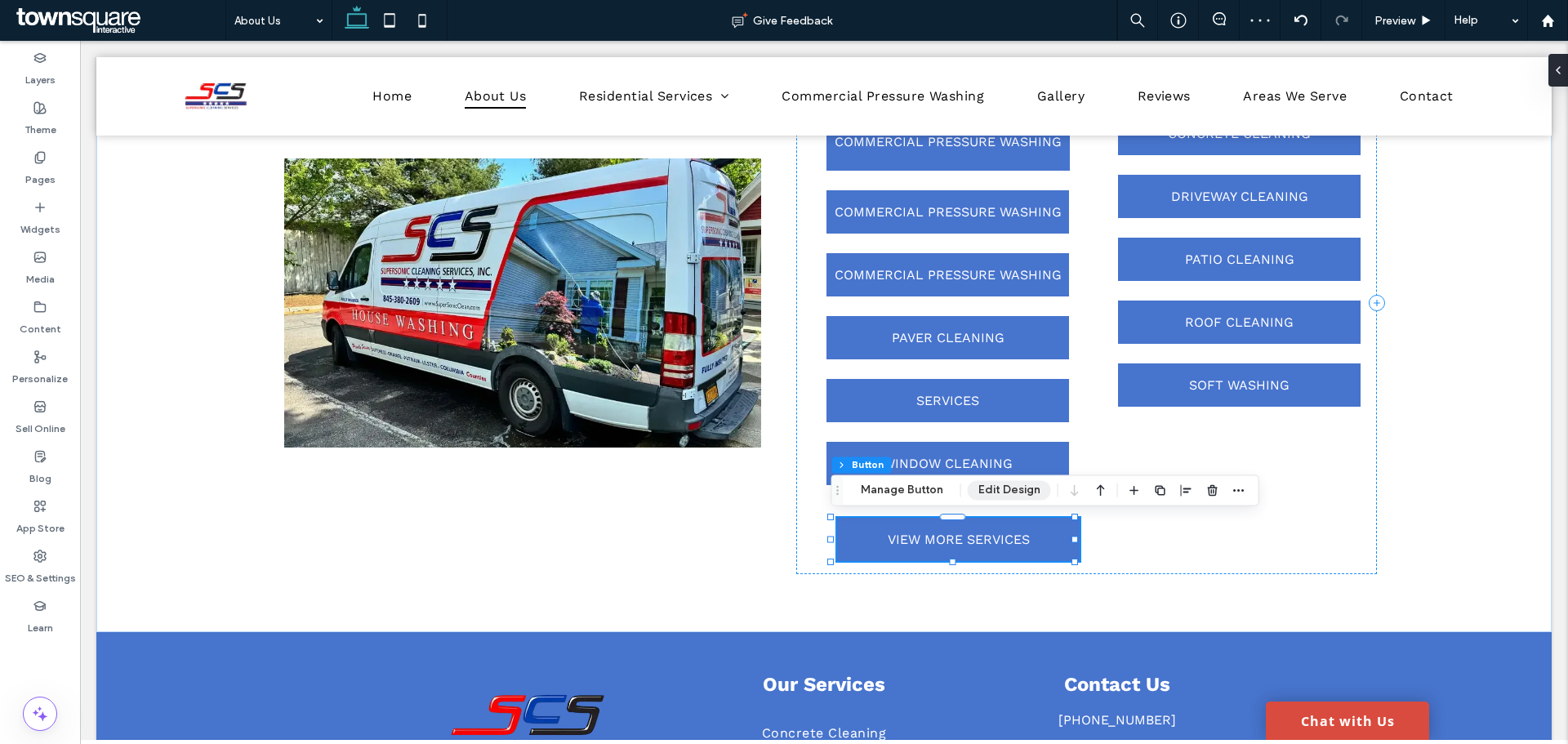
click at [1006, 491] on button "Edit Design" at bounding box center [1009, 489] width 84 height 19
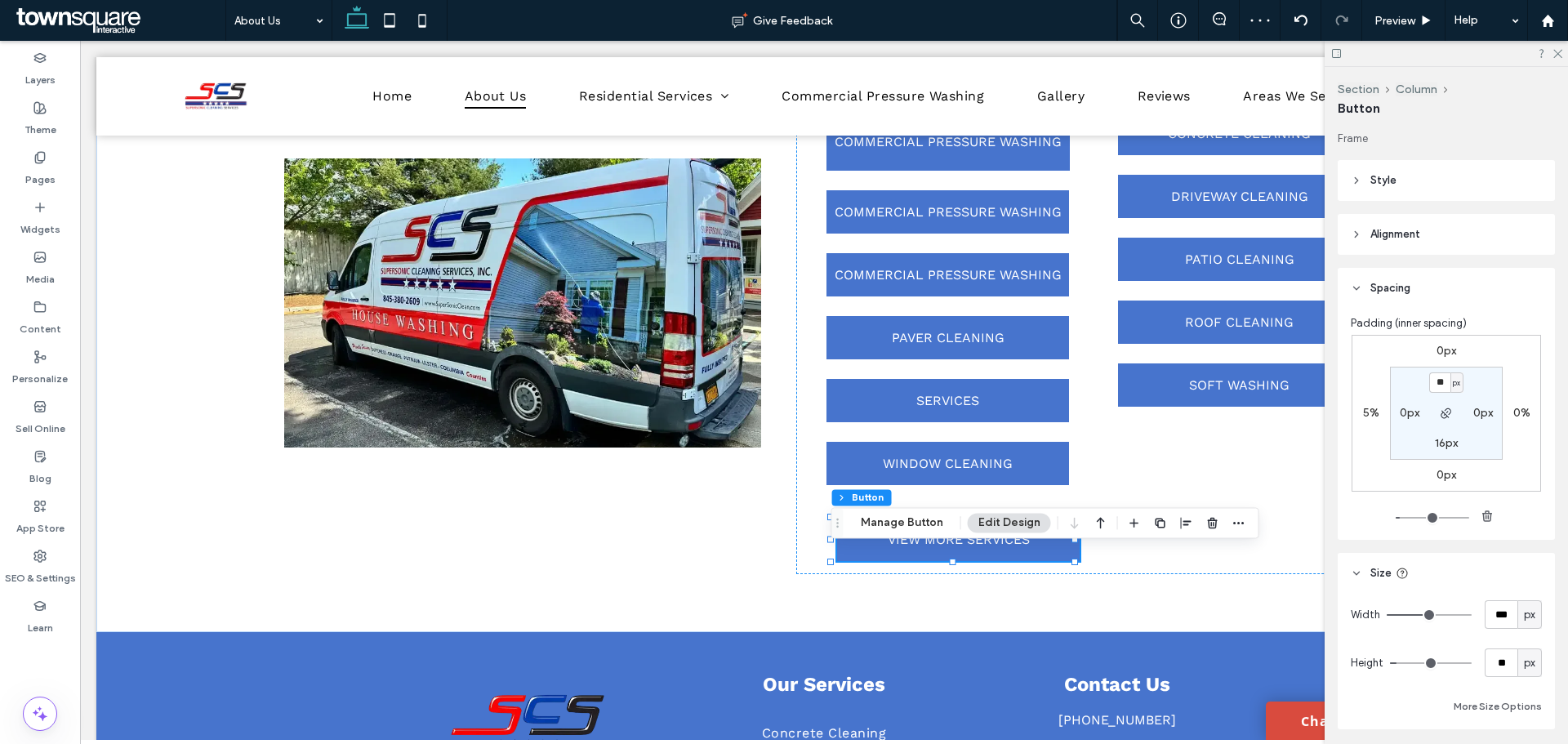
click at [1363, 411] on label "5%" at bounding box center [1371, 412] width 17 height 14
type input "*"
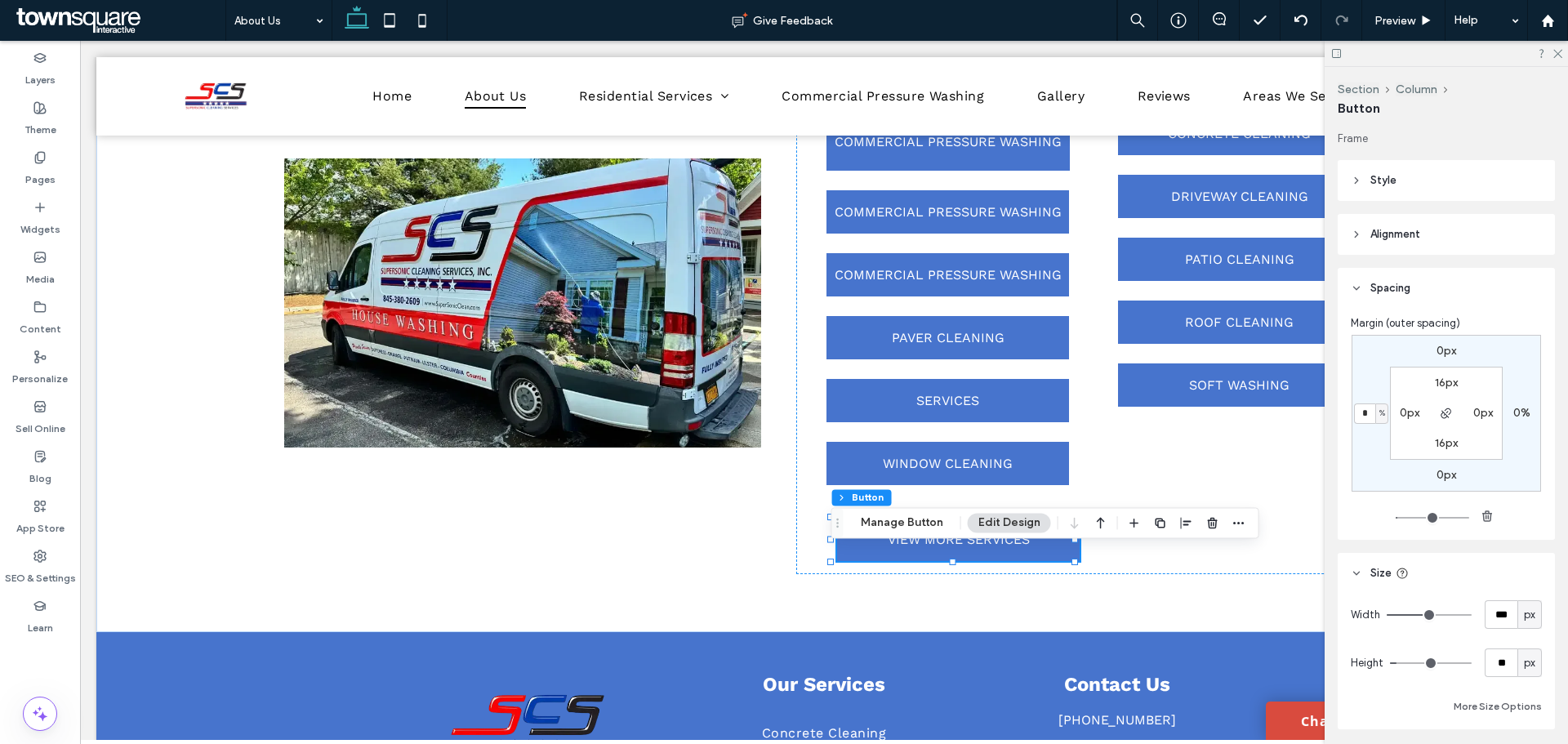
type input "*"
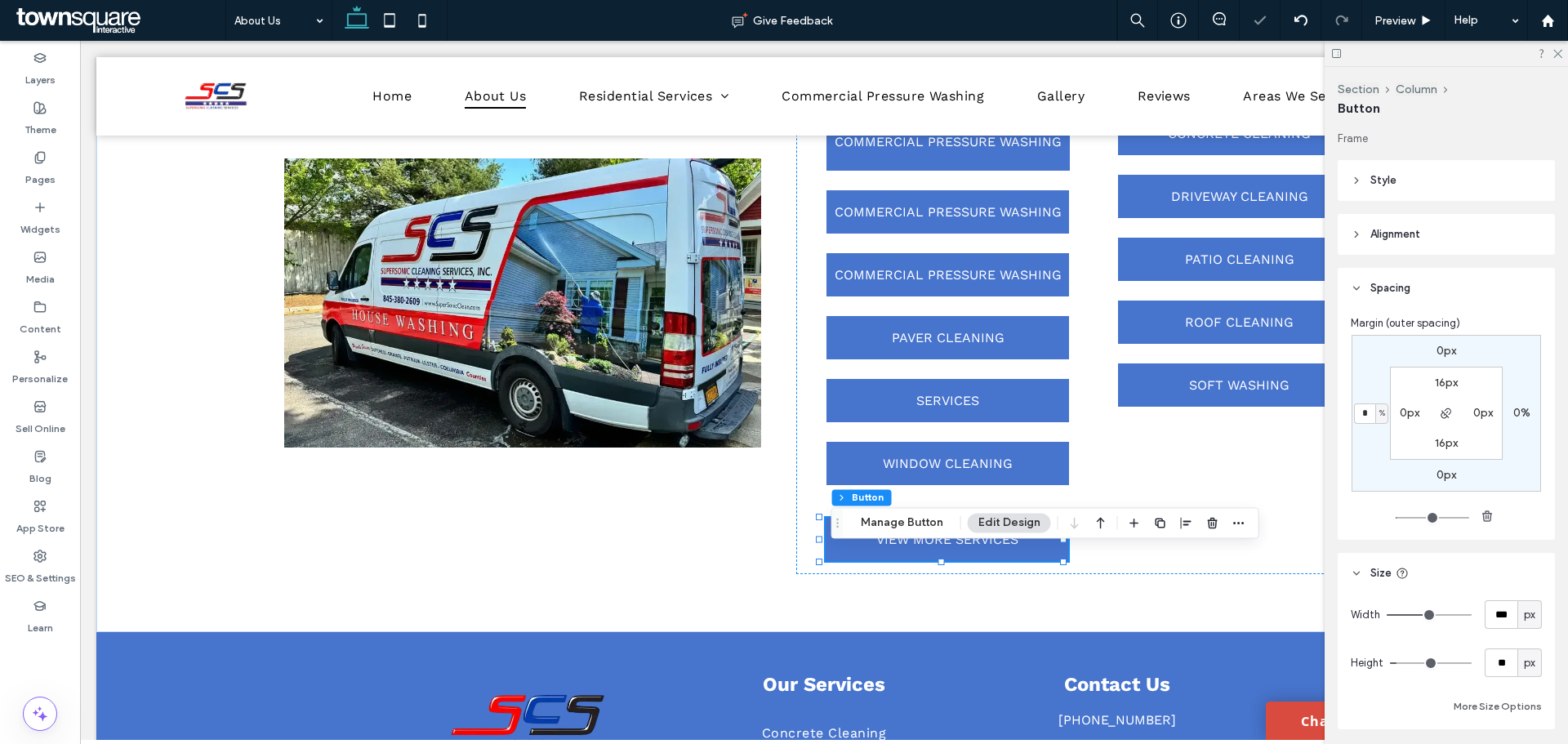
type input "*"
click at [1202, 474] on div "COMMERCIAL PRESSURE WASHING COMMERCIAL PRESSURE WASHING COMMERCIAL PRESSURE WAS…" at bounding box center [1086, 298] width 554 height 400
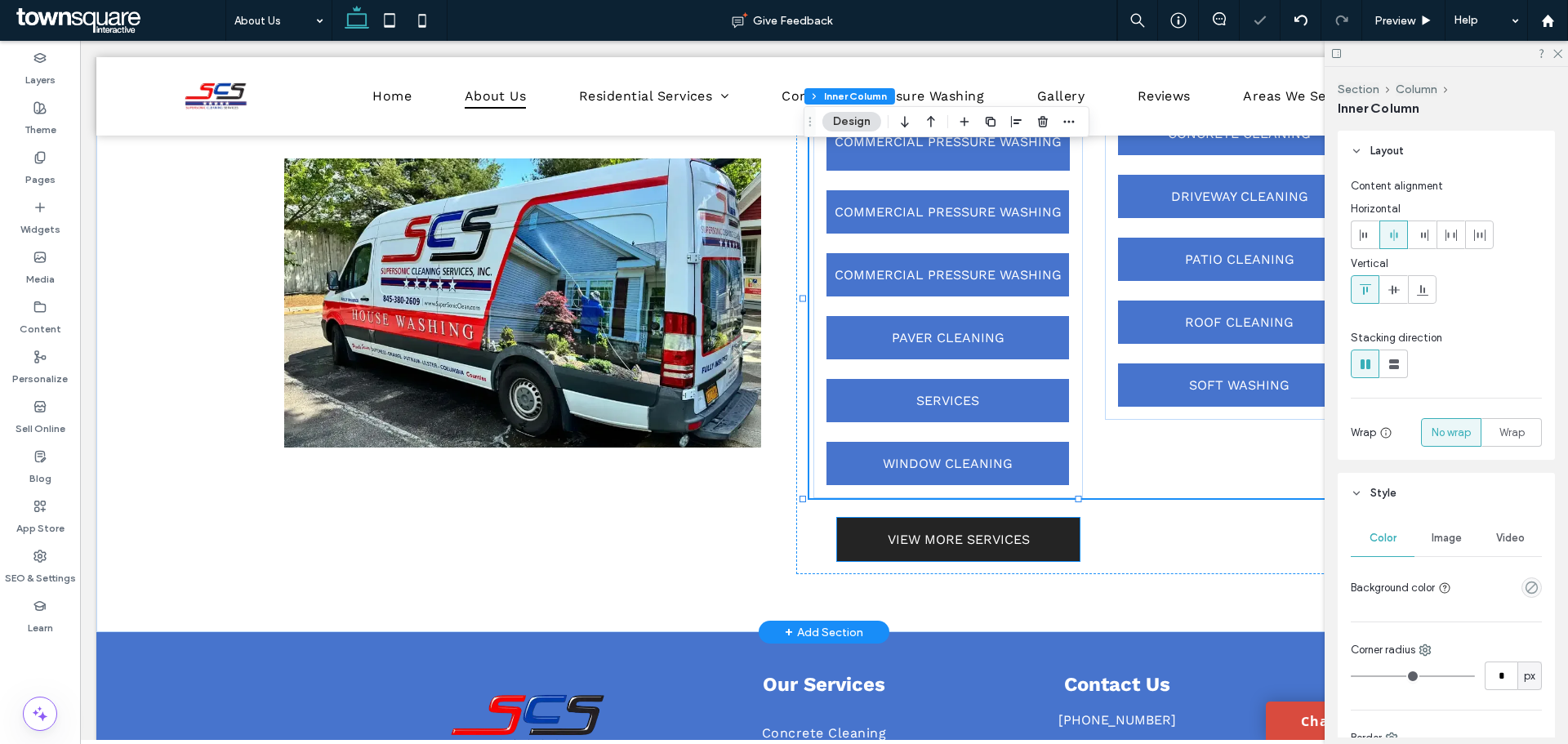
click at [896, 551] on link "VIEW MORE SERVICES" at bounding box center [958, 539] width 243 height 43
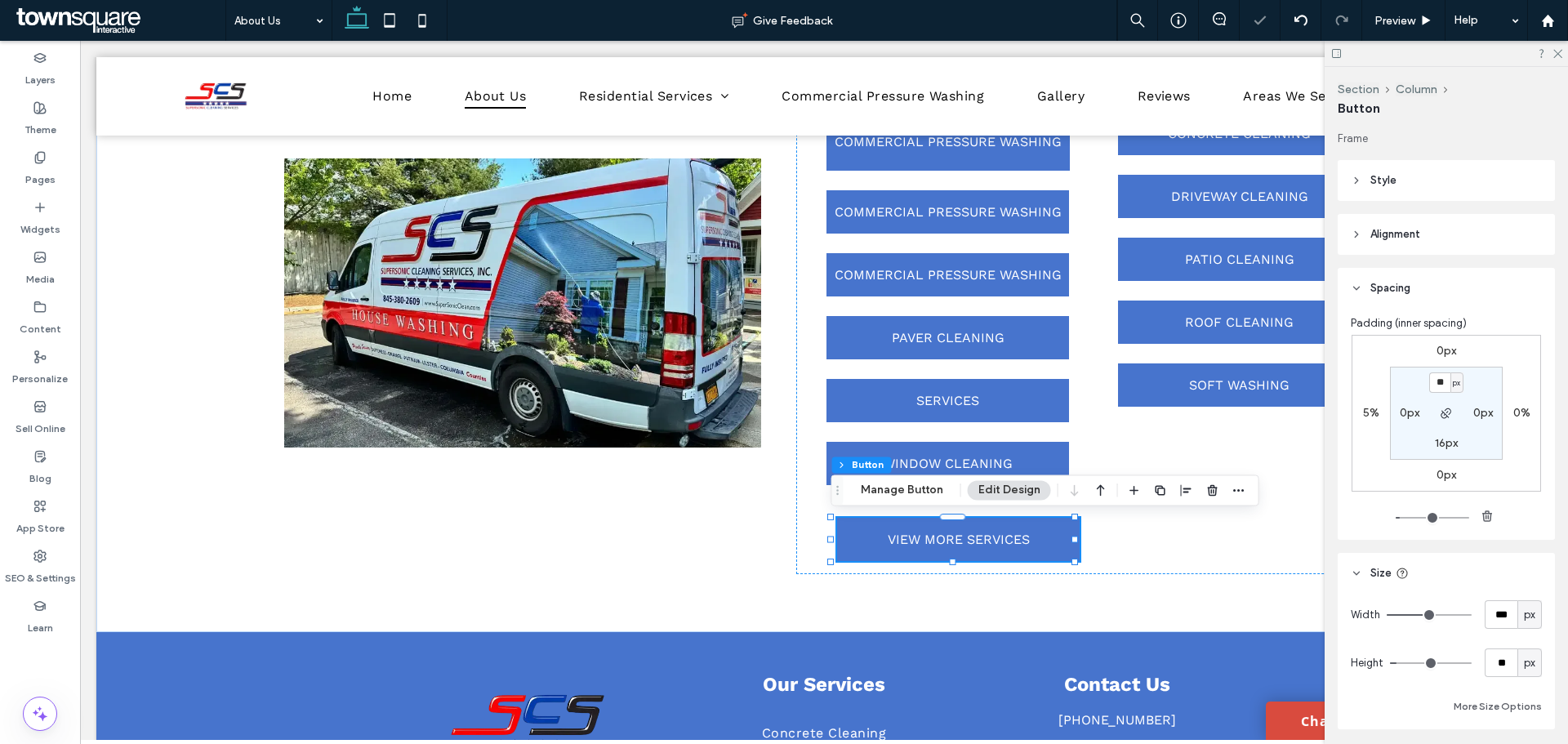
click at [1367, 411] on label "5%" at bounding box center [1371, 412] width 17 height 14
type input "*"
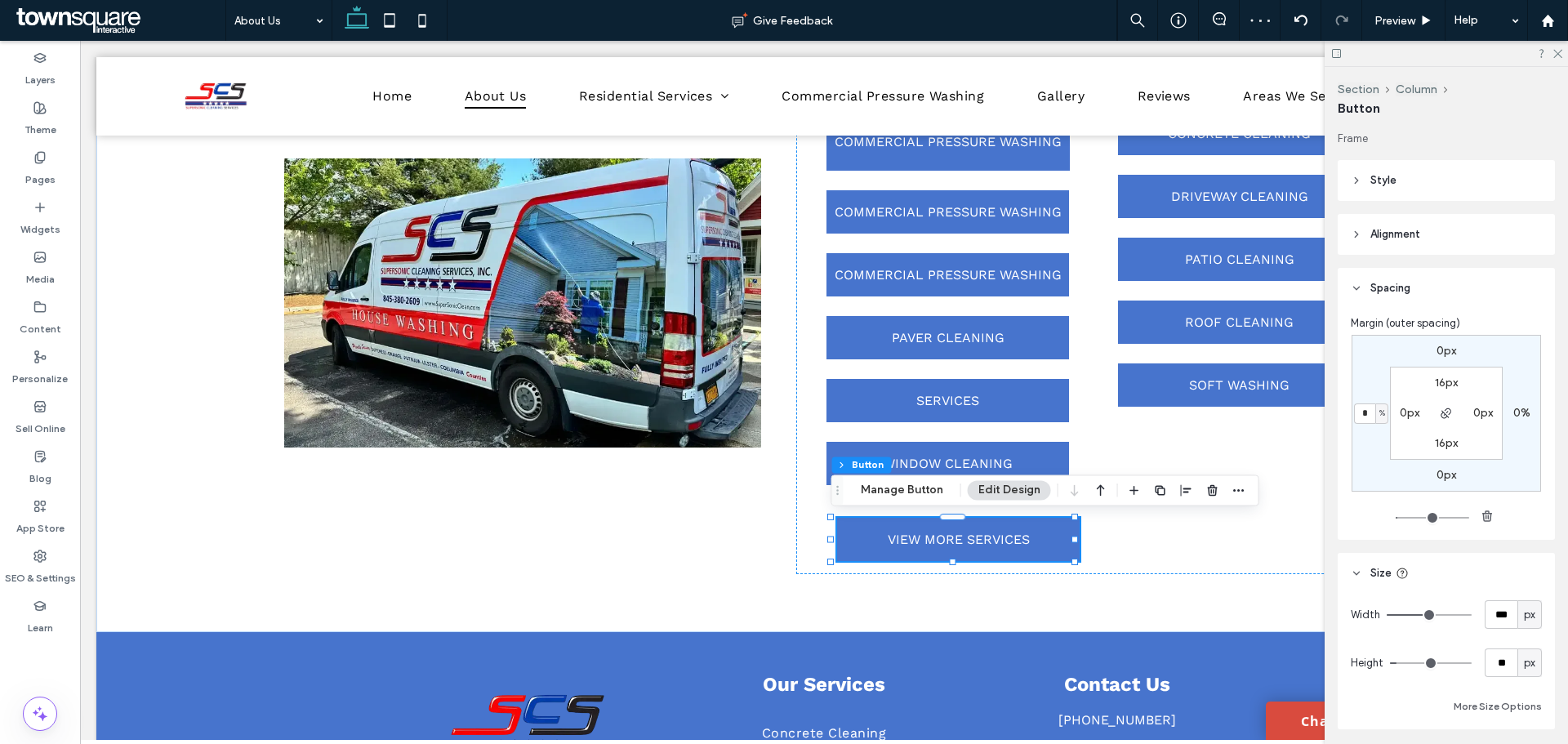
type input "*"
click at [1338, 456] on div "Margin (outer spacing) 0px 0% 0px * % 16px 0px 16px 0px" at bounding box center [1447, 424] width 217 height 231
click at [1315, 488] on div "COMMERCIAL PRESSURE WASHING COMMERCIAL PRESSURE WASHING COMMERCIAL PRESSURE WAS…" at bounding box center [1086, 298] width 554 height 400
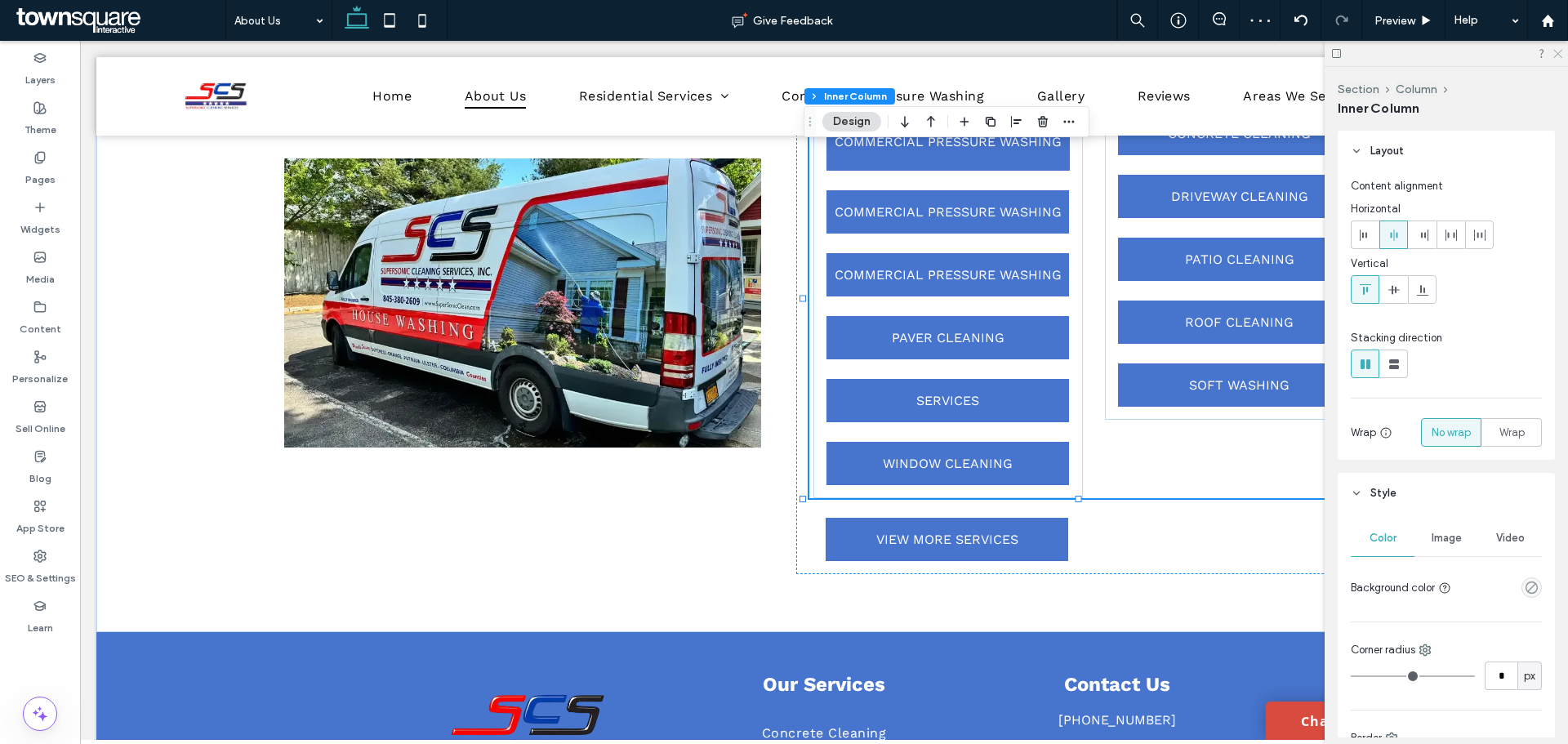
click at [1559, 51] on icon at bounding box center [1556, 53] width 11 height 11
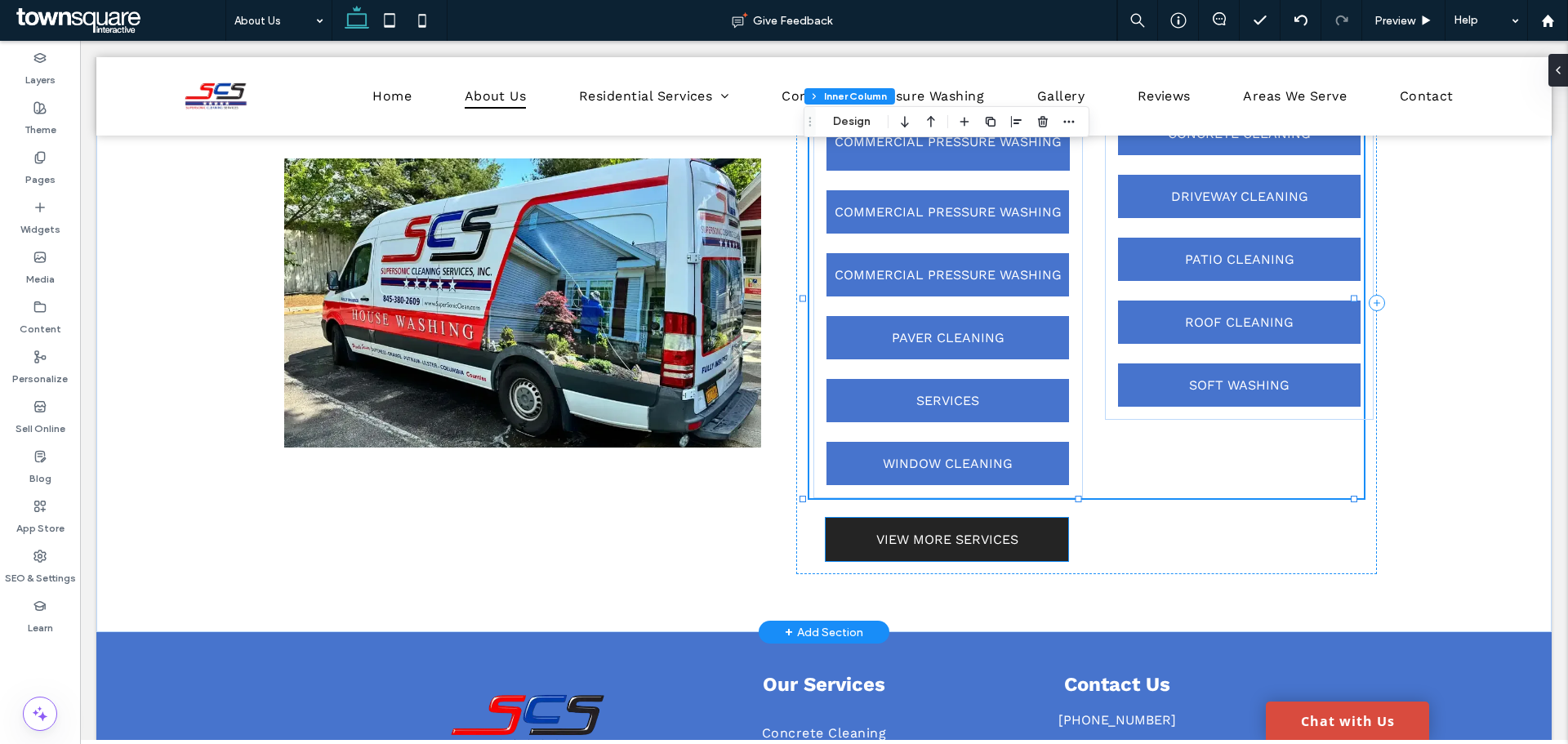
click at [959, 554] on link "VIEW MORE SERVICES" at bounding box center [947, 539] width 243 height 43
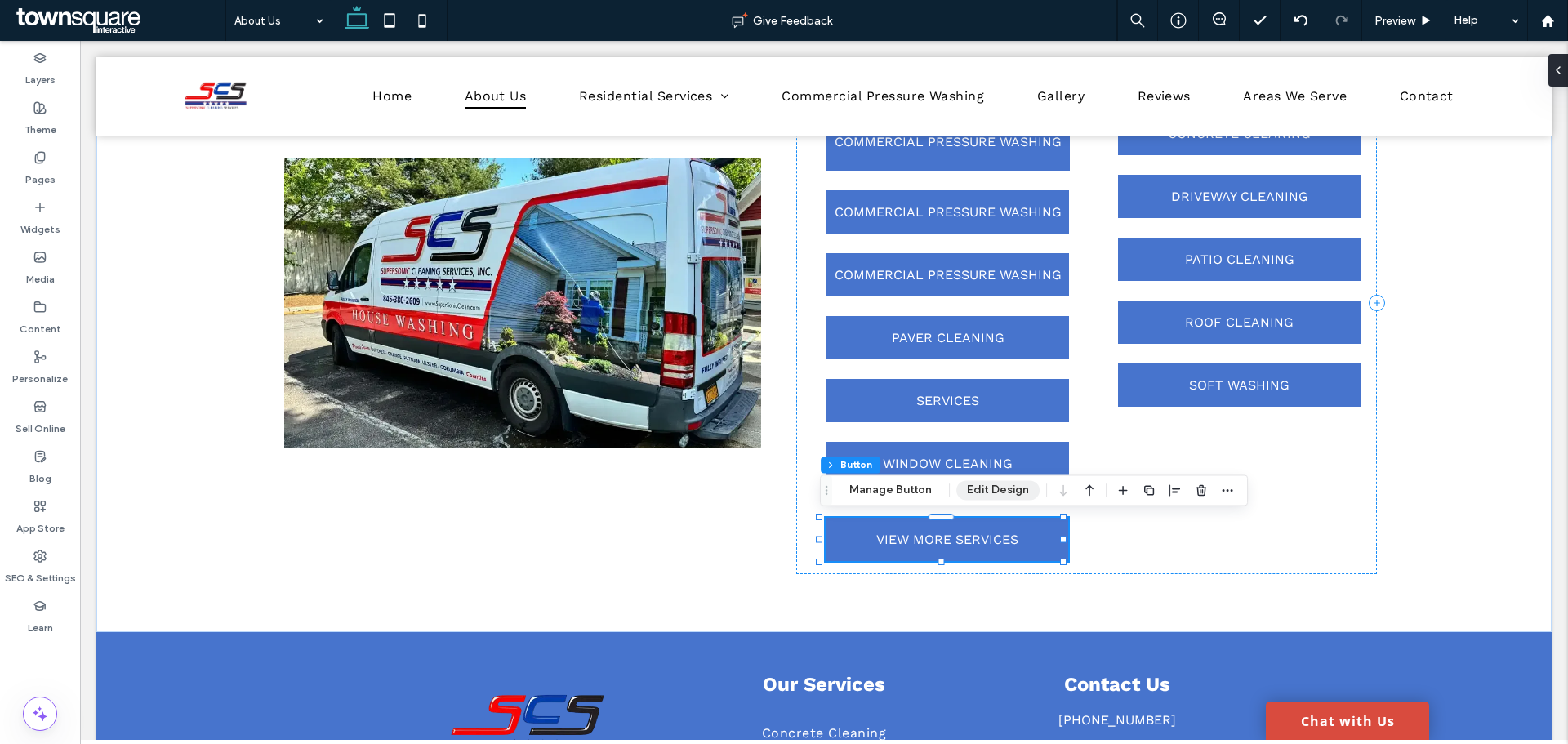
drag, startPoint x: 992, startPoint y: 487, endPoint x: 912, endPoint y: 446, distance: 89.9
click at [992, 487] on button "Edit Design" at bounding box center [999, 489] width 84 height 19
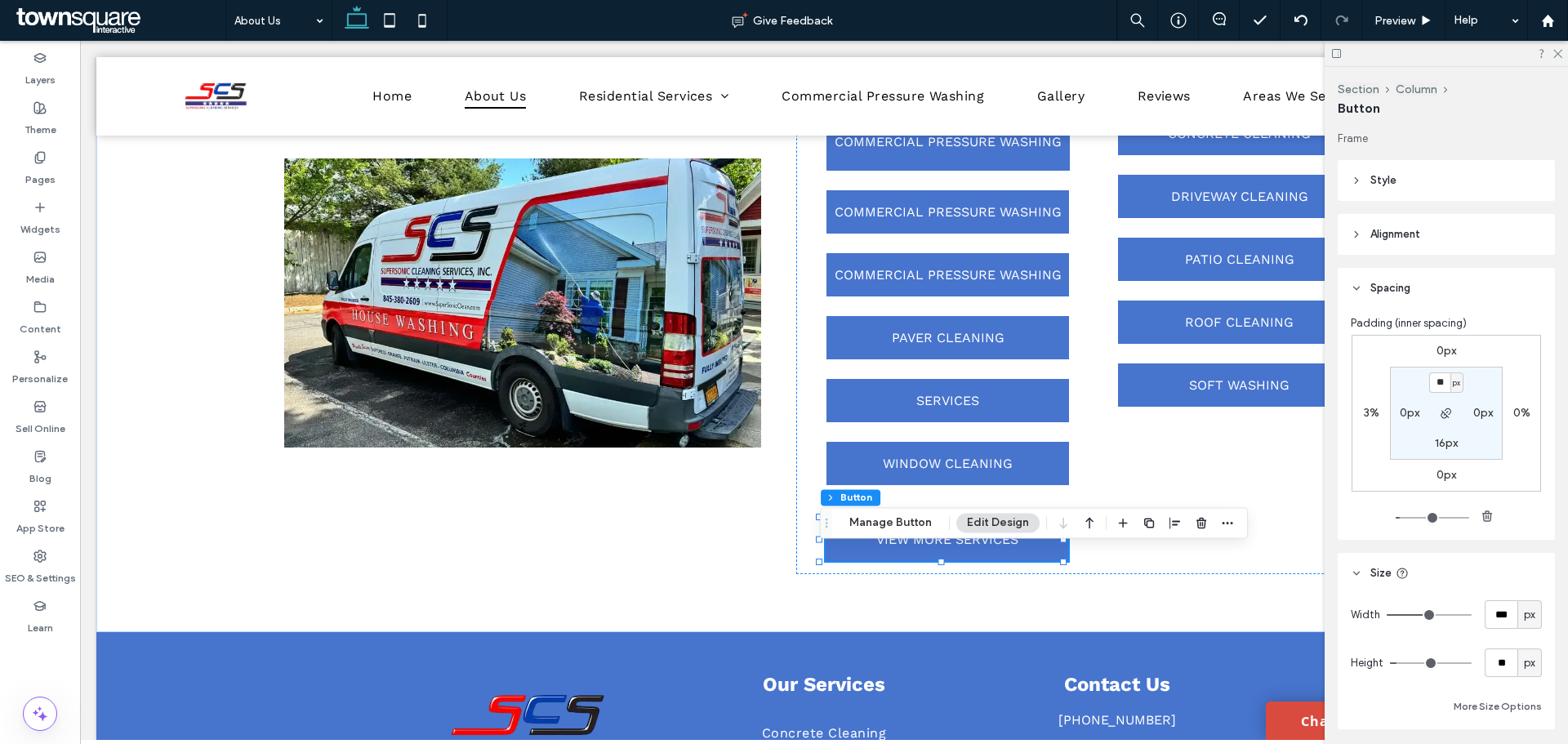
click at [1371, 408] on label "3%" at bounding box center [1371, 412] width 16 height 14
type input "*"
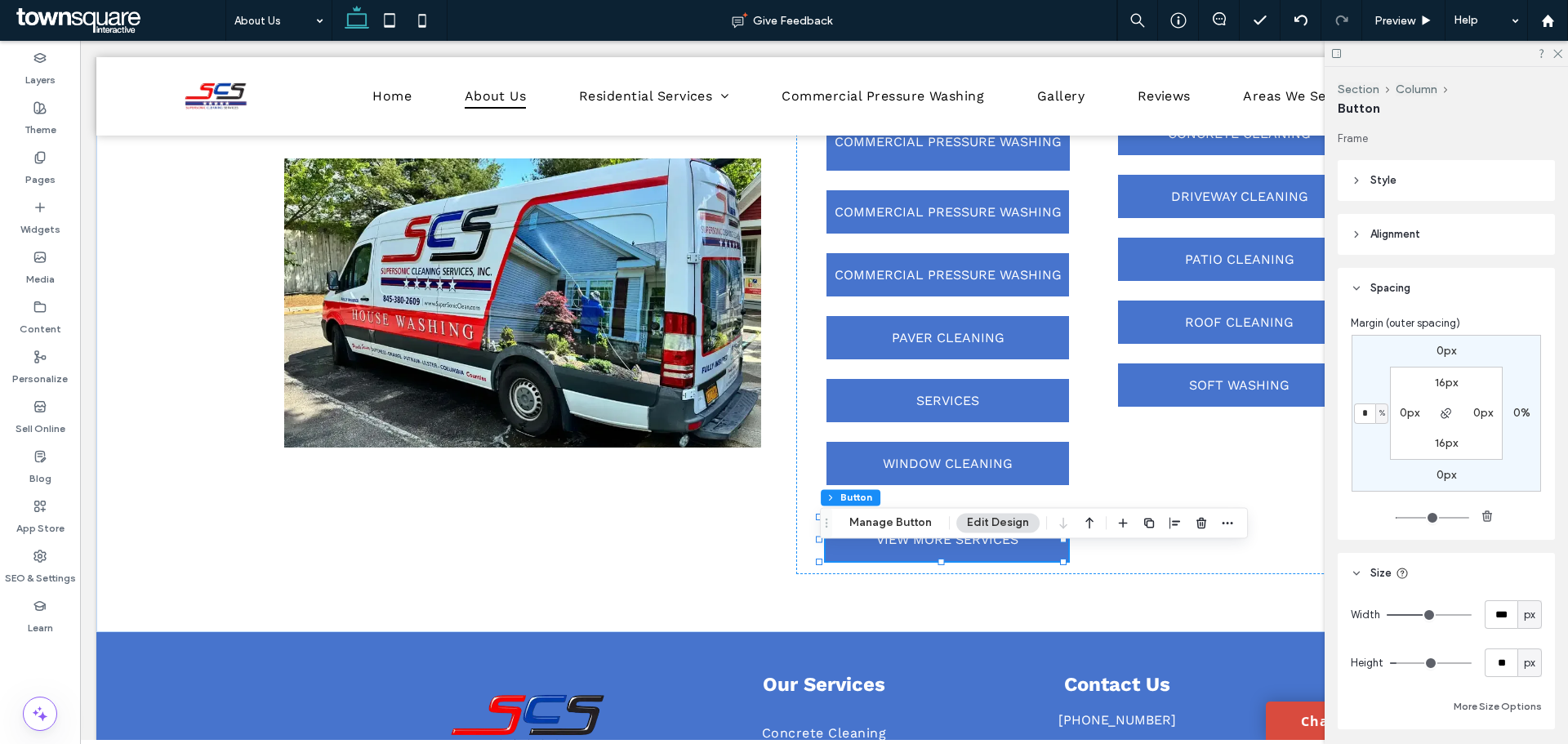
type input "*"
click at [1194, 563] on div "Our Professional Services COMMERCIAL PRESSURE WASHING COMMERCIAL PRESSURE WASHI…" at bounding box center [1086, 303] width 580 height 542
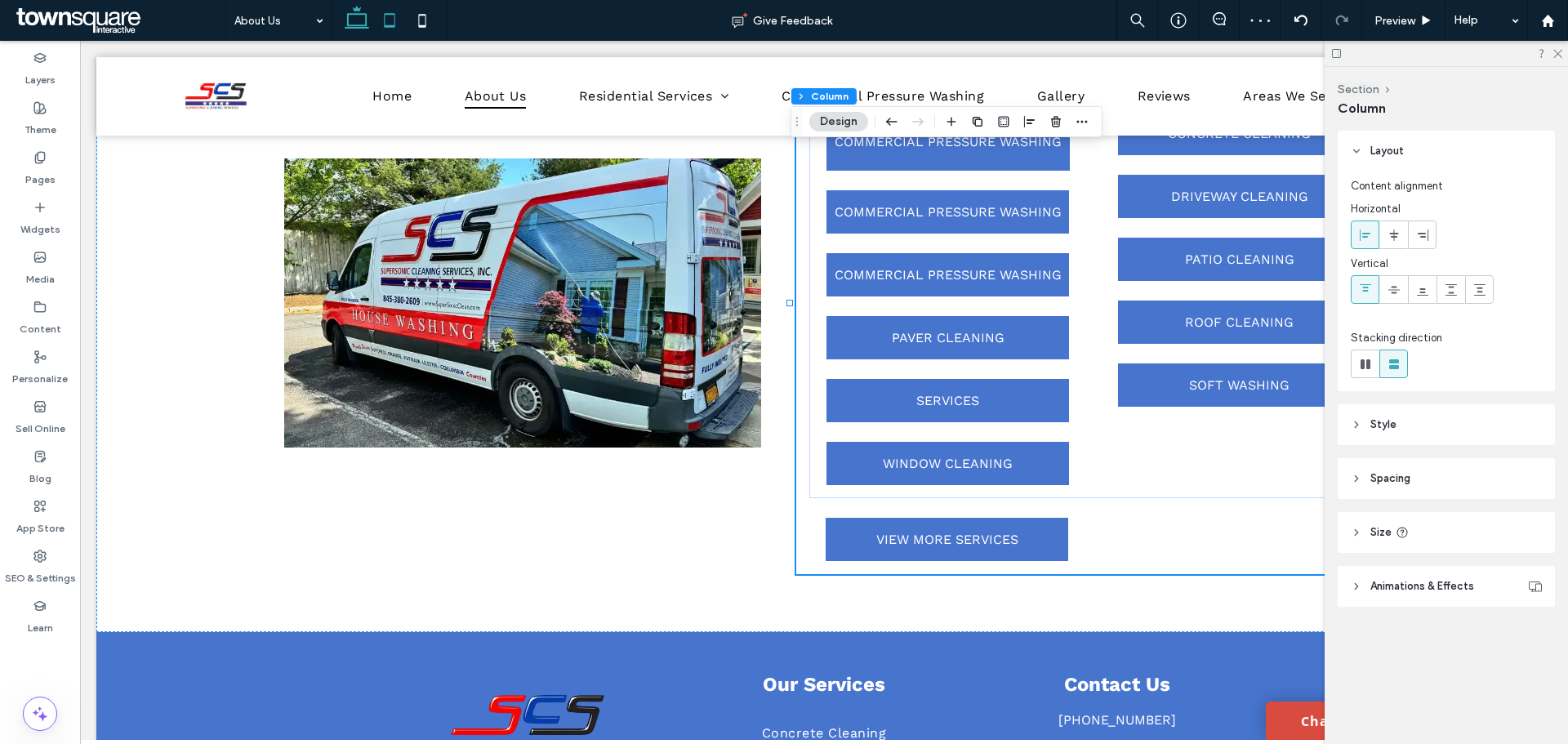
click at [382, 26] on icon at bounding box center [389, 20] width 33 height 33
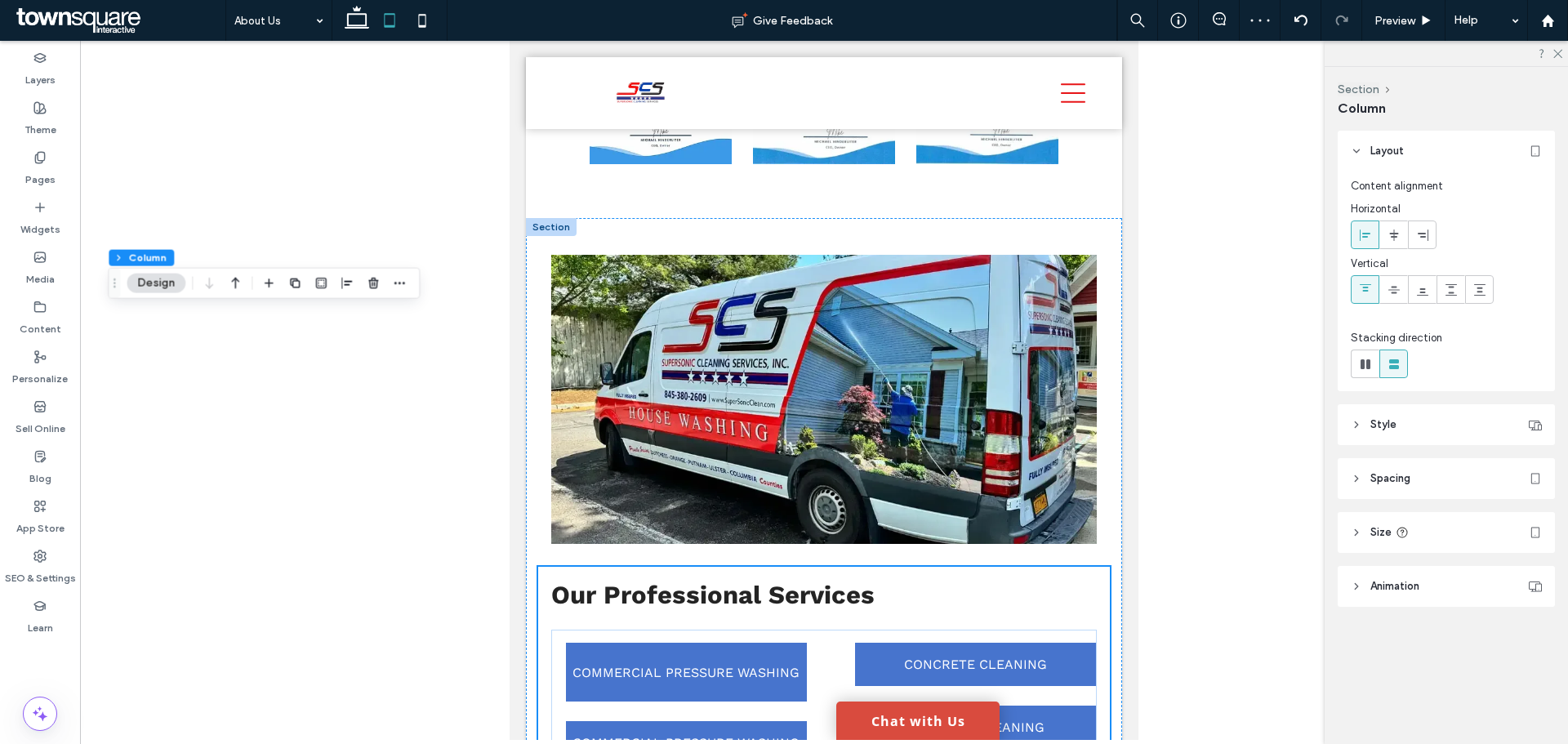
type input "**"
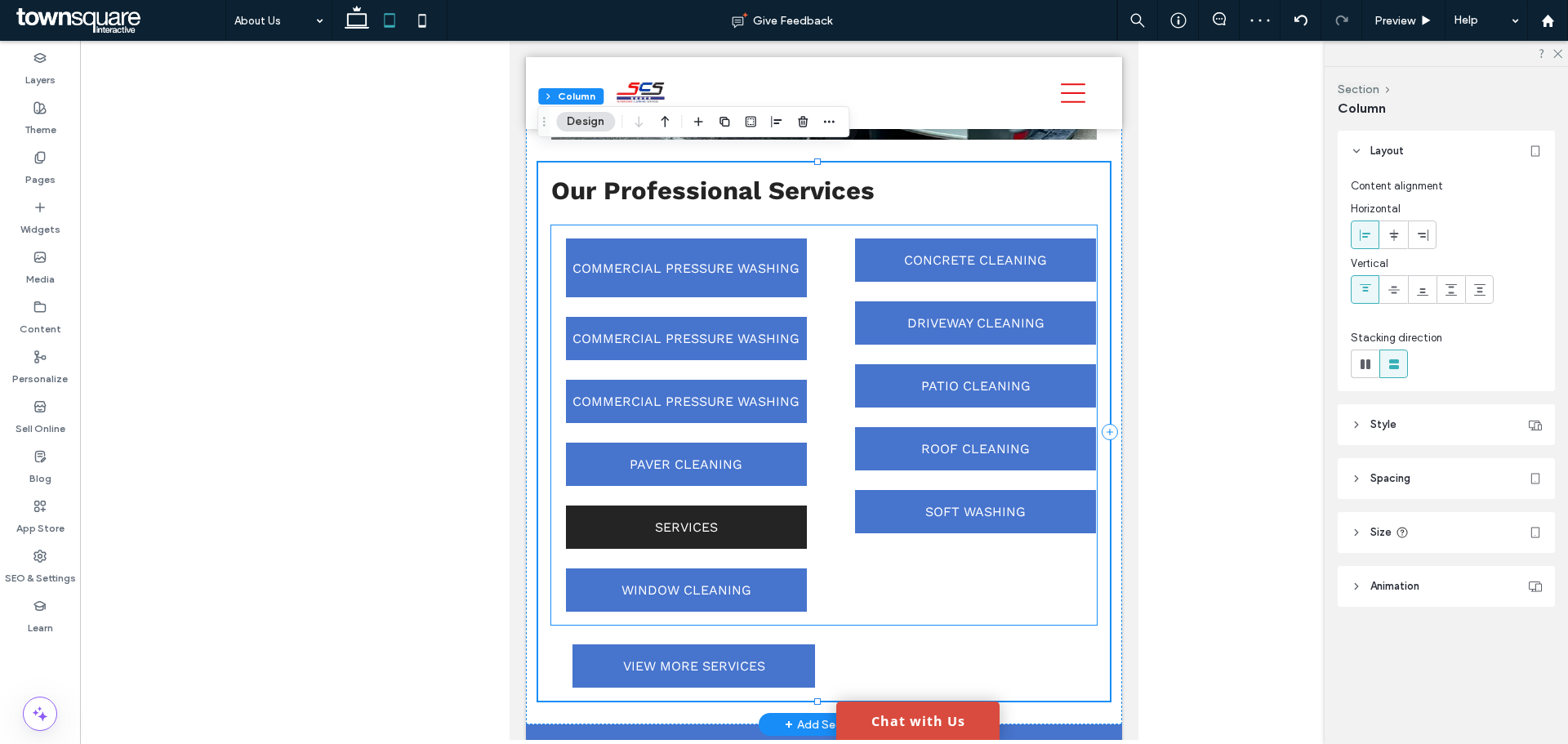
scroll to position [2086, 0]
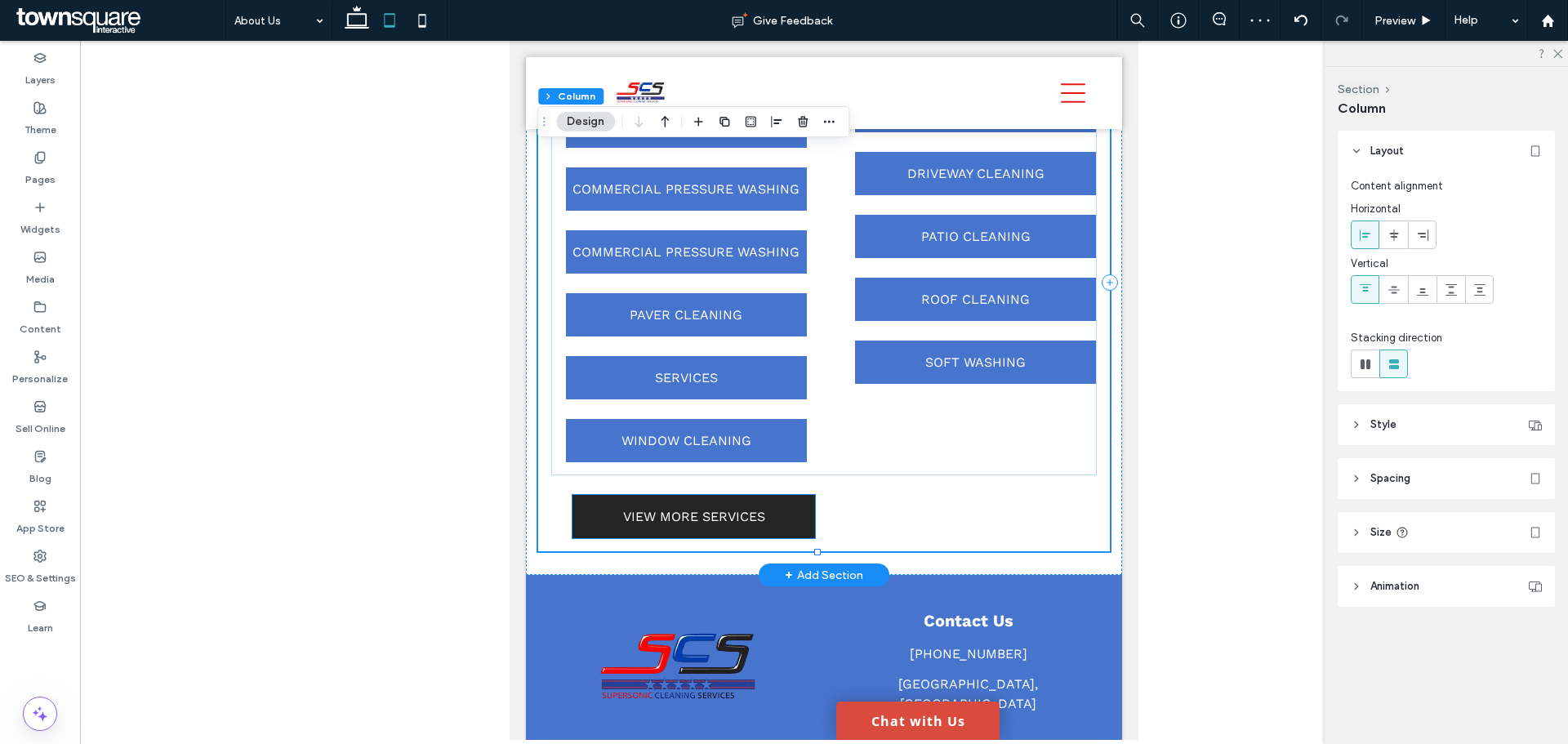
click at [714, 527] on link "VIEW MORE SERVICES" at bounding box center [694, 517] width 243 height 43
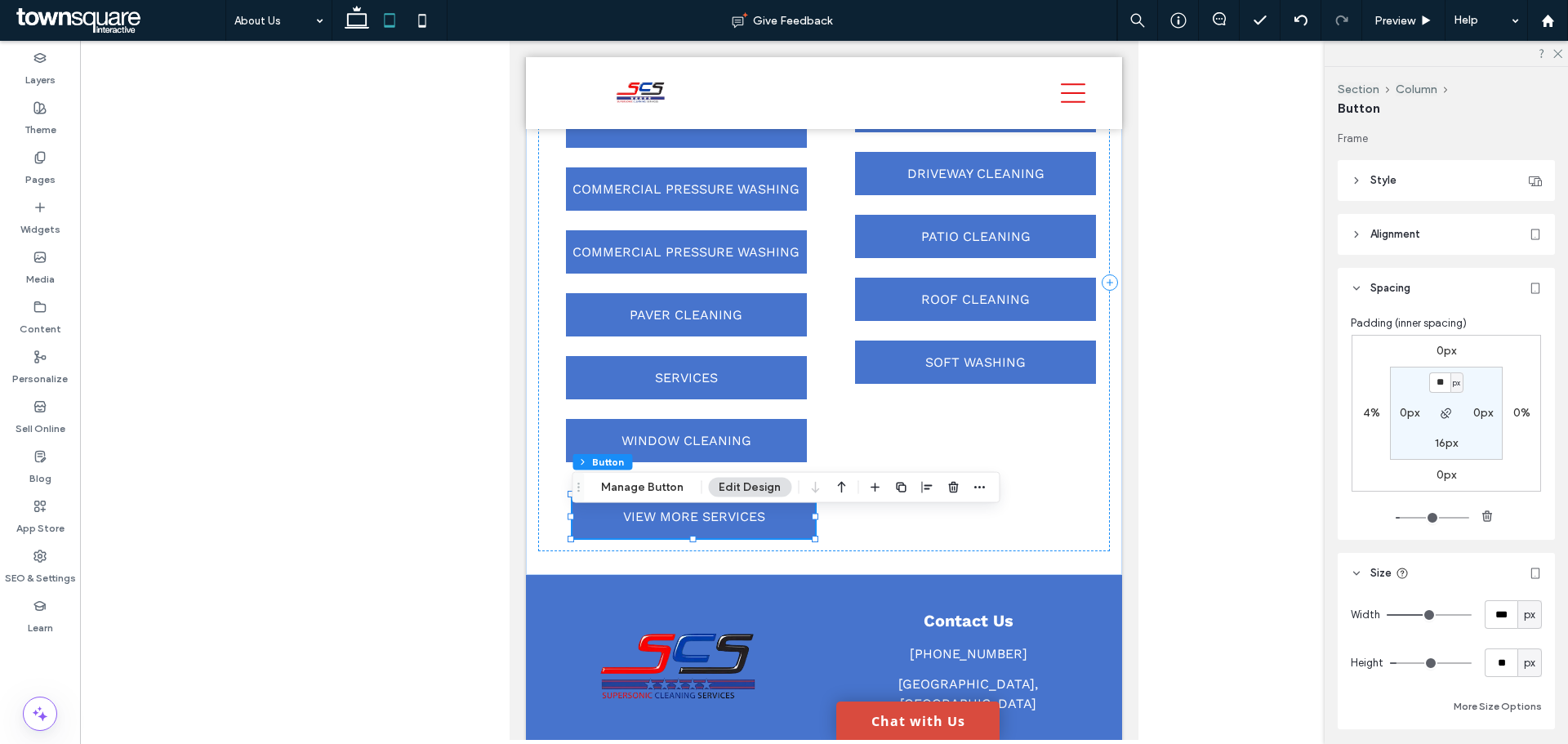
click at [1364, 410] on label "4%" at bounding box center [1371, 412] width 18 height 14
type input "*"
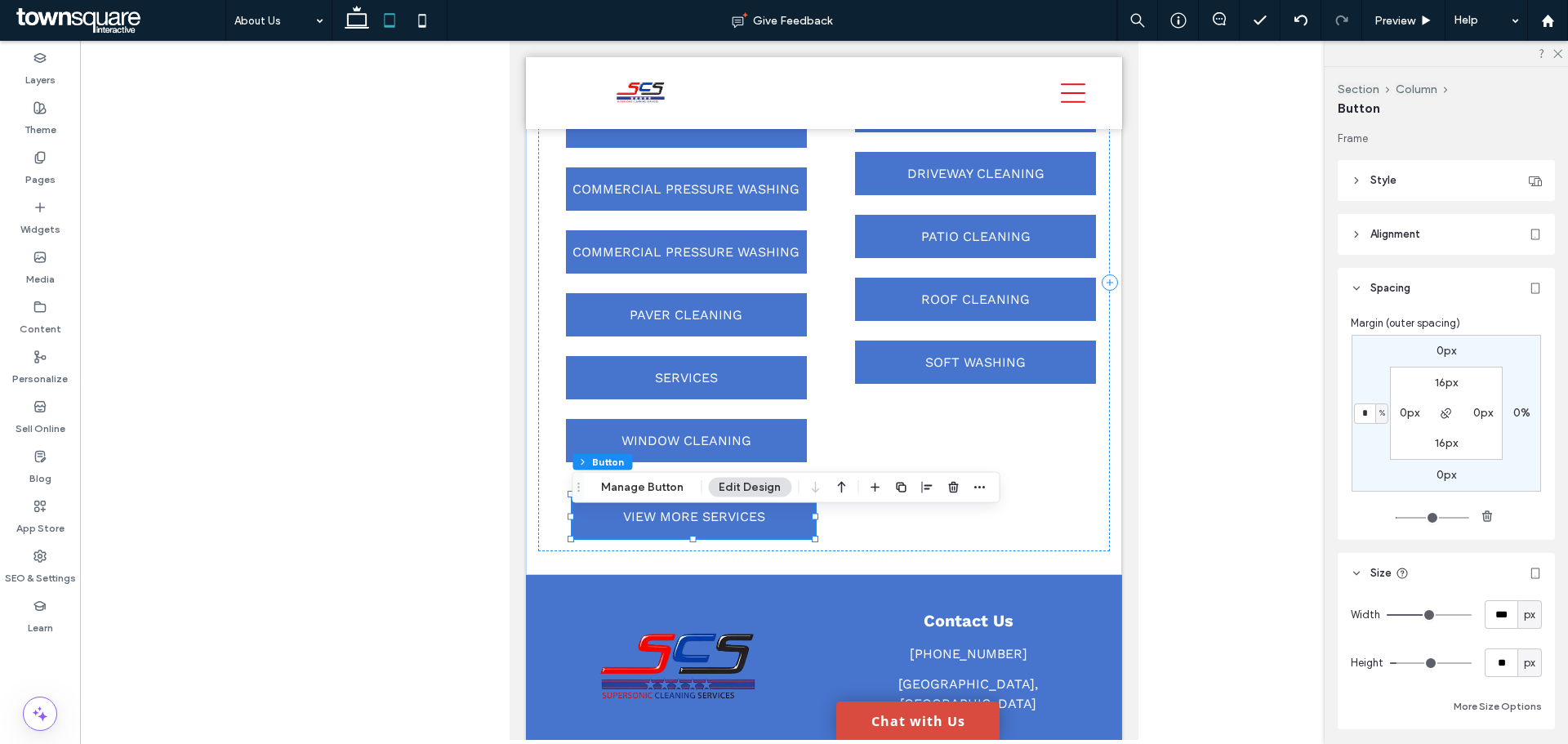
type input "*"
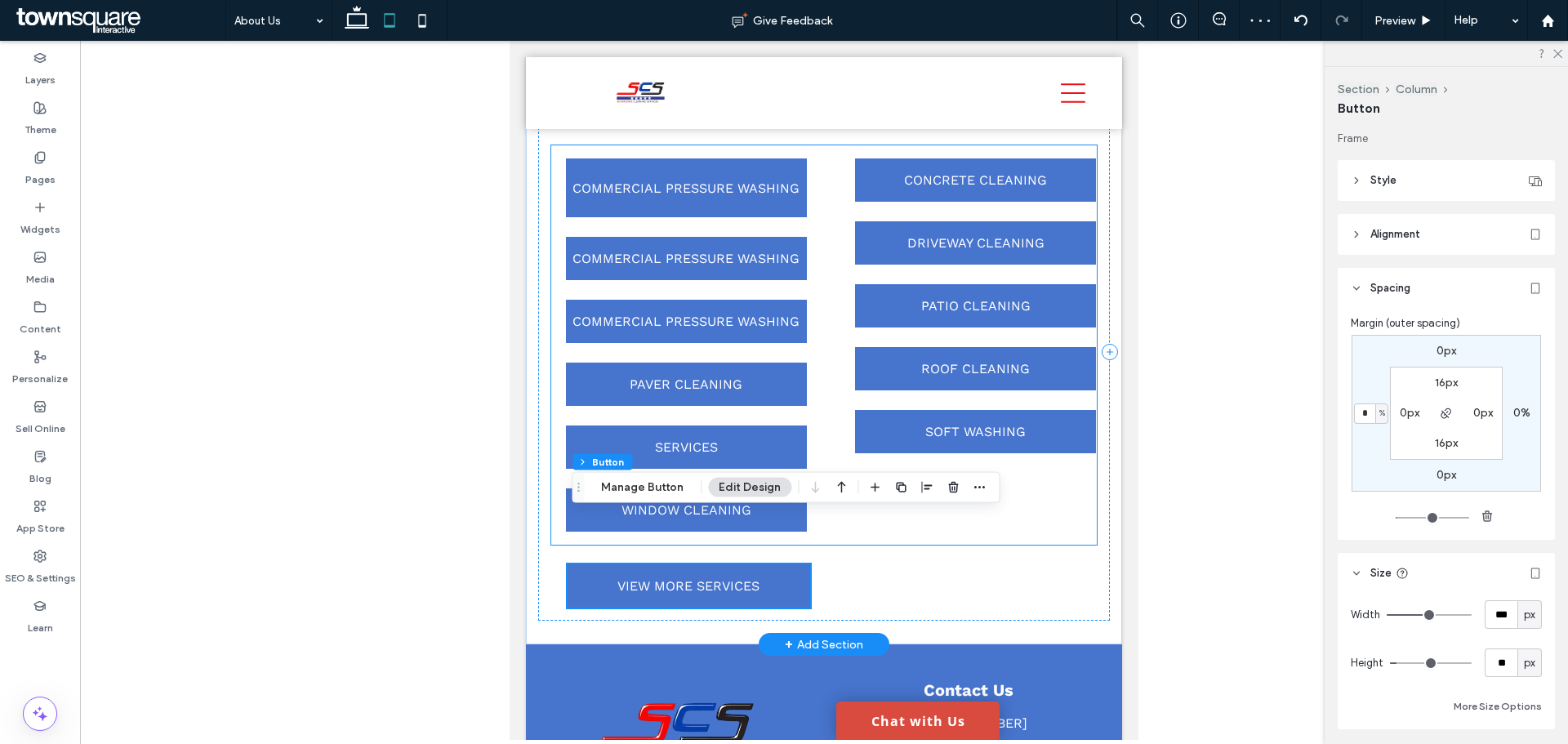
scroll to position [1923, 0]
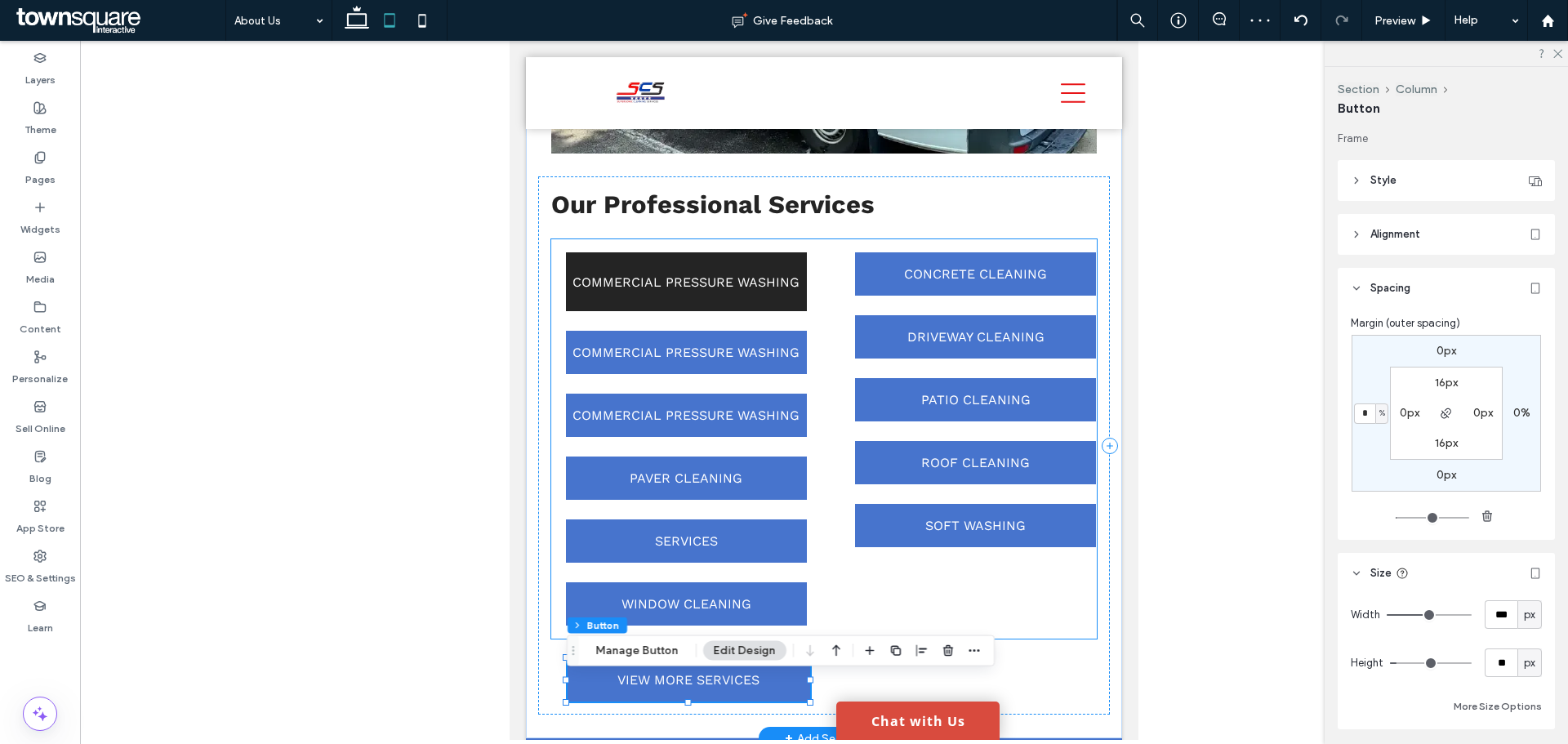
click at [793, 290] on span "COMMERCIAL PRESSURE WASHING" at bounding box center [686, 282] width 227 height 16
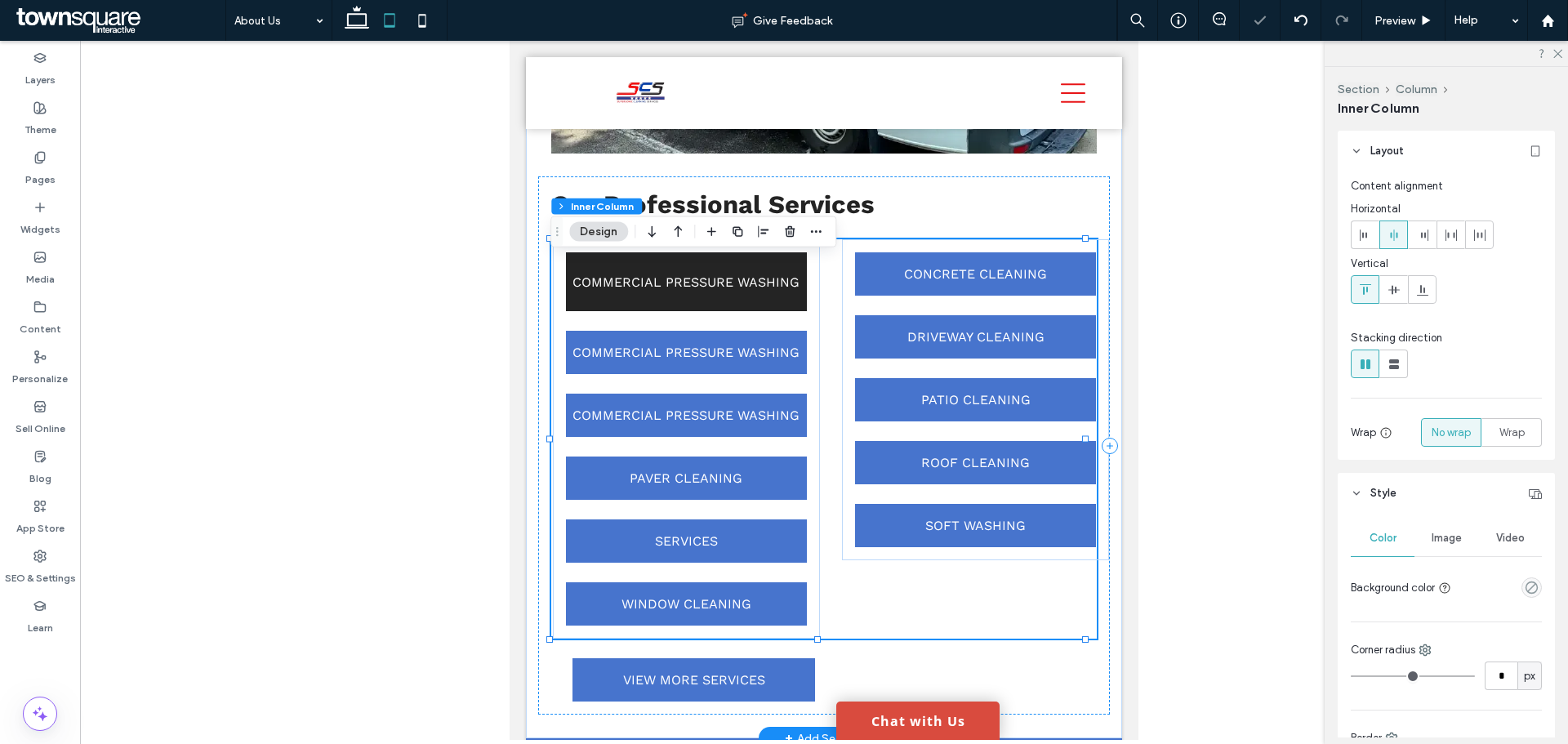
click at [786, 290] on span "COMMERCIAL PRESSURE WASHING" at bounding box center [686, 282] width 227 height 16
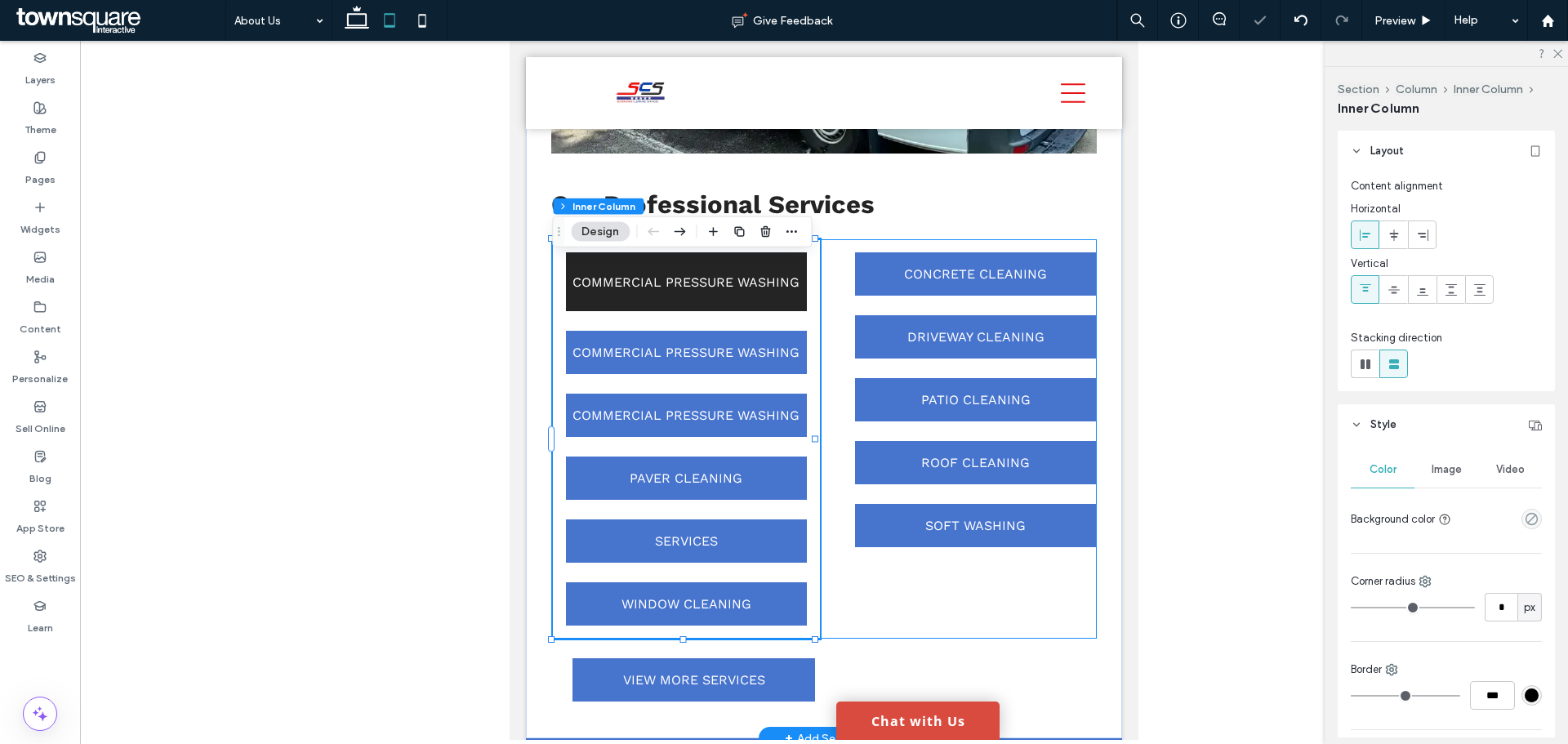
click at [780, 290] on span "COMMERCIAL PRESSURE WASHING" at bounding box center [686, 282] width 227 height 16
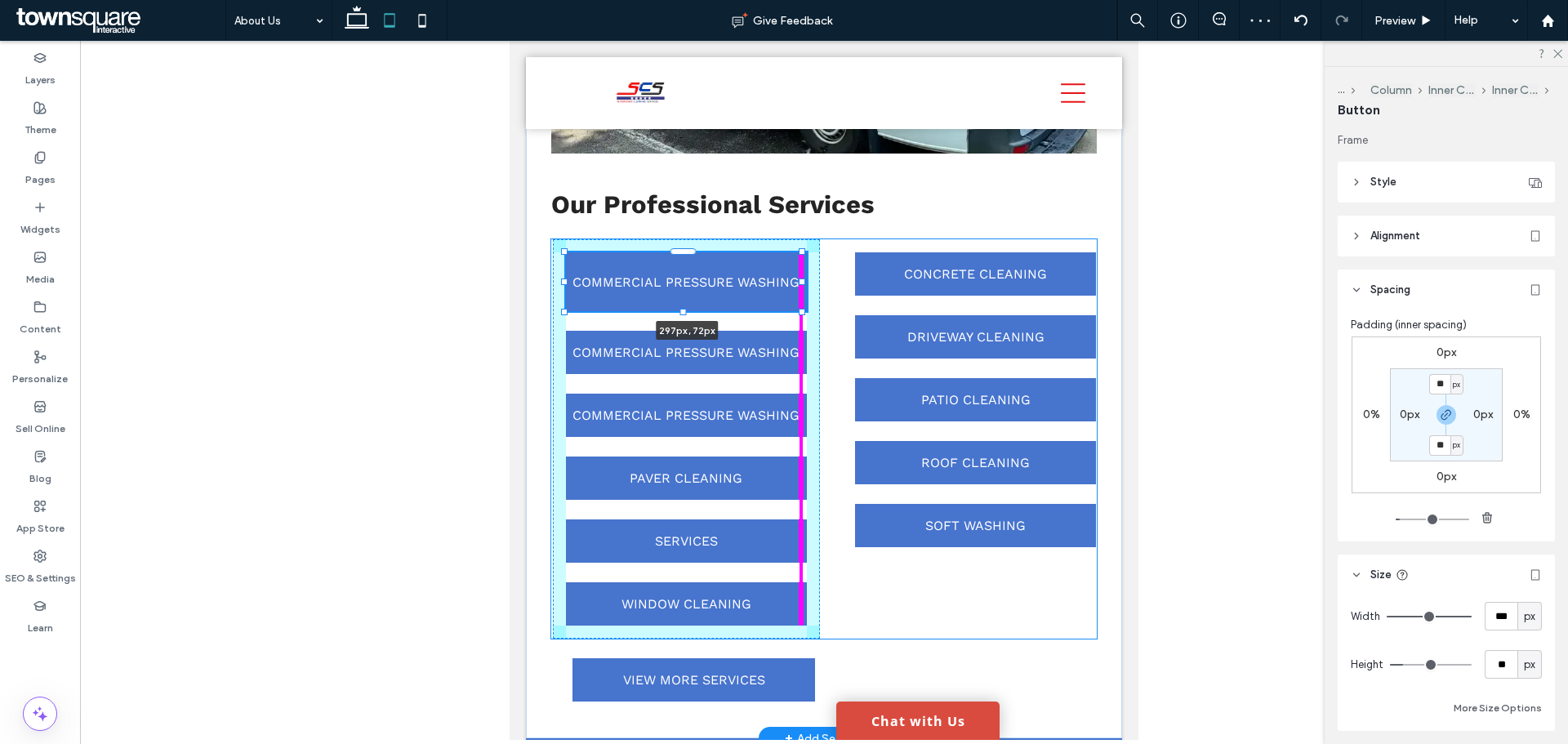
drag, startPoint x: 804, startPoint y: 298, endPoint x: 812, endPoint y: 299, distance: 8.1
click at [812, 299] on div "Our Professional Services COMMERCIAL PRESSURE WASHING 297px , 72px COMMERCIAL P…" at bounding box center [824, 283] width 596 height 910
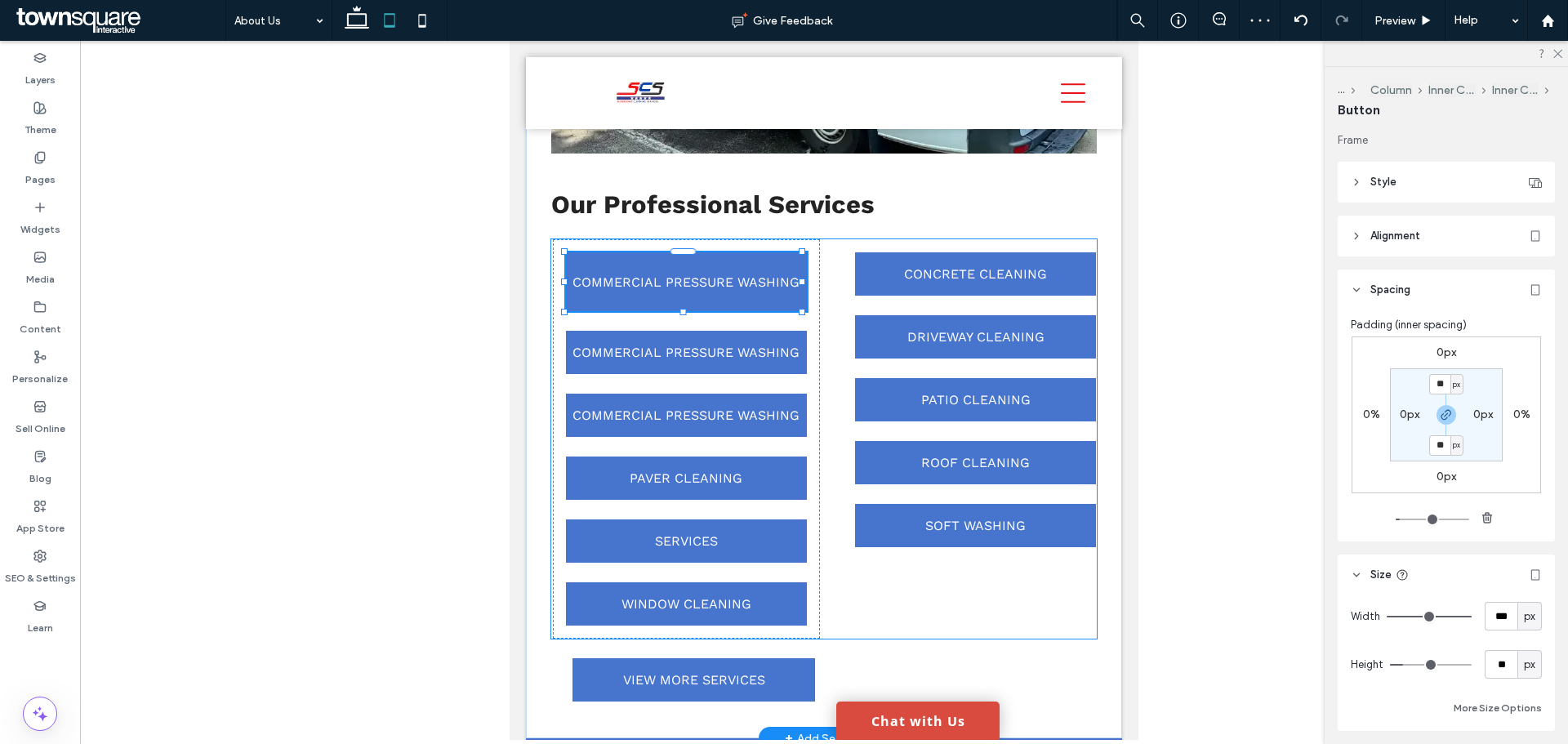
type input "***"
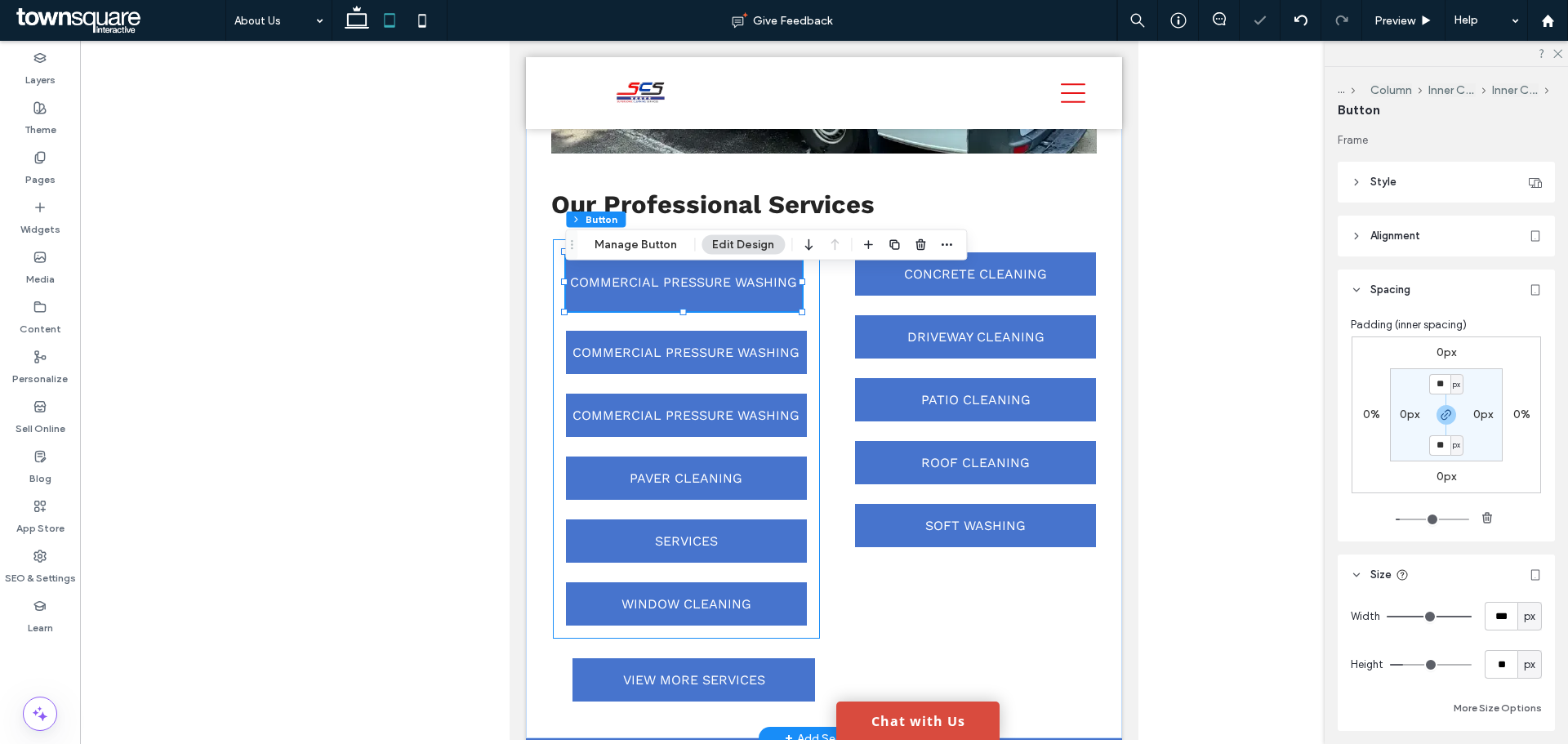
click at [810, 322] on div "COMMERCIAL PRESSURE WASHING 297px , 72px COMMERCIAL PRESSURE WASHING COMMERCIAL…" at bounding box center [687, 439] width 268 height 400
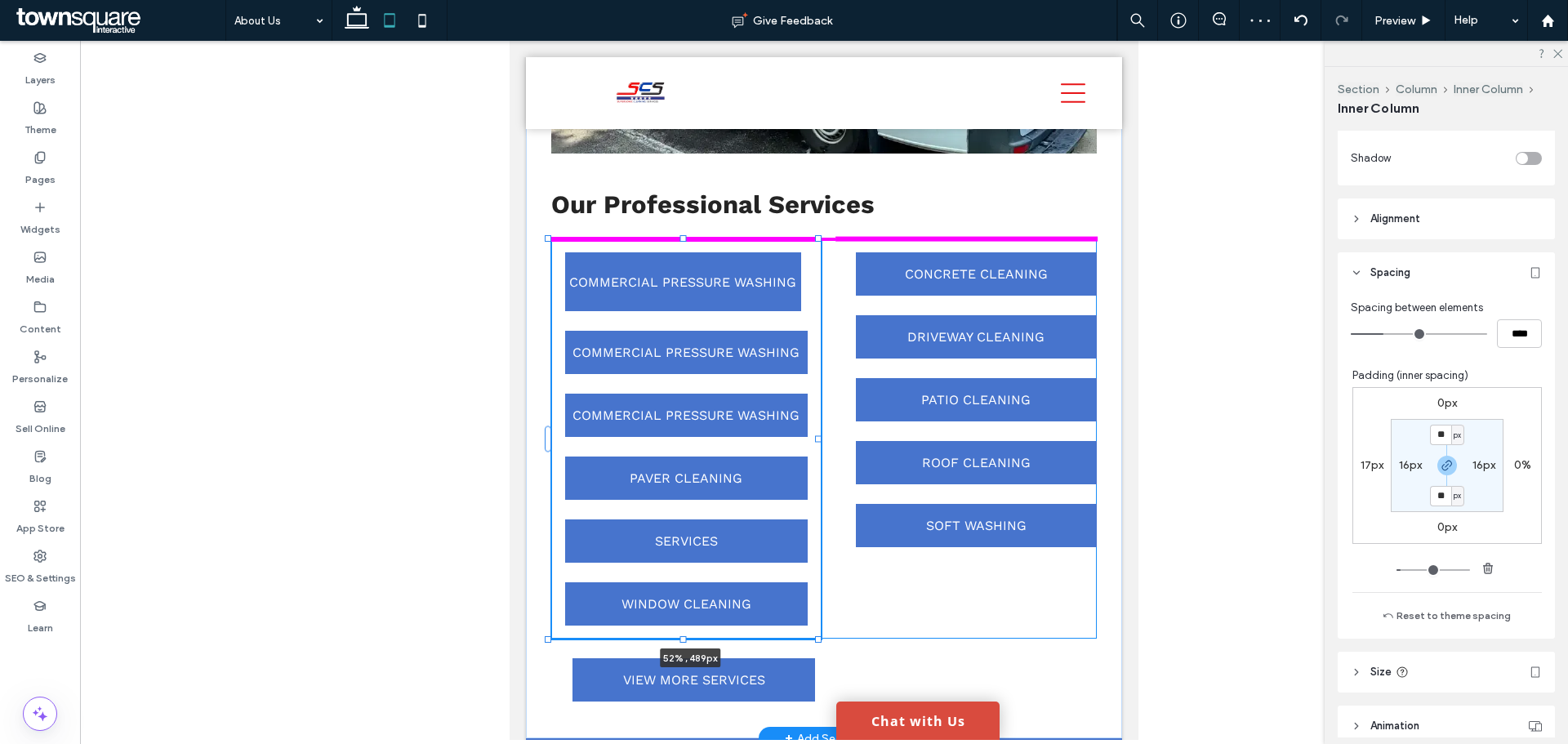
scroll to position [674, 0]
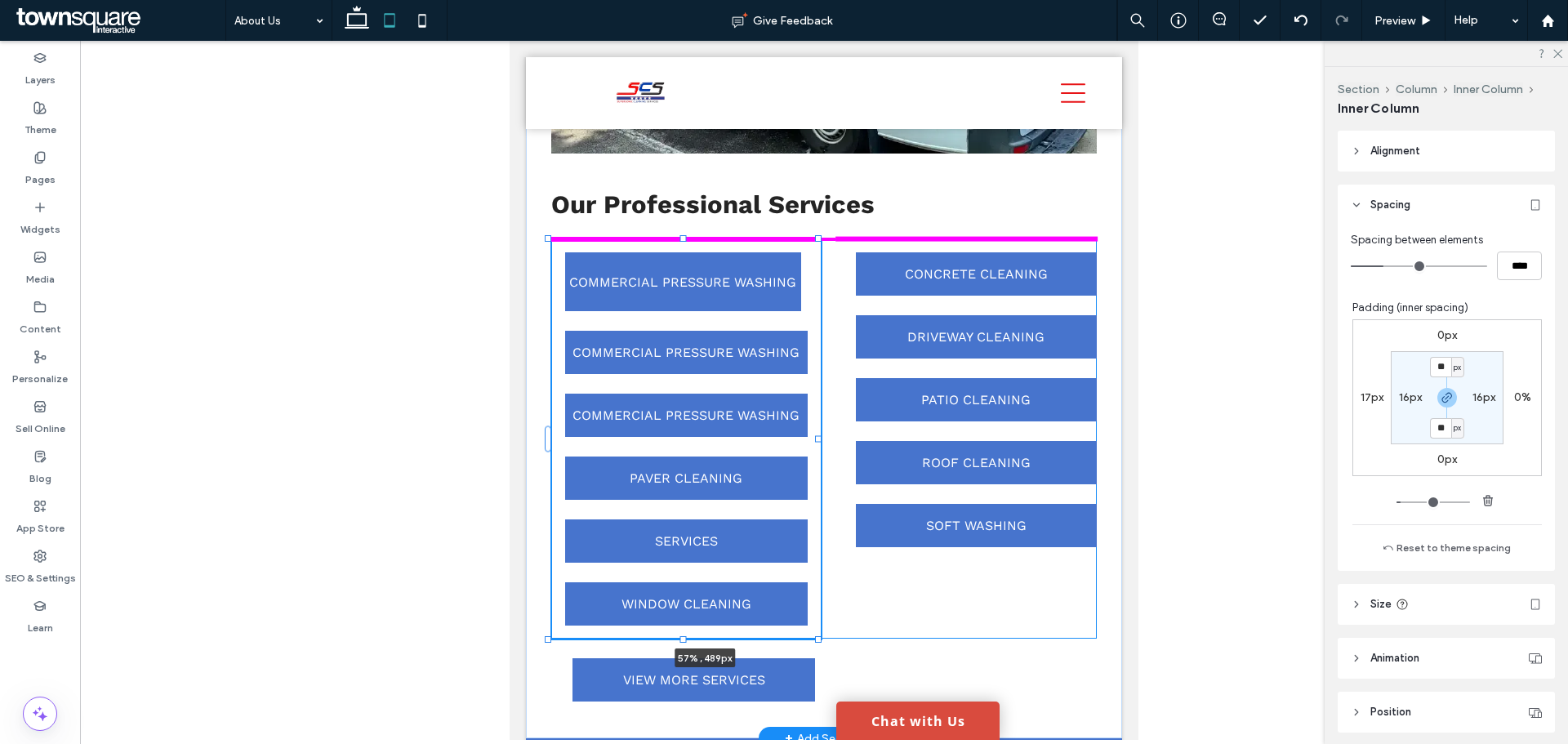
drag, startPoint x: 816, startPoint y: 456, endPoint x: 840, endPoint y: 472, distance: 28.8
click at [840, 472] on div "Our Professional Services COMMERCIAL PRESSURE WASHING COMMERCIAL PRESSURE WASHI…" at bounding box center [824, 283] width 596 height 910
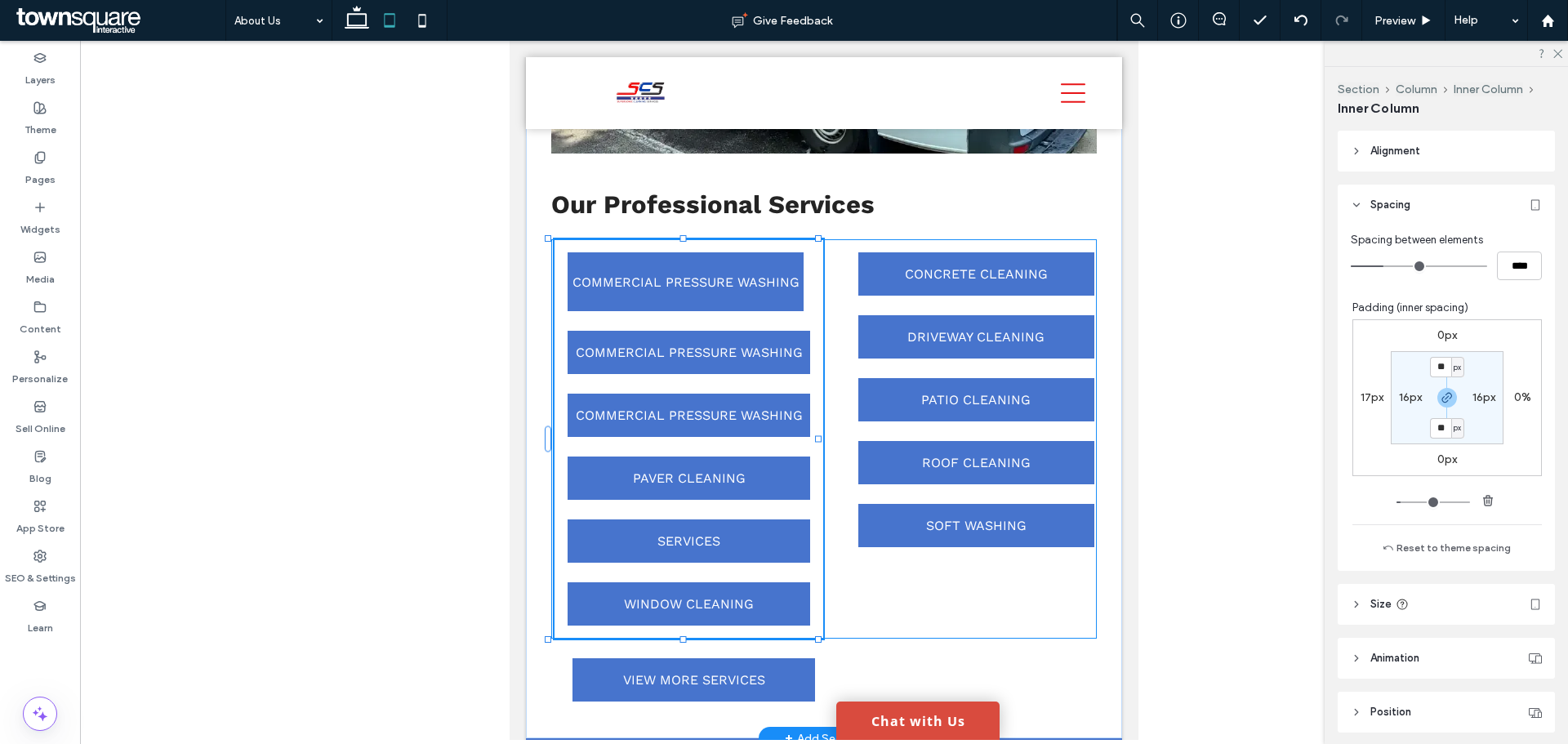
type input "**"
type input "****"
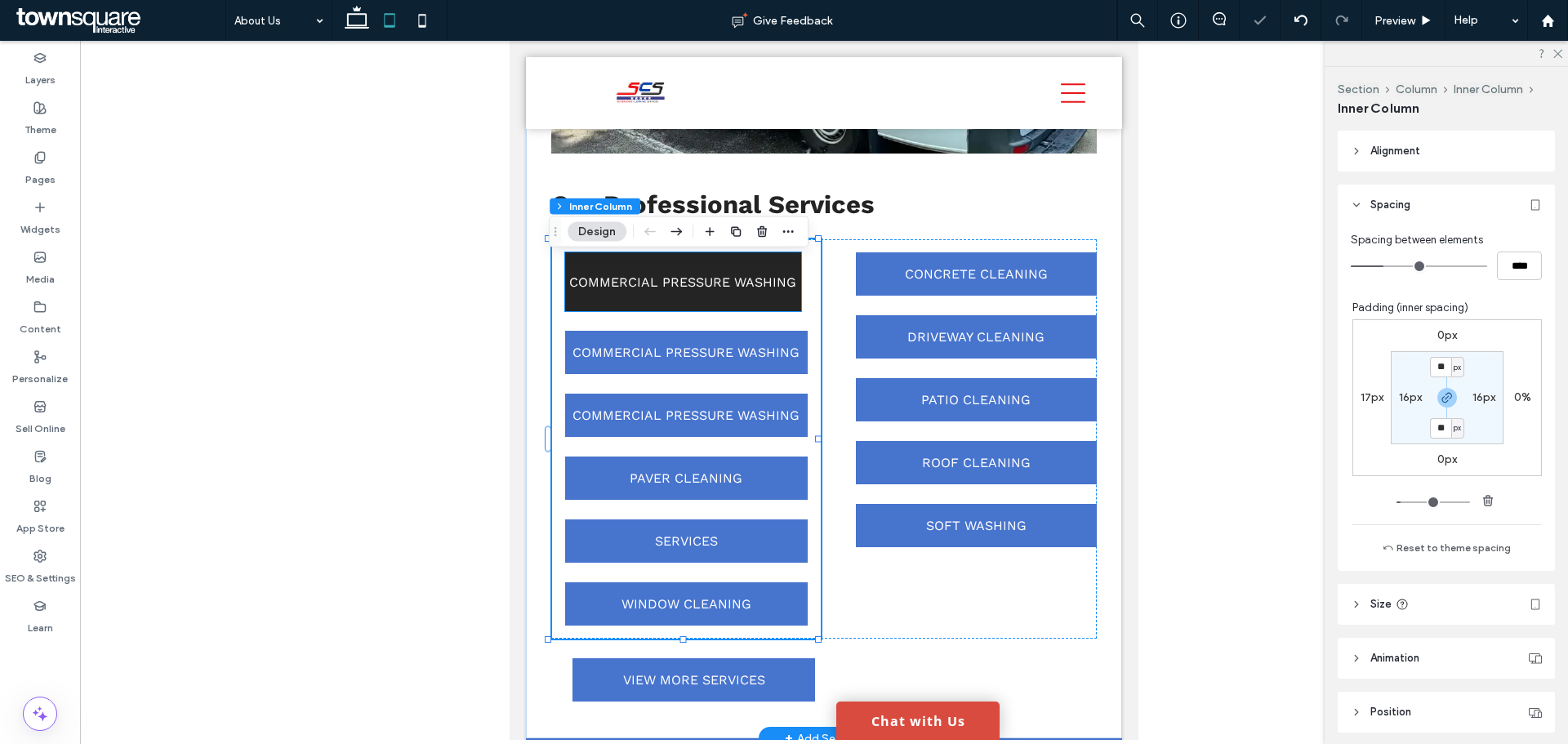
click at [781, 311] on link "COMMERCIAL PRESSURE WASHING" at bounding box center [683, 282] width 236 height 59
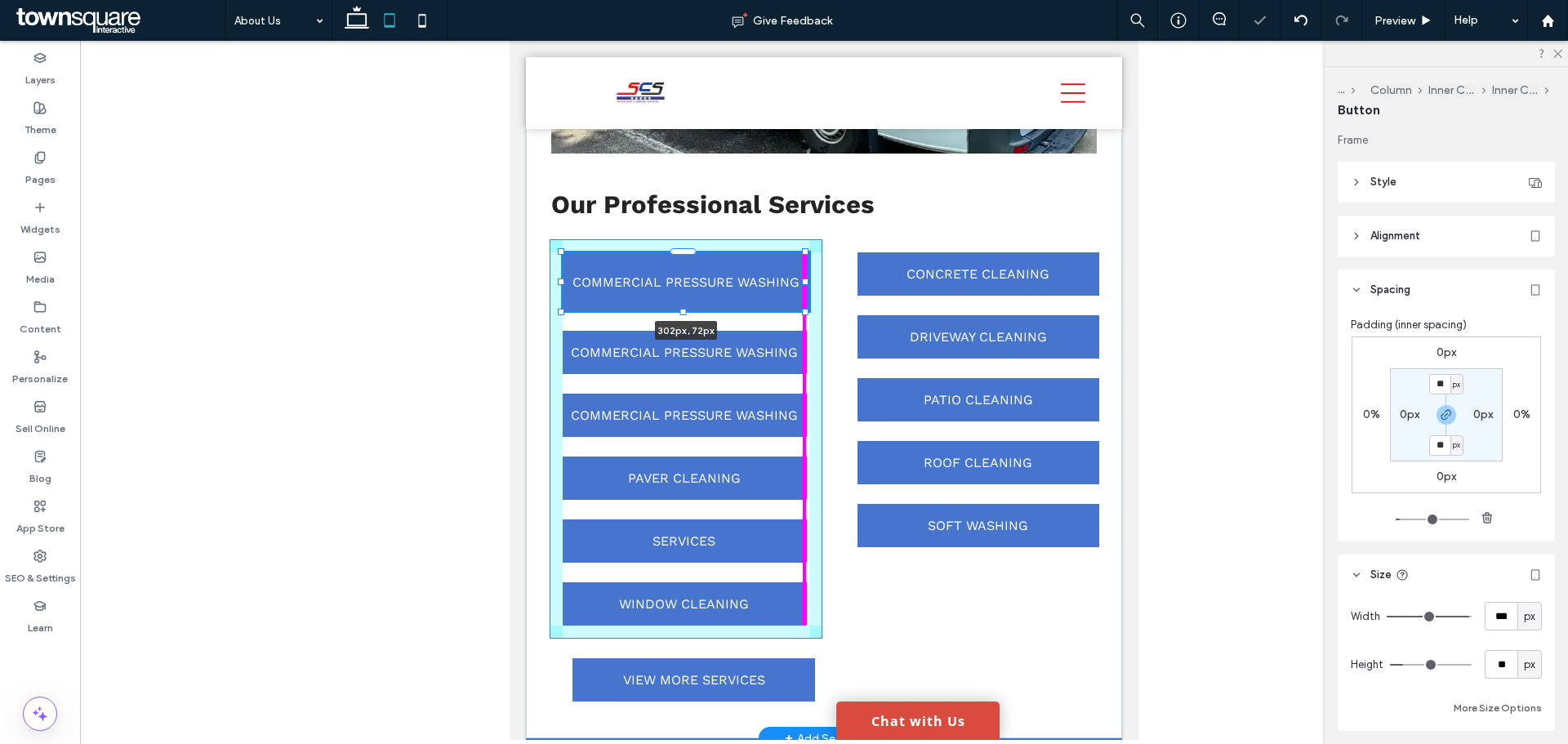
drag, startPoint x: 800, startPoint y: 303, endPoint x: 814, endPoint y: 304, distance: 14.0
click at [814, 304] on div "Our Professional Services COMMERCIAL PRESSURE WASHING 302px , 72px COMMERCIAL P…" at bounding box center [824, 283] width 596 height 910
type input "***"
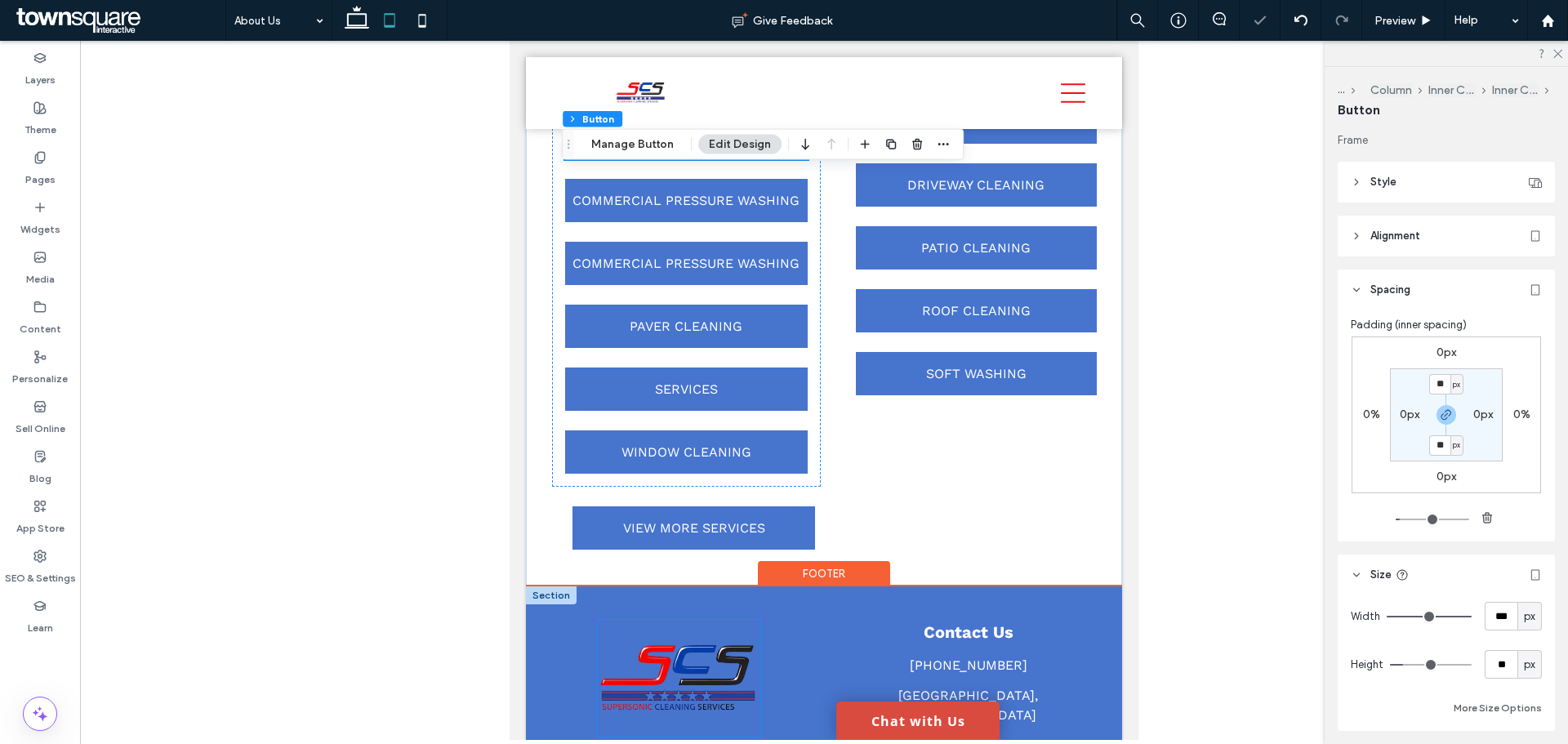
scroll to position [2086, 0]
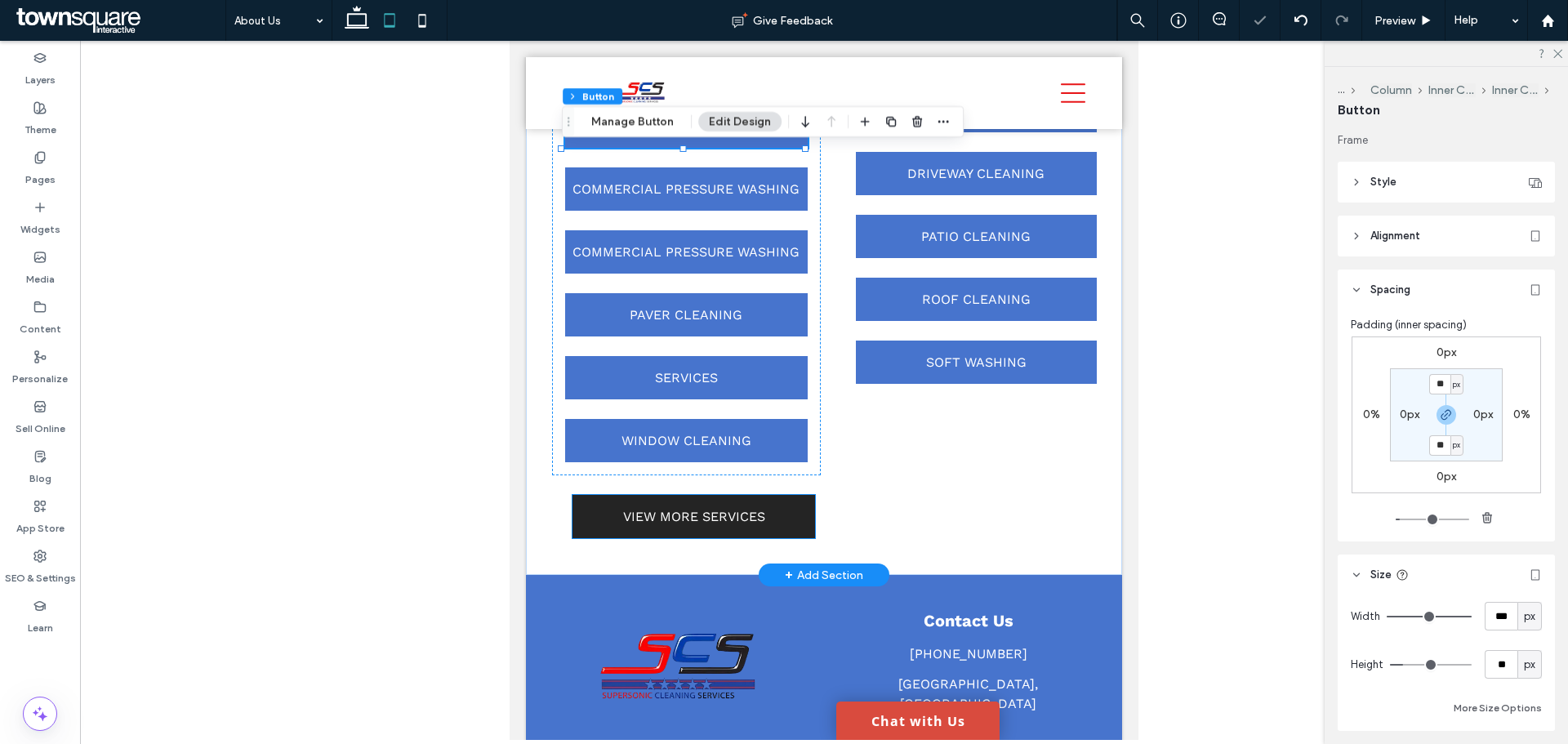
click at [667, 524] on span "VIEW MORE SERVICES" at bounding box center [694, 516] width 142 height 16
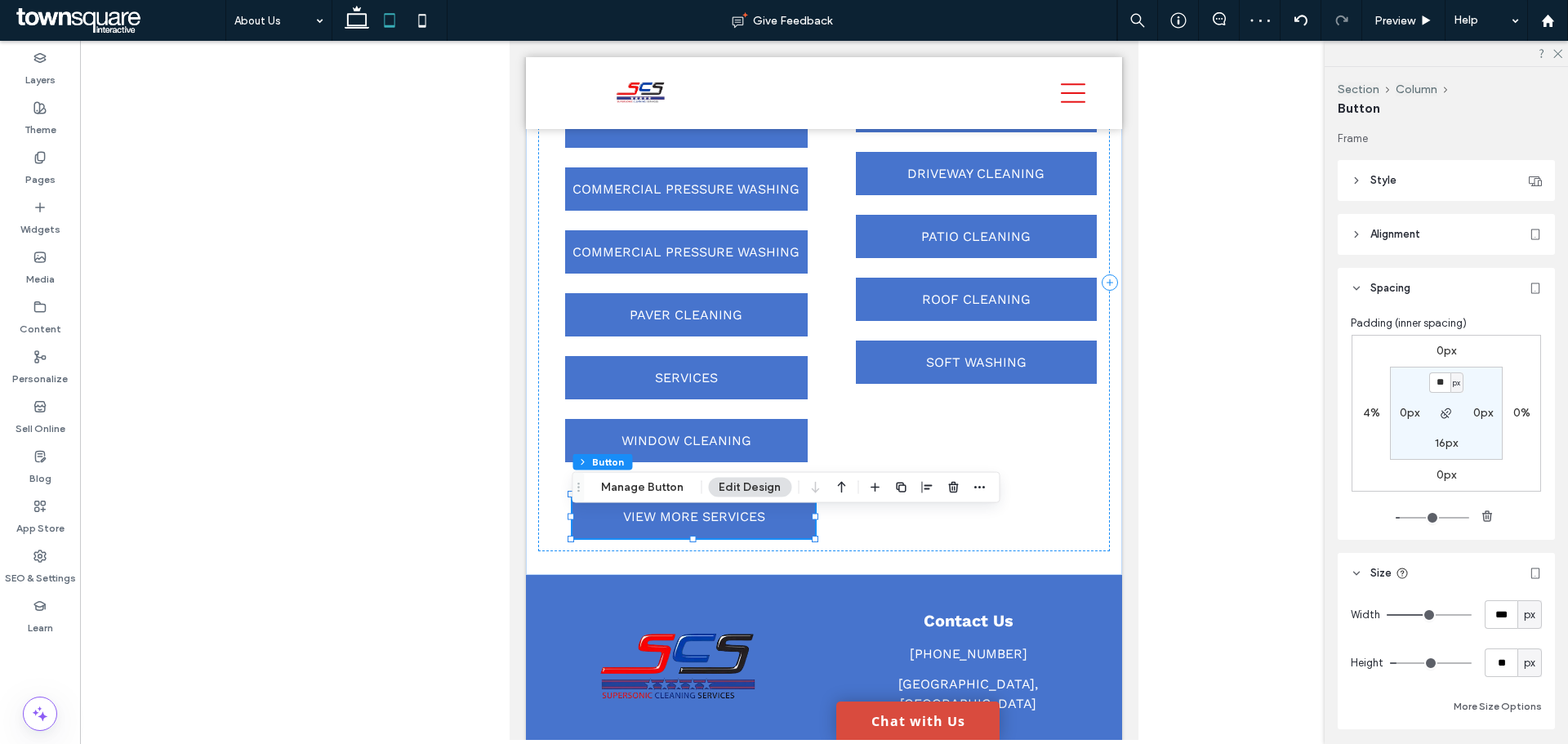
click at [1363, 410] on label "4%" at bounding box center [1371, 412] width 18 height 14
type input "*"
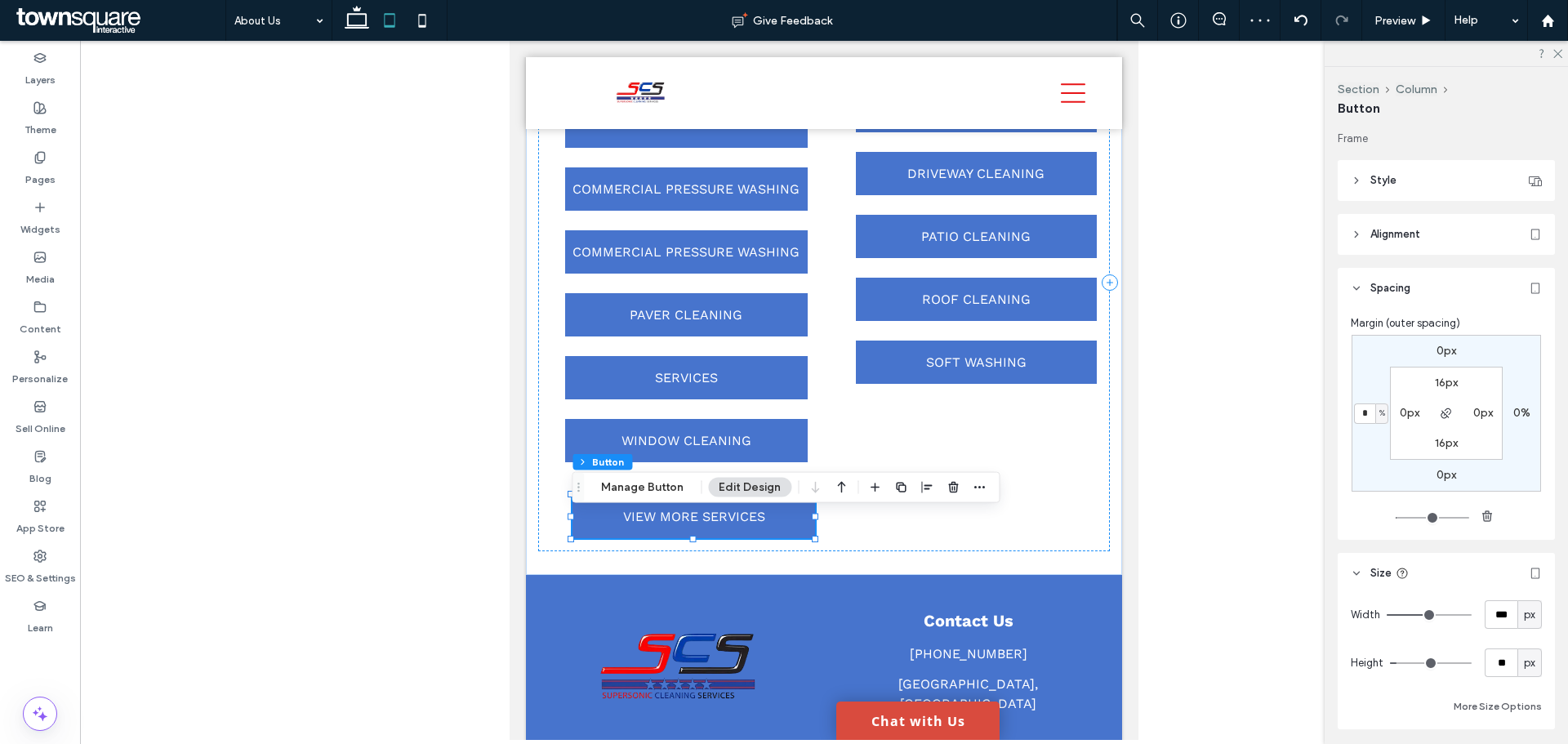
type input "*"
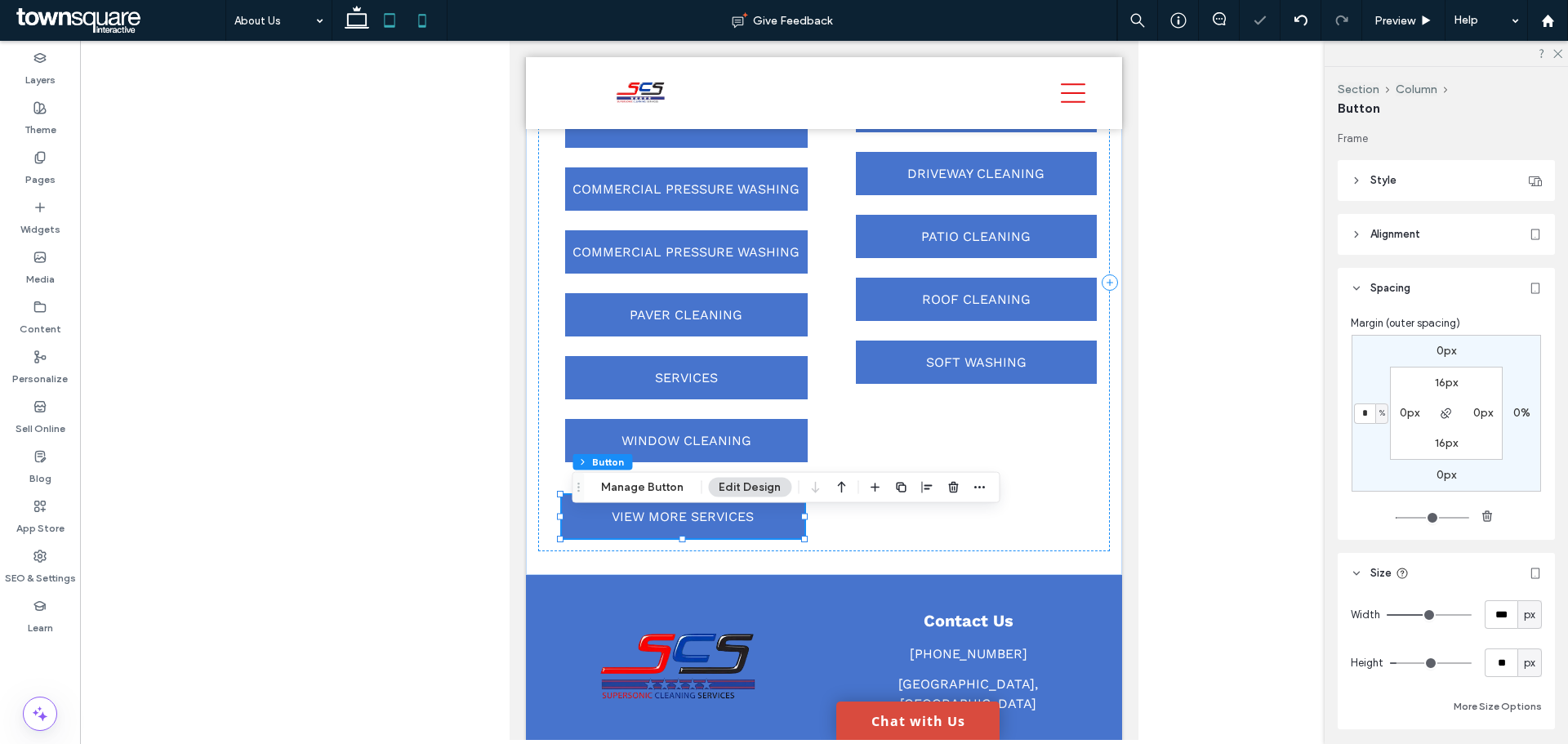
click at [438, 11] on icon at bounding box center [421, 20] width 33 height 33
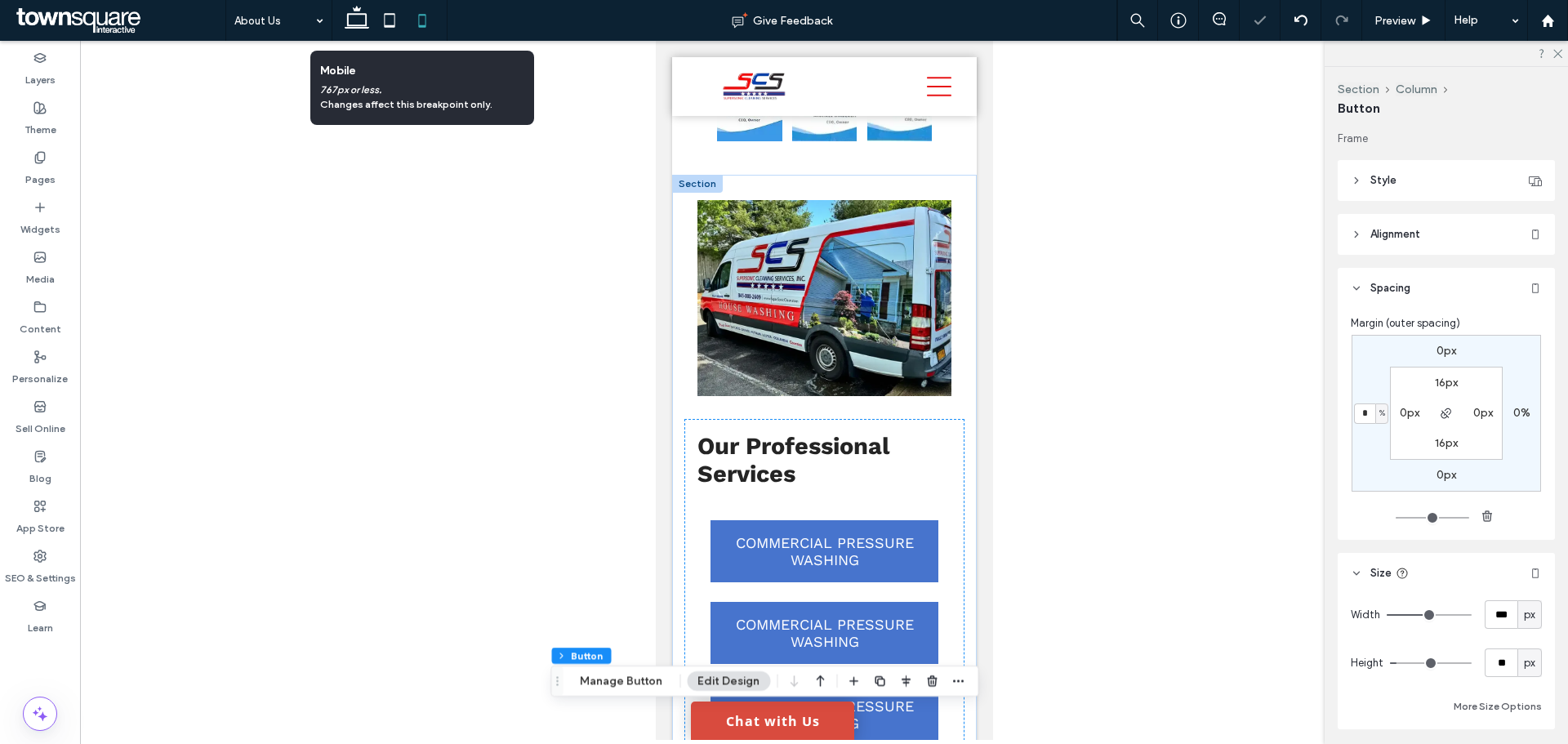
type input "*"
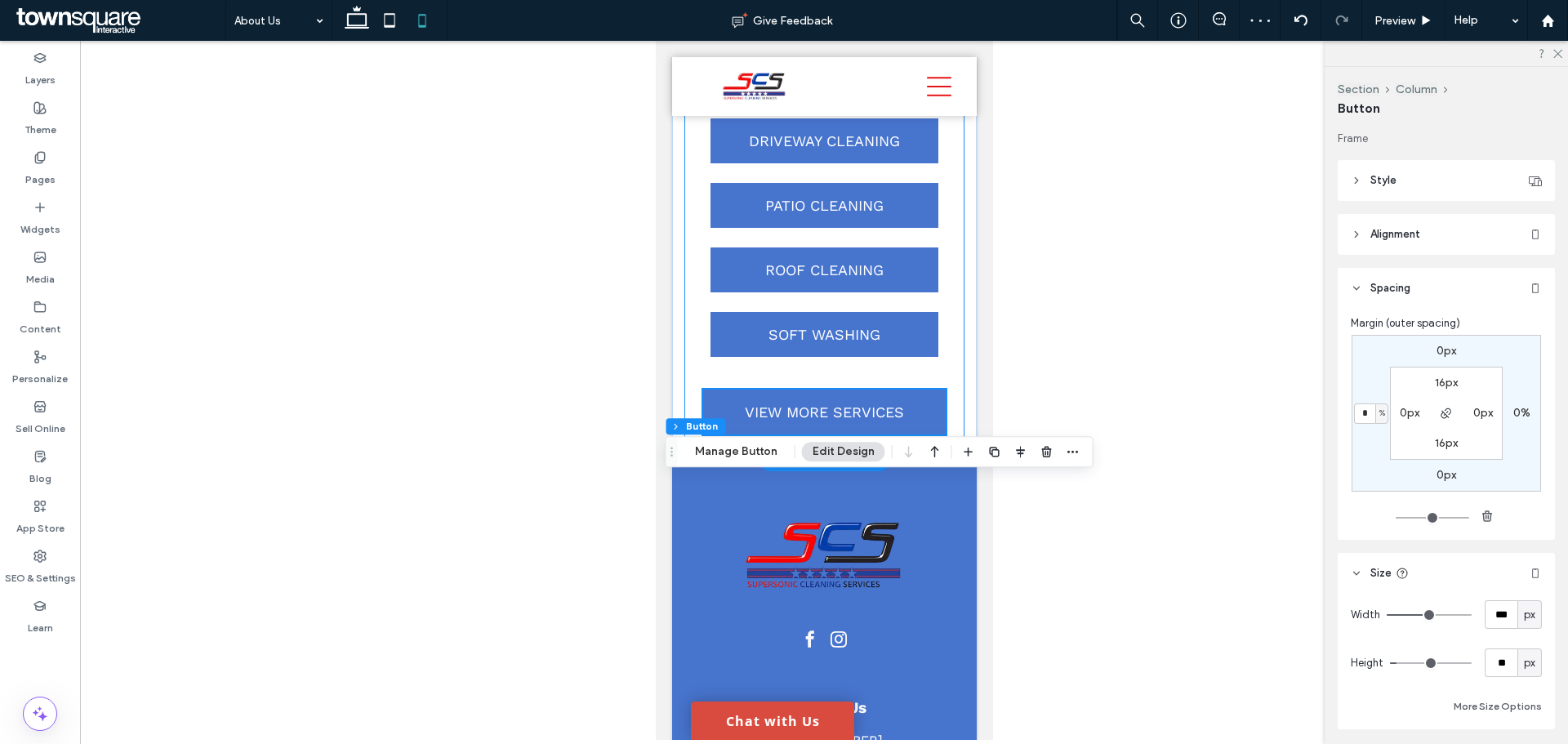
scroll to position [2977, 0]
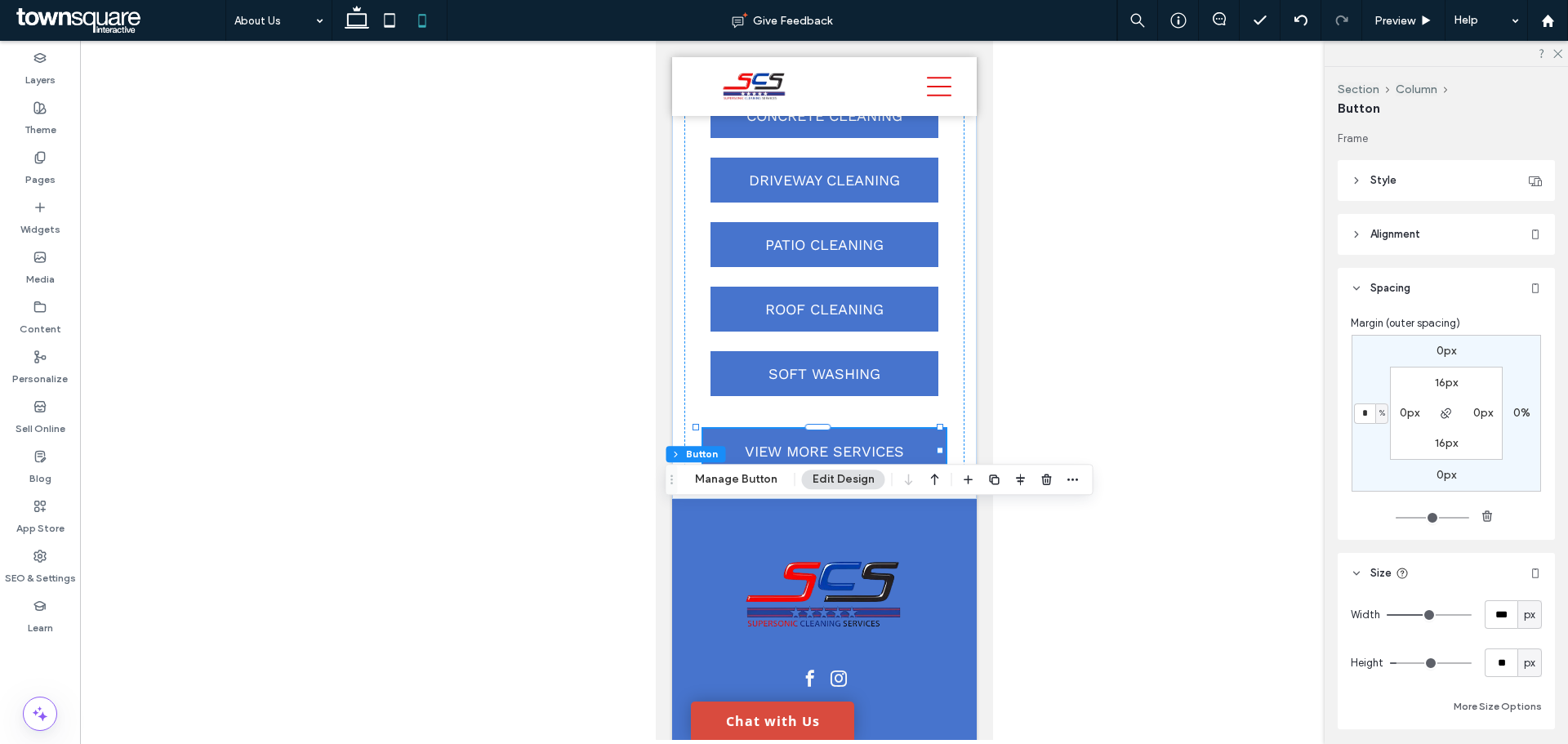
click at [541, 265] on div at bounding box center [824, 390] width 1488 height 699
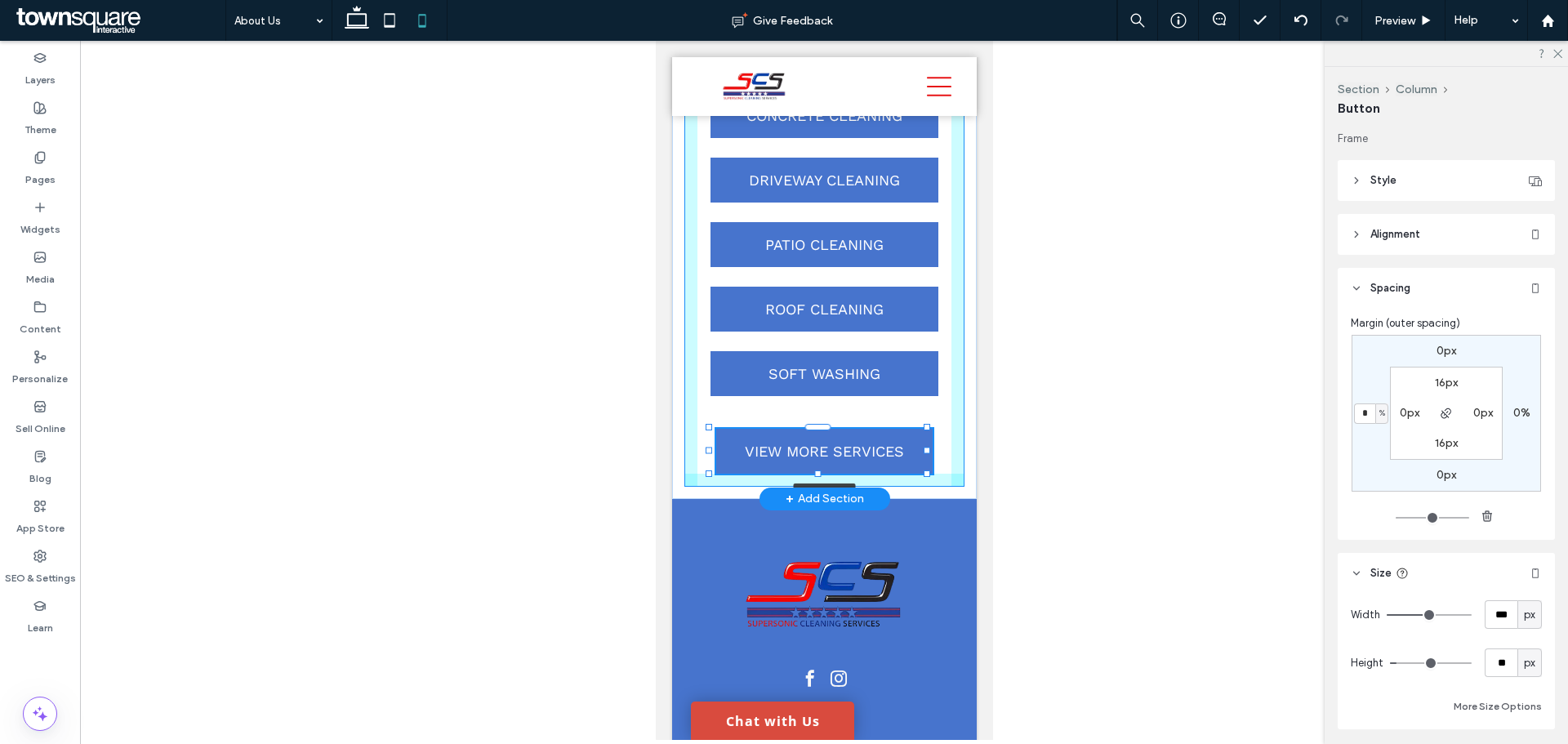
drag, startPoint x: 941, startPoint y: 530, endPoint x: 927, endPoint y: 538, distance: 16.1
type input "***"
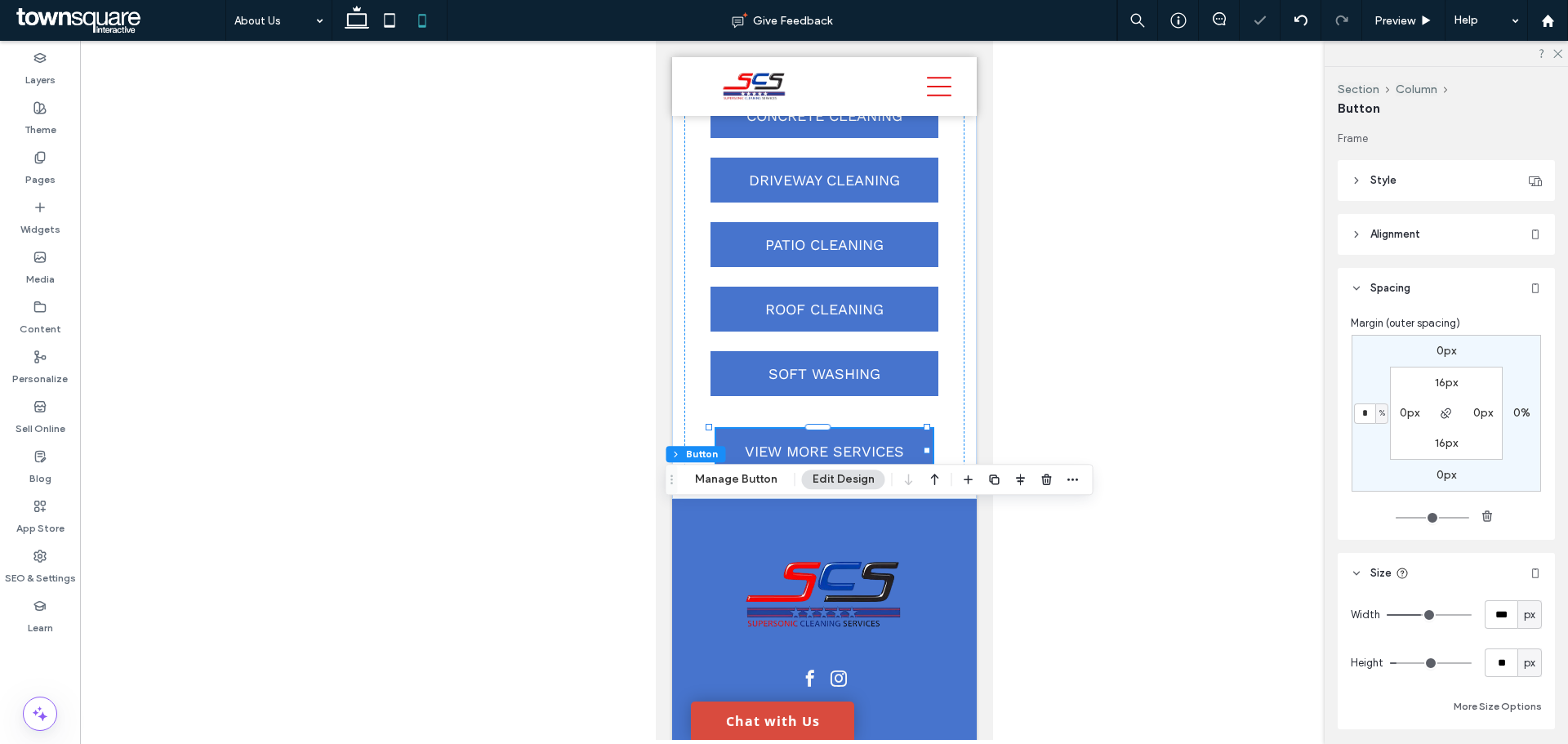
click at [1232, 539] on div at bounding box center [824, 390] width 1488 height 699
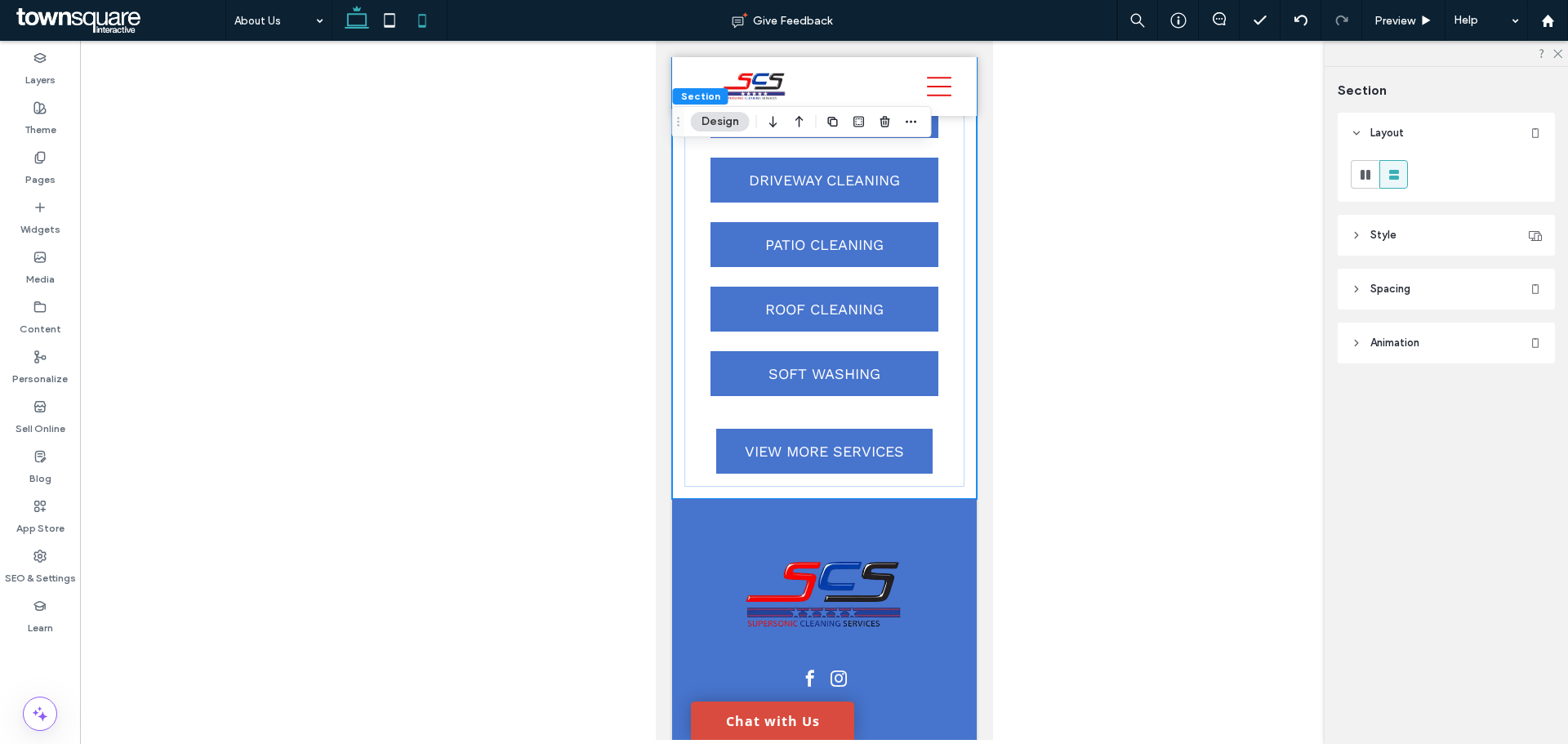
click at [365, 18] on icon at bounding box center [356, 20] width 33 height 33
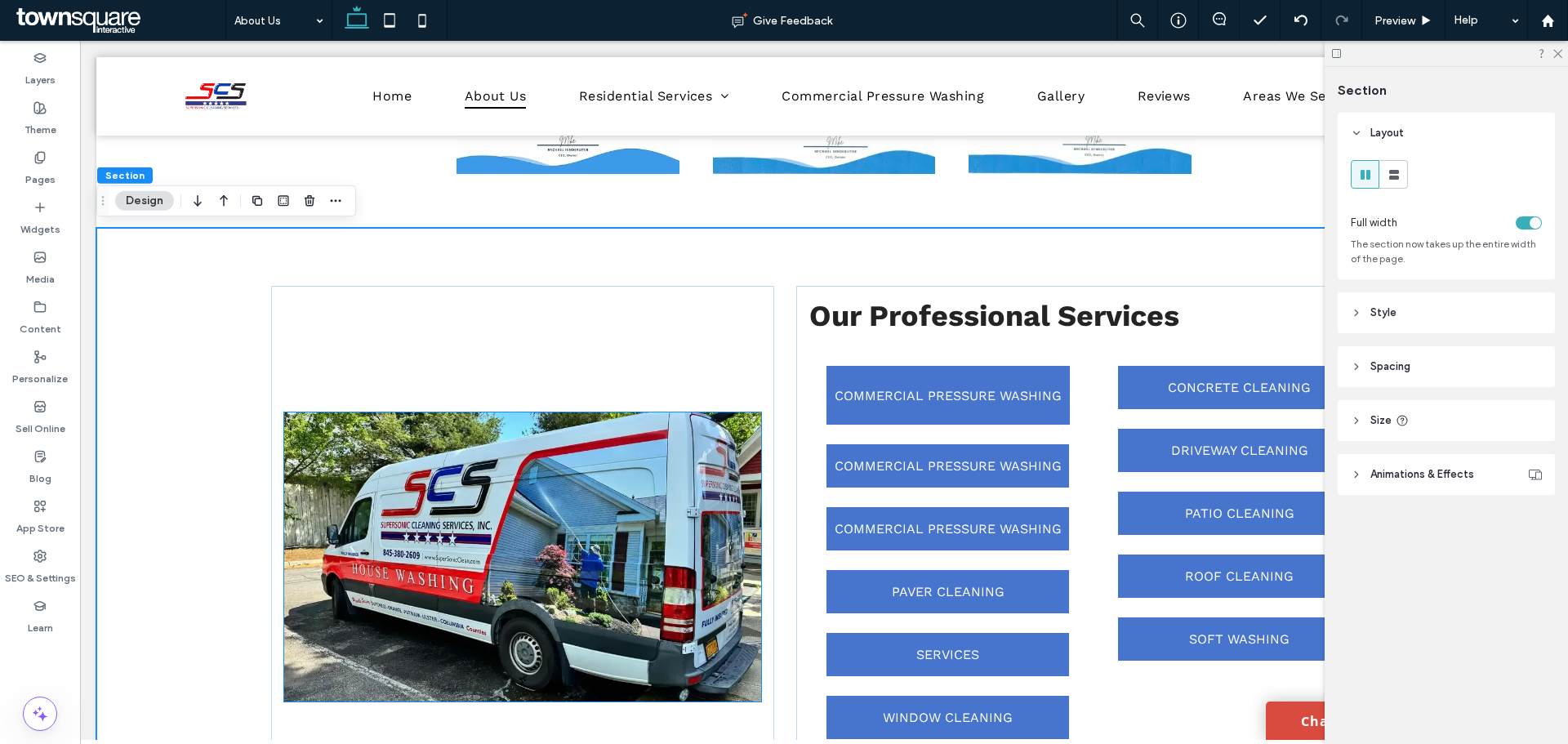
scroll to position [1523, 0]
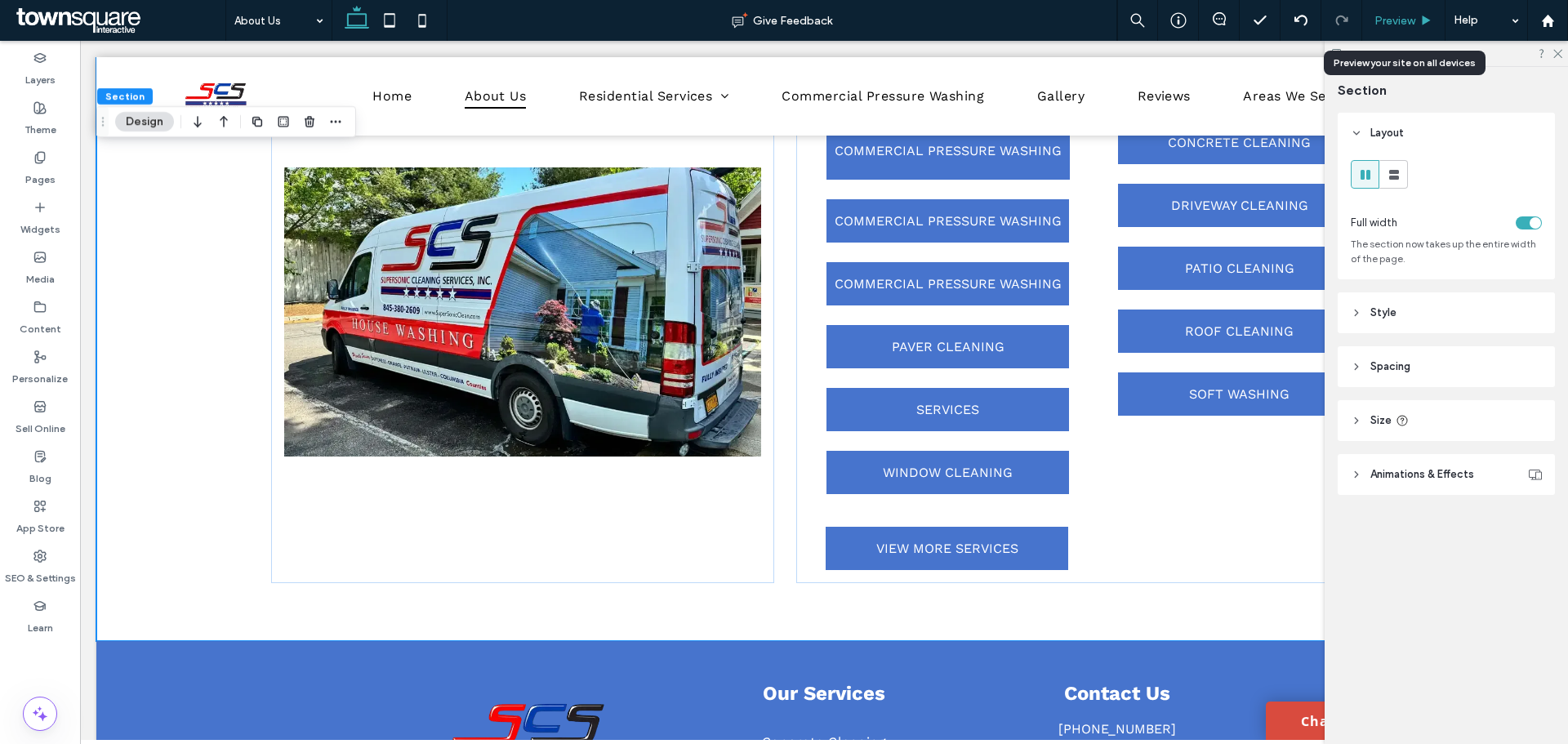
click at [1411, 17] on span "Preview" at bounding box center [1395, 21] width 41 height 14
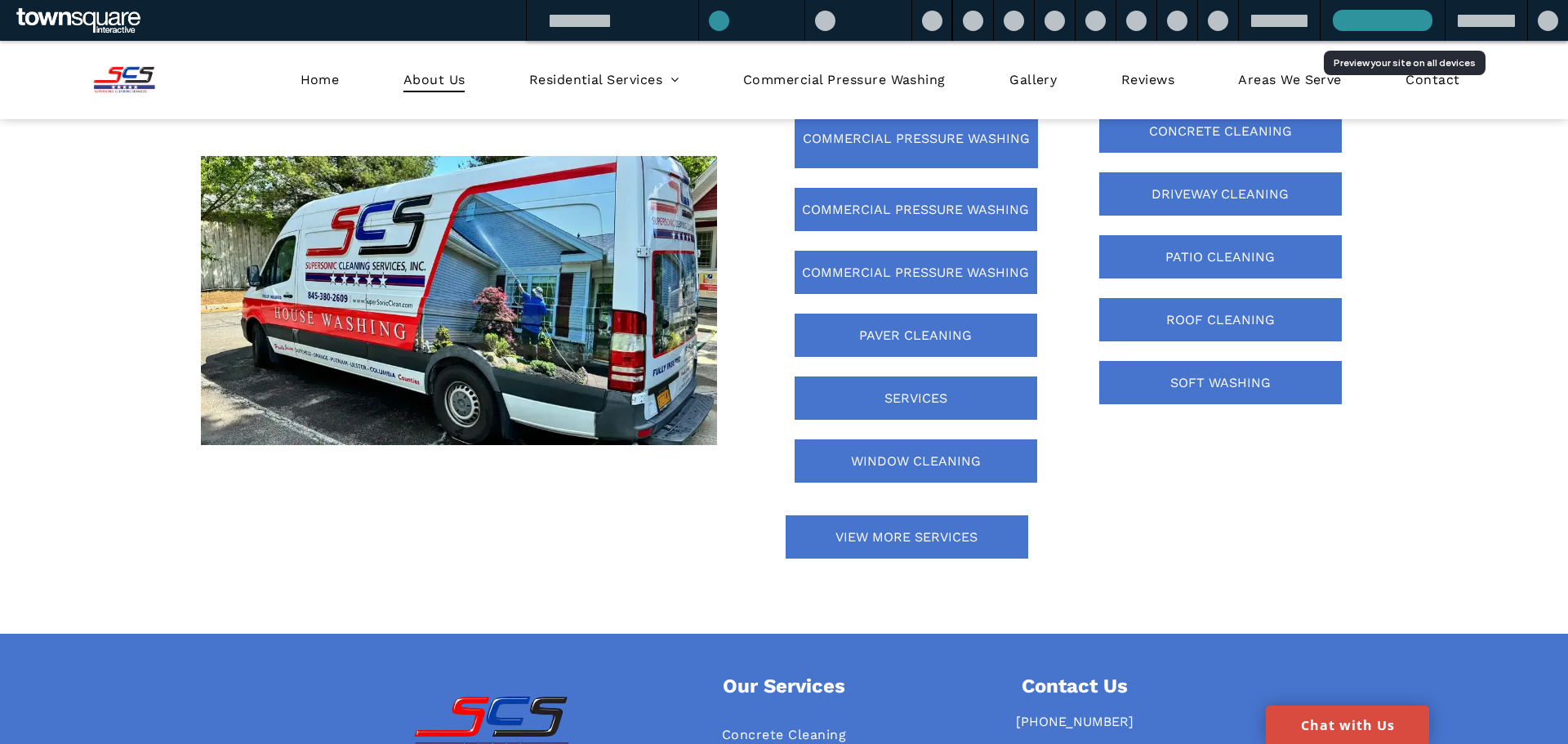
scroll to position [1512, 0]
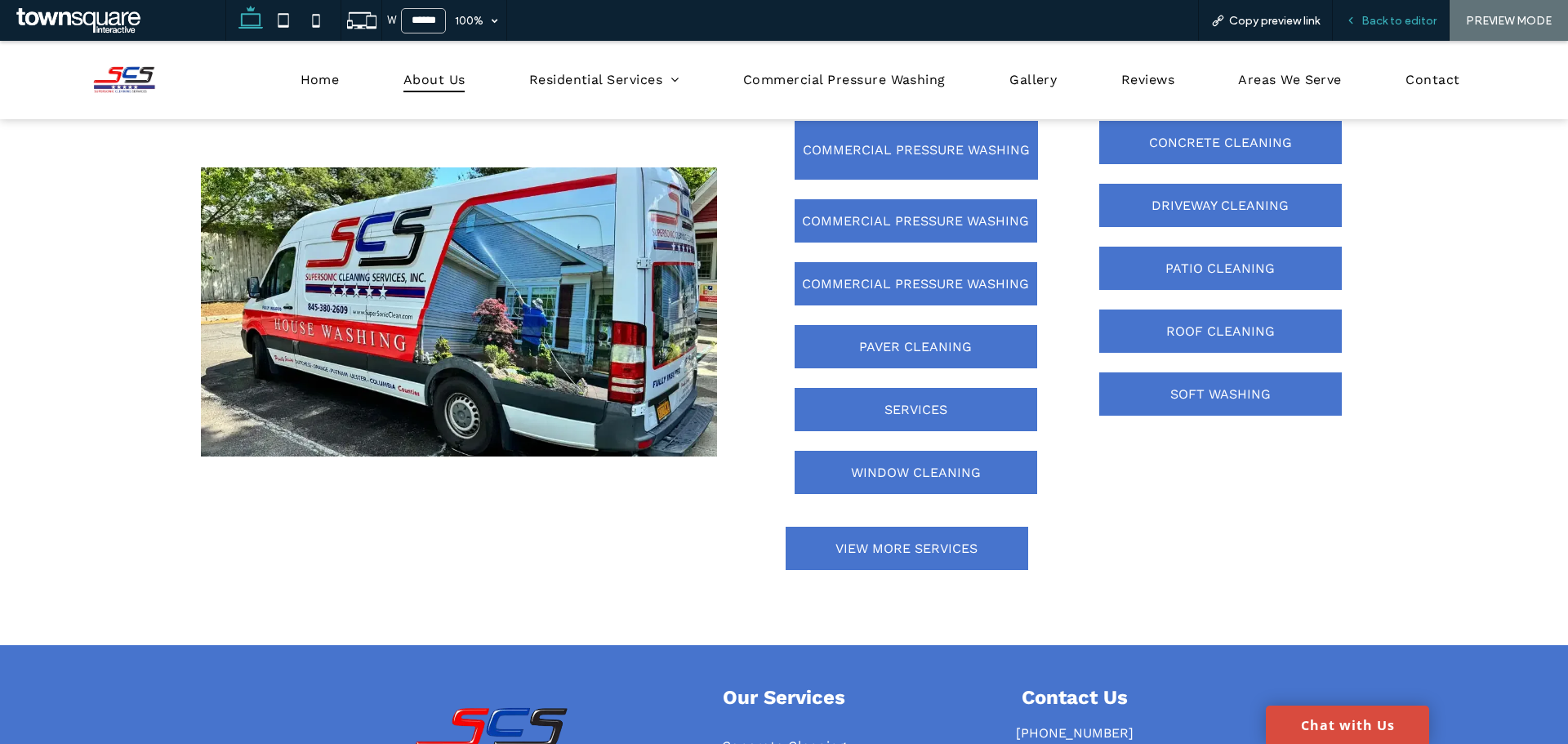
click at [1411, 14] on span "Back to editor" at bounding box center [1399, 21] width 75 height 14
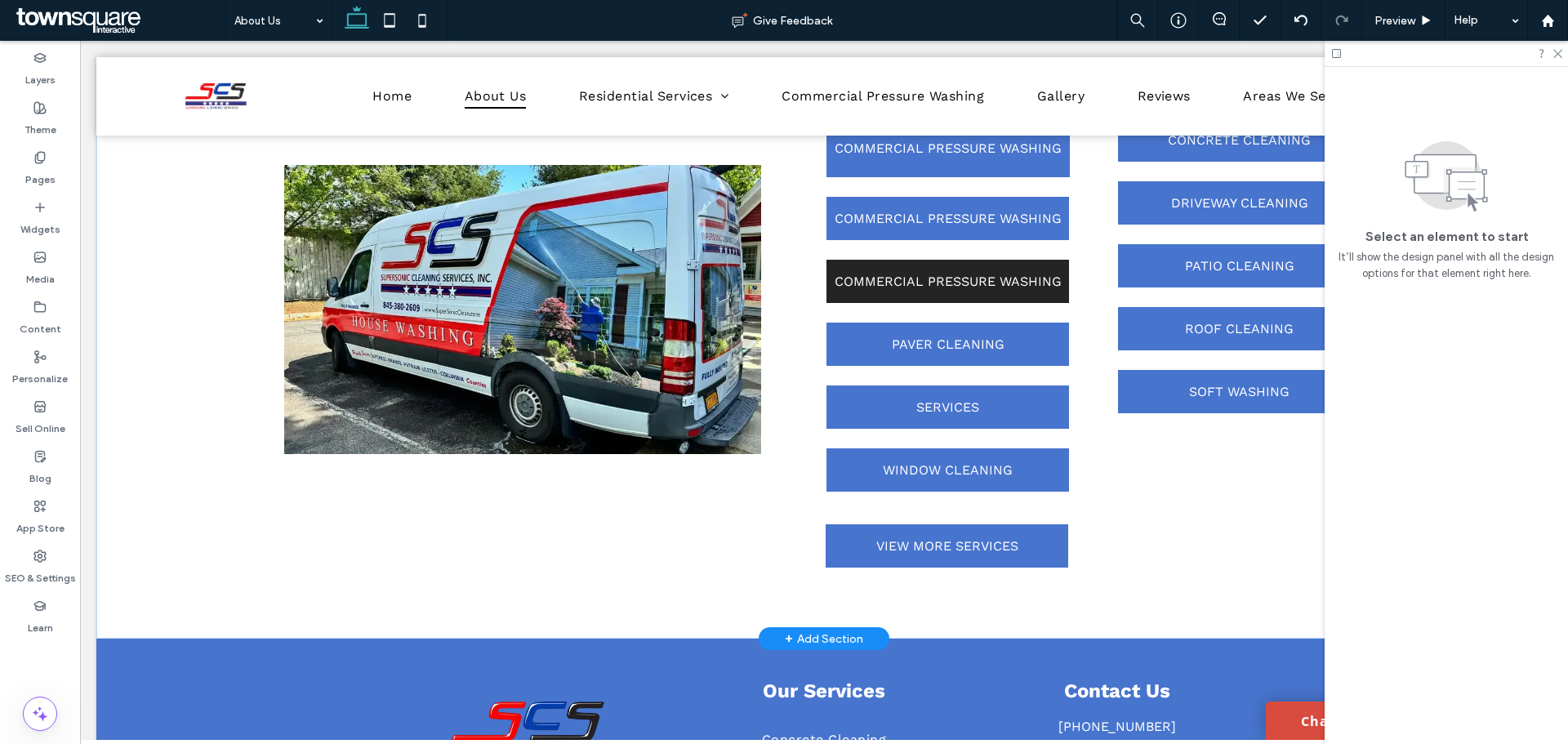
scroll to position [1524, 0]
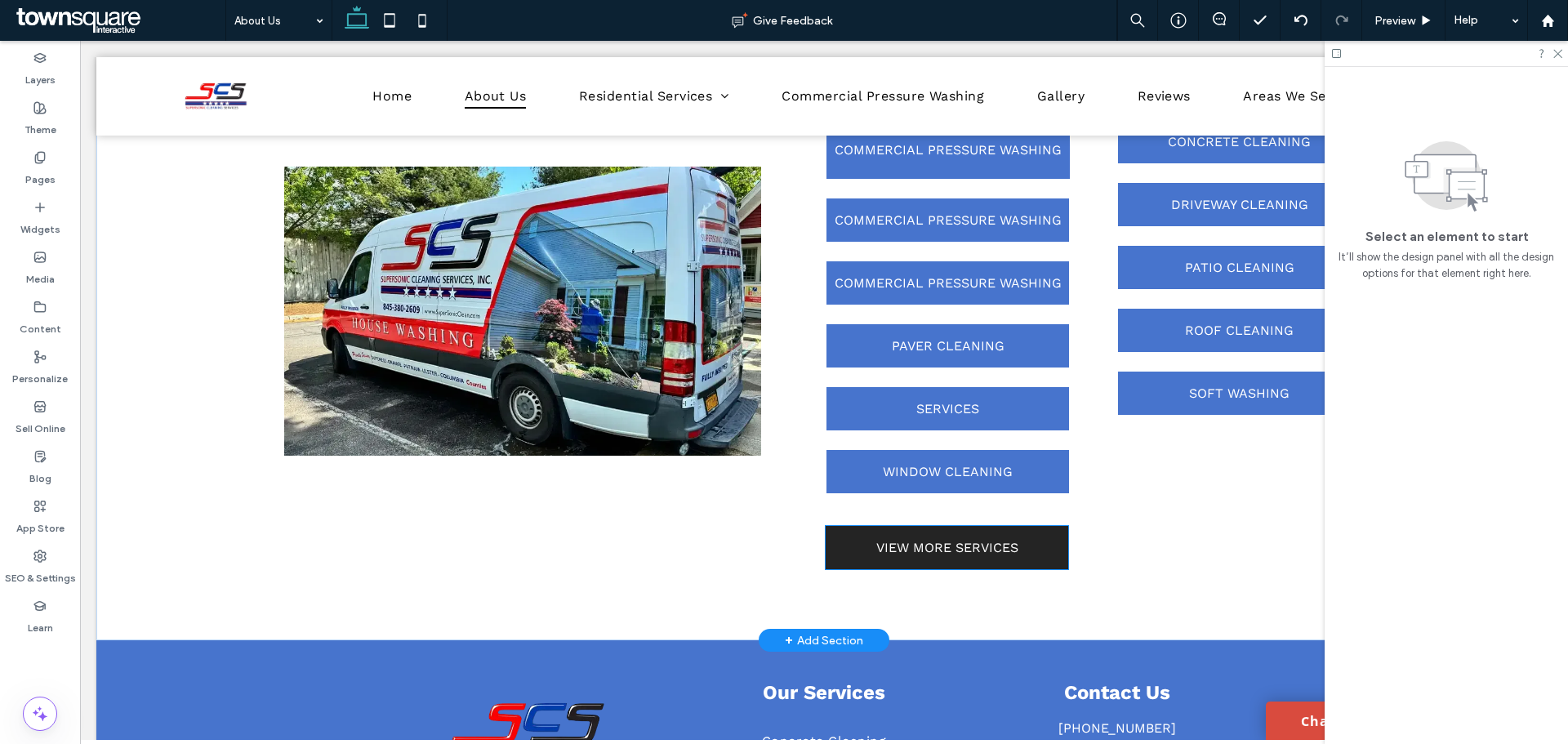
click at [886, 561] on link "VIEW MORE SERVICES" at bounding box center [947, 548] width 243 height 43
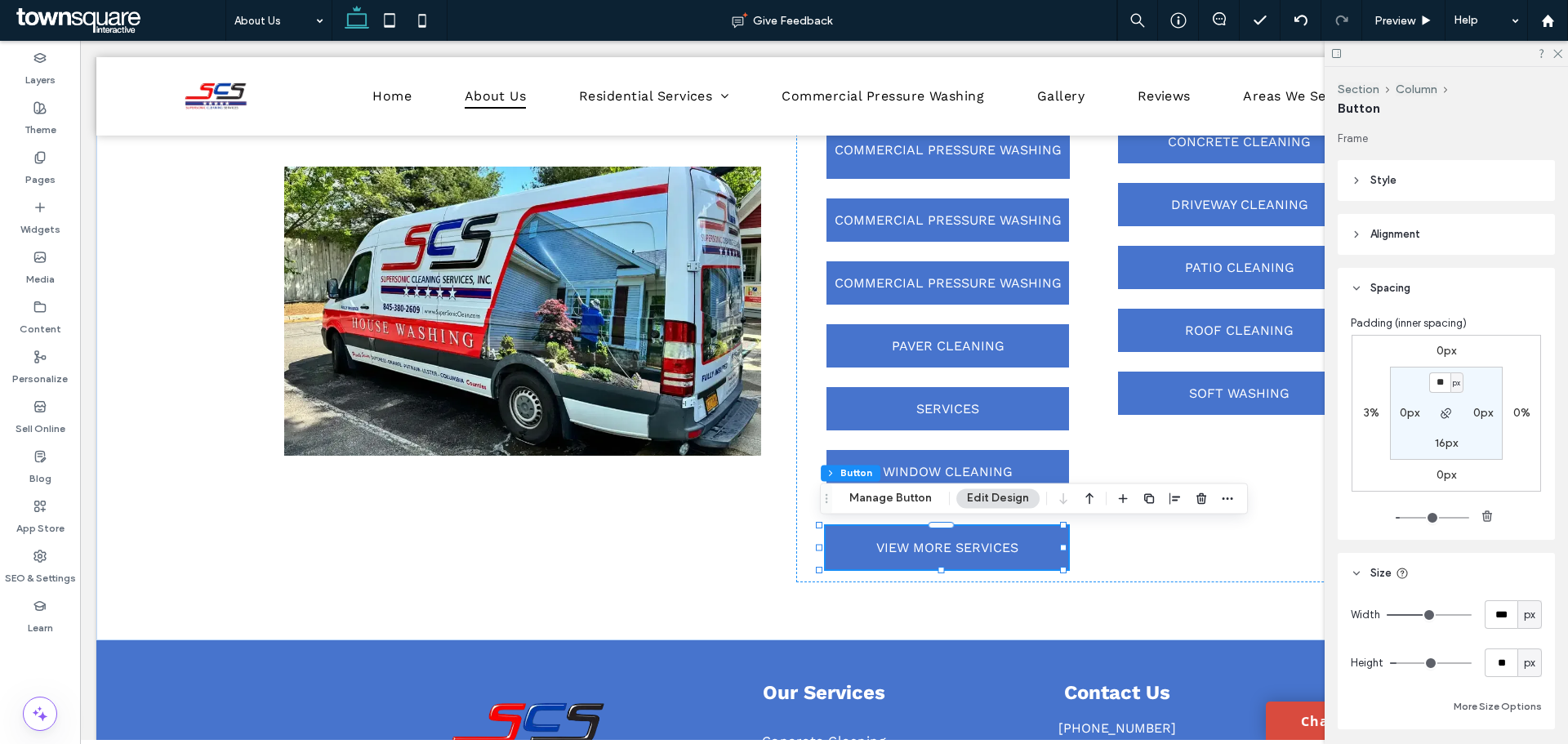
click at [1364, 410] on label "3%" at bounding box center [1371, 412] width 16 height 14
type input "*"
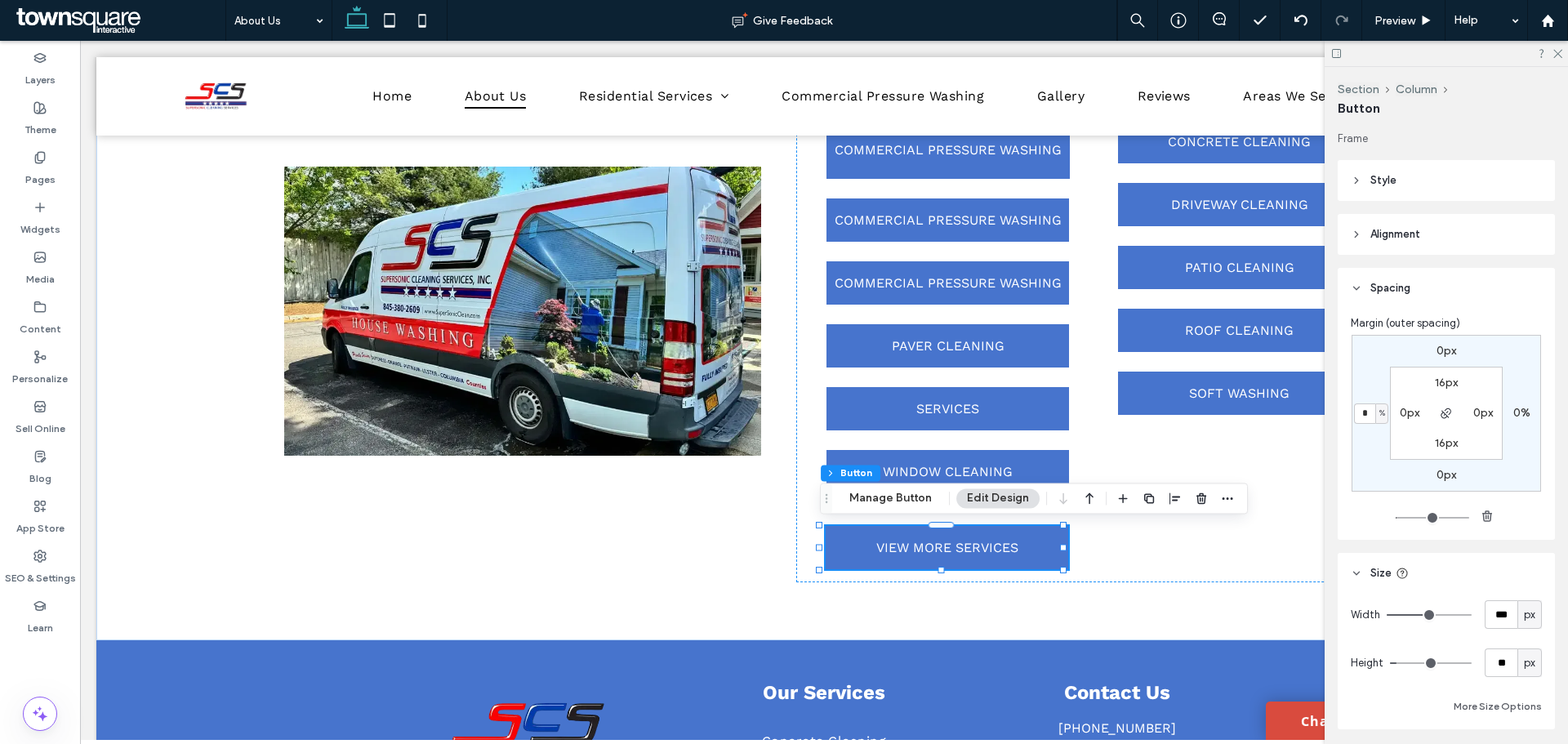
type input "*"
click at [1404, 7] on div "Preview" at bounding box center [1404, 20] width 84 height 41
click at [1404, 9] on div "Preview" at bounding box center [1404, 20] width 84 height 41
click at [1402, 16] on span "Preview" at bounding box center [1395, 21] width 41 height 14
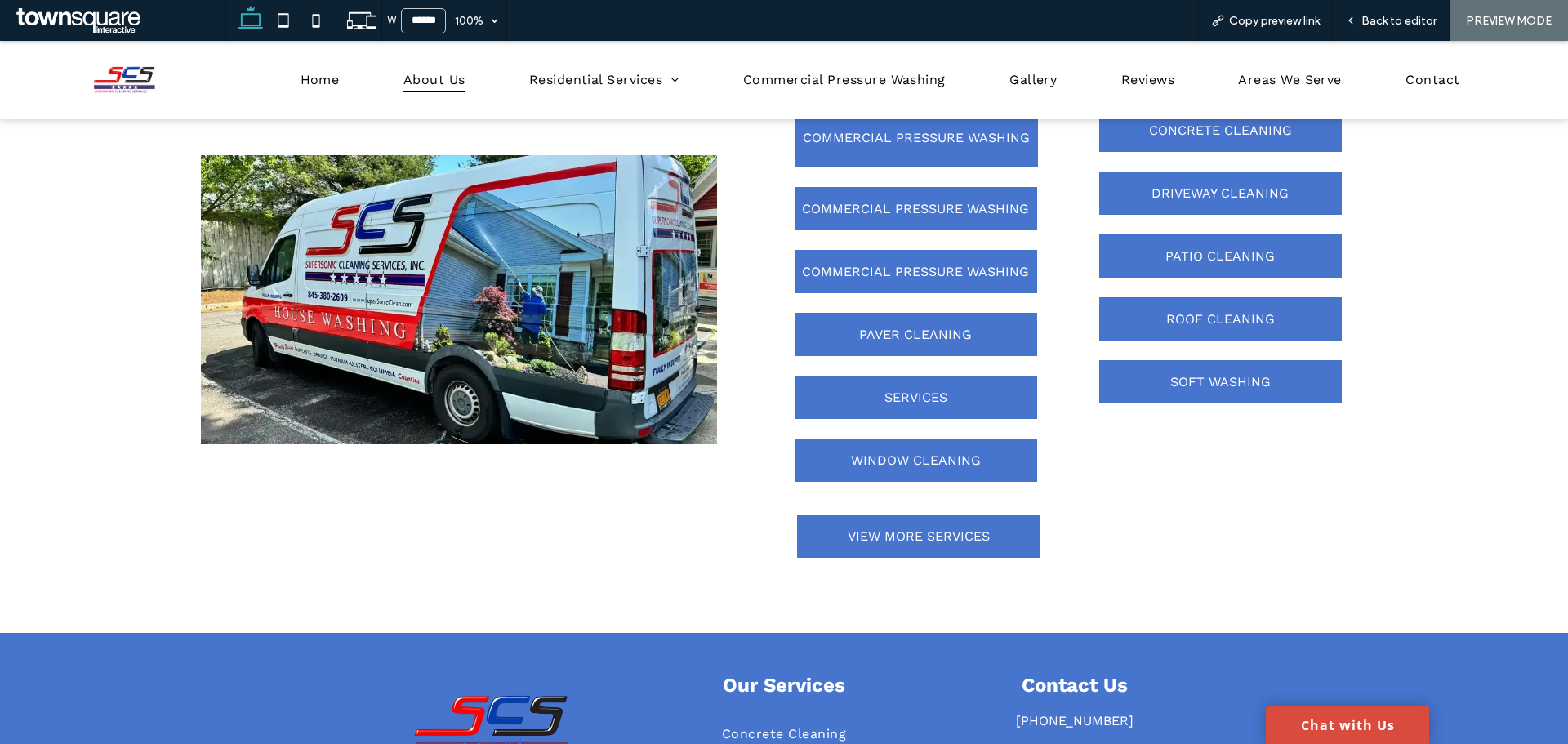
scroll to position [1512, 0]
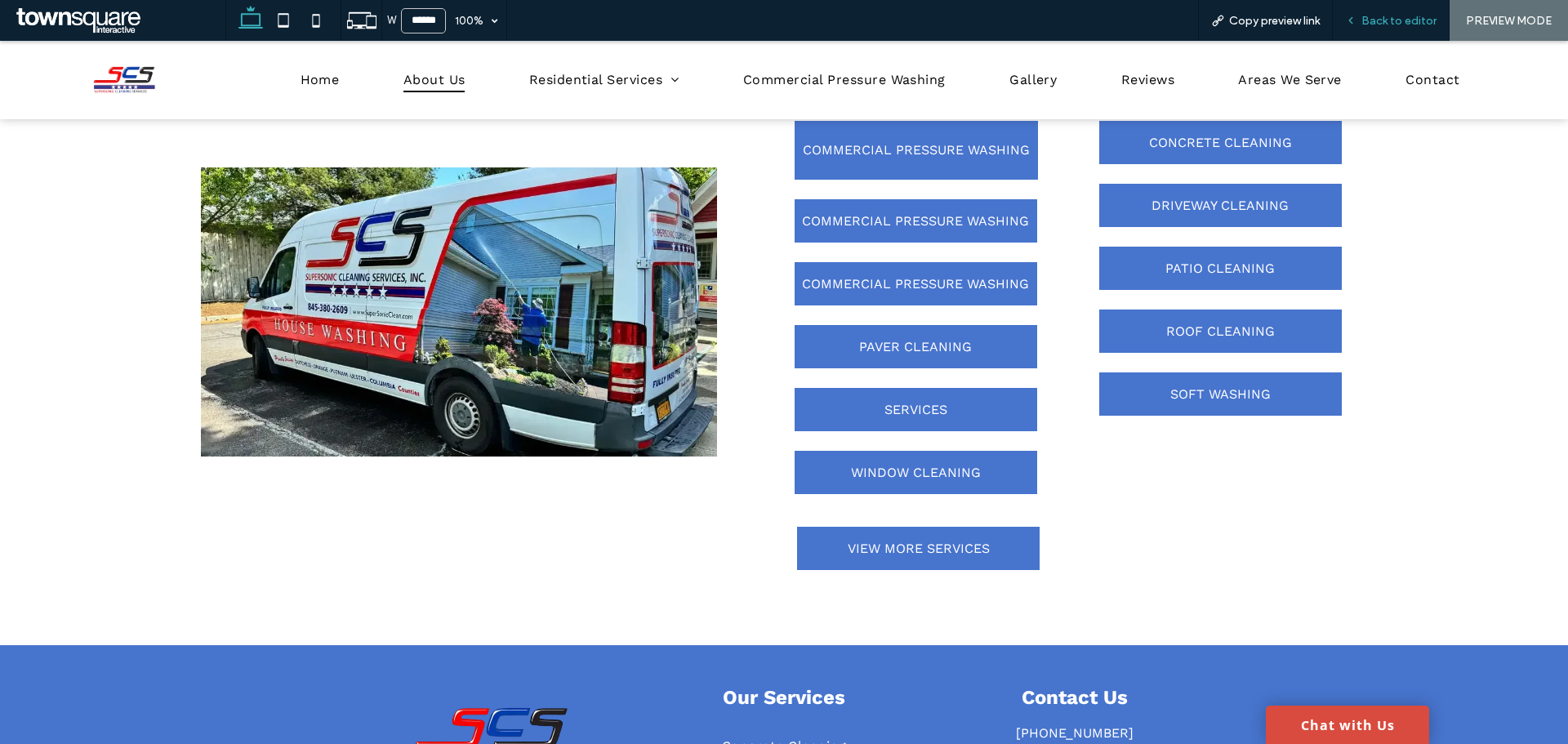
click at [1405, 16] on span "Back to editor" at bounding box center [1399, 21] width 75 height 14
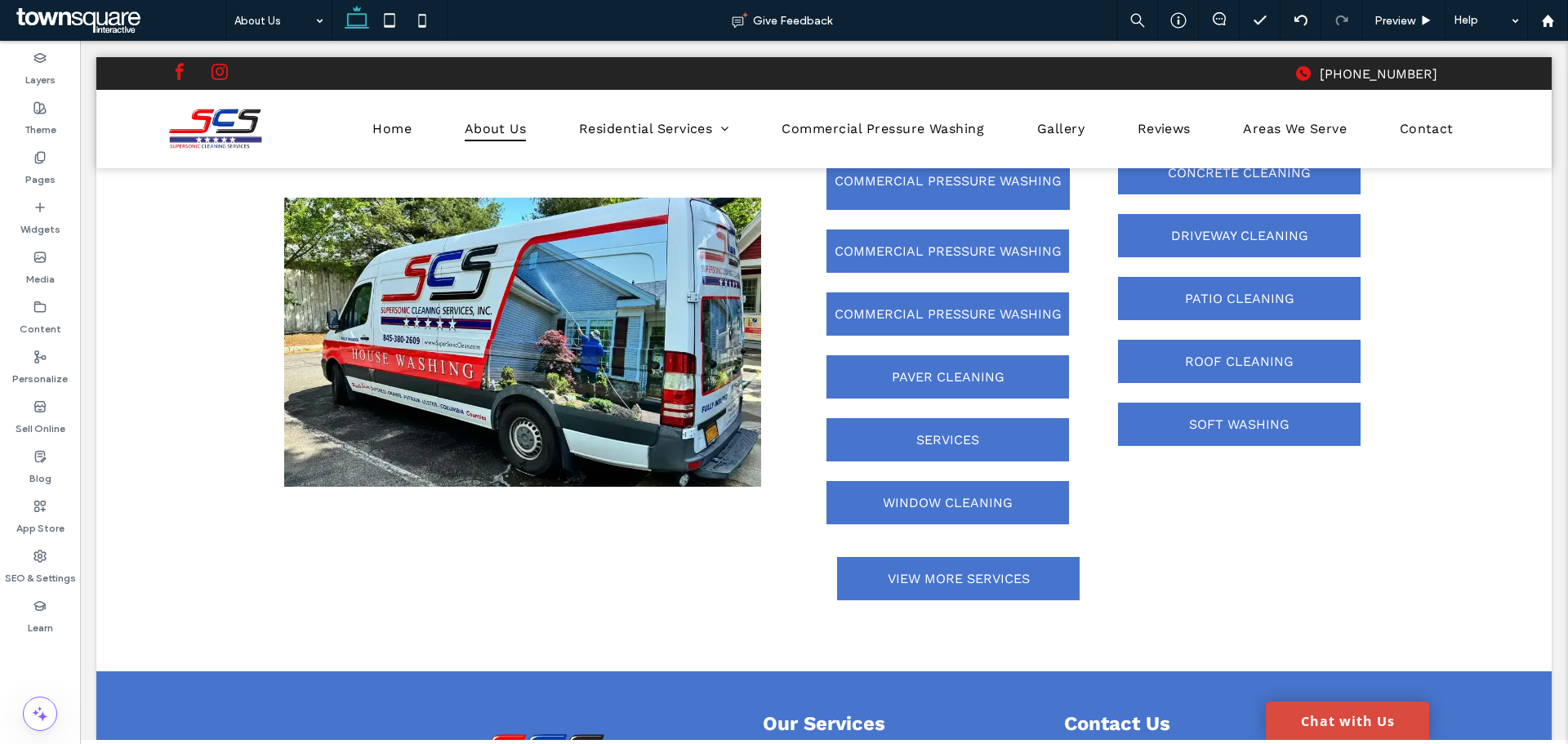
scroll to position [1524, 0]
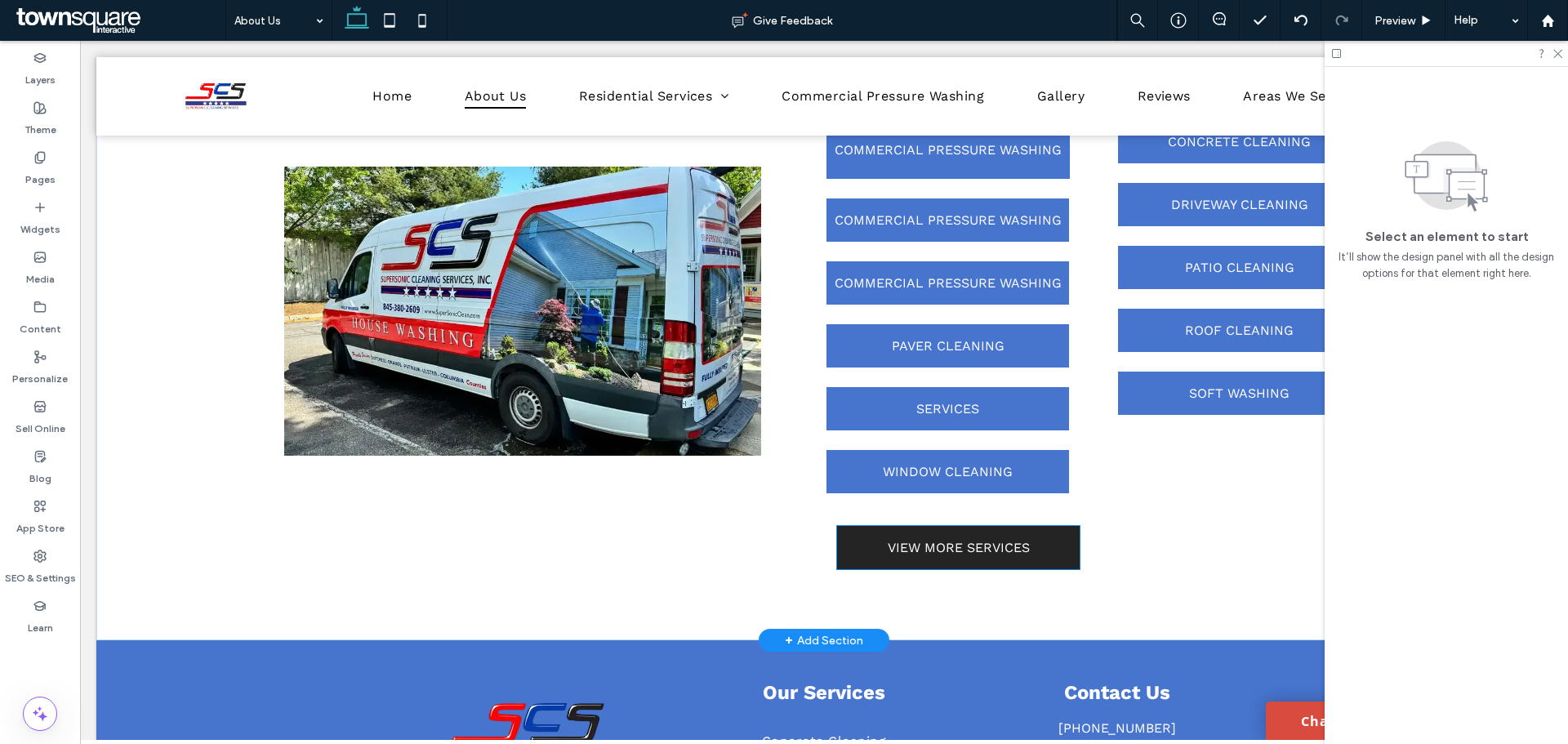
click at [907, 552] on span "VIEW MORE SERVICES" at bounding box center [959, 547] width 142 height 16
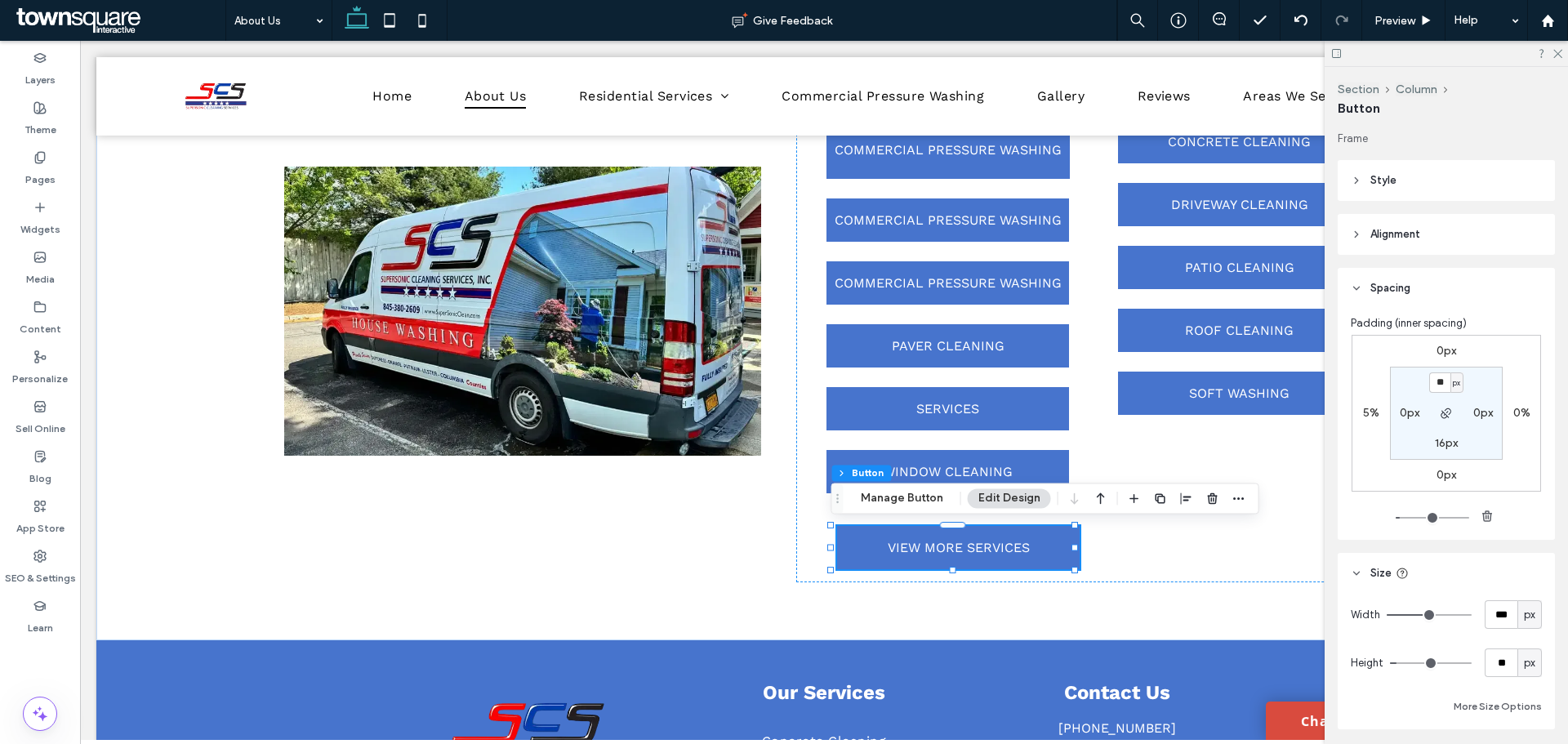
click at [1371, 410] on label "5%" at bounding box center [1371, 412] width 17 height 14
type input "*"
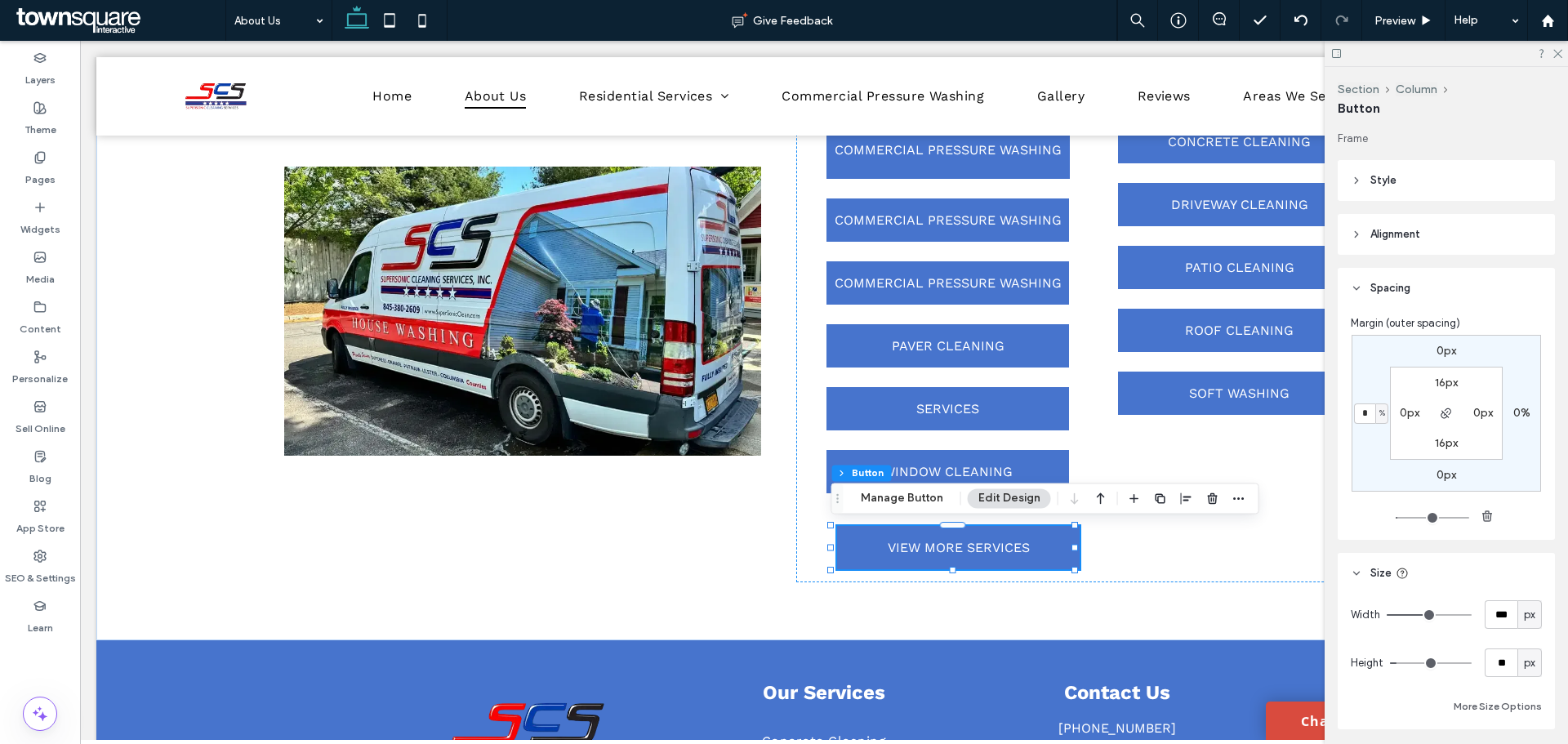
type input "*"
click at [1406, 18] on span "Preview" at bounding box center [1395, 21] width 41 height 14
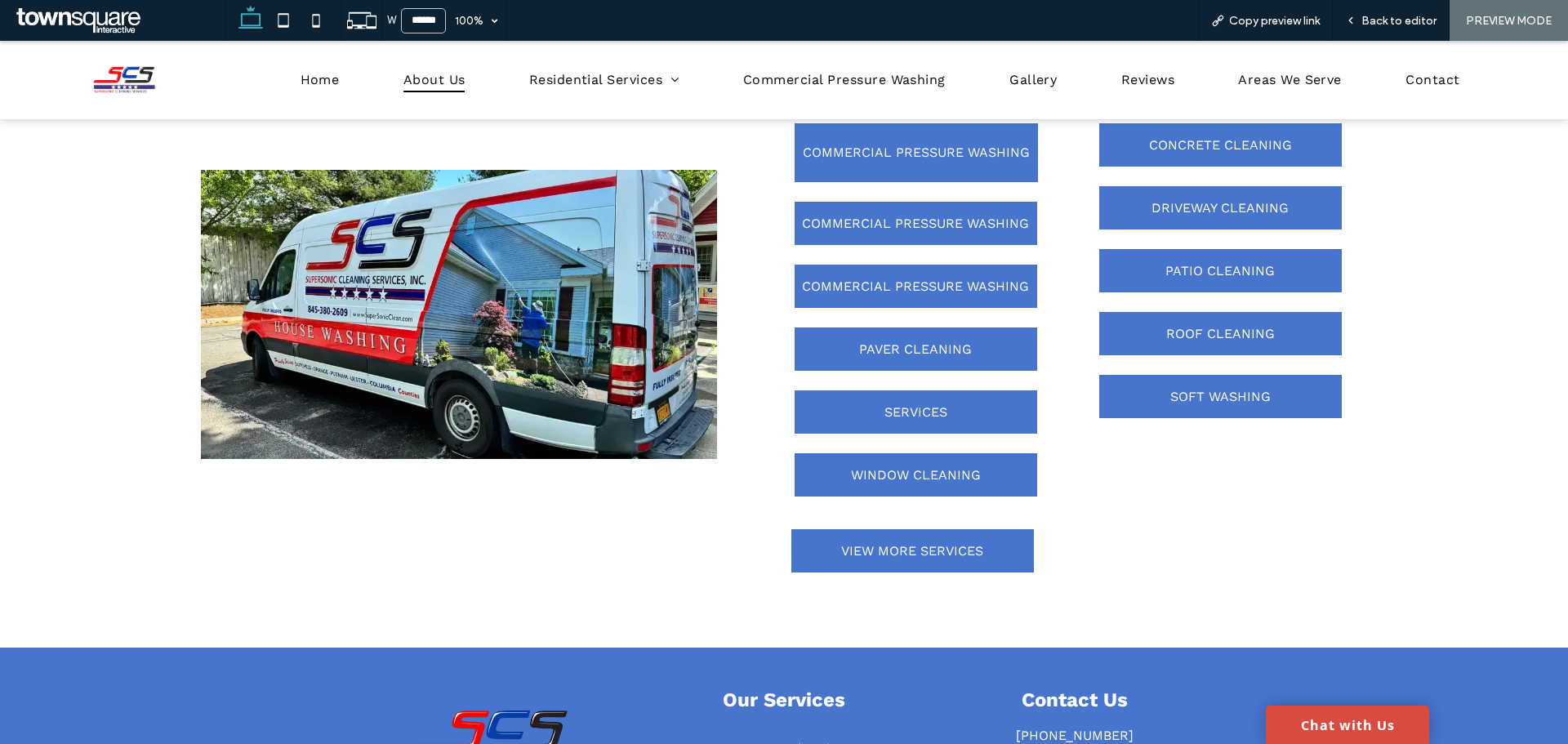
scroll to position [1512, 0]
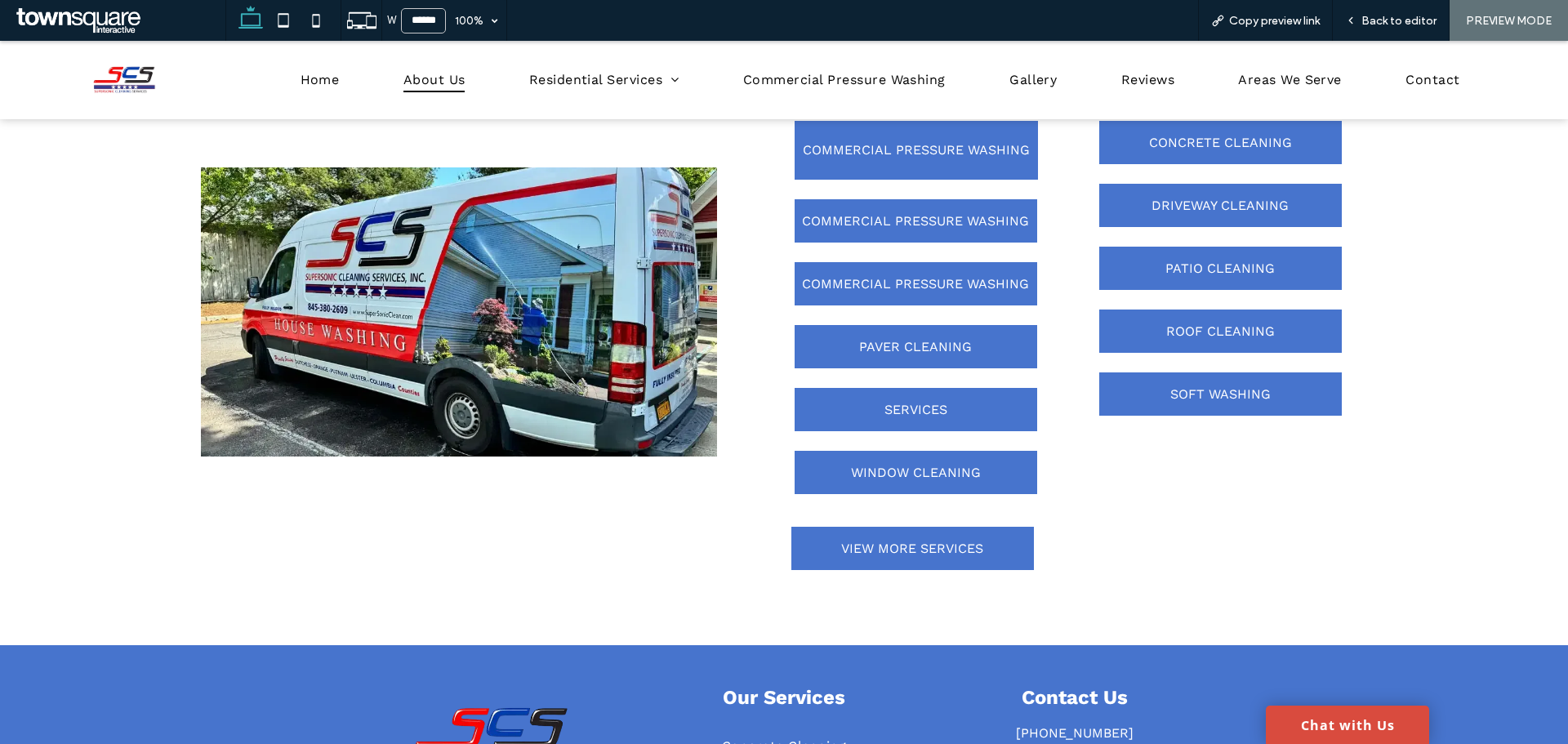
click at [1406, 18] on span "Back to editor" at bounding box center [1399, 21] width 75 height 14
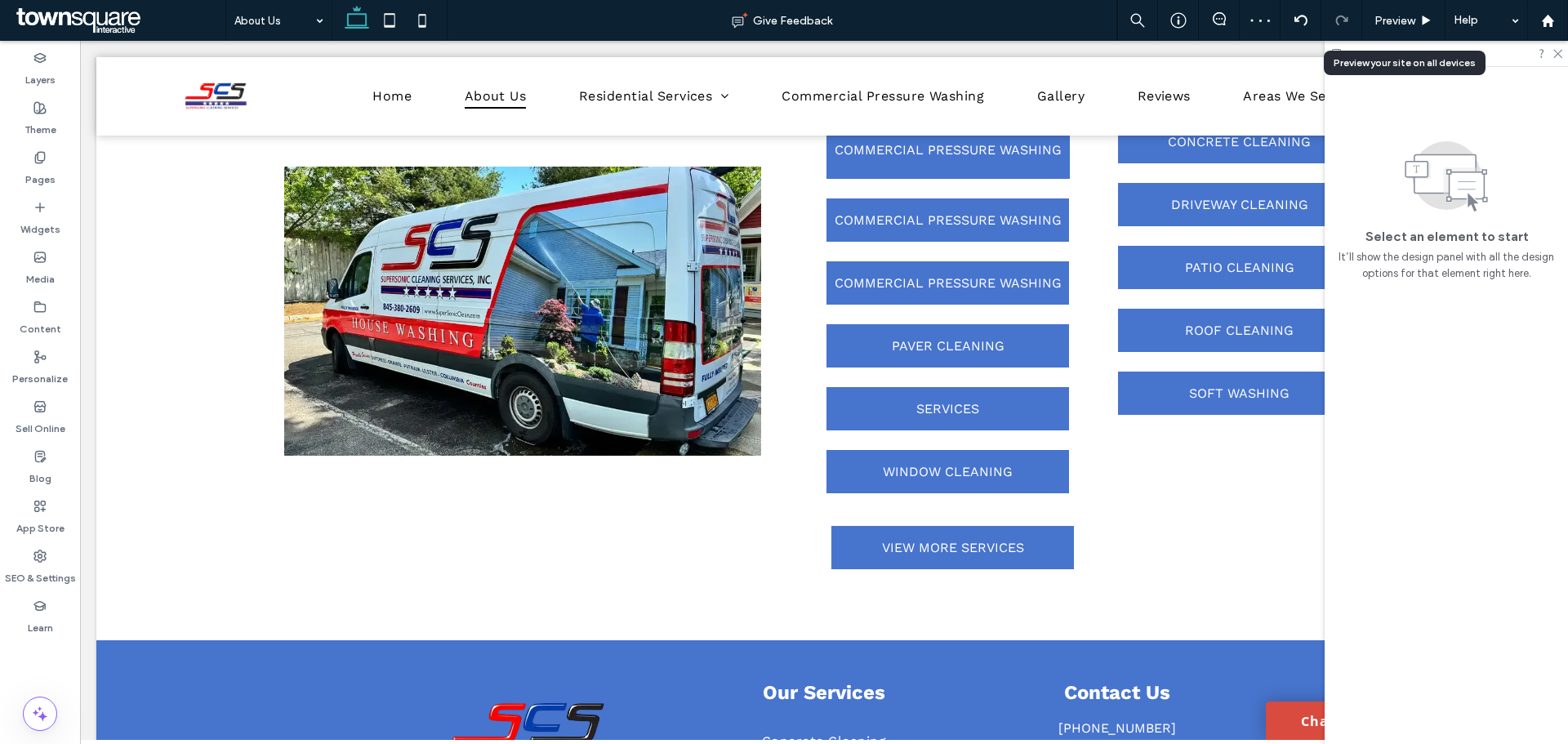
scroll to position [1523, 0]
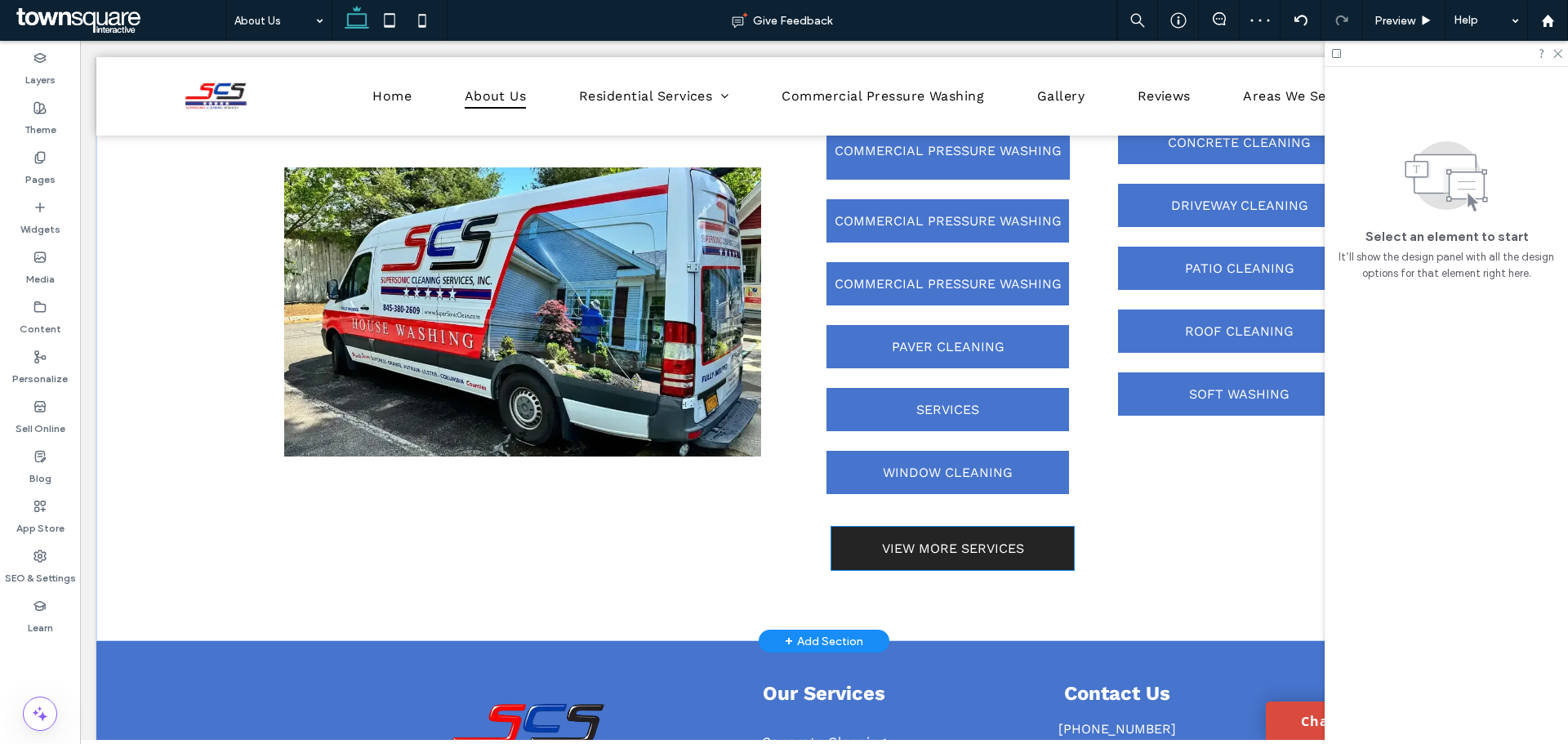
click at [907, 553] on span "VIEW MORE SERVICES" at bounding box center [953, 548] width 142 height 16
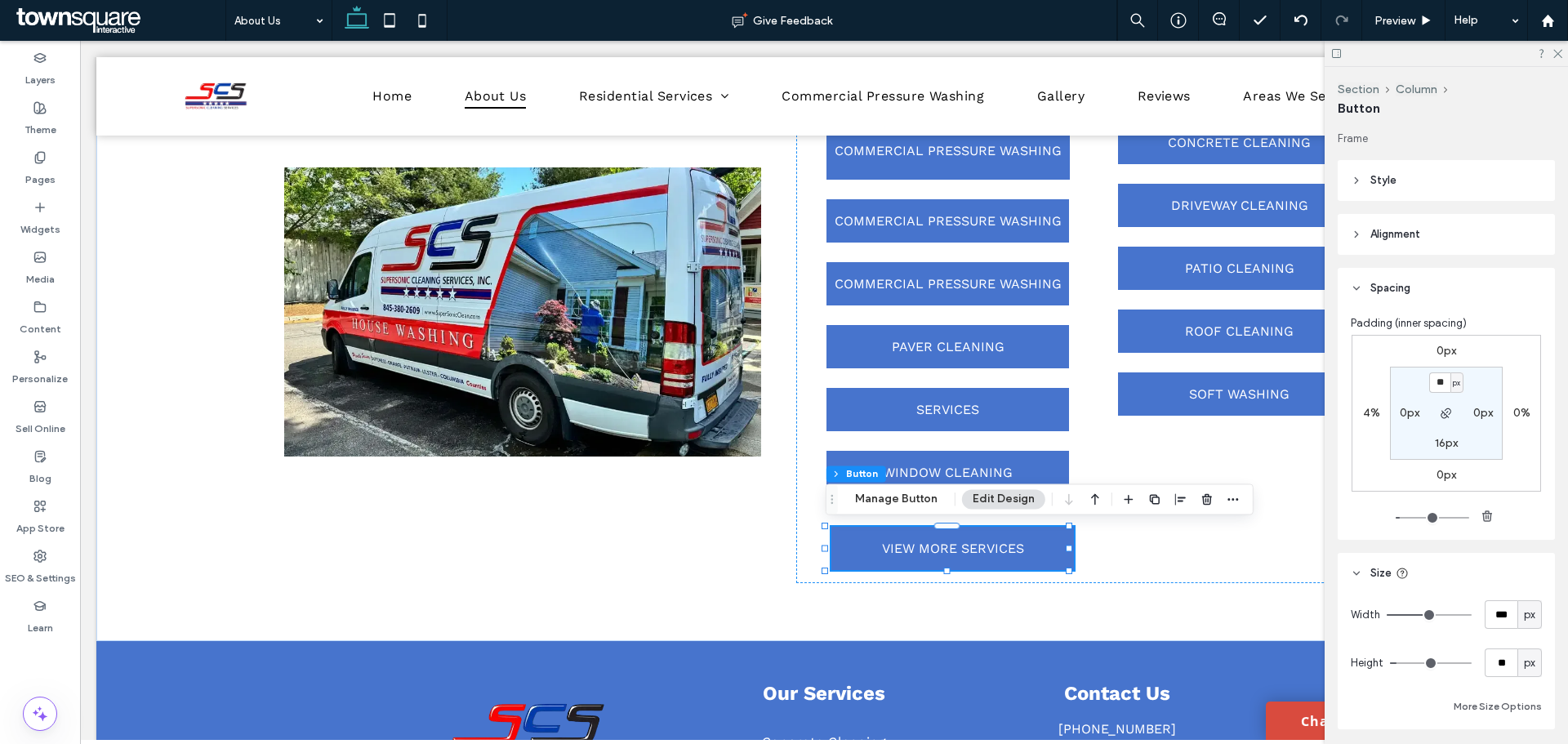
click at [1376, 413] on label "4%" at bounding box center [1371, 412] width 18 height 14
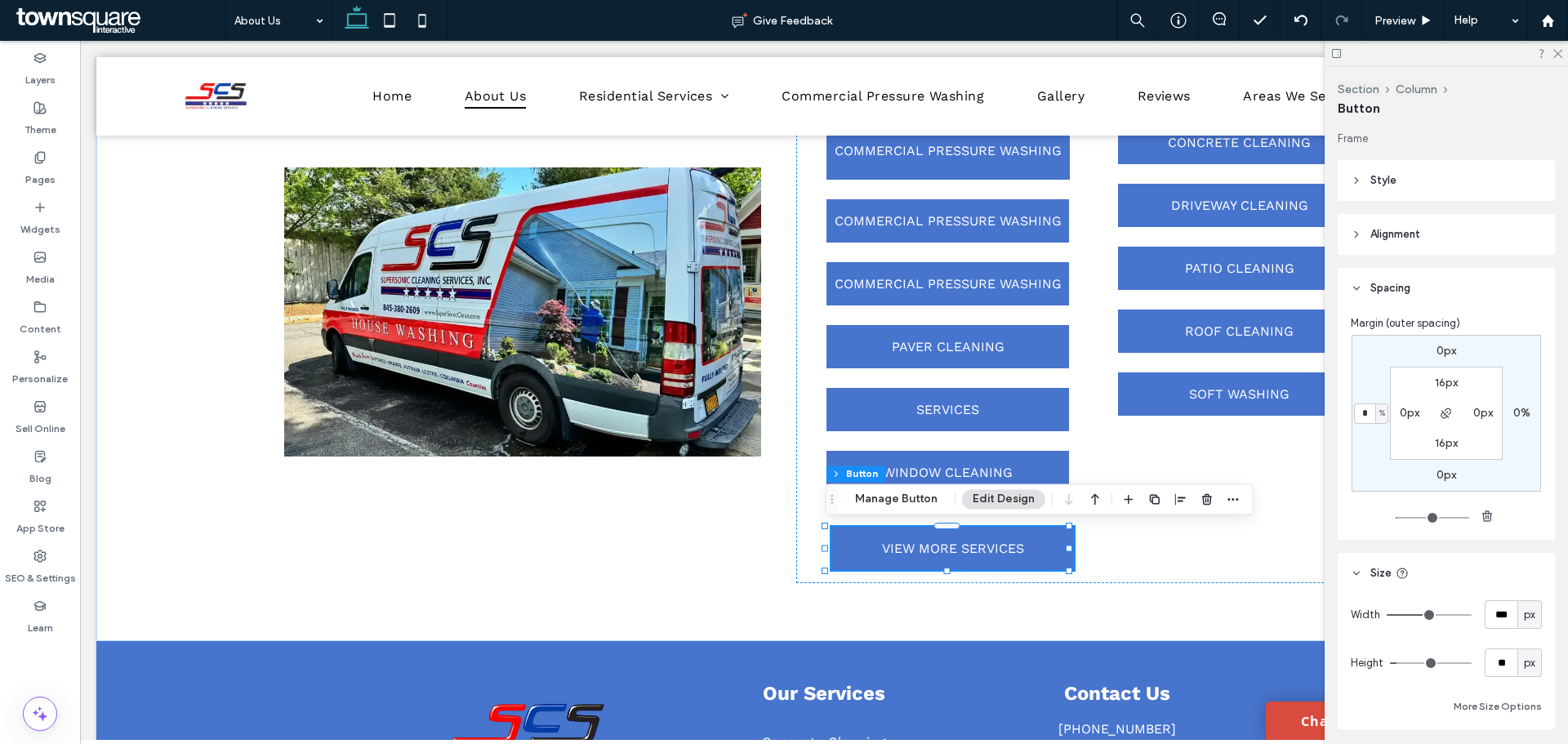
click at [1379, 412] on span "%" at bounding box center [1382, 413] width 6 height 17
click at [1370, 441] on span "px" at bounding box center [1372, 439] width 12 height 17
type input "**"
type input "****"
type input "**"
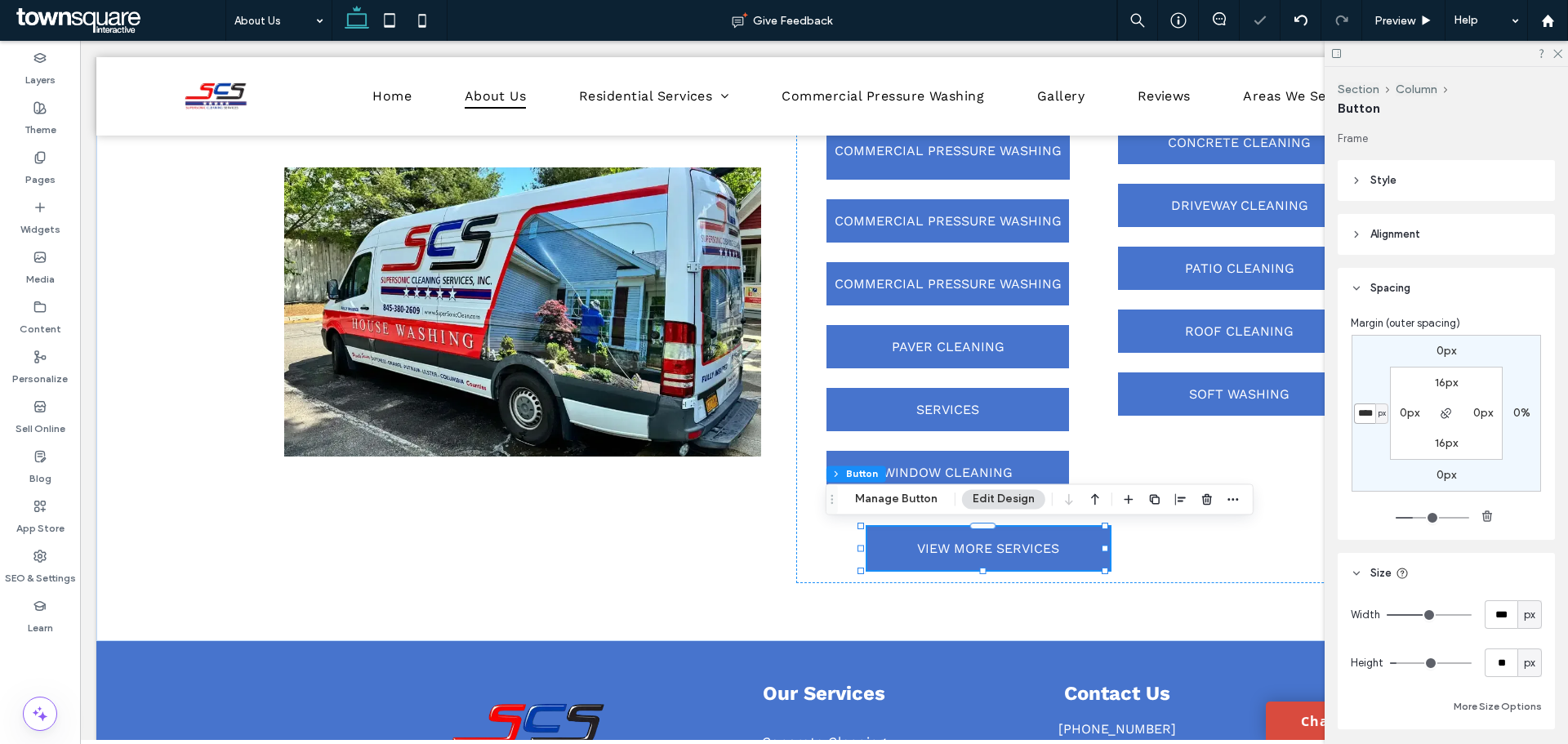
click at [1363, 416] on input "****" at bounding box center [1364, 413] width 21 height 20
type input "****"
type input "**"
type input "****"
type input "**"
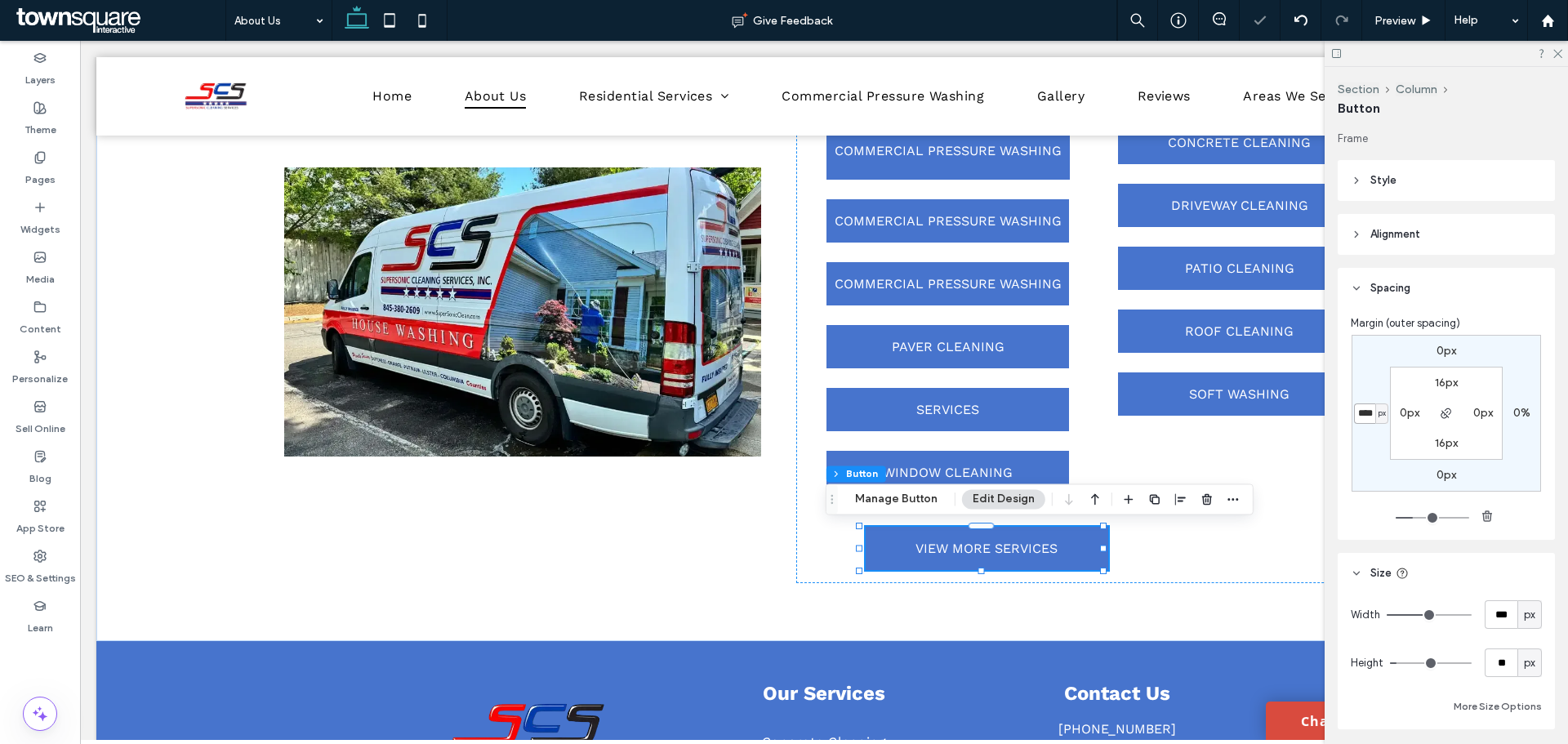
type input "****"
type input "**"
click at [1361, 415] on input "****" at bounding box center [1364, 413] width 21 height 20
type input "**"
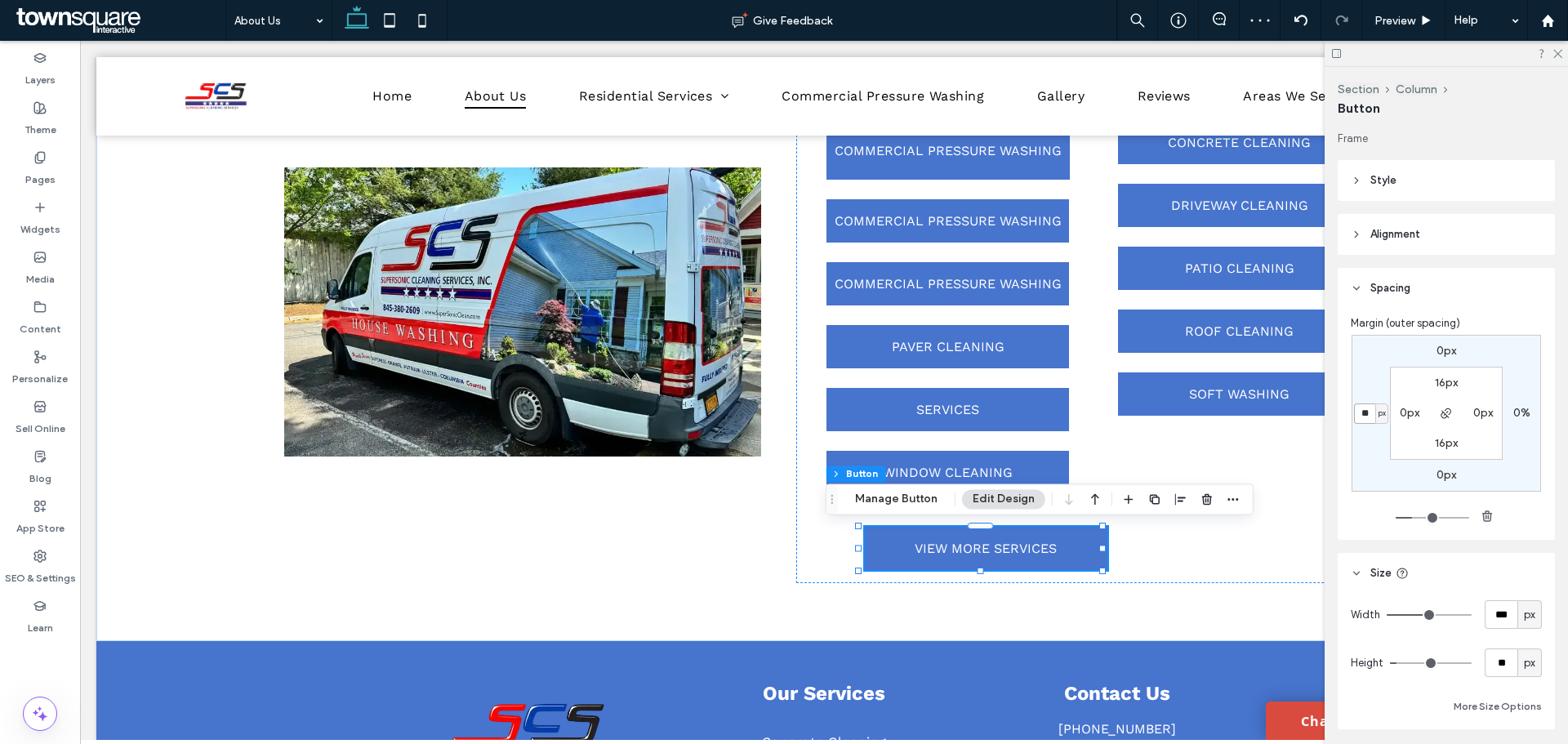
type input "**"
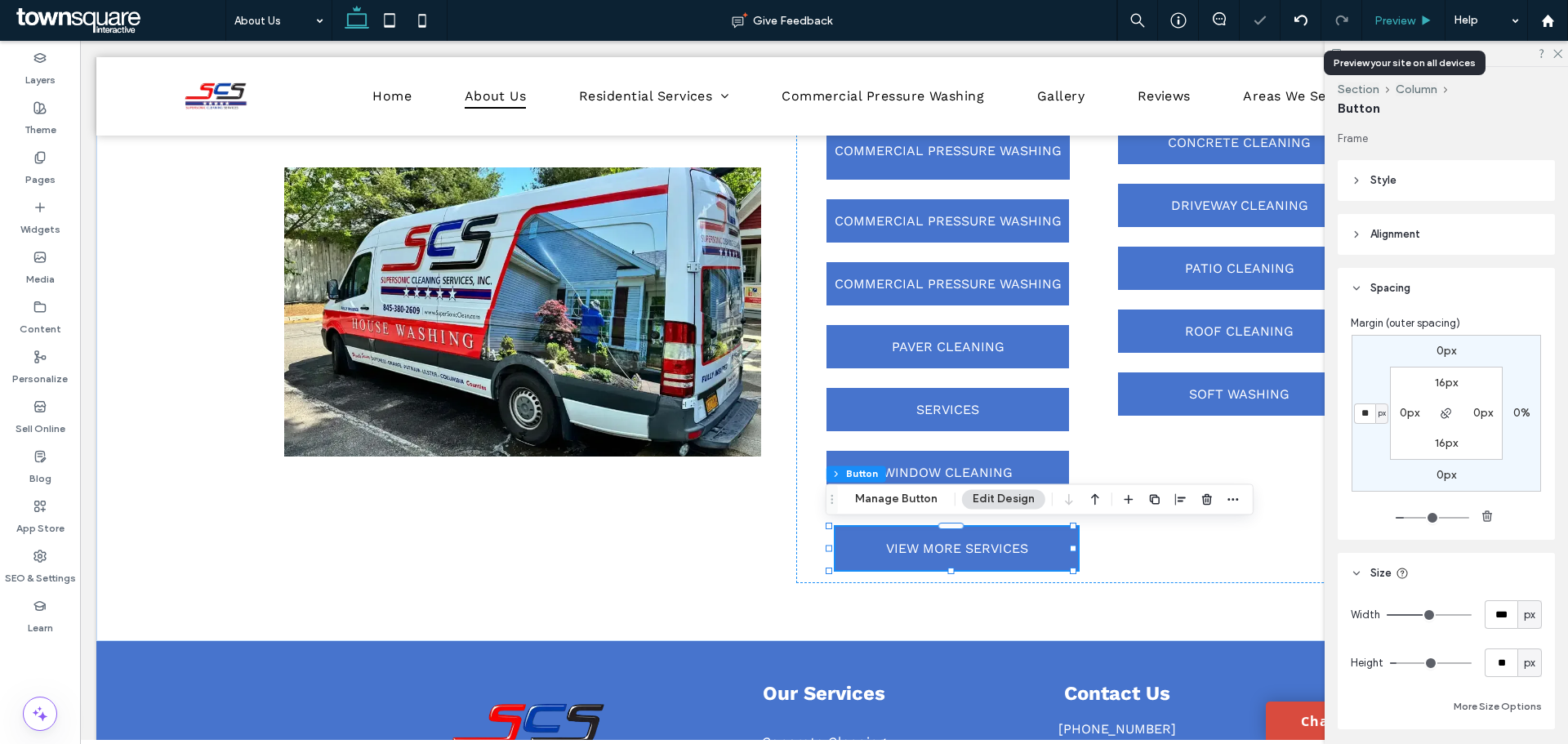
click at [1401, 27] on span "Preview" at bounding box center [1395, 21] width 41 height 14
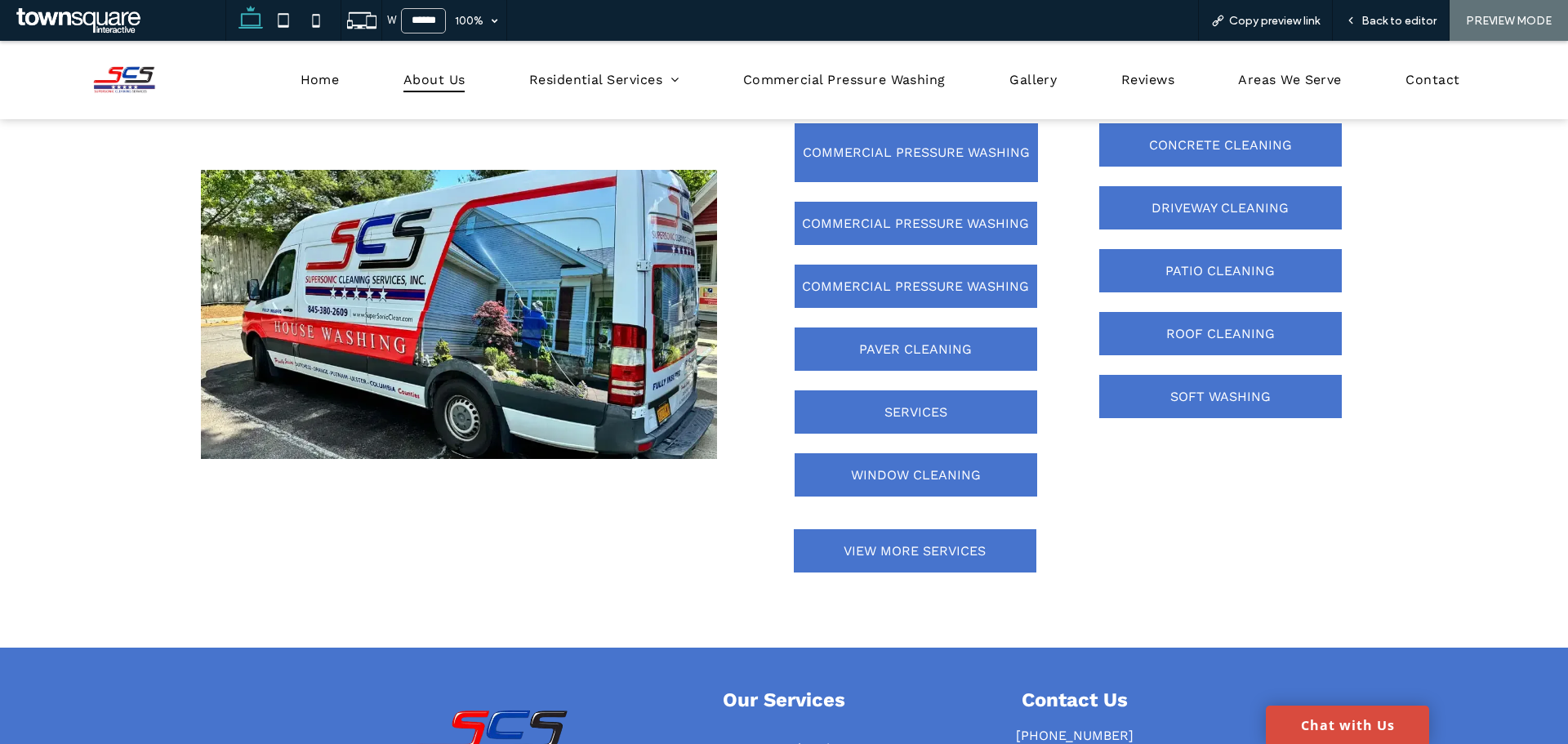
scroll to position [1511, 0]
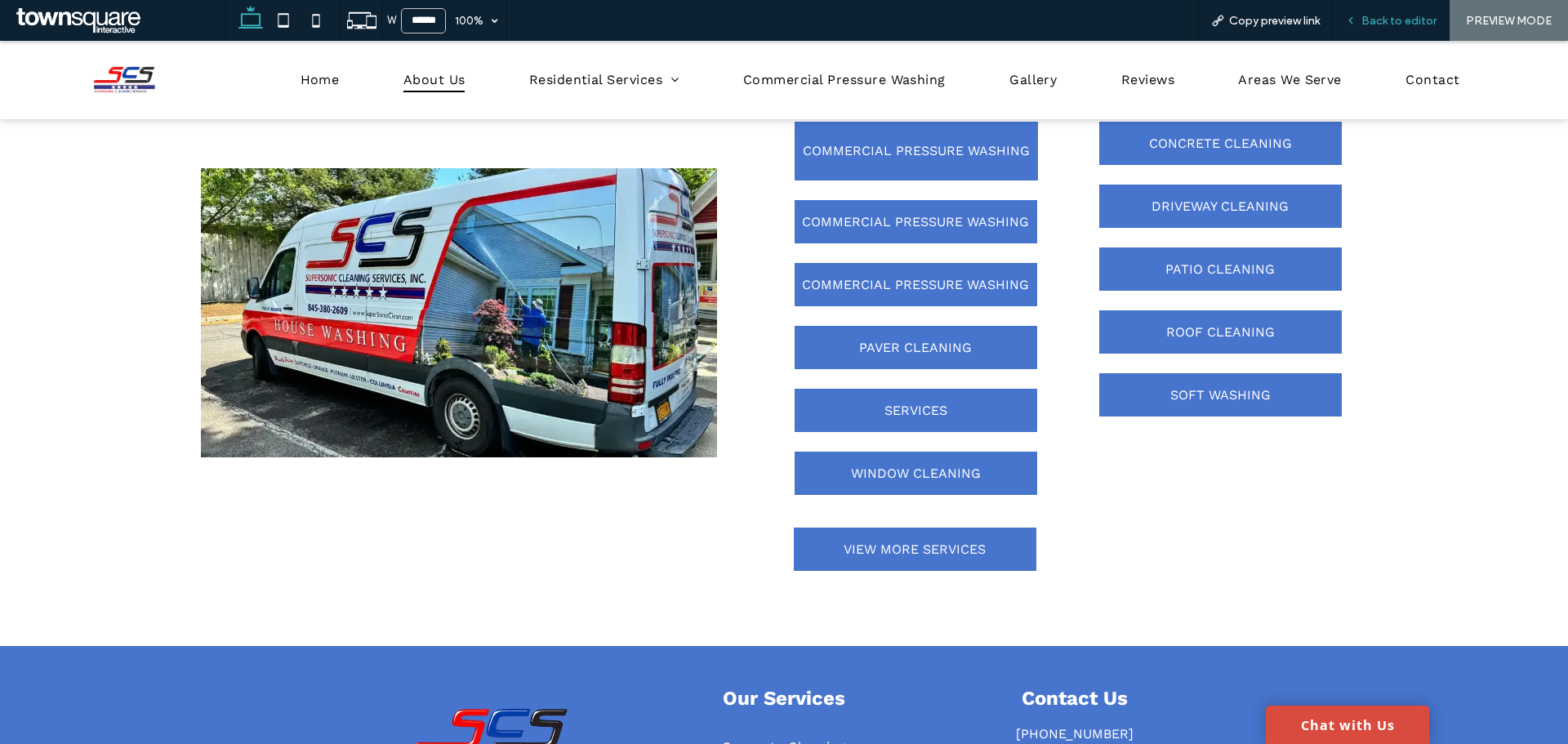
click at [1374, 22] on span "Back to editor" at bounding box center [1399, 21] width 75 height 14
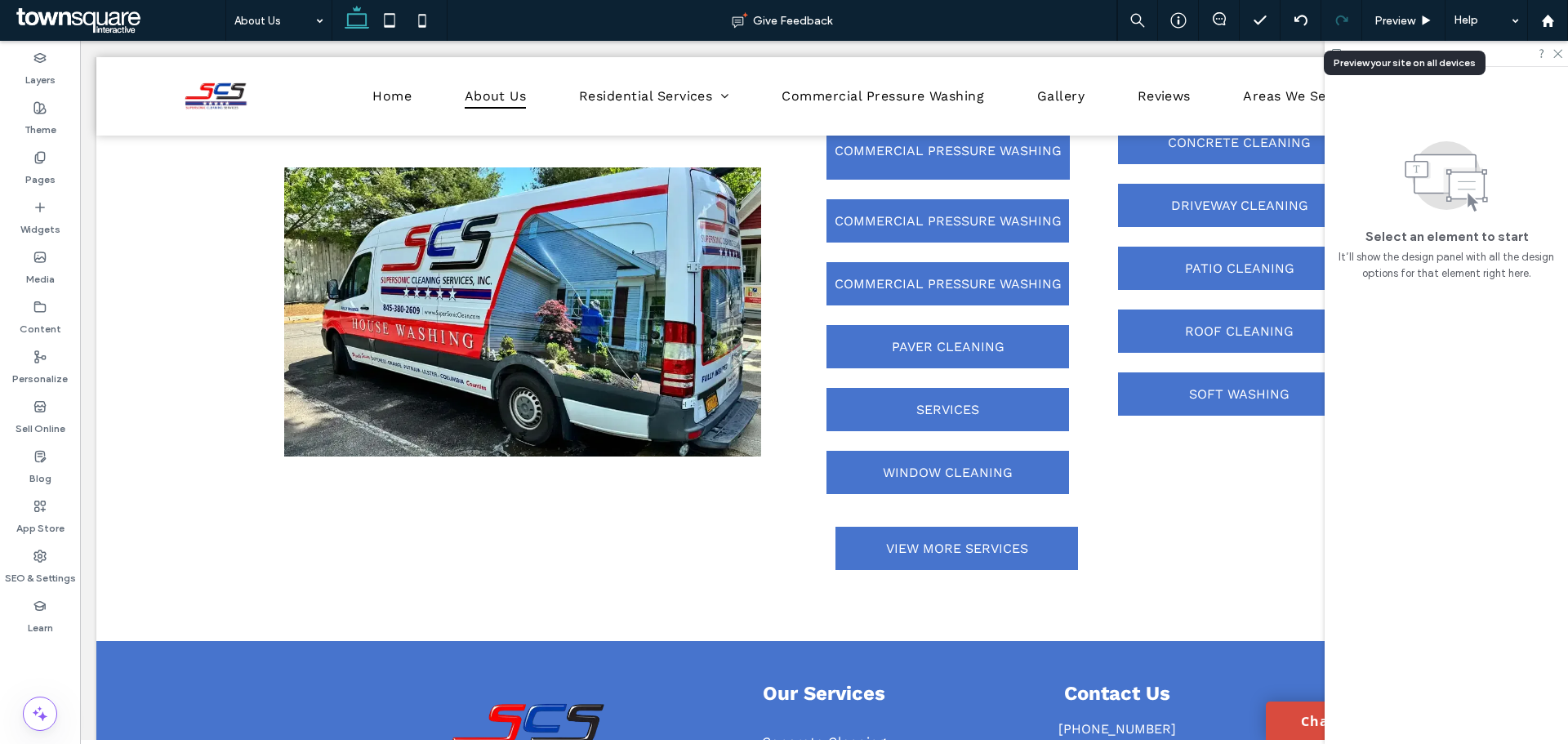
scroll to position [1522, 0]
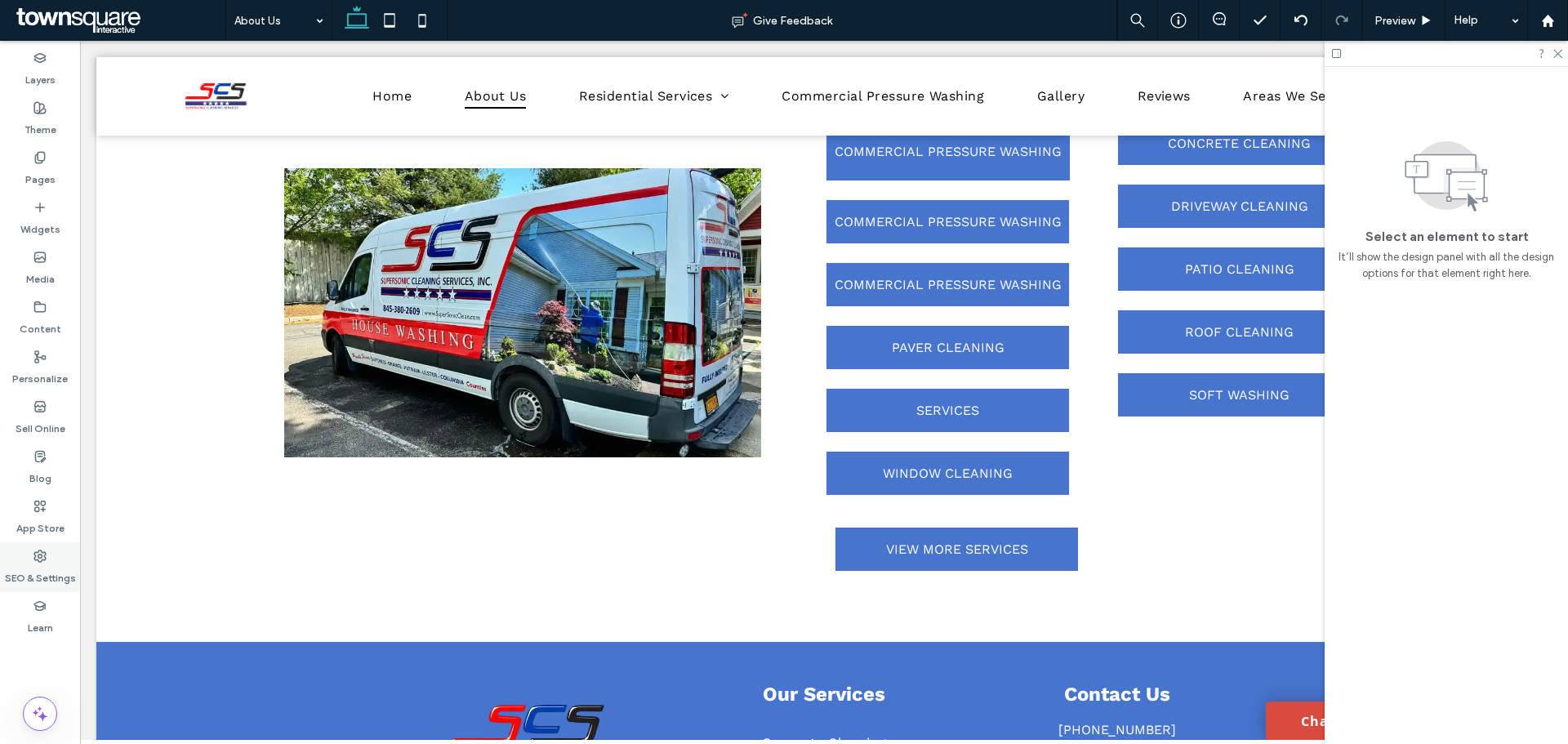
click at [70, 565] on label "SEO & Settings" at bounding box center [40, 573] width 71 height 23
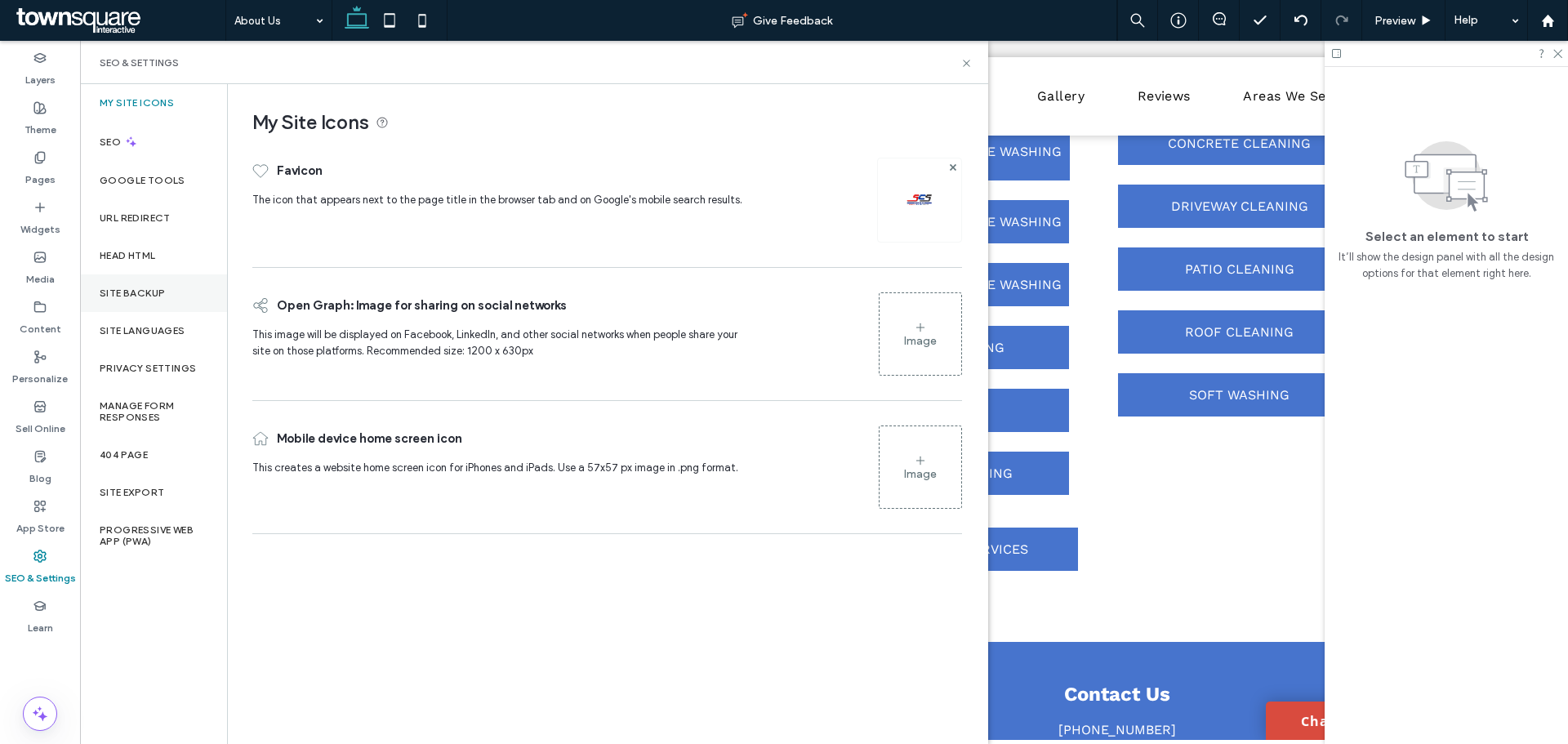
click at [146, 293] on label "Site Backup" at bounding box center [132, 293] width 65 height 12
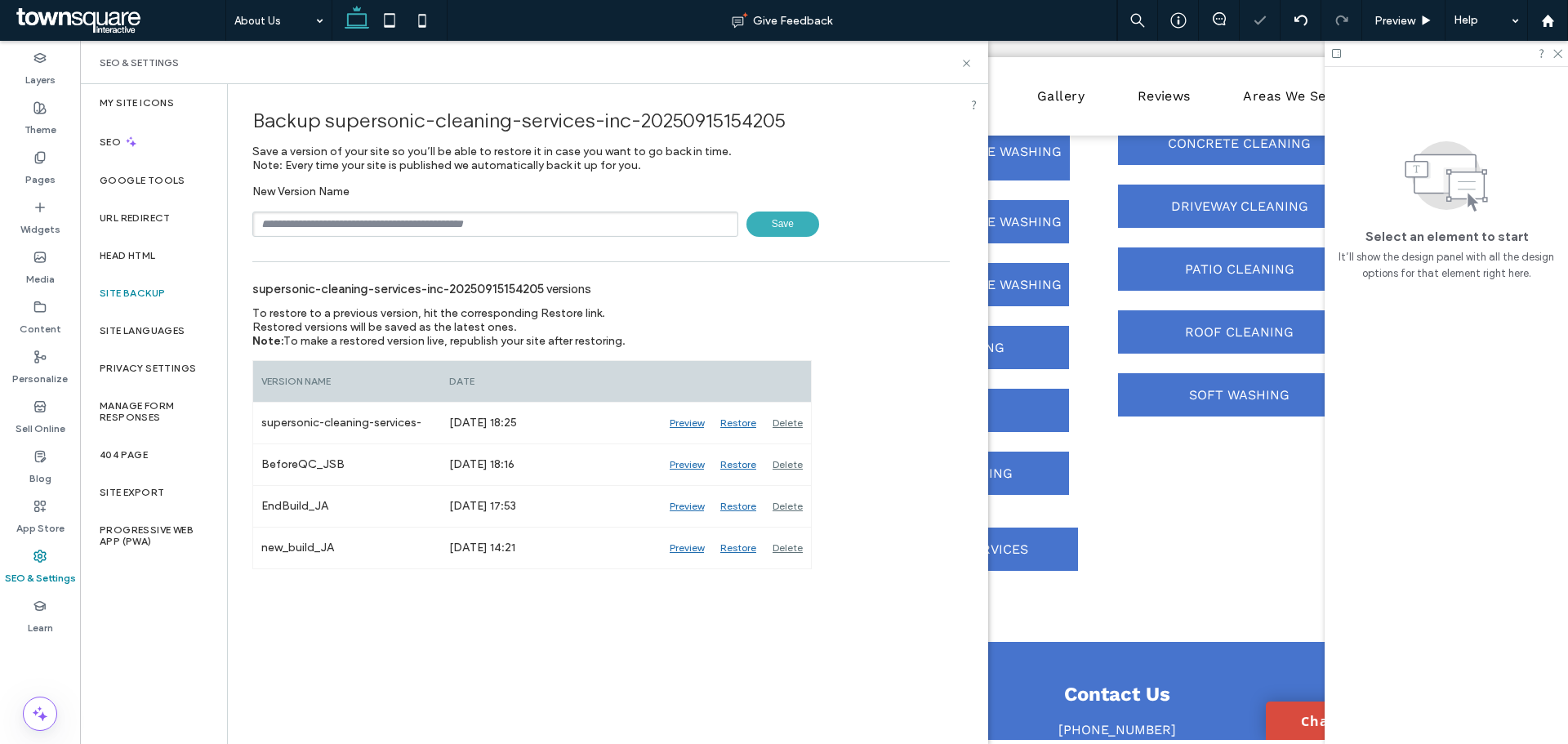
click at [460, 233] on input "text" at bounding box center [495, 224] width 486 height 25
type input "**********"
click at [774, 222] on span "Save" at bounding box center [783, 224] width 73 height 25
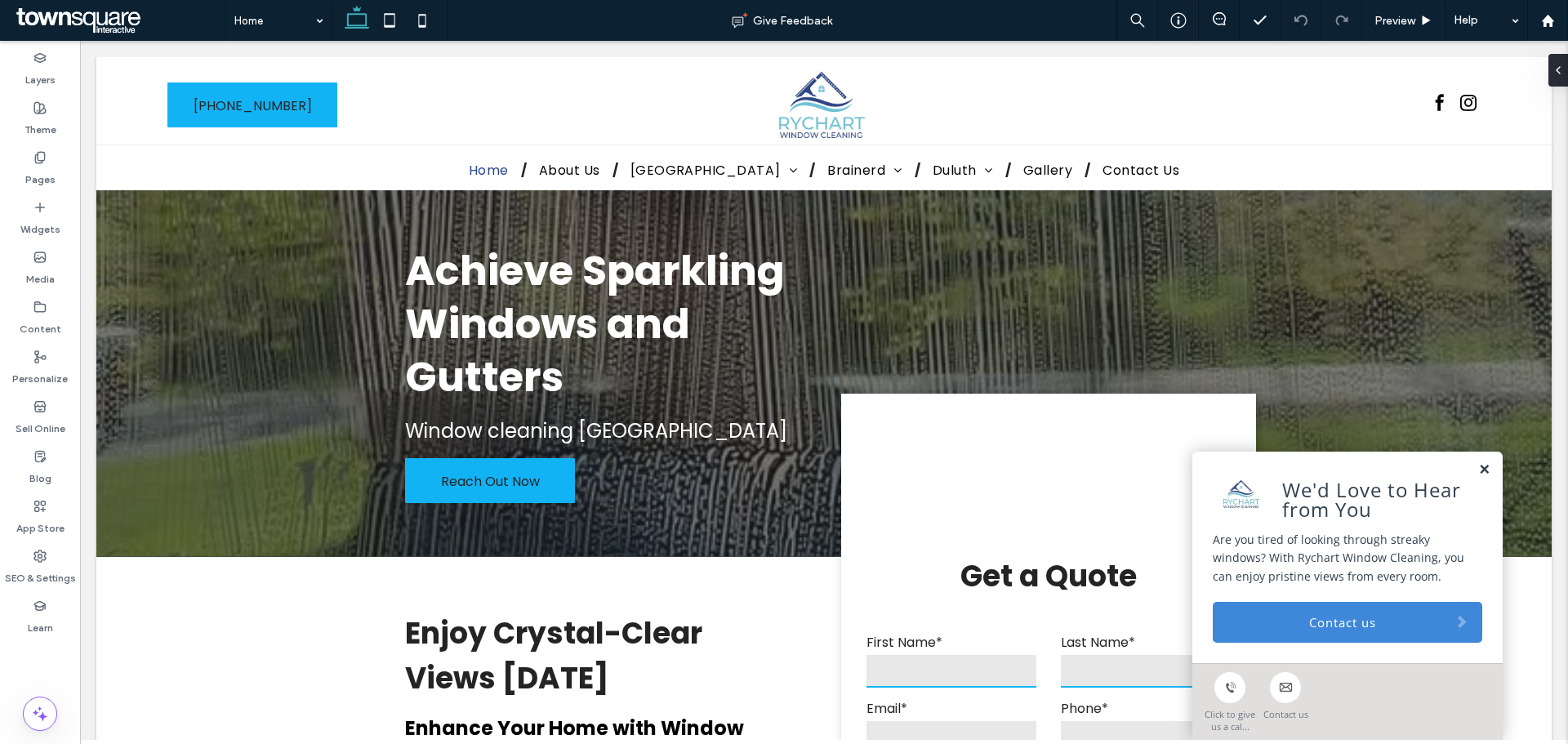
click at [1479, 468] on link at bounding box center [1484, 470] width 13 height 14
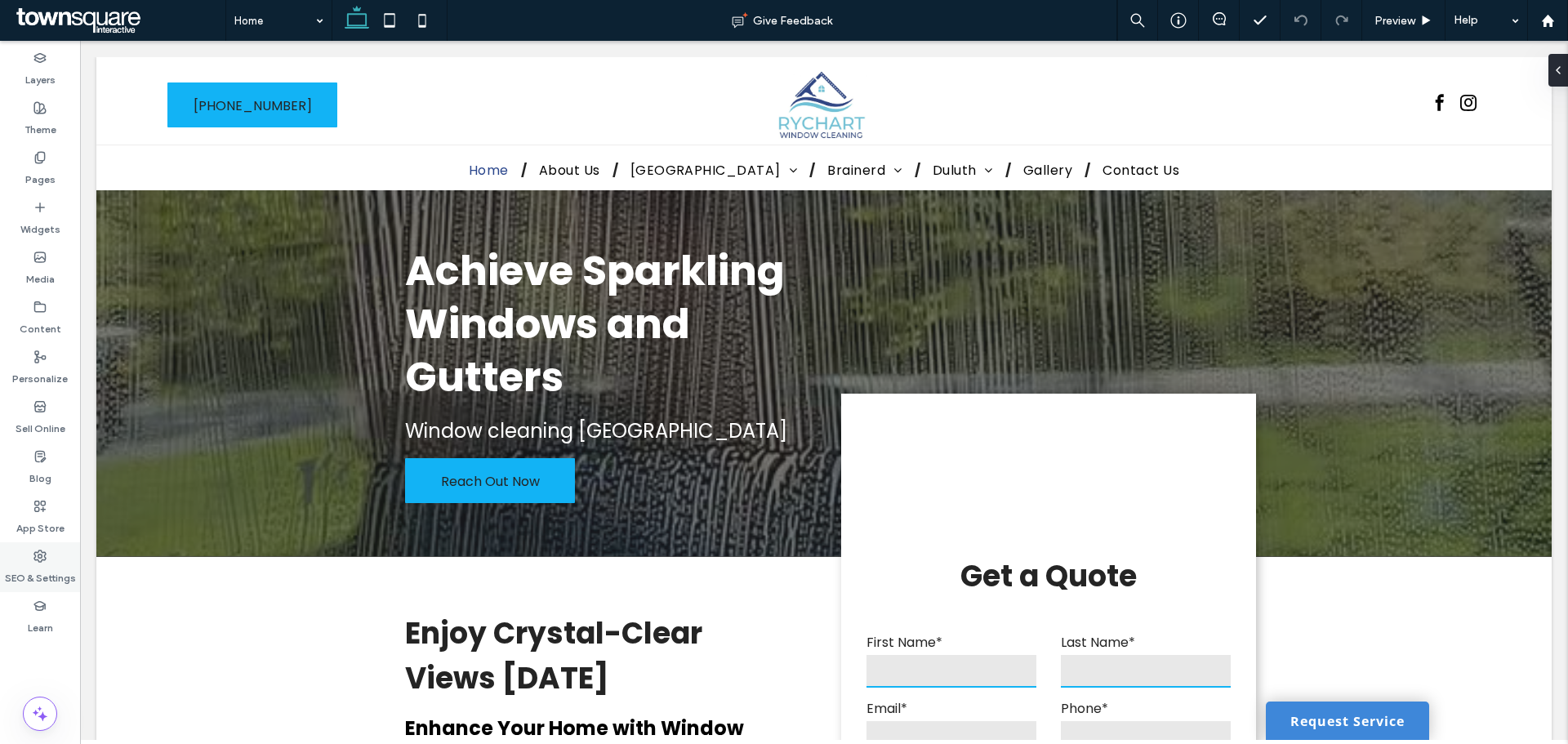
click at [40, 559] on icon at bounding box center [40, 556] width 13 height 13
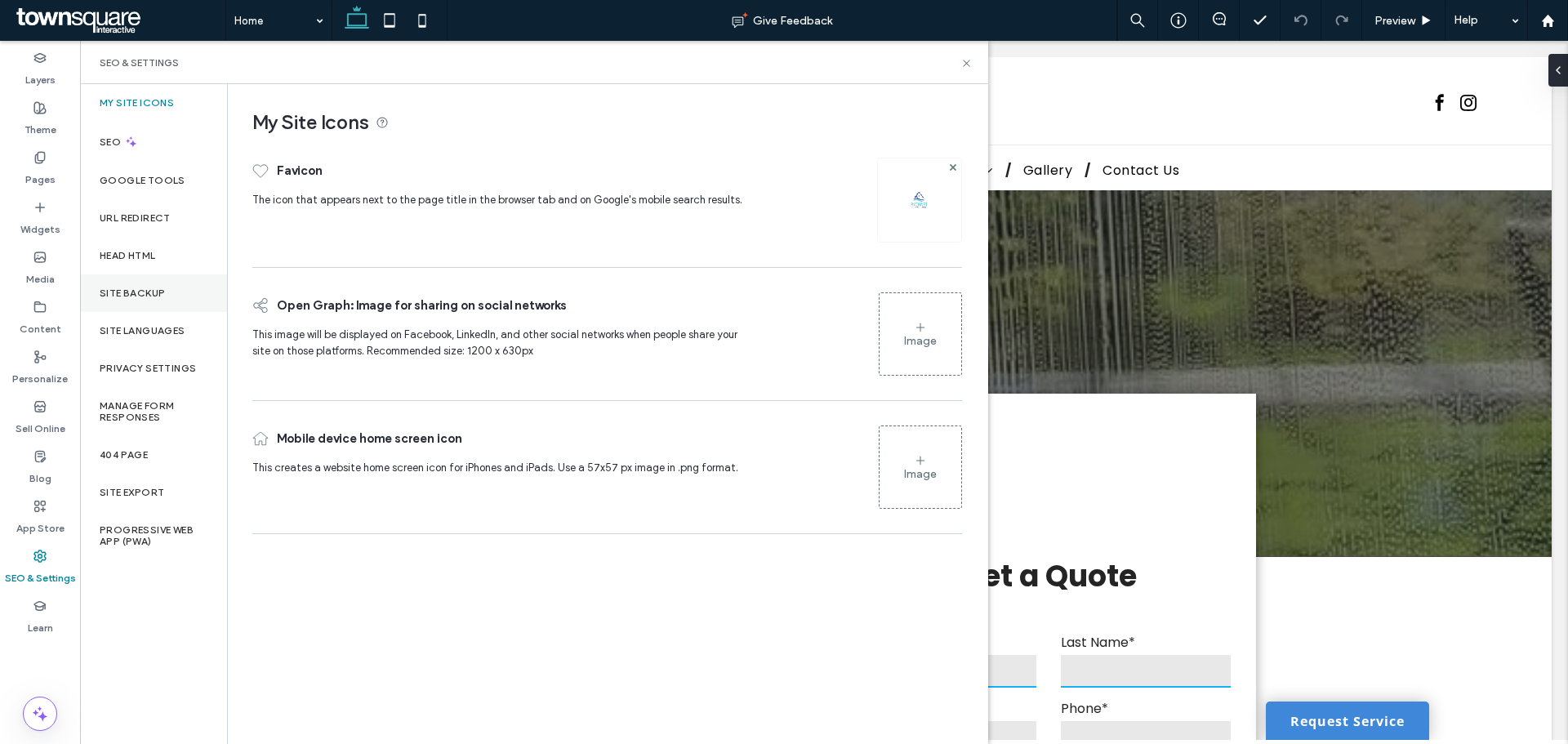
click at [111, 281] on div "Site Backup" at bounding box center [154, 293] width 147 height 38
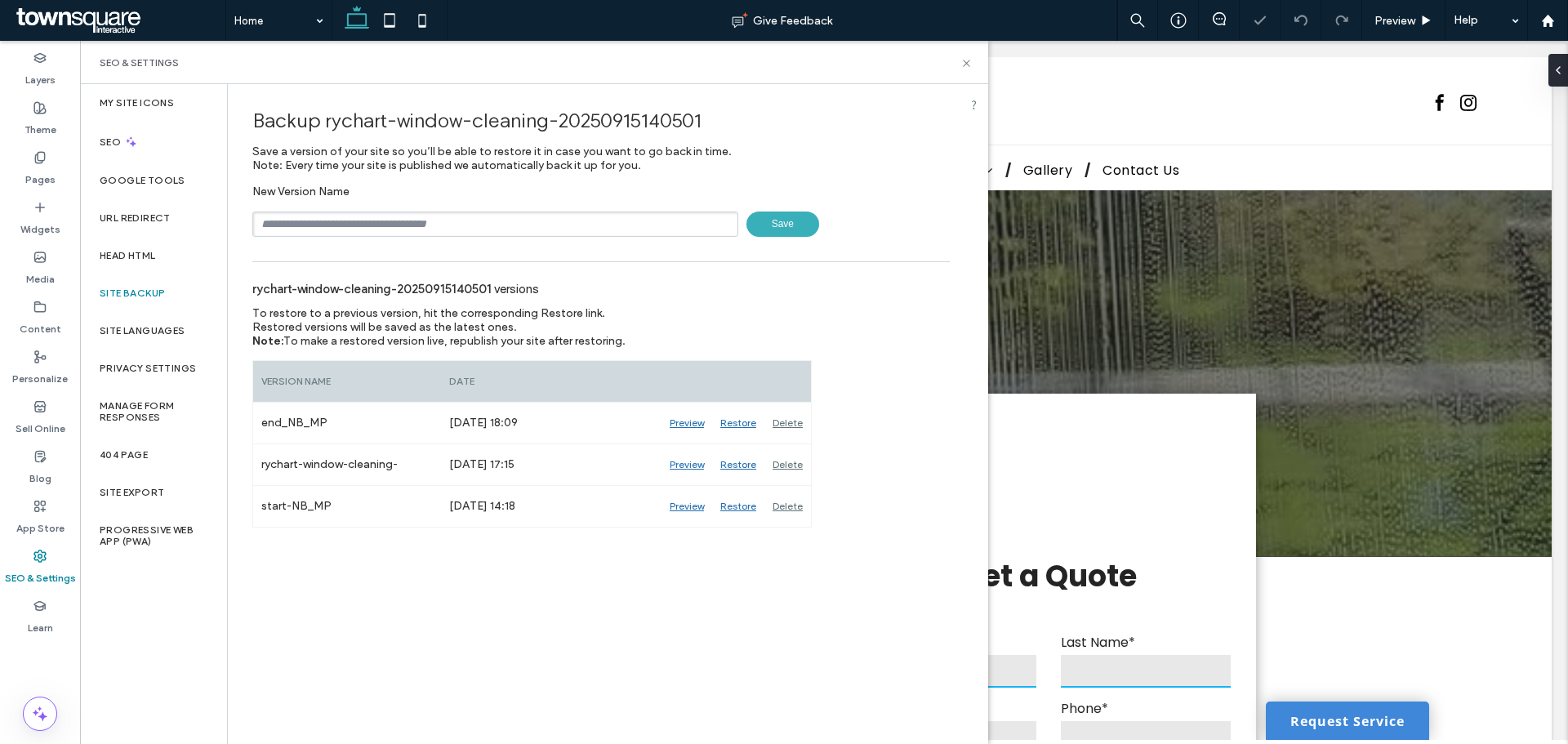
click at [493, 227] on input "text" at bounding box center [495, 224] width 486 height 25
type input "**********"
click at [788, 223] on span "Save" at bounding box center [783, 224] width 73 height 25
click at [56, 334] on label "Content" at bounding box center [40, 324] width 42 height 23
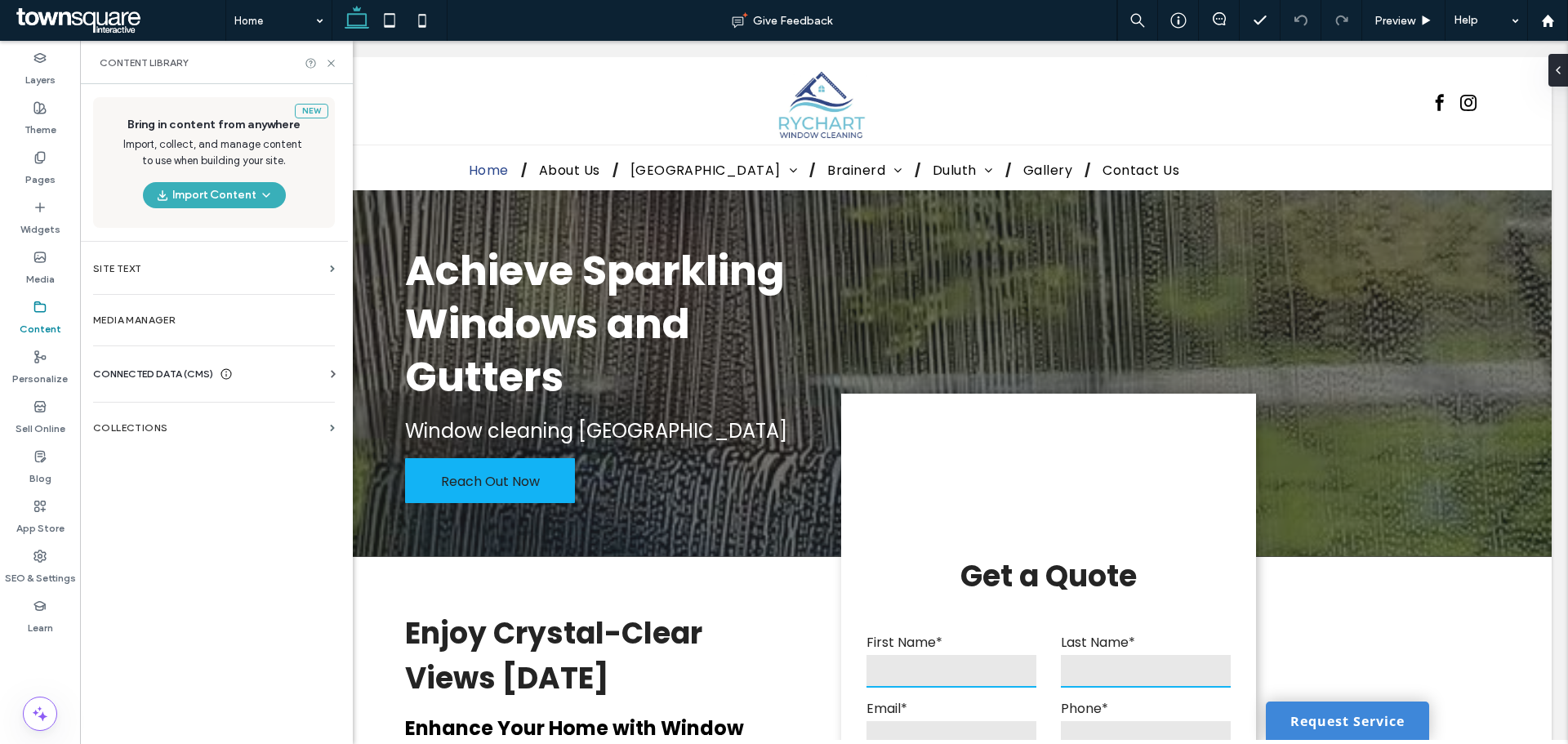
click at [176, 370] on span "CONNECTED DATA (CMS)" at bounding box center [153, 374] width 120 height 17
click at [164, 420] on section "Business Info" at bounding box center [217, 414] width 248 height 38
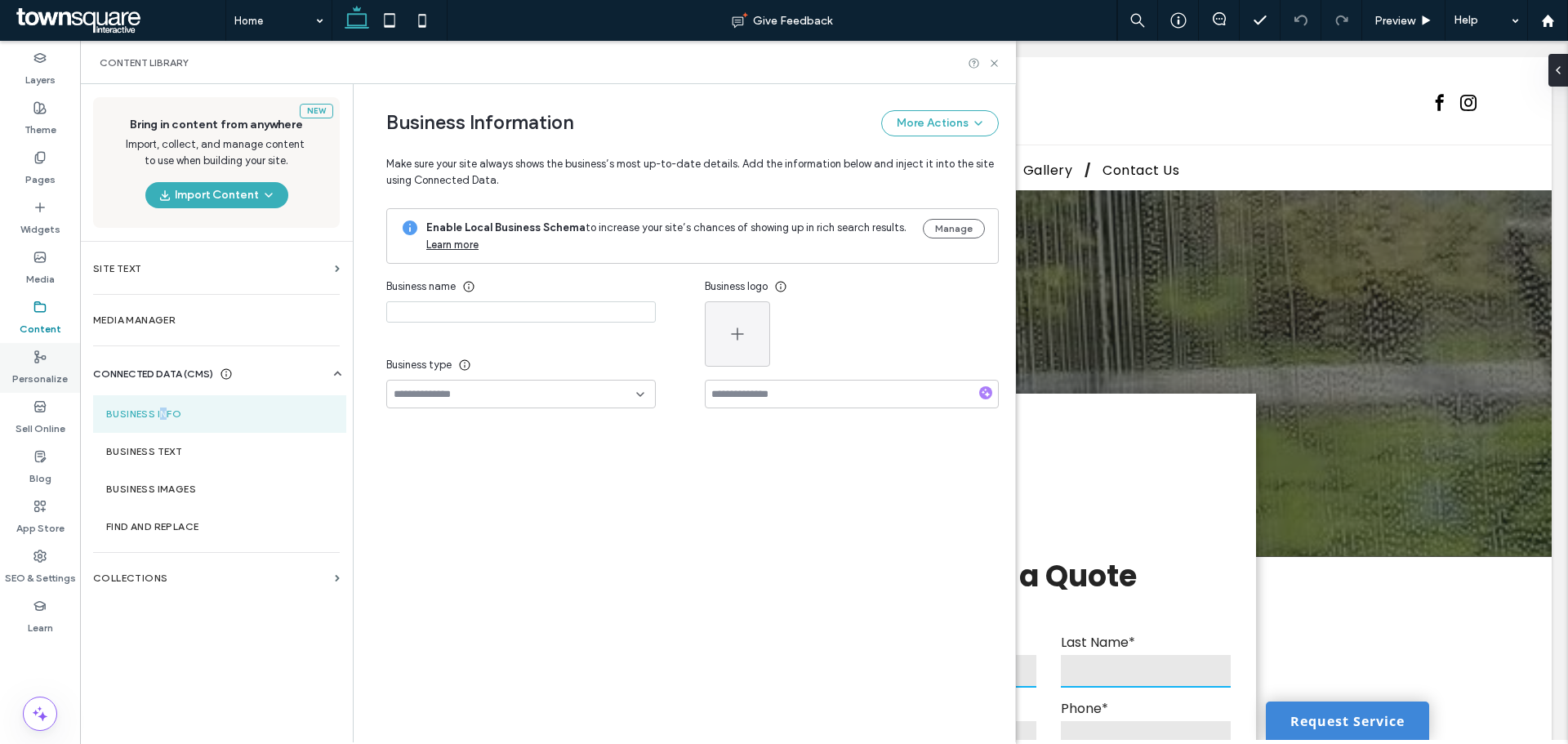
type input "**********"
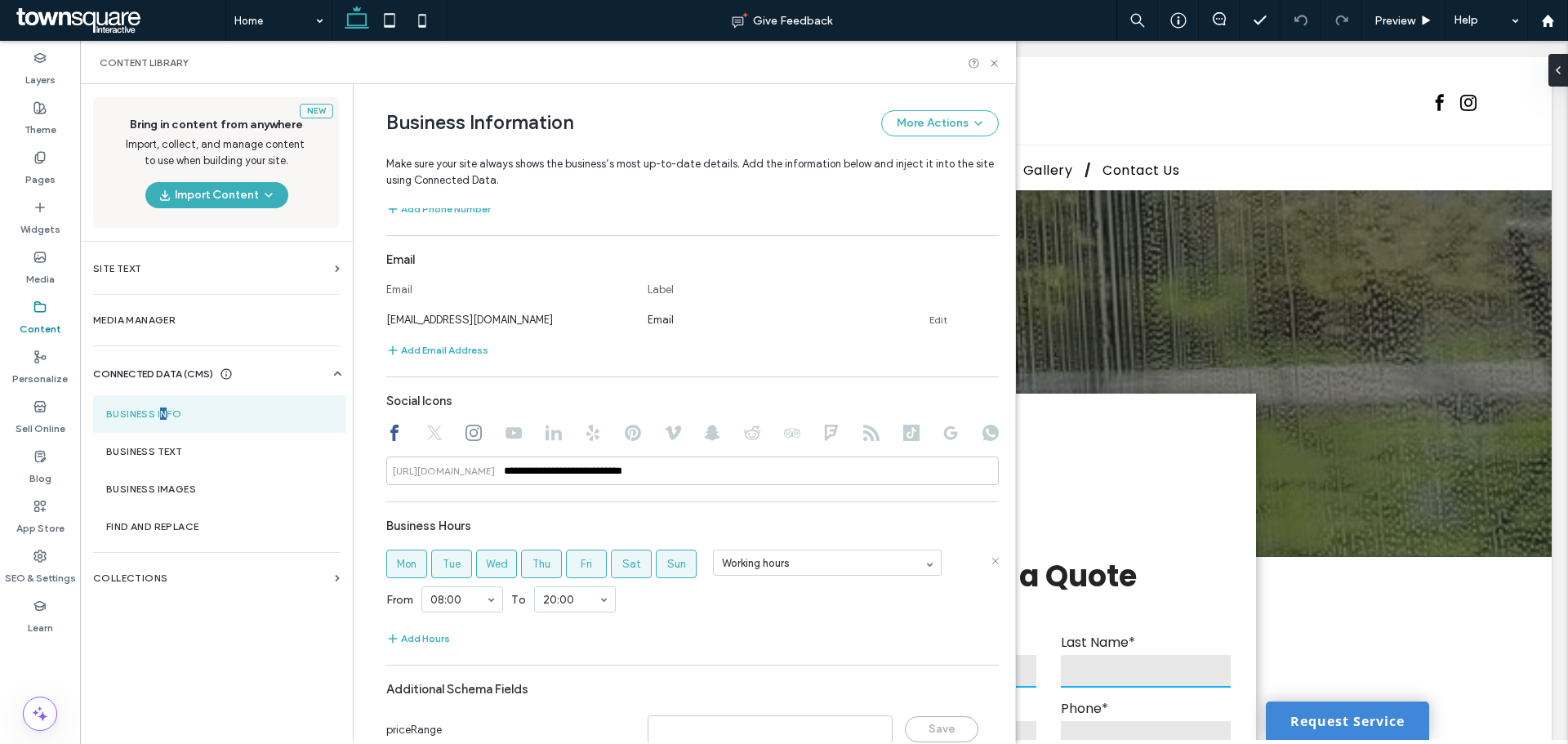
scroll to position [640, 0]
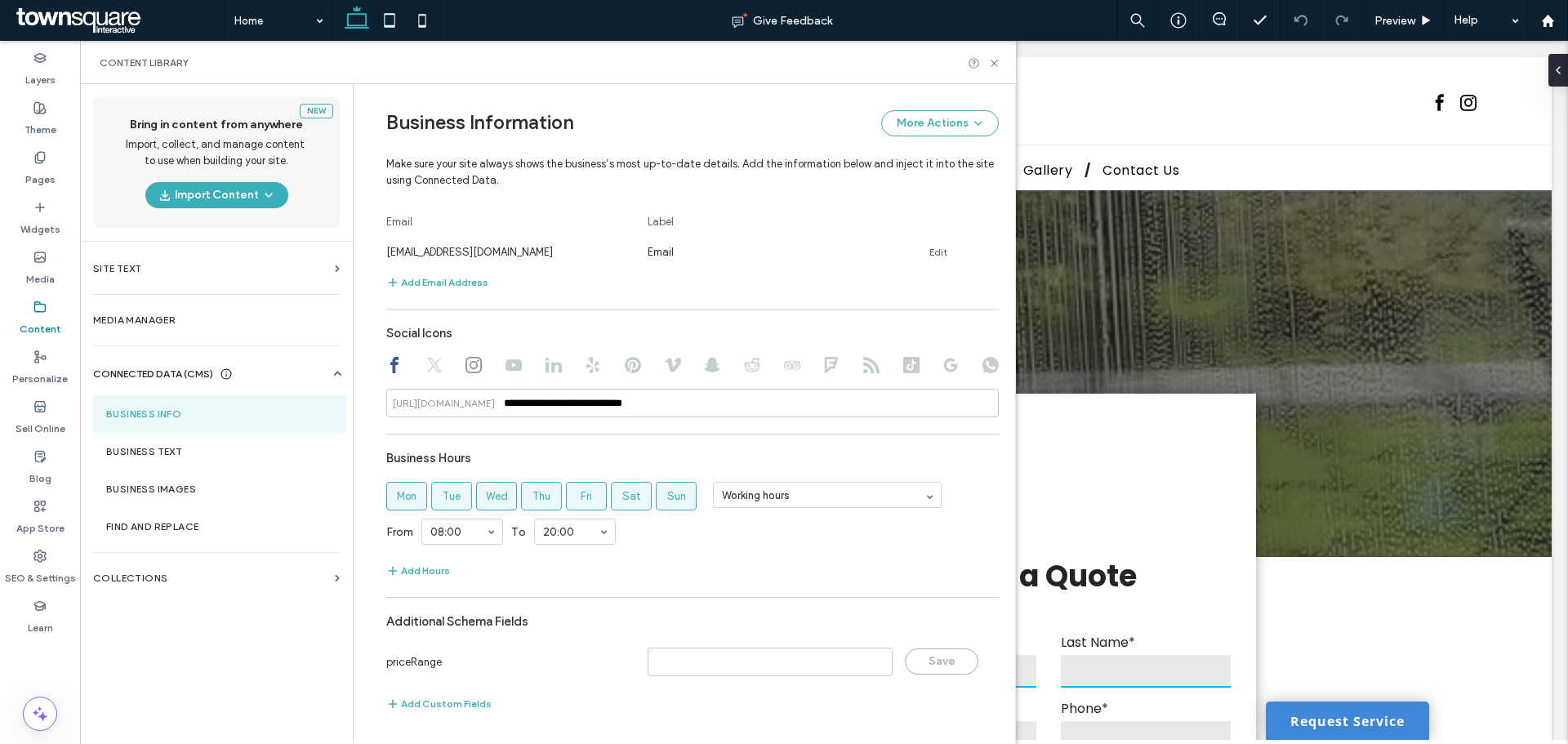
click at [466, 361] on icon at bounding box center [474, 365] width 17 height 17
type input "**********"
click at [192, 462] on section "Business Text" at bounding box center [219, 451] width 253 height 38
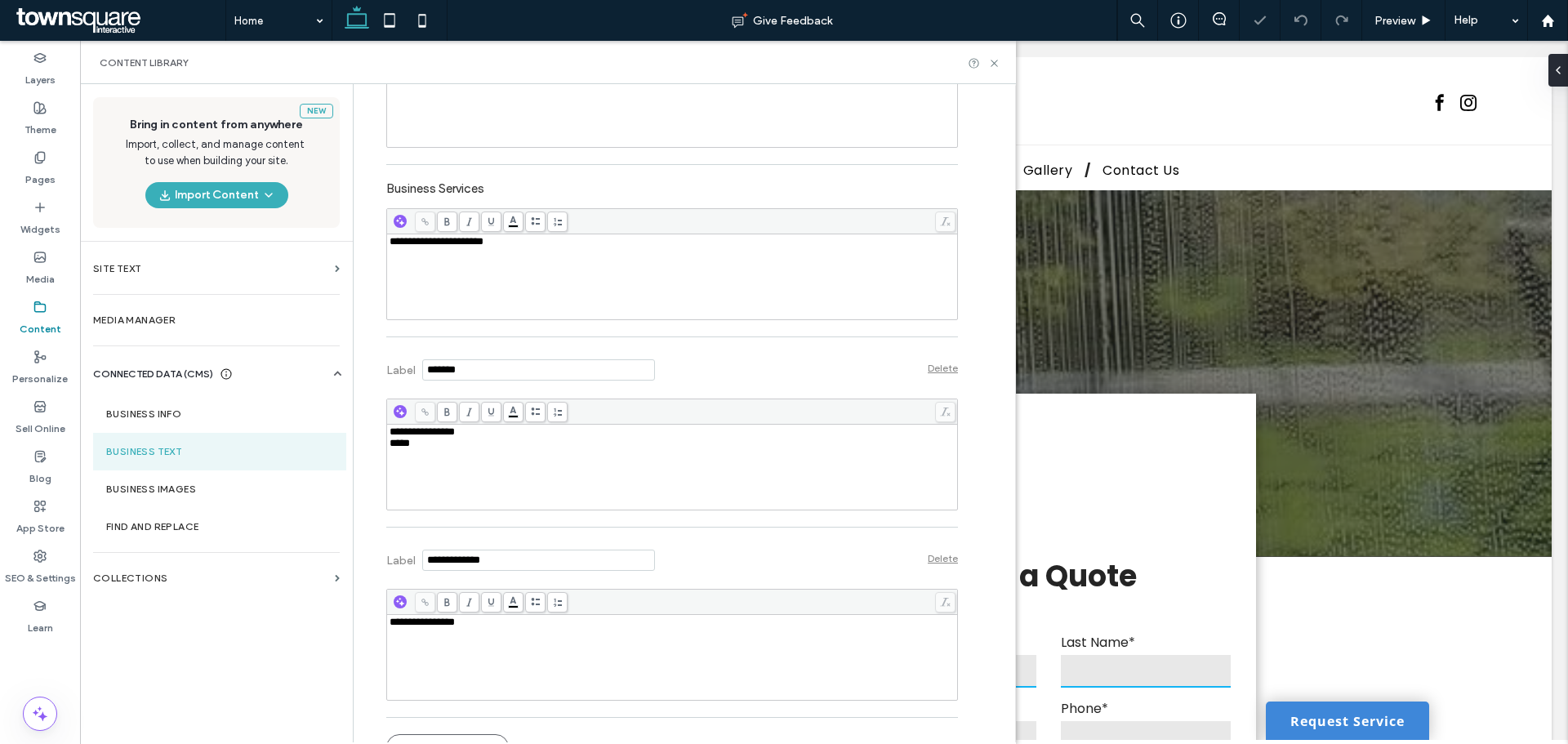
scroll to position [487, 0]
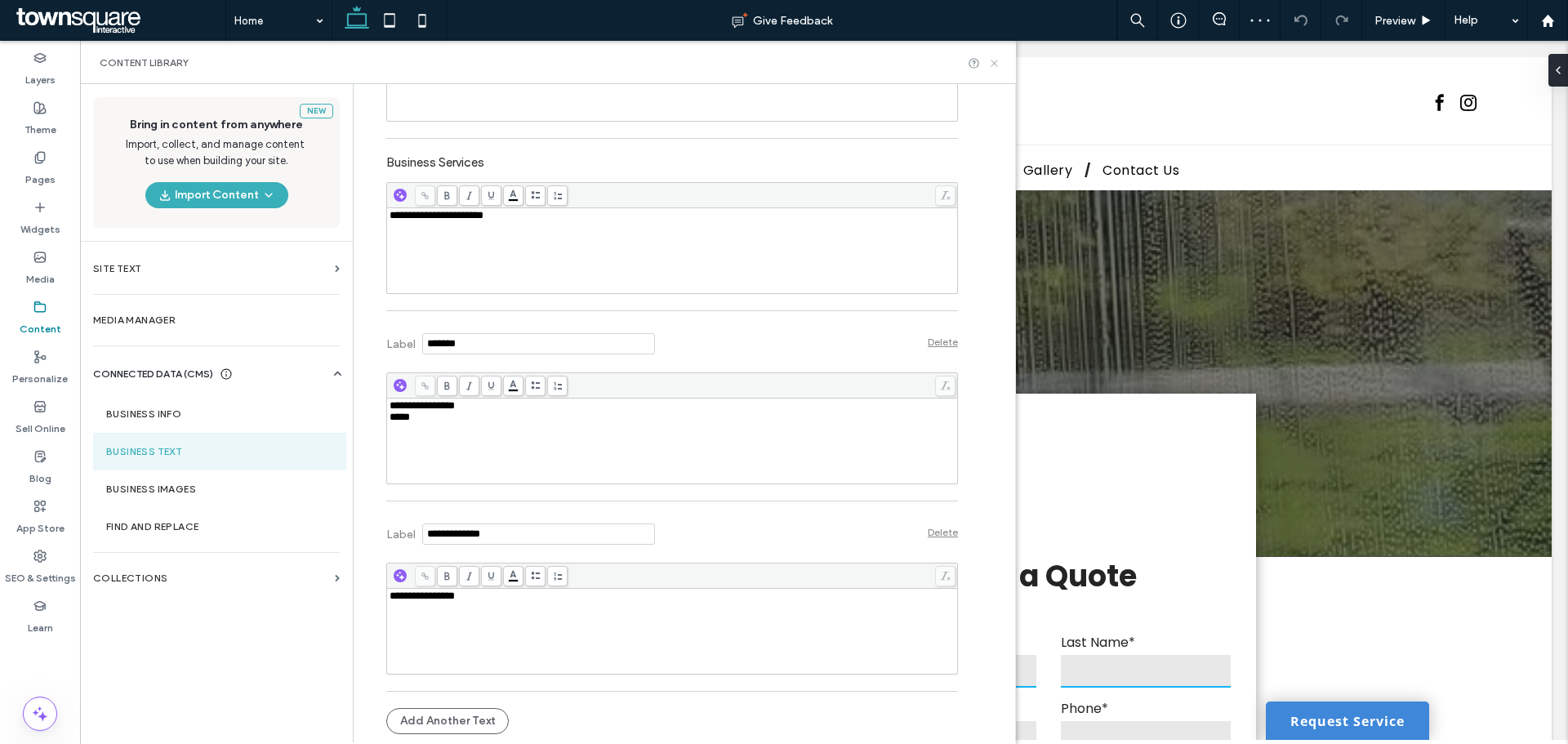
click at [994, 66] on icon at bounding box center [994, 63] width 13 height 13
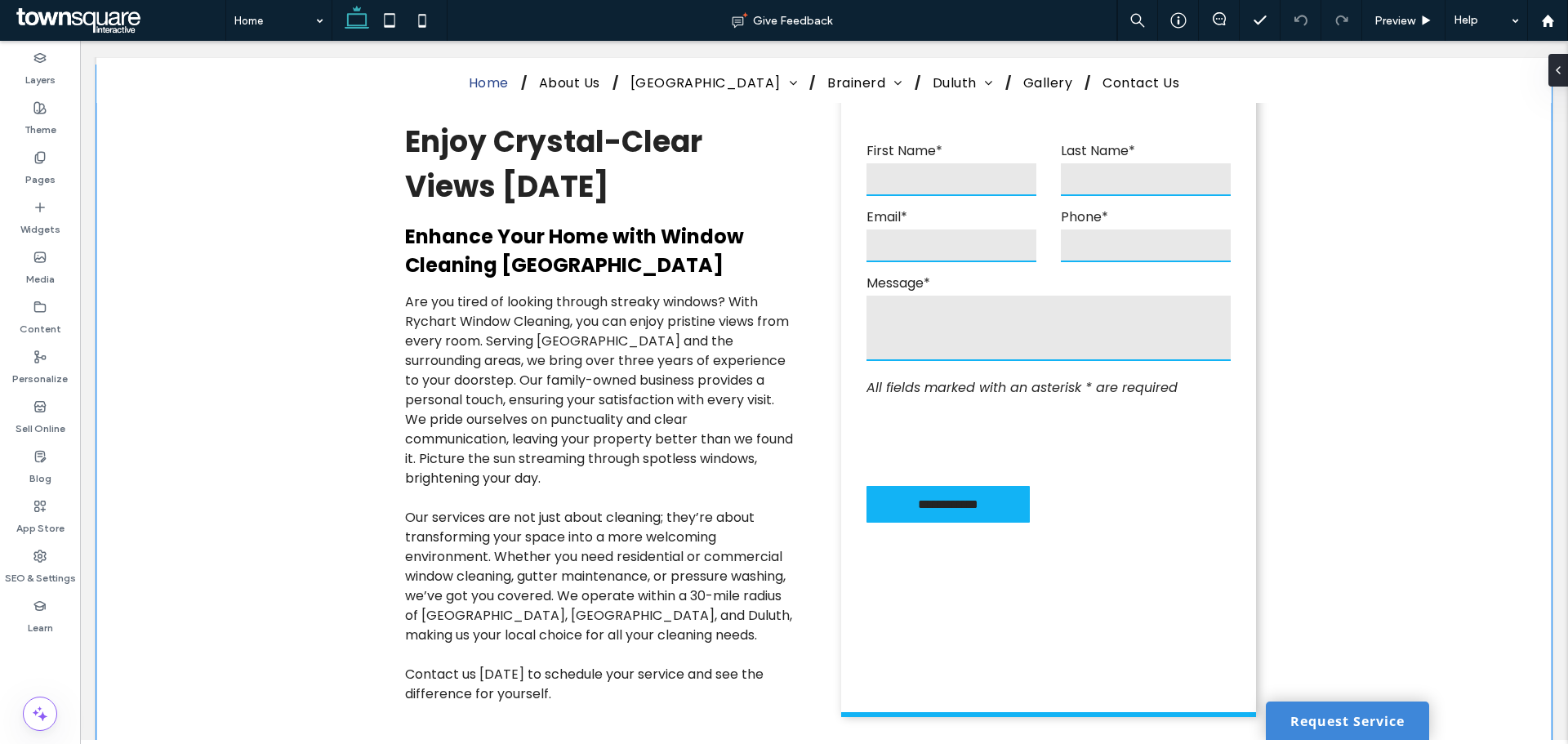
scroll to position [490, 0]
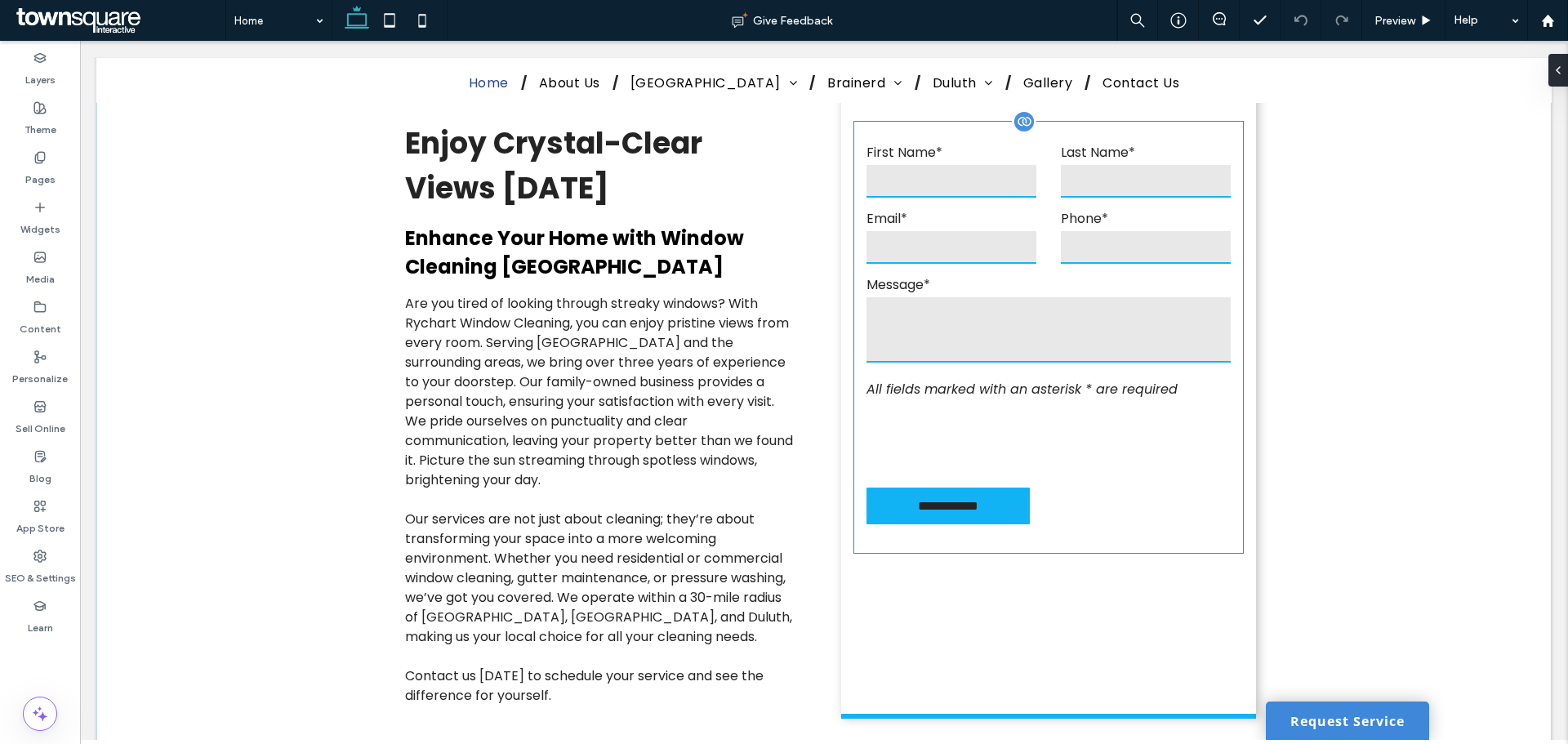
click at [1009, 373] on form "**********" at bounding box center [1048, 338] width 389 height 431
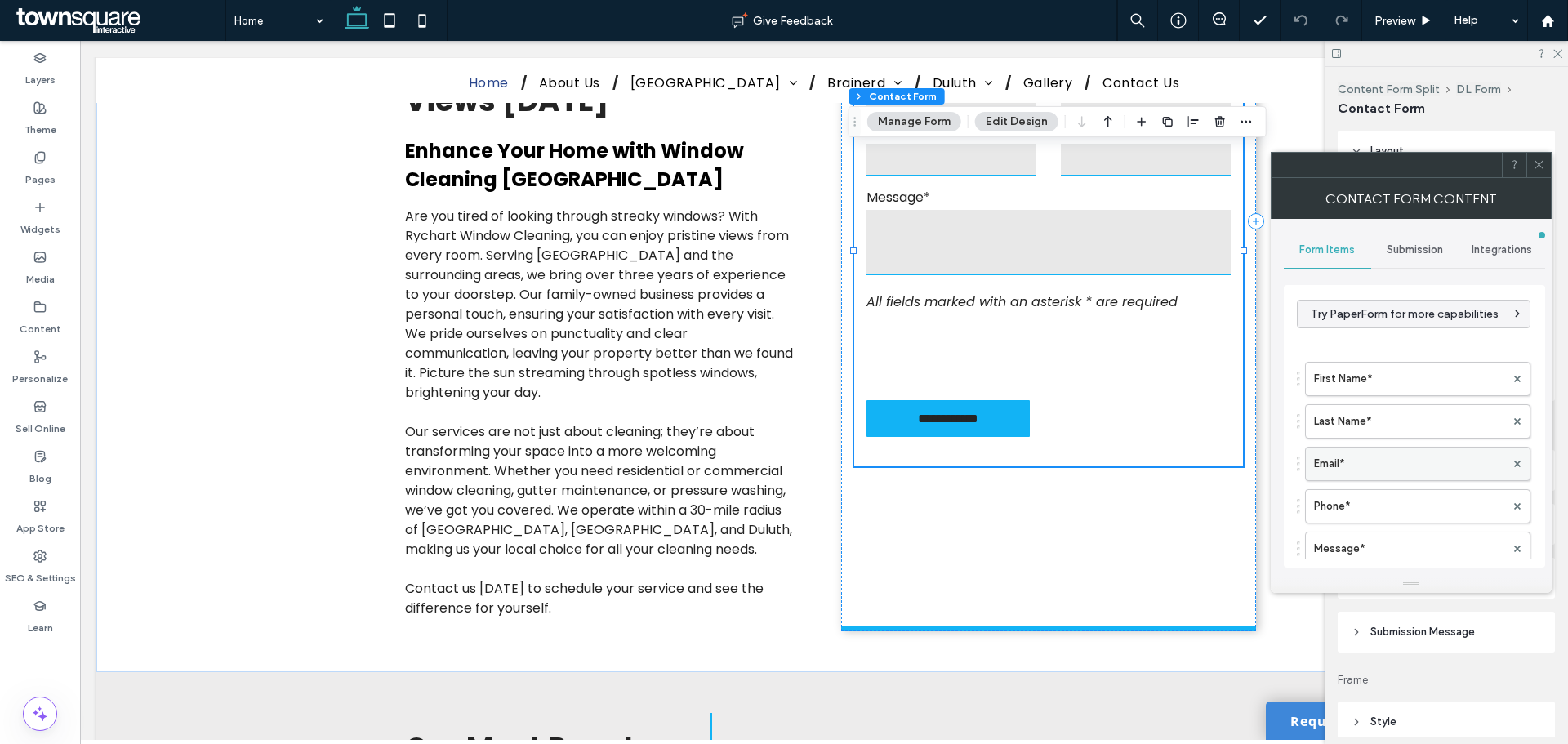
type input "**********"
click at [1379, 636] on span "Submission Message" at bounding box center [1422, 632] width 105 height 17
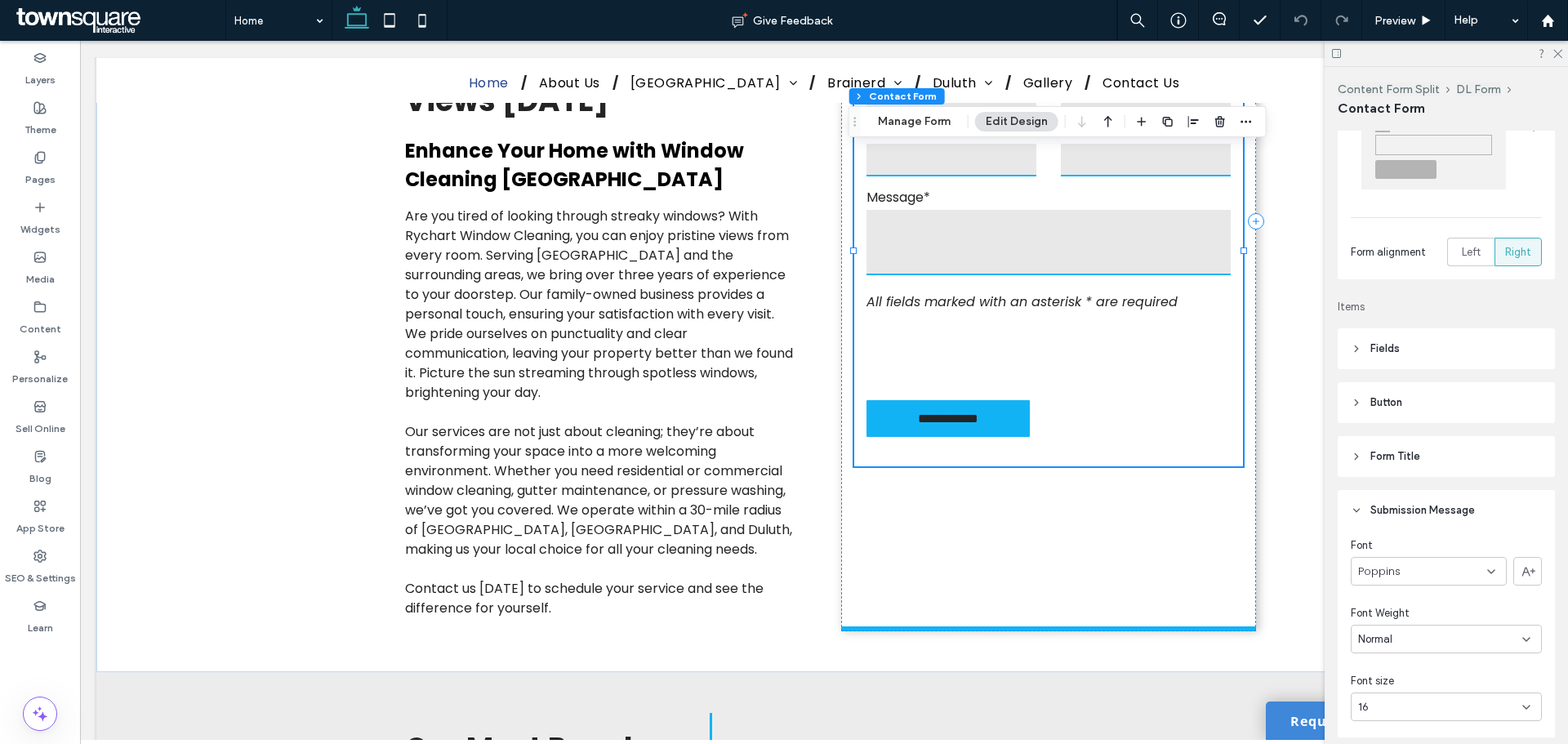
scroll to position [245, 0]
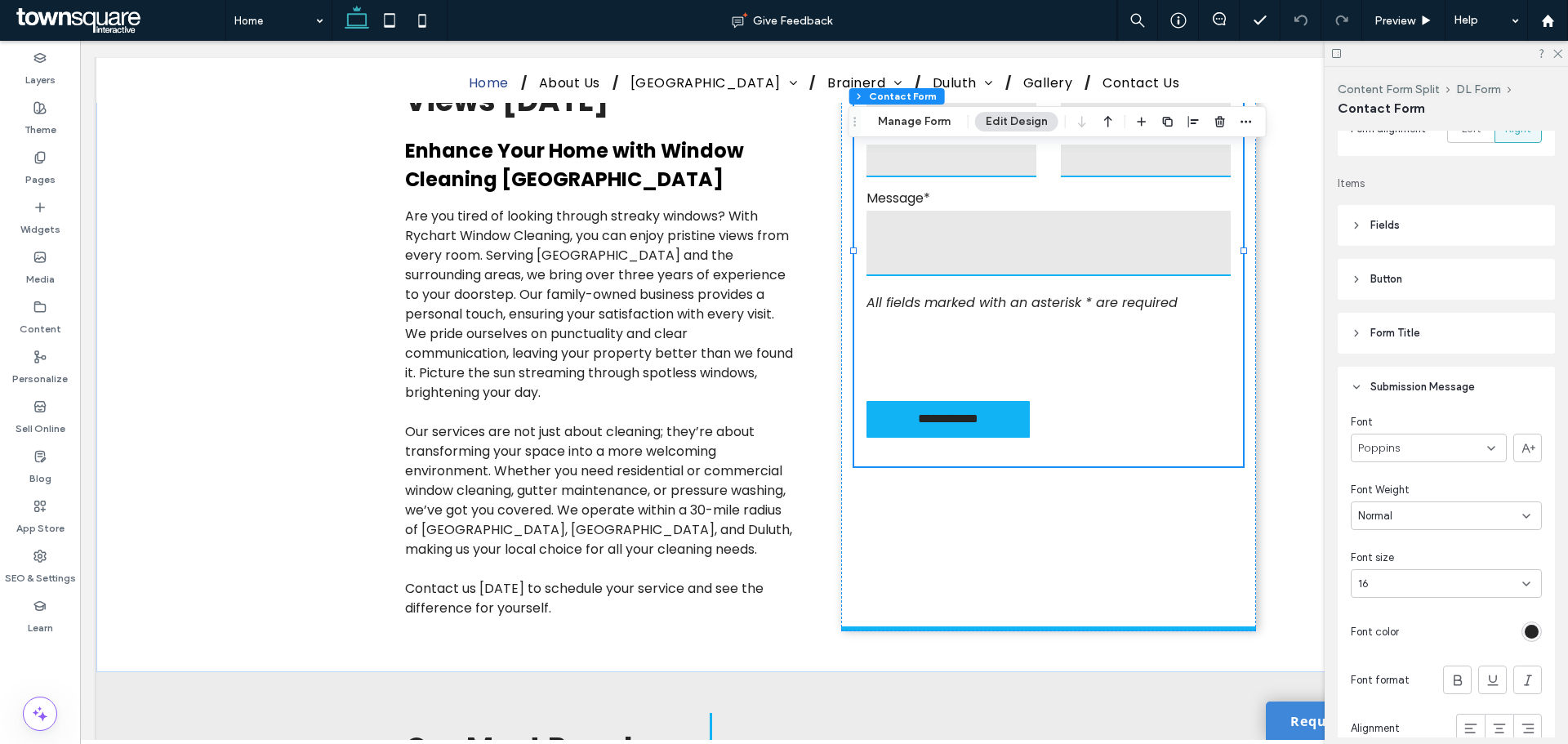
drag, startPoint x: 1551, startPoint y: 55, endPoint x: 1386, endPoint y: 99, distance: 170.8
click at [1552, 54] on icon at bounding box center [1556, 53] width 11 height 11
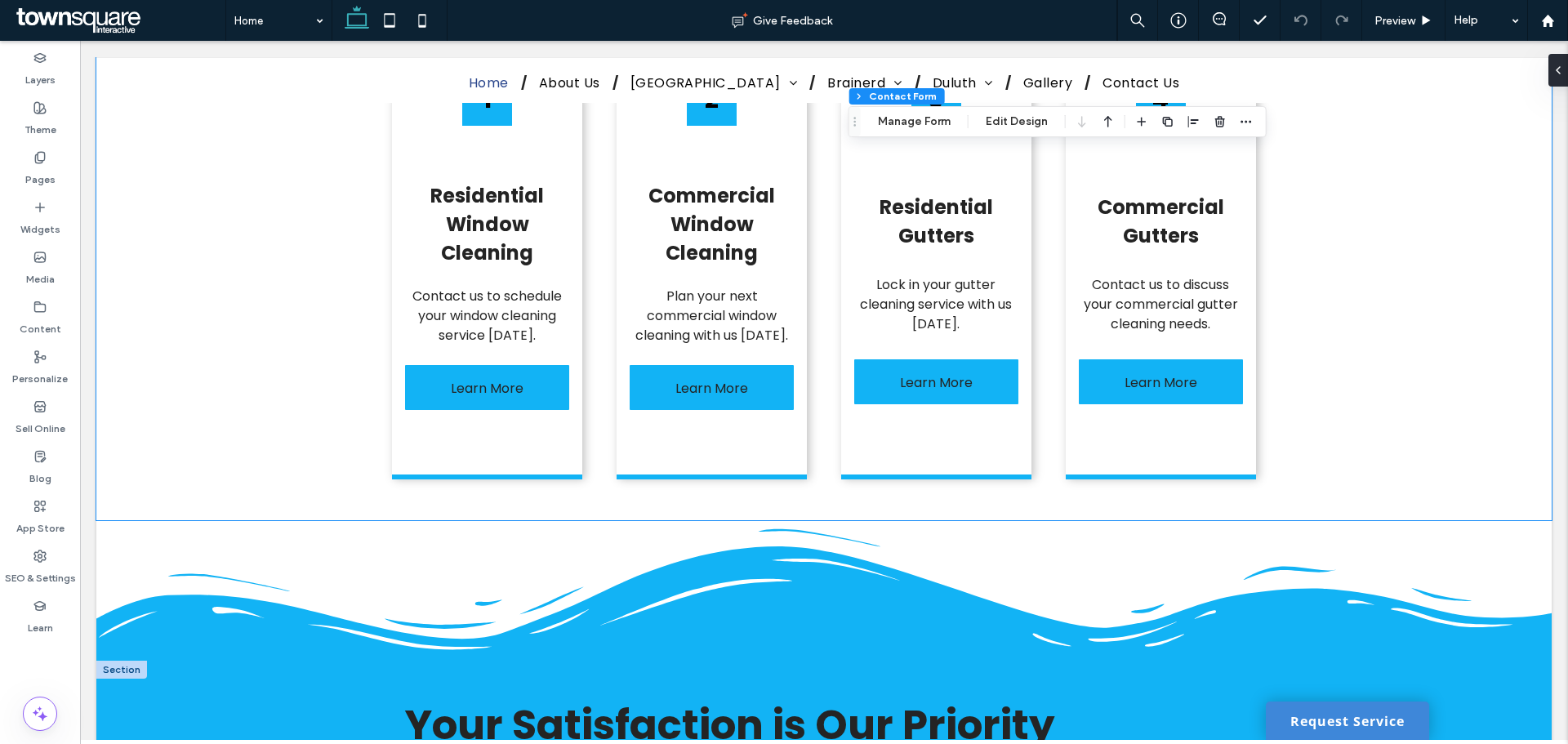
scroll to position [1715, 0]
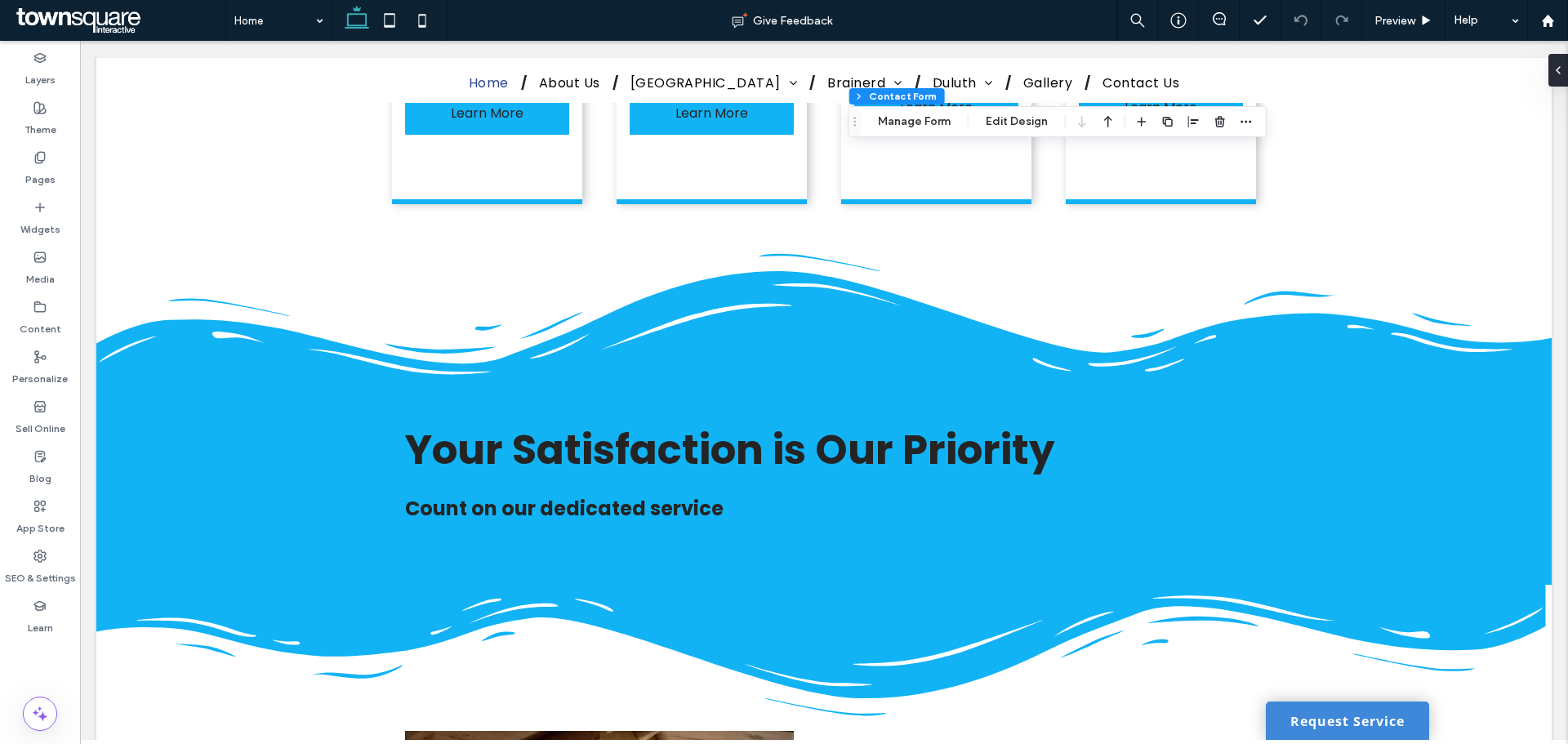
click at [1292, 731] on link "Request Service" at bounding box center [1347, 721] width 163 height 38
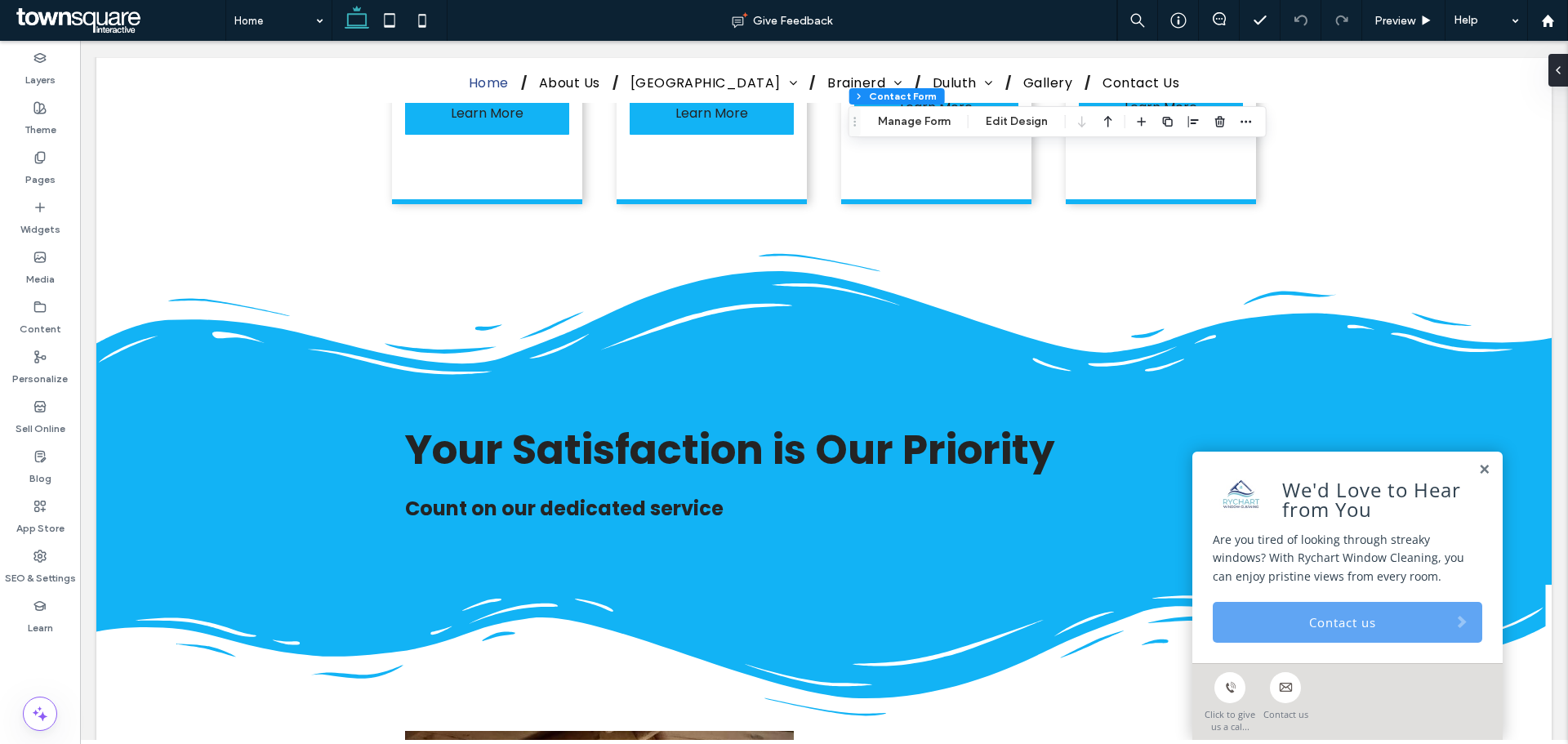
click at [1370, 633] on link "Contact us" at bounding box center [1347, 622] width 269 height 41
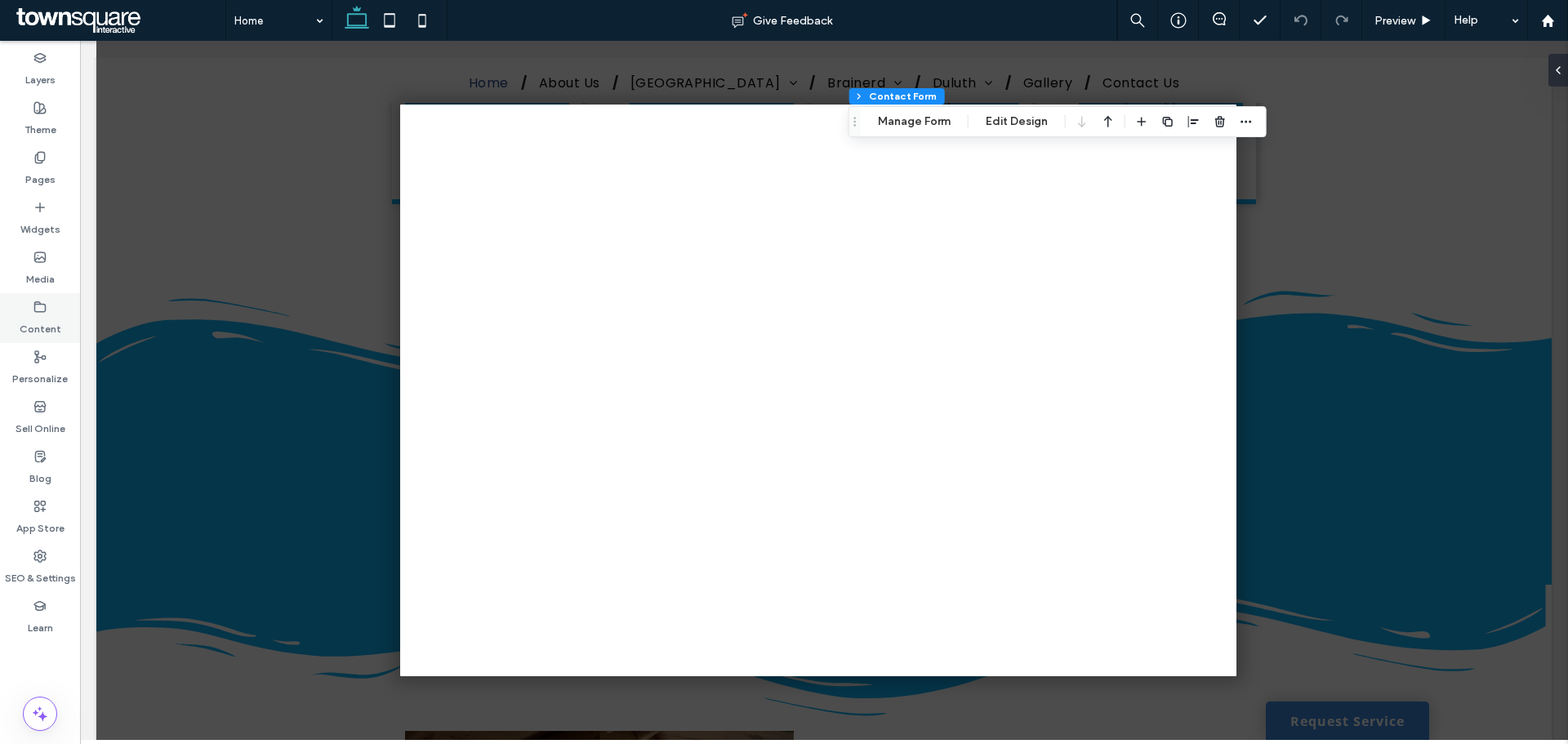
click at [23, 335] on label "Content" at bounding box center [40, 324] width 42 height 23
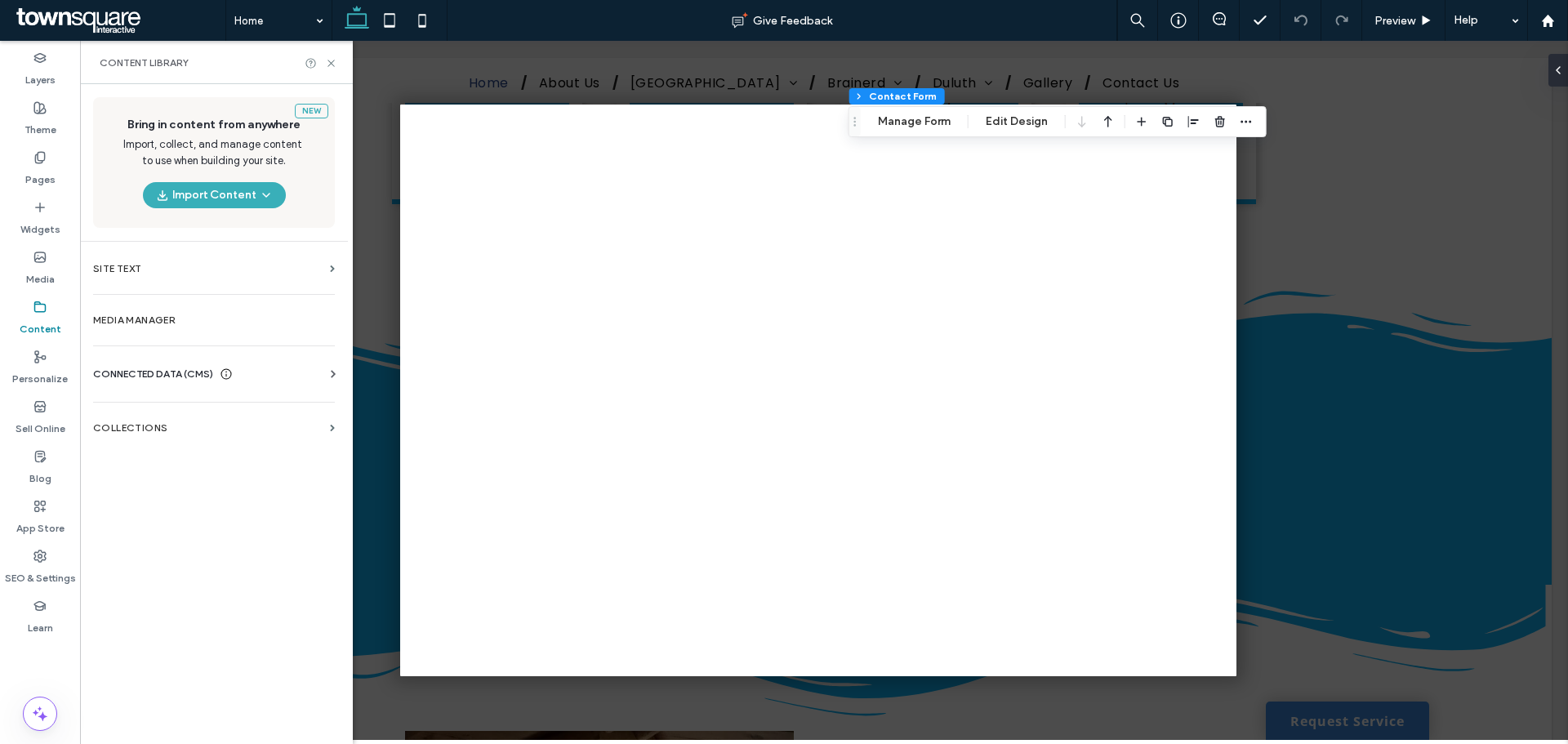
click at [192, 373] on span "CONNECTED DATA (CMS)" at bounding box center [153, 374] width 120 height 17
click at [180, 409] on label "Business Info" at bounding box center [217, 414] width 222 height 12
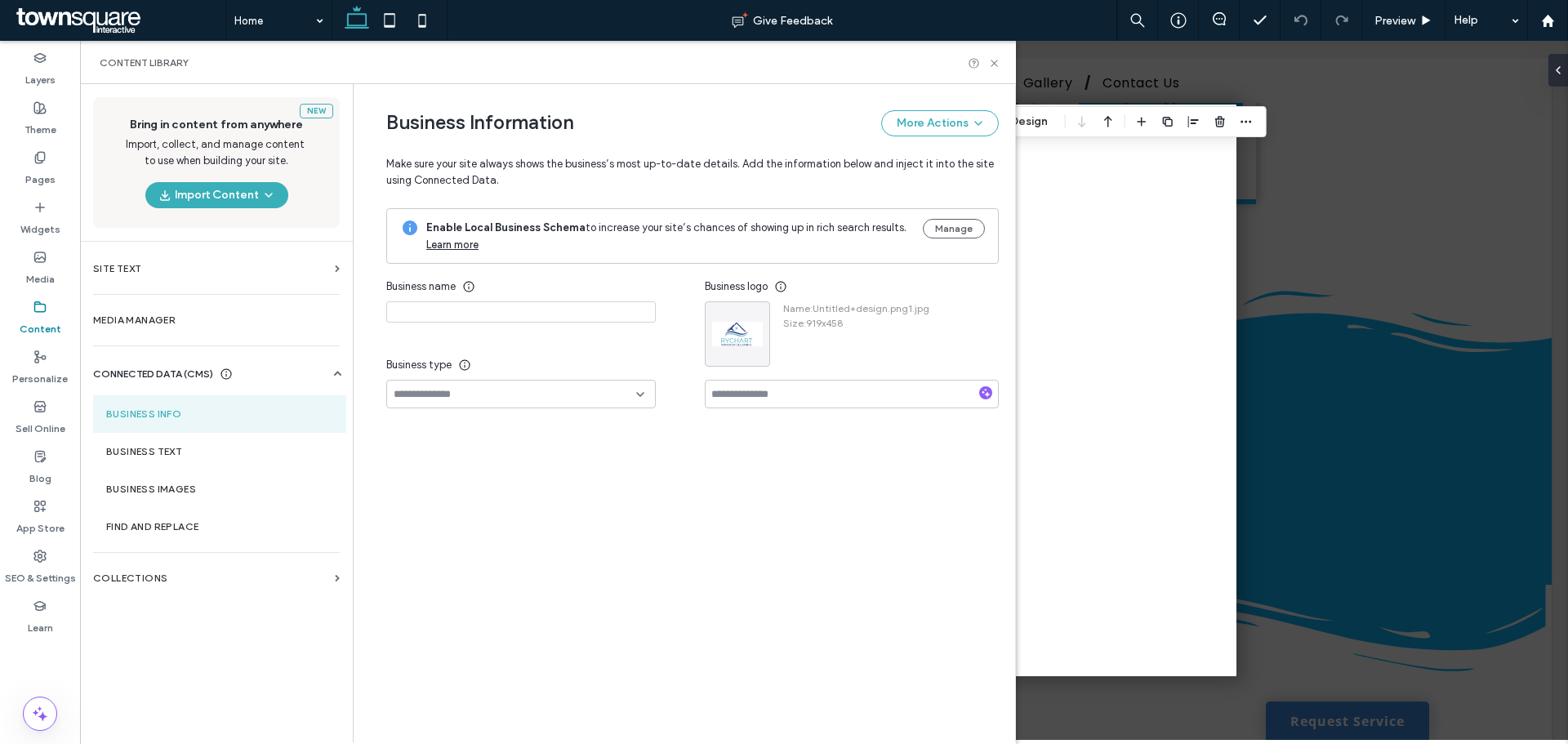
type input "**********"
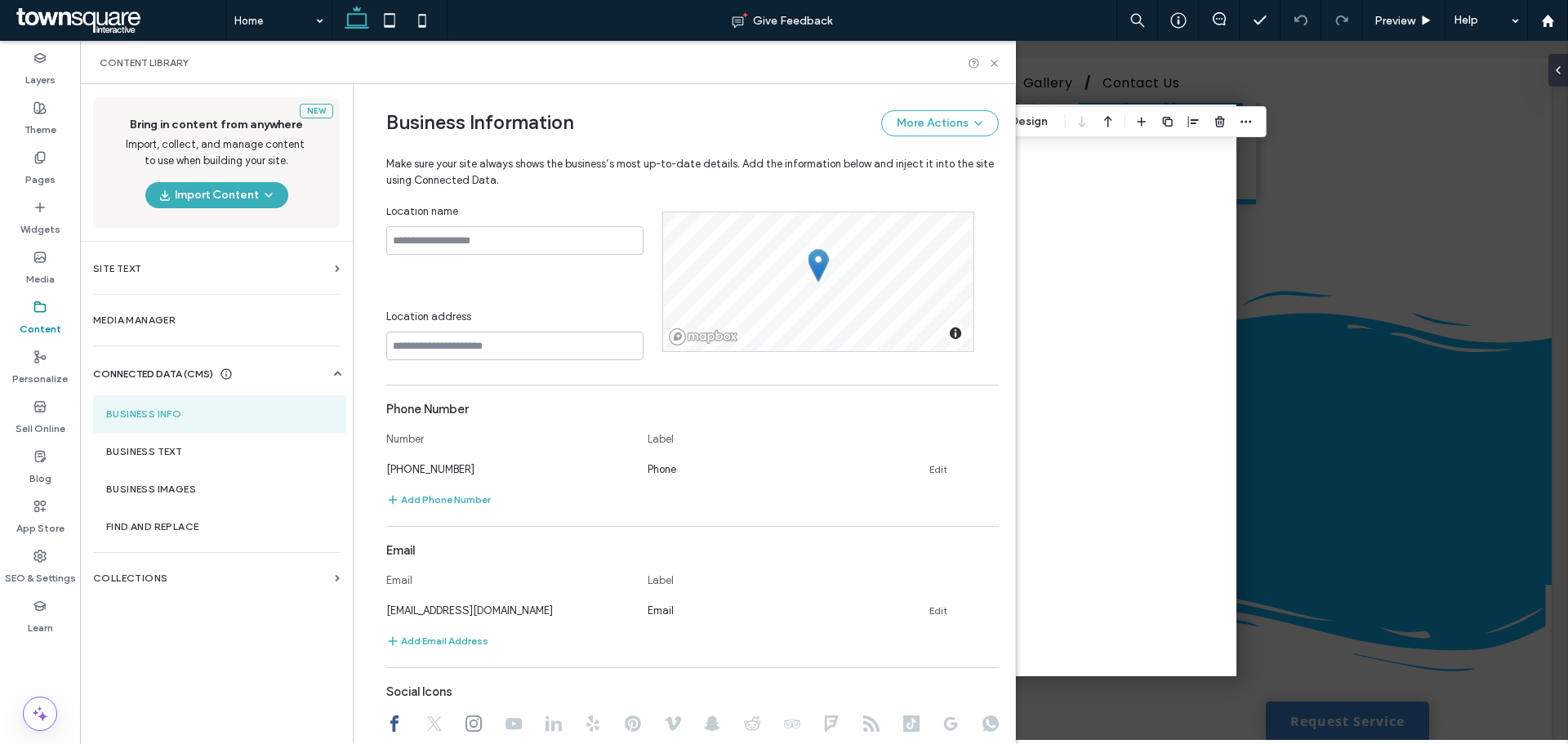
scroll to position [597, 0]
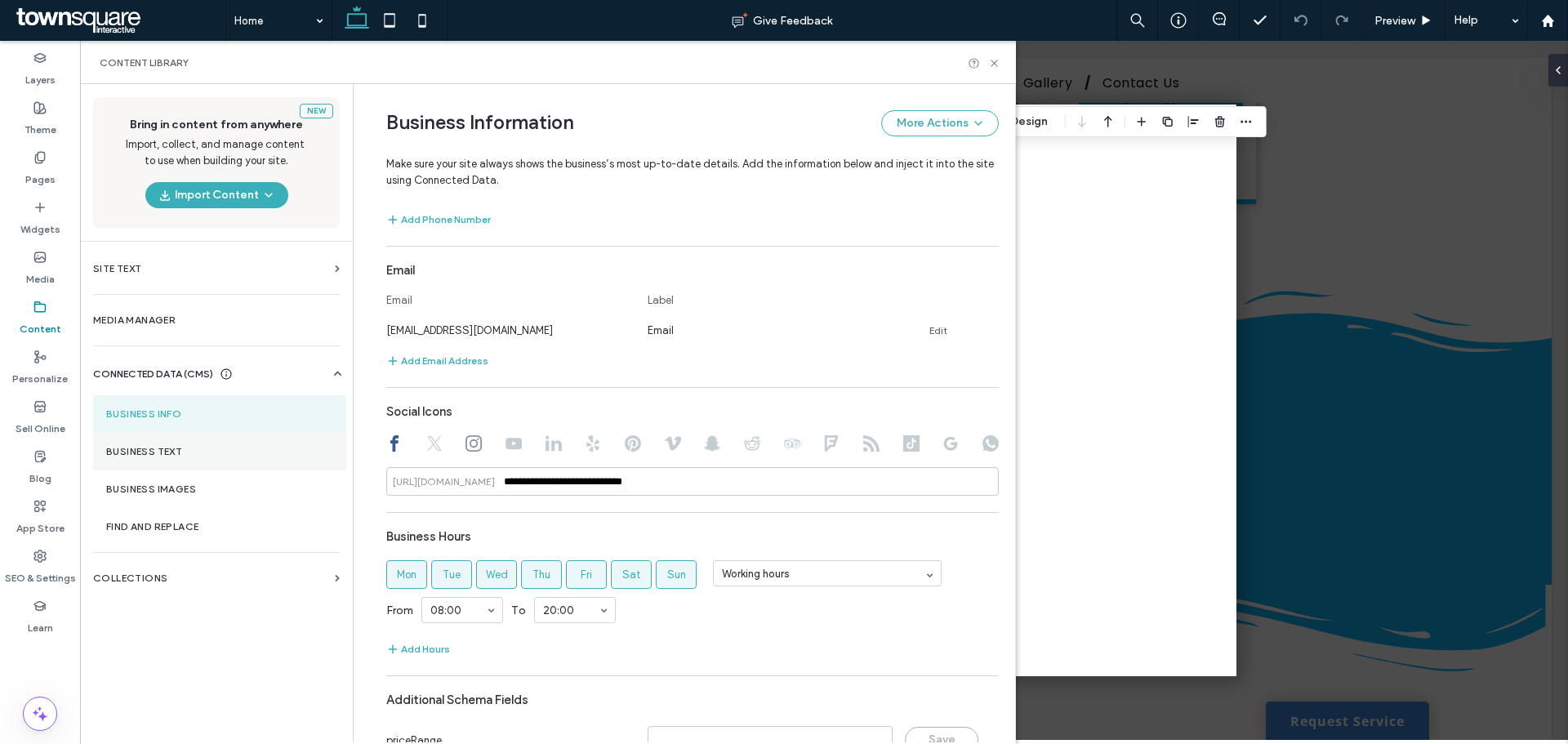
click at [189, 455] on label "Business Text" at bounding box center [219, 451] width 227 height 12
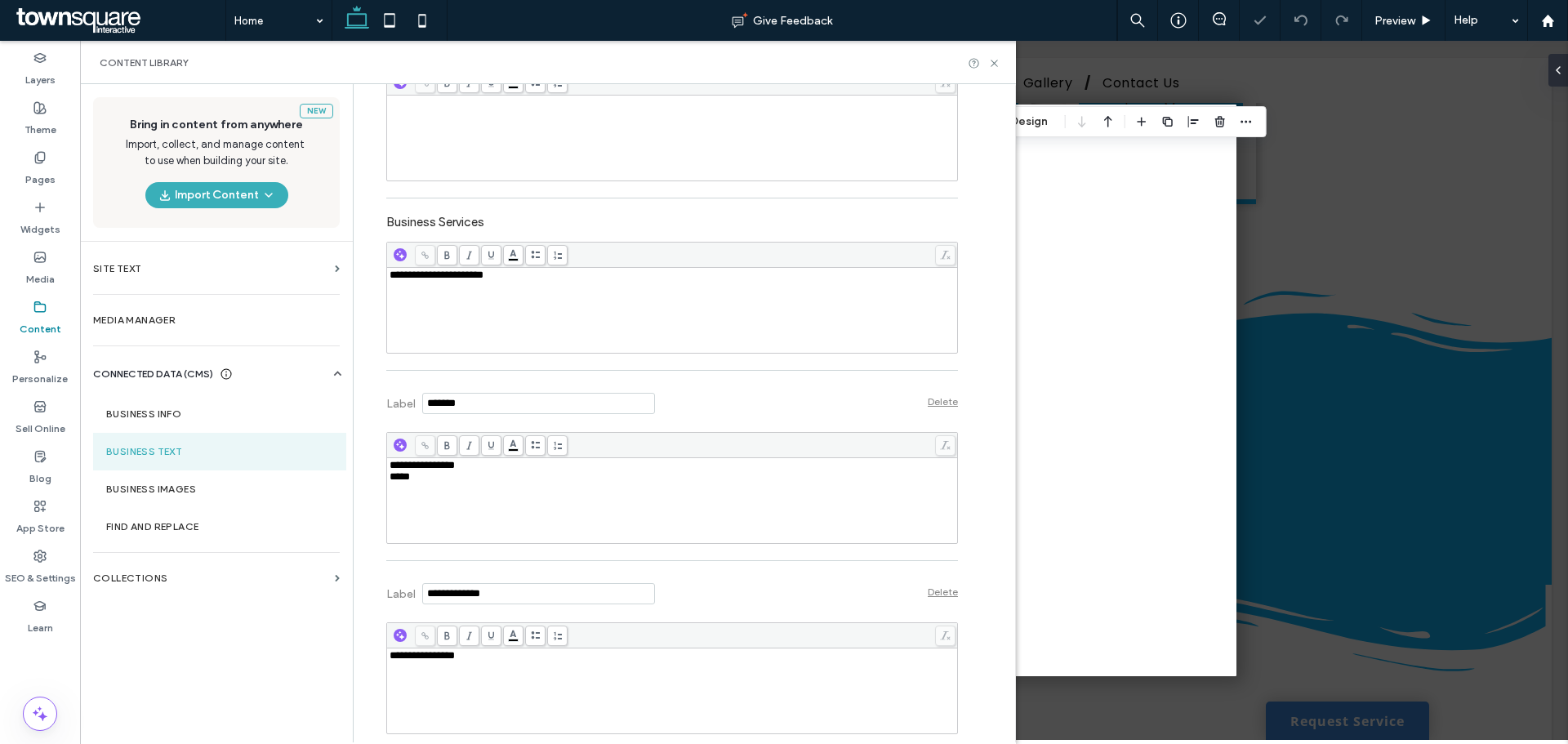
scroll to position [487, 0]
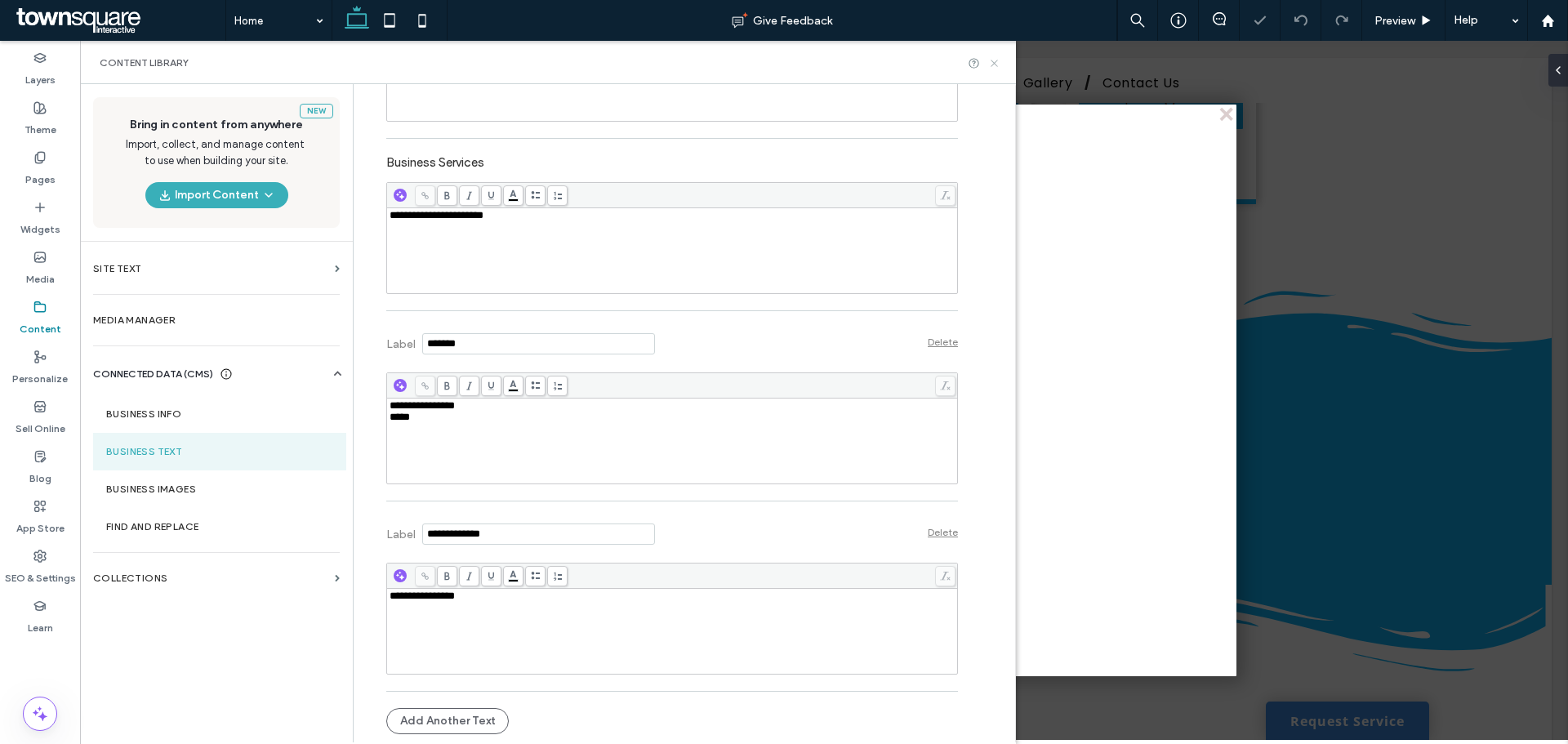
click at [996, 64] on use at bounding box center [994, 63] width 7 height 7
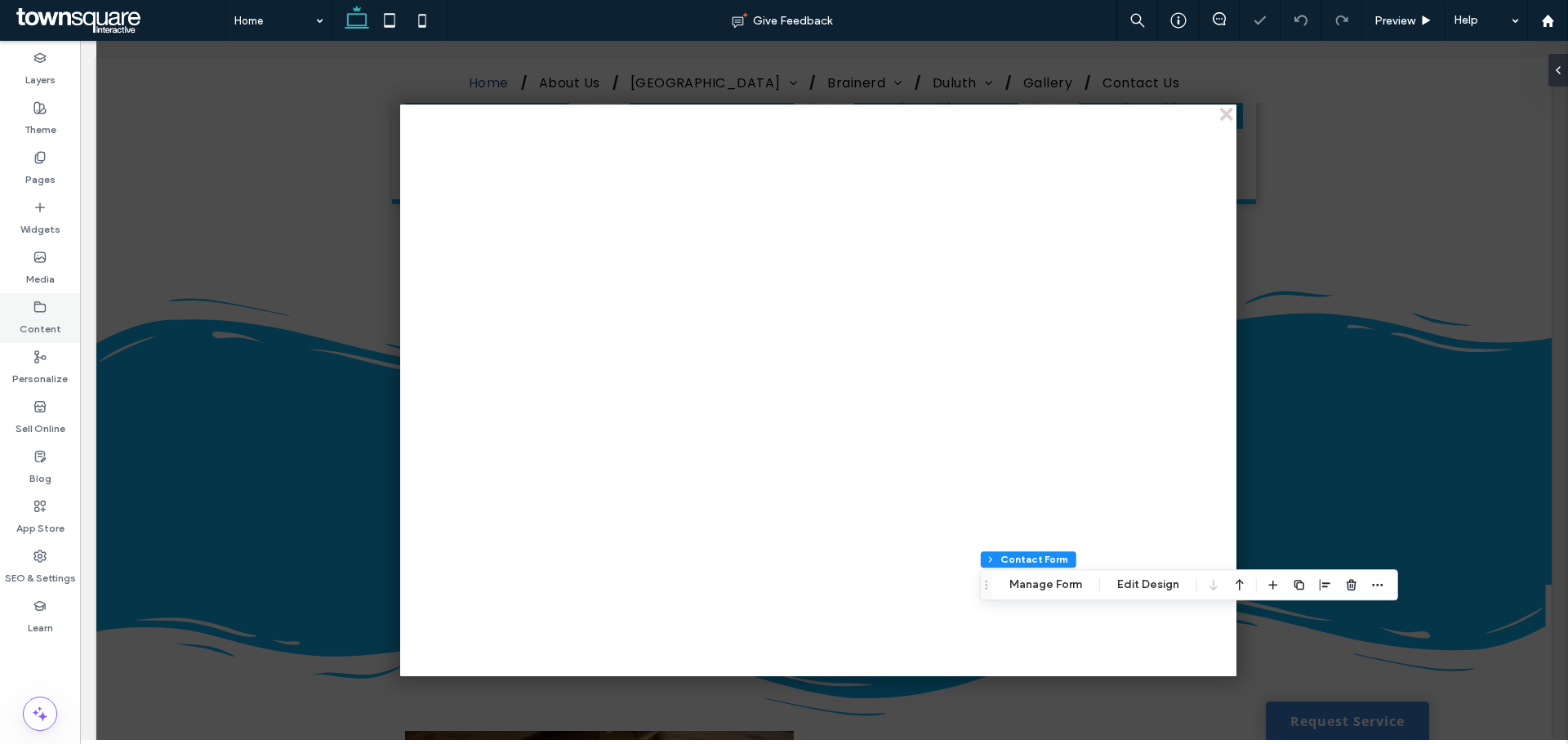
click at [35, 165] on label "Pages" at bounding box center [40, 175] width 30 height 23
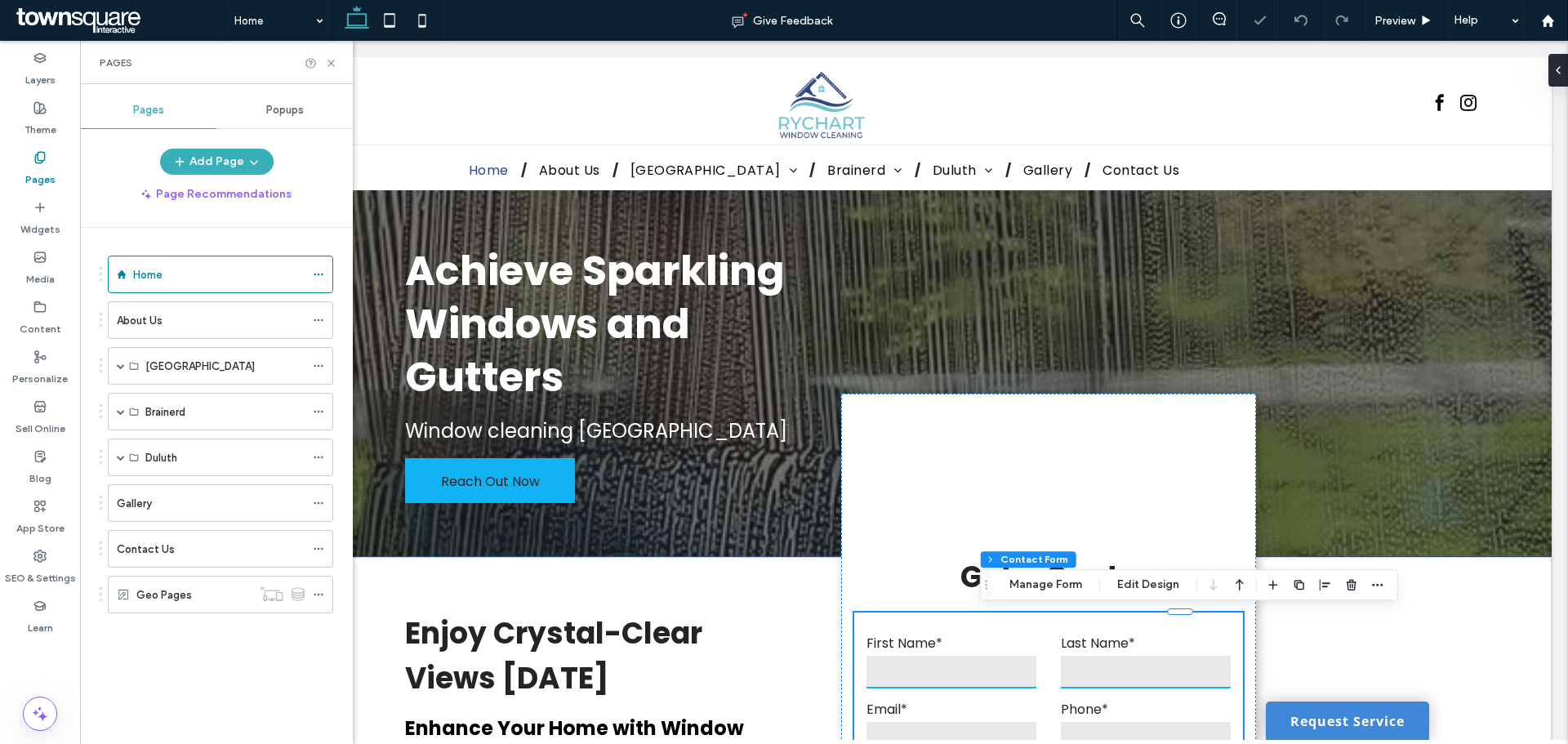
scroll to position [0, 0]
click at [135, 535] on div "Contact Us" at bounding box center [211, 548] width 188 height 36
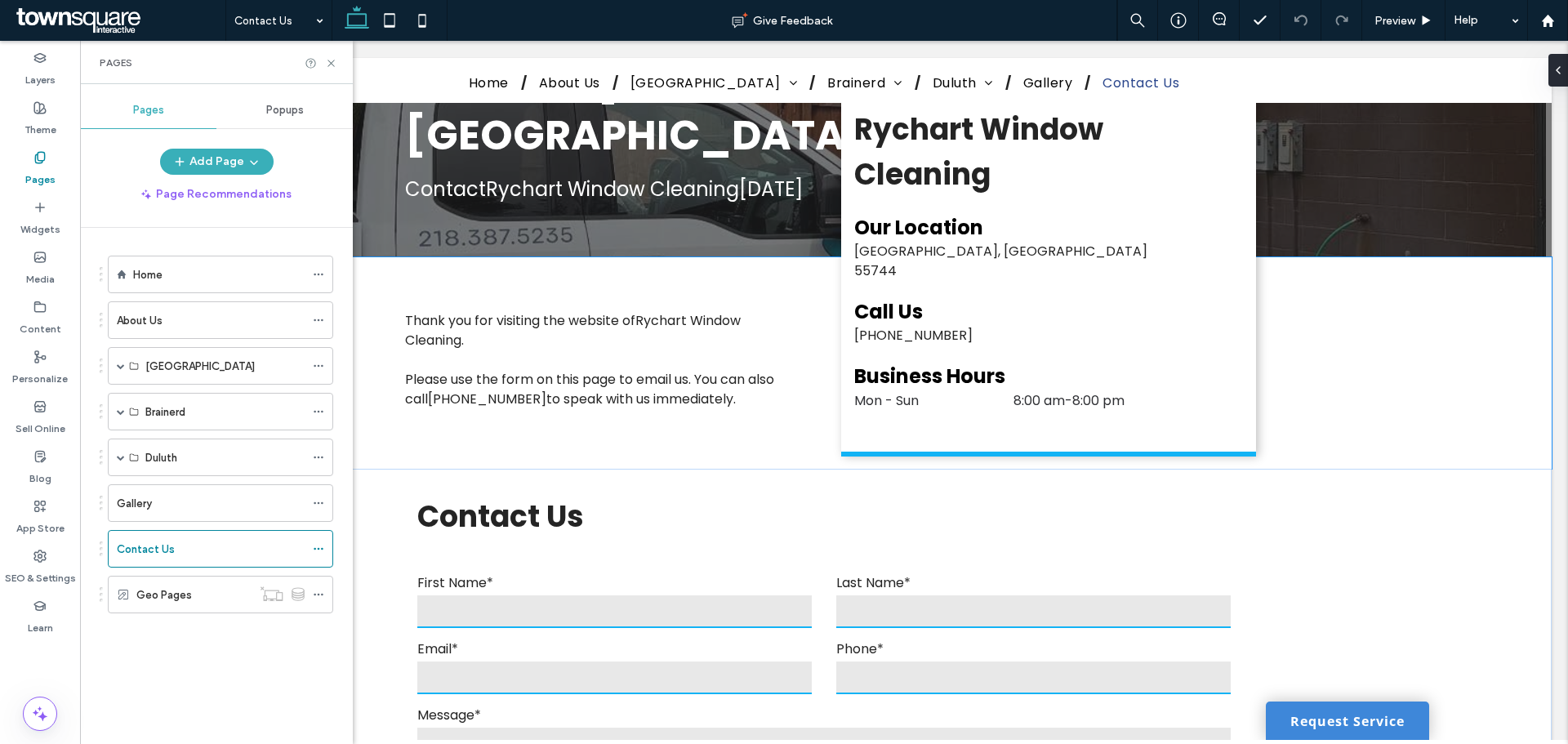
scroll to position [408, 0]
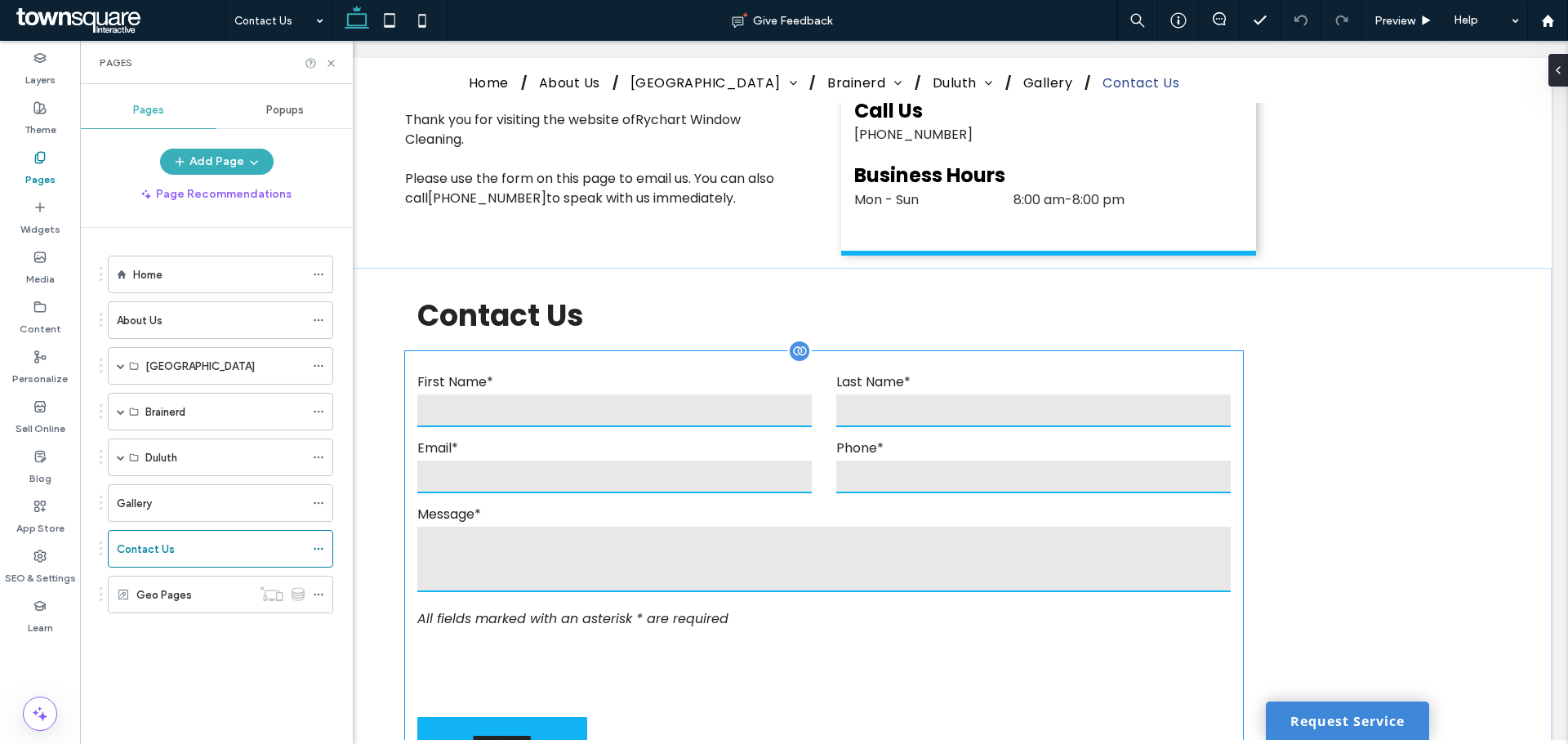
click at [715, 461] on input "email" at bounding box center [615, 476] width 395 height 33
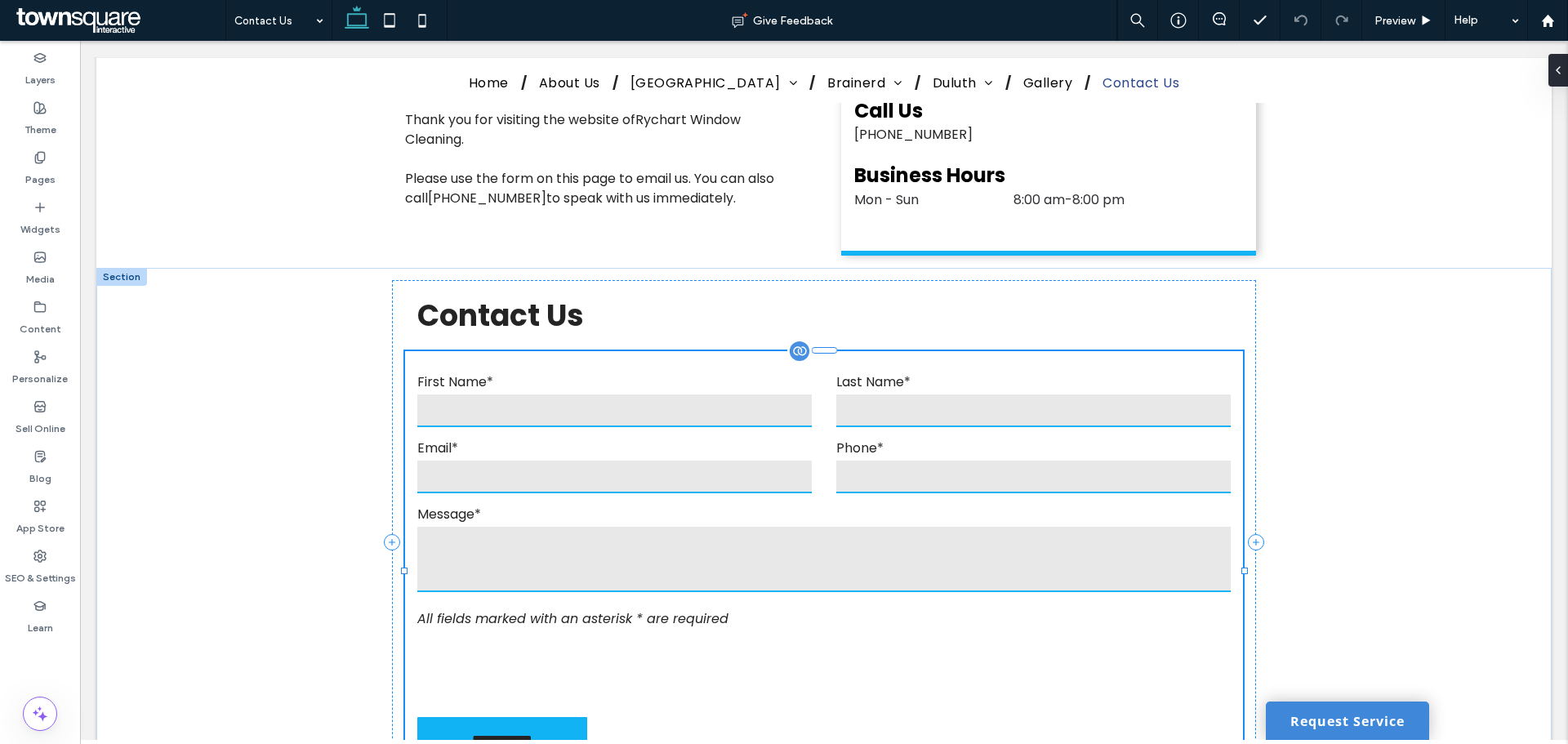
click at [715, 461] on input "email" at bounding box center [615, 476] width 395 height 33
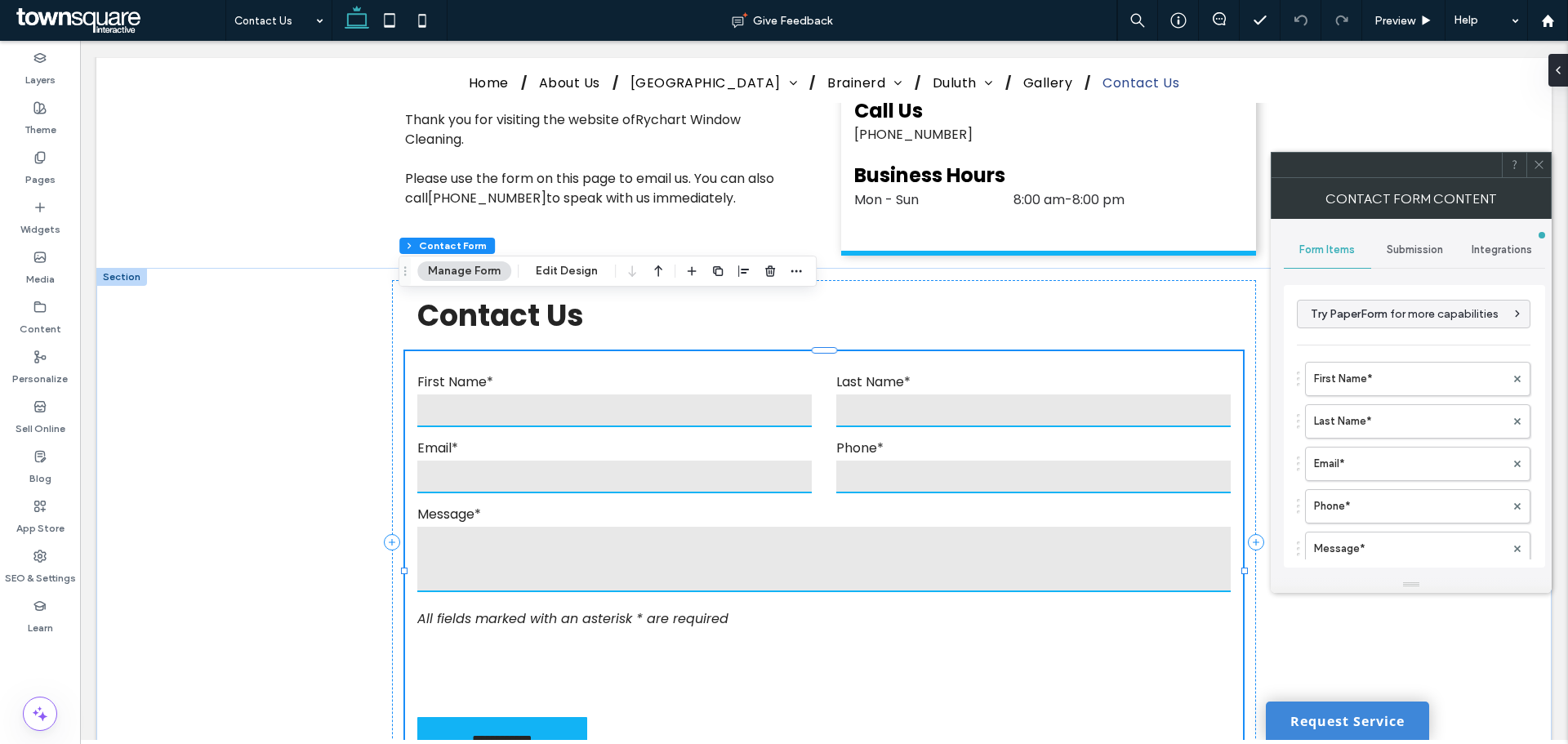
click at [1426, 252] on span "Submission" at bounding box center [1414, 250] width 56 height 13
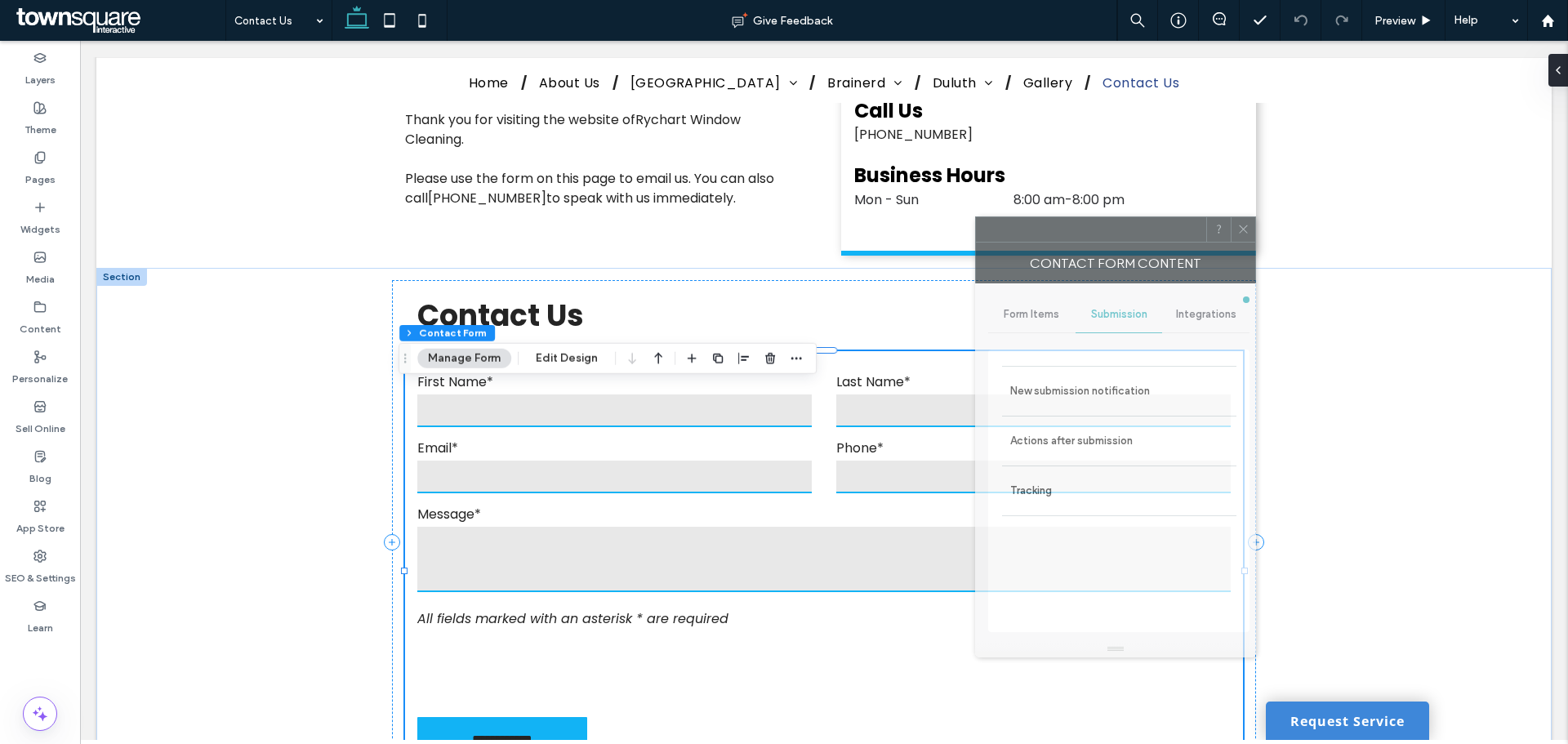
drag, startPoint x: 1410, startPoint y: 158, endPoint x: 1114, endPoint y: 223, distance: 303.1
click at [1114, 223] on div at bounding box center [1090, 229] width 230 height 24
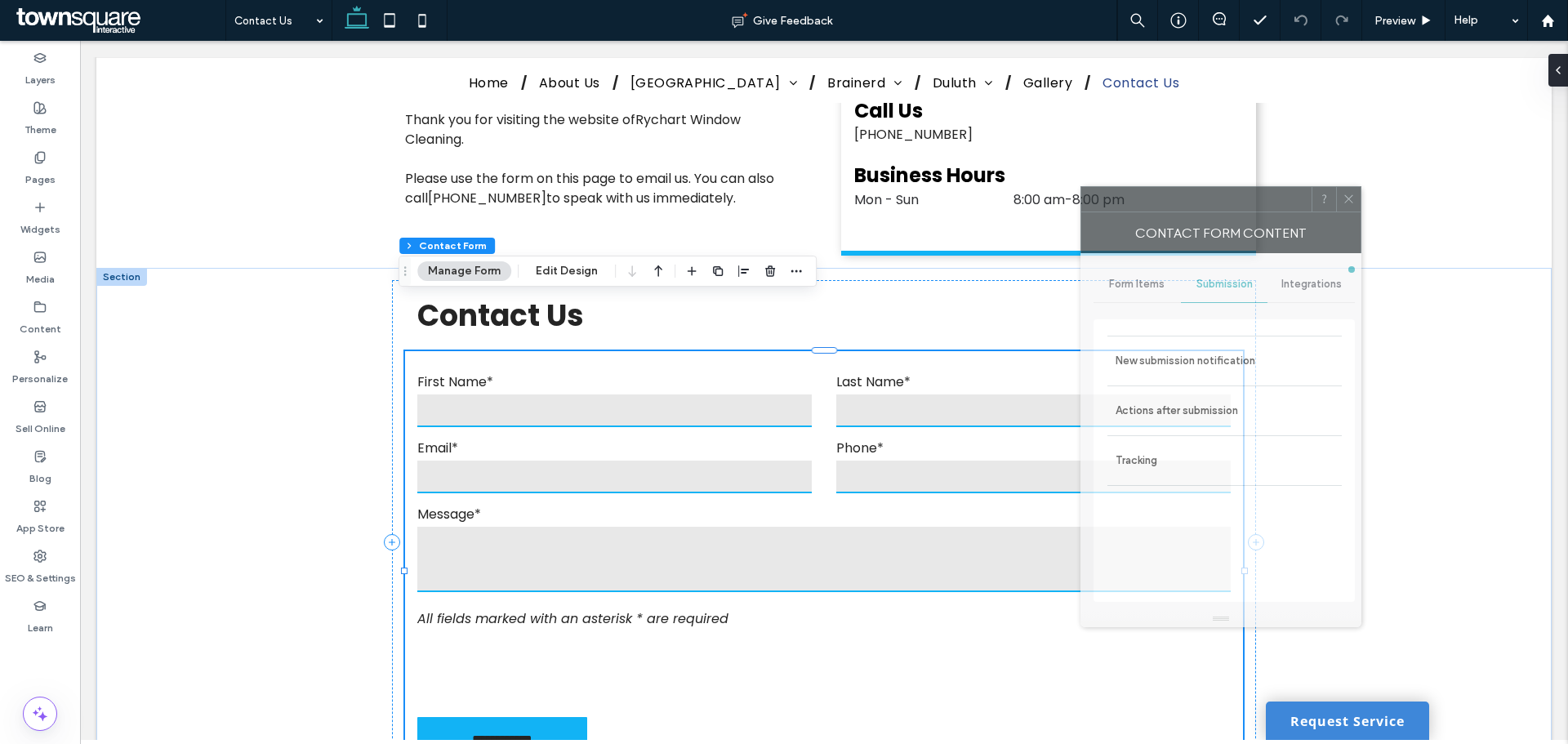
drag, startPoint x: 1157, startPoint y: 245, endPoint x: 1280, endPoint y: 215, distance: 126.6
click at [1280, 215] on div "Contact Form Content" at bounding box center [1221, 232] width 281 height 41
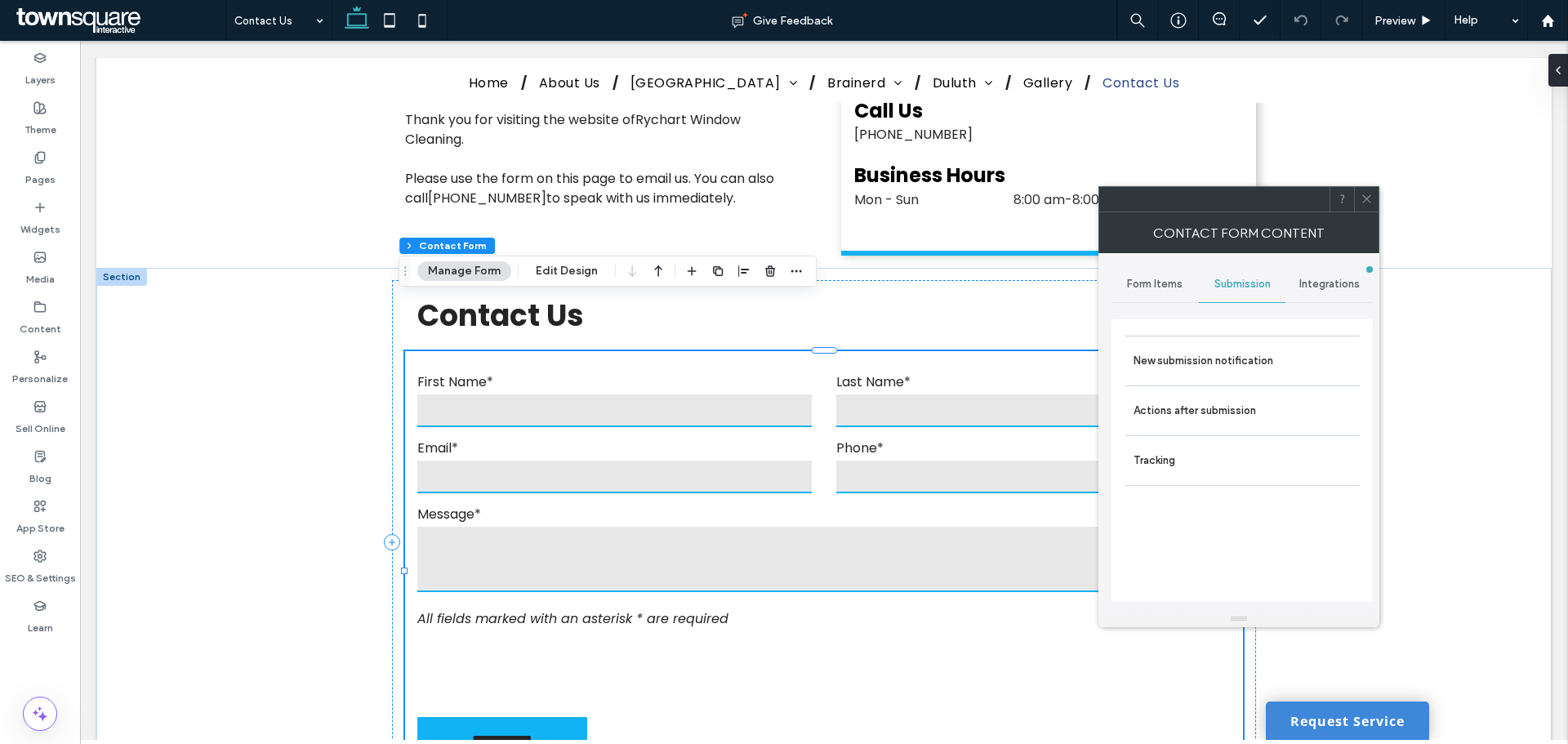
click at [1368, 195] on icon at bounding box center [1366, 198] width 13 height 13
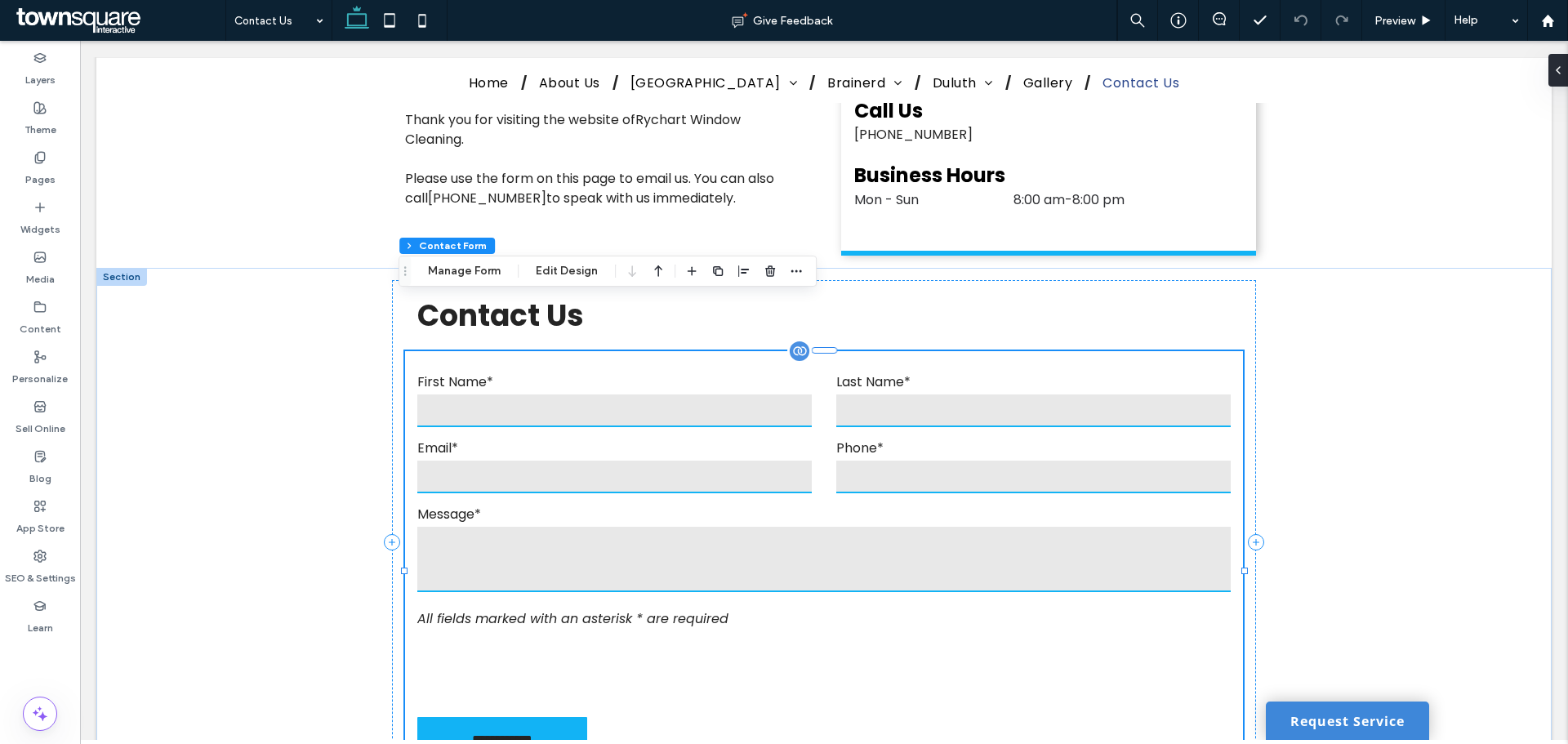
click at [881, 442] on form "**********" at bounding box center [823, 570] width 837 height 439
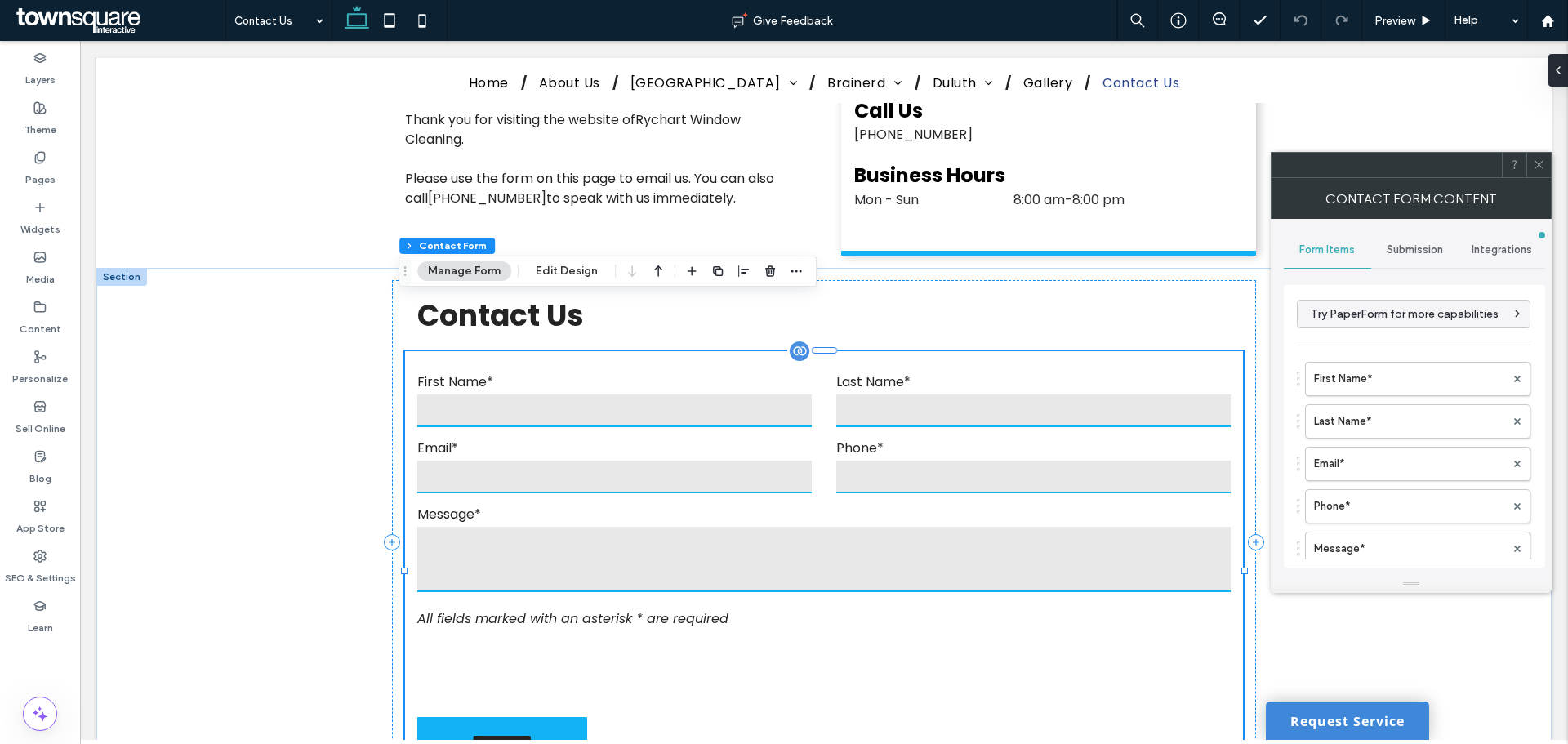
click at [994, 527] on textarea at bounding box center [824, 559] width 813 height 65
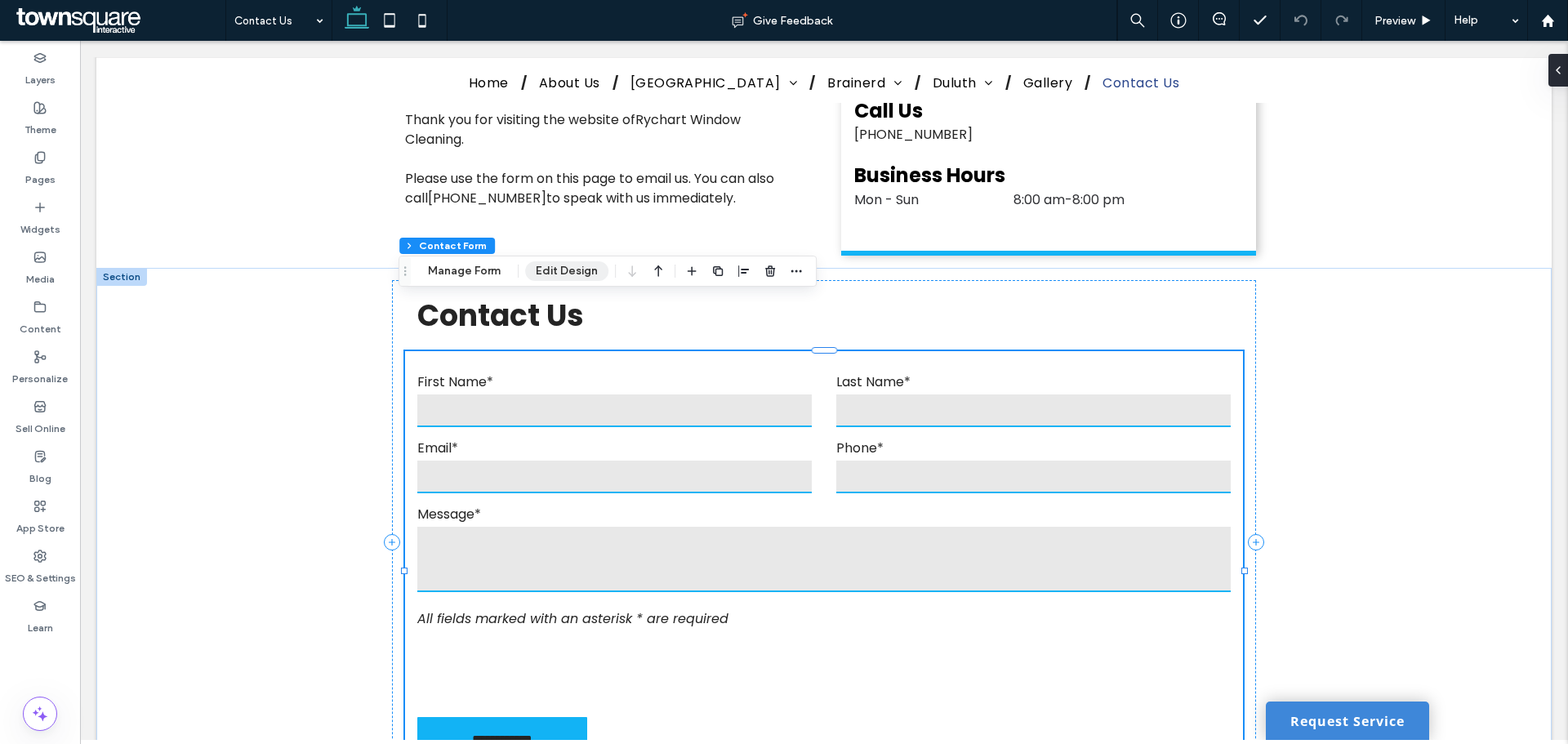
click at [572, 266] on button "Edit Design" at bounding box center [567, 270] width 84 height 19
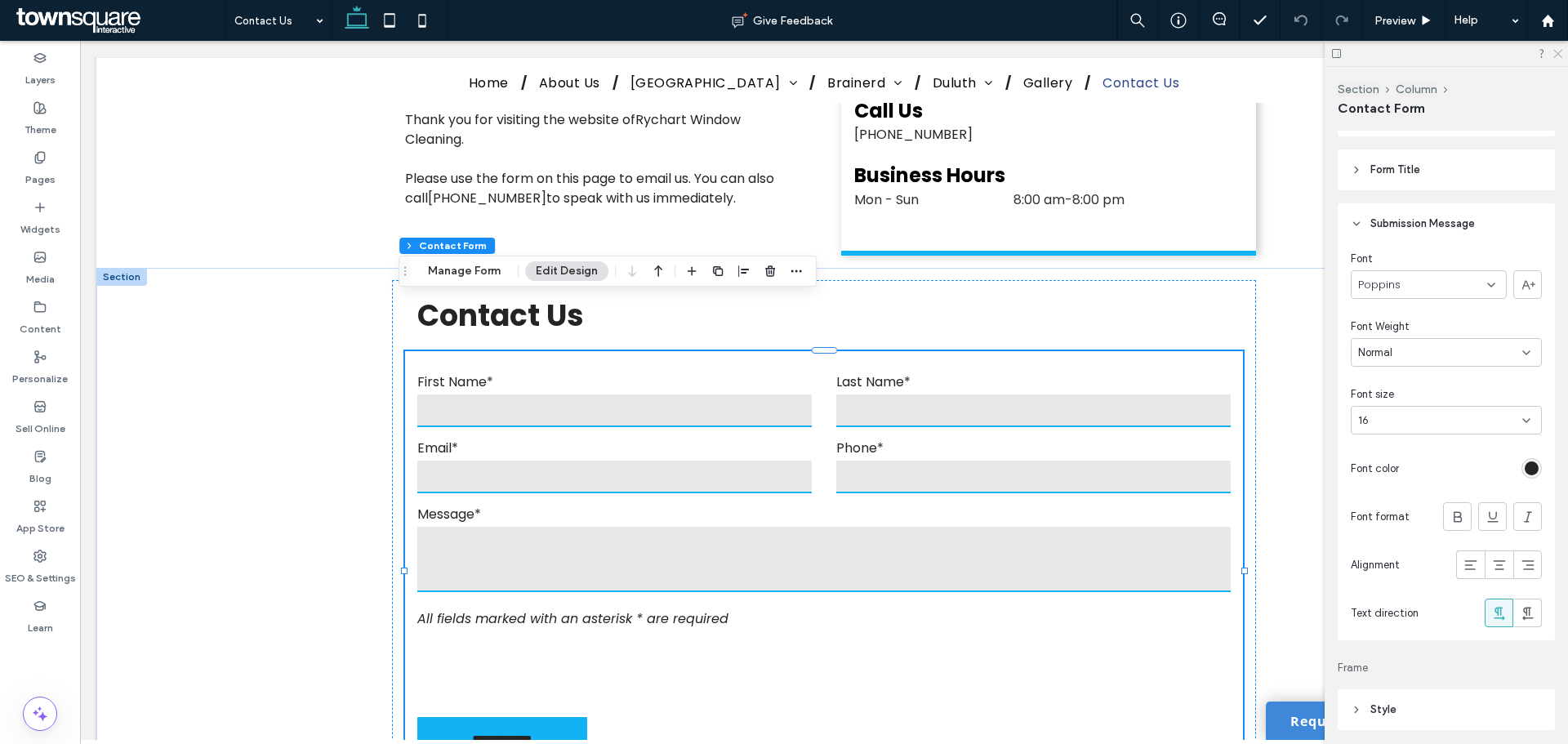
click at [1560, 51] on icon at bounding box center [1556, 53] width 11 height 11
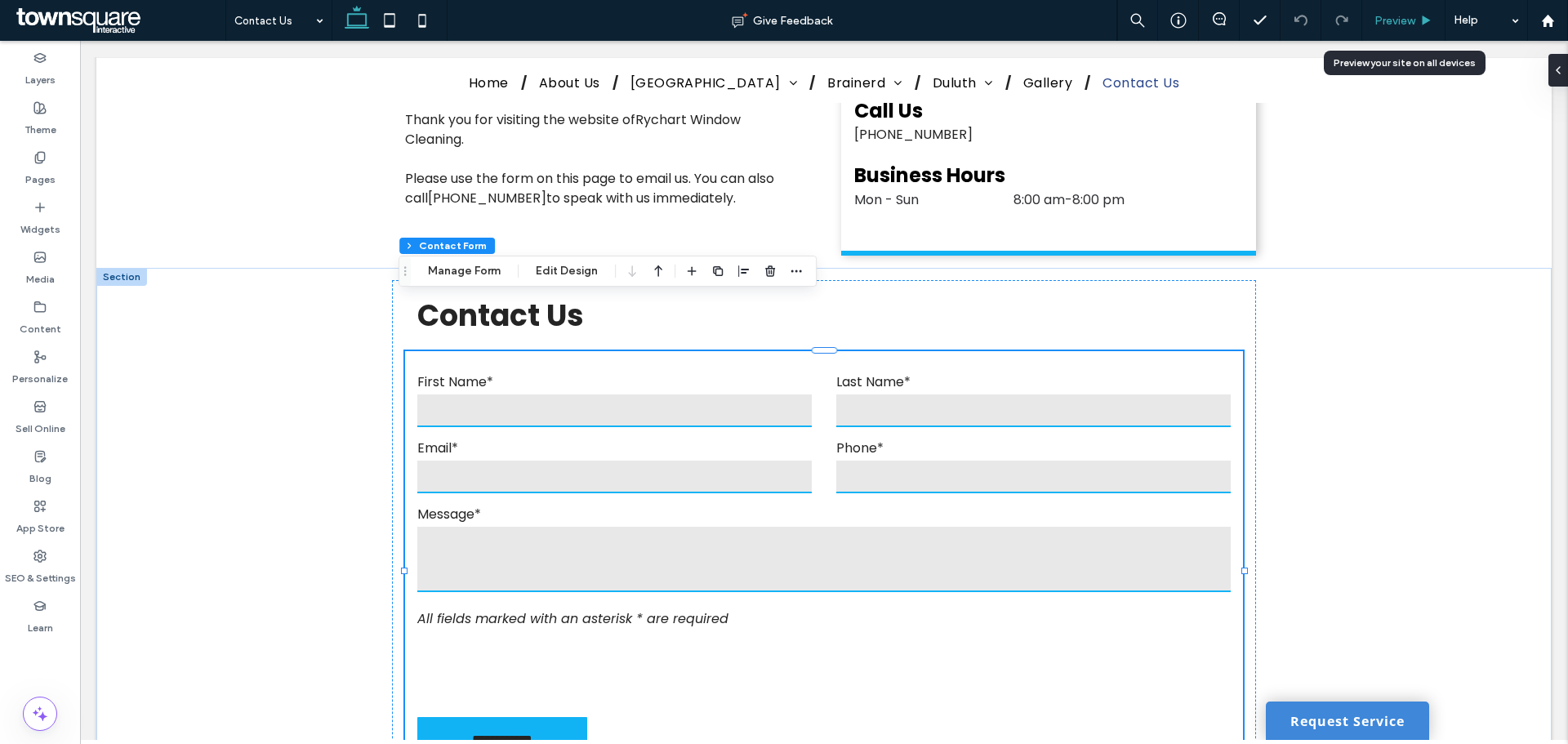
click at [1421, 9] on div "Preview" at bounding box center [1404, 20] width 84 height 41
click at [1382, 19] on span "Preview" at bounding box center [1395, 21] width 41 height 14
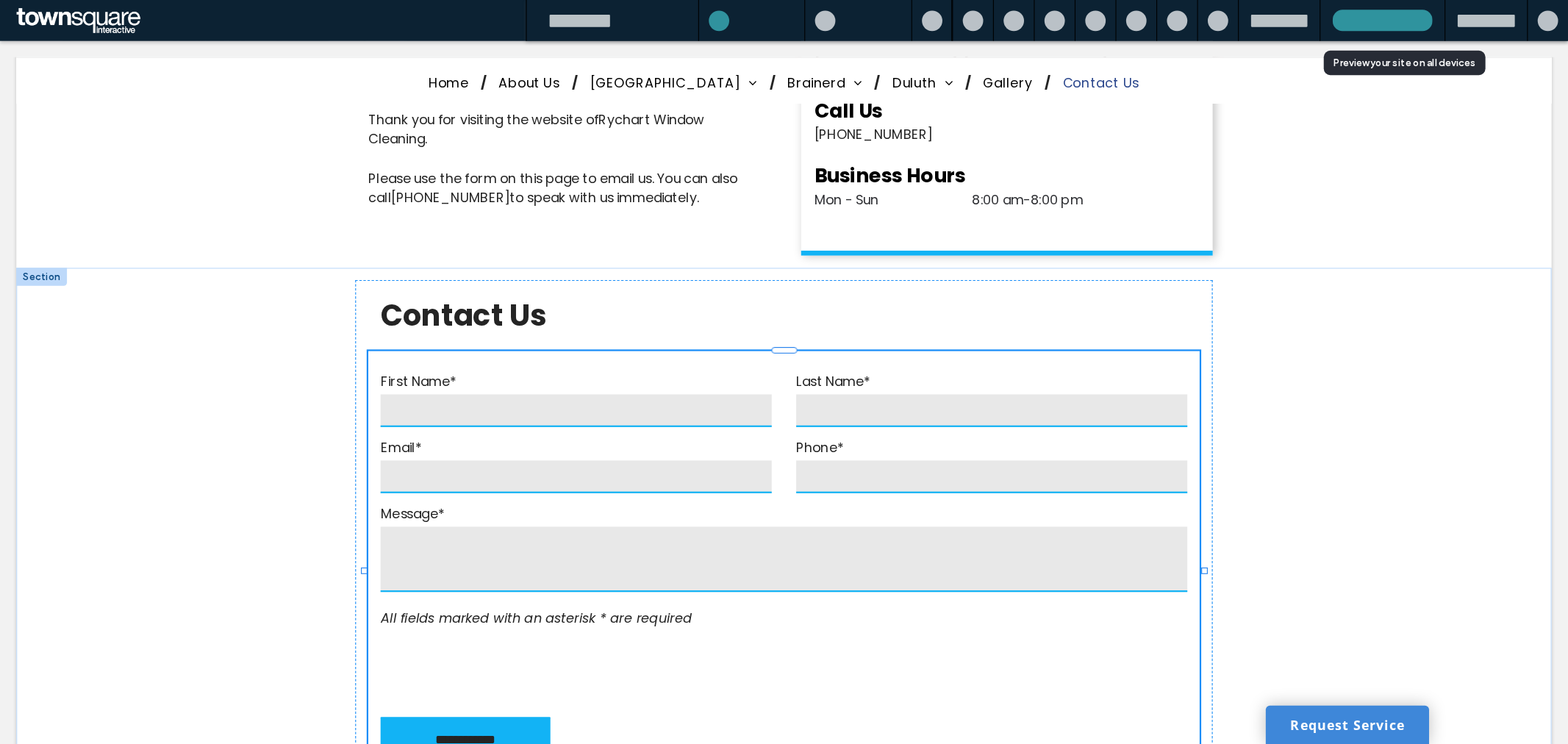
scroll to position [353, 0]
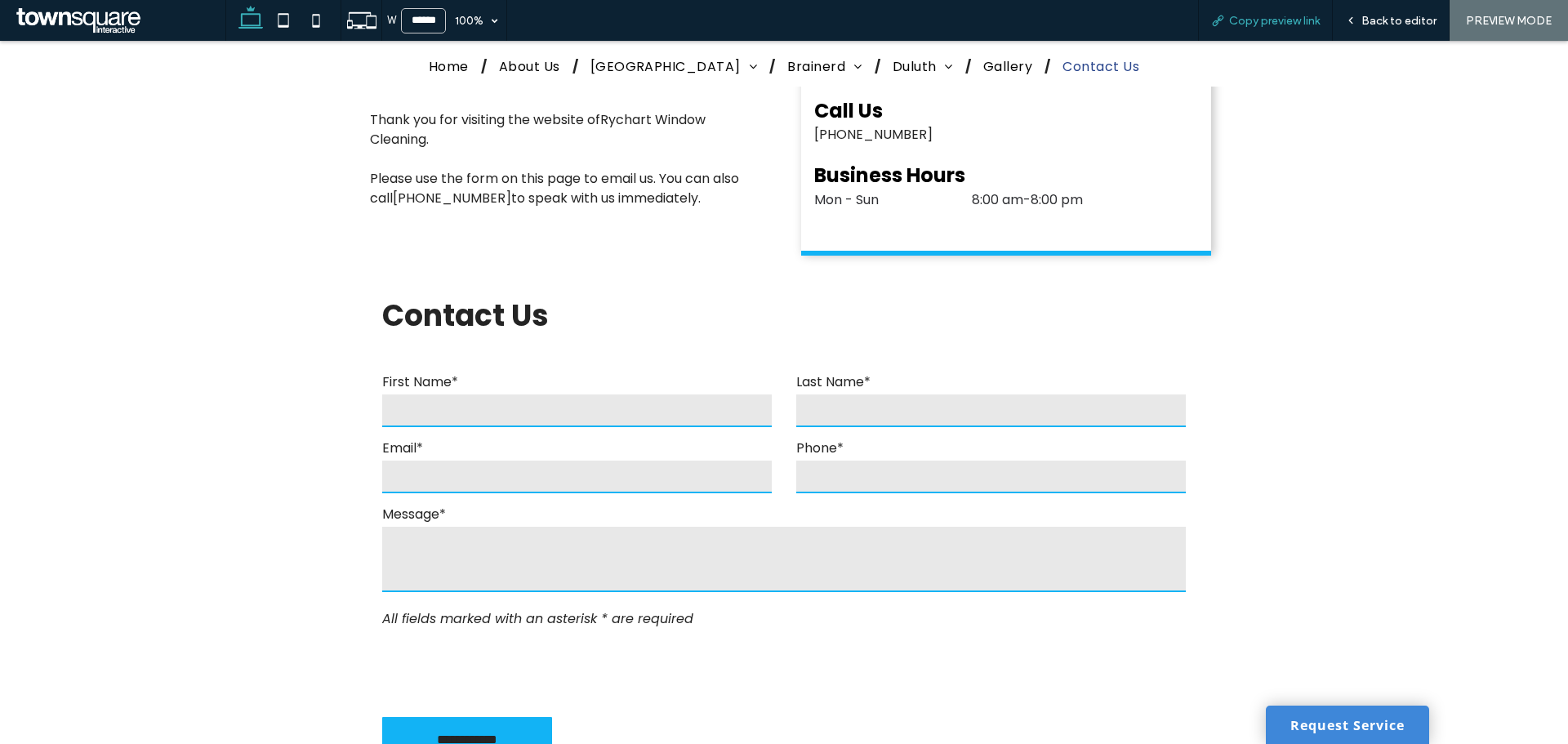
click at [1266, 29] on div "Copy preview link" at bounding box center [1265, 20] width 135 height 41
click at [1242, 8] on div "Copy preview link" at bounding box center [1265, 20] width 135 height 41
click at [1247, 24] on span "Copy preview link" at bounding box center [1274, 21] width 90 height 14
drag, startPoint x: 1247, startPoint y: 24, endPoint x: 1080, endPoint y: 0, distance: 168.7
click at [1245, 24] on span "Copy preview link" at bounding box center [1274, 21] width 90 height 14
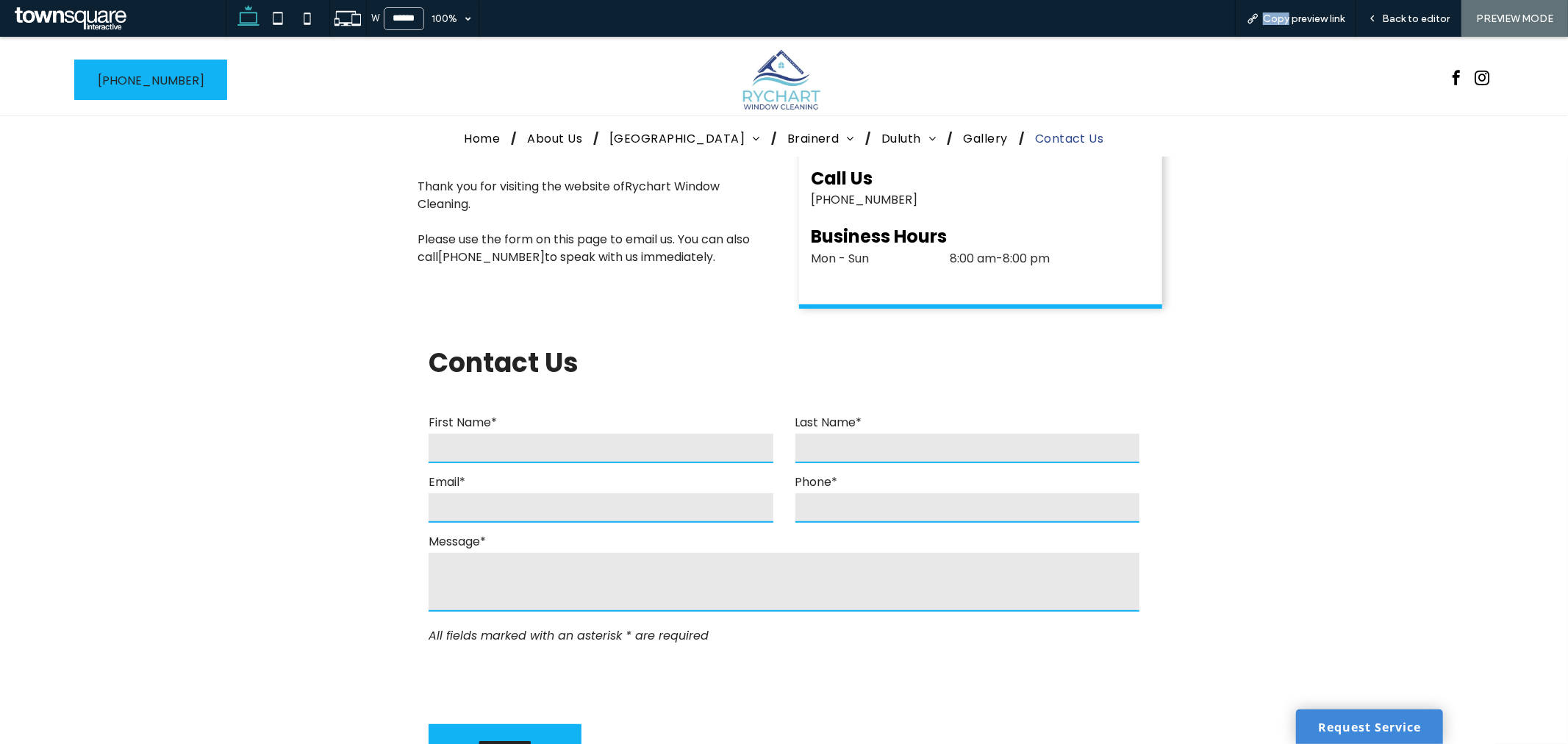
scroll to position [425, 0]
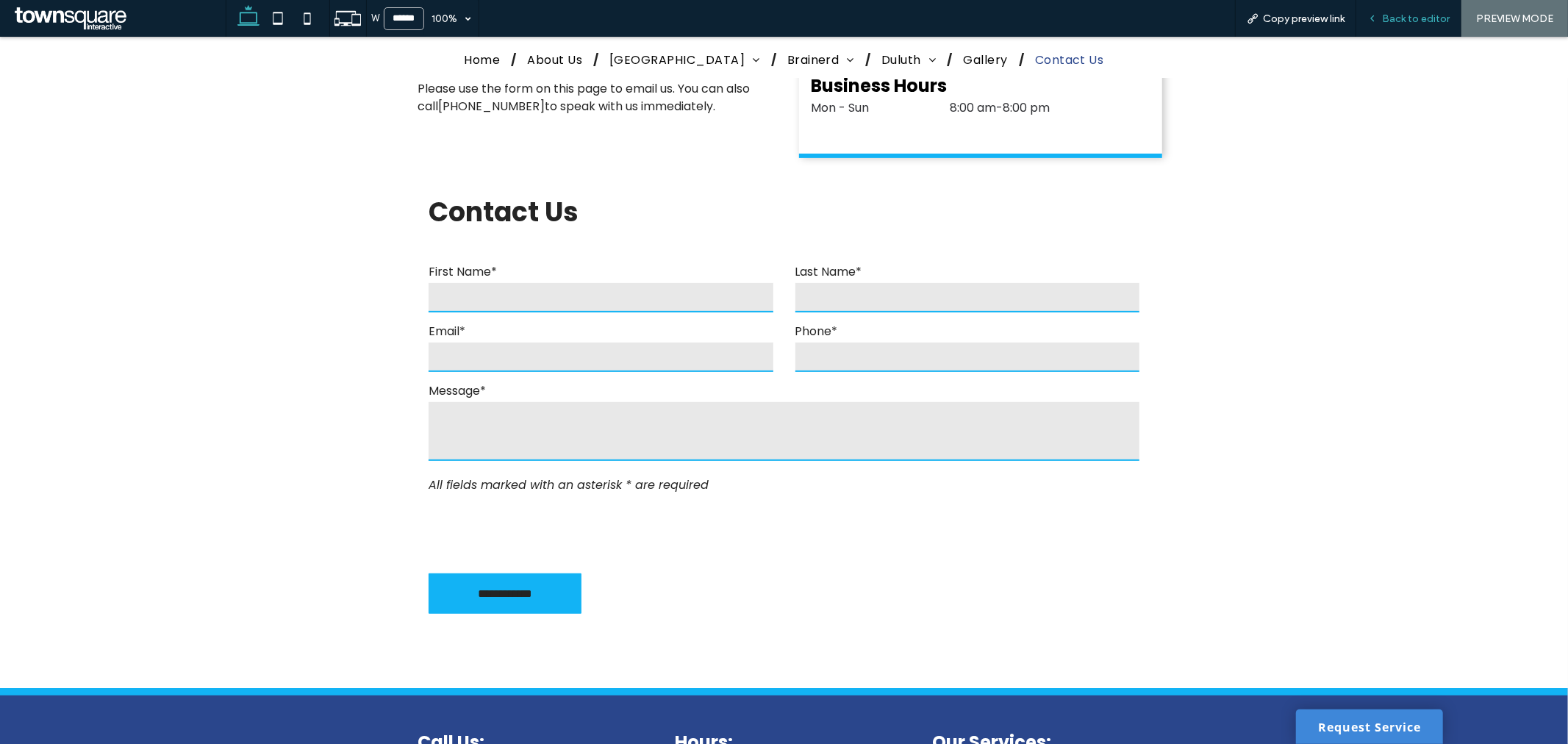
click at [1390, 20] on span "Back to editor" at bounding box center [1416, 19] width 68 height 13
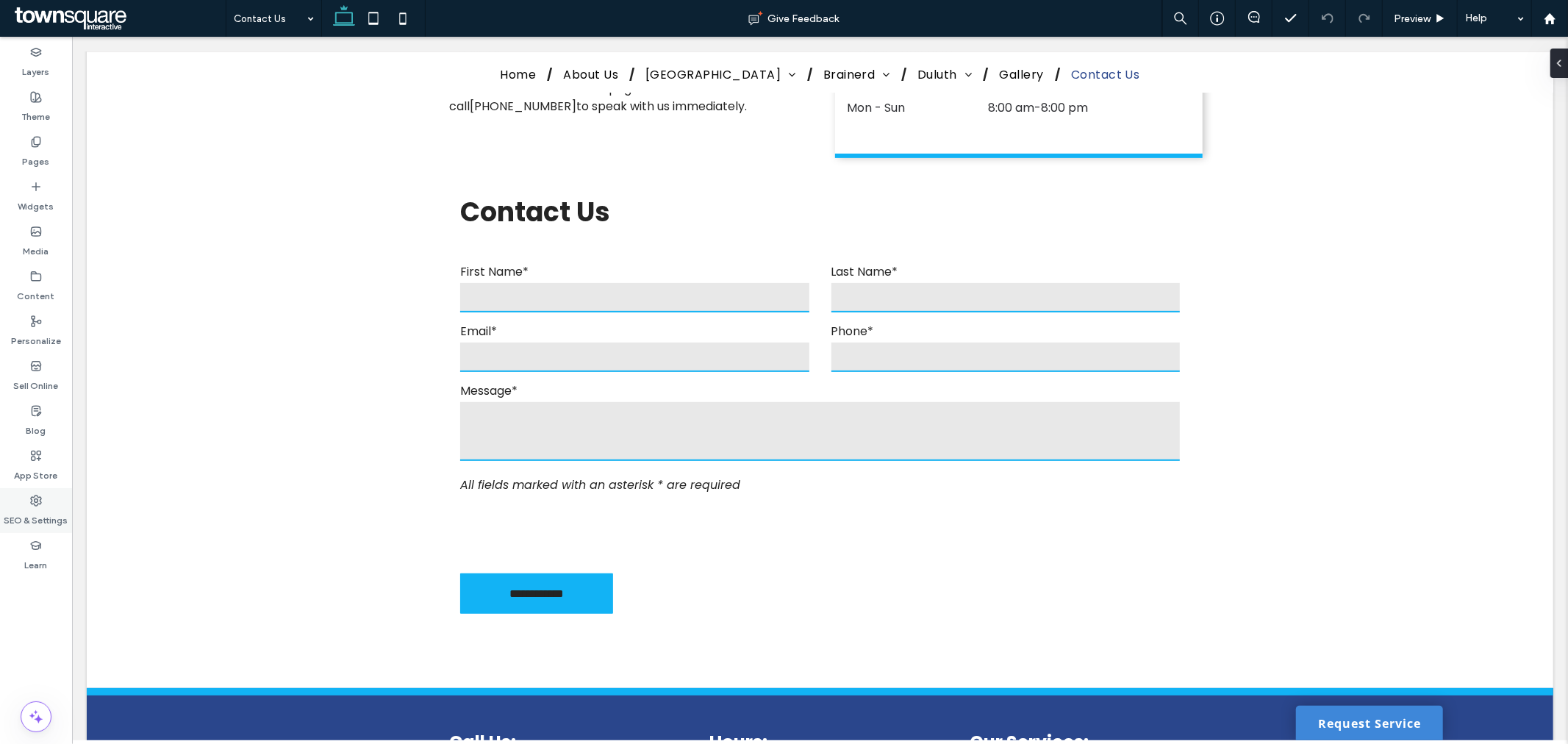
click at [35, 515] on label "SEO & Settings" at bounding box center [36, 517] width 64 height 20
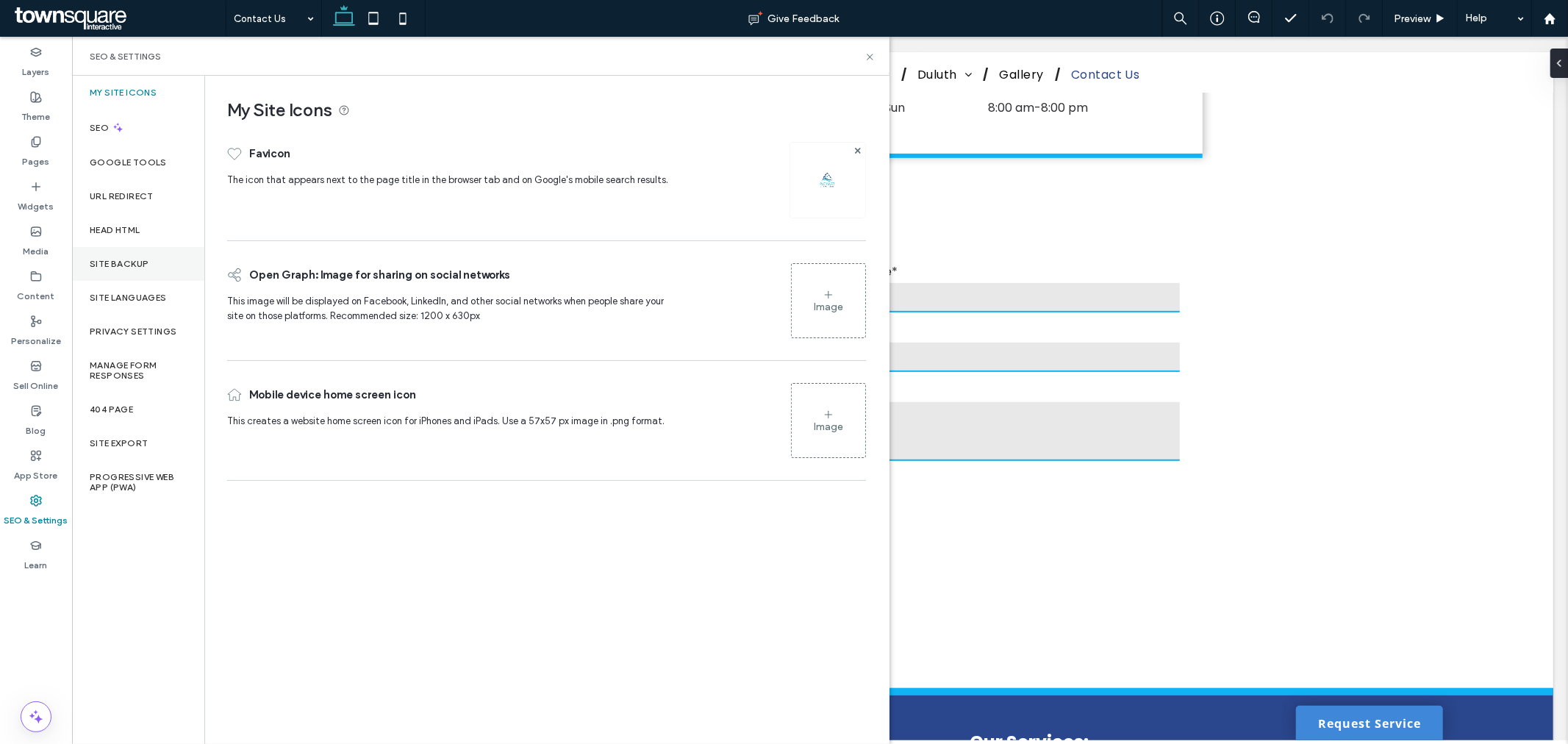
click at [142, 256] on div "Site Backup" at bounding box center [139, 264] width 132 height 34
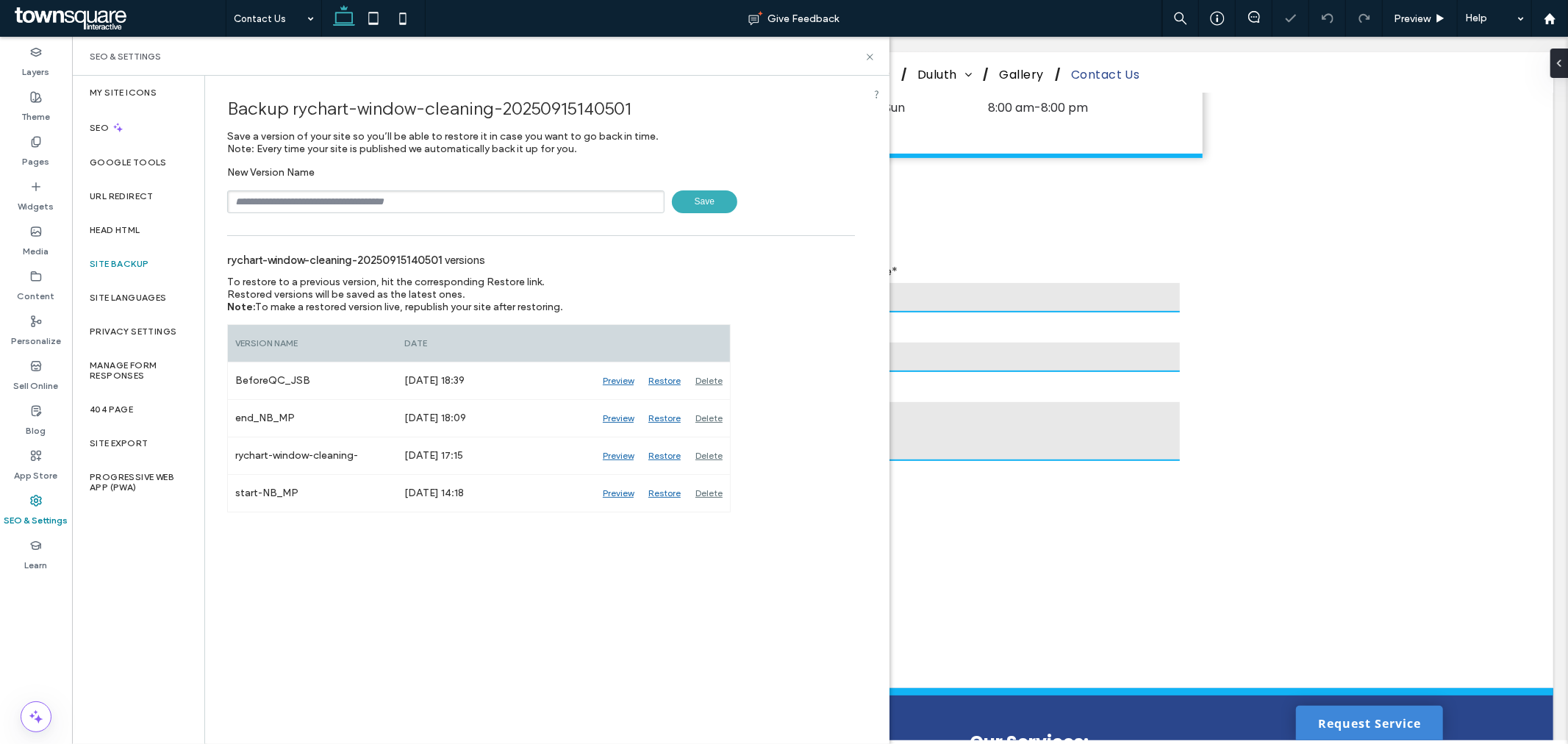
click at [336, 196] on input "text" at bounding box center [446, 202] width 437 height 23
type input "**********"
click at [718, 191] on span "Save" at bounding box center [705, 202] width 65 height 23
